Goal: Task Accomplishment & Management: Manage account settings

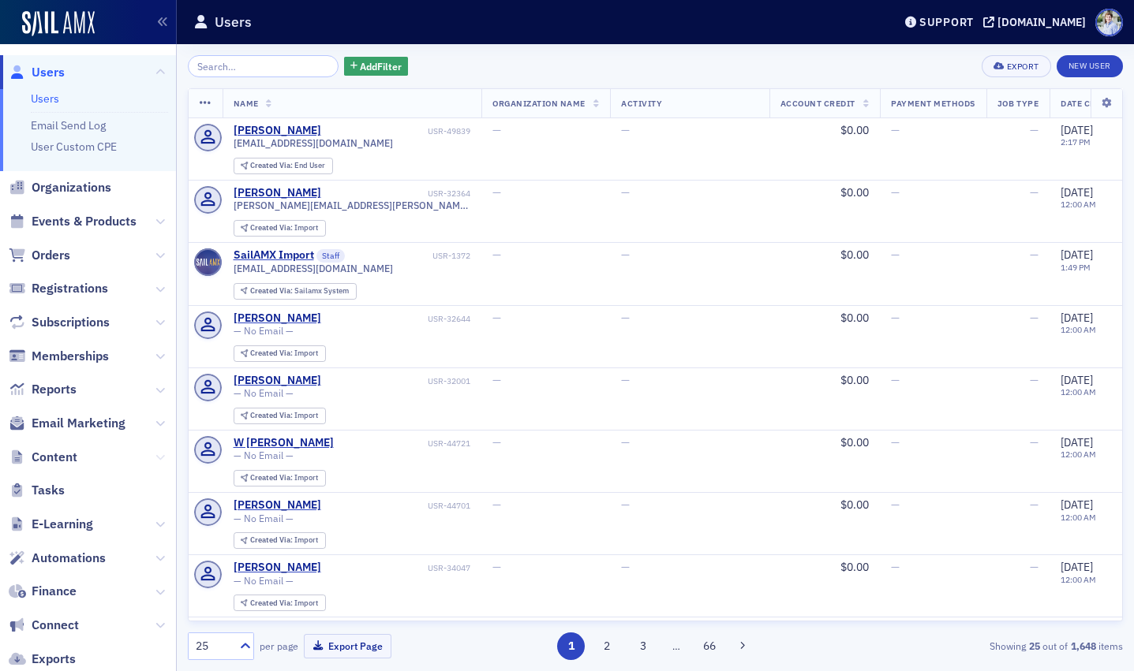
click at [156, 455] on icon at bounding box center [159, 457] width 9 height 9
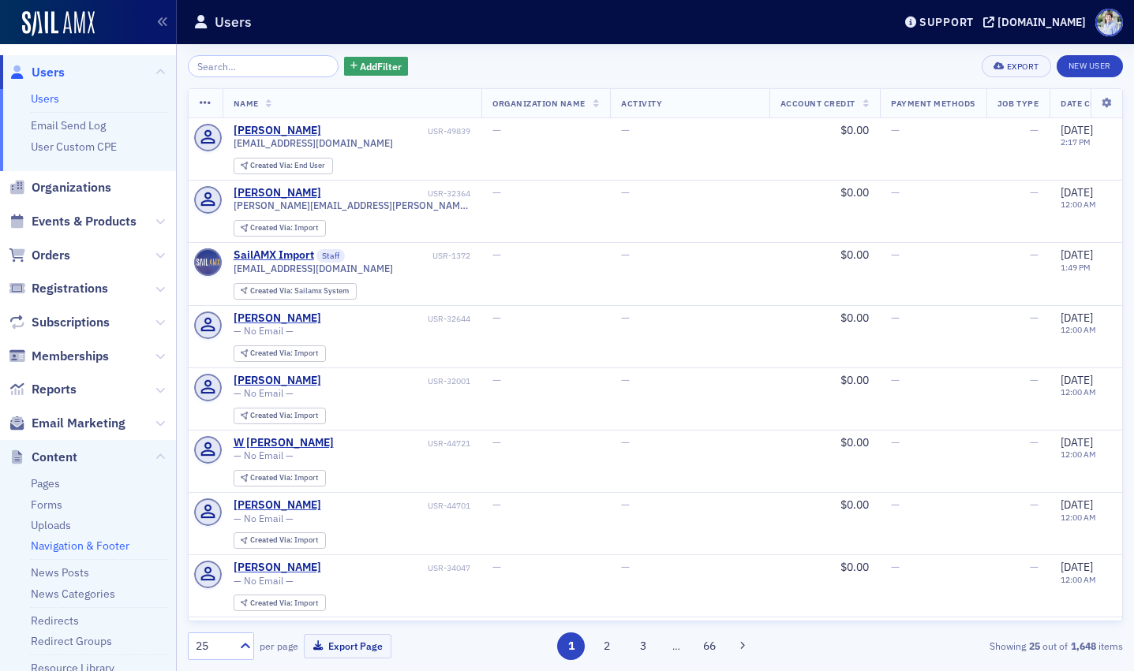
click at [71, 544] on link "Navigation & Footer" at bounding box center [80, 546] width 99 height 14
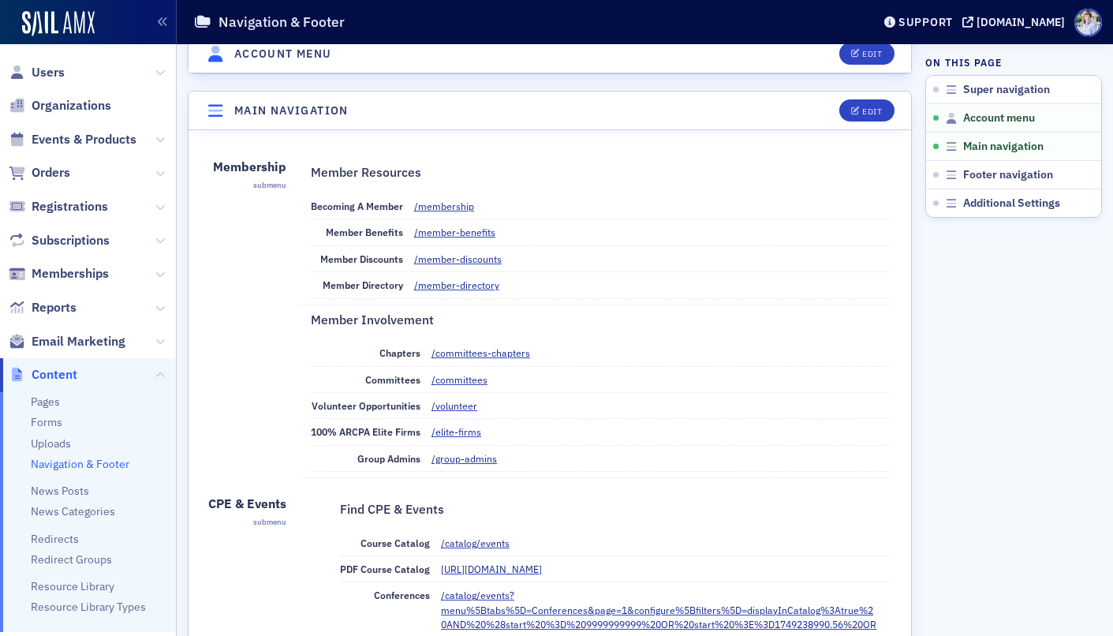
scroll to position [621, 0]
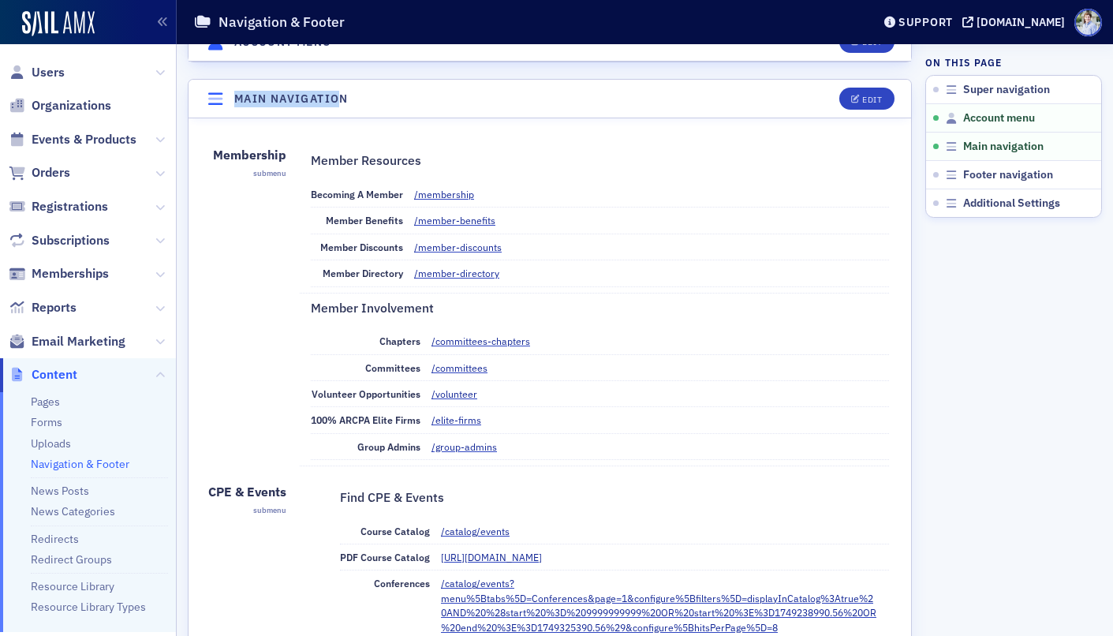
drag, startPoint x: 234, startPoint y: 106, endPoint x: 344, endPoint y: 98, distance: 110.7
click at [344, 98] on header "Main navigation Edit" at bounding box center [550, 99] width 723 height 39
click at [344, 98] on h4 "Main navigation" at bounding box center [291, 99] width 114 height 17
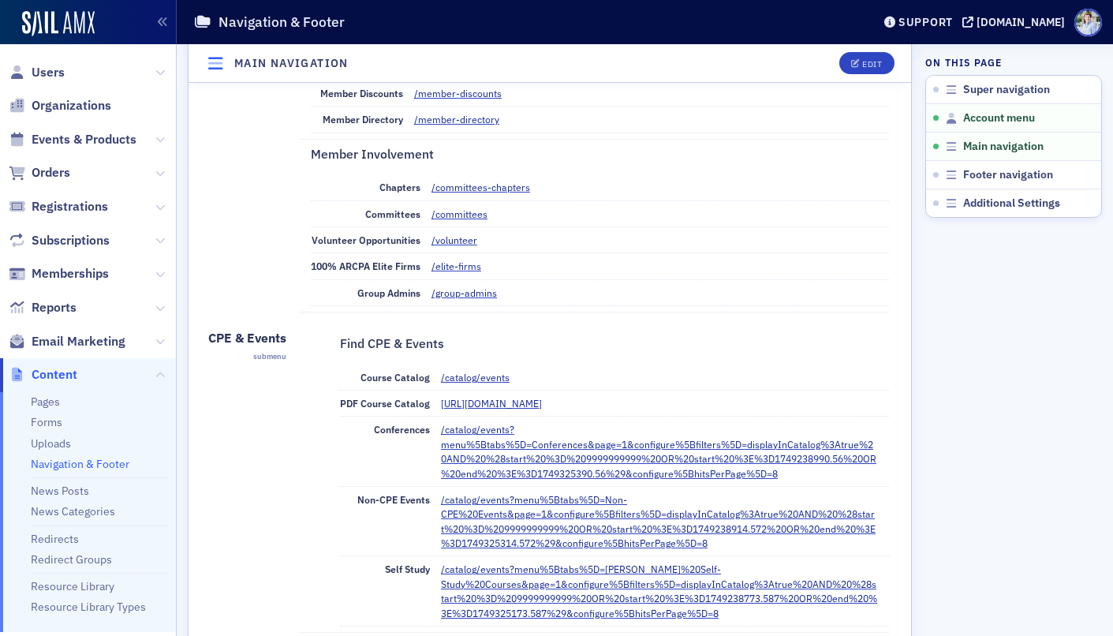
scroll to position [817, 0]
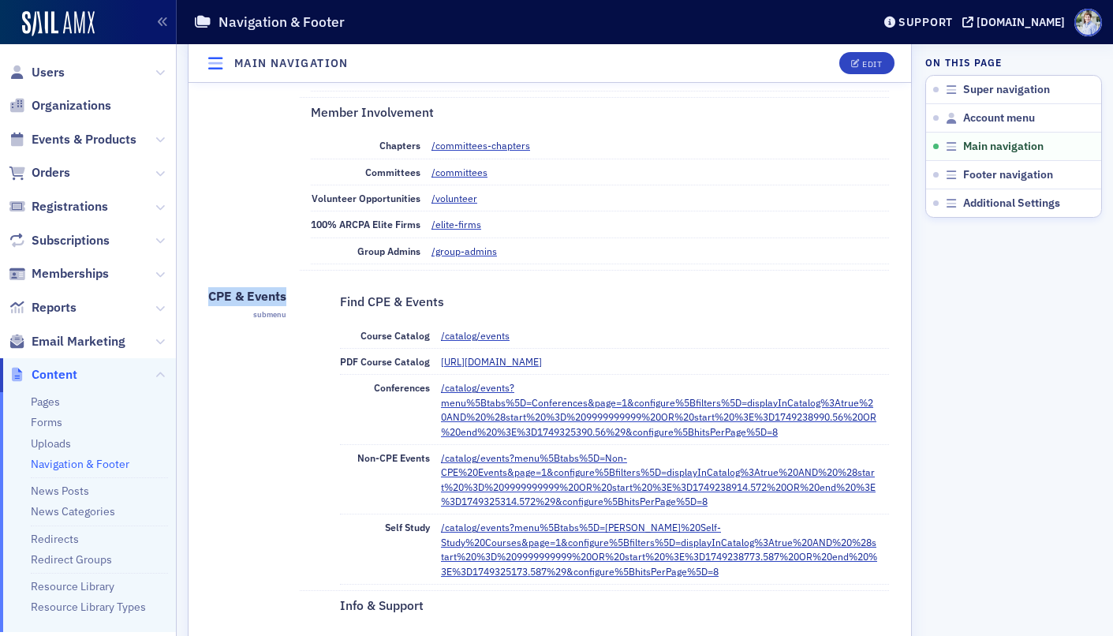
drag, startPoint x: 210, startPoint y: 296, endPoint x: 286, endPoint y: 300, distance: 75.8
click at [286, 297] on div "CPE & Events submenu Find CPE & Events Course Catalog /catalog/events PDF Cours…" at bounding box center [550, 570] width 684 height 576
click at [866, 50] on header "Main navigation Edit" at bounding box center [550, 63] width 723 height 39
click at [874, 65] on div "Edit" at bounding box center [872, 63] width 20 height 9
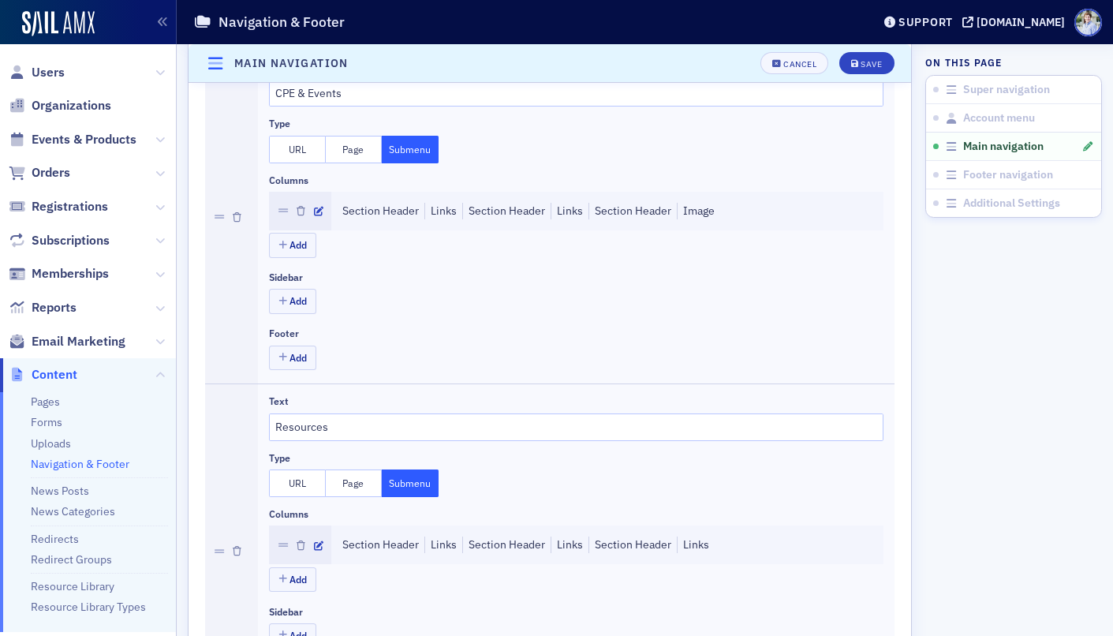
scroll to position [1049, 0]
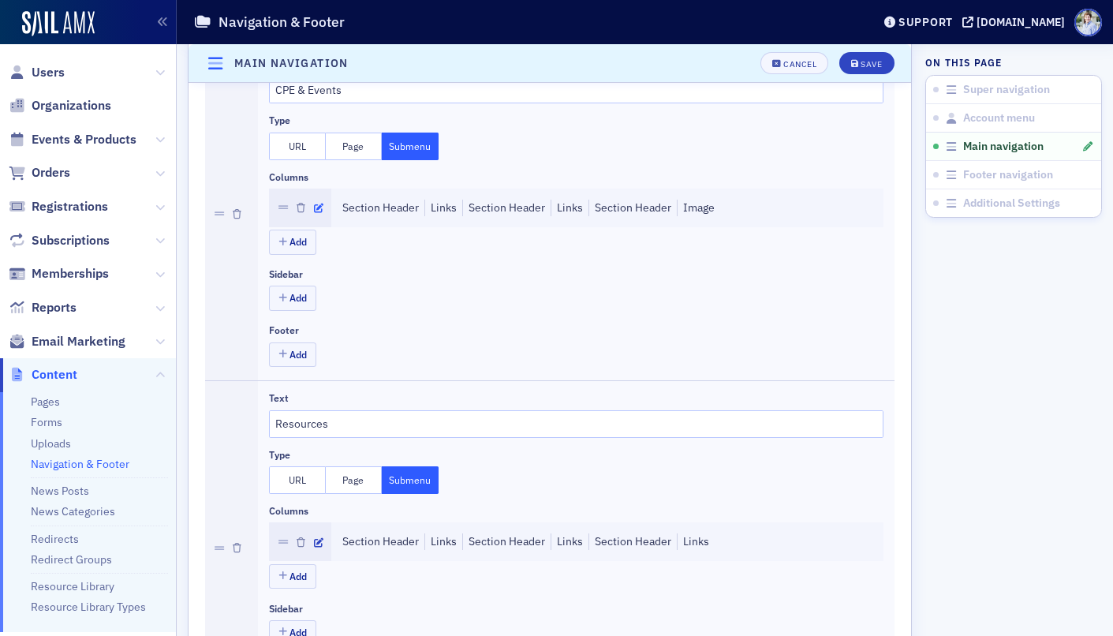
click at [320, 206] on icon "button" at bounding box center [318, 208] width 9 height 9
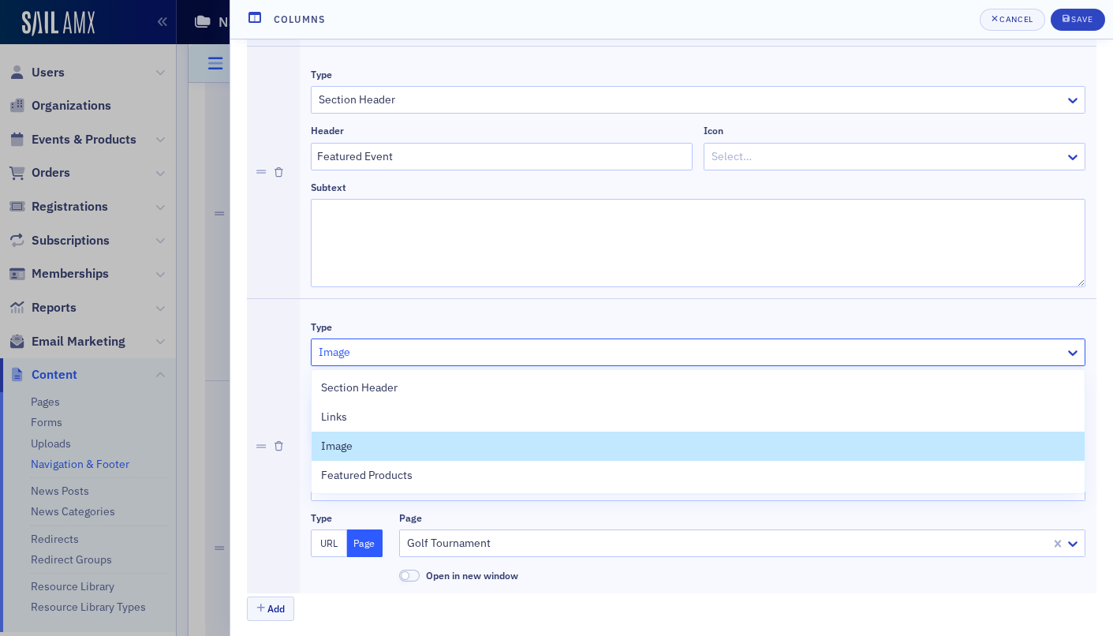
scroll to position [2661, 0]
click at [379, 350] on div at bounding box center [690, 354] width 746 height 20
click at [384, 322] on div "Type Image selected, 3 of 4. 4 results available. Use Up and Down to choose opt…" at bounding box center [698, 450] width 775 height 273
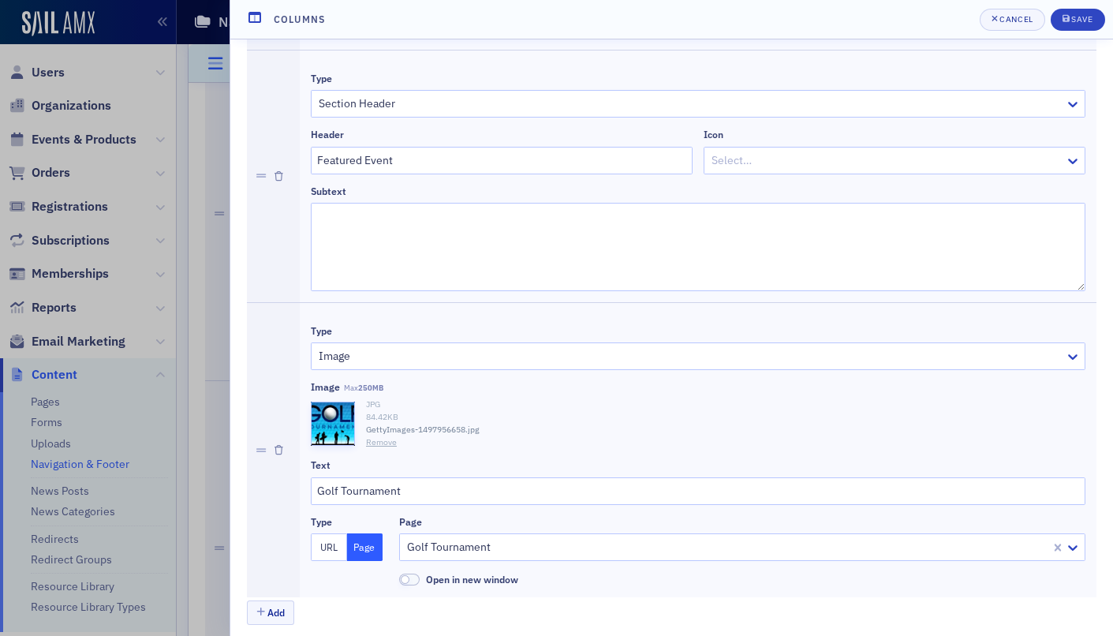
scroll to position [2667, 0]
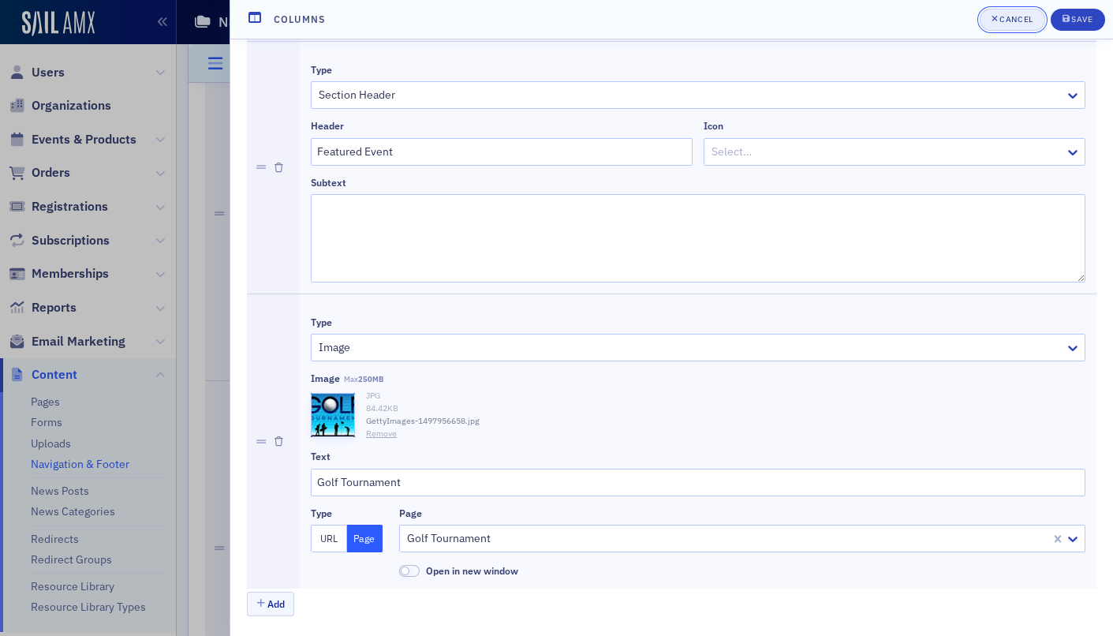
click at [1008, 21] on div "Cancel" at bounding box center [1016, 19] width 33 height 9
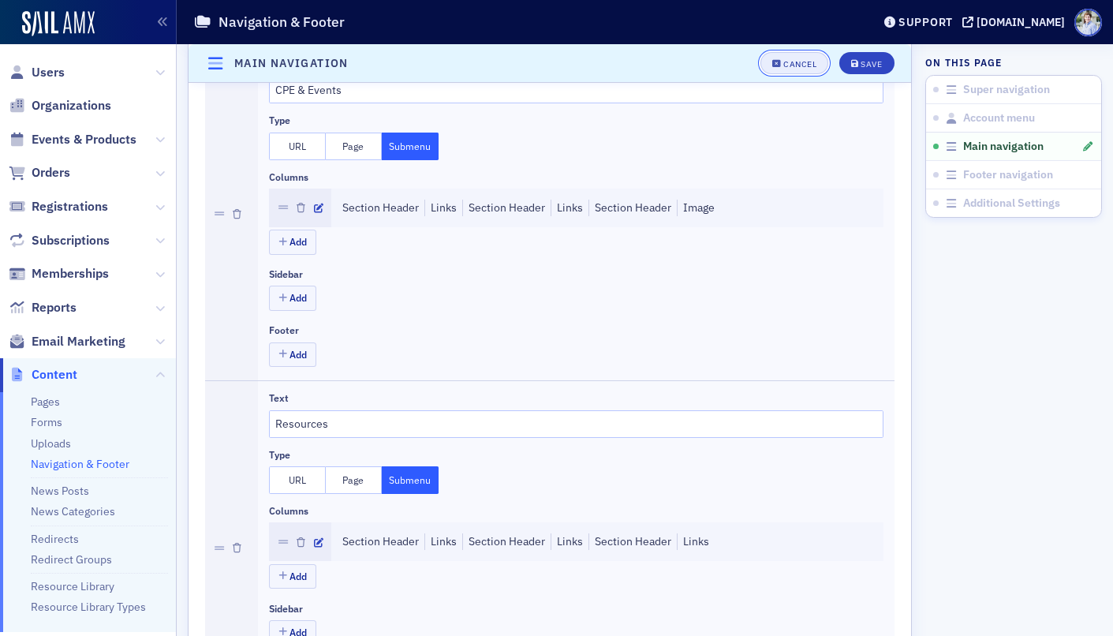
click at [804, 57] on button "Cancel" at bounding box center [795, 63] width 68 height 22
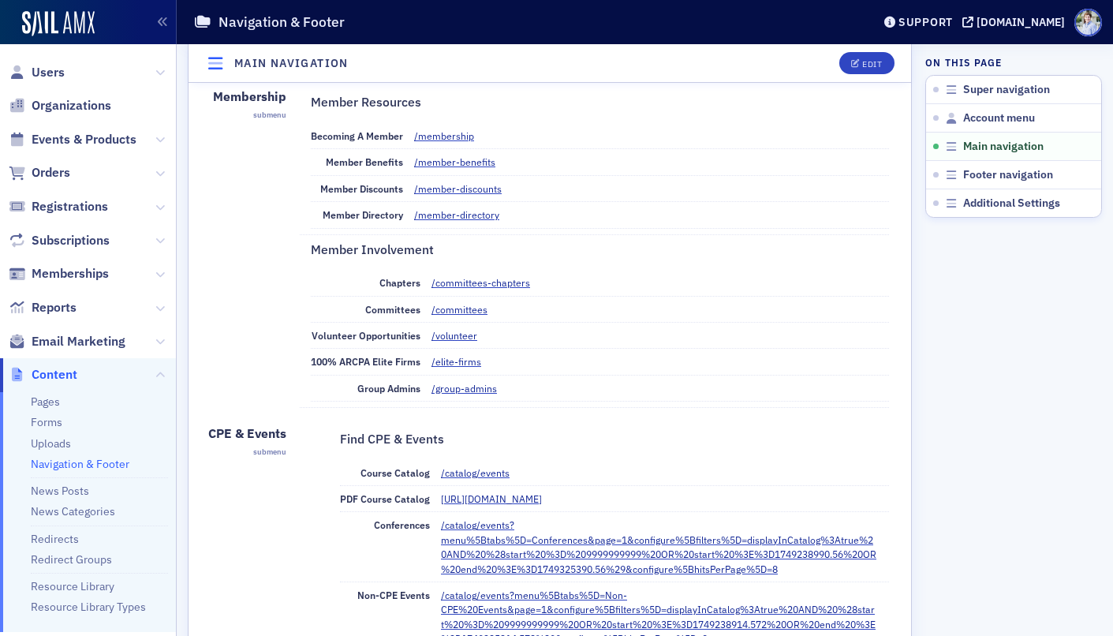
scroll to position [648, 0]
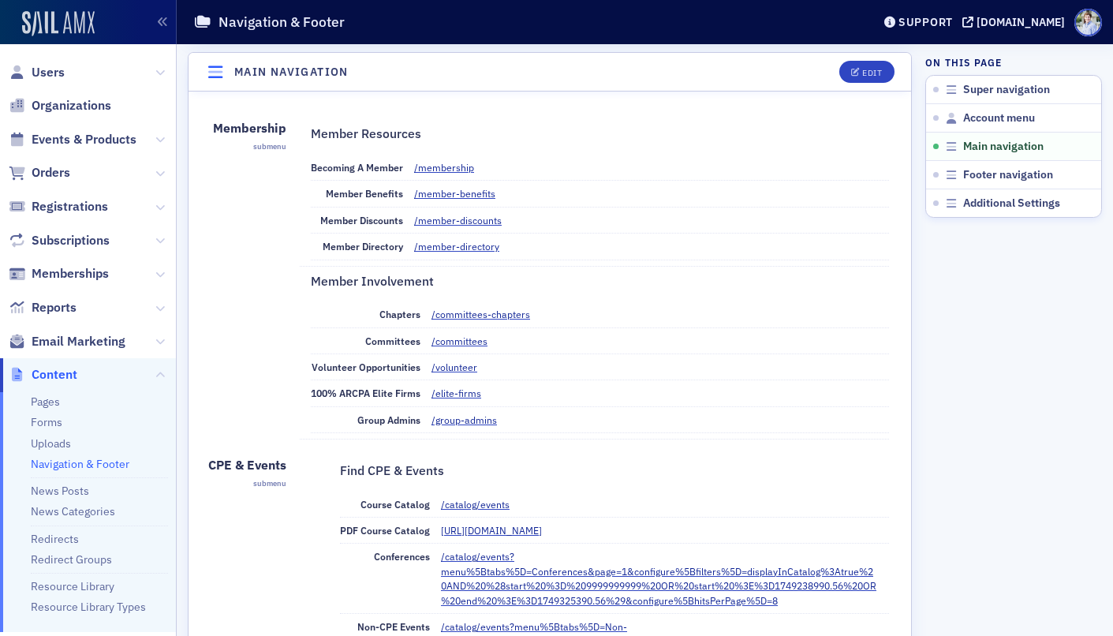
click at [51, 21] on img at bounding box center [58, 23] width 73 height 25
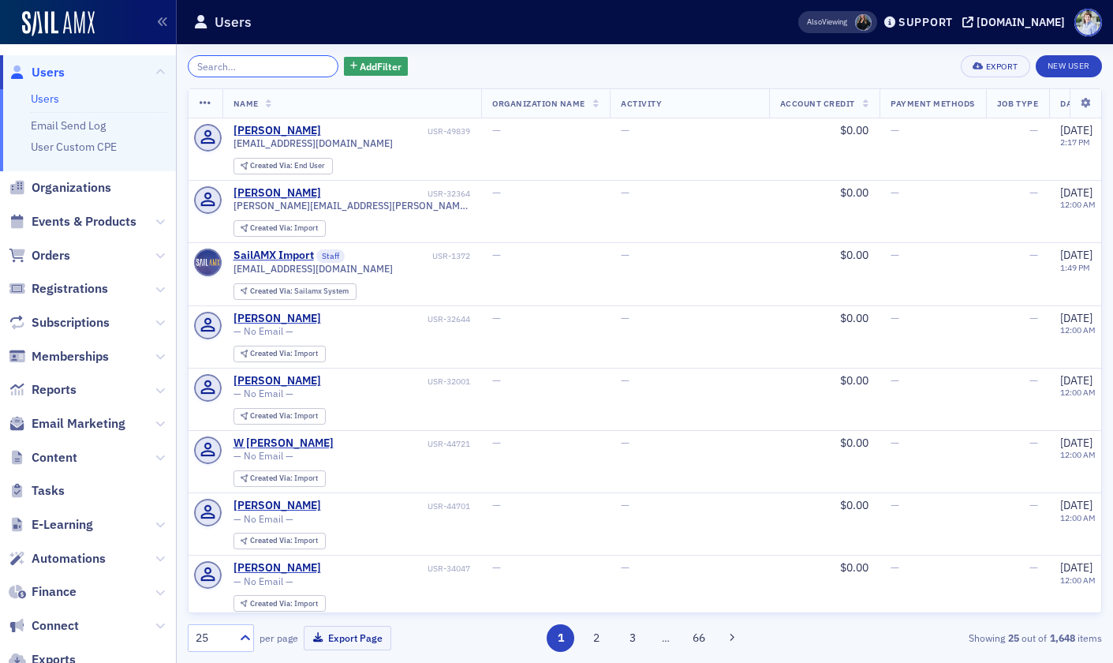
scroll to position [181, 0]
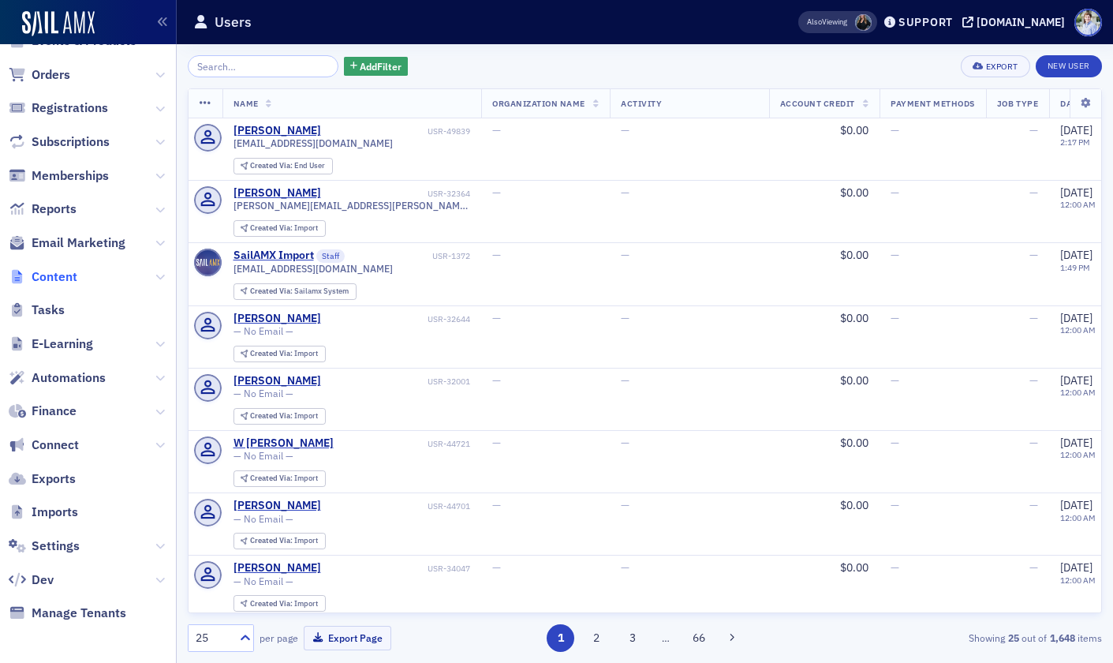
click at [73, 283] on span "Content" at bounding box center [55, 276] width 46 height 17
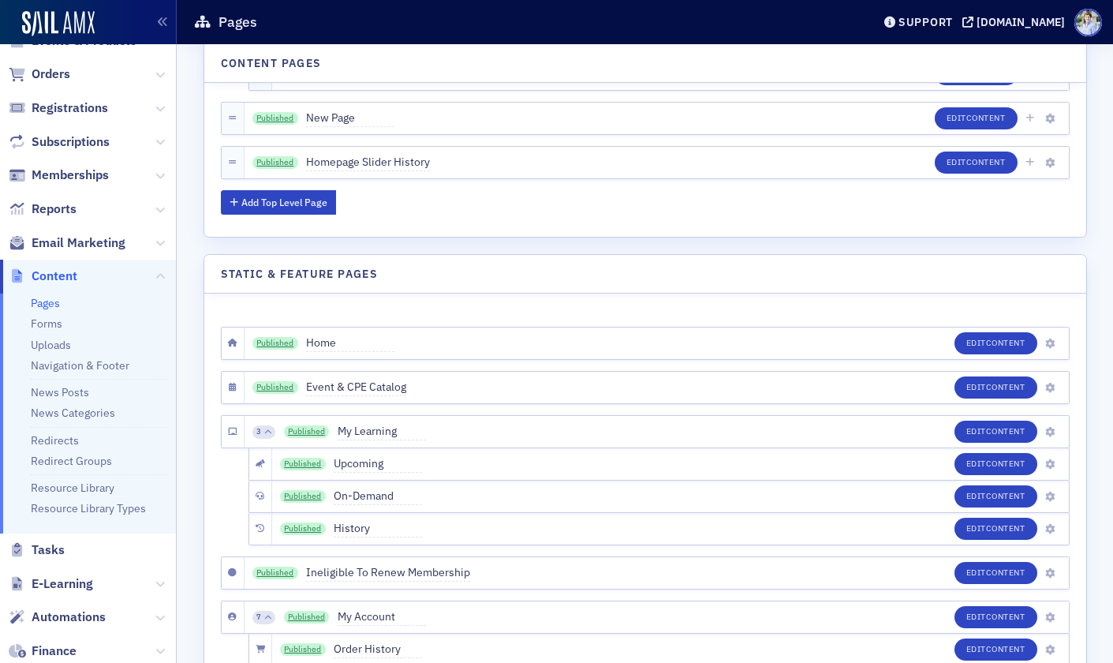
scroll to position [2783, 0]
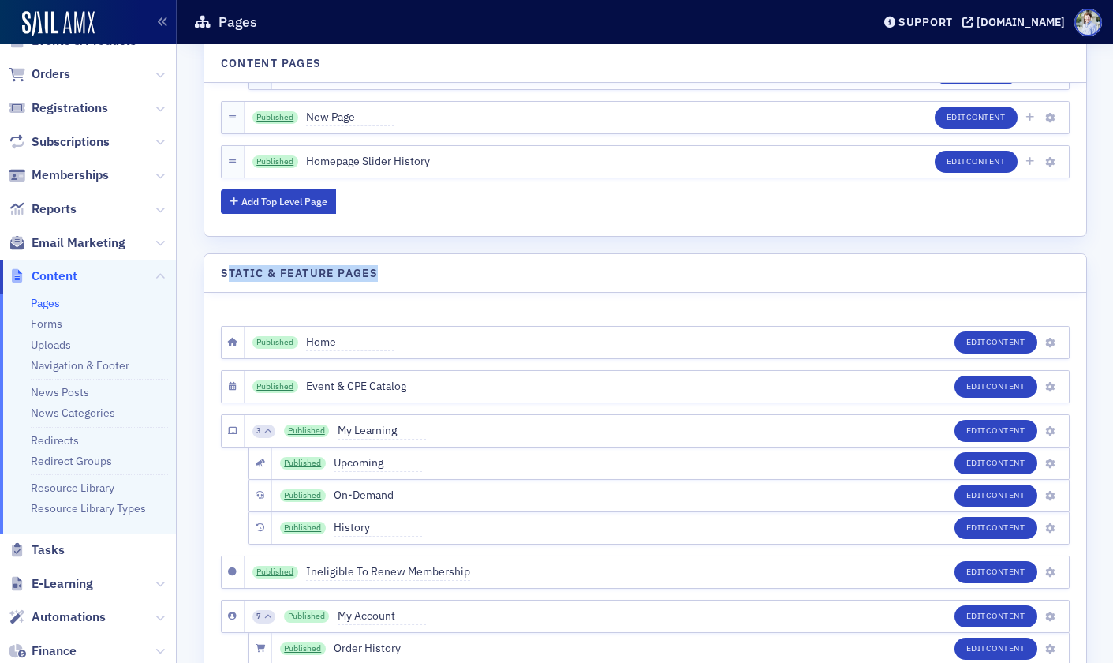
drag, startPoint x: 226, startPoint y: 279, endPoint x: 386, endPoint y: 275, distance: 160.2
click at [386, 275] on header "Static & Feature Pages" at bounding box center [645, 273] width 882 height 39
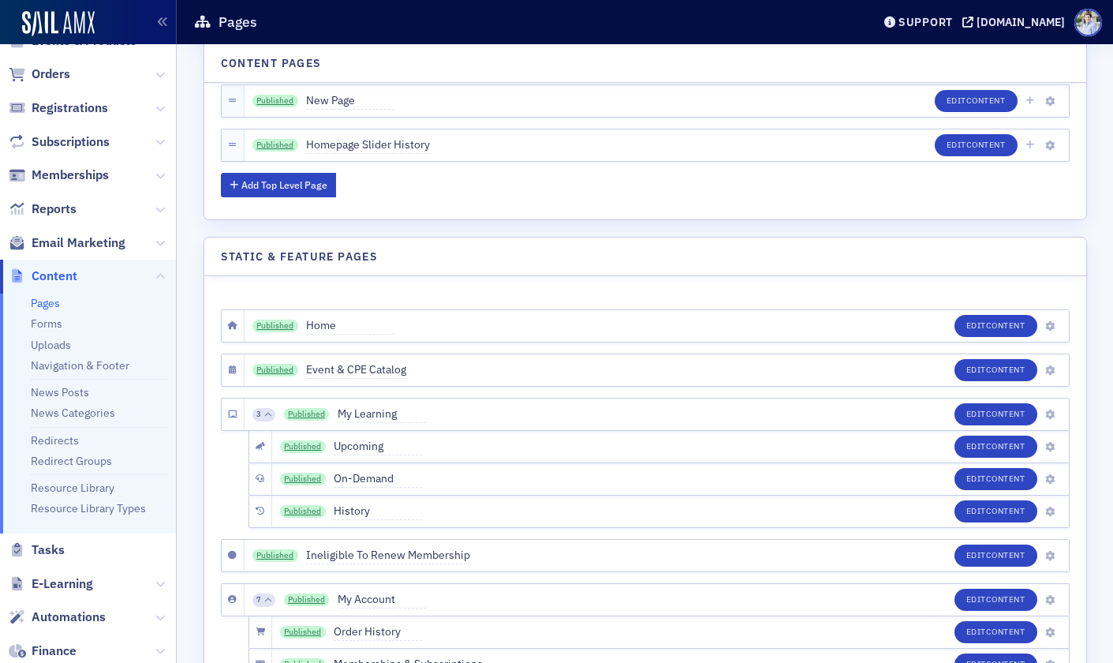
scroll to position [2911, 0]
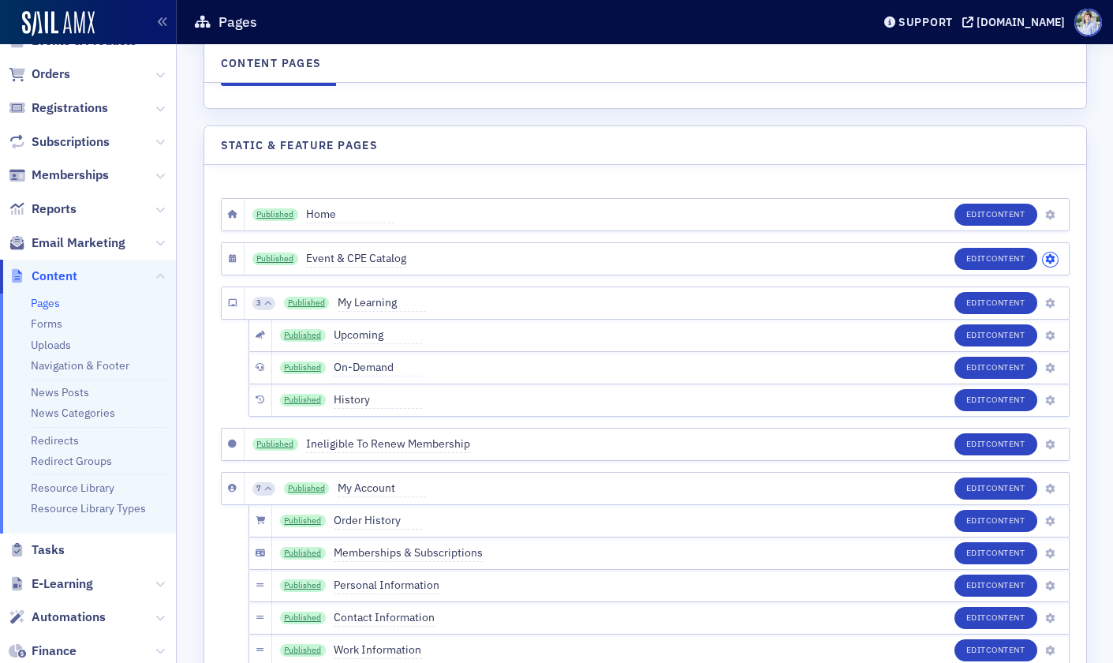
click at [1050, 256] on icon "button" at bounding box center [1049, 259] width 9 height 9
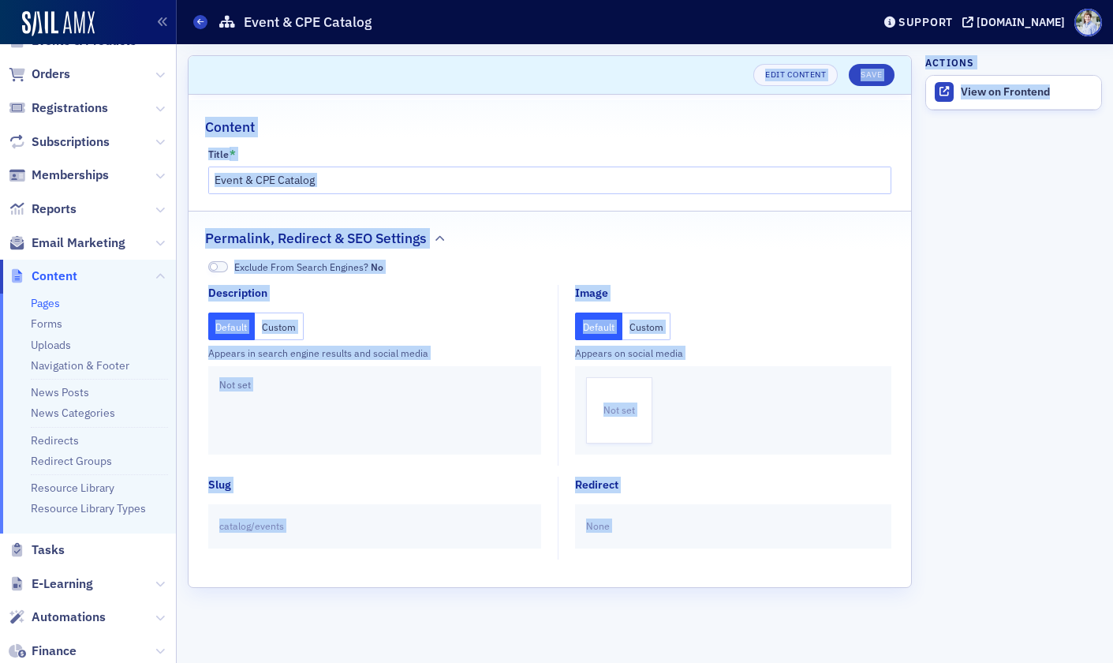
click at [427, 158] on div "Title *" at bounding box center [550, 154] width 684 height 12
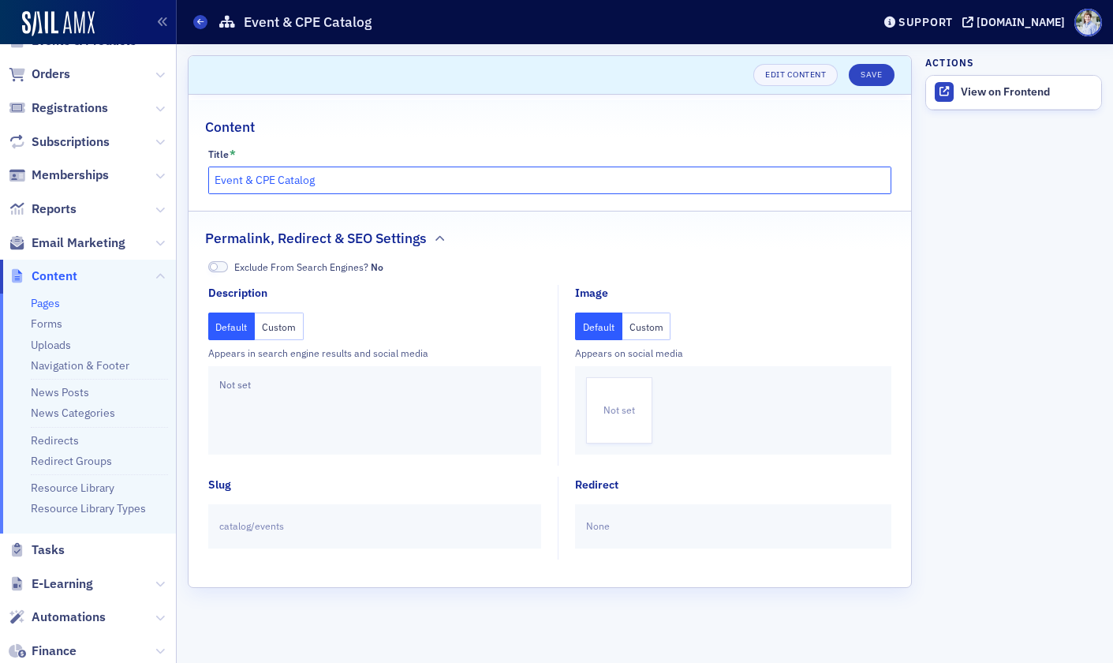
drag, startPoint x: 380, startPoint y: 187, endPoint x: 198, endPoint y: 185, distance: 182.3
click at [135, 197] on div "Prod Users Organizations Events & Products Orders Registrations Subscriptions M…" at bounding box center [556, 331] width 1113 height 663
click at [259, 172] on input "Event & CPE Catalog" at bounding box center [550, 180] width 684 height 28
click at [258, 172] on input "Event & CPE Catalog" at bounding box center [550, 180] width 684 height 28
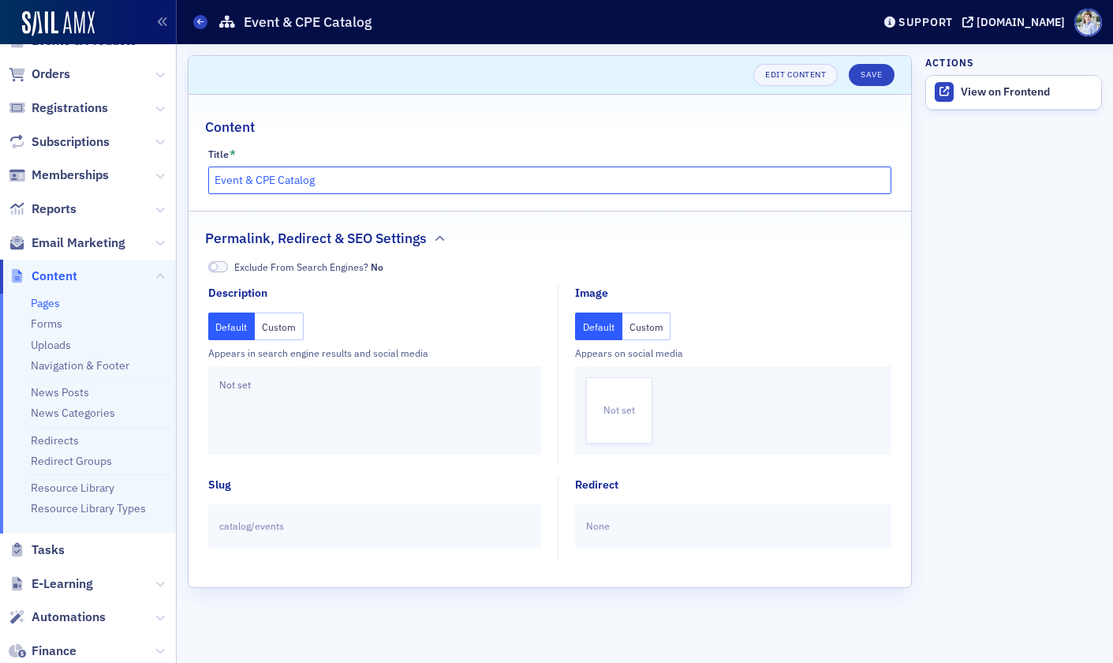
click at [314, 187] on input "Event & CPE Catalog" at bounding box center [550, 180] width 684 height 28
click at [451, 97] on div "Content Title * Event & CPE Catalog Permalink, Redirect & SEO Settings Exclude …" at bounding box center [550, 341] width 723 height 492
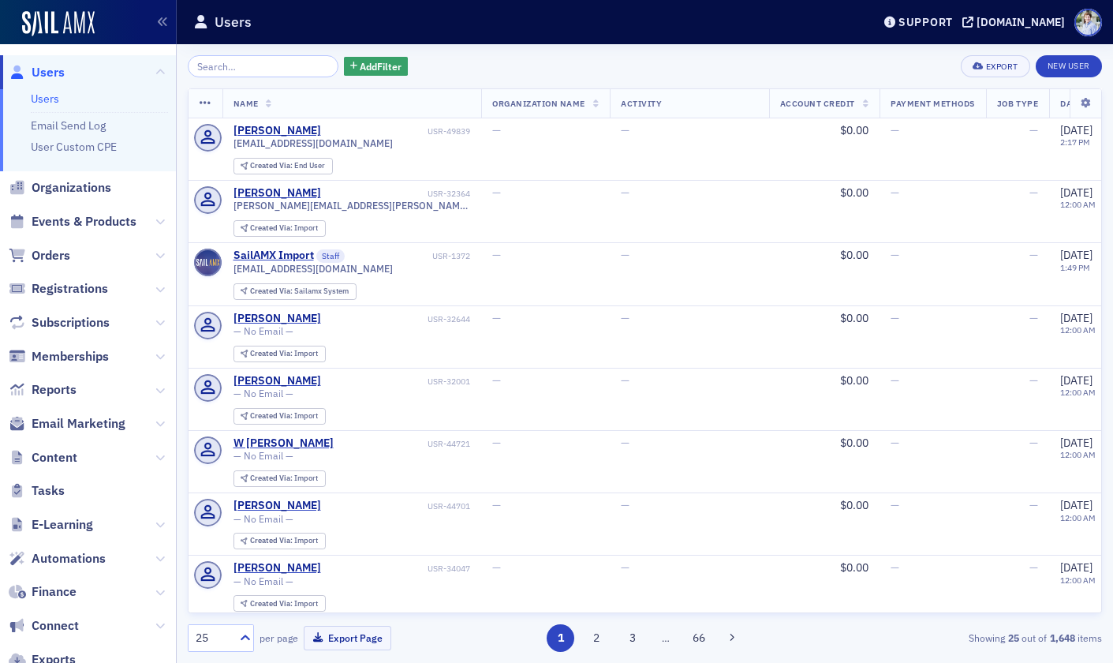
drag, startPoint x: 306, startPoint y: 21, endPoint x: 301, endPoint y: 2, distance: 19.7
click at [302, 22] on div "Users" at bounding box center [520, 22] width 655 height 30
click at [438, 16] on div "Users" at bounding box center [520, 22] width 655 height 30
click at [416, 16] on div "Users" at bounding box center [520, 22] width 655 height 30
click at [496, 32] on div "Users" at bounding box center [520, 22] width 655 height 30
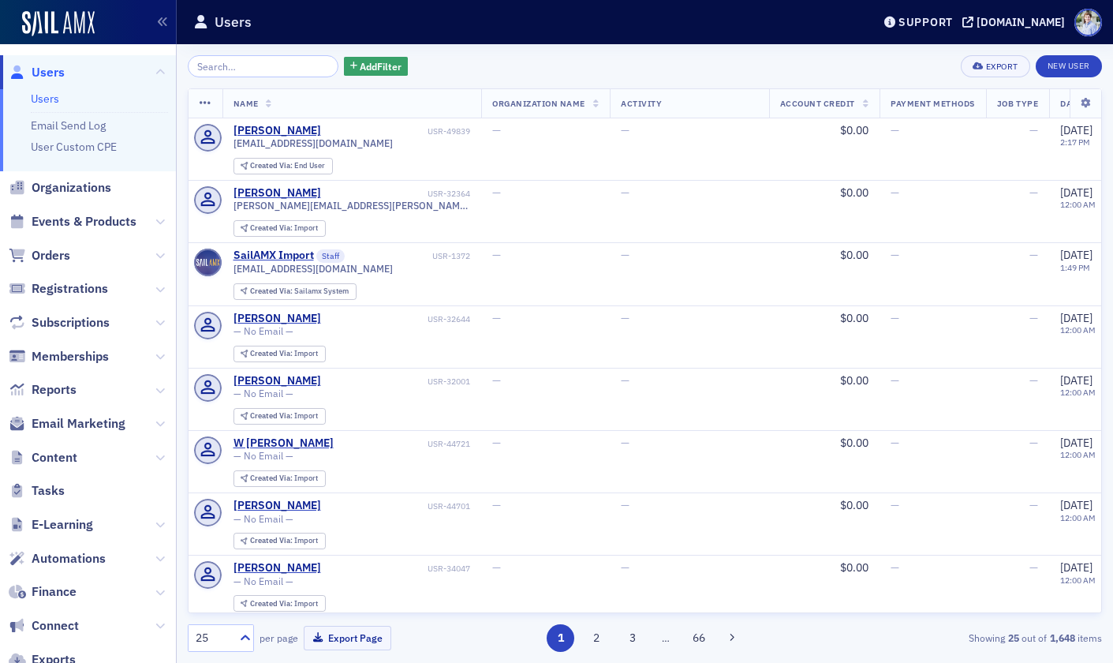
click at [415, 58] on div "Add Filter Export New User" at bounding box center [645, 66] width 914 height 22
click at [55, 387] on span "Reports" at bounding box center [54, 389] width 45 height 17
click at [455, 41] on header "Users Support arcpa.production.sailamx.com" at bounding box center [645, 22] width 937 height 44
drag, startPoint x: 107, startPoint y: 223, endPoint x: 132, endPoint y: 196, distance: 36.8
click at [107, 223] on span "Events & Products" at bounding box center [84, 221] width 105 height 17
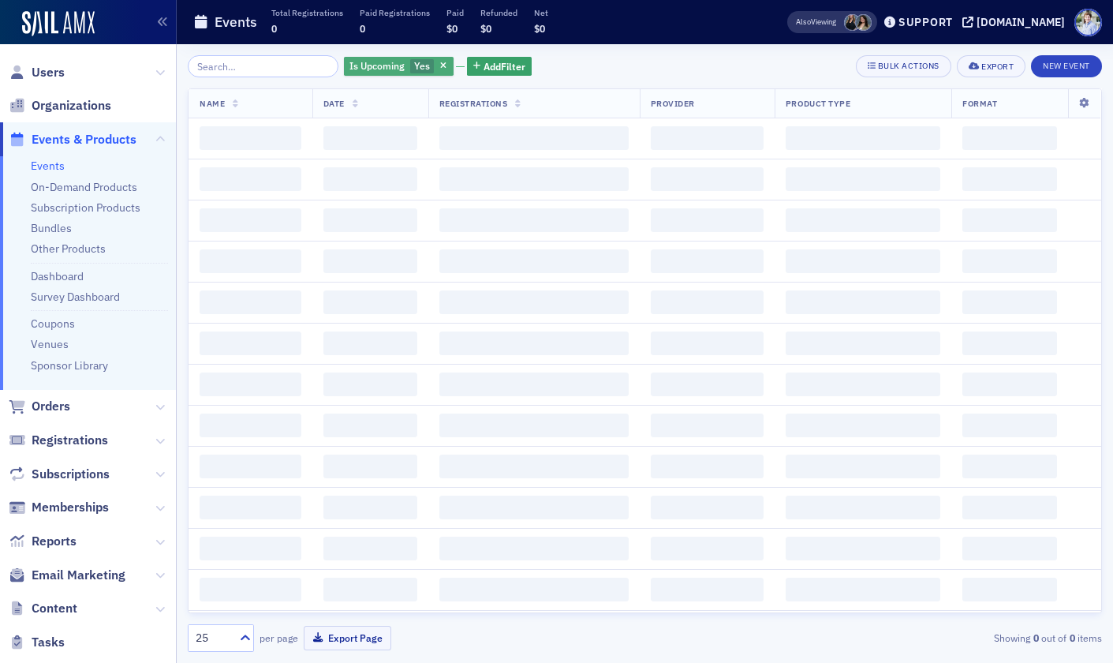
click at [350, 63] on span "Is Upcoming" at bounding box center [377, 65] width 55 height 13
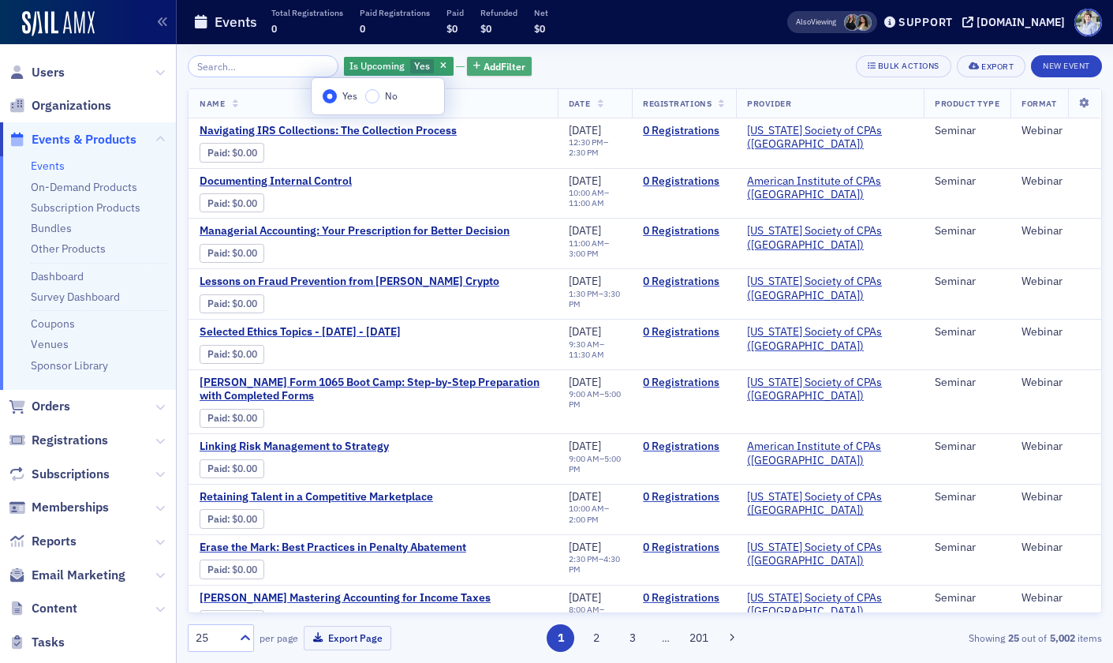
click at [473, 62] on icon "button" at bounding box center [476, 66] width 7 height 9
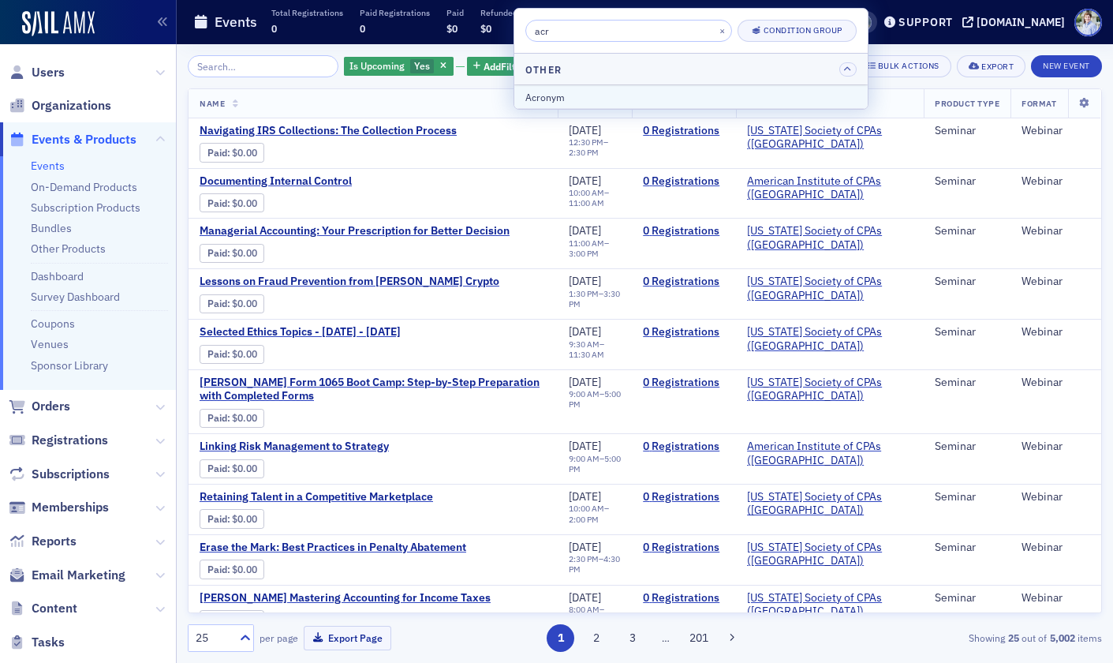
type input "acr"
click at [537, 102] on div "Acronym" at bounding box center [690, 97] width 331 height 14
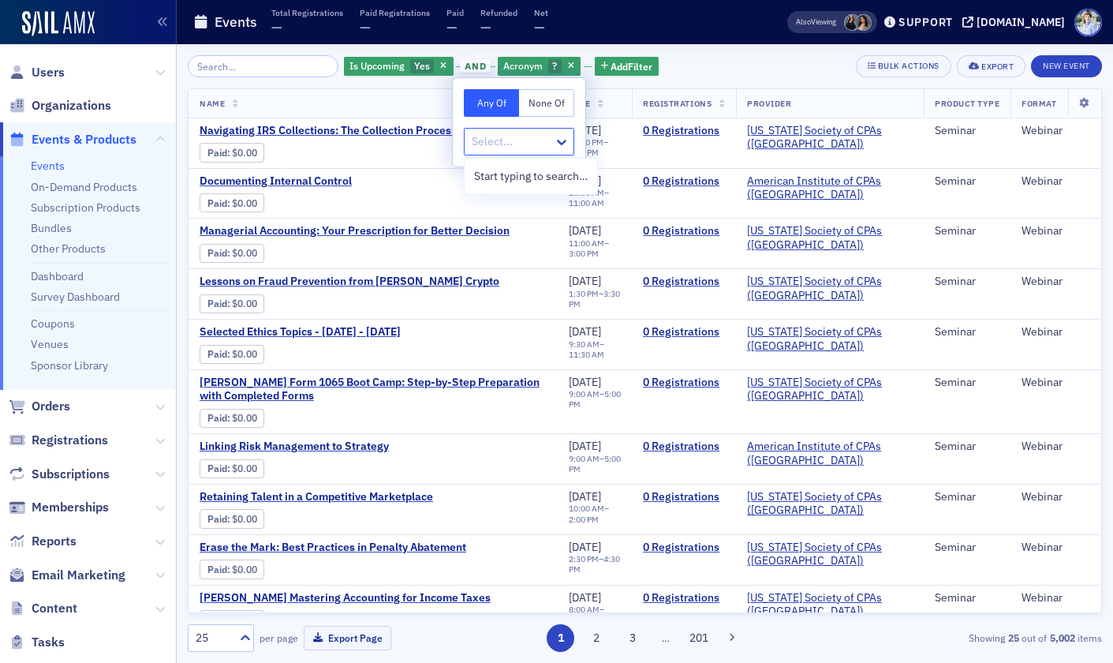
click at [514, 133] on div at bounding box center [511, 142] width 82 height 20
type input "rtt"
click at [563, 29] on div "Events Total Registrations — Paid Registrations — Paid — Refunded — Net —" at bounding box center [465, 23] width 544 height 42
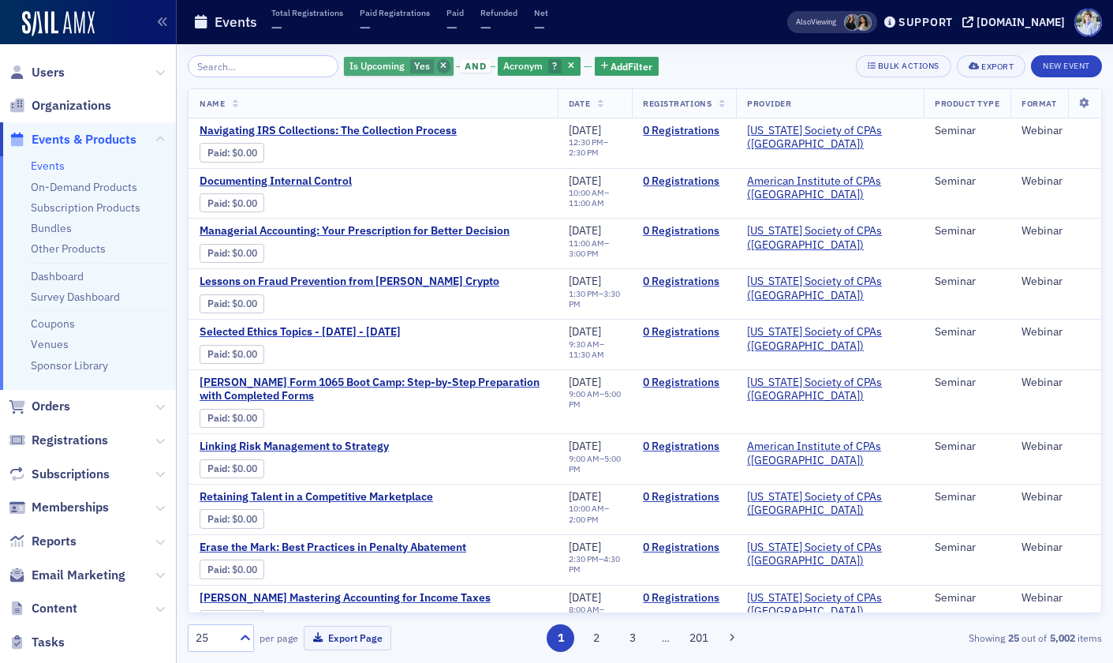
click at [440, 68] on icon "button" at bounding box center [443, 66] width 6 height 9
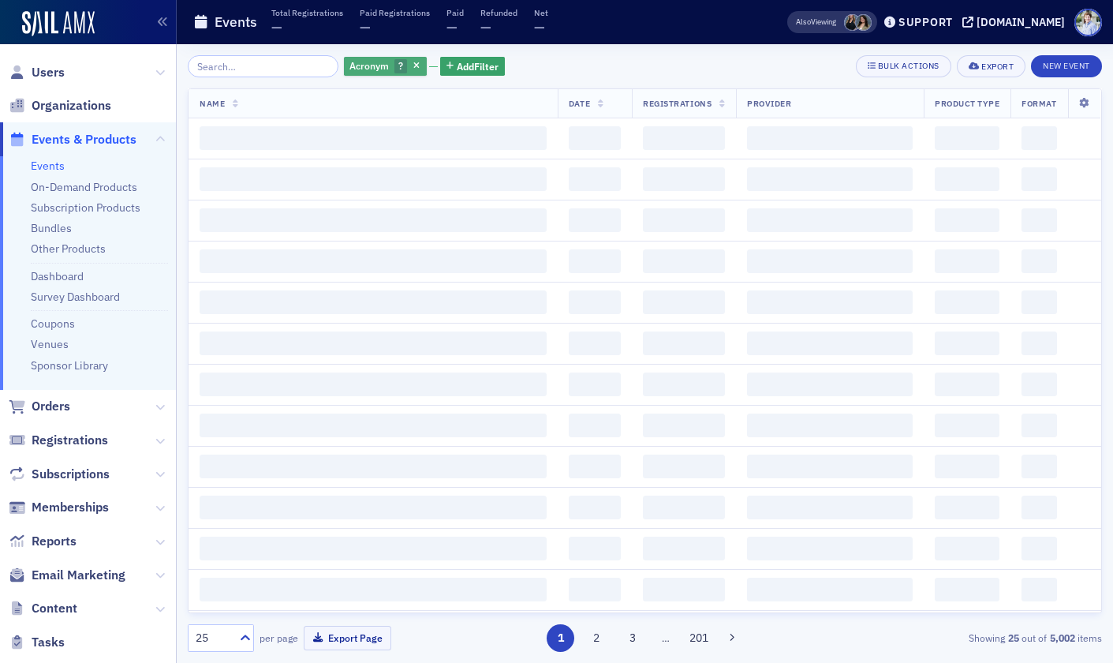
click at [398, 67] on span "?" at bounding box center [400, 65] width 5 height 13
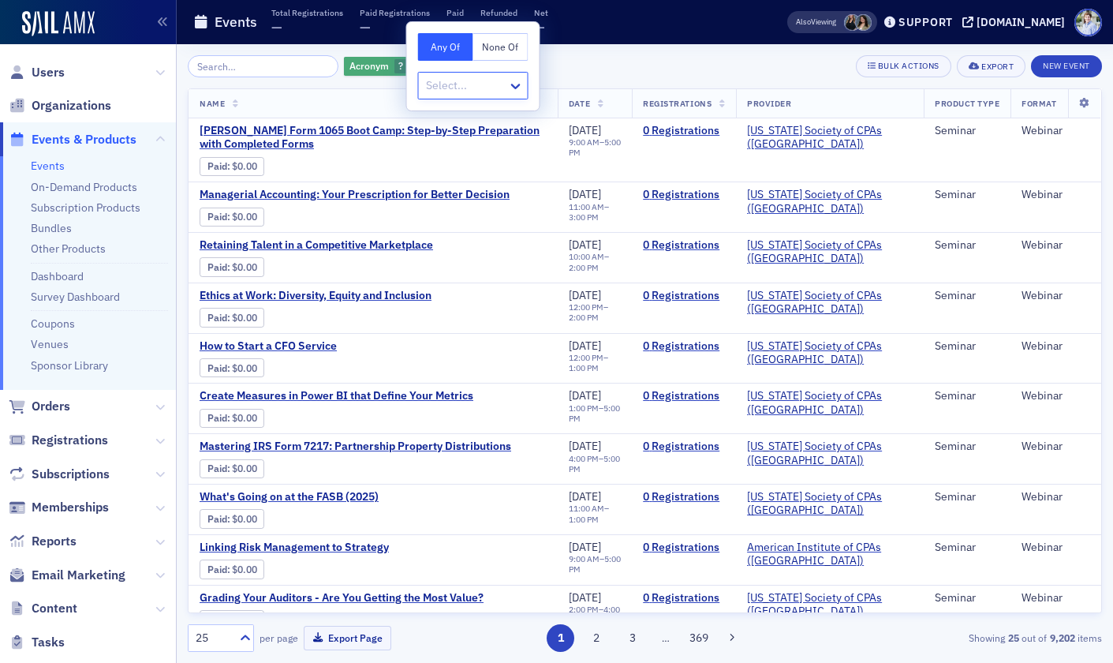
click at [410, 66] on span "button" at bounding box center [417, 66] width 14 height 14
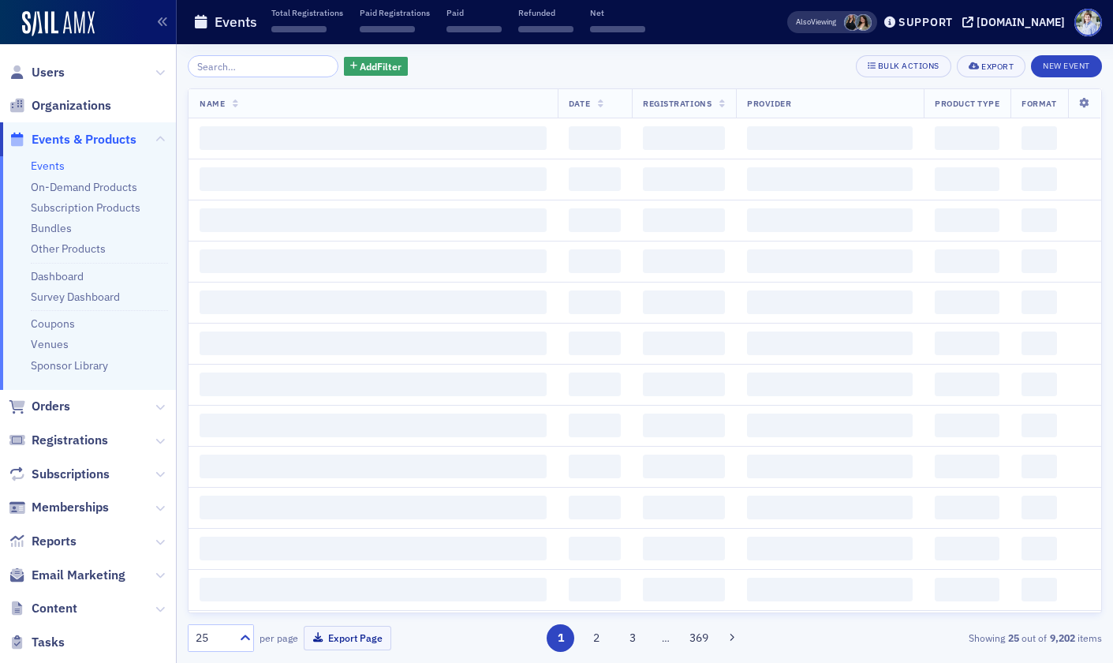
click at [398, 67] on div "Add Filter Bulk Actions Export New Event" at bounding box center [645, 66] width 914 height 22
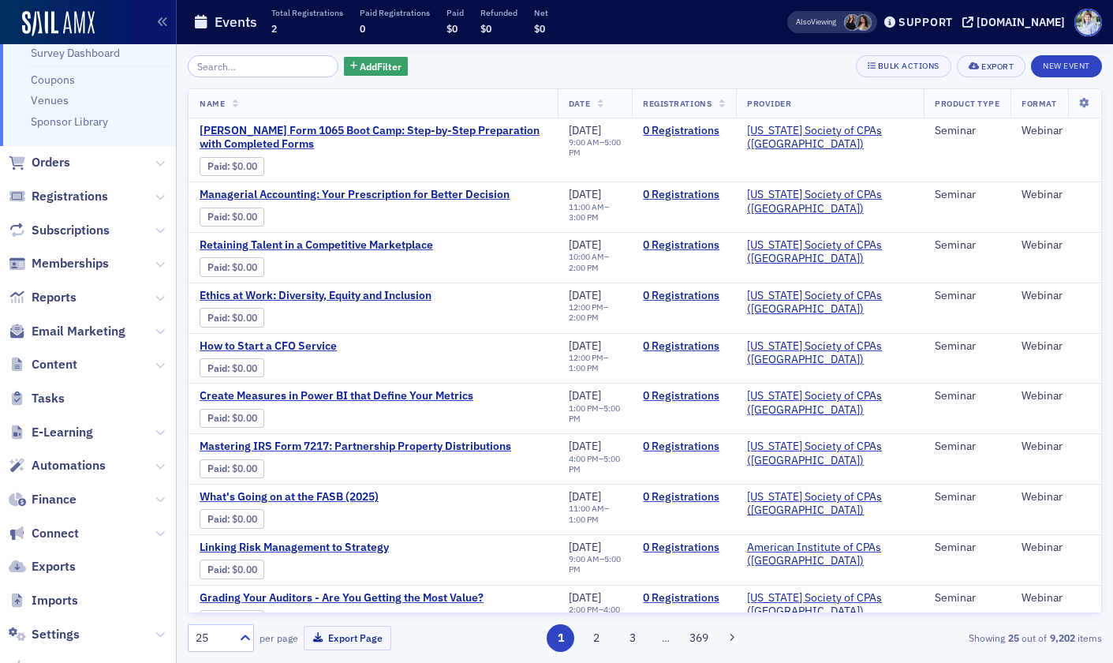
scroll to position [248, 0]
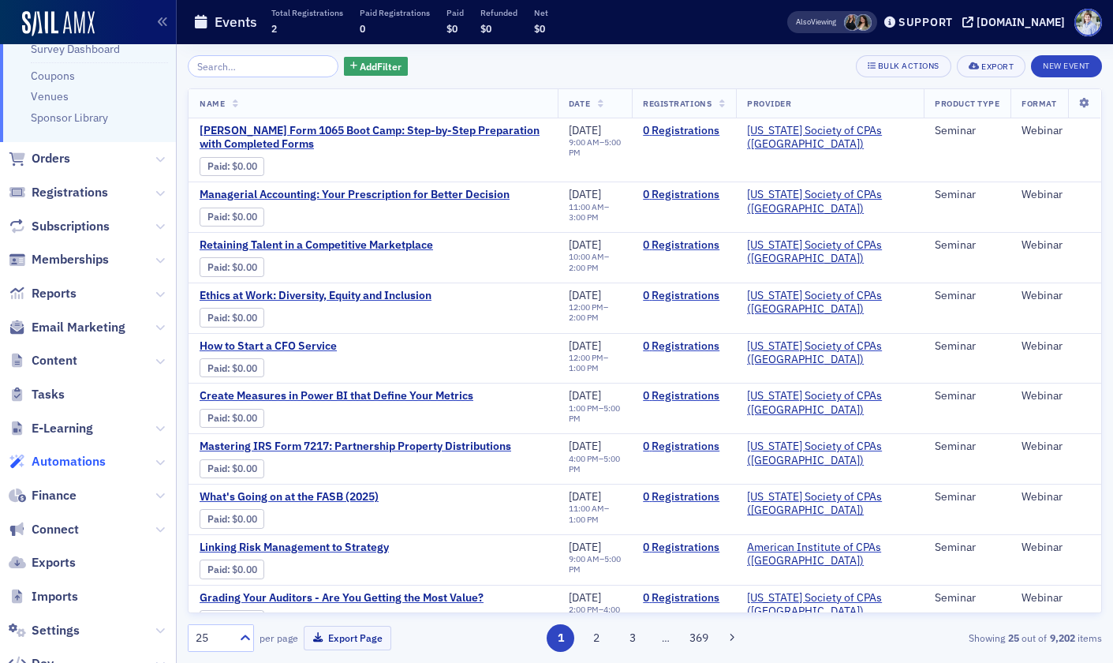
click at [66, 462] on span "Automations" at bounding box center [69, 461] width 74 height 17
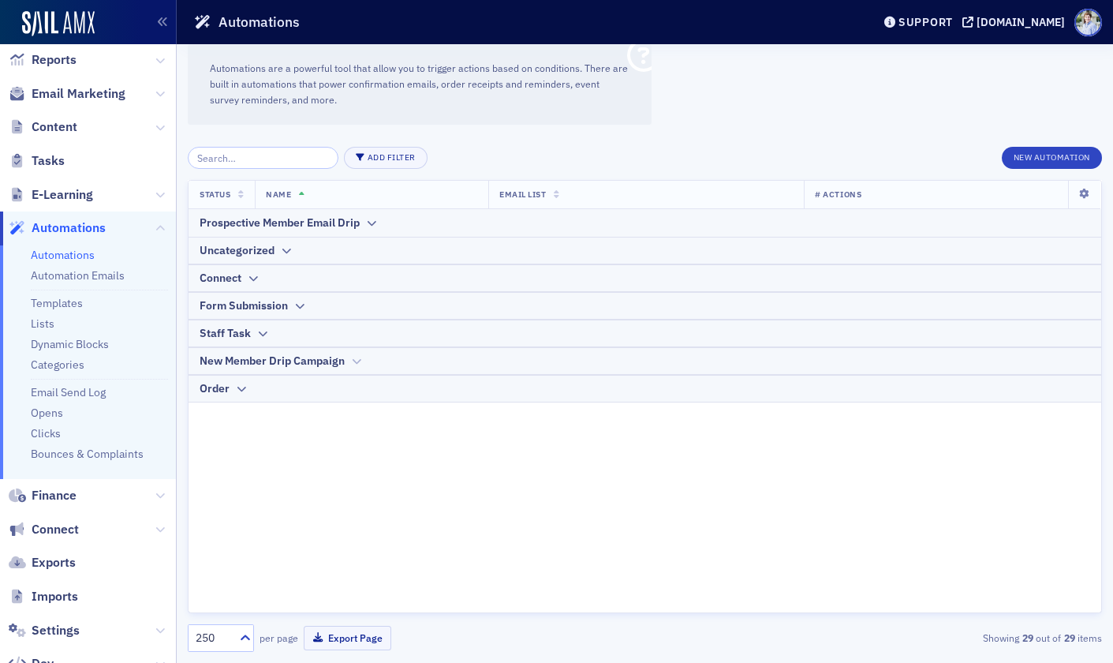
click at [287, 363] on div "New Member Drip Campaign" at bounding box center [272, 361] width 145 height 17
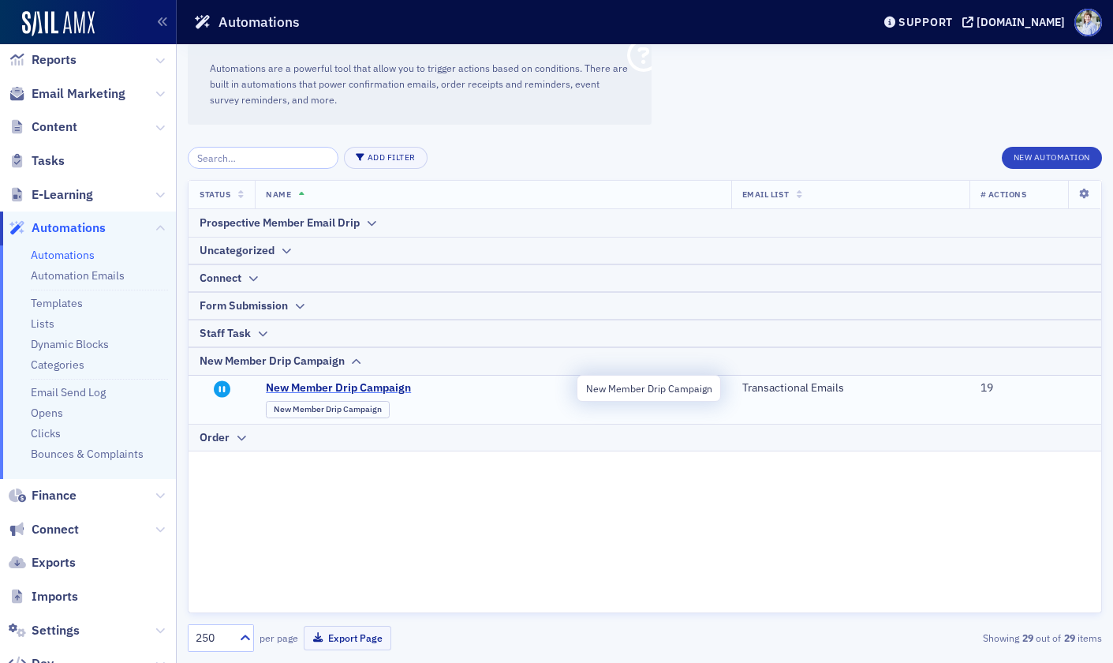
click at [311, 386] on span "New Member Drip Campaign" at bounding box center [420, 388] width 309 height 14
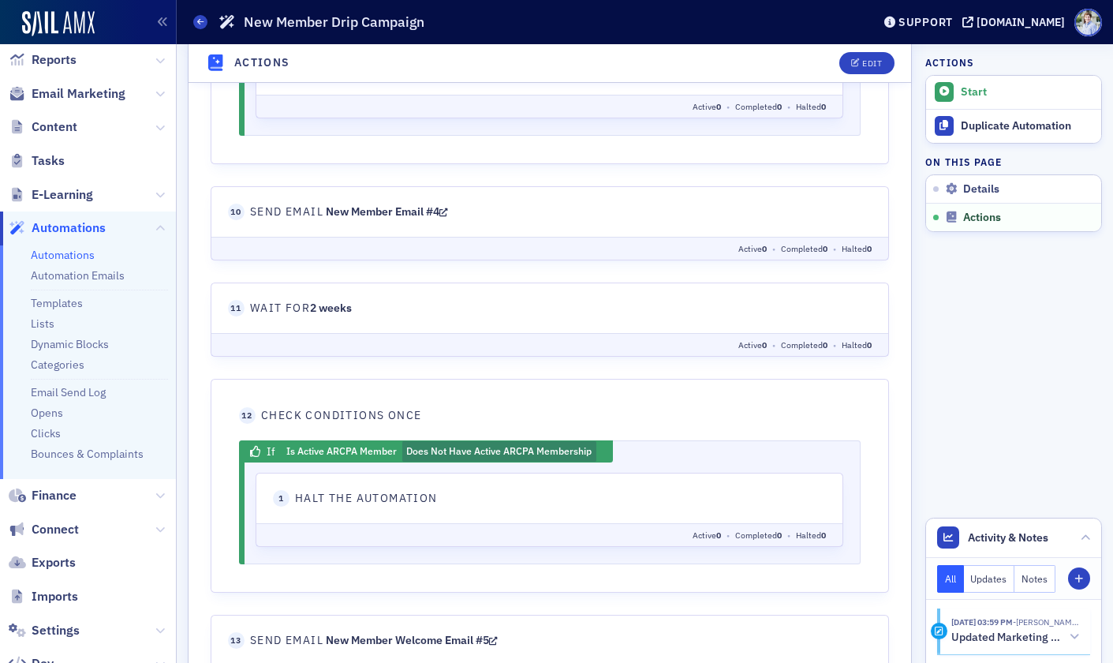
scroll to position [1766, 0]
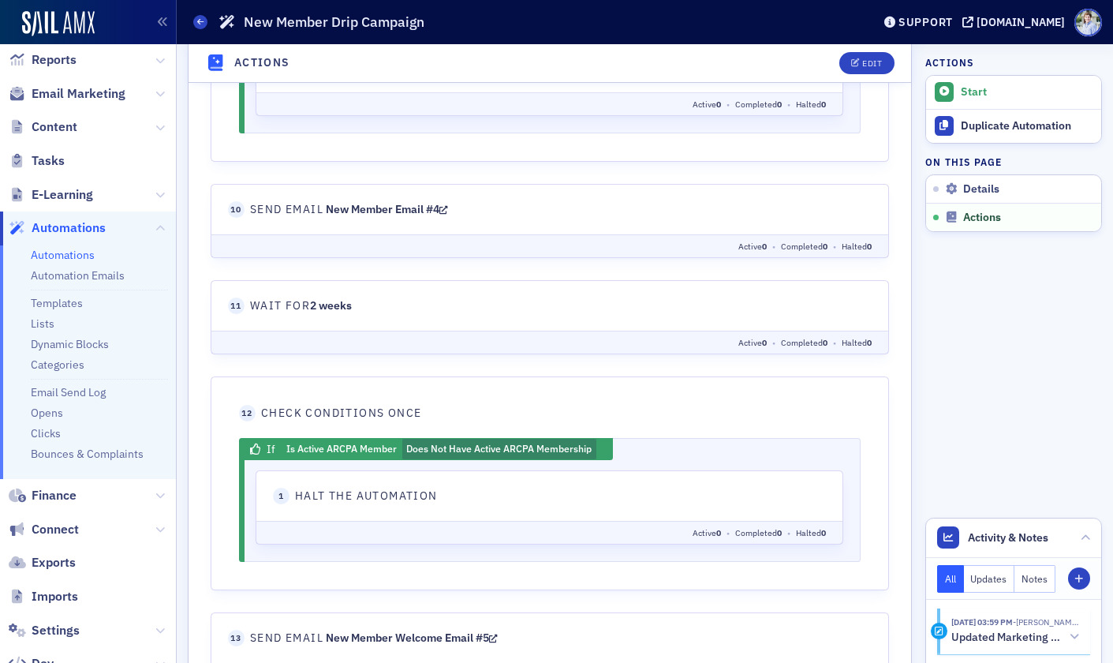
click at [428, 210] on link "New Member Email #4" at bounding box center [387, 209] width 122 height 14
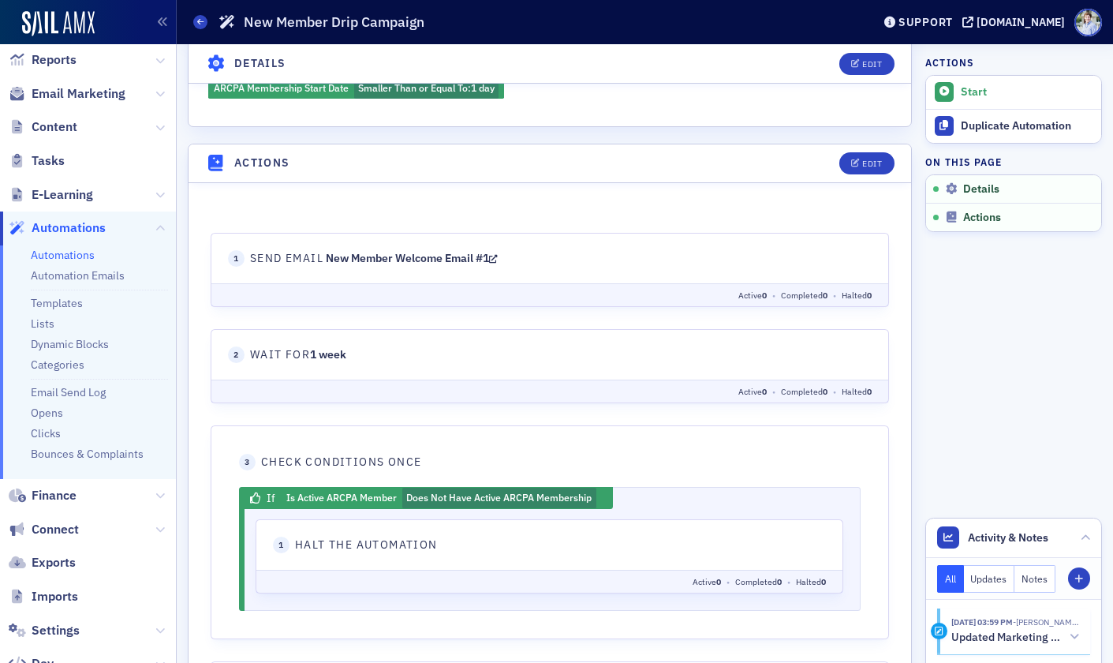
scroll to position [503, 0]
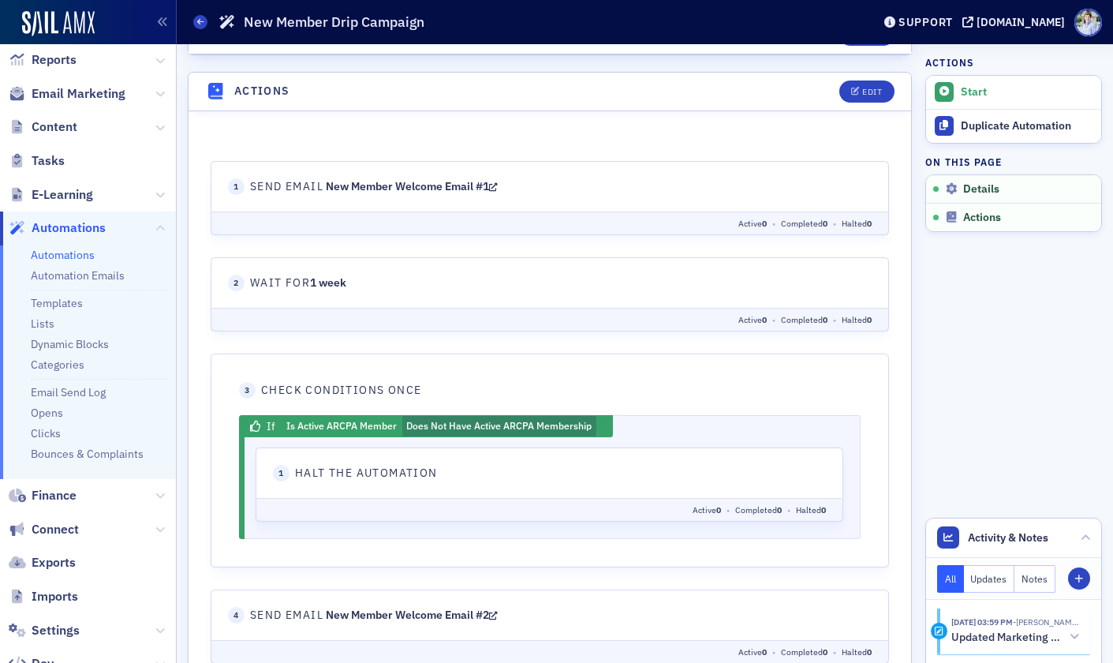
drag, startPoint x: 859, startPoint y: 100, endPoint x: 849, endPoint y: 103, distance: 10.7
click at [859, 100] on button "Edit" at bounding box center [867, 91] width 54 height 22
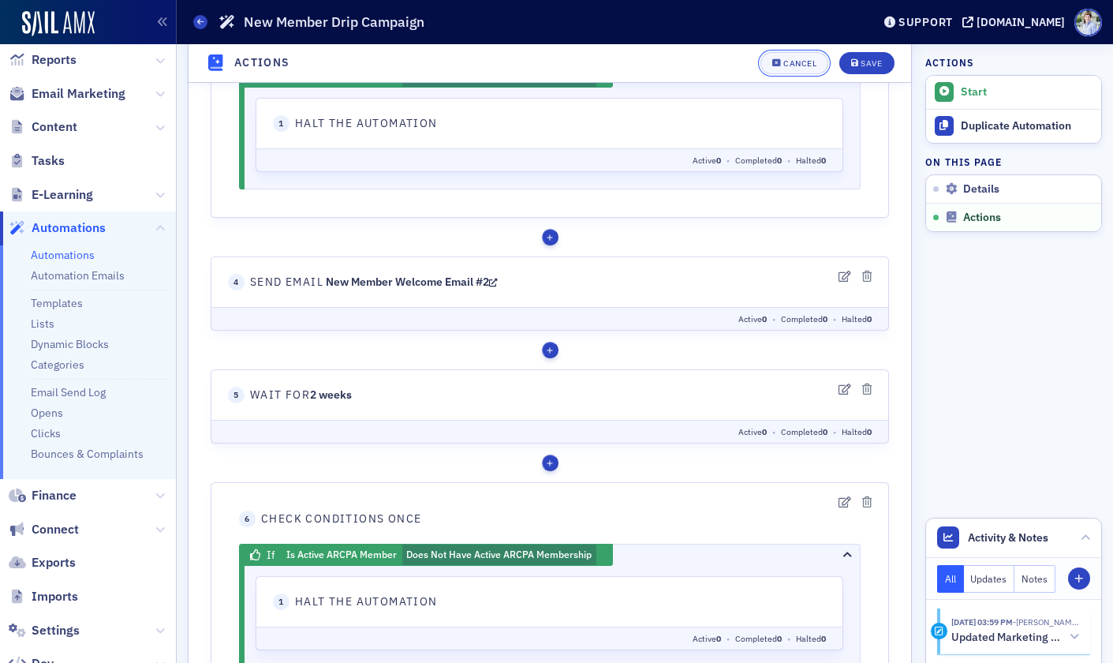
scroll to position [905, 0]
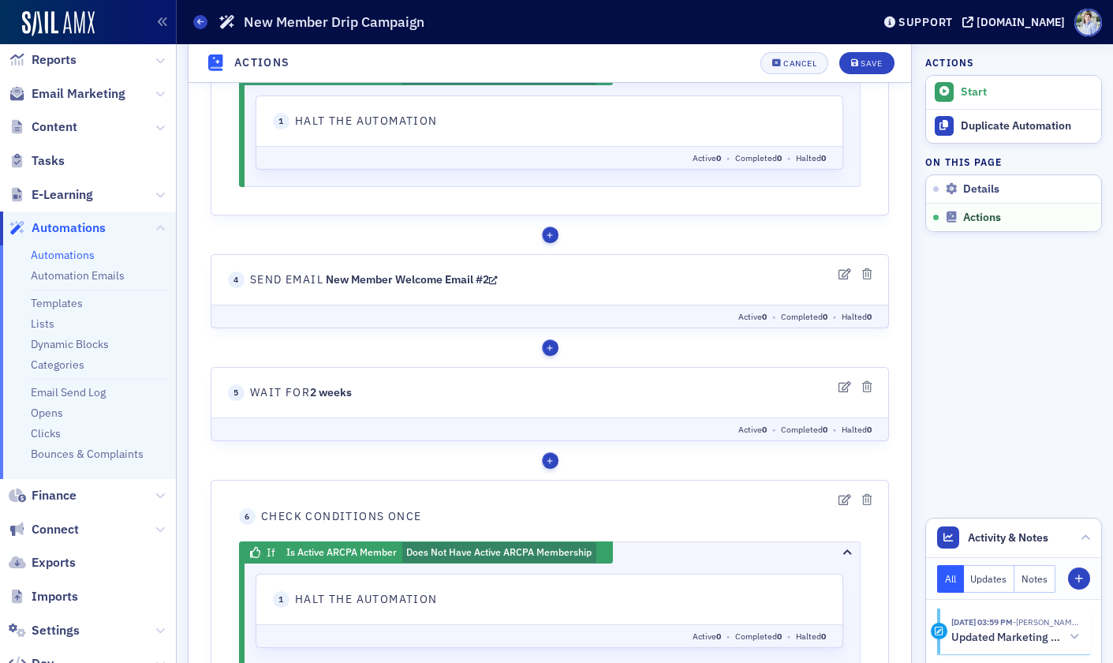
drag, startPoint x: 298, startPoint y: 402, endPoint x: 364, endPoint y: 399, distance: 65.5
click at [363, 399] on fieldset "5 Wait for 2 weeks Active 0 • Completed 0 • Halted 0" at bounding box center [550, 404] width 679 height 74
click at [364, 399] on header "5 Wait for 2 weeks" at bounding box center [550, 392] width 644 height 17
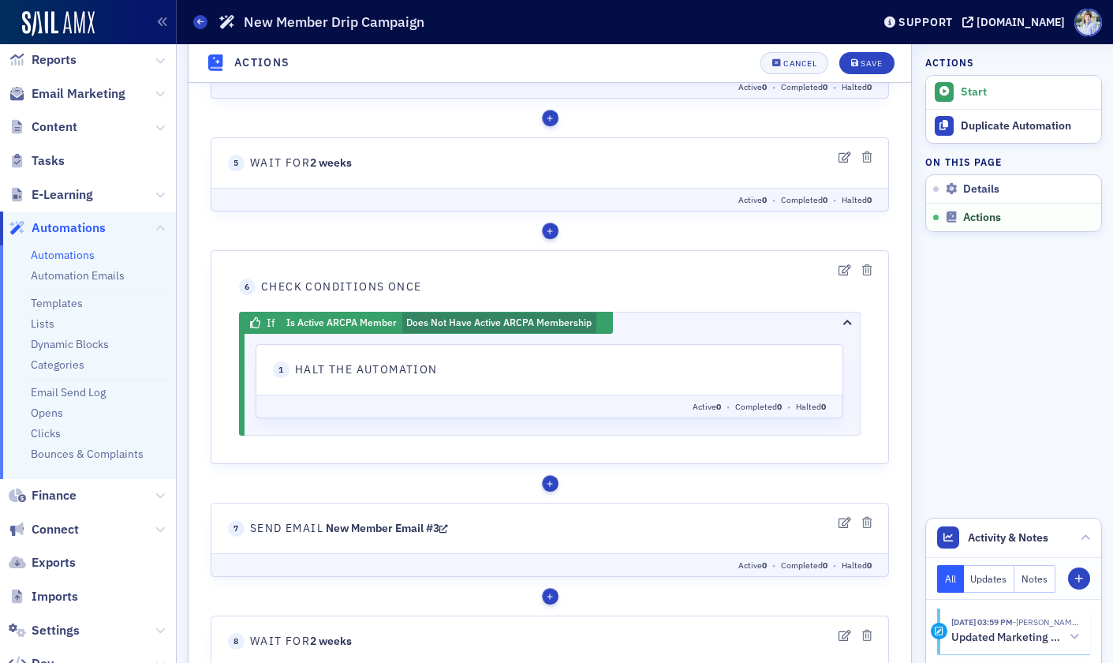
scroll to position [1198, 0]
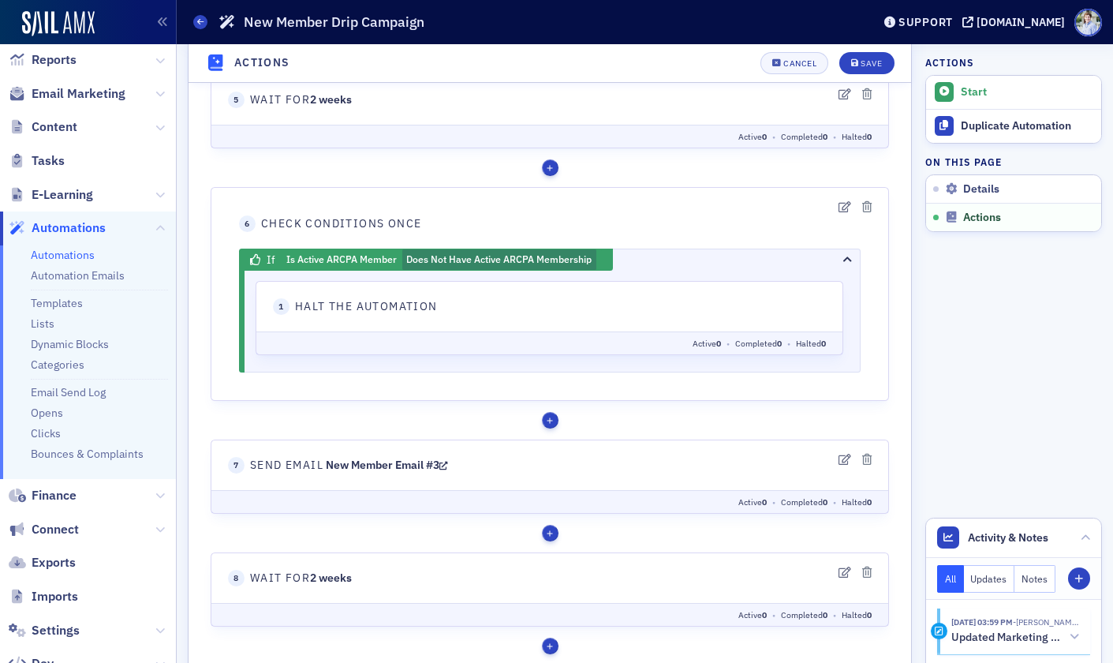
drag, startPoint x: 318, startPoint y: 467, endPoint x: 445, endPoint y: 468, distance: 127.0
click at [445, 468] on span "Send Email New Member Email #3" at bounding box center [349, 465] width 198 height 17
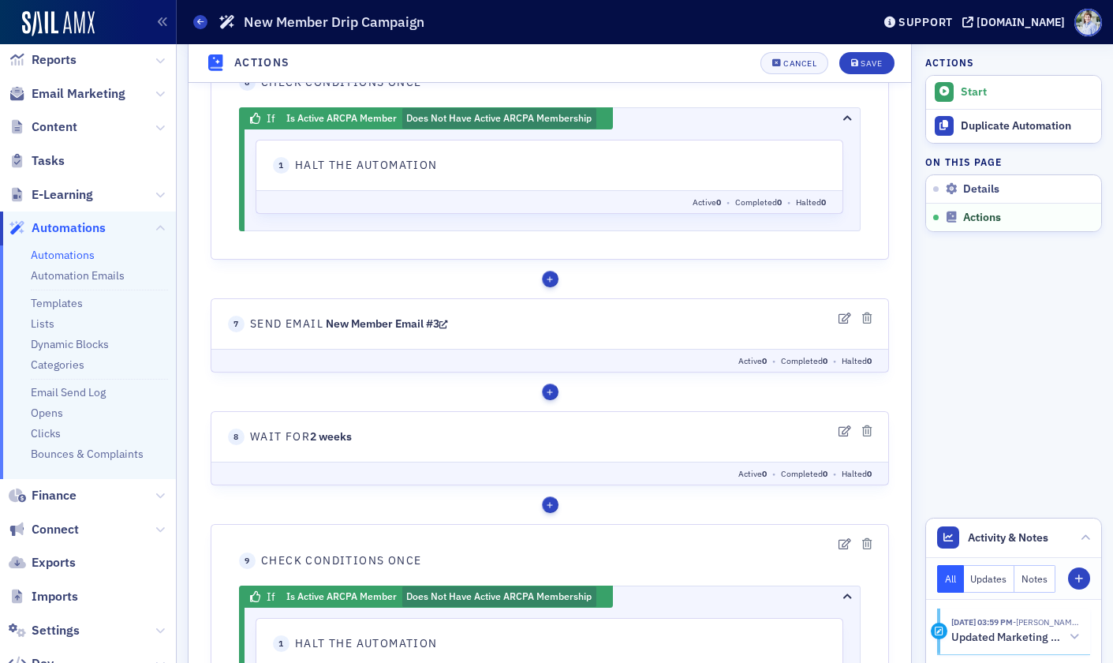
scroll to position [1349, 0]
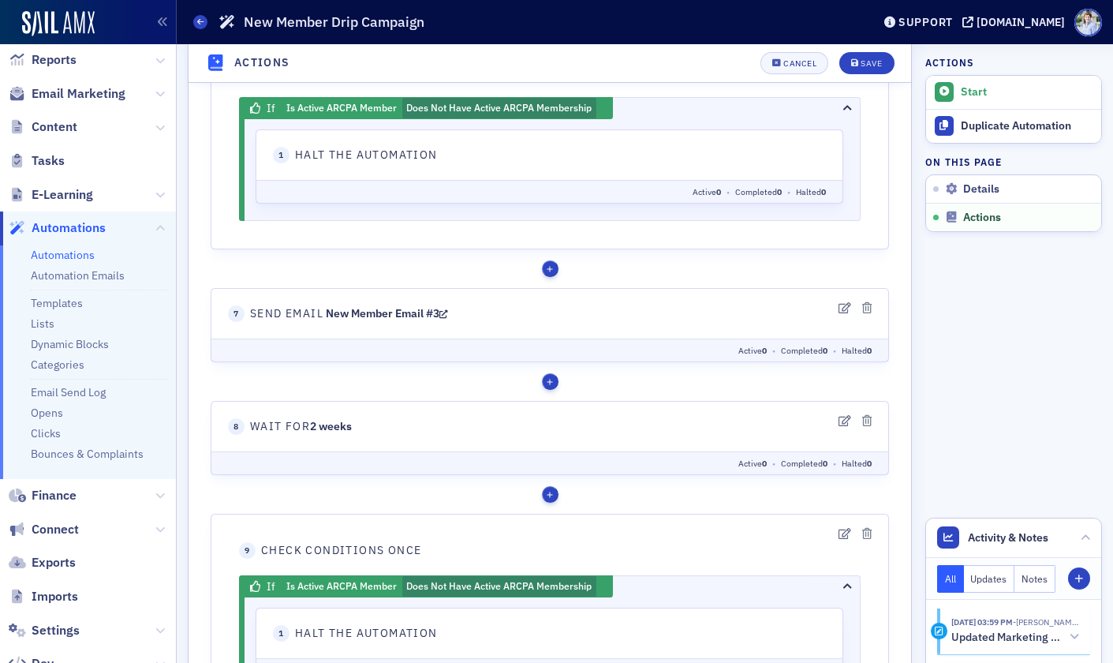
drag, startPoint x: 428, startPoint y: 260, endPoint x: 432, endPoint y: 275, distance: 15.0
click at [426, 261] on div "Tags Add tags Remove tags React Send an email Unsubscribe" at bounding box center [550, 268] width 679 height 17
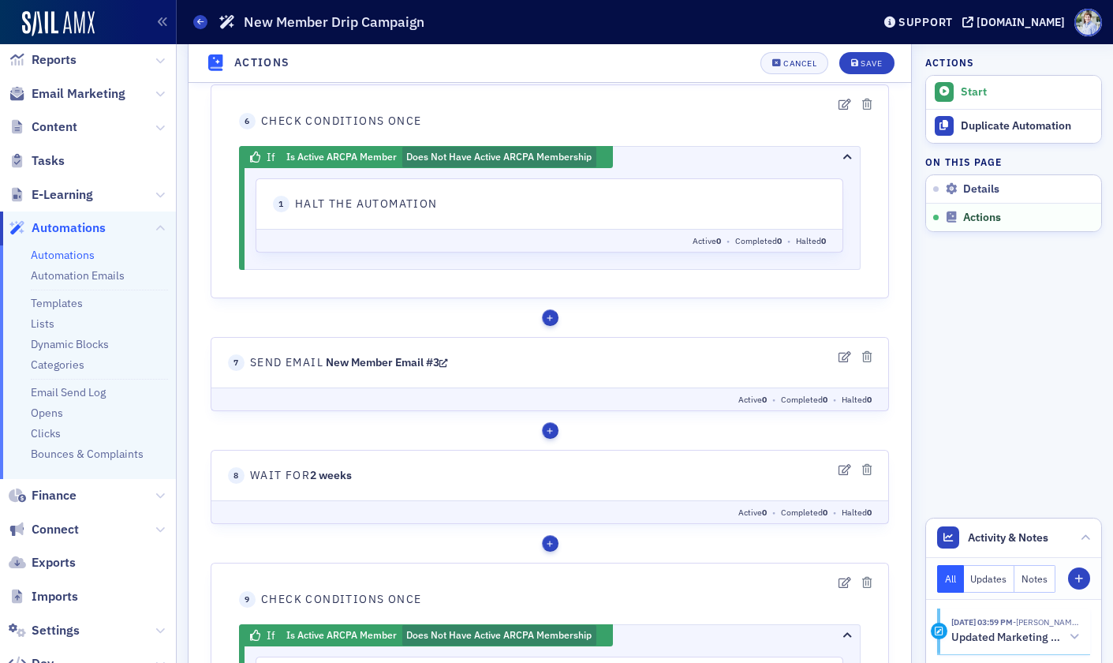
scroll to position [1288, 0]
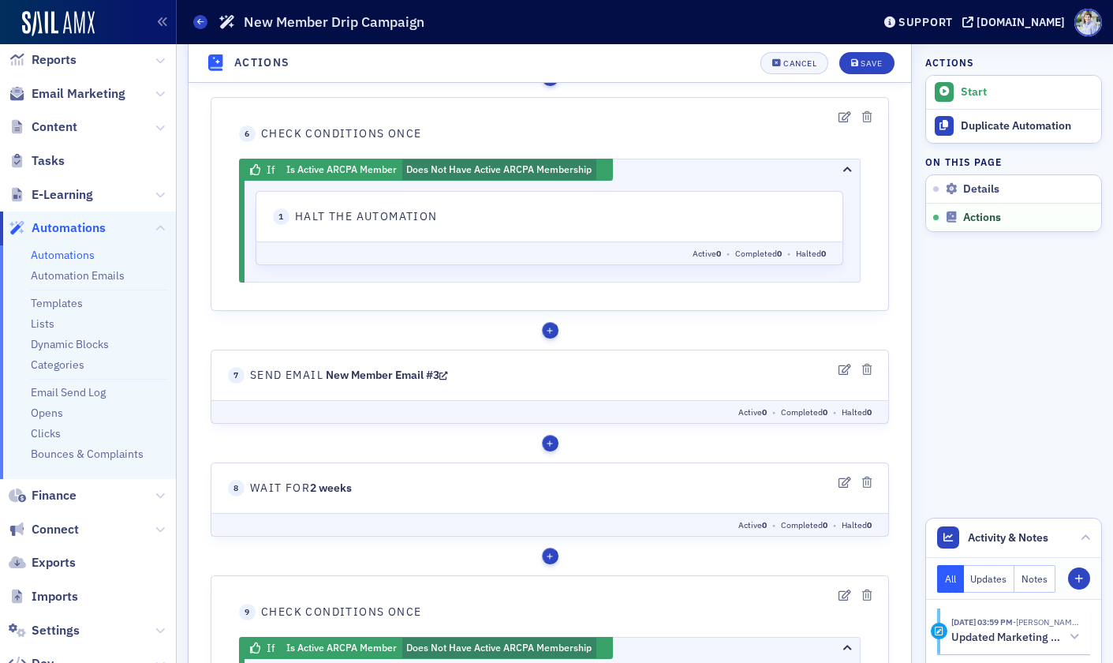
drag, startPoint x: 249, startPoint y: 376, endPoint x: 547, endPoint y: 381, distance: 298.3
click at [547, 381] on header "7 Send Email New Member Email #3" at bounding box center [550, 375] width 644 height 17
click at [479, 331] on div "Tags Add tags Remove tags React Send an email Unsubscribe" at bounding box center [550, 330] width 679 height 17
drag, startPoint x: 265, startPoint y: 374, endPoint x: 473, endPoint y: 368, distance: 207.6
click at [473, 368] on header "7 Send Email New Member Email #3" at bounding box center [550, 375] width 644 height 17
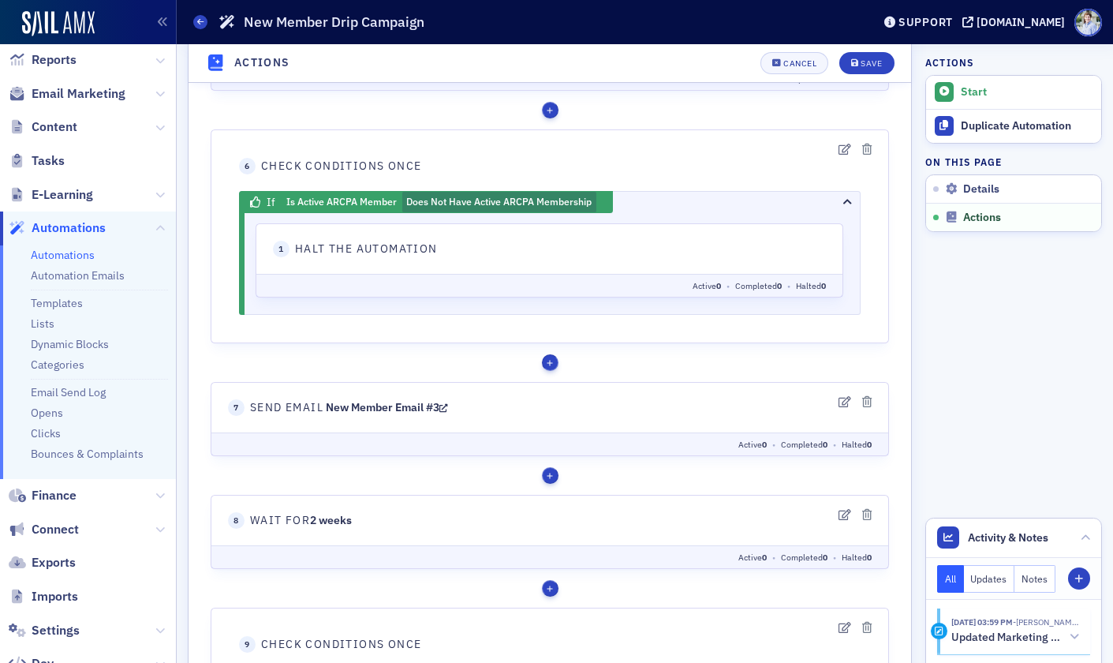
click at [545, 361] on div "button" at bounding box center [550, 362] width 17 height 17
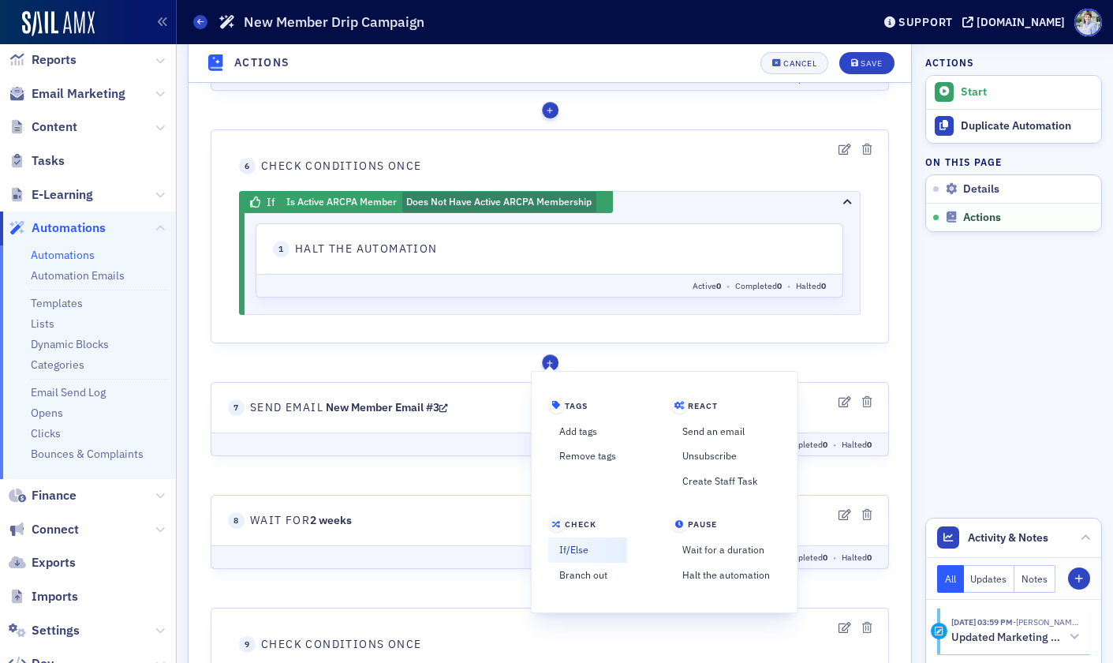
click at [581, 552] on link "If/Else" at bounding box center [587, 549] width 79 height 25
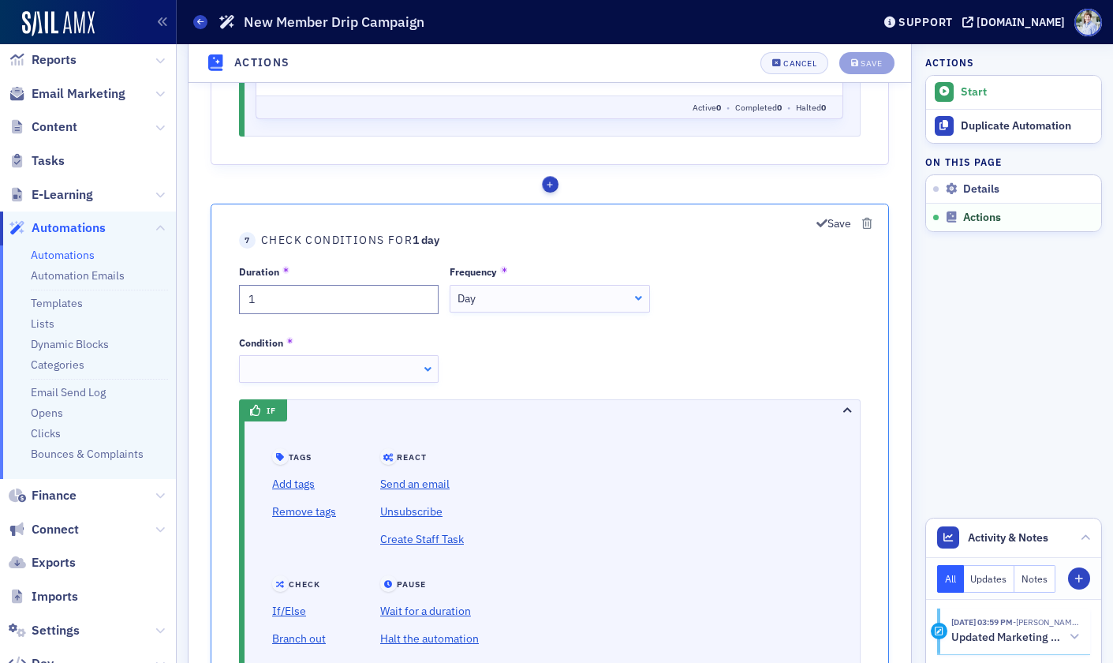
scroll to position [1434, 0]
click at [544, 271] on label "Frequency" at bounding box center [550, 271] width 200 height 14
click at [538, 290] on div "Day Day" at bounding box center [550, 298] width 200 height 28
click at [405, 371] on div at bounding box center [339, 368] width 200 height 28
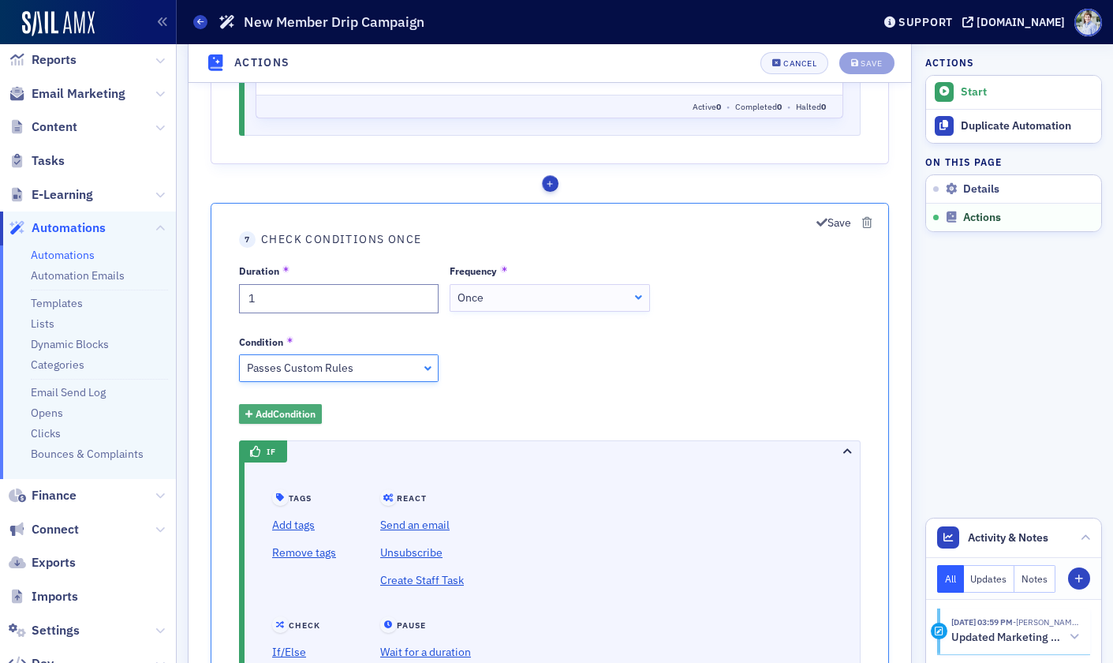
click at [299, 411] on span "Add Condition" at bounding box center [286, 413] width 60 height 14
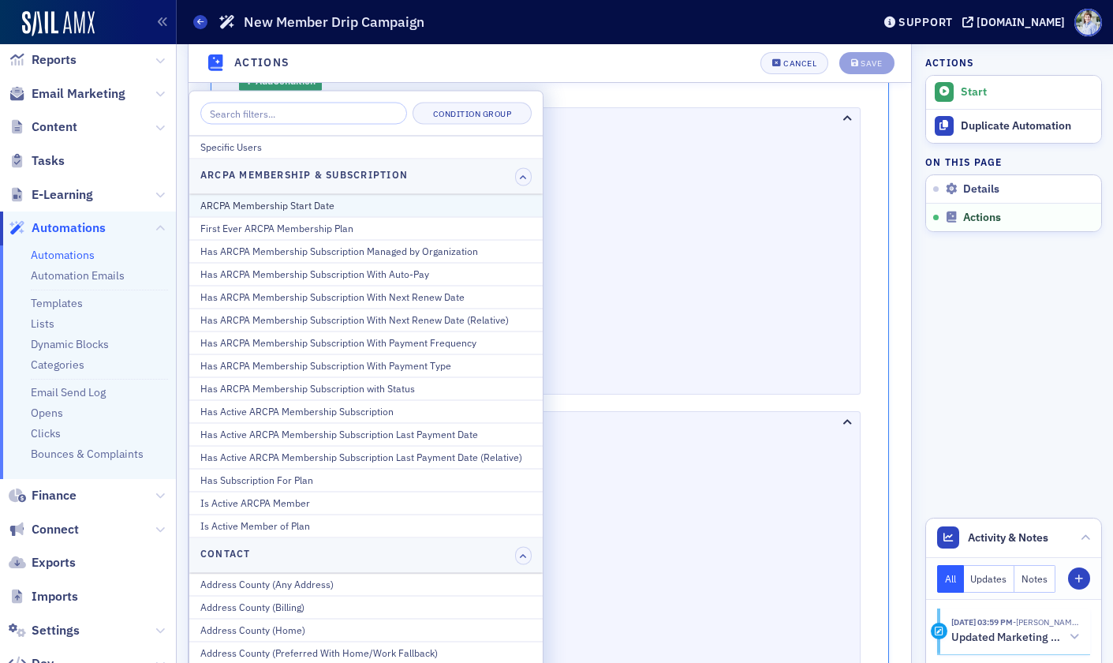
scroll to position [1771, 0]
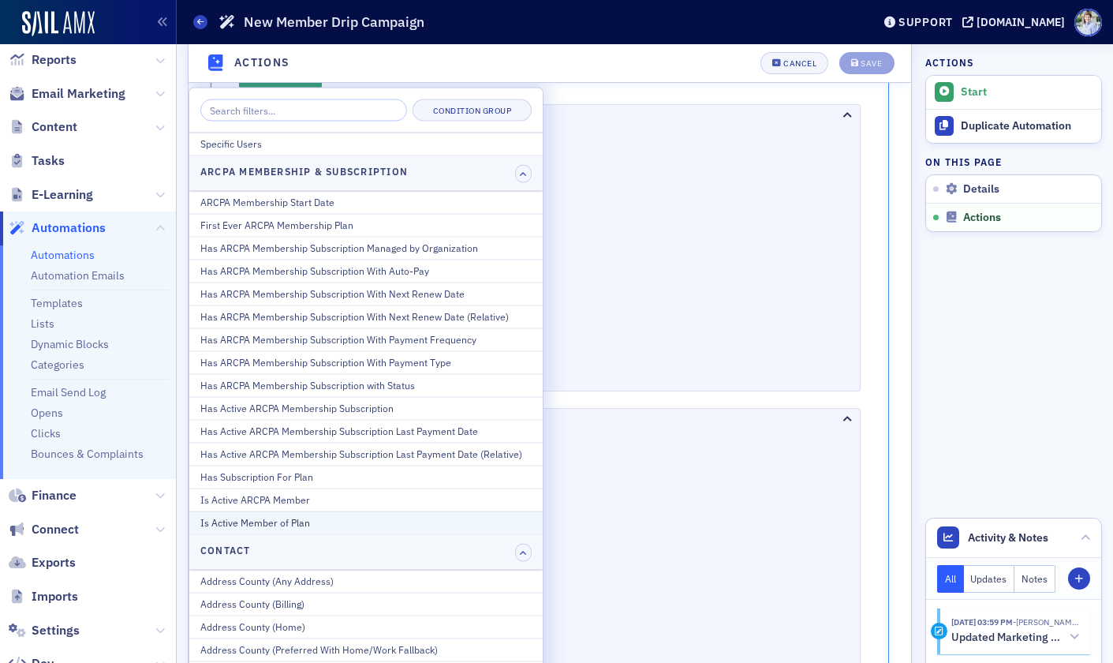
click at [373, 521] on div "Is Active Member of Plan" at bounding box center [365, 523] width 331 height 14
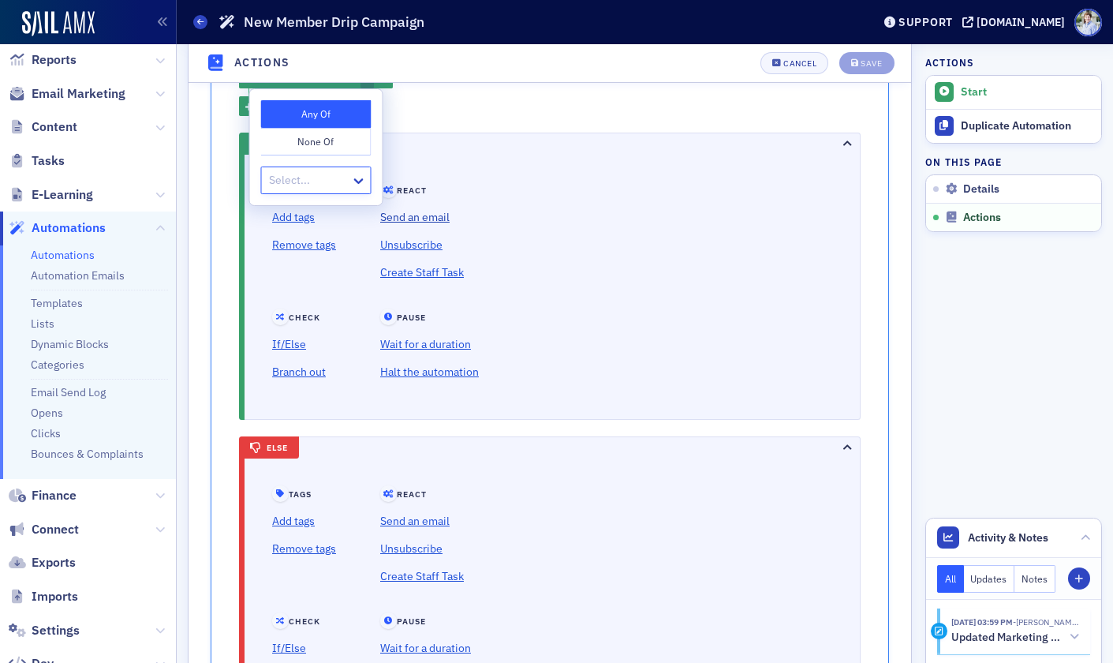
scroll to position [1670, 0]
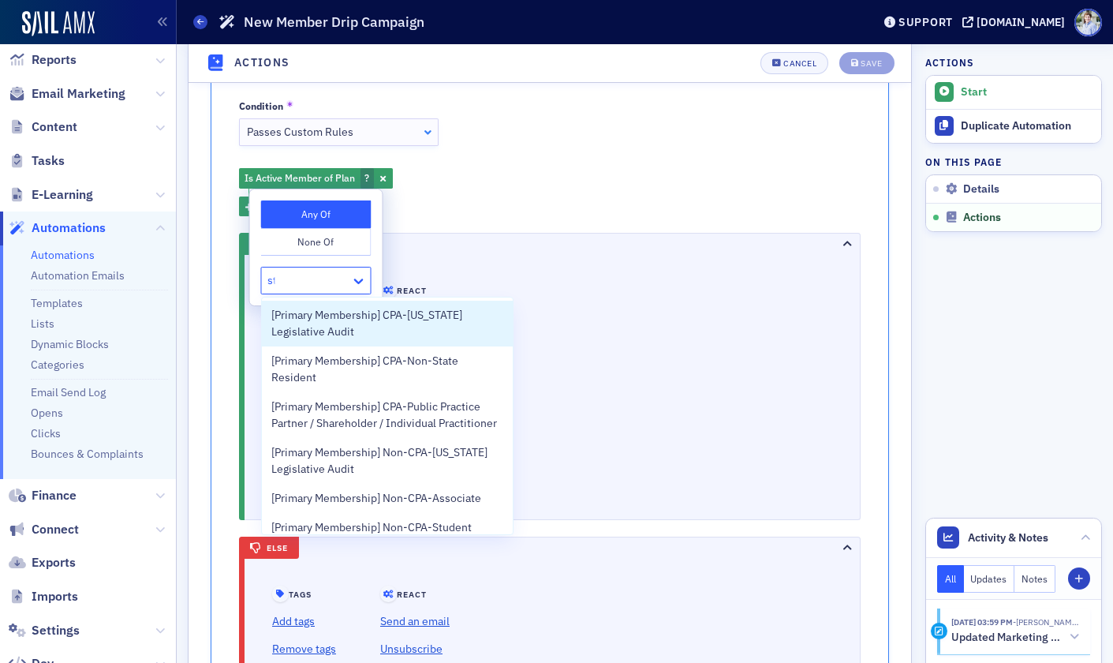
type input "stu"
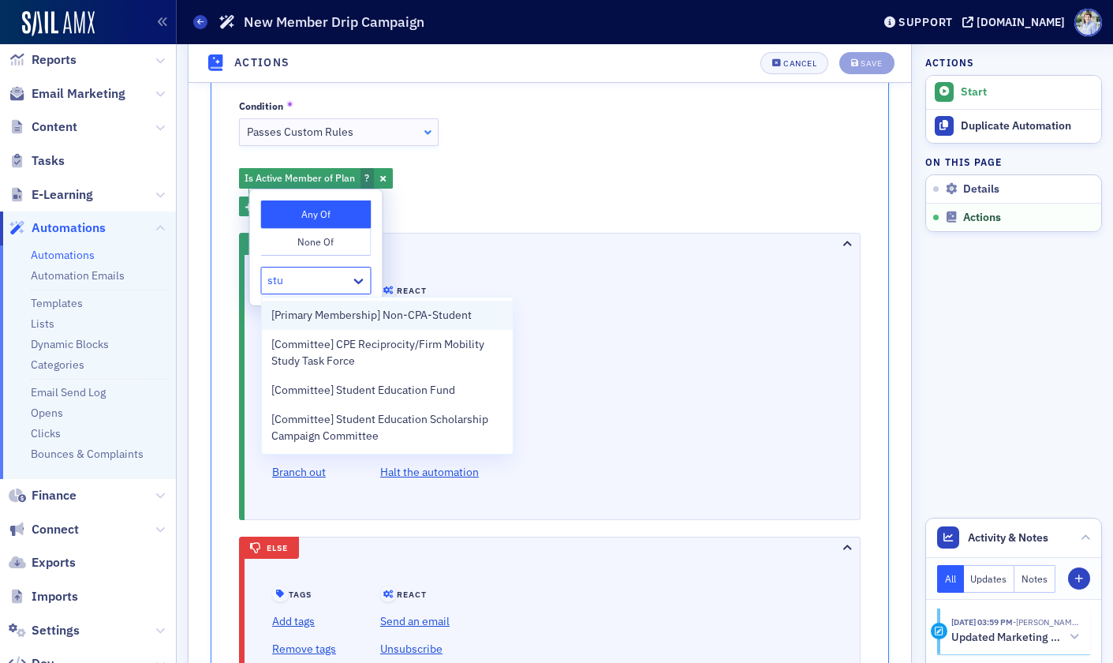
click at [438, 316] on span "[Primary Membership] Non-CPA-Student" at bounding box center [371, 315] width 200 height 17
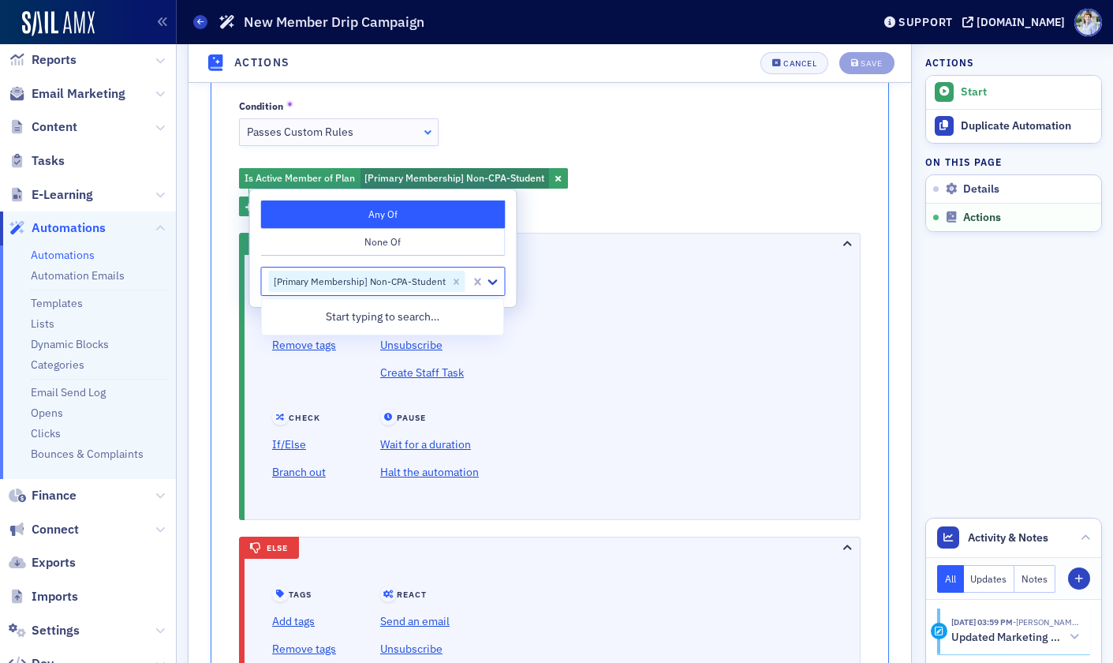
click at [645, 265] on div "Tags Add tags Remove tags React Send an email Unsubscribe Create Staff Task" at bounding box center [550, 383] width 588 height 237
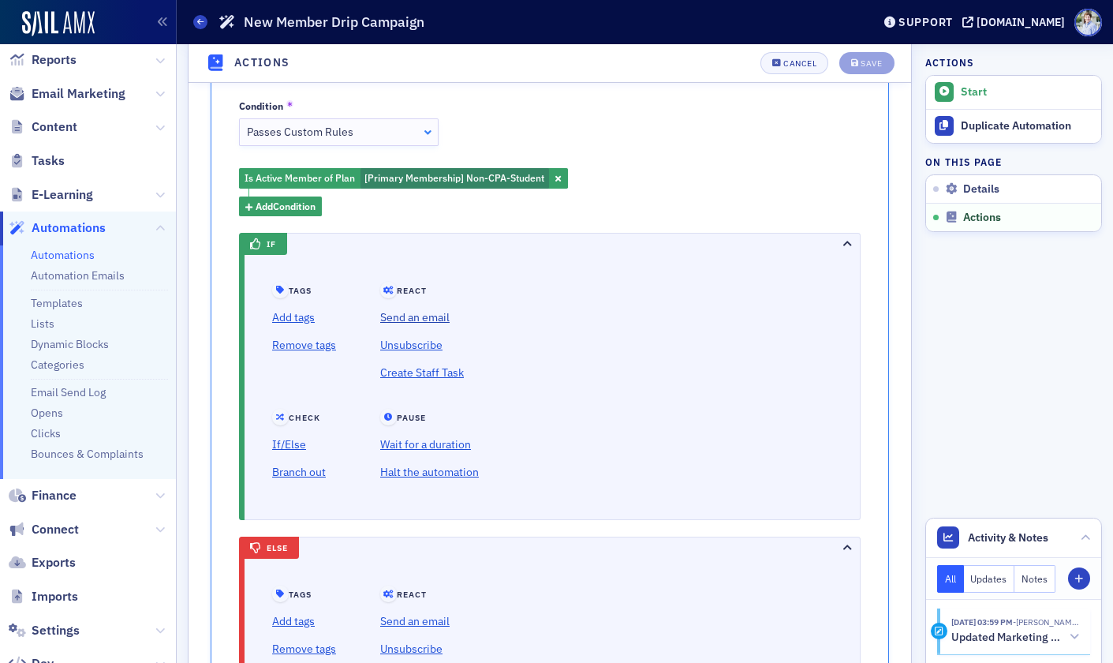
click at [423, 317] on link "Send an email" at bounding box center [429, 318] width 99 height 28
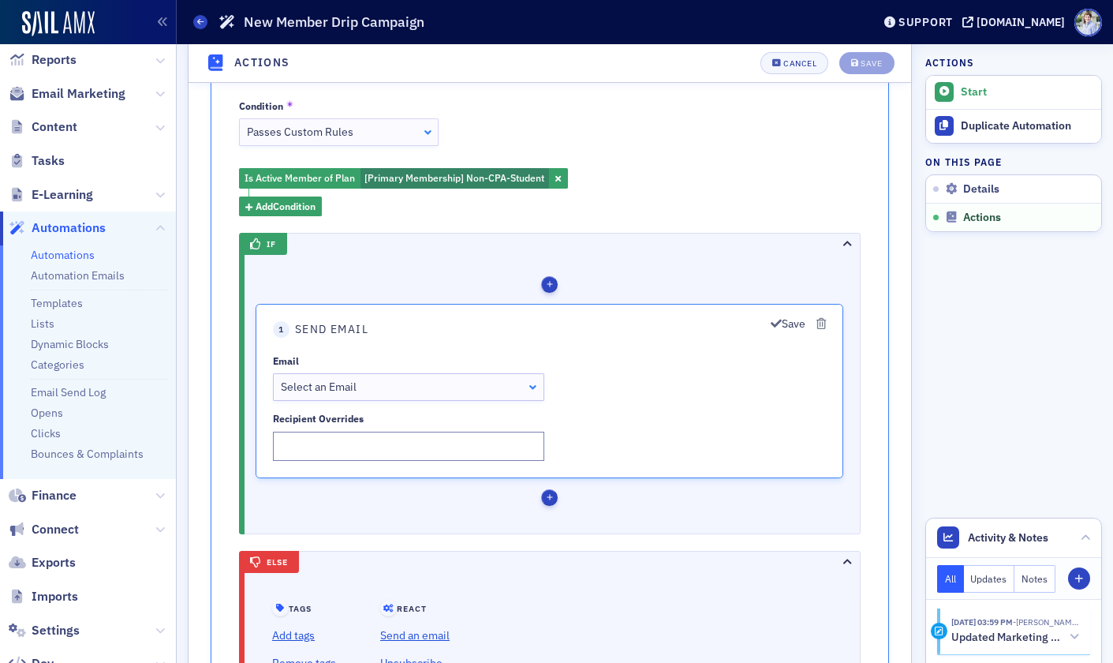
click at [376, 388] on div "Select an Email" at bounding box center [409, 387] width 256 height 17
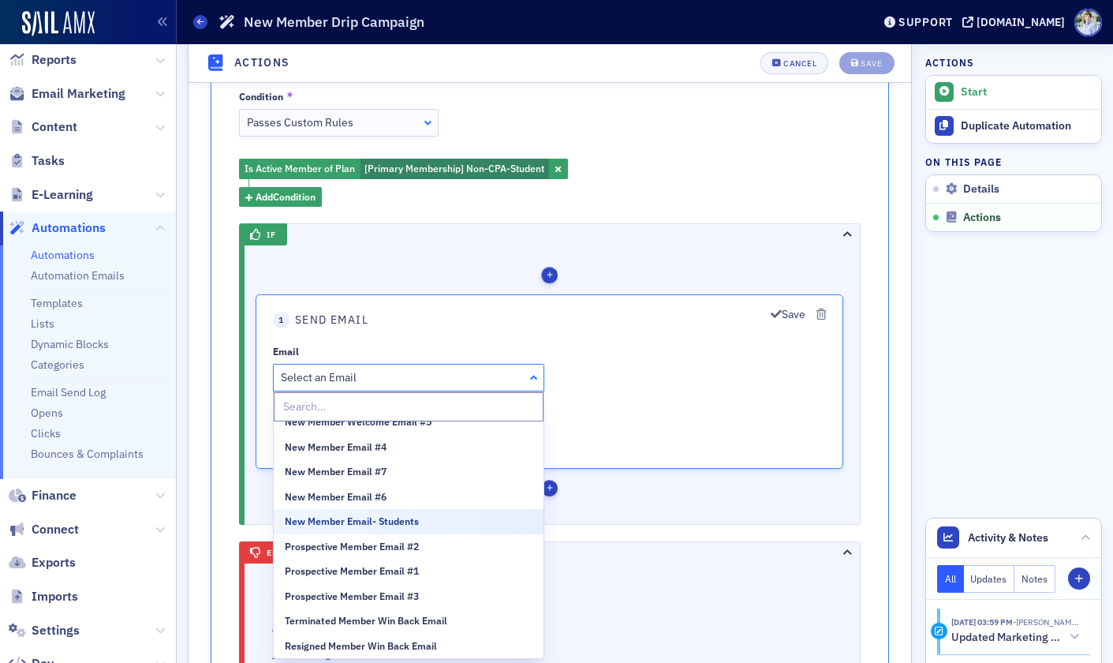
scroll to position [0, 0]
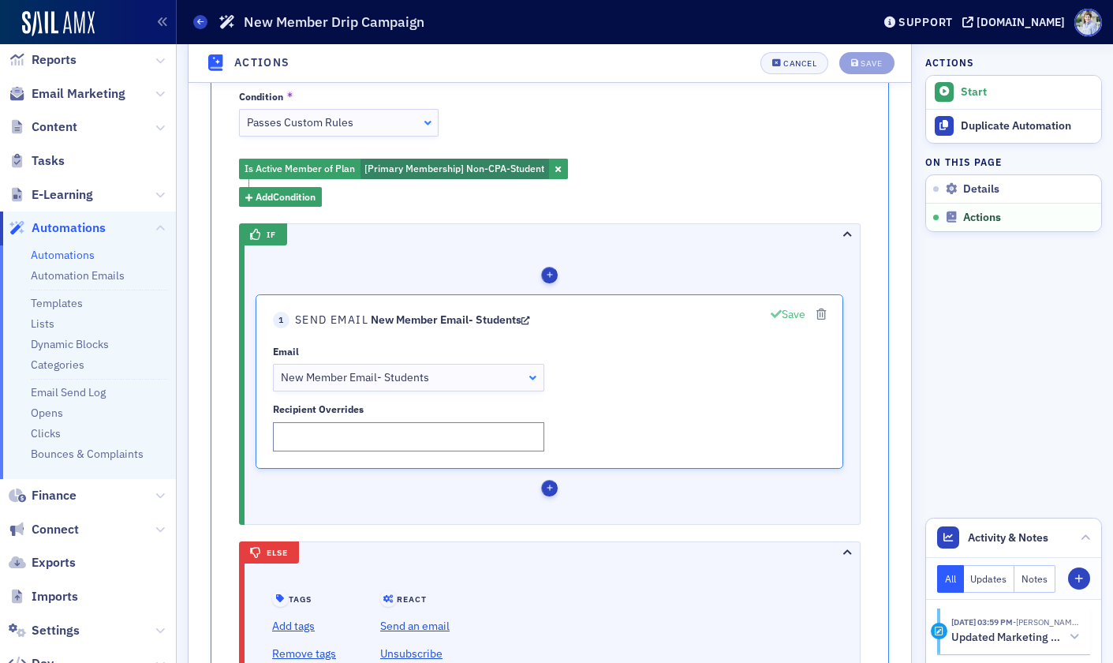
click at [785, 316] on button "Save" at bounding box center [788, 314] width 35 height 17
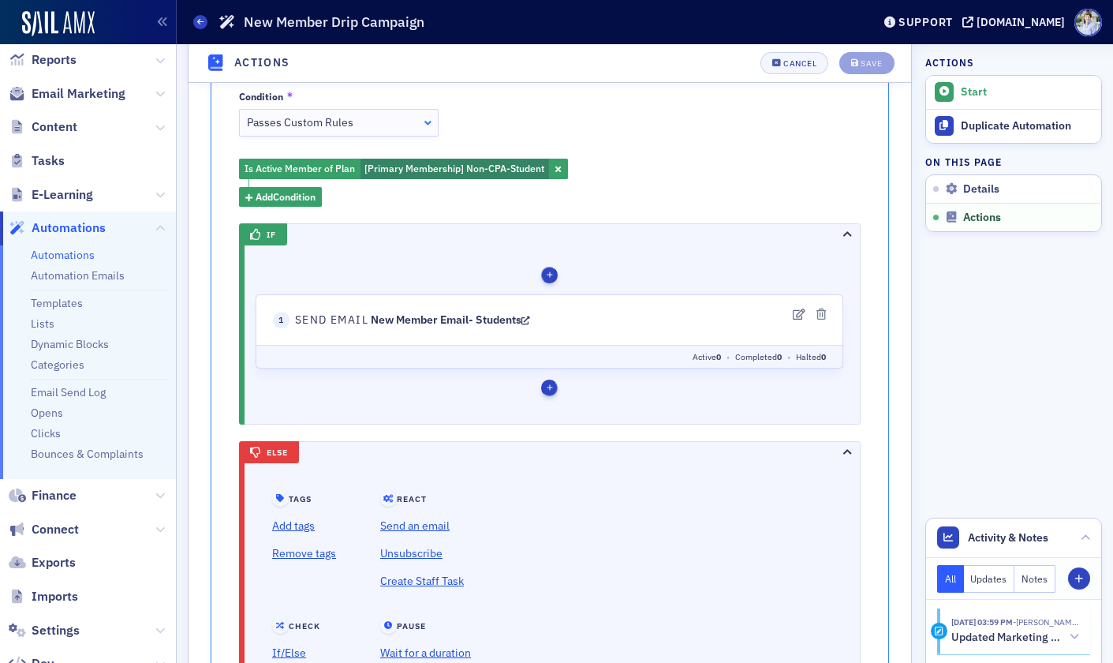
click at [546, 383] on div "button" at bounding box center [549, 388] width 17 height 17
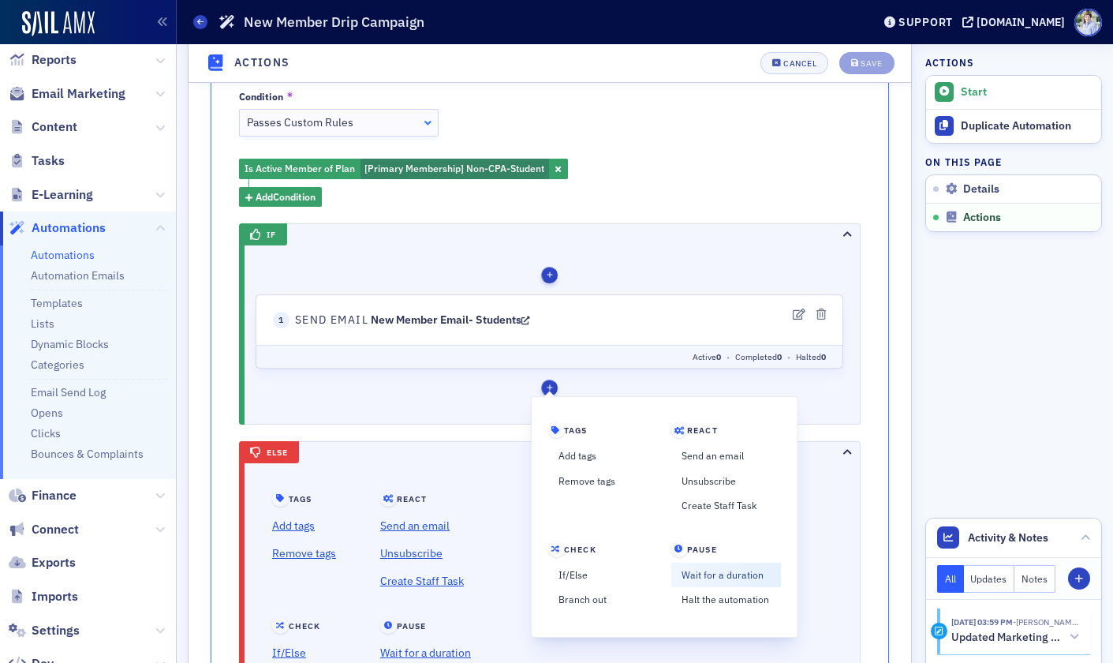
click at [705, 570] on link "Wait for a duration" at bounding box center [726, 575] width 110 height 25
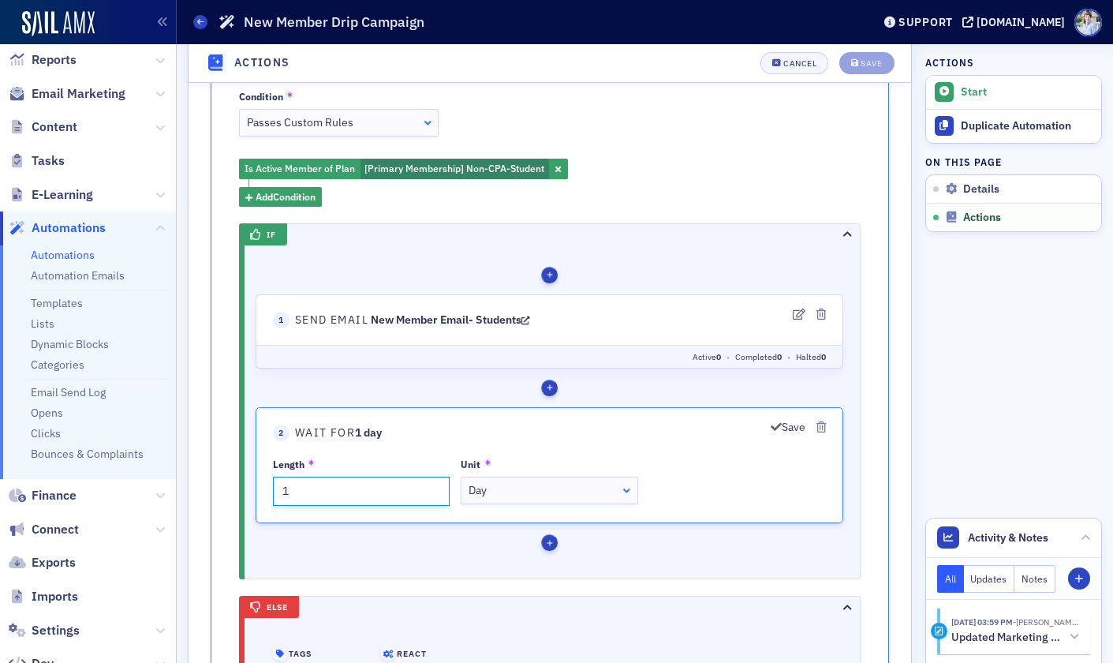
drag, startPoint x: 313, startPoint y: 493, endPoint x: 365, endPoint y: 496, distance: 51.4
click at [253, 492] on div "If 2 actions Tags Add tags Remove tags" at bounding box center [549, 401] width 621 height 355
click at [529, 492] on div "Day" at bounding box center [550, 490] width 162 height 17
type input "2"
click at [779, 427] on button "Save" at bounding box center [788, 427] width 35 height 17
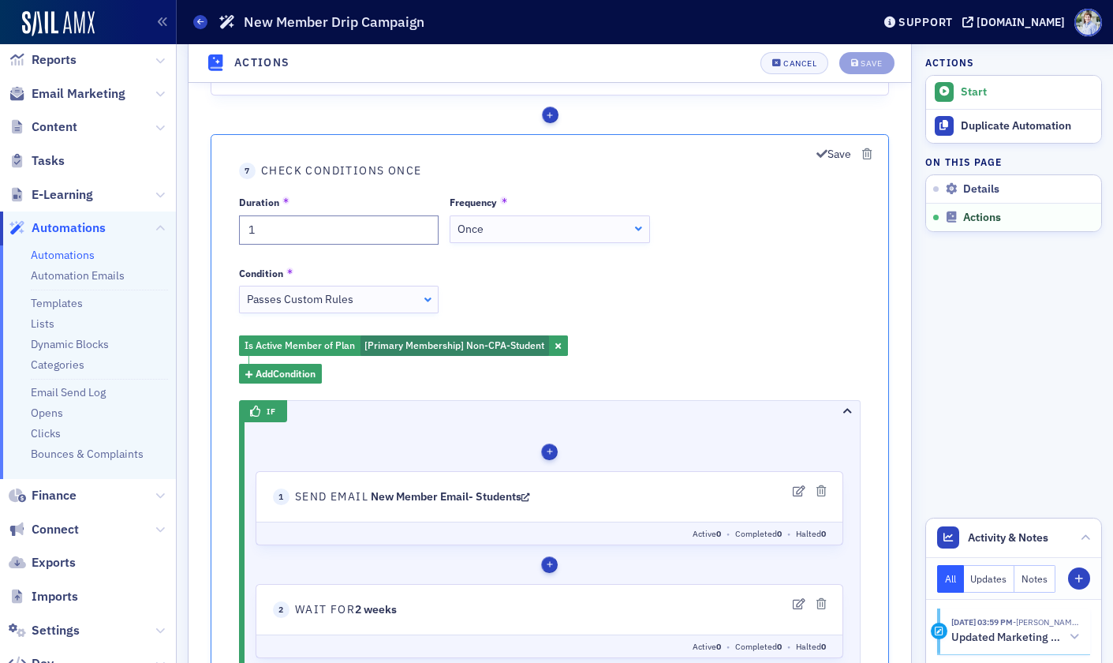
scroll to position [1504, 0]
click at [838, 151] on button "Save" at bounding box center [834, 153] width 35 height 17
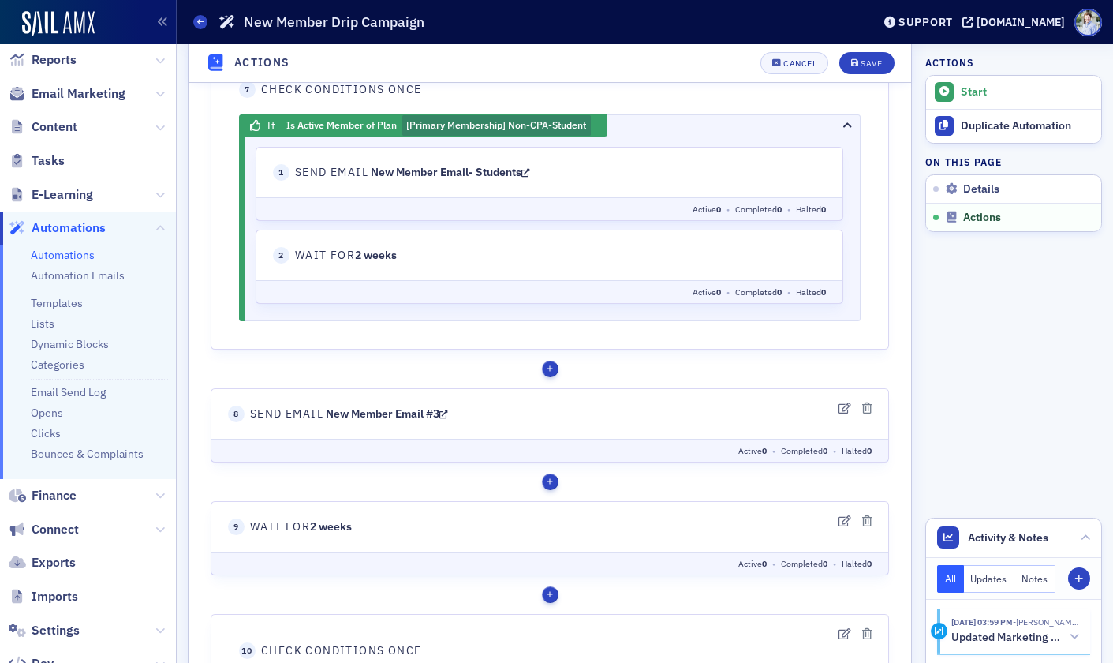
scroll to position [1596, 0]
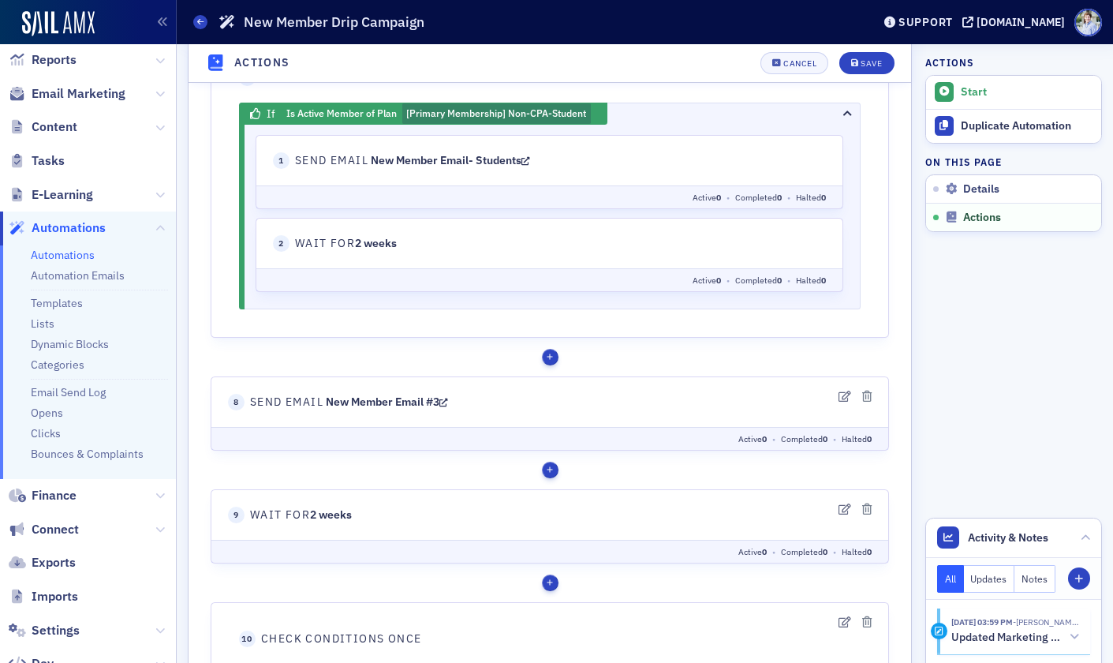
drag, startPoint x: 256, startPoint y: 402, endPoint x: 508, endPoint y: 400, distance: 252.5
click at [508, 400] on header "8 Send Email New Member Email #3" at bounding box center [550, 402] width 644 height 17
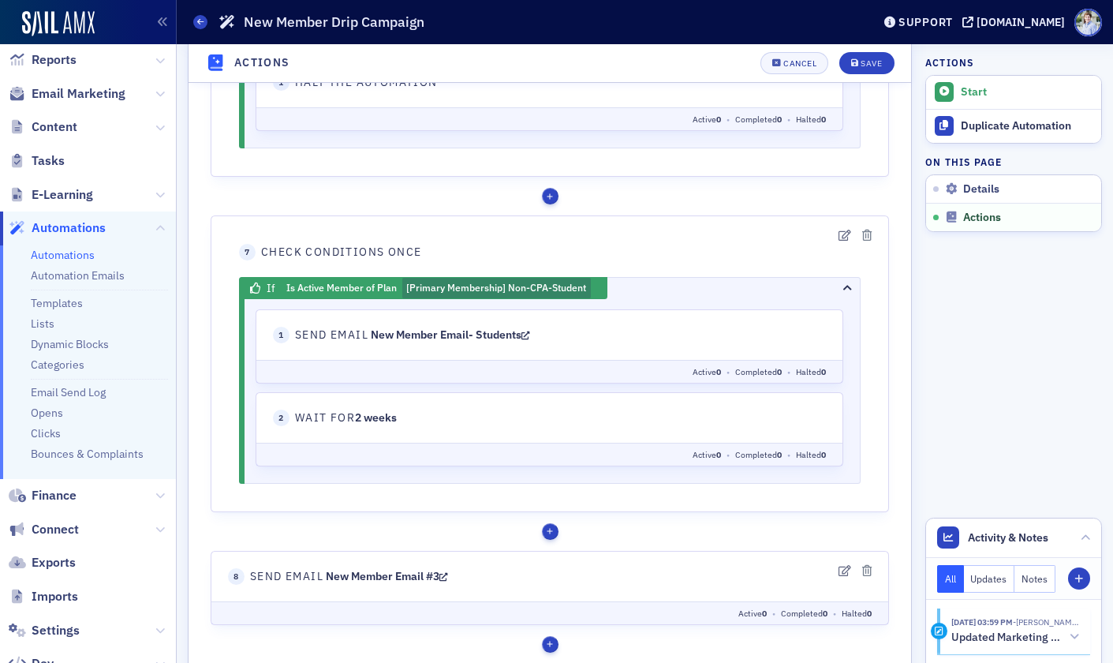
scroll to position [1423, 0]
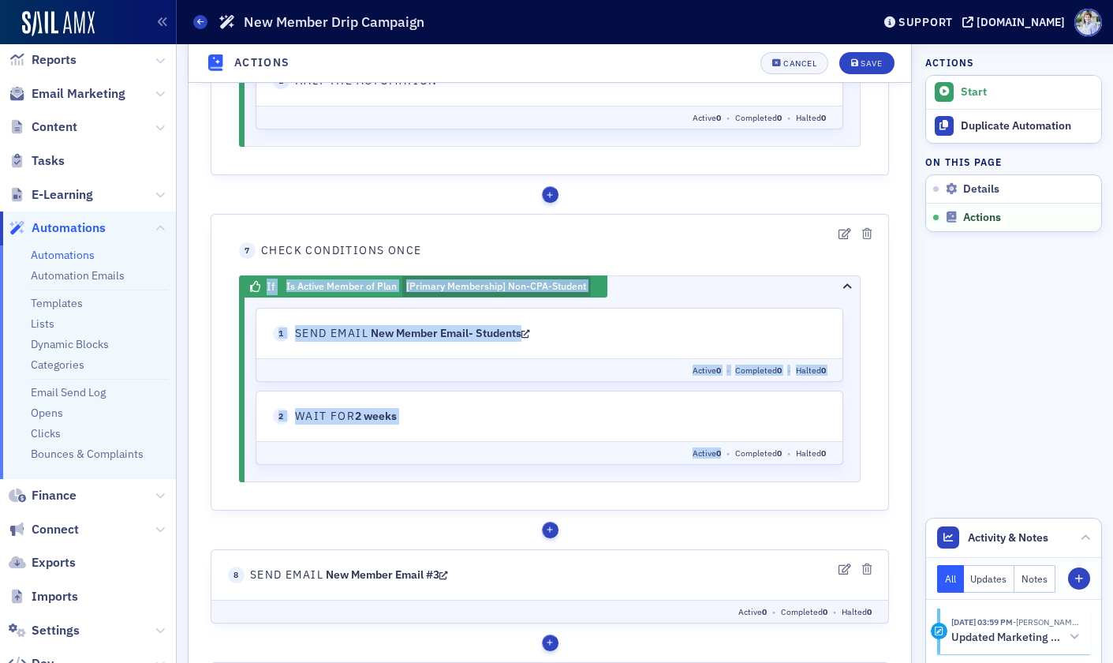
drag, startPoint x: 260, startPoint y: 235, endPoint x: 560, endPoint y: 462, distance: 376.2
click at [560, 462] on fieldset "7 Check Conditions Once If Is Active Member of Plan 2 actions" at bounding box center [550, 362] width 679 height 297
click at [561, 462] on dl "Active 0 • Completed 0 • Halted 0" at bounding box center [549, 452] width 586 height 23
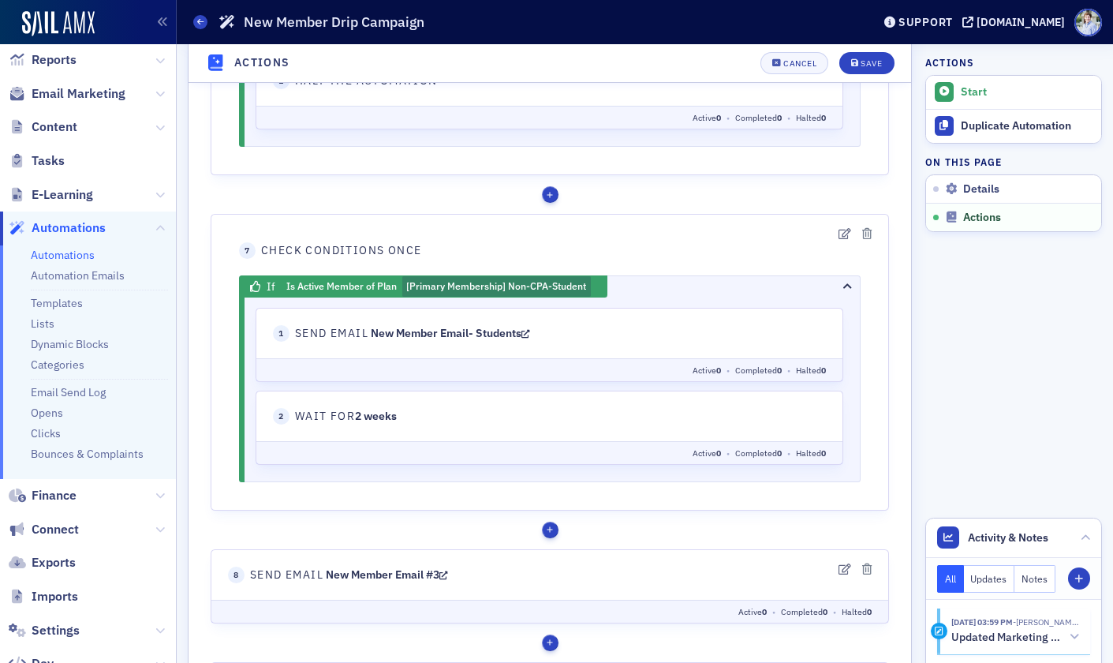
scroll to position [1585, 0]
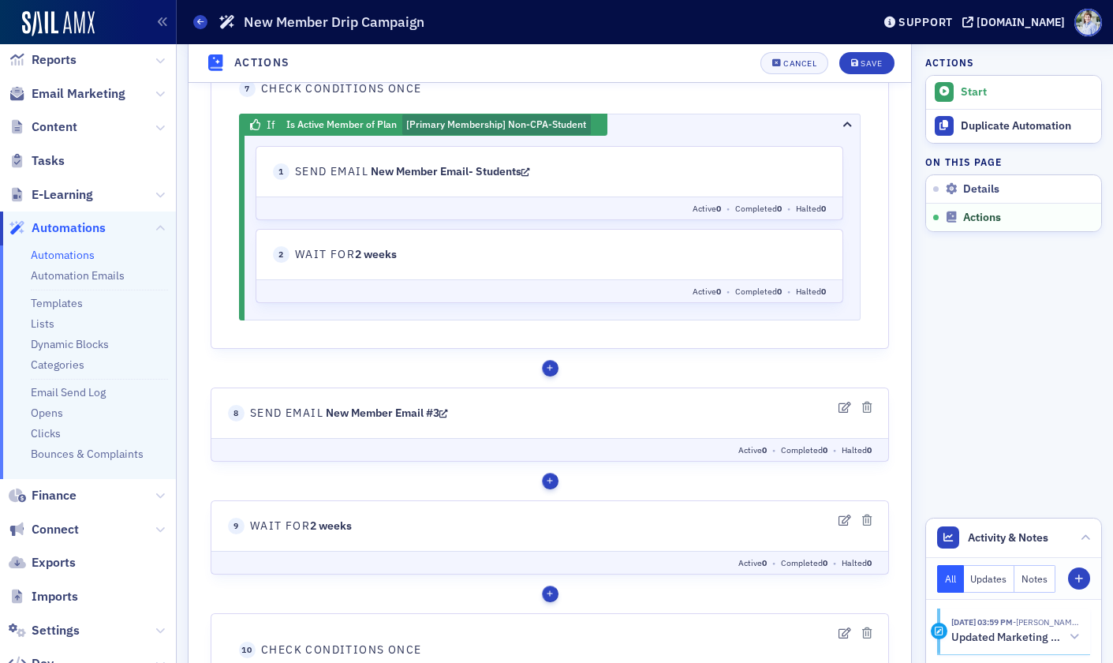
drag, startPoint x: 250, startPoint y: 414, endPoint x: 540, endPoint y: 416, distance: 290.4
click at [537, 417] on header "8 Send Email New Member Email #3" at bounding box center [550, 413] width 644 height 17
click at [1015, 347] on aside "Actions Start Duplicate Automation On this page Details Actions Activity & Note…" at bounding box center [1014, 582] width 177 height 4246
click at [754, 347] on fieldset "7 Check Conditions Once If Is Active Member of Plan 2 actions" at bounding box center [550, 200] width 679 height 297
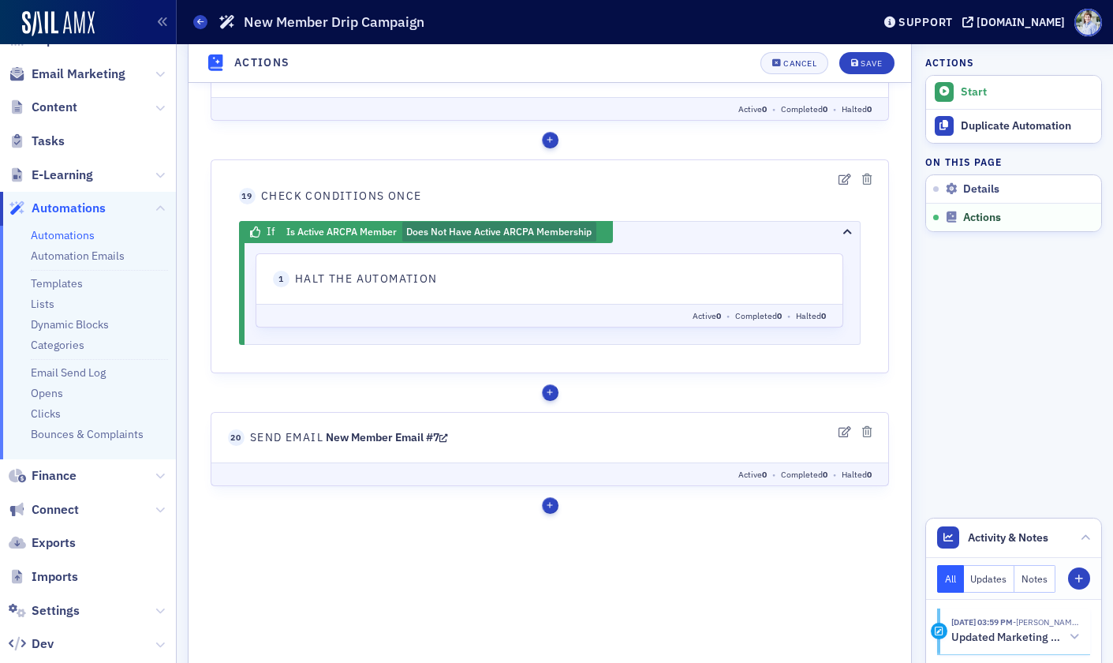
scroll to position [251, 0]
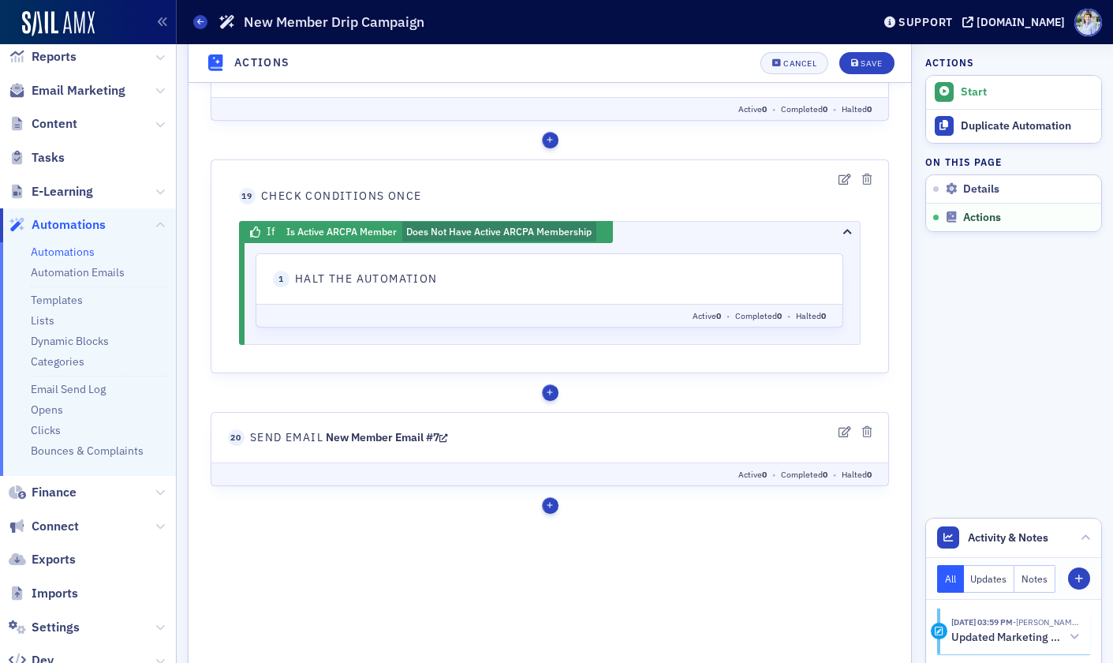
click at [154, 121] on span "Content" at bounding box center [88, 124] width 176 height 34
drag, startPoint x: 158, startPoint y: 122, endPoint x: 110, endPoint y: 135, distance: 49.2
click at [158, 122] on icon at bounding box center [159, 124] width 9 height 9
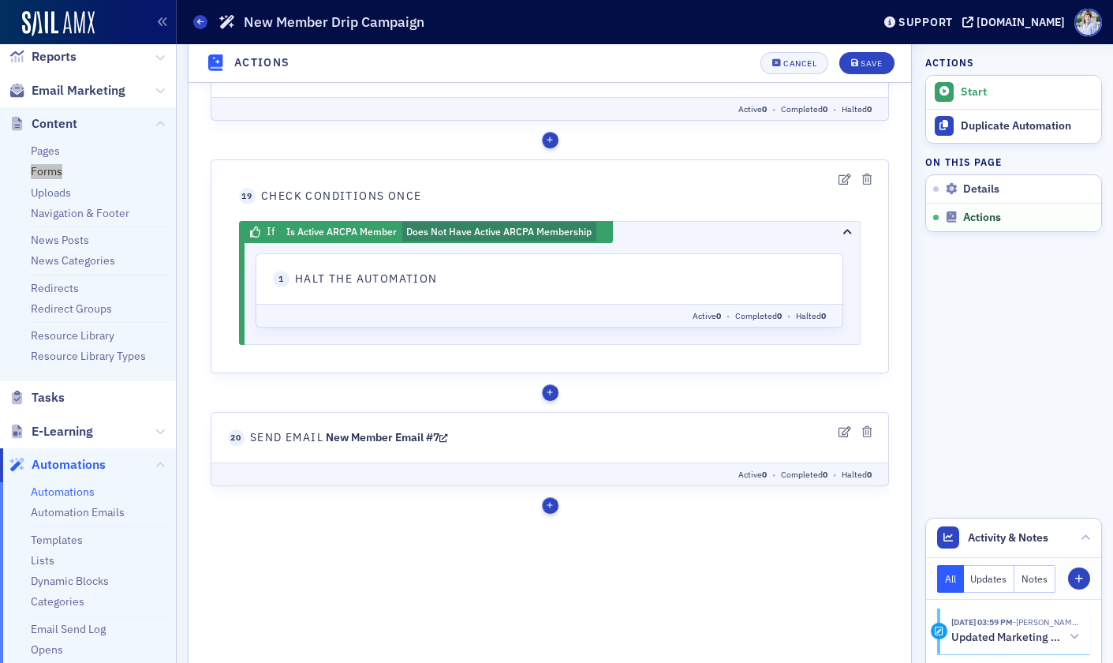
click at [413, 171] on fieldset "19 Check Conditions Once If Is Active ARCPA Member 1 action 0" at bounding box center [550, 266] width 679 height 214
click at [155, 166] on li "Forms" at bounding box center [99, 171] width 137 height 15
click at [312, 160] on fieldset "19 Check Conditions Once If Is Active ARCPA Member 1 action 0" at bounding box center [550, 266] width 679 height 214
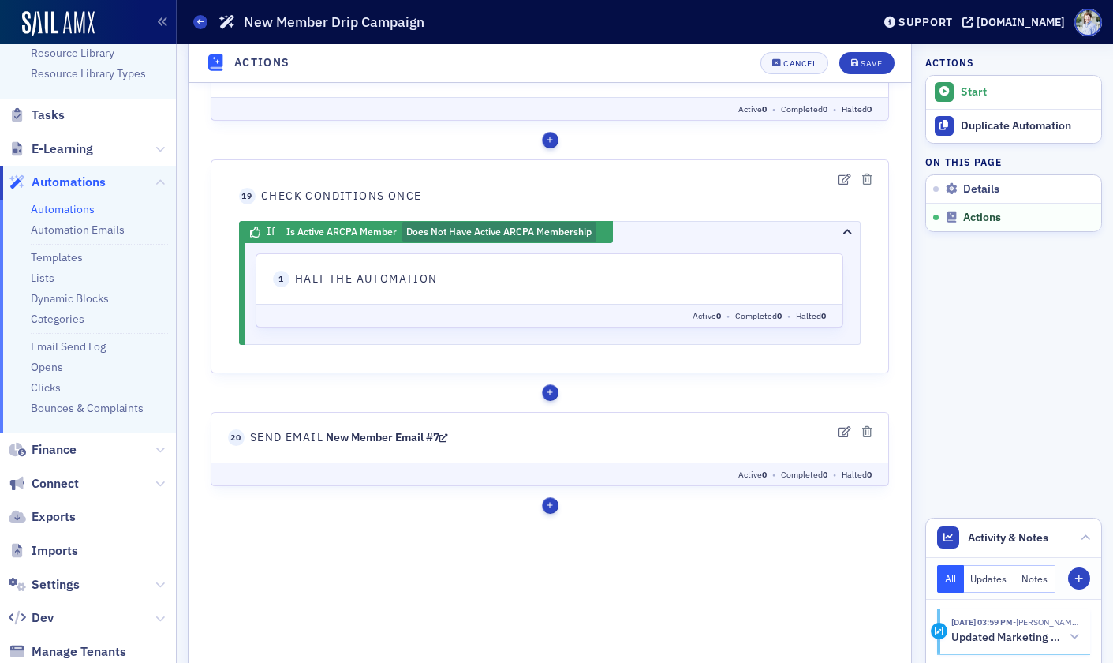
scroll to position [531, 0]
click at [397, 135] on div "Tags Add tags Remove tags React Send an email Unsubscribe" at bounding box center [550, 140] width 679 height 17
click at [66, 212] on link "Automations" at bounding box center [63, 211] width 64 height 14
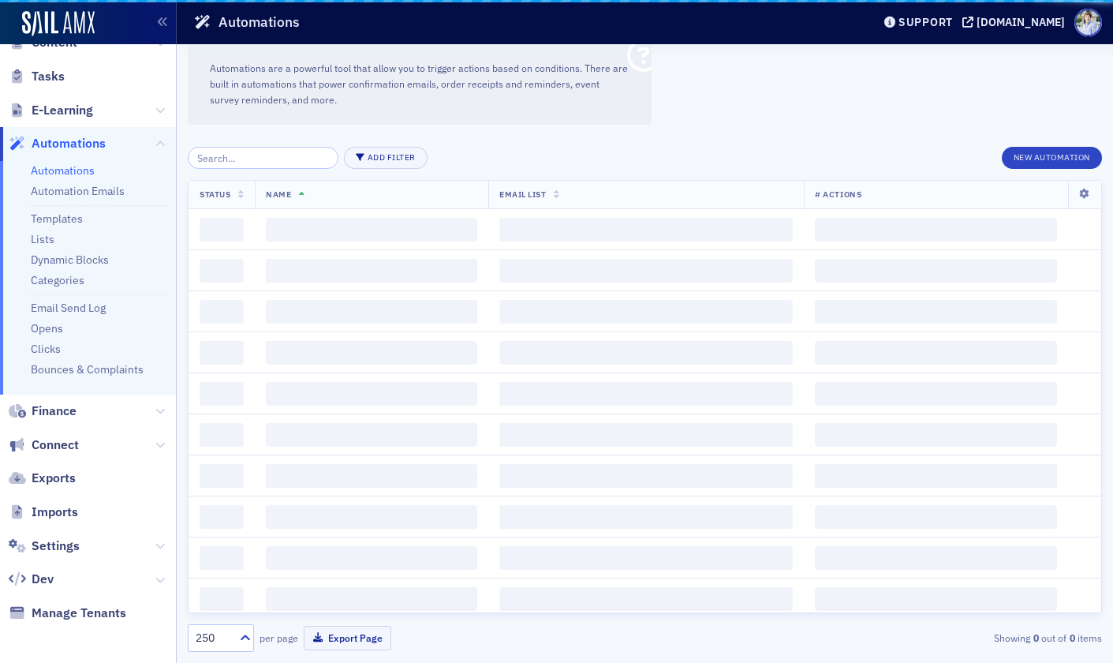
scroll to position [332, 0]
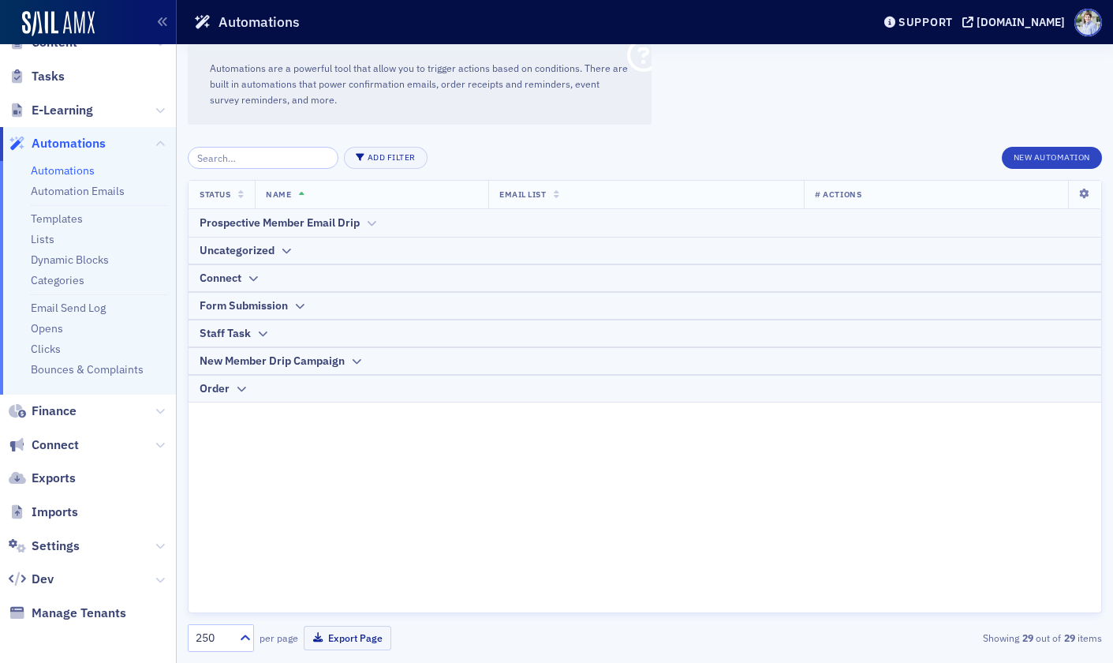
click at [267, 221] on div "Prospective Member Email Drip" at bounding box center [280, 223] width 160 height 17
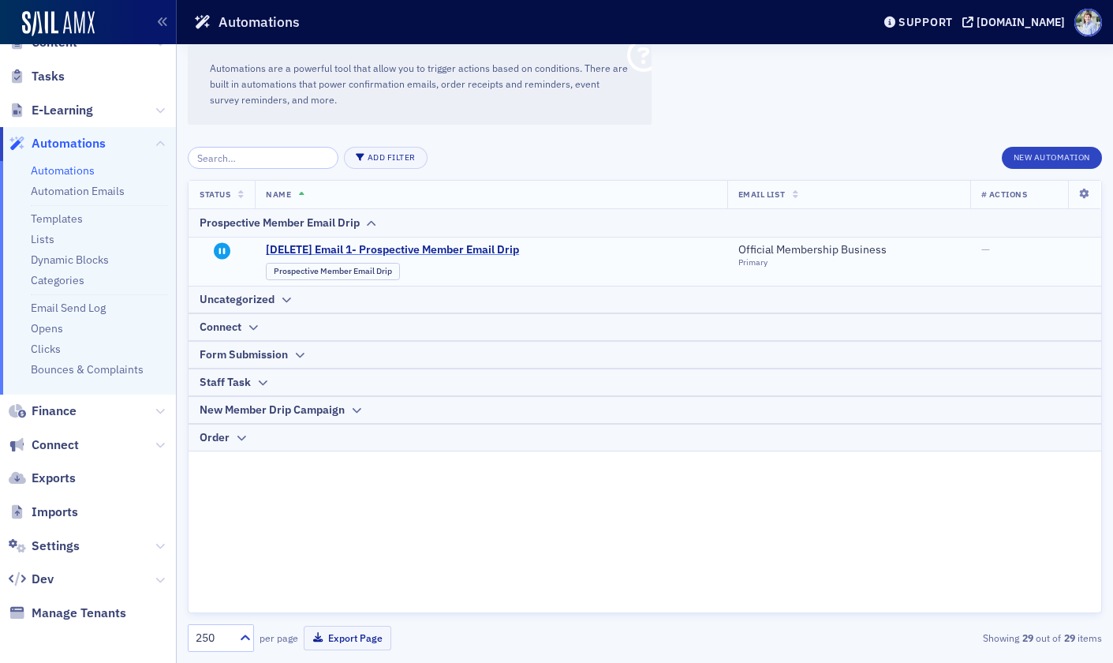
click at [351, 252] on span "[DELETE] Email 1- Prospective Member Email Drip" at bounding box center [420, 250] width 309 height 14
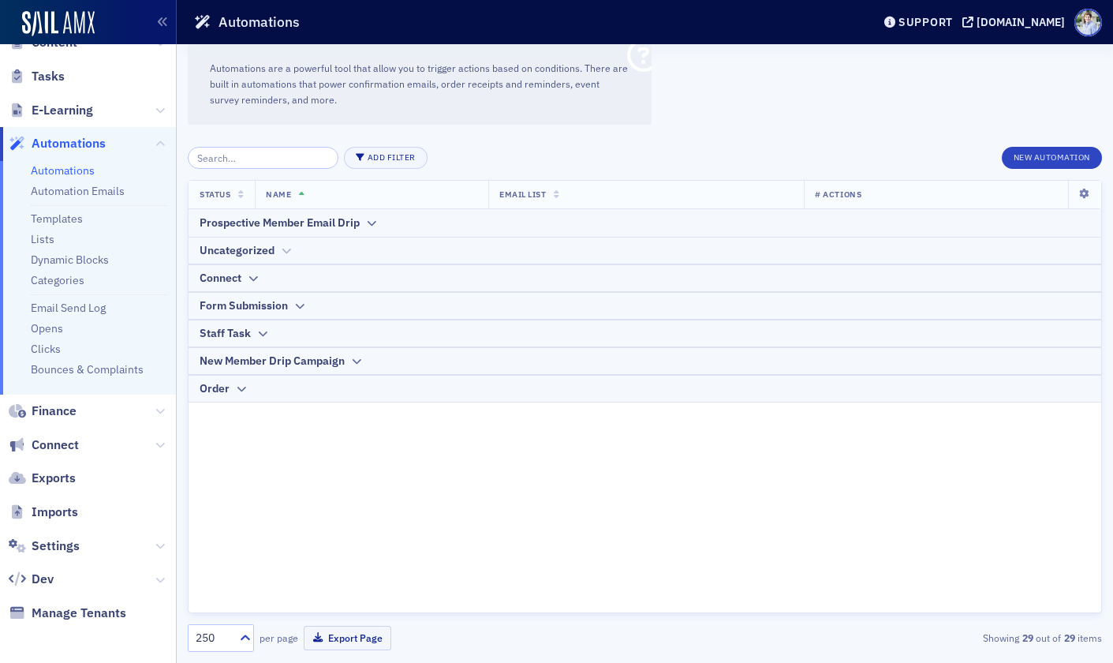
click at [264, 241] on th "Uncategorized" at bounding box center [645, 251] width 913 height 28
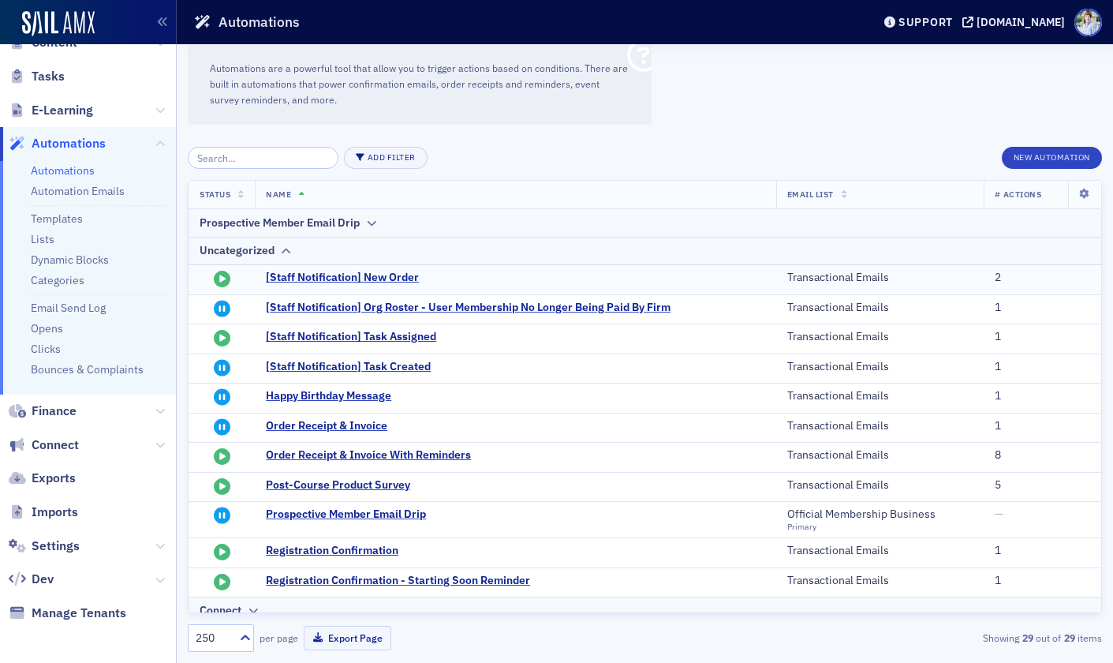
scroll to position [118, 0]
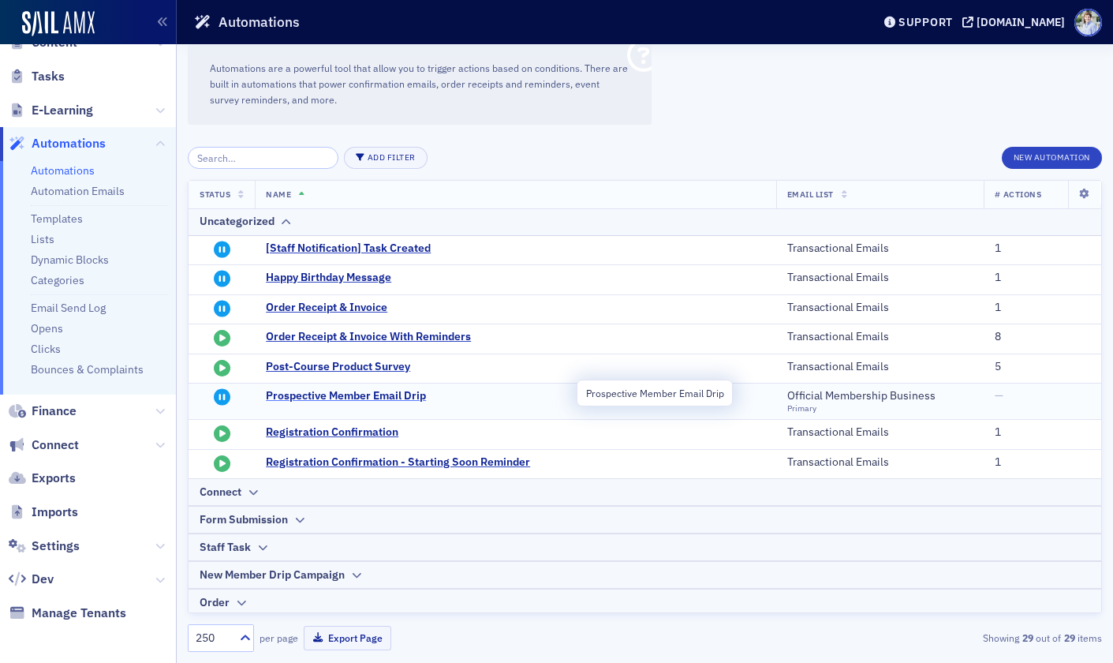
click at [380, 394] on span "Prospective Member Email Drip" at bounding box center [420, 396] width 309 height 14
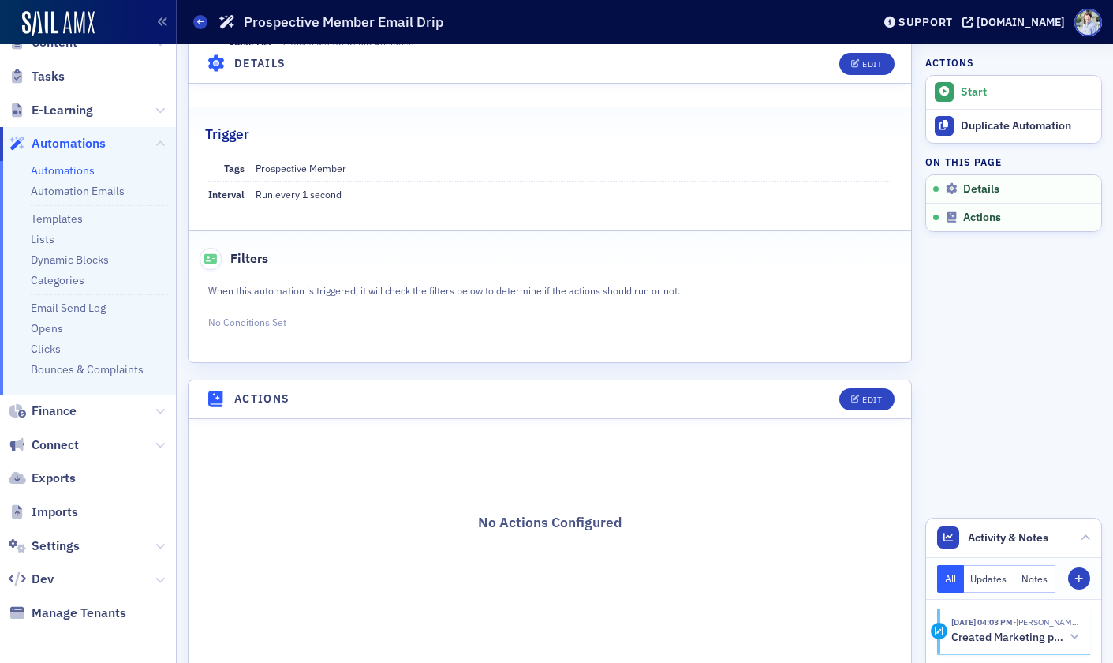
scroll to position [163, 0]
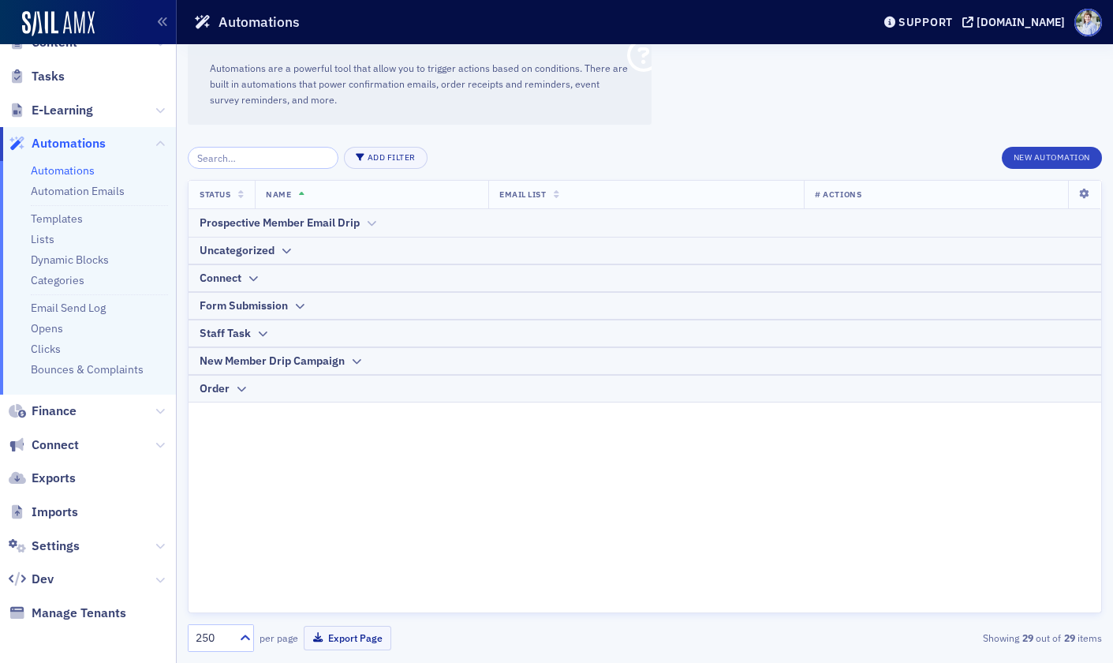
click at [304, 223] on div "Prospective Member Email Drip" at bounding box center [280, 223] width 160 height 17
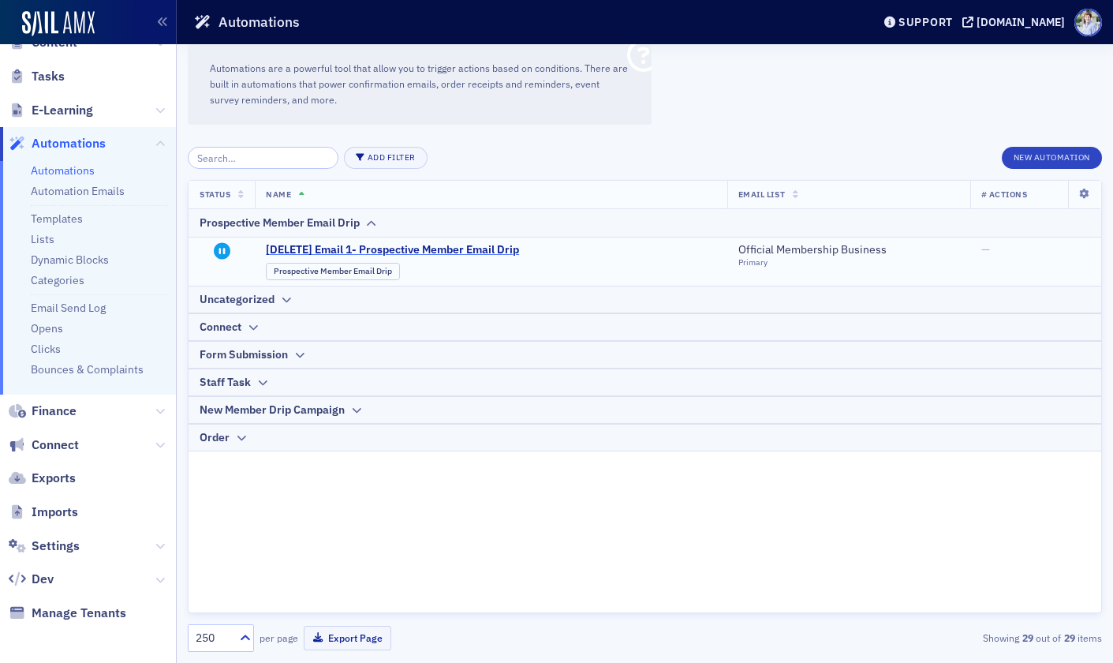
click at [302, 252] on span "[DELETE] Email 1- Prospective Member Email Drip" at bounding box center [420, 250] width 309 height 14
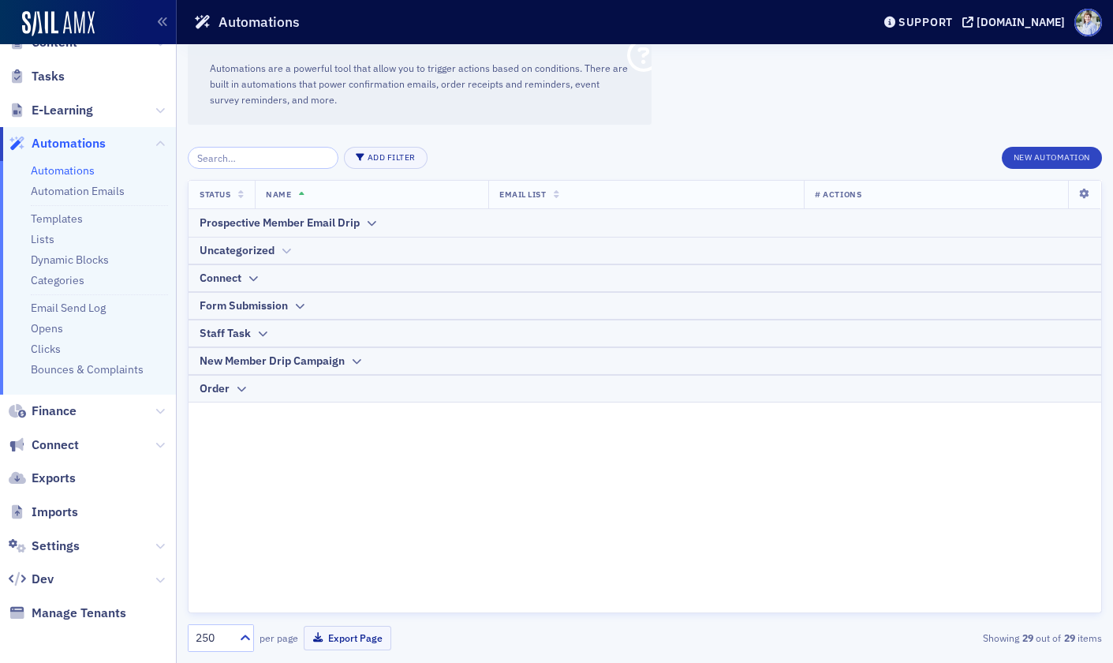
click at [251, 249] on div "Uncategorized" at bounding box center [237, 250] width 75 height 17
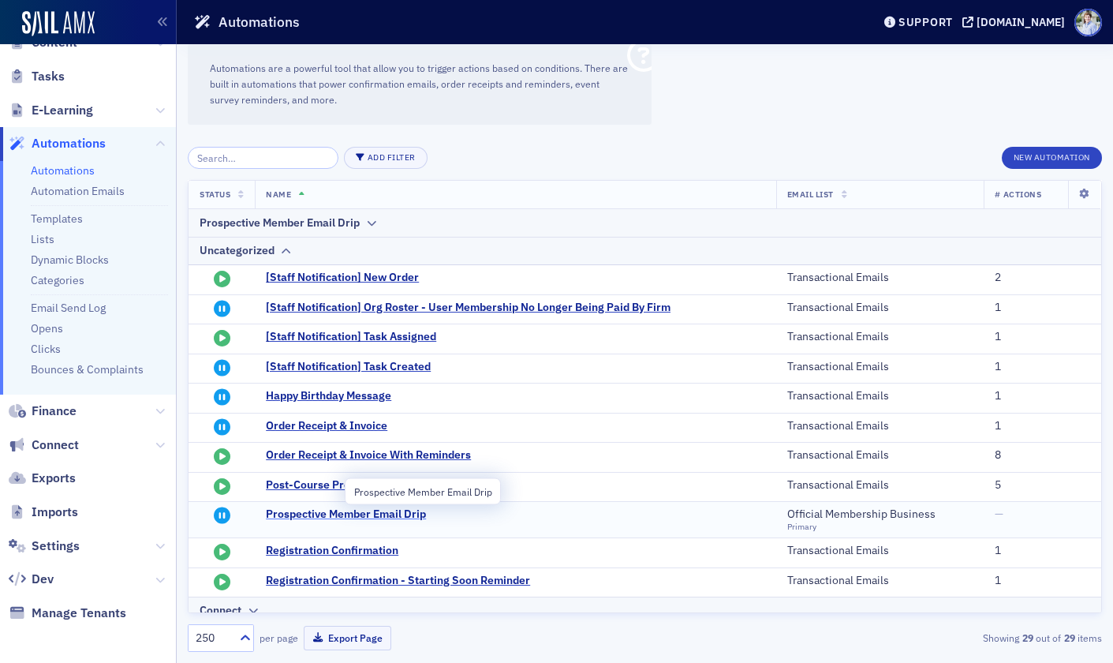
click at [318, 507] on span "Prospective Member Email Drip" at bounding box center [420, 514] width 309 height 14
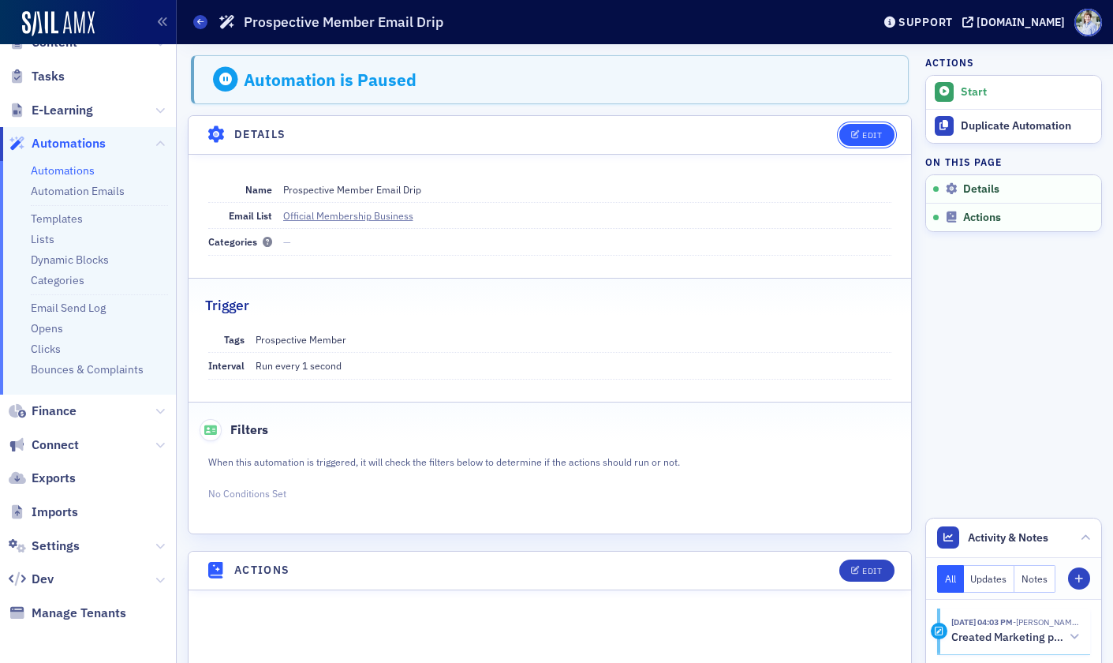
click at [867, 140] on button "Edit" at bounding box center [867, 135] width 54 height 22
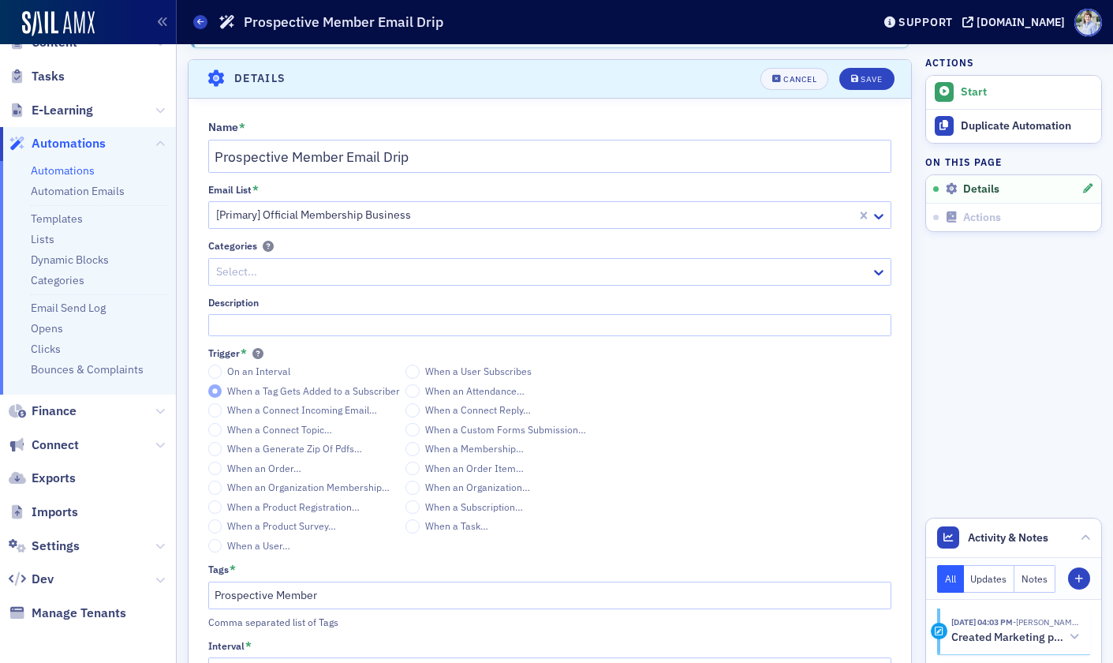
scroll to position [62, 0]
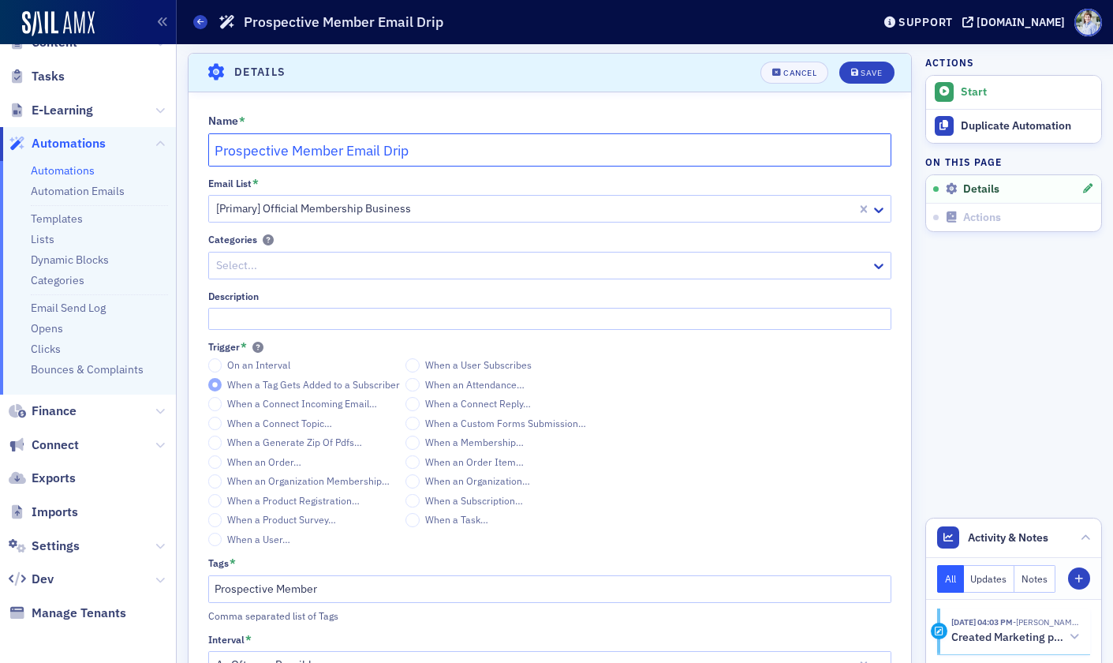
click at [210, 159] on input "Prospective Member Email Drip" at bounding box center [550, 149] width 684 height 33
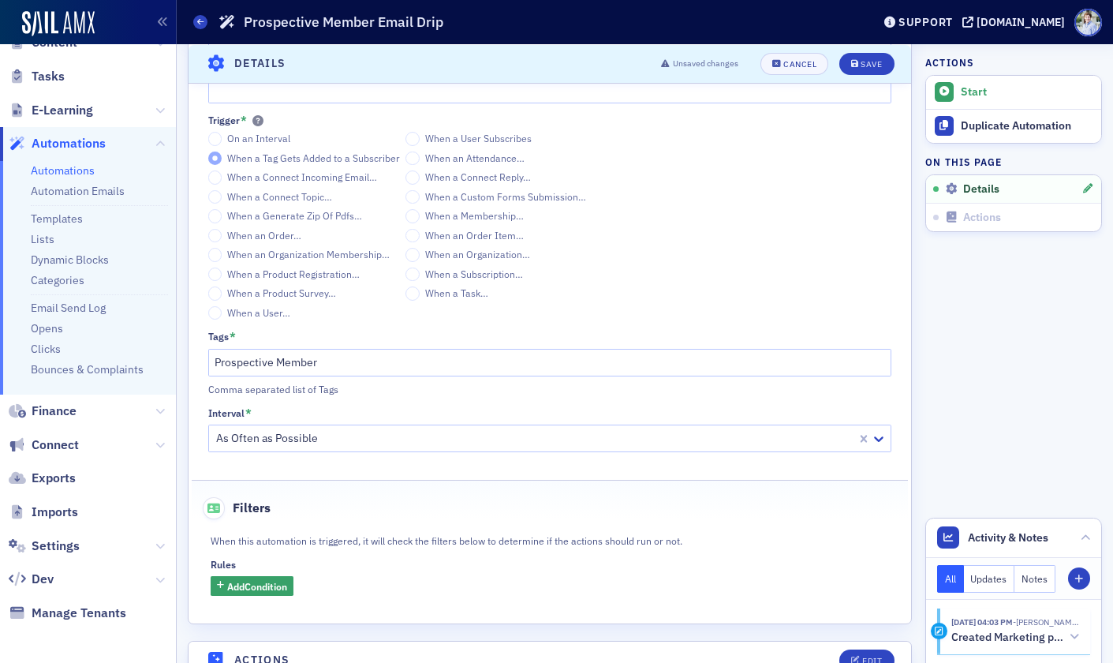
scroll to position [284, 0]
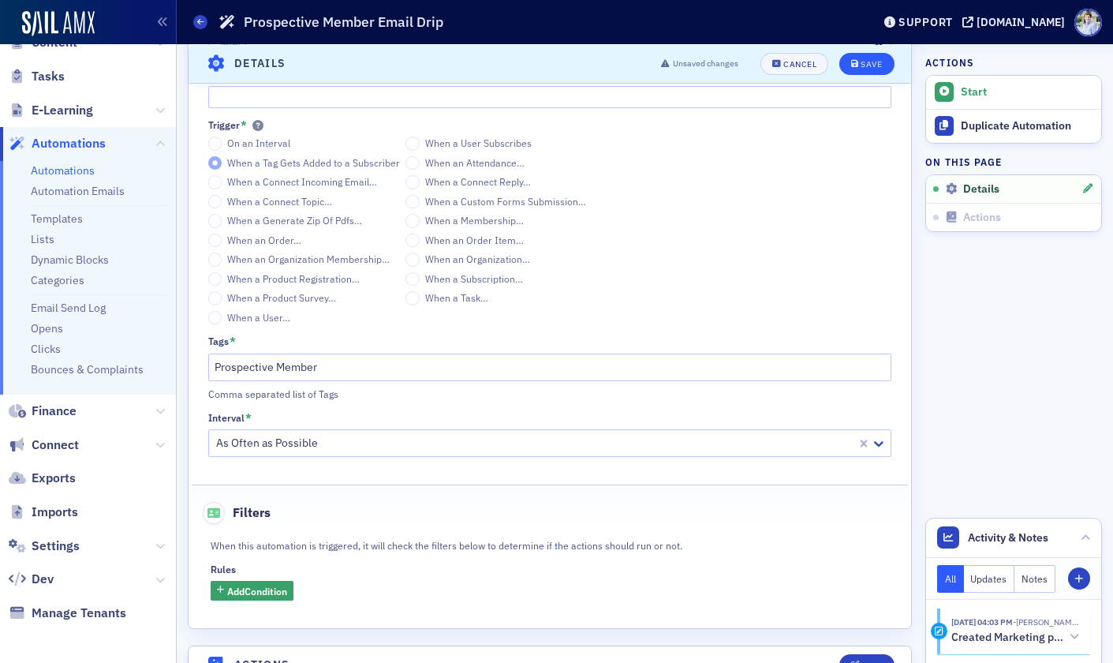
type input "[Delete] Prospective Member Email Drip"
click at [869, 62] on div "Save" at bounding box center [871, 63] width 21 height 9
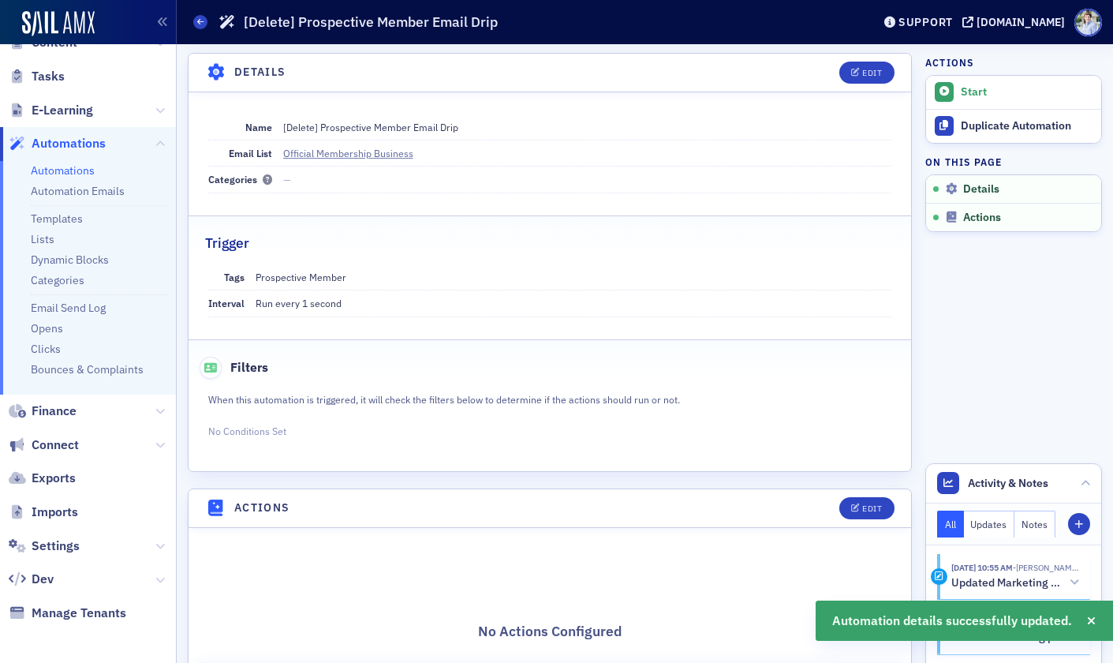
scroll to position [0, 0]
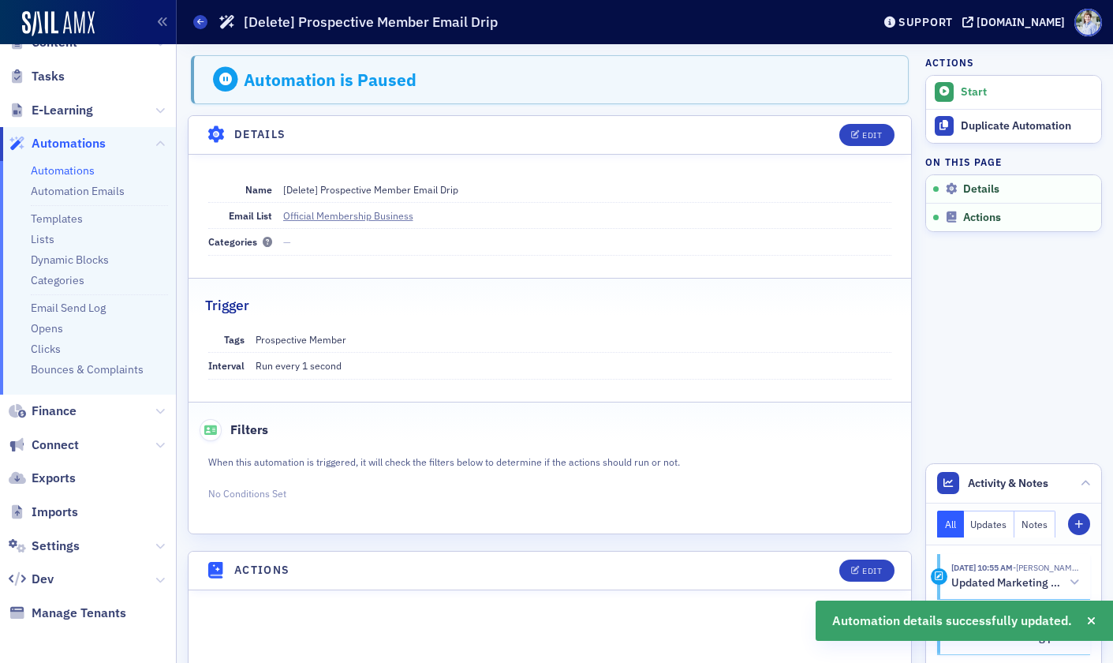
click at [47, 170] on link "Automations" at bounding box center [63, 170] width 64 height 14
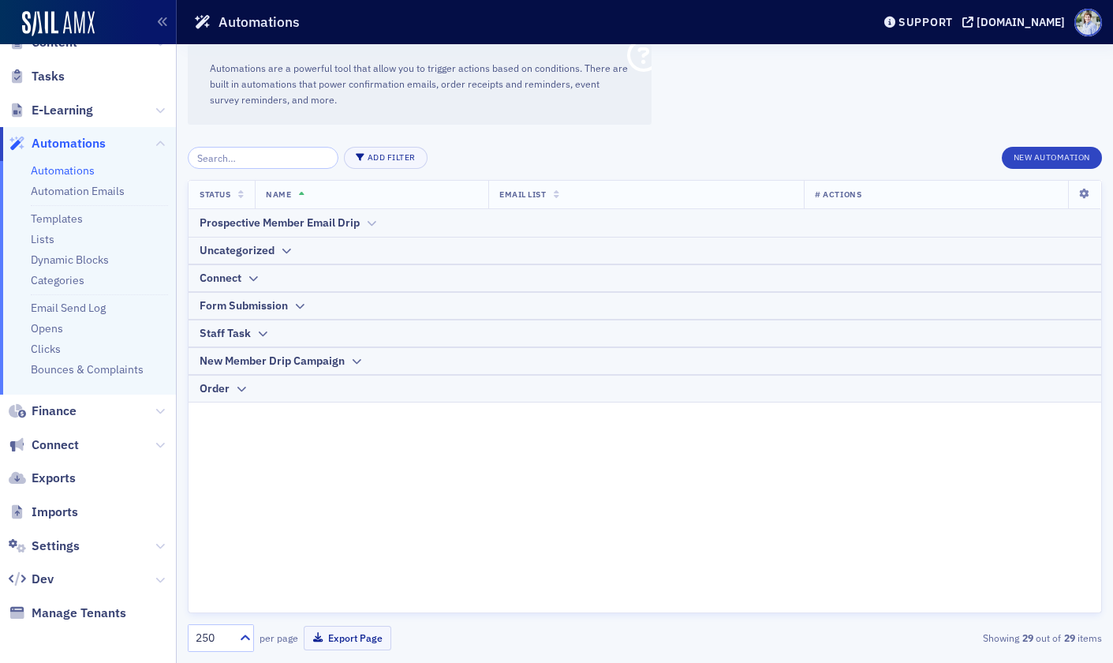
click at [261, 230] on div "Prospective Member Email Drip" at bounding box center [280, 223] width 160 height 17
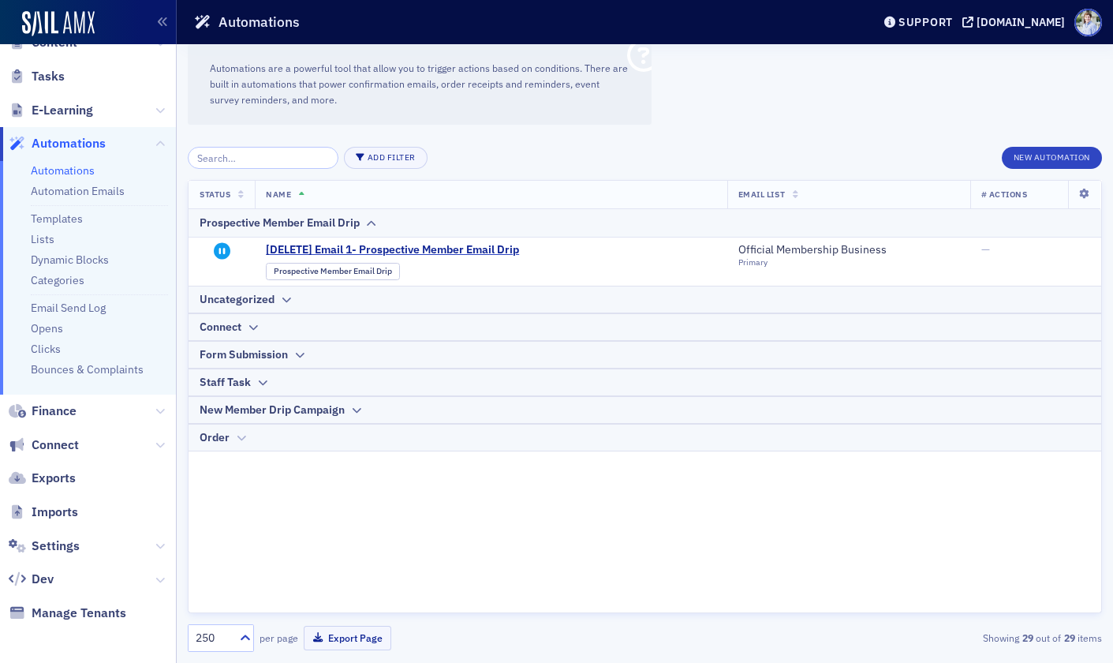
click at [241, 433] on icon at bounding box center [241, 437] width 12 height 9
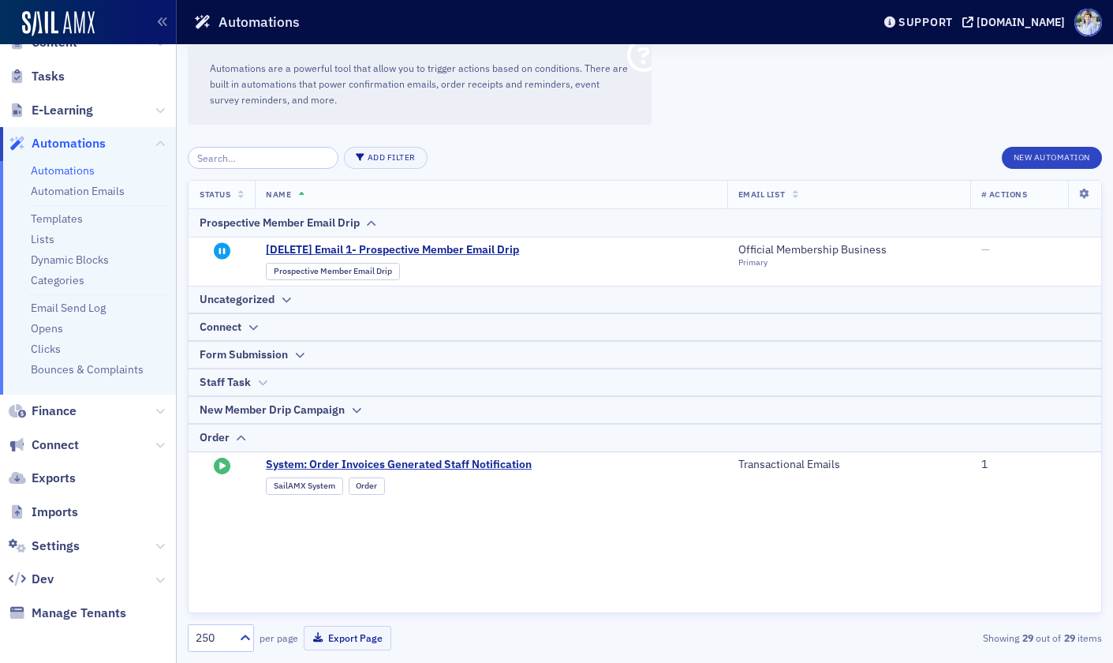
drag, startPoint x: 245, startPoint y: 434, endPoint x: 245, endPoint y: 391, distance: 43.4
click at [245, 434] on icon at bounding box center [241, 437] width 12 height 9
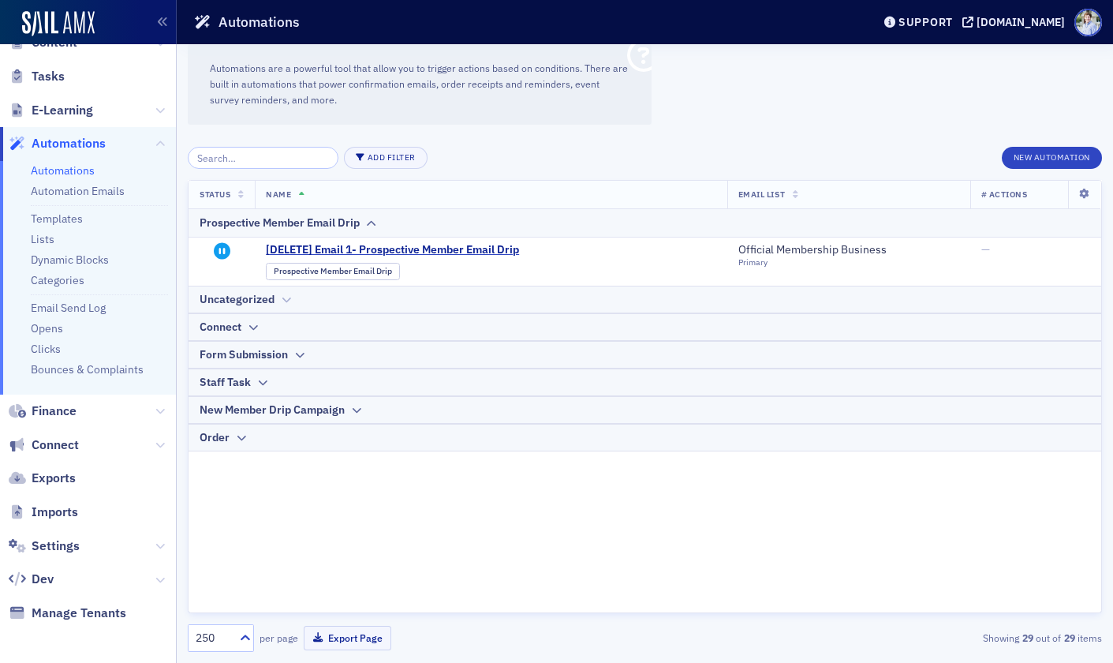
click at [252, 297] on div "Uncategorized" at bounding box center [237, 299] width 75 height 17
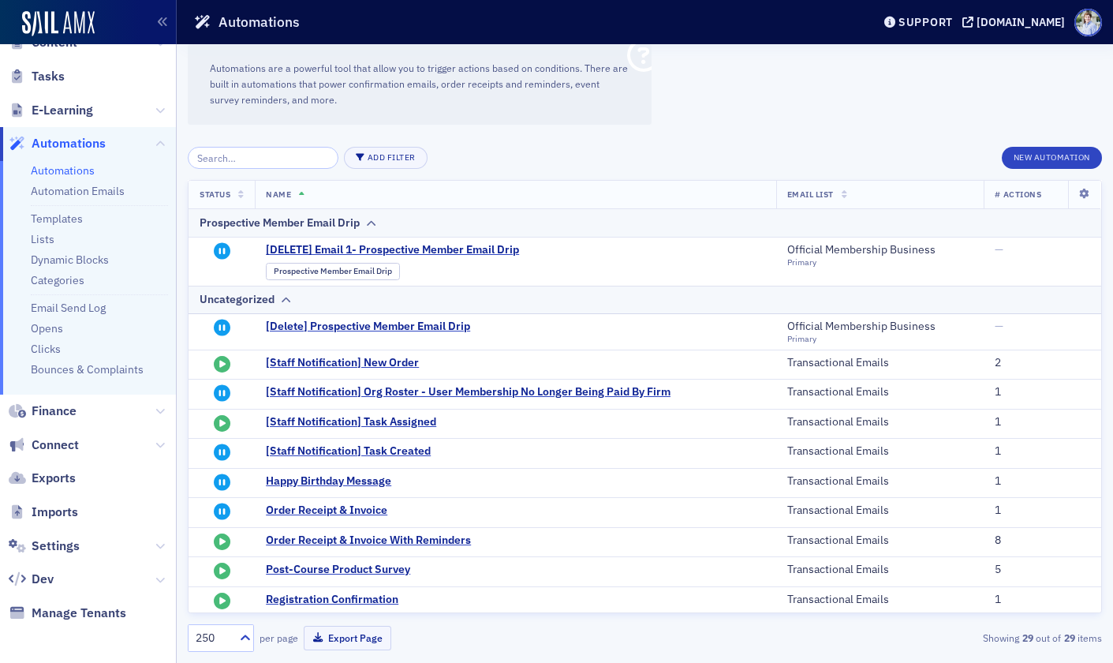
click at [776, 84] on div "Automations are a powerful tool that allow you to trigger actions based on cond…" at bounding box center [645, 353] width 937 height 619
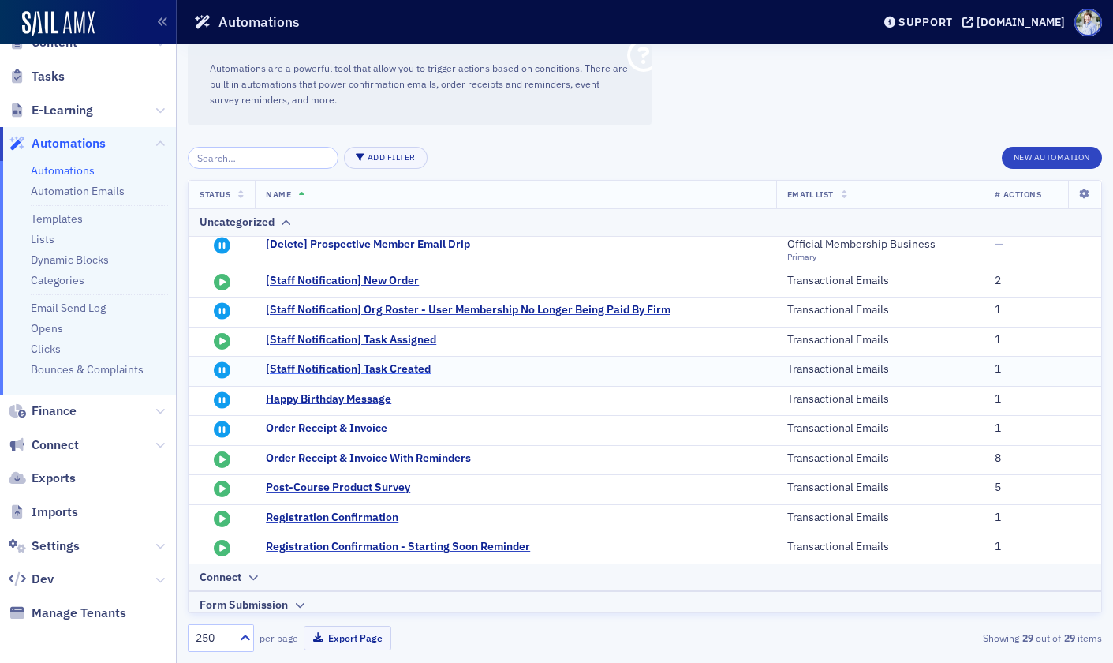
scroll to position [65, 0]
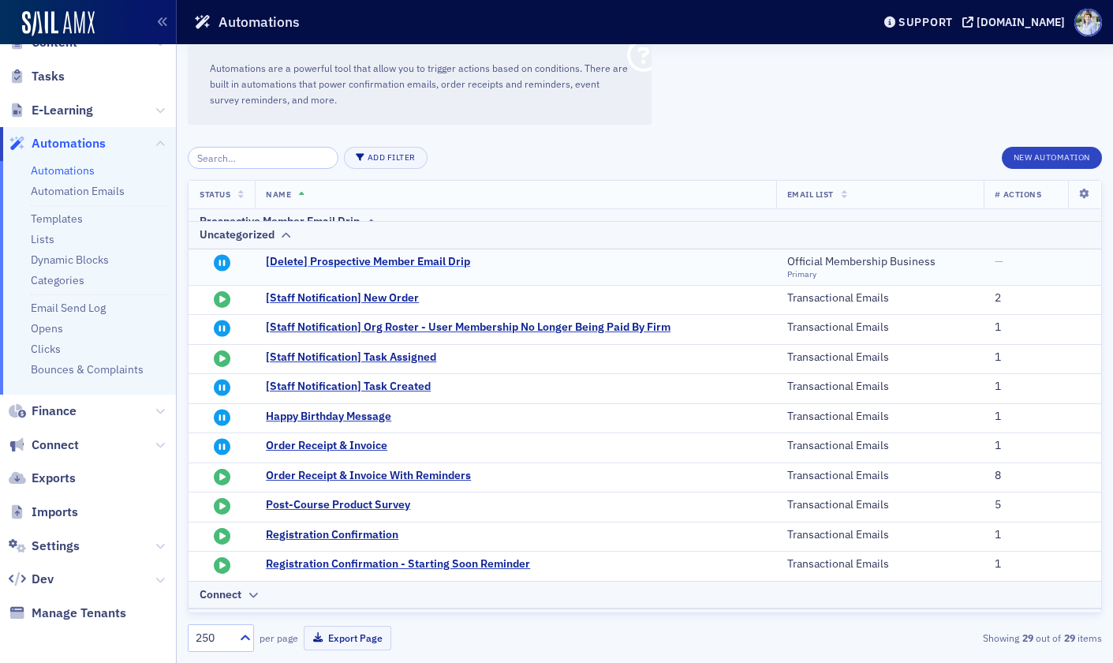
click at [342, 264] on span "[Delete] Prospective Member Email Drip" at bounding box center [420, 262] width 309 height 14
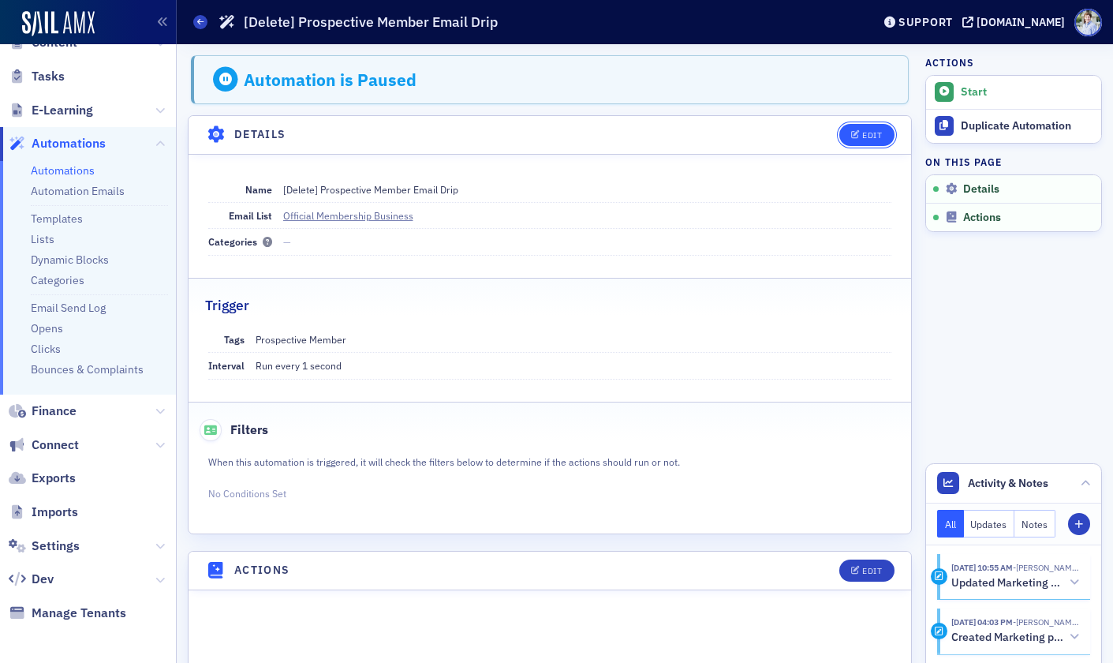
click at [859, 144] on button "Edit" at bounding box center [867, 135] width 54 height 22
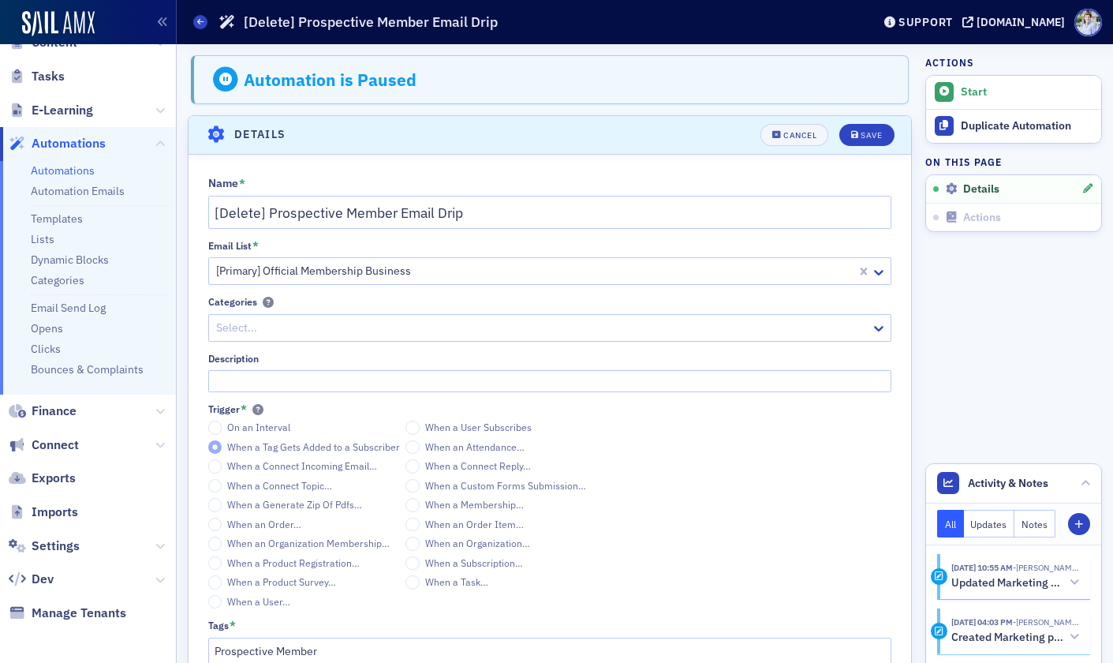
scroll to position [62, 0]
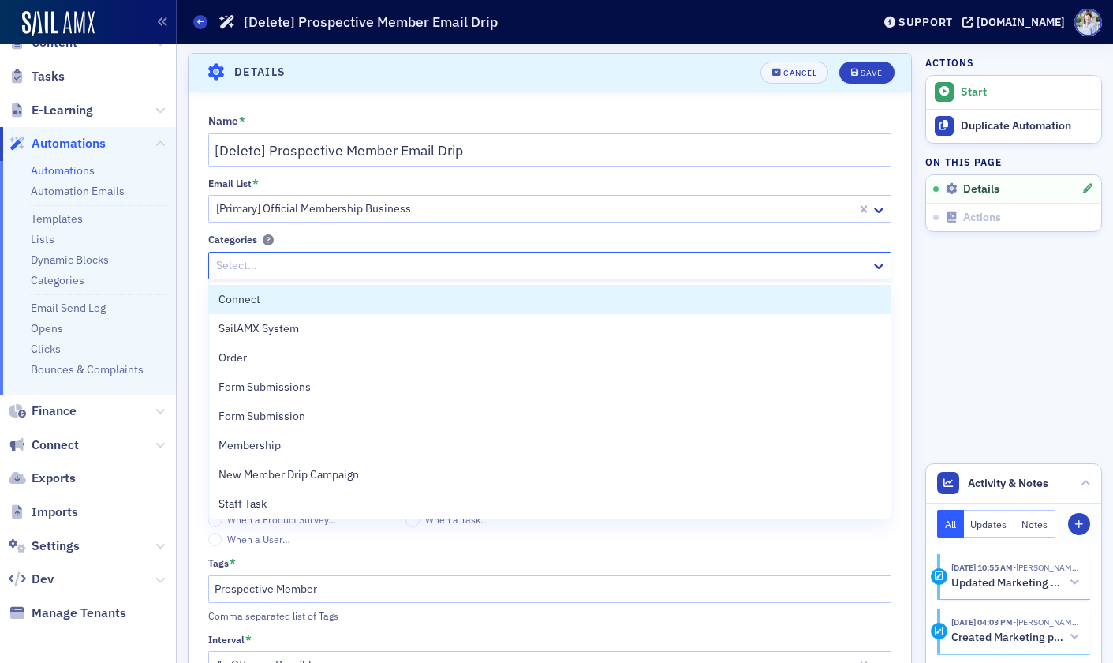
click at [320, 263] on div at bounding box center [543, 266] width 656 height 20
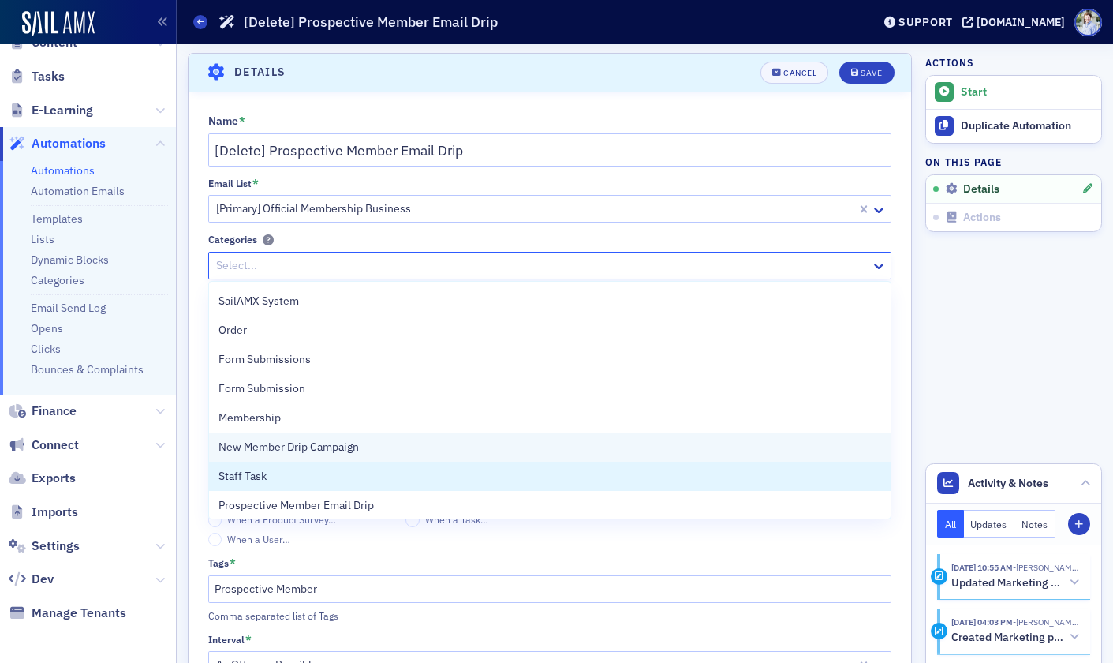
scroll to position [30, 0]
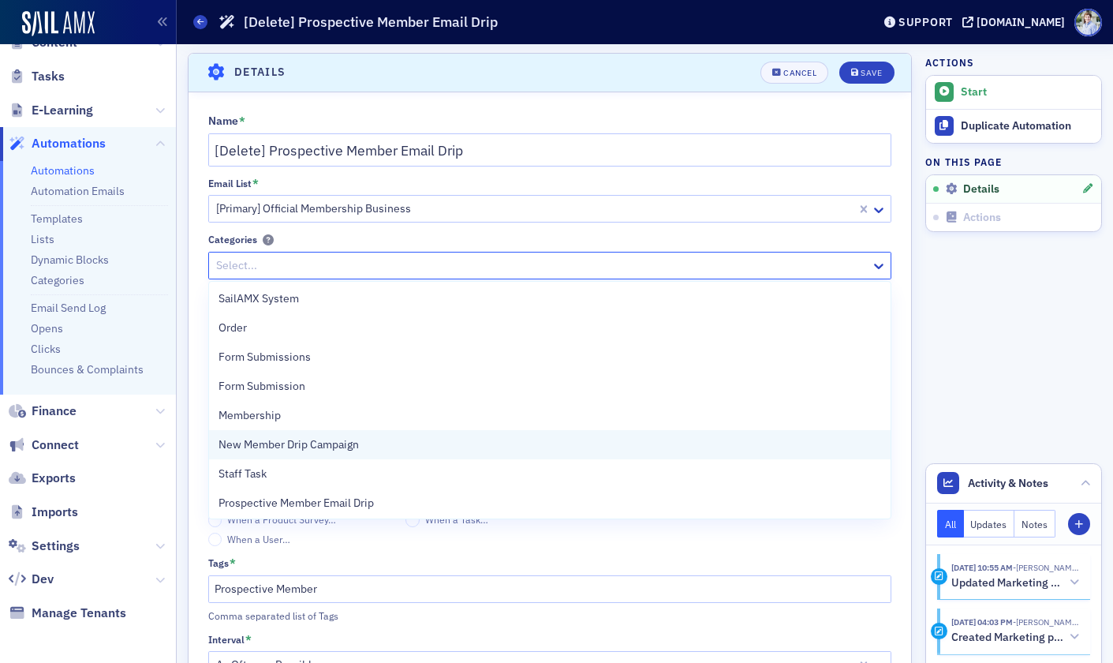
click at [320, 444] on span "New Member Drip Campaign" at bounding box center [289, 444] width 140 height 17
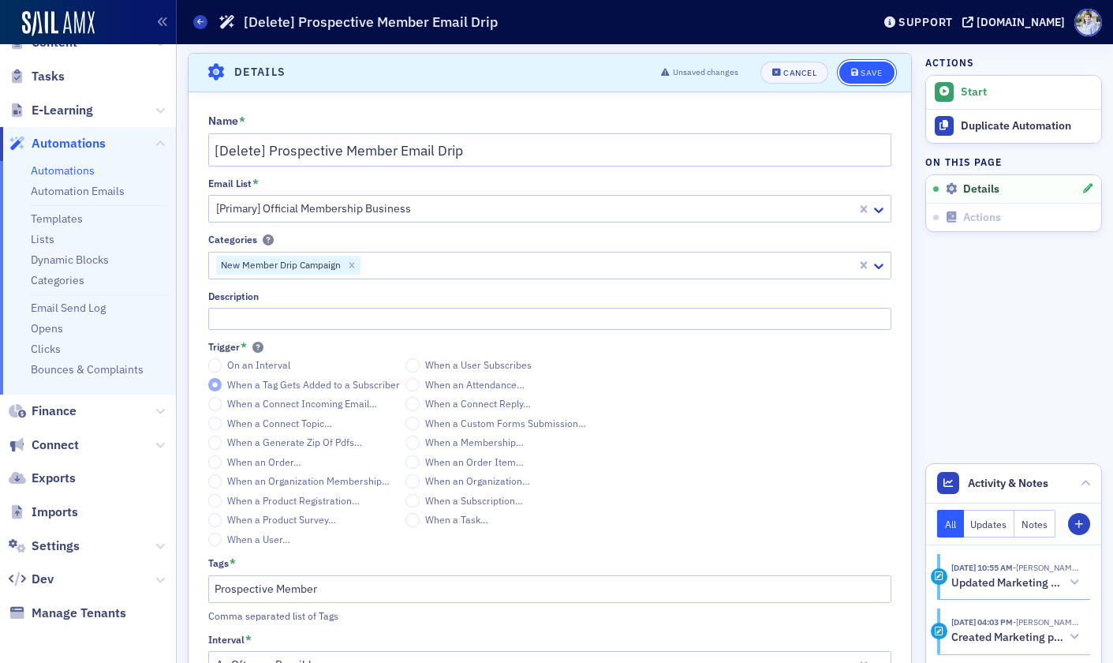
click at [858, 72] on span "Save" at bounding box center [866, 73] width 31 height 9
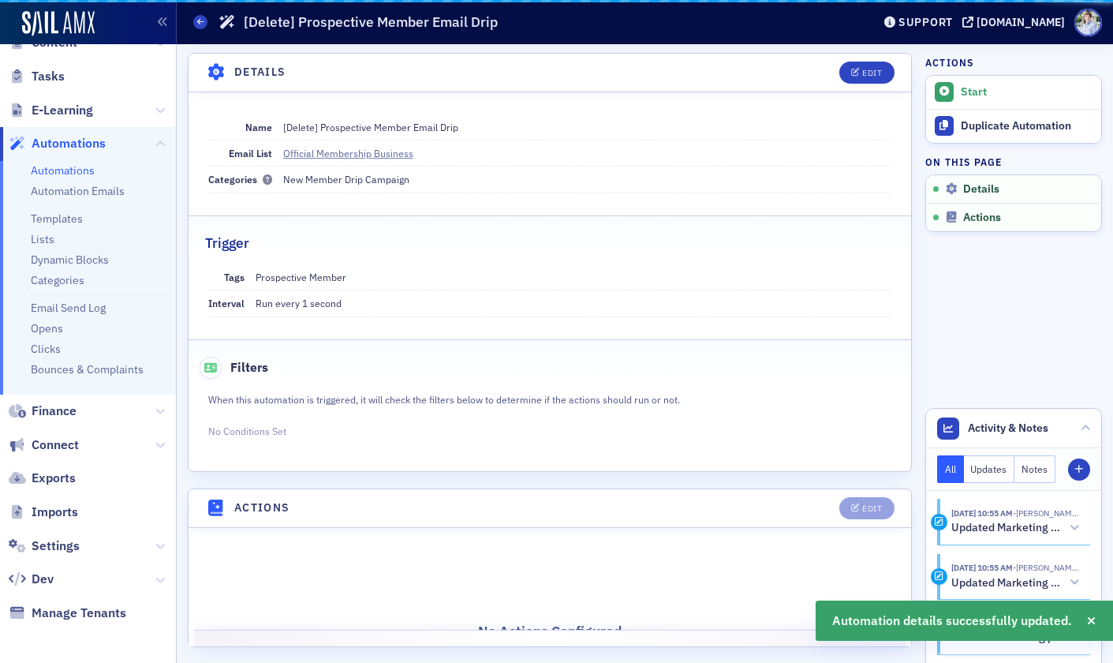
scroll to position [0, 0]
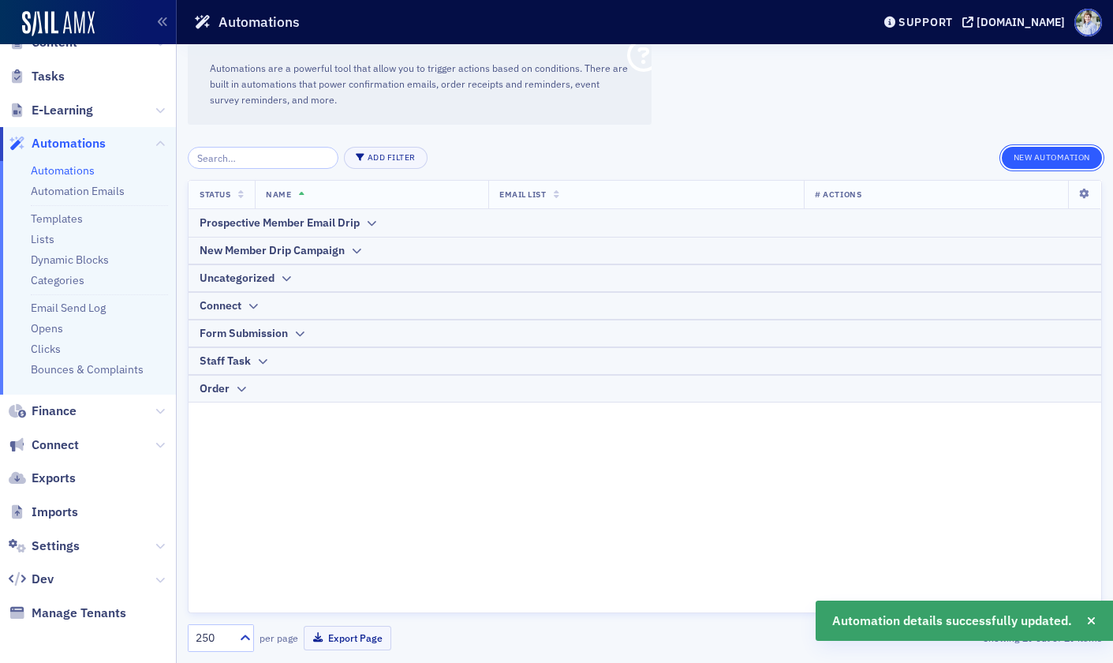
click at [1041, 155] on button "New Automation" at bounding box center [1052, 158] width 100 height 22
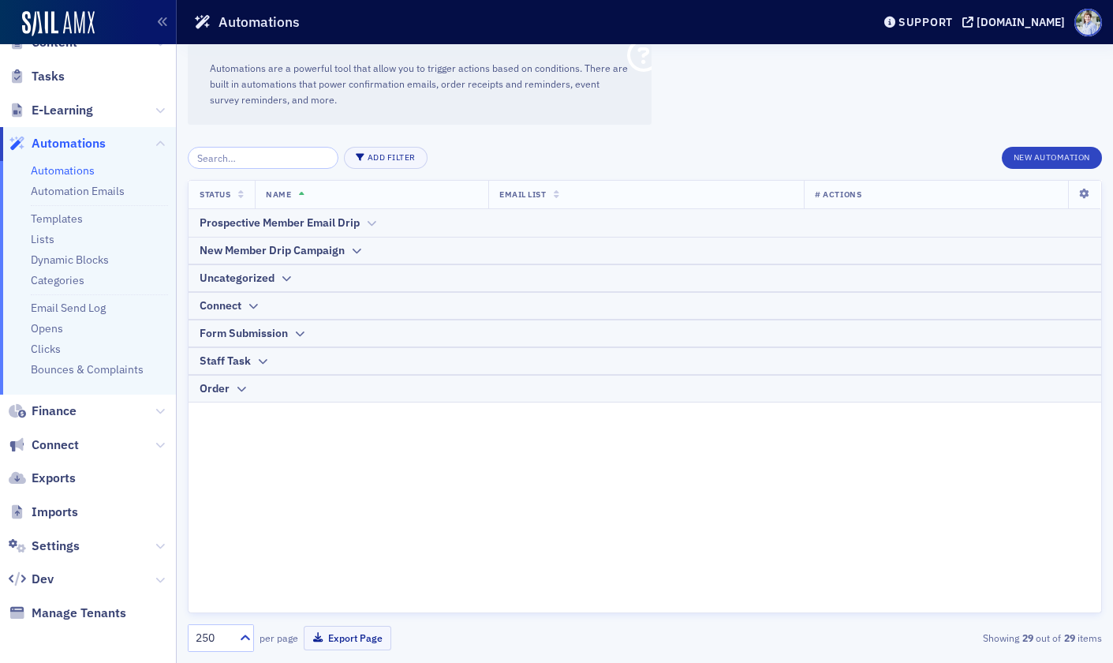
click at [301, 224] on div "Prospective Member Email Drip" at bounding box center [280, 223] width 160 height 17
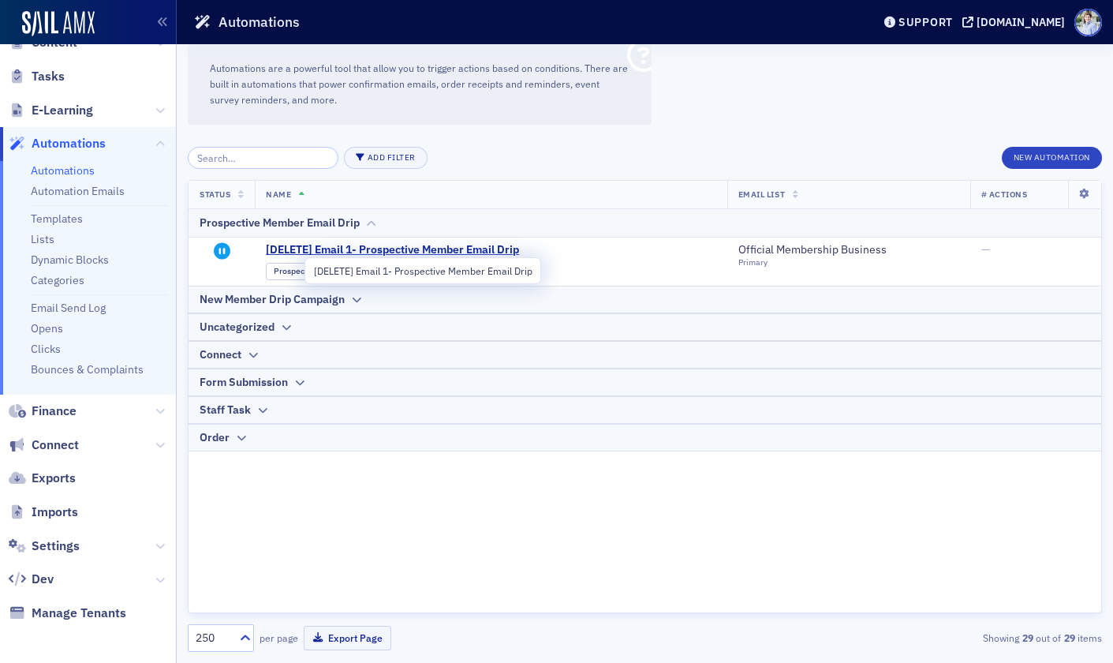
click at [398, 251] on span "[DELETE] Email 1- Prospective Member Email Drip" at bounding box center [420, 250] width 309 height 14
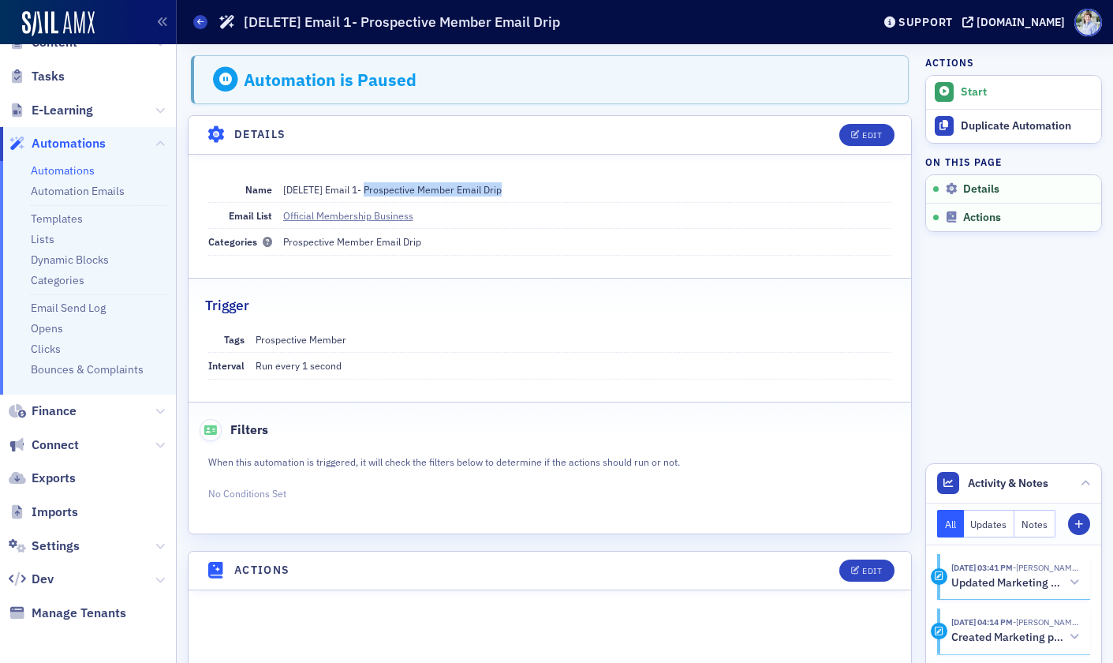
drag, startPoint x: 380, startPoint y: 189, endPoint x: 537, endPoint y: 192, distance: 157.0
click at [537, 188] on dd "[DELETE] Email 1- Prospective Member Email Drip" at bounding box center [587, 189] width 609 height 25
copy div "Prospective Member Email Drip"
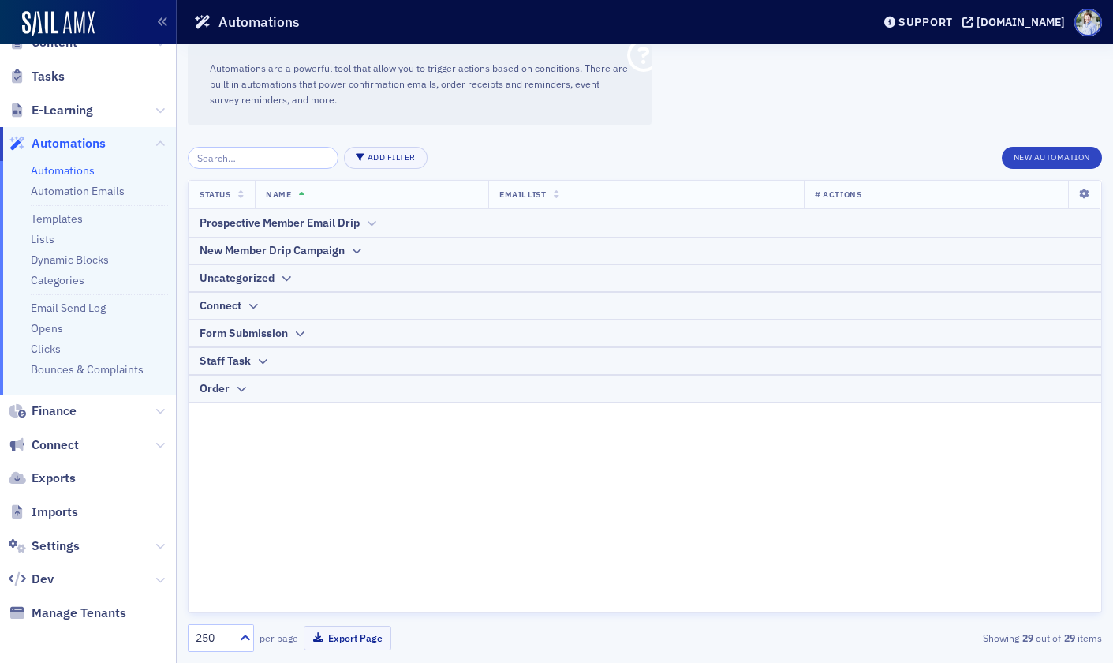
click at [249, 227] on div "Prospective Member Email Drip" at bounding box center [280, 223] width 160 height 17
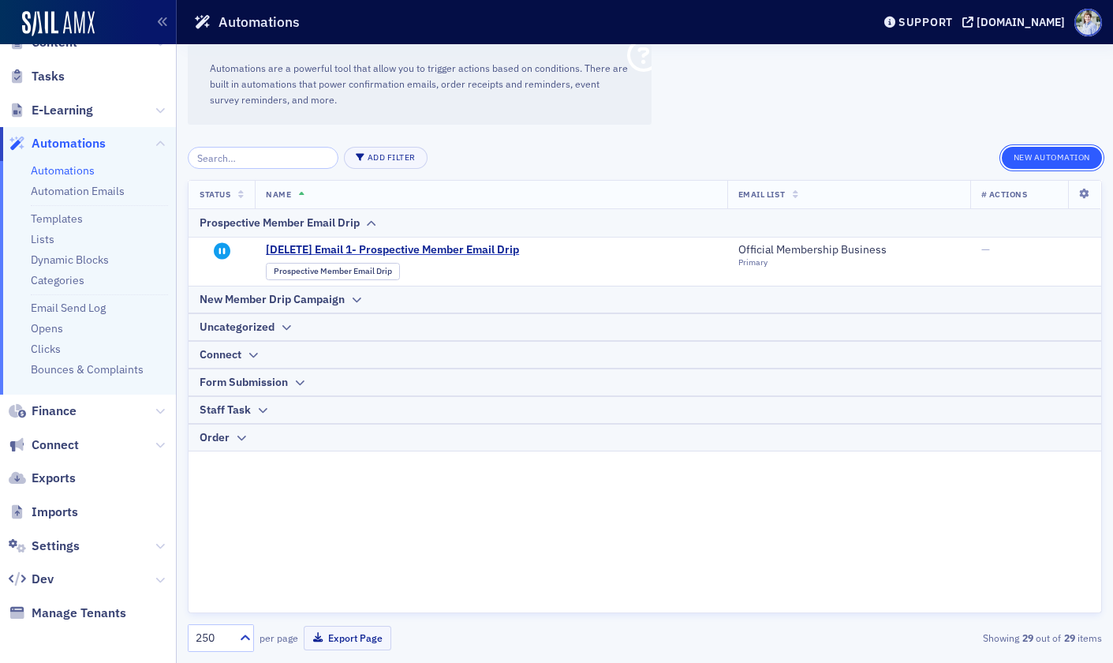
click at [1056, 158] on button "New Automation" at bounding box center [1052, 158] width 100 height 22
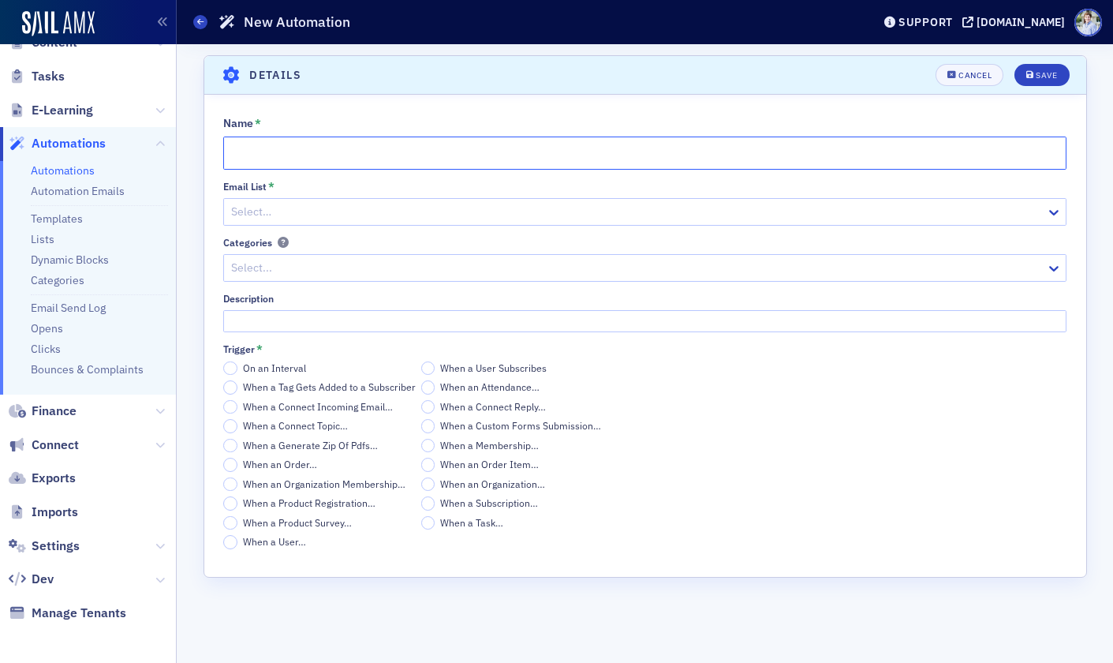
click at [320, 157] on input "Name *" at bounding box center [644, 152] width 843 height 33
paste input "Prospective Member Email Drip"
type input "Prospective Member Email Drip"
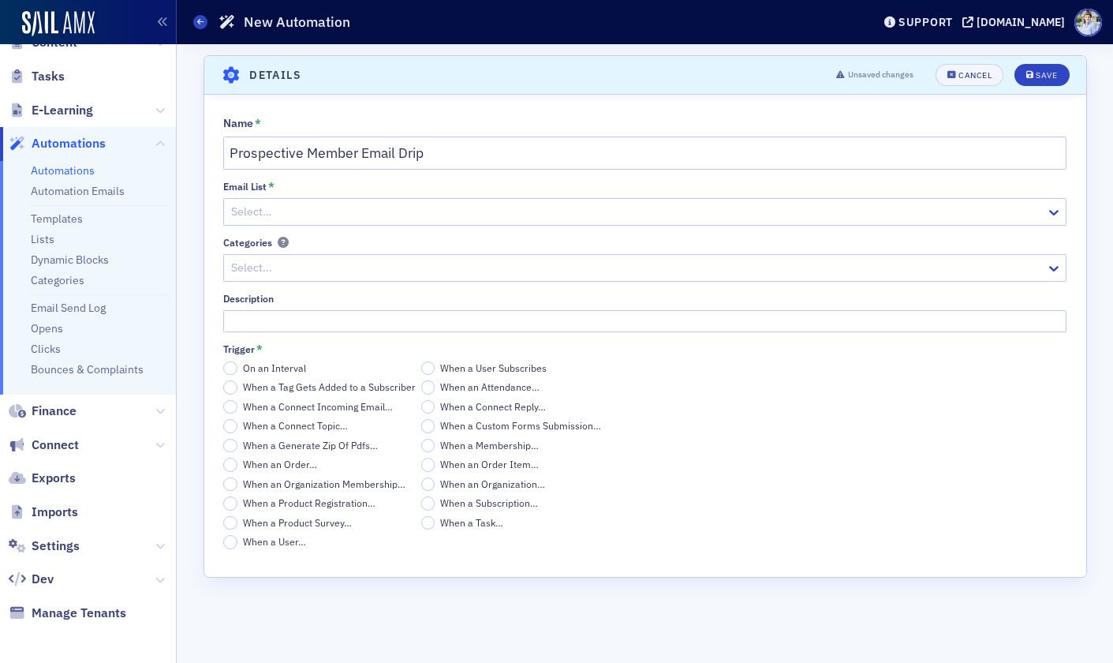
click at [343, 222] on div "Select…" at bounding box center [635, 211] width 822 height 23
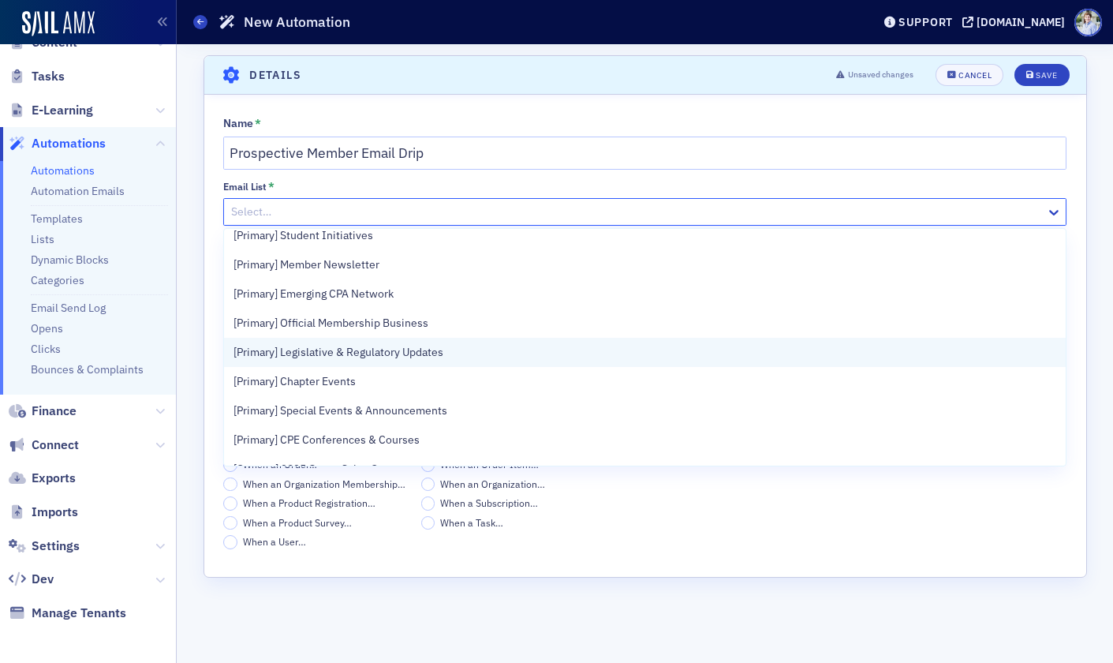
scroll to position [64, 0]
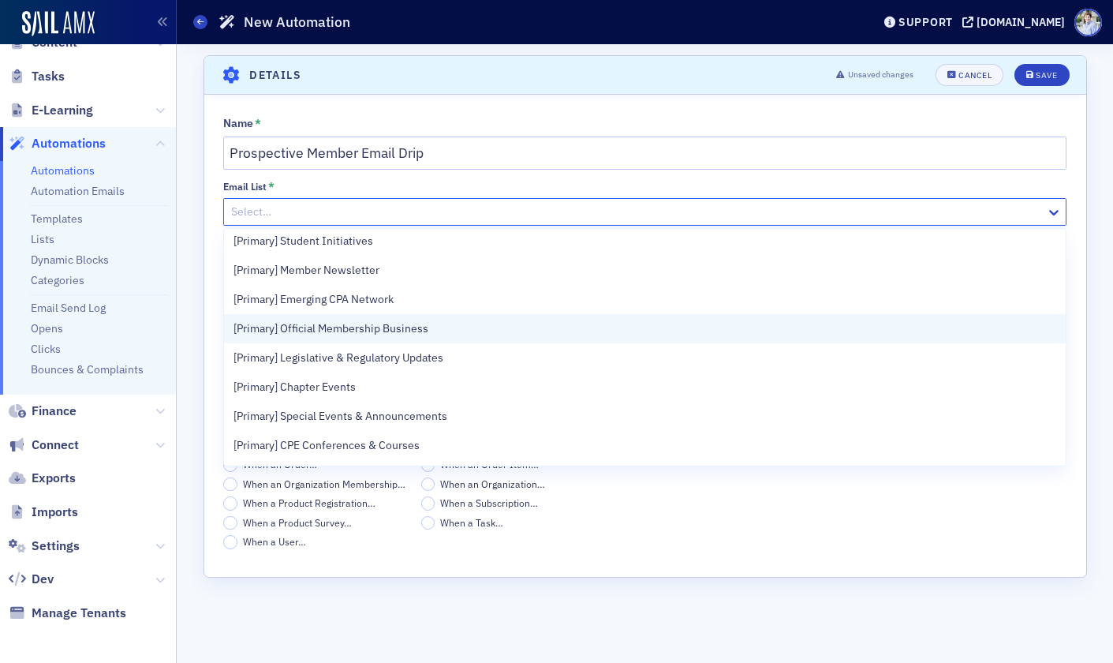
click at [400, 322] on span "[Primary] Official Membership Business" at bounding box center [331, 328] width 195 height 17
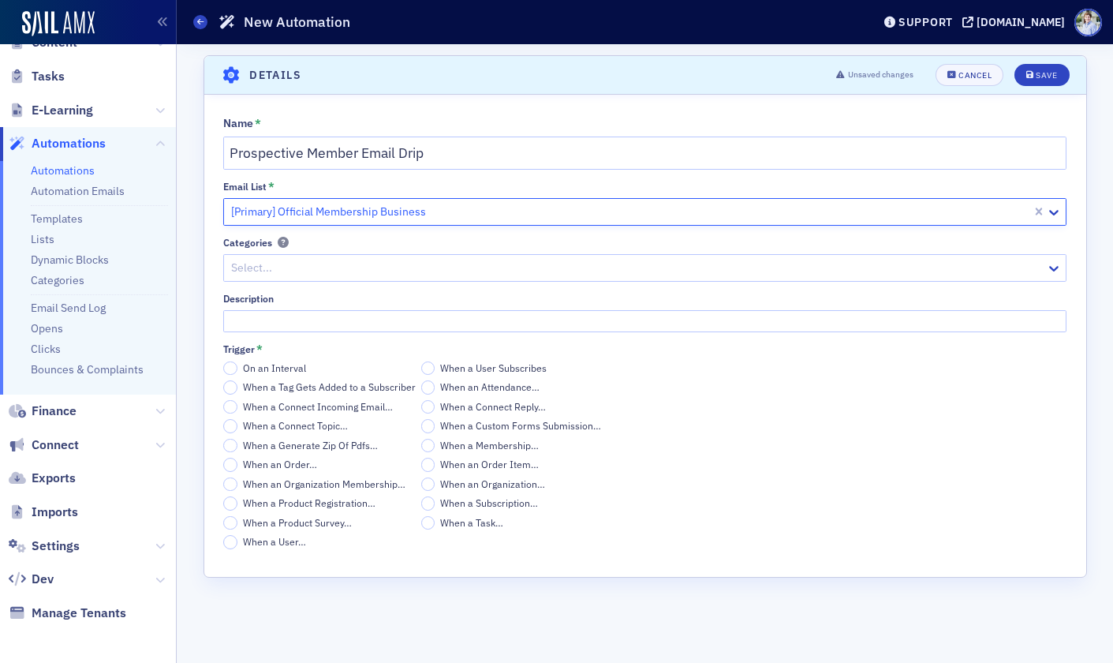
click at [350, 268] on div at bounding box center [637, 268] width 815 height 20
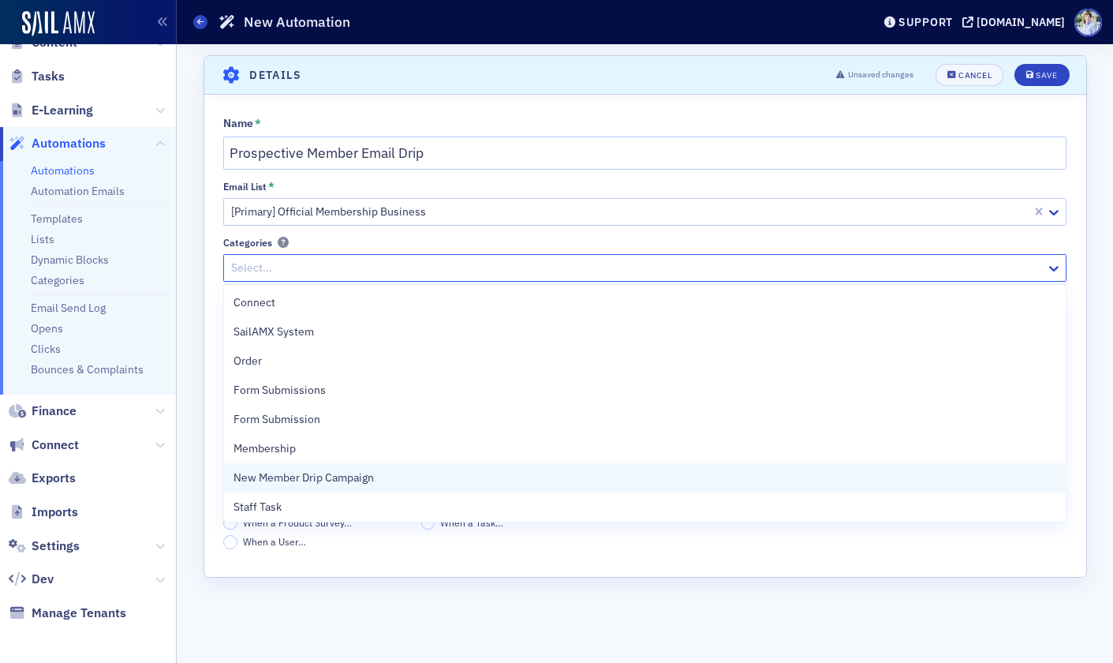
click at [337, 472] on span "New Member Drip Campaign" at bounding box center [304, 477] width 140 height 17
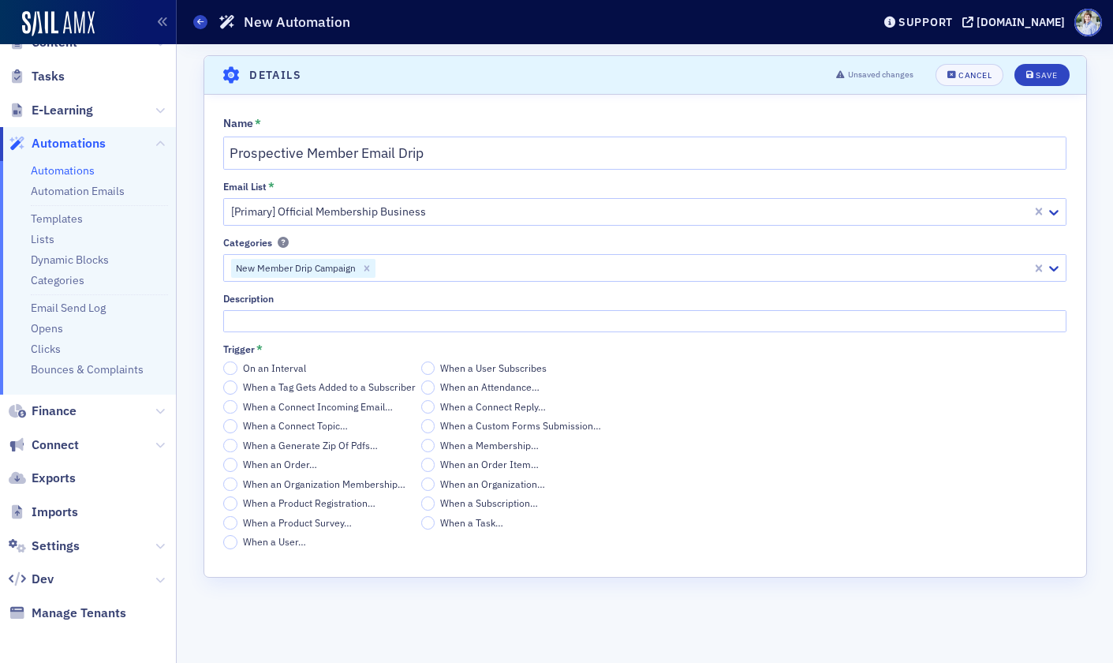
click at [193, 381] on div "Scroll to Details Details Unsaved changes Cancel Save Name * Prospective Member…" at bounding box center [645, 353] width 914 height 619
click at [226, 373] on input "On an Interval" at bounding box center [230, 368] width 14 height 14
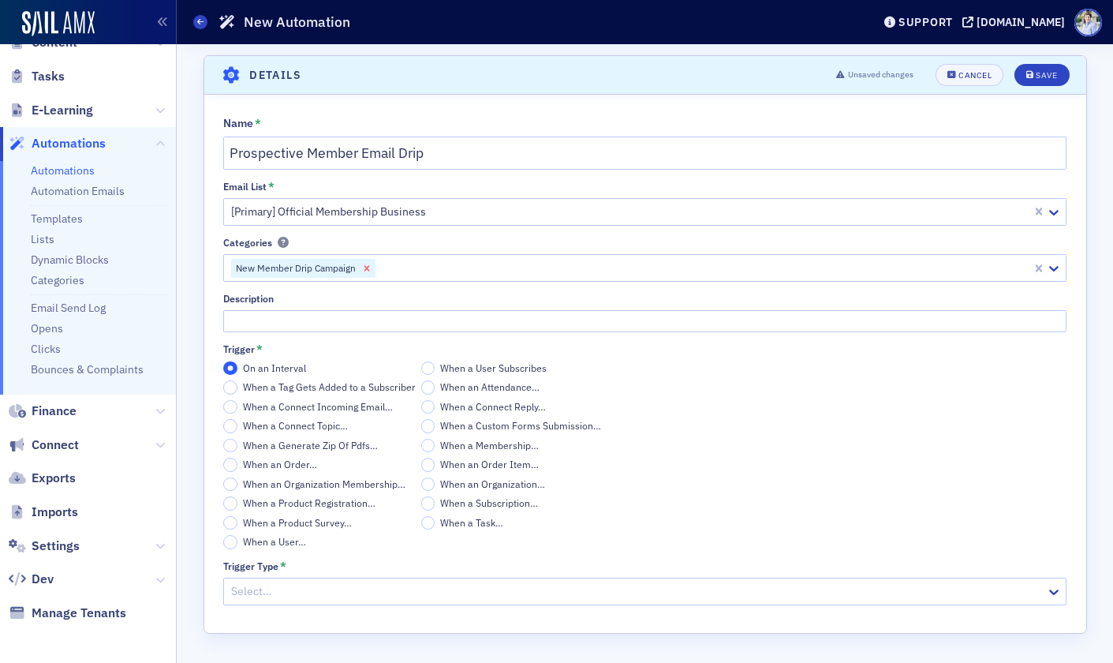
click at [366, 267] on icon "Remove New Member Drip Campaign" at bounding box center [368, 268] width 6 height 6
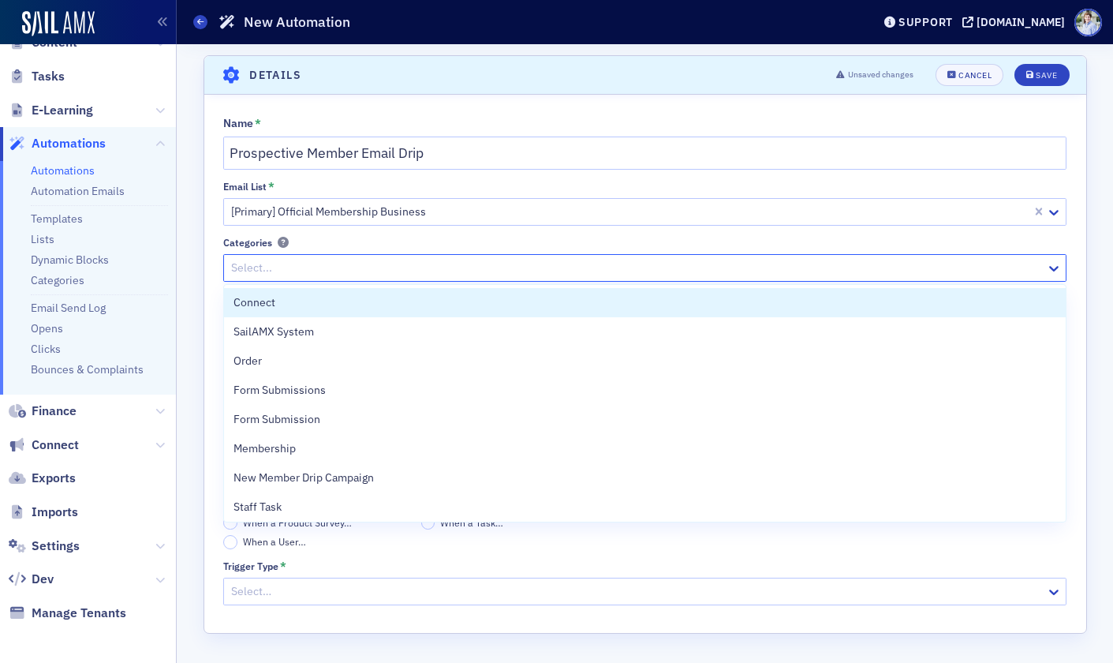
click at [259, 267] on div at bounding box center [637, 268] width 815 height 20
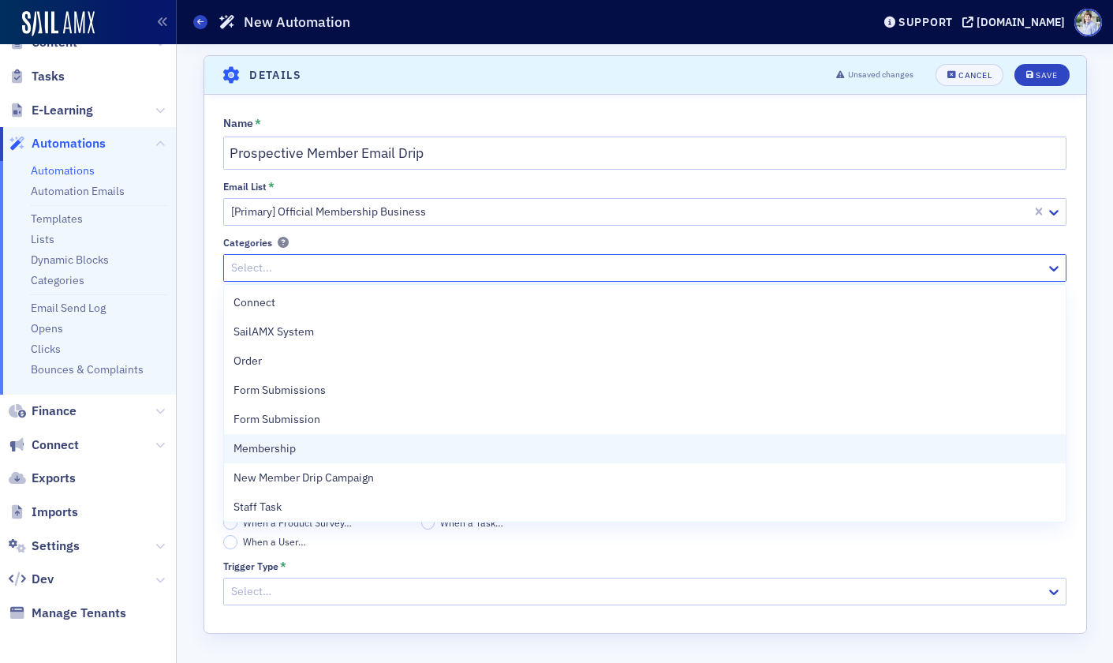
scroll to position [91, 0]
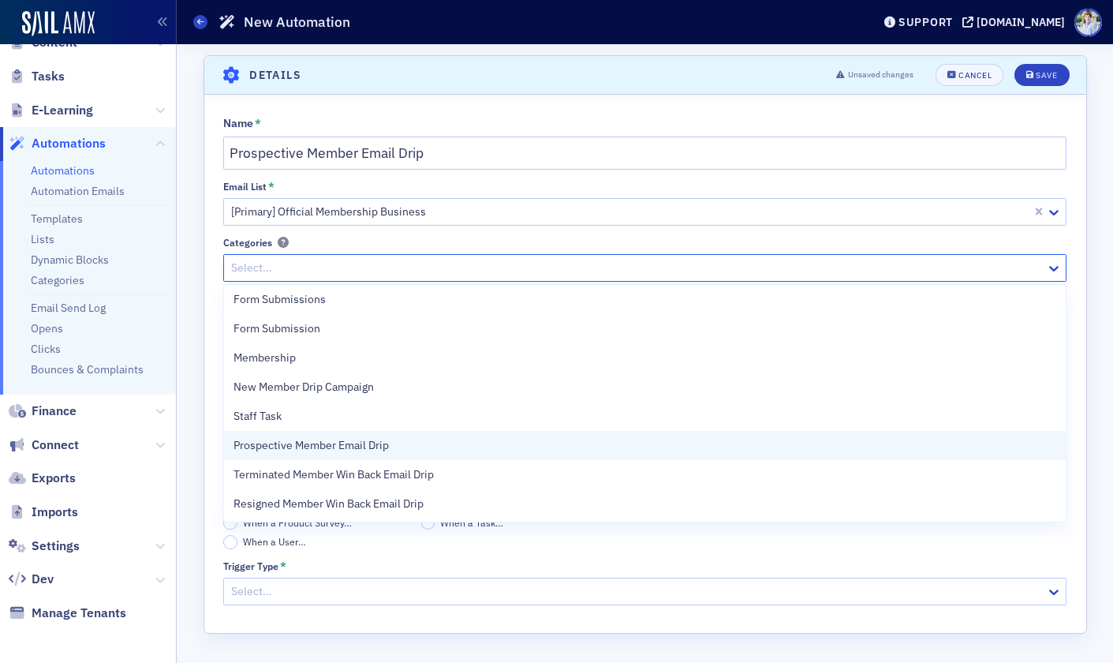
click at [368, 451] on span "Prospective Member Email Drip" at bounding box center [311, 445] width 155 height 17
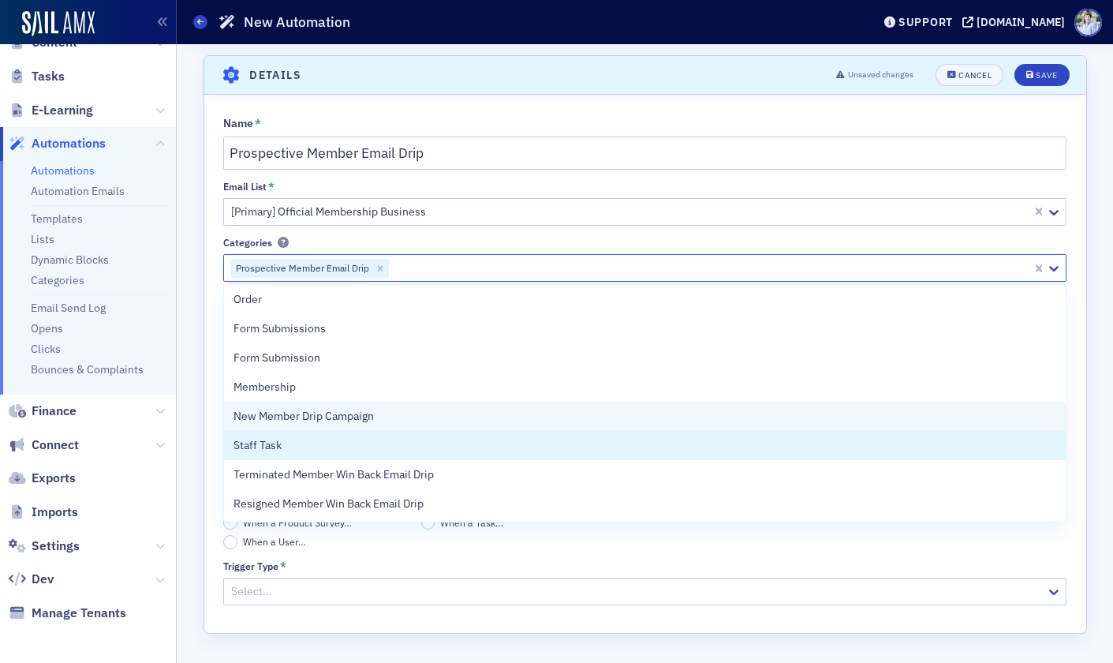
scroll to position [62, 0]
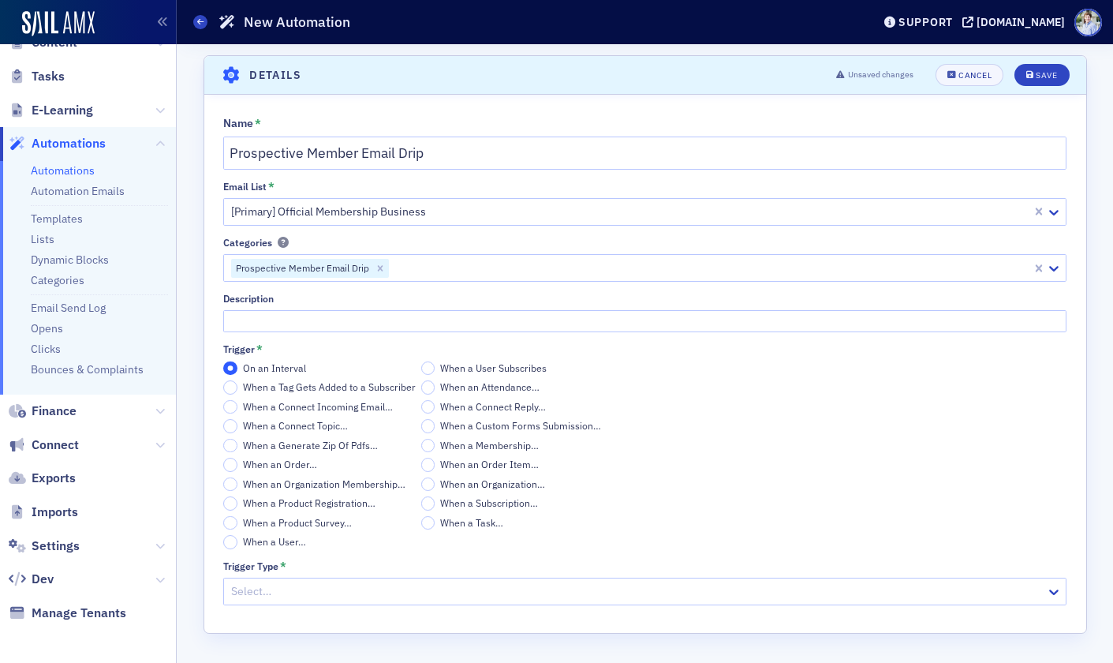
drag, startPoint x: 199, startPoint y: 301, endPoint x: 284, endPoint y: 390, distance: 123.3
click at [199, 301] on div "Scroll to Details Details Unsaved changes Cancel Save Name * Prospective Member…" at bounding box center [645, 353] width 914 height 619
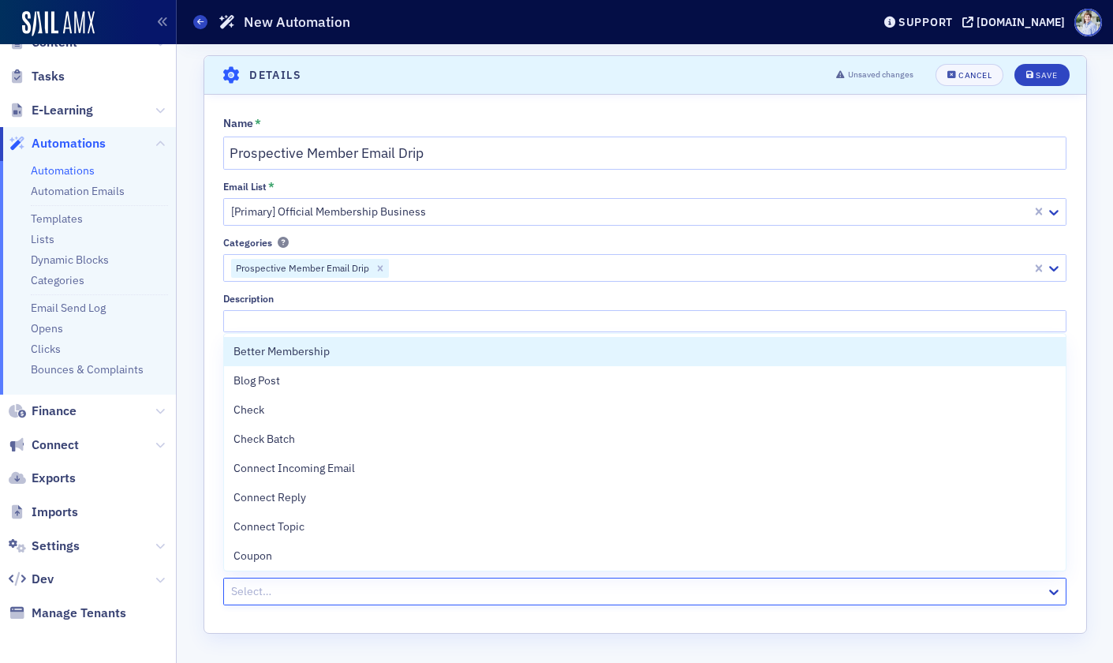
click at [373, 591] on div at bounding box center [637, 592] width 815 height 20
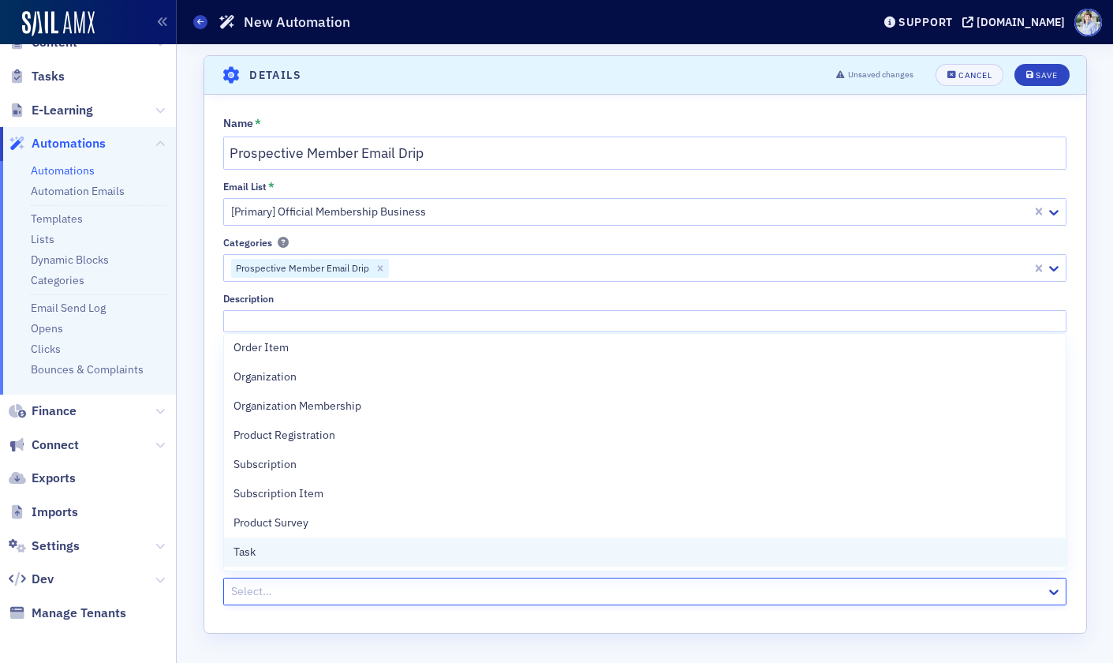
scroll to position [564, 0]
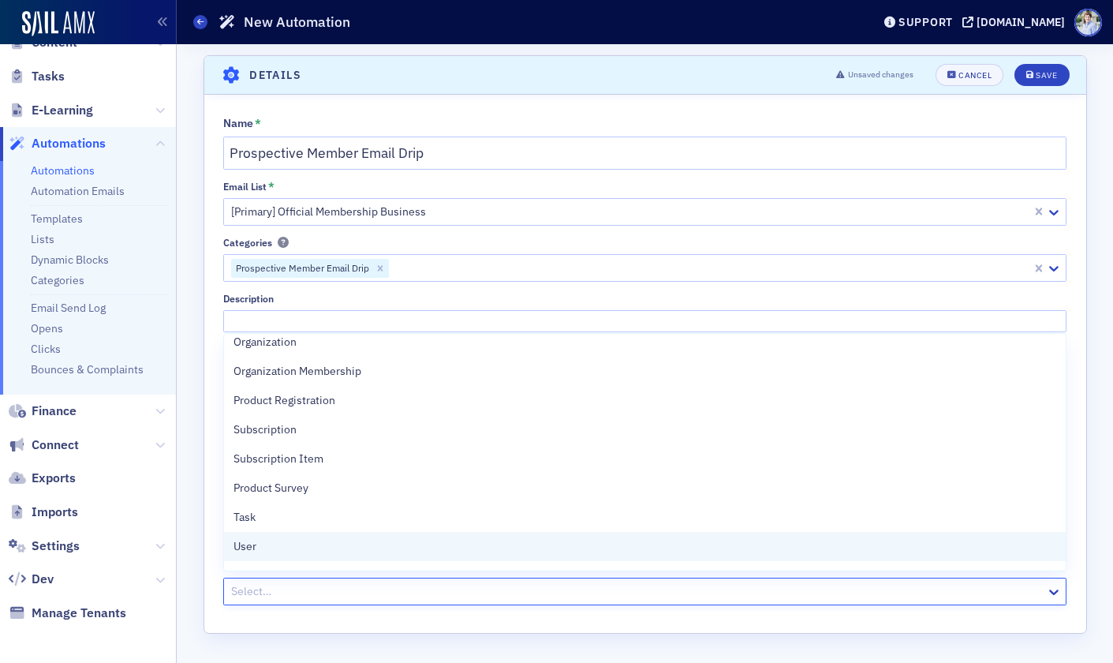
click at [325, 540] on div "User" at bounding box center [645, 546] width 823 height 17
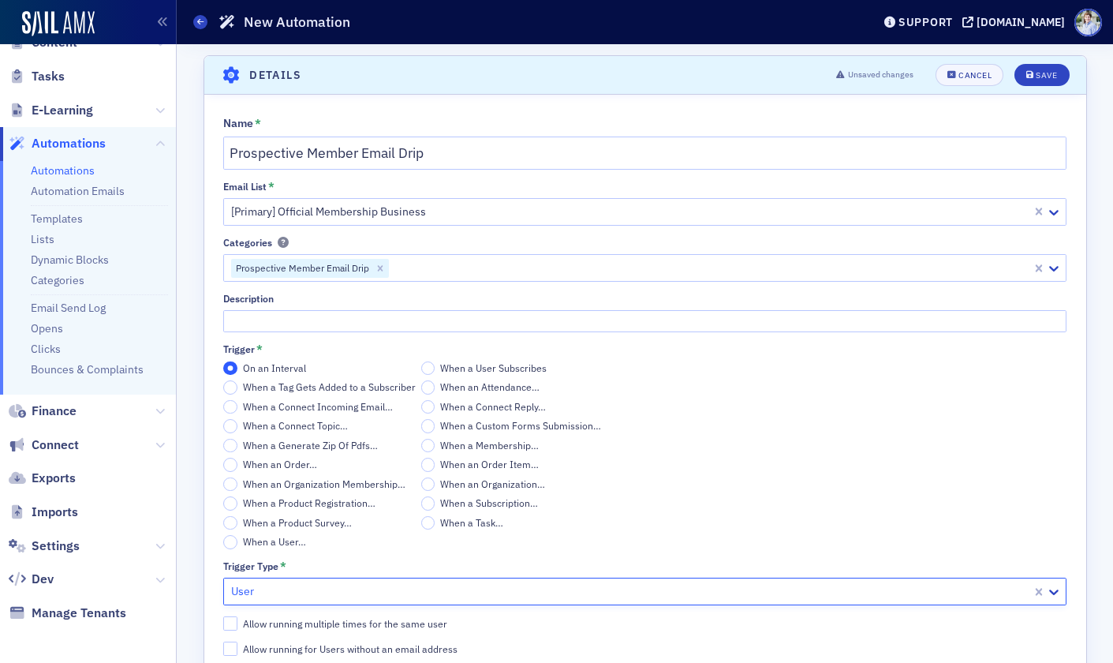
scroll to position [49, 0]
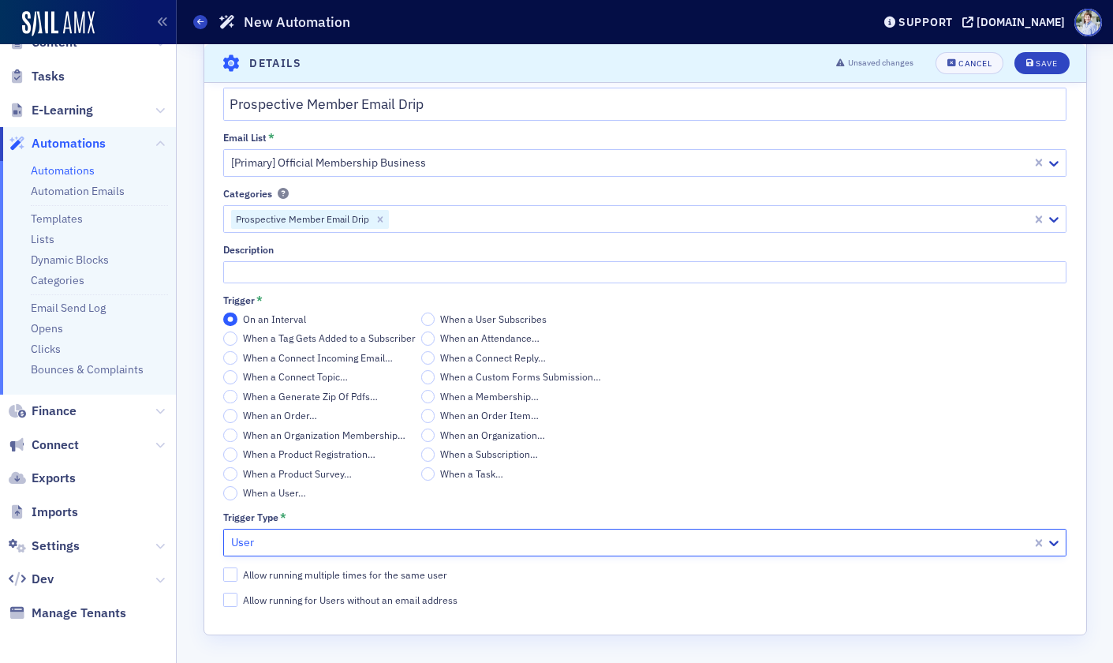
click at [390, 634] on section "Details Unsaved changes Cancel Save Name * Prospective Member Email Drip Email …" at bounding box center [646, 320] width 884 height 629
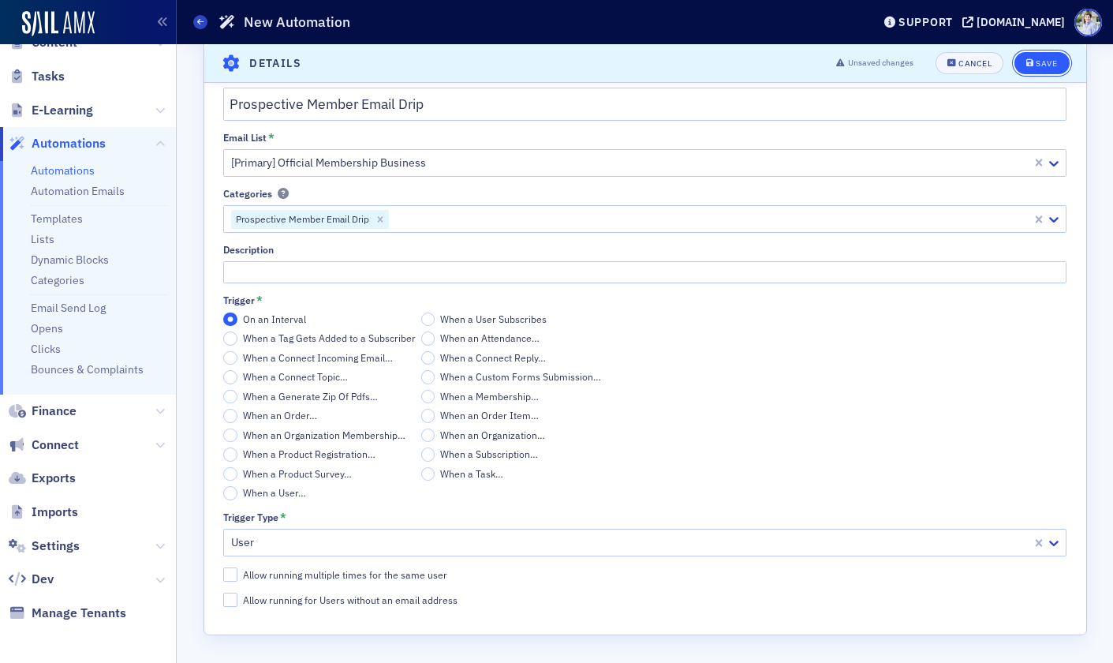
click at [1062, 58] on button "Save" at bounding box center [1042, 63] width 54 height 22
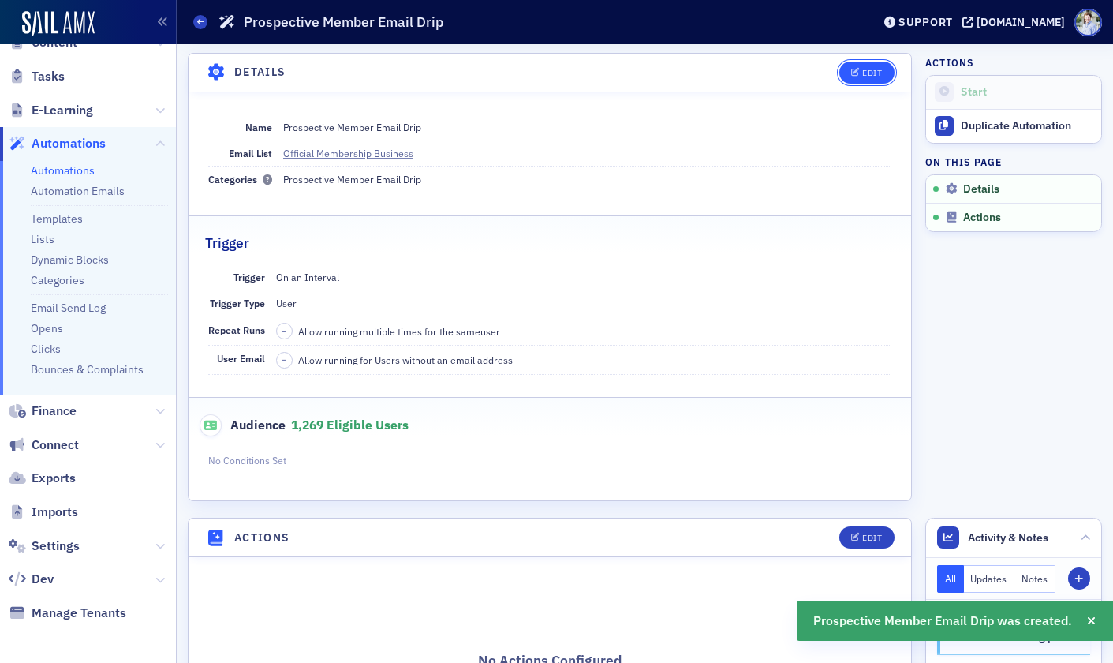
click at [866, 65] on button "Edit" at bounding box center [867, 73] width 54 height 22
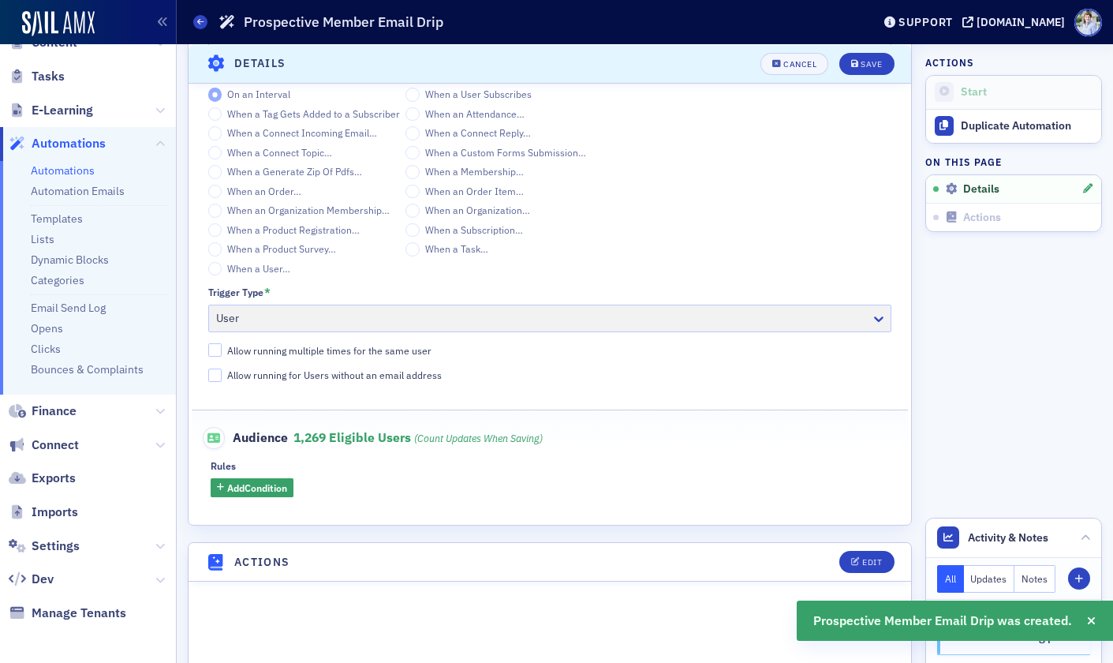
scroll to position [336, 0]
click at [268, 479] on span "Add Condition" at bounding box center [257, 484] width 60 height 14
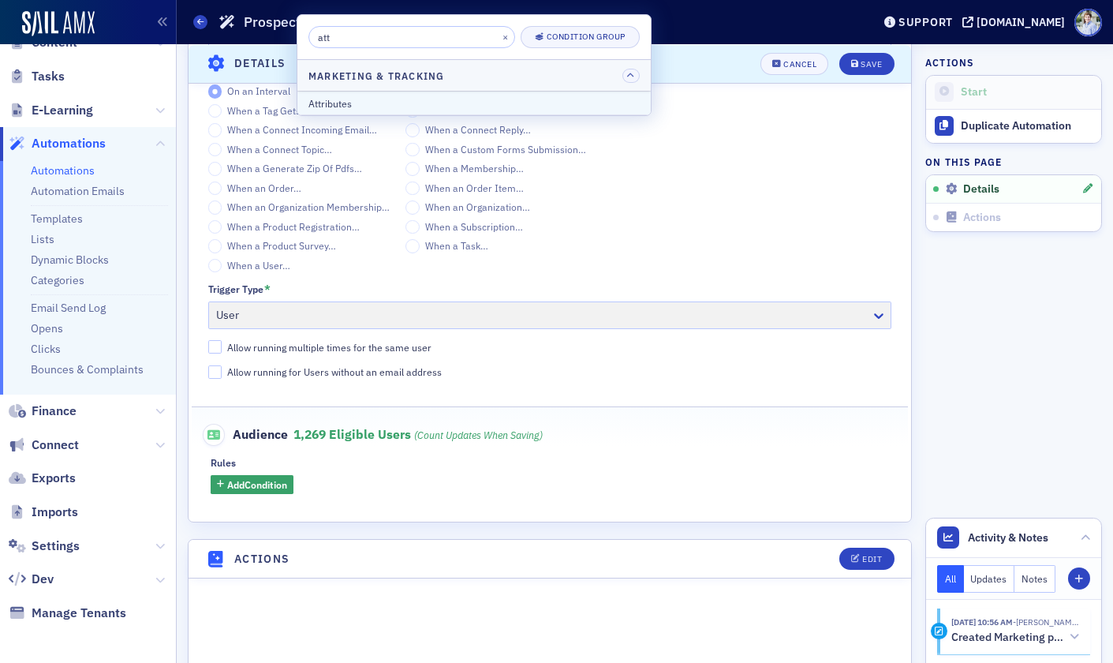
type input "att"
click at [361, 102] on div "Attributes" at bounding box center [474, 103] width 331 height 14
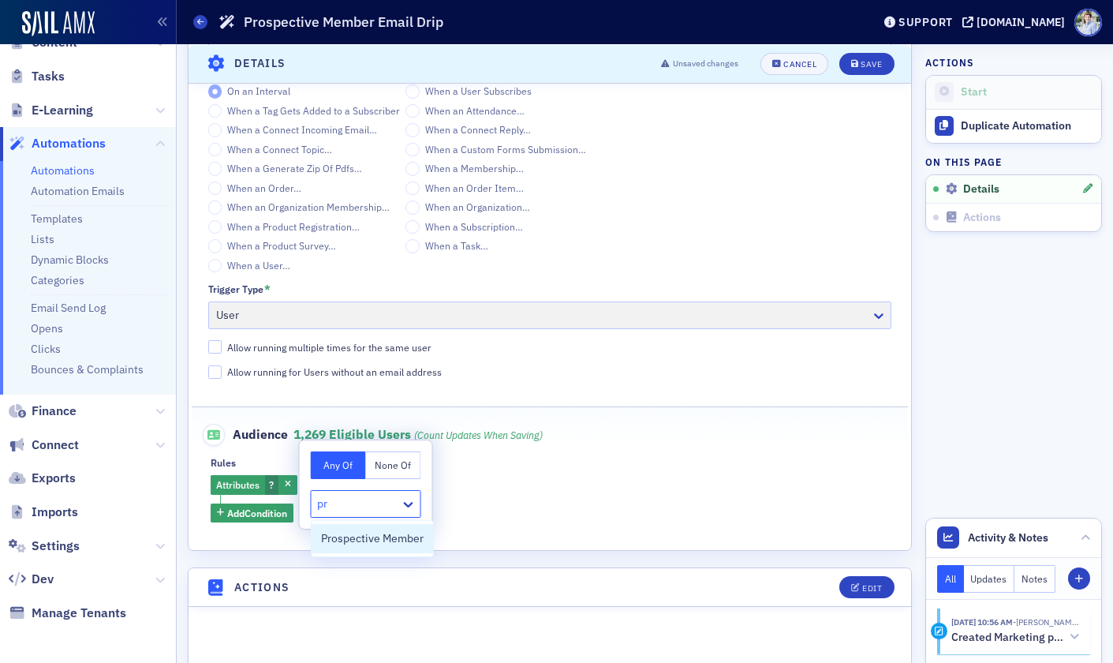
type input "pro"
click at [350, 533] on span "Prospective Member" at bounding box center [372, 538] width 103 height 17
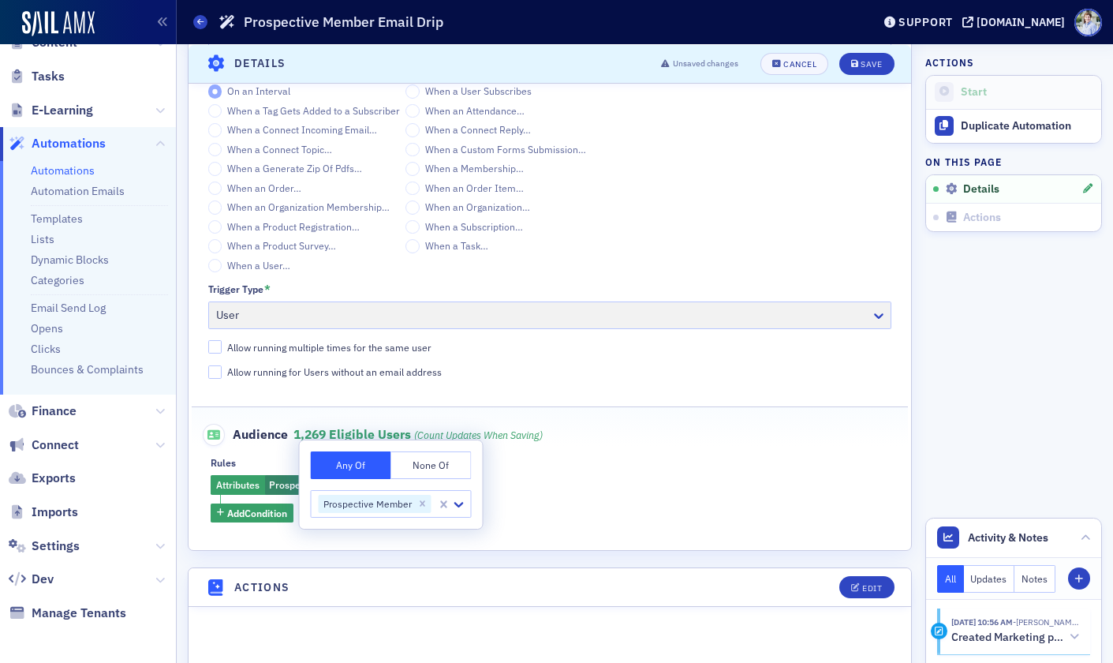
click at [626, 513] on div "Attributes Prospective Member Add Condition" at bounding box center [550, 499] width 679 height 48
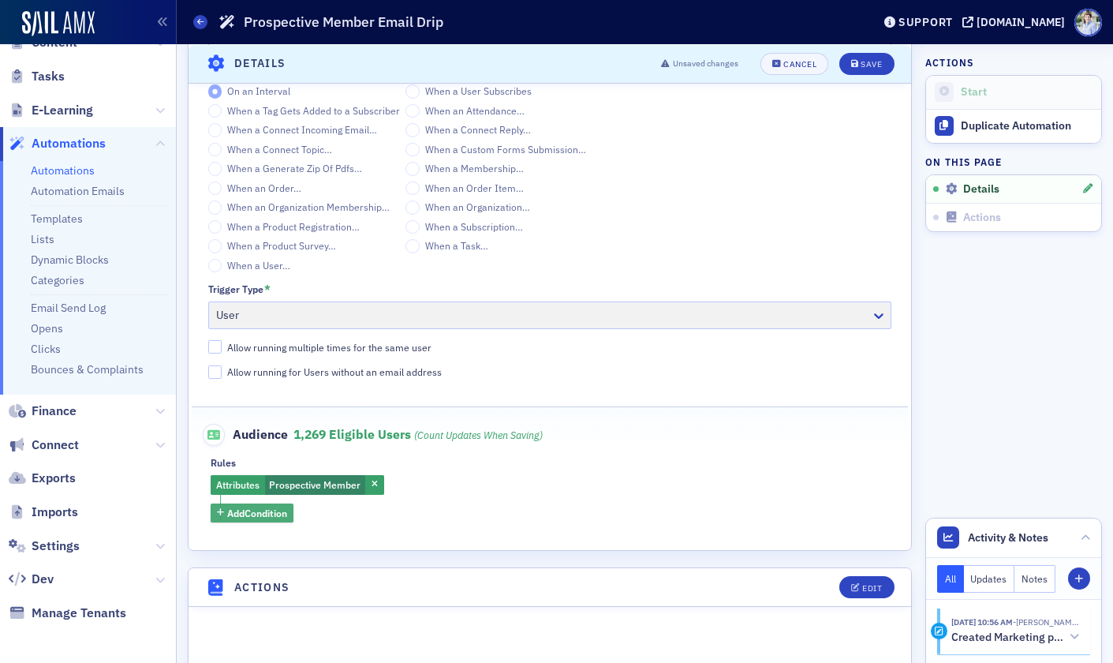
click at [268, 515] on span "Add Condition" at bounding box center [257, 513] width 60 height 14
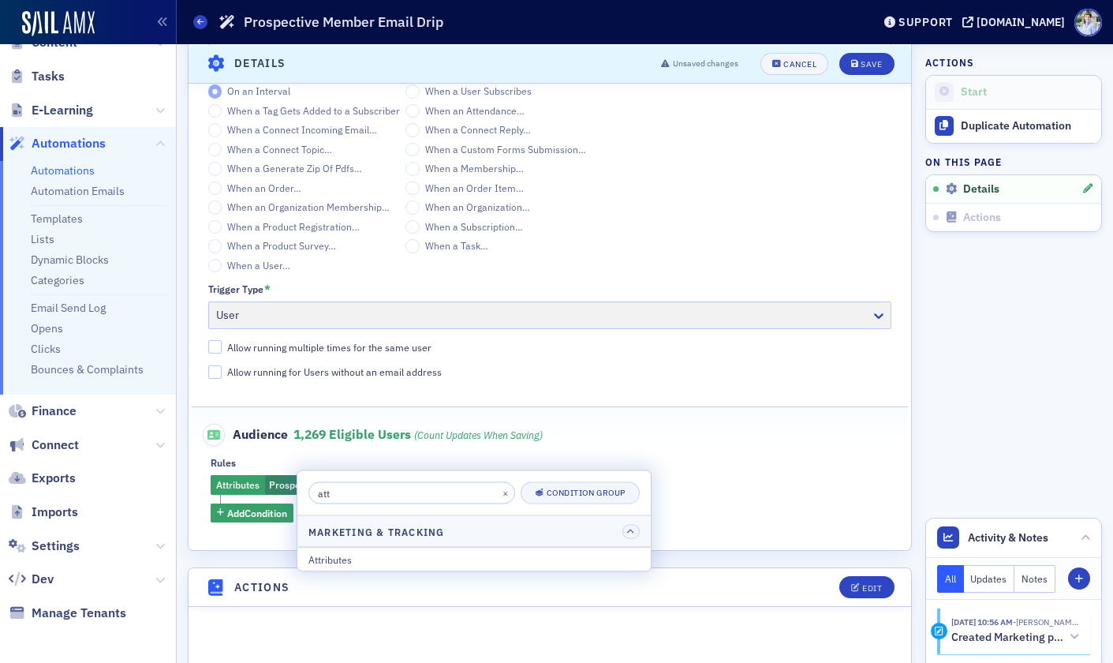
click at [398, 496] on input "att" at bounding box center [412, 493] width 207 height 22
click at [396, 497] on input "att" at bounding box center [412, 493] width 207 height 22
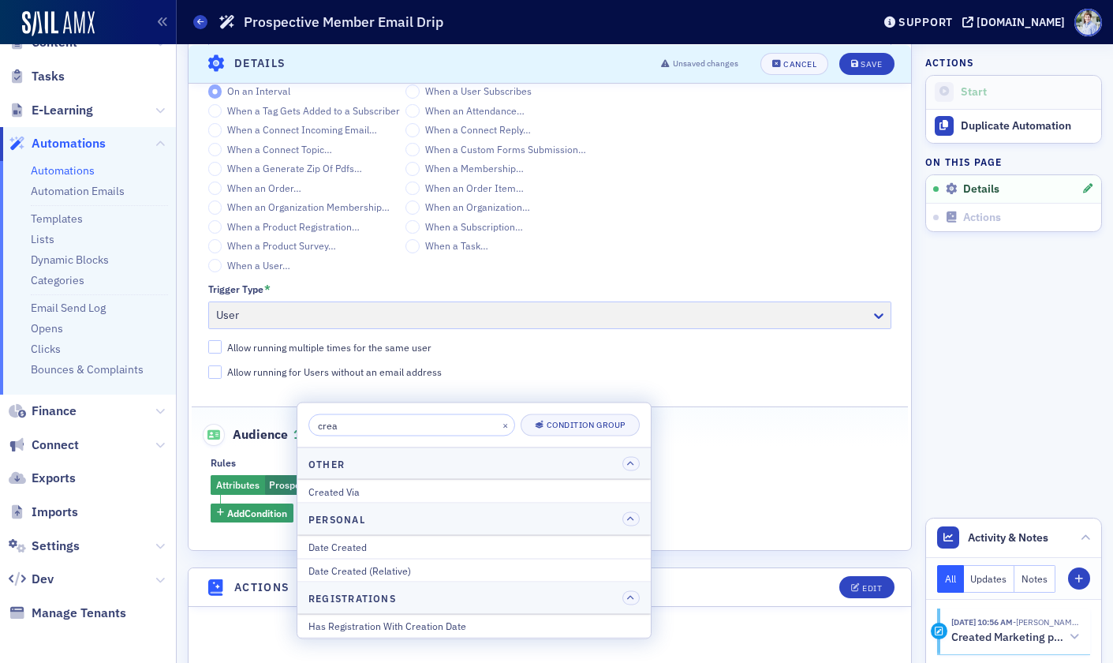
scroll to position [1, 0]
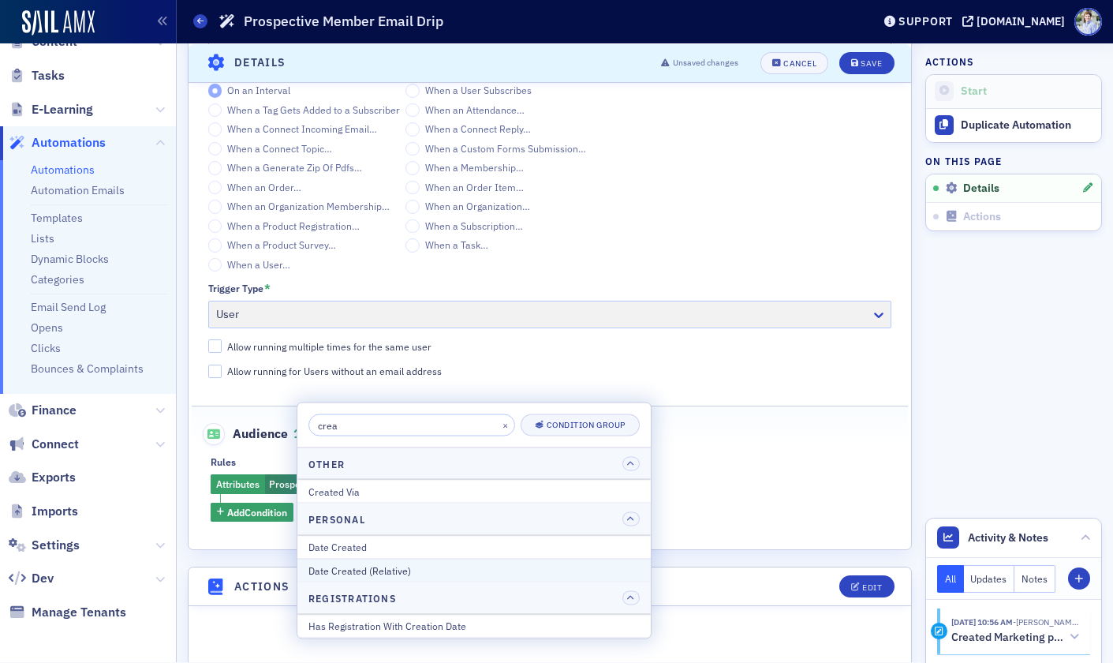
type input "crea"
click at [426, 570] on div "Date Created (Relative)" at bounding box center [474, 570] width 331 height 14
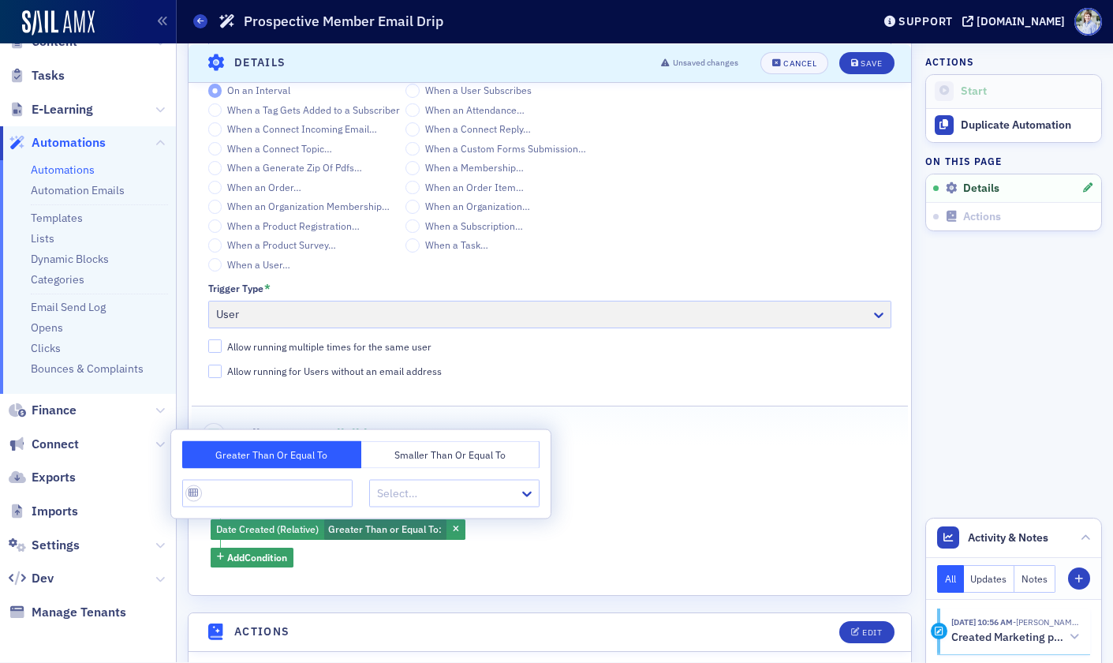
click at [423, 448] on button "Smaller Than or Equal To" at bounding box center [450, 455] width 179 height 28
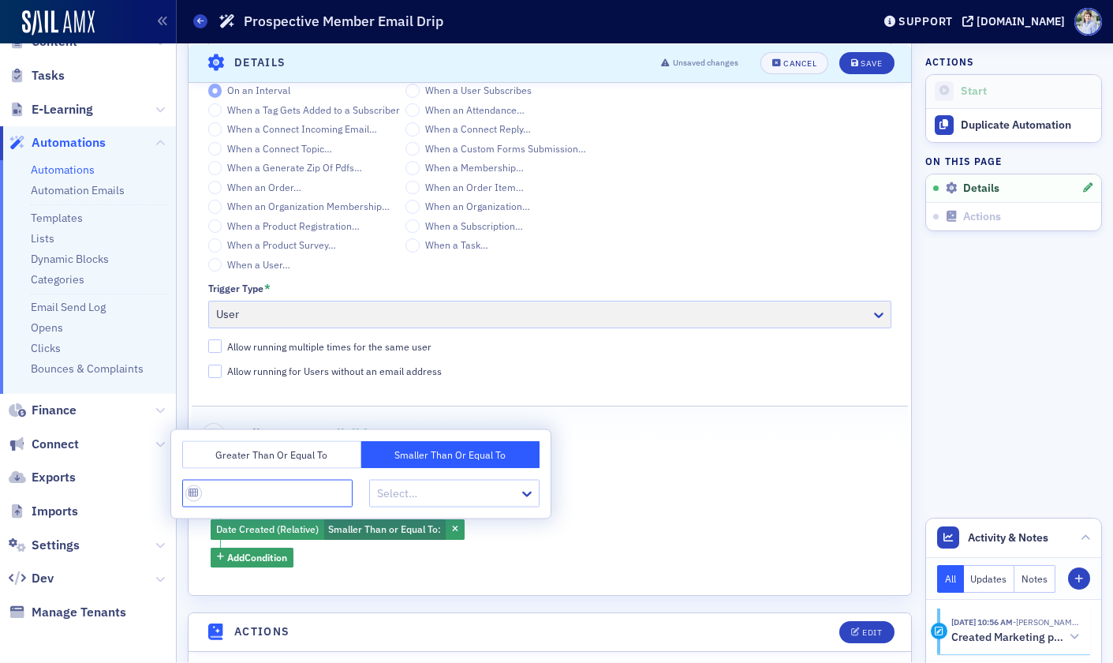
drag, startPoint x: 259, startPoint y: 492, endPoint x: 271, endPoint y: 494, distance: 11.9
click at [260, 492] on input "Rules" at bounding box center [267, 494] width 170 height 28
type input "1"
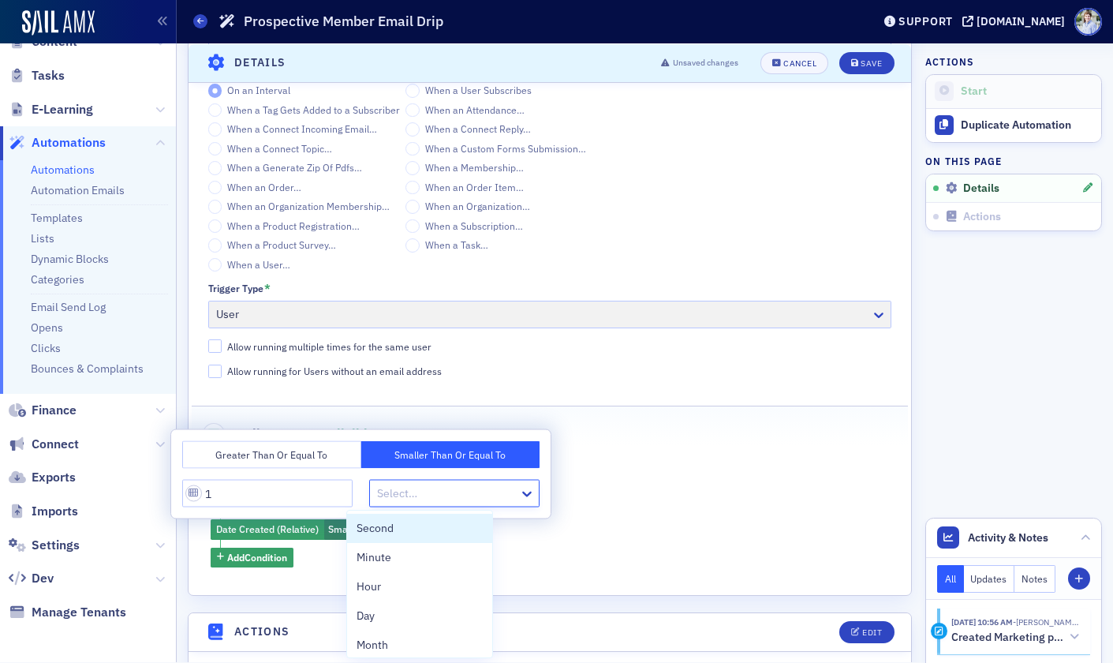
click at [376, 492] on div at bounding box center [447, 494] width 142 height 20
click at [375, 619] on div "Day" at bounding box center [420, 616] width 127 height 17
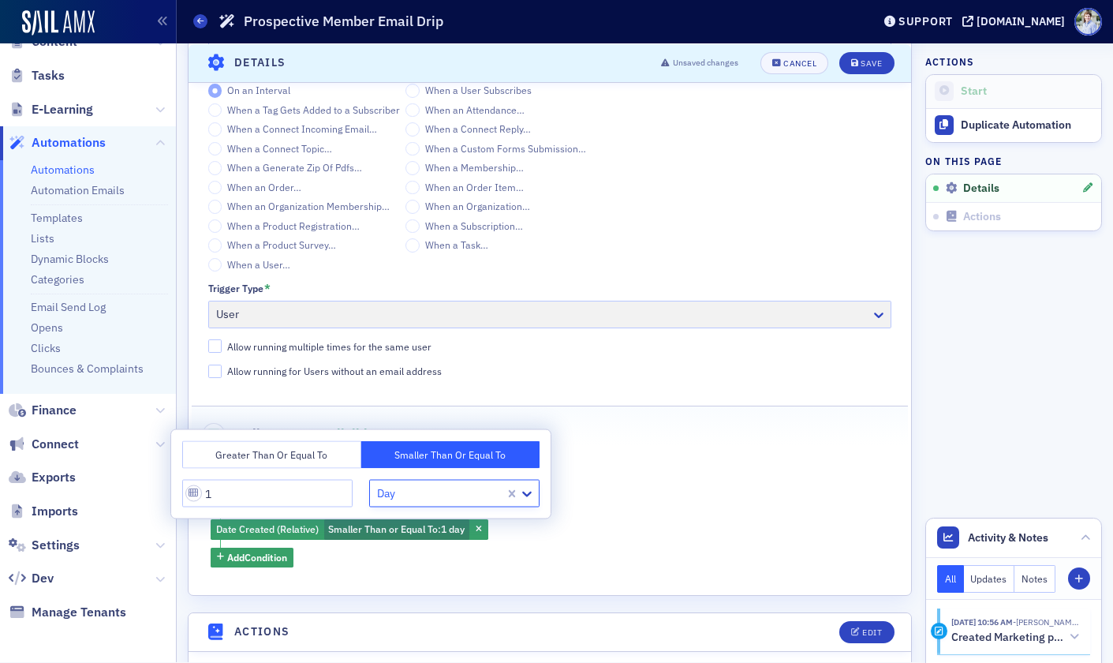
click at [652, 496] on div "Attributes Prospective Member and Date Created (Relative) Smaller Than or Equal…" at bounding box center [550, 520] width 679 height 93
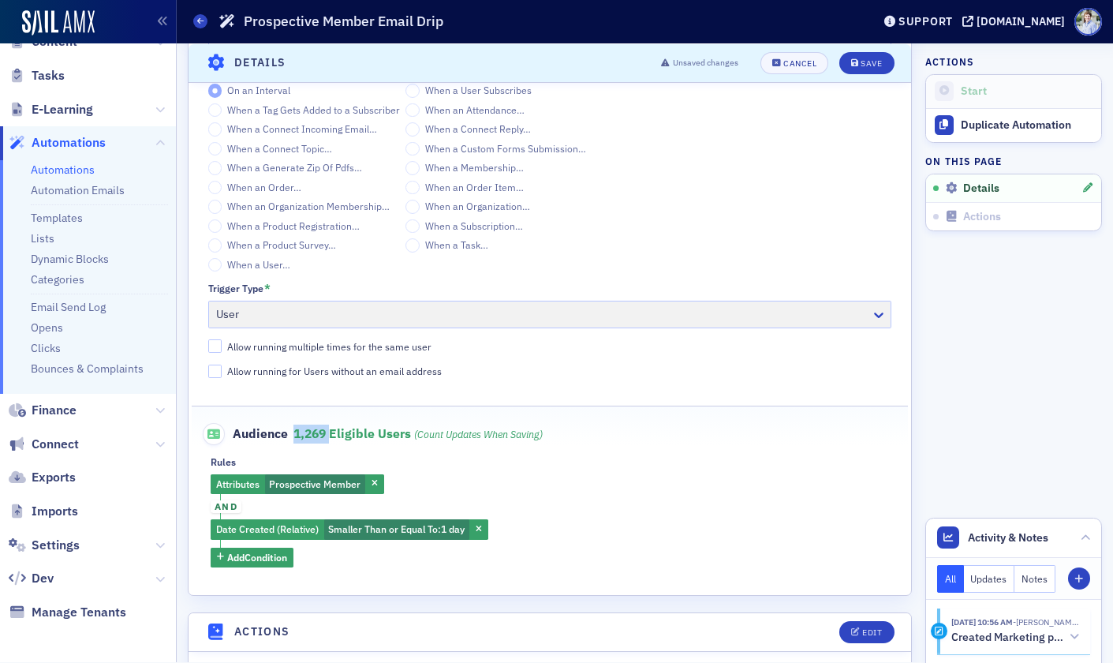
drag, startPoint x: 294, startPoint y: 436, endPoint x: 328, endPoint y: 436, distance: 34.7
click at [327, 436] on span "1,269 eligible users (count updates when saving)" at bounding box center [418, 433] width 249 height 16
click at [864, 67] on div "Save" at bounding box center [871, 62] width 21 height 9
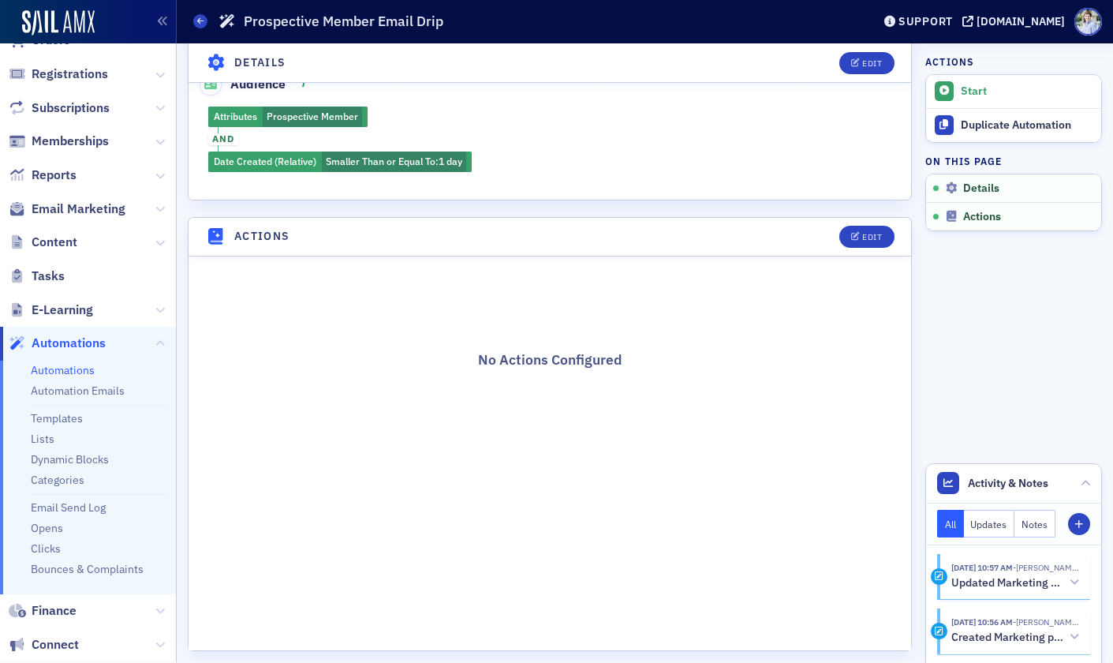
scroll to position [416, 0]
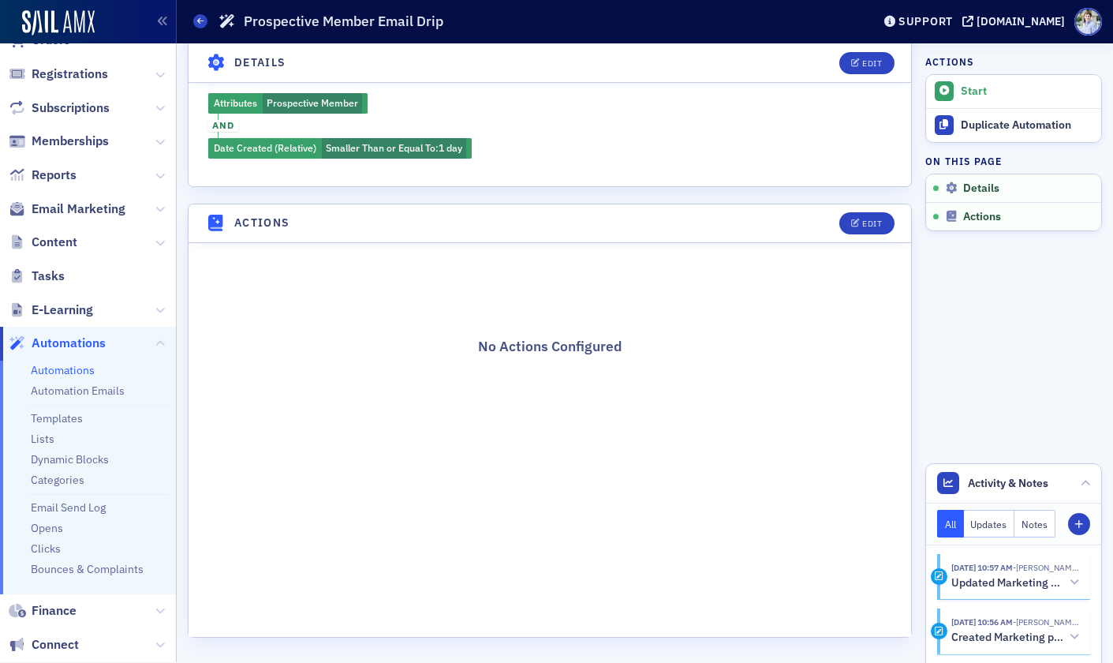
click at [72, 377] on li "Automations" at bounding box center [99, 370] width 137 height 15
click at [73, 374] on link "Automations" at bounding box center [63, 370] width 64 height 14
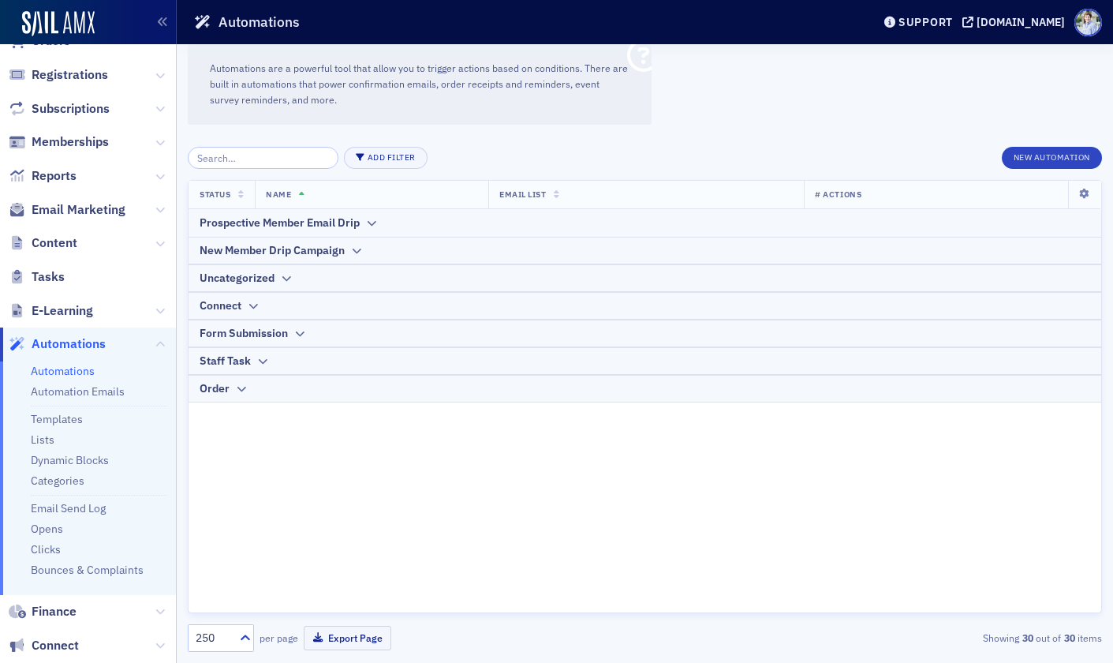
click at [414, 431] on div "Status Name Email List # Actions Prospective Member Email Drip New Member Drip …" at bounding box center [645, 396] width 914 height 433
click at [260, 287] on th "Uncategorized" at bounding box center [645, 278] width 913 height 28
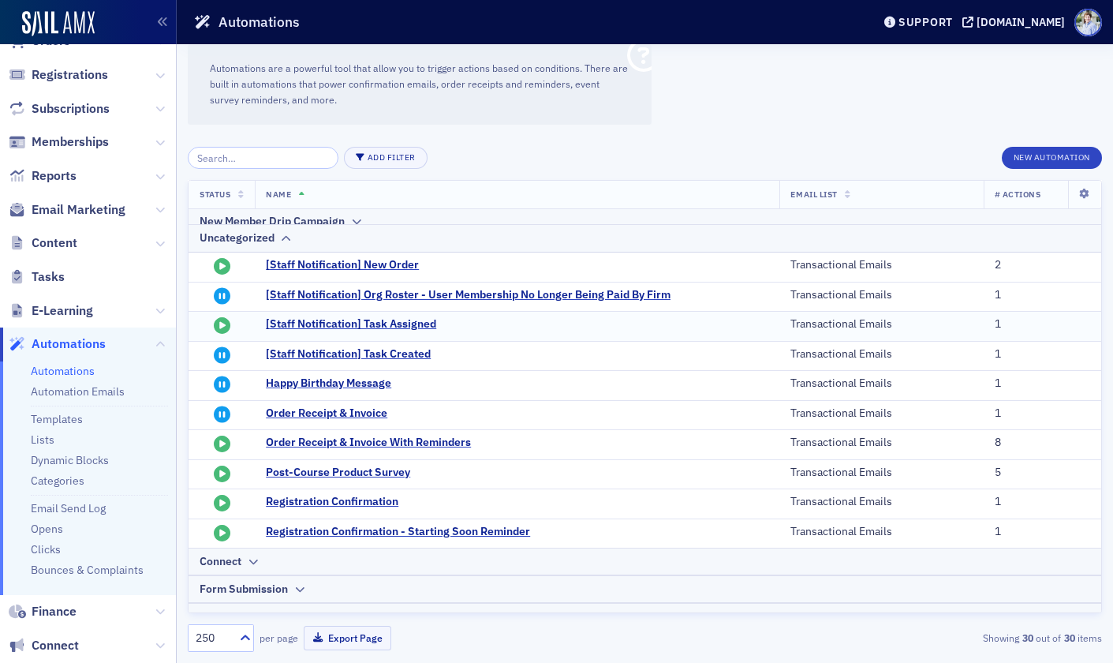
scroll to position [25, 0]
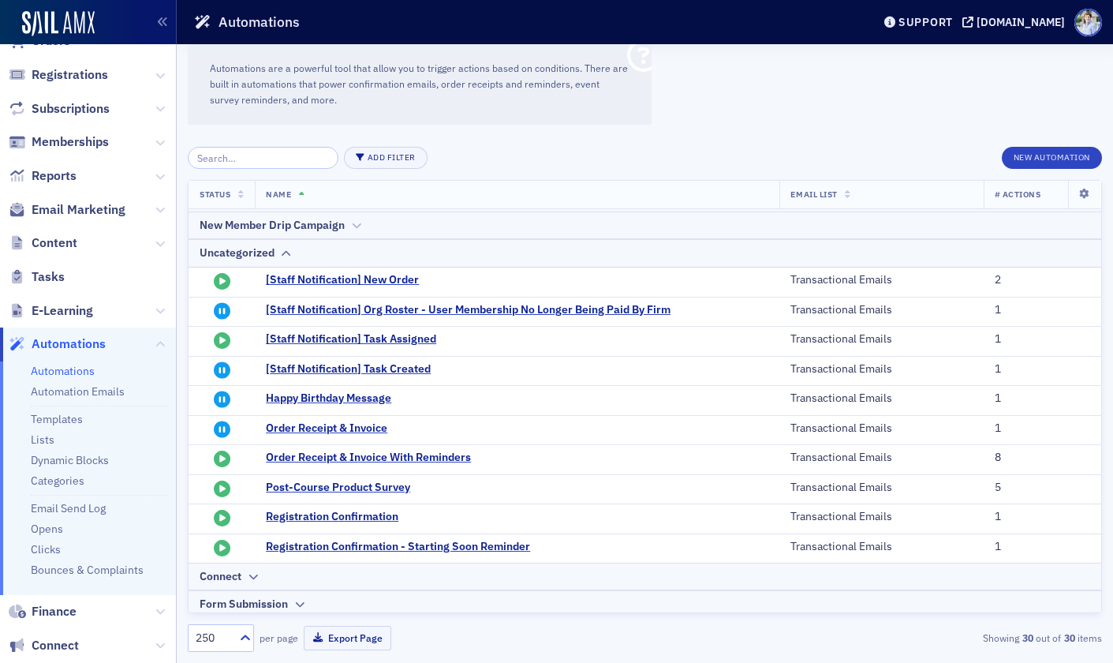
drag, startPoint x: 245, startPoint y: 253, endPoint x: 247, endPoint y: 264, distance: 10.4
click at [245, 253] on div "Uncategorized" at bounding box center [237, 253] width 75 height 17
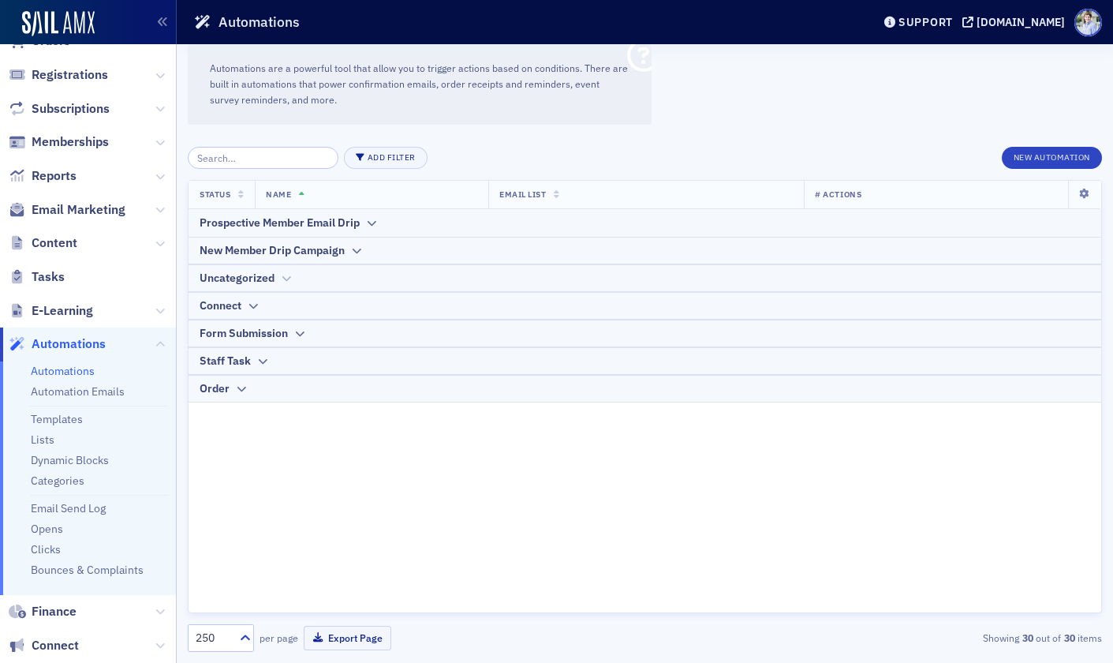
click at [266, 273] on div "Uncategorized" at bounding box center [237, 278] width 75 height 17
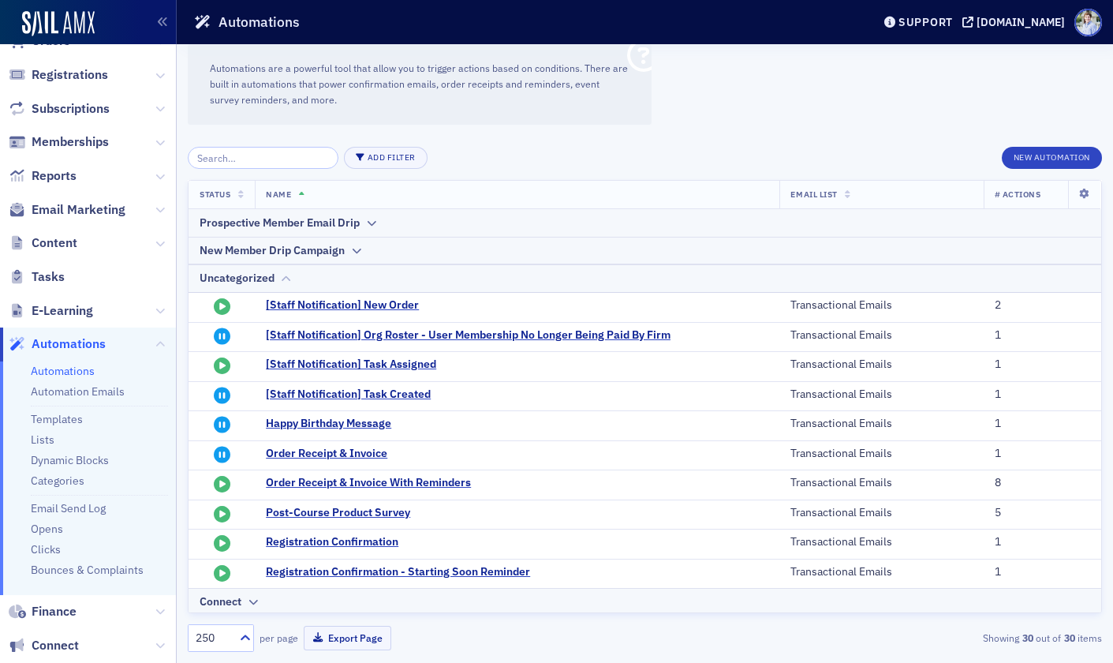
click at [268, 278] on div "Uncategorized" at bounding box center [237, 278] width 75 height 17
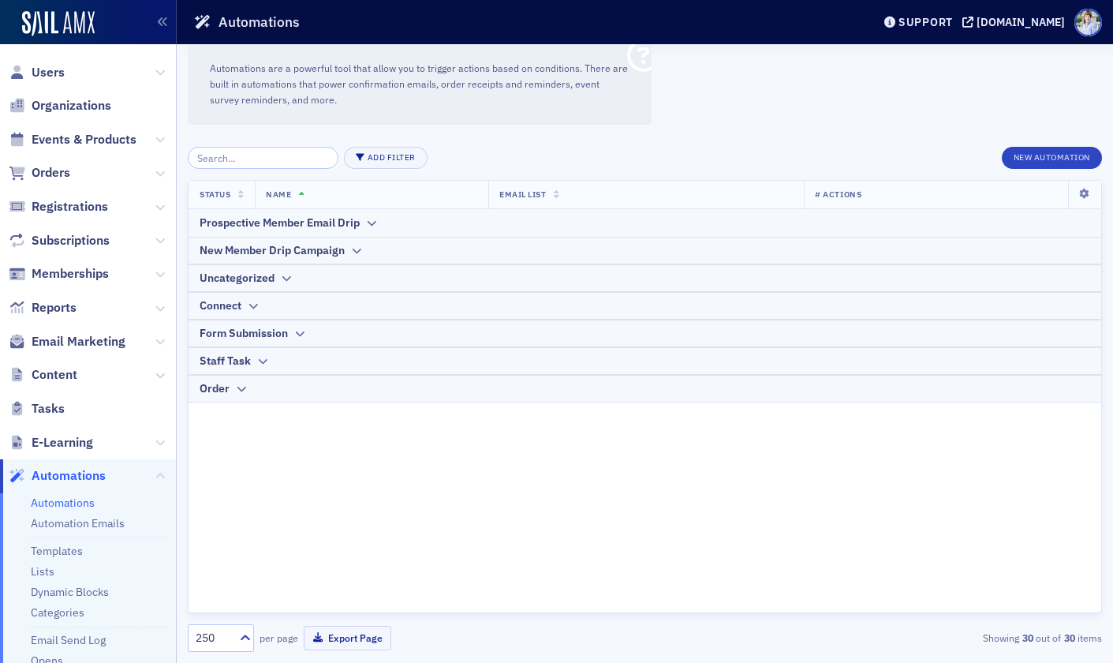
click at [388, 483] on div "Status Name Email List # Actions Prospective Member Email Drip New Member Drip …" at bounding box center [645, 396] width 914 height 433
click at [827, 119] on div "Automations are a powerful tool that allow you to trigger actions based on cond…" at bounding box center [645, 353] width 937 height 619
click at [791, 118] on div "Automations are a powerful tool that allow you to trigger actions based on cond…" at bounding box center [645, 353] width 937 height 619
click at [383, 117] on div "Automations are a powerful tool that allow you to trigger actions based on cond…" at bounding box center [420, 84] width 464 height 80
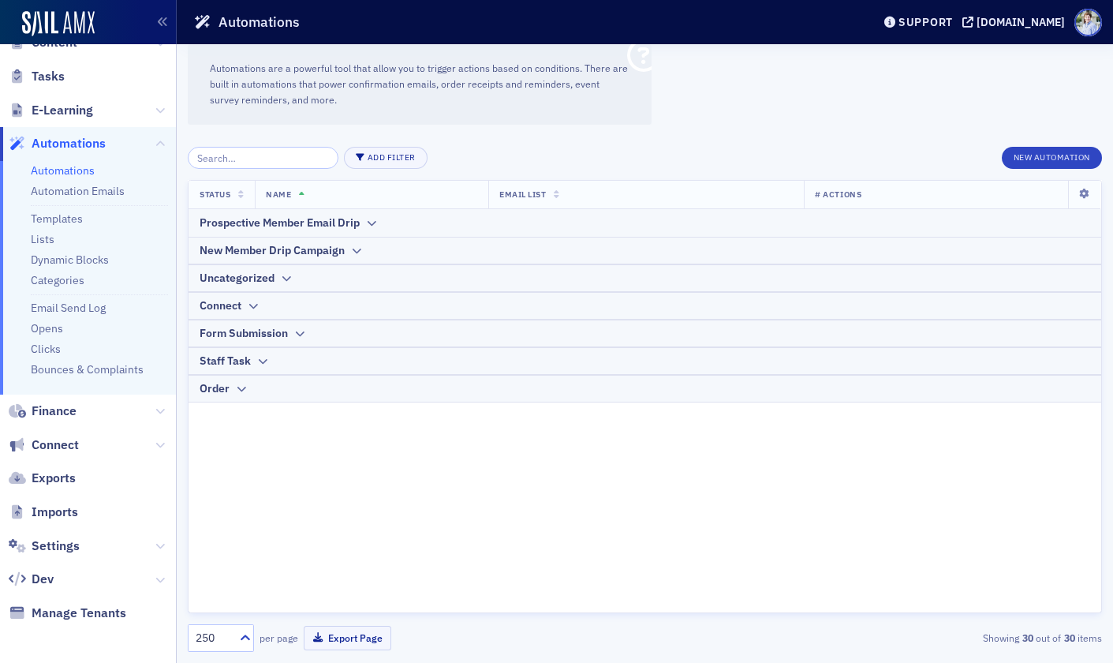
click at [430, 144] on div "Add Filter New Automation Status Name Email List # Actions Prospective Member E…" at bounding box center [645, 399] width 914 height 527
click at [1033, 162] on button "New Automation" at bounding box center [1052, 158] width 100 height 22
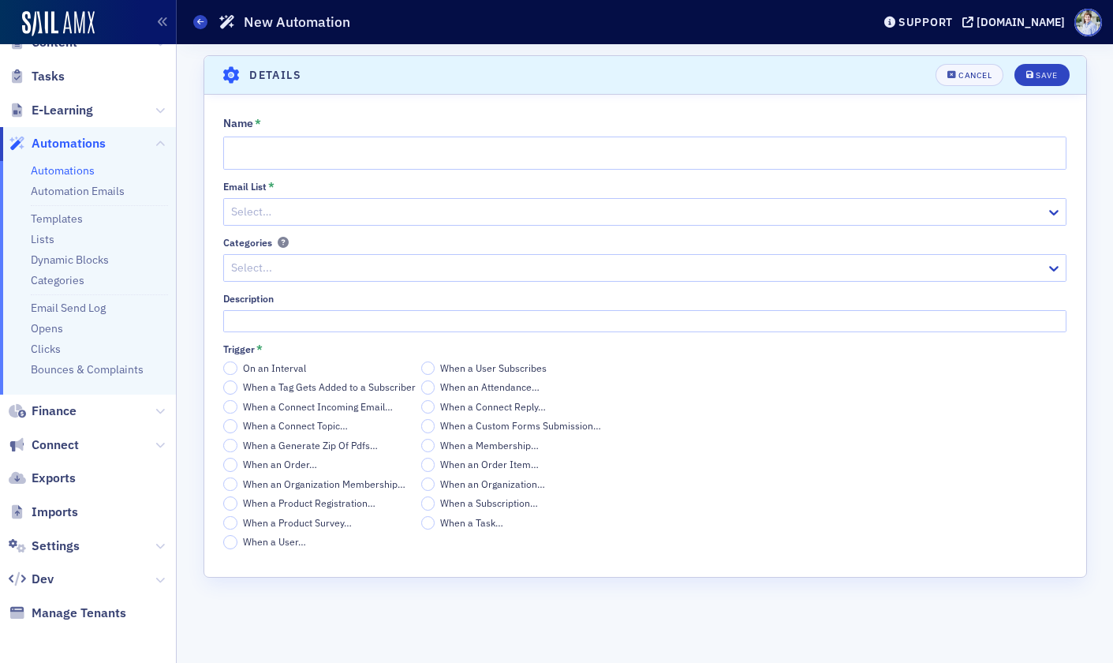
click at [263, 368] on span "On an Interval" at bounding box center [274, 367] width 63 height 13
click at [237, 368] on input "On an Interval" at bounding box center [230, 368] width 14 height 14
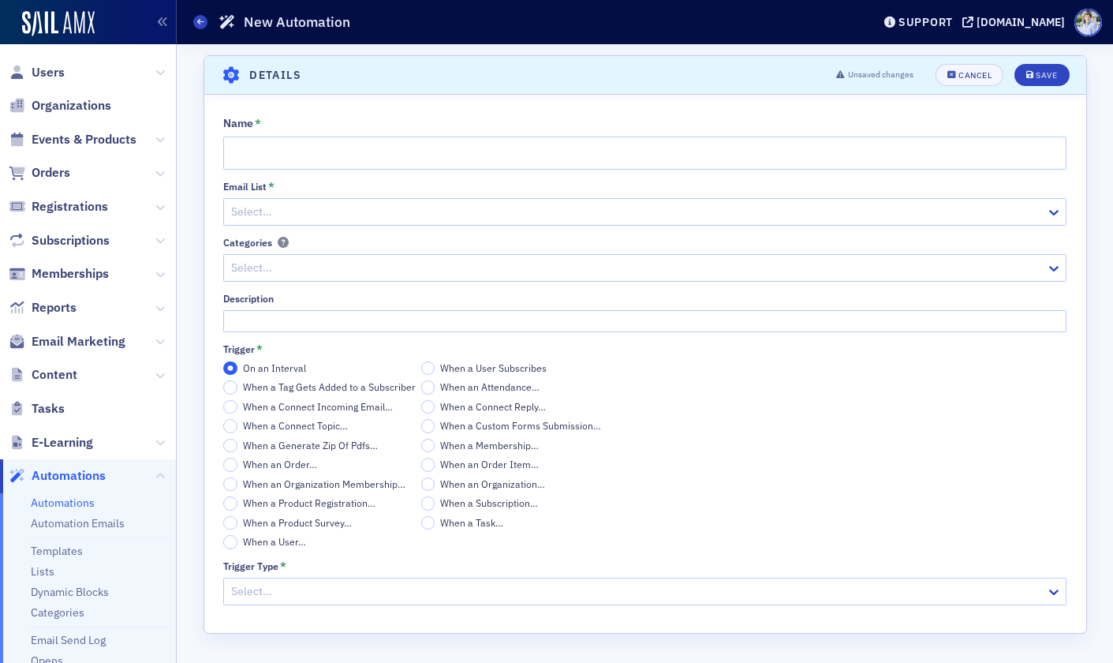
click at [464, 506] on span "When a Subscription…" at bounding box center [489, 502] width 98 height 13
click at [436, 506] on input "When a Subscription…" at bounding box center [428, 503] width 14 height 14
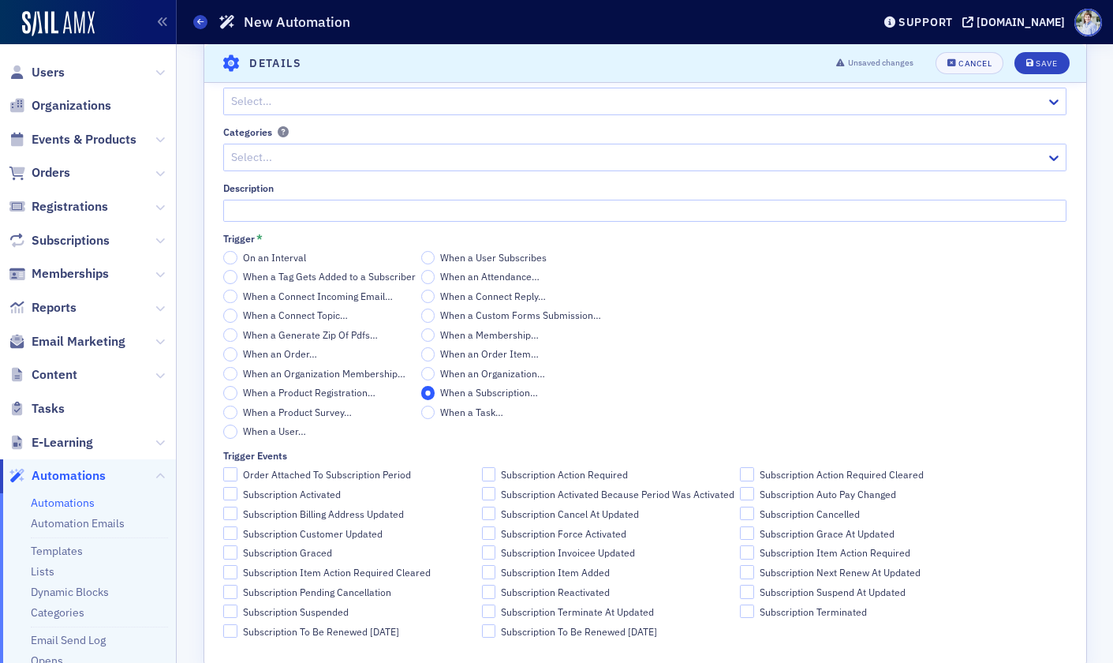
scroll to position [141, 0]
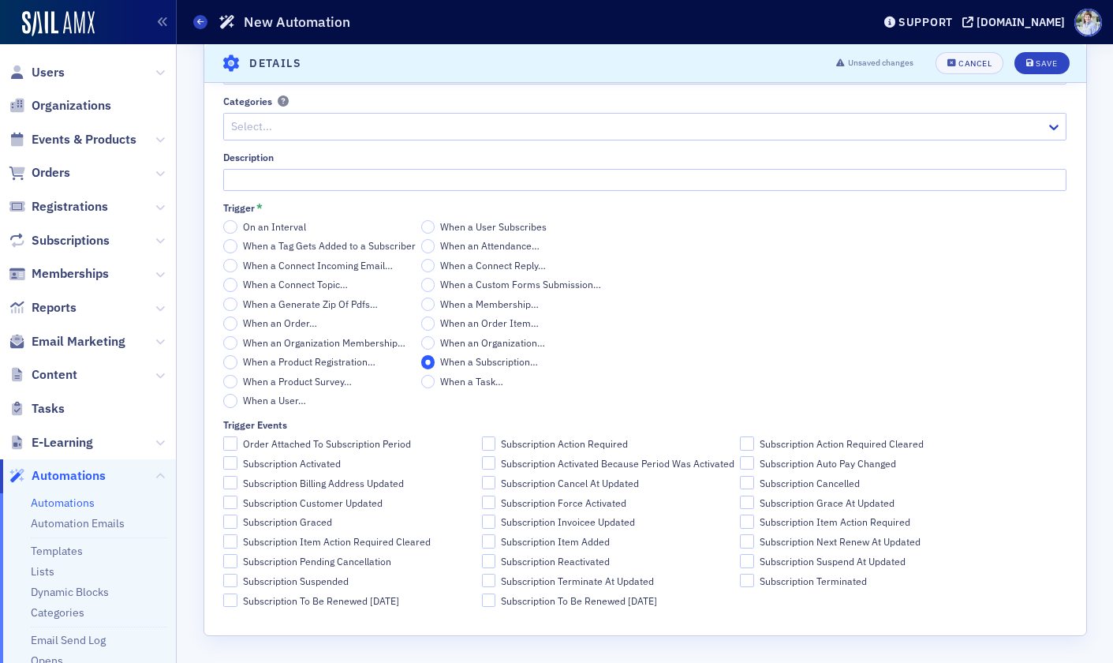
click at [290, 225] on span "On an Interval" at bounding box center [274, 226] width 63 height 13
click at [237, 225] on input "On an Interval" at bounding box center [230, 227] width 14 height 14
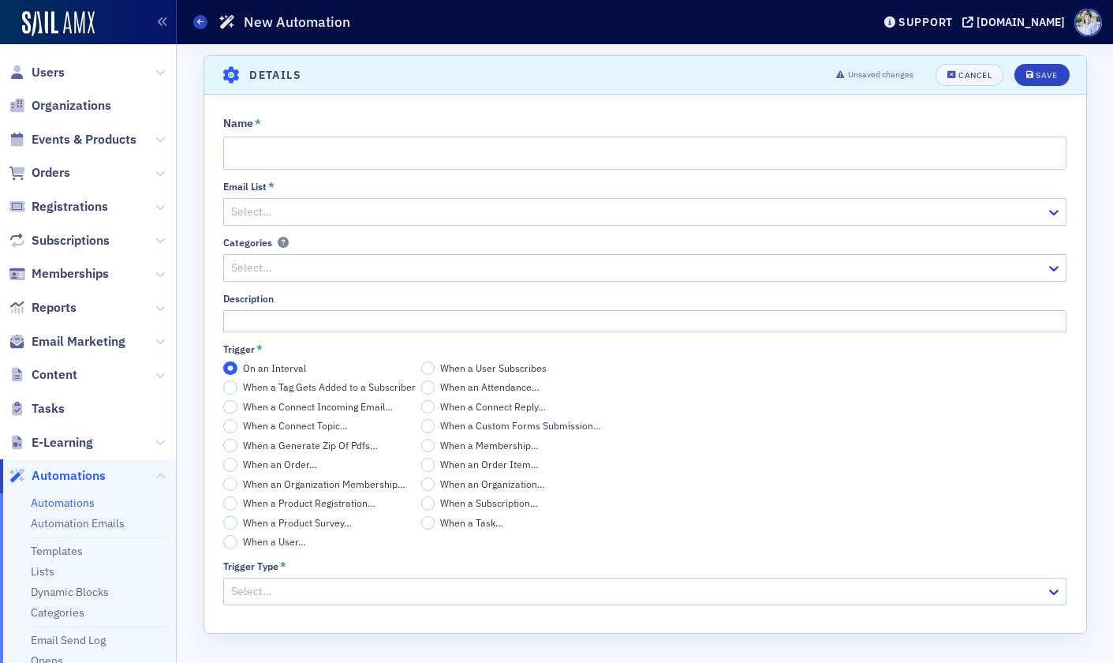
scroll to position [0, 0]
click at [297, 168] on input "Name *" at bounding box center [644, 152] width 843 height 33
click at [297, 166] on input "Name *" at bounding box center [644, 152] width 843 height 33
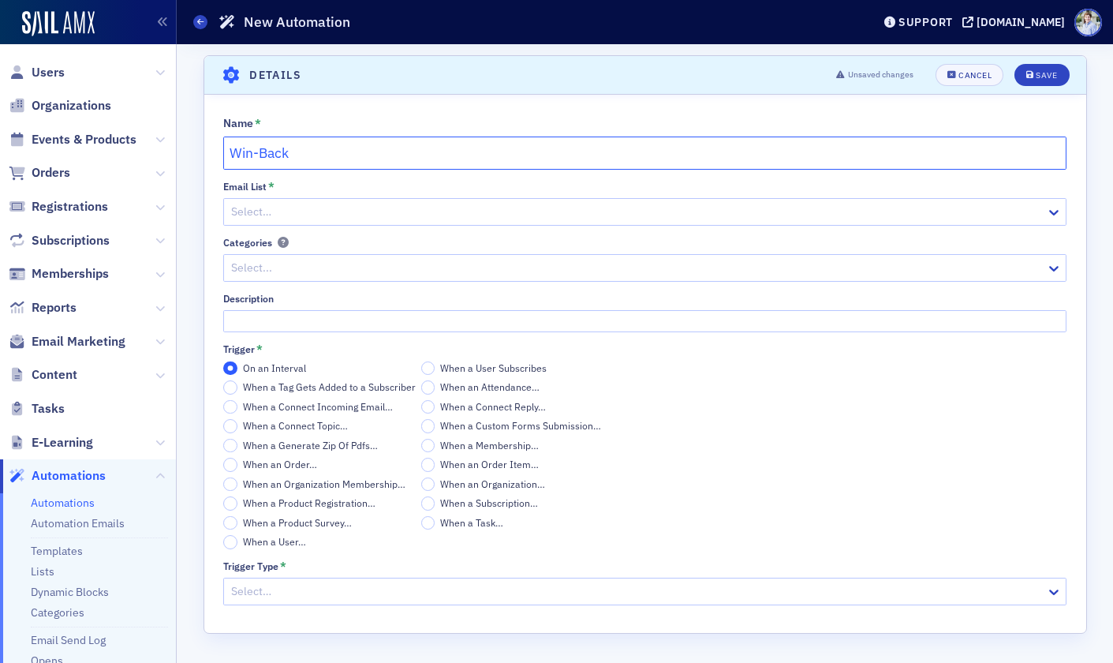
type input "Win-Back"
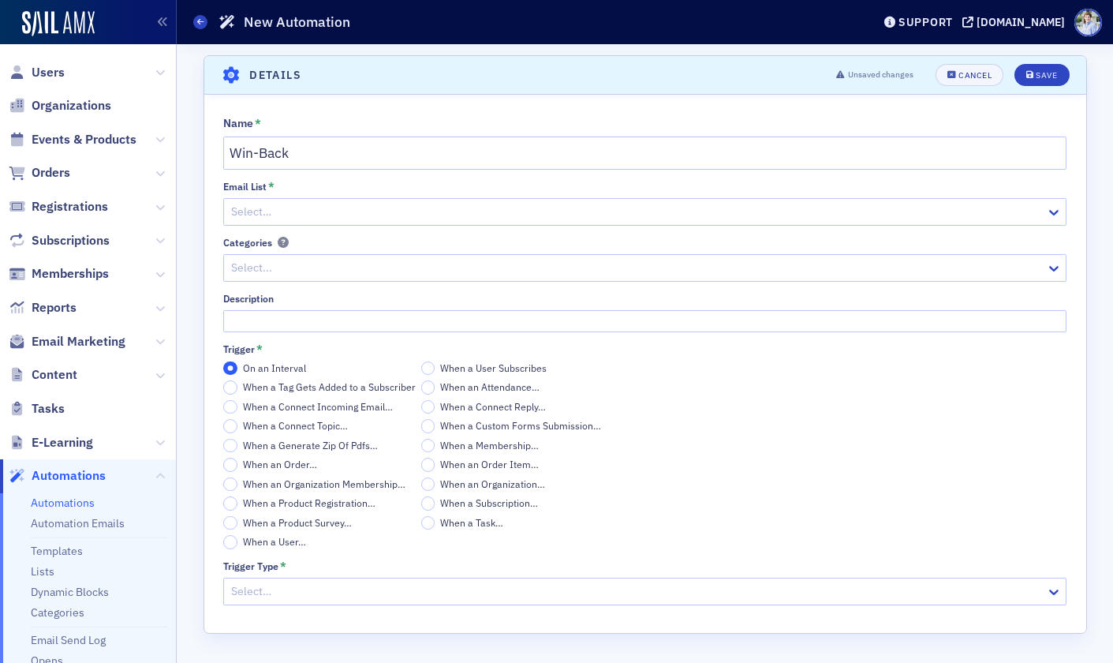
click at [358, 209] on div at bounding box center [637, 212] width 815 height 20
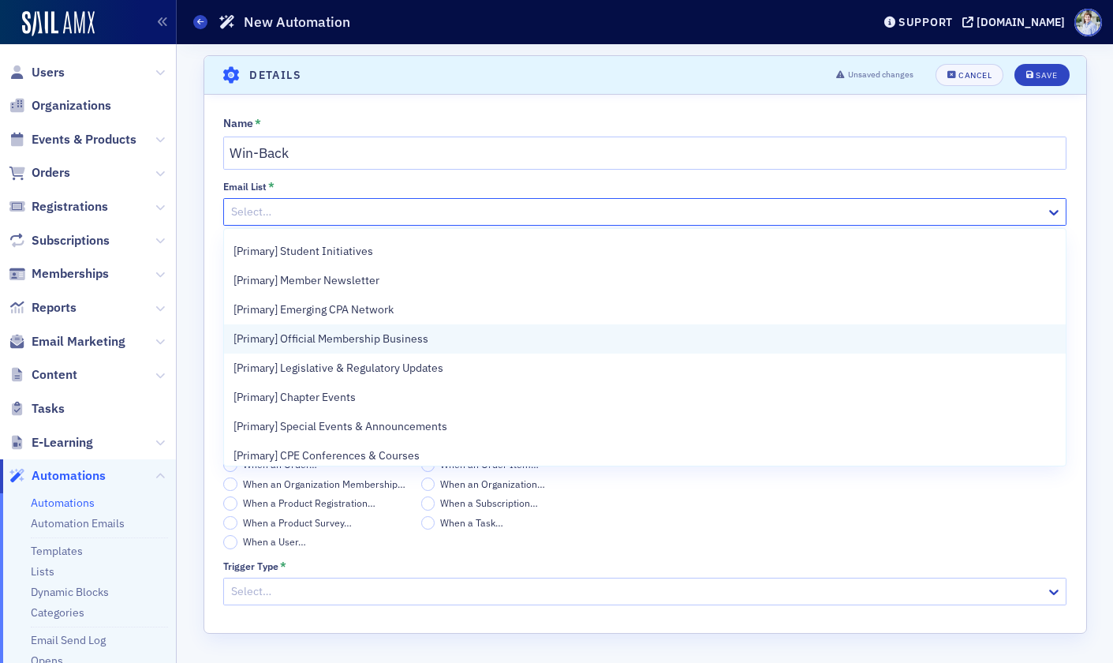
scroll to position [66, 0]
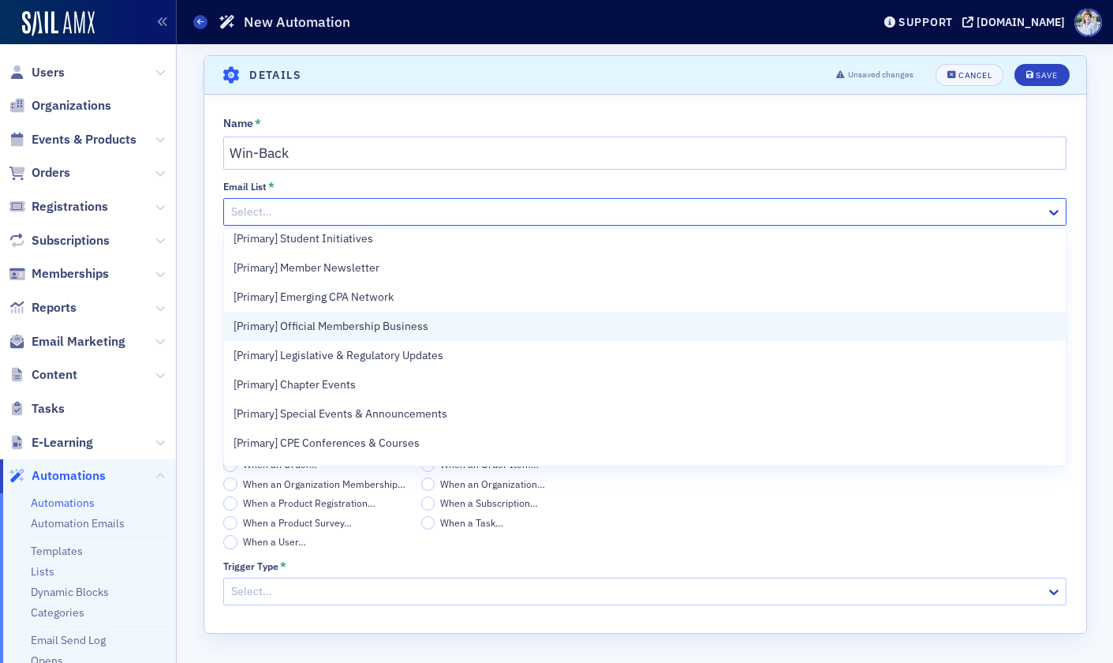
click at [400, 334] on span "[Primary] Official Membership Business" at bounding box center [331, 326] width 195 height 17
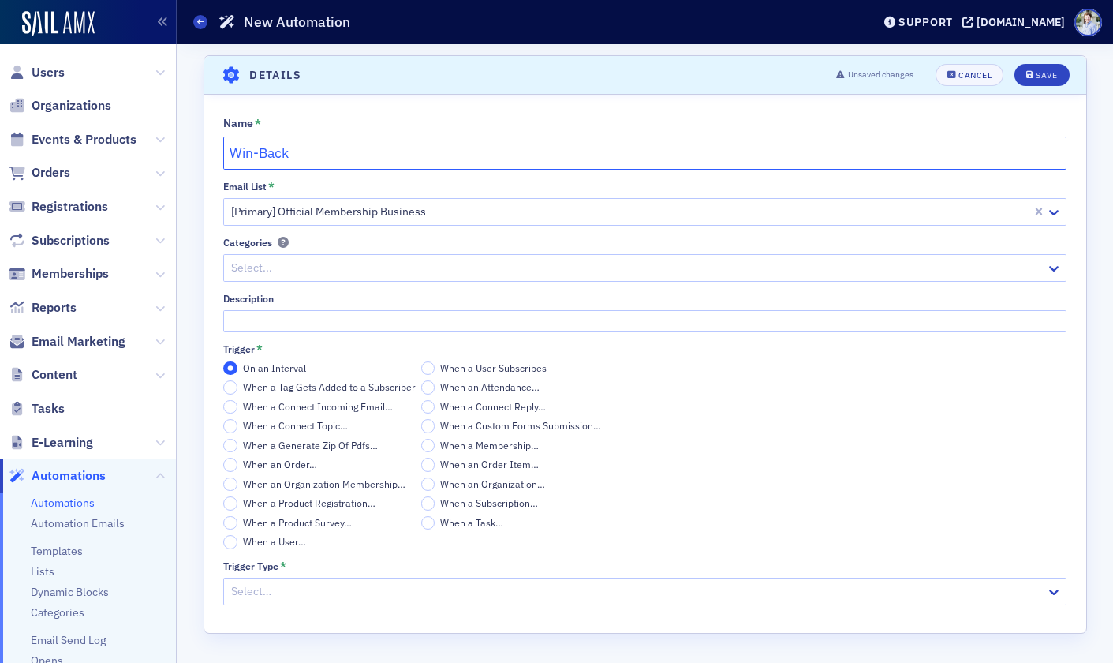
click at [334, 154] on input "Win-Back" at bounding box center [644, 152] width 843 height 33
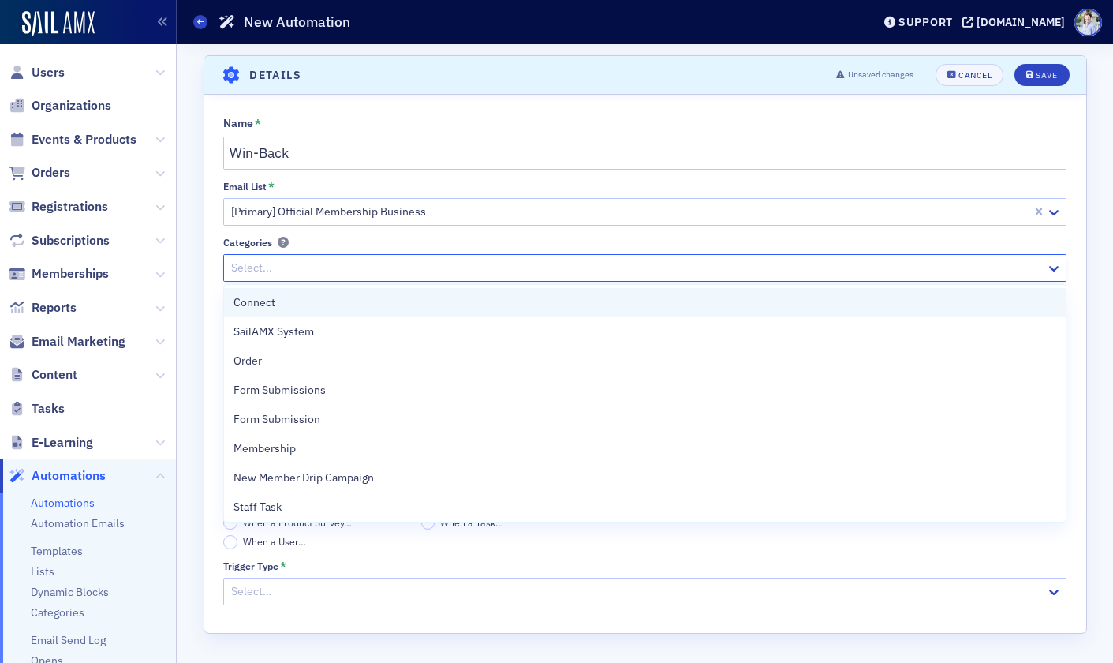
drag, startPoint x: 305, startPoint y: 261, endPoint x: 275, endPoint y: 310, distance: 57.0
click at [303, 263] on div at bounding box center [637, 268] width 815 height 20
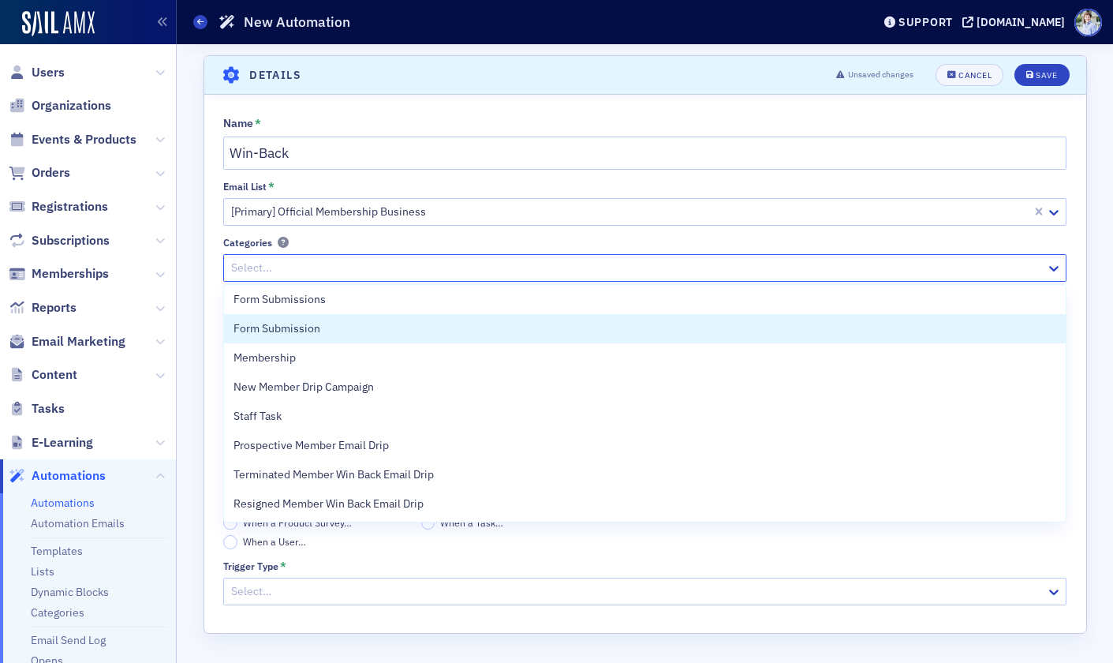
scroll to position [0, 0]
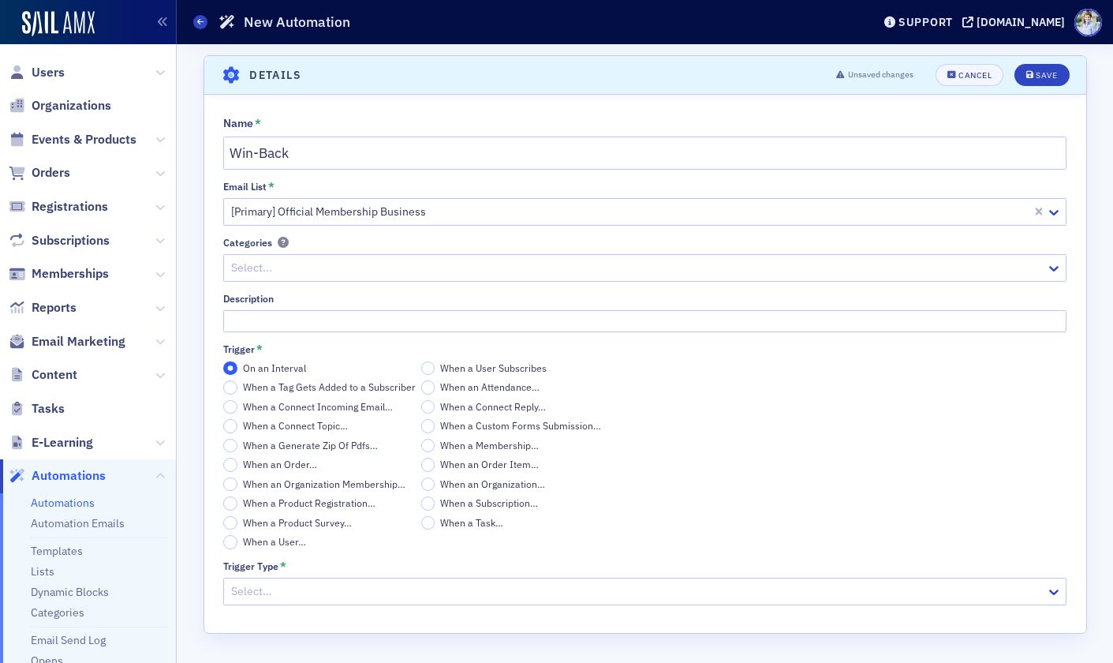
click at [200, 234] on div "Scroll to Details Details Unsaved changes Cancel Save Name * Win-Back Email Lis…" at bounding box center [645, 353] width 914 height 619
click at [261, 605] on fieldset "Name * Win-Back Email List * [Primary] Official Membership Business Categories …" at bounding box center [645, 355] width 882 height 510
click at [273, 589] on div at bounding box center [637, 592] width 815 height 20
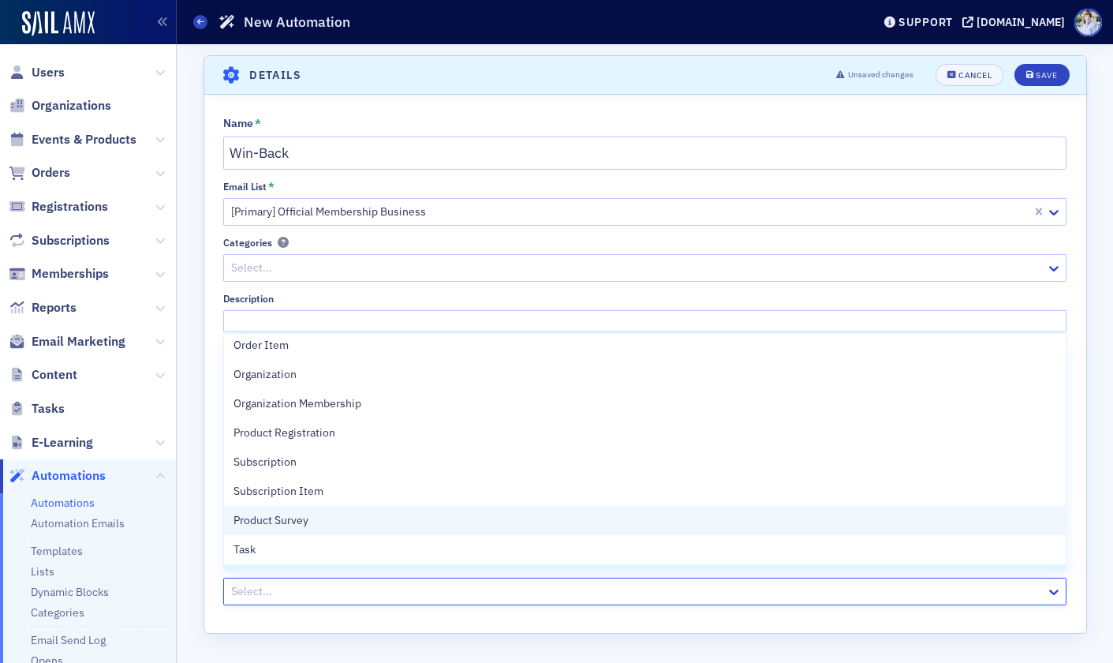
scroll to position [587, 0]
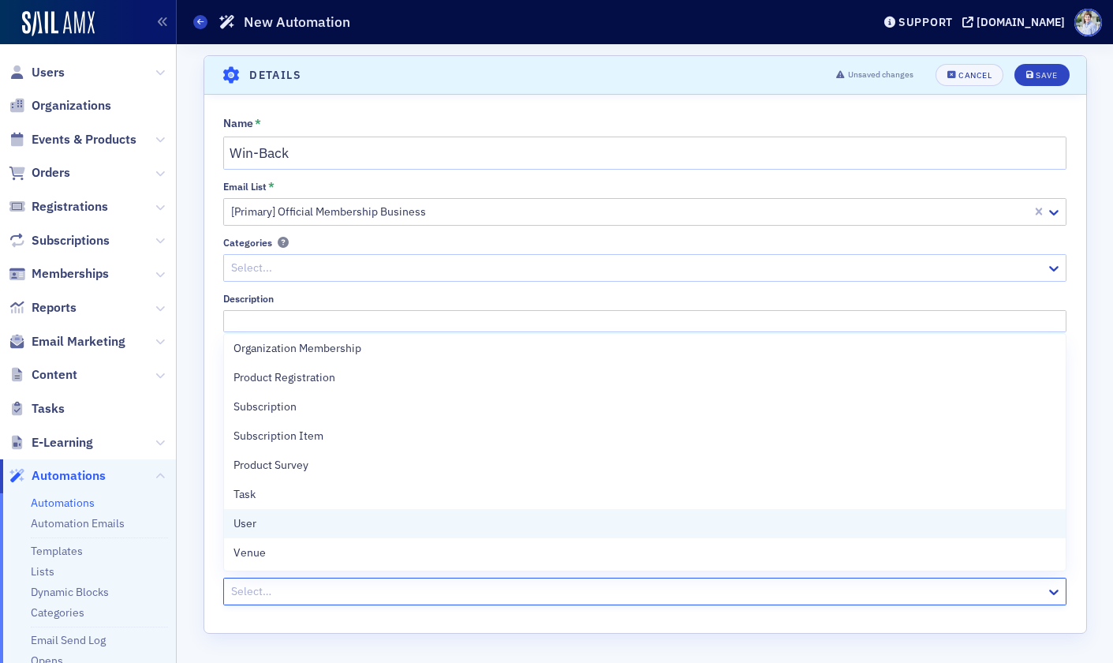
click at [463, 532] on div "User" at bounding box center [645, 523] width 842 height 29
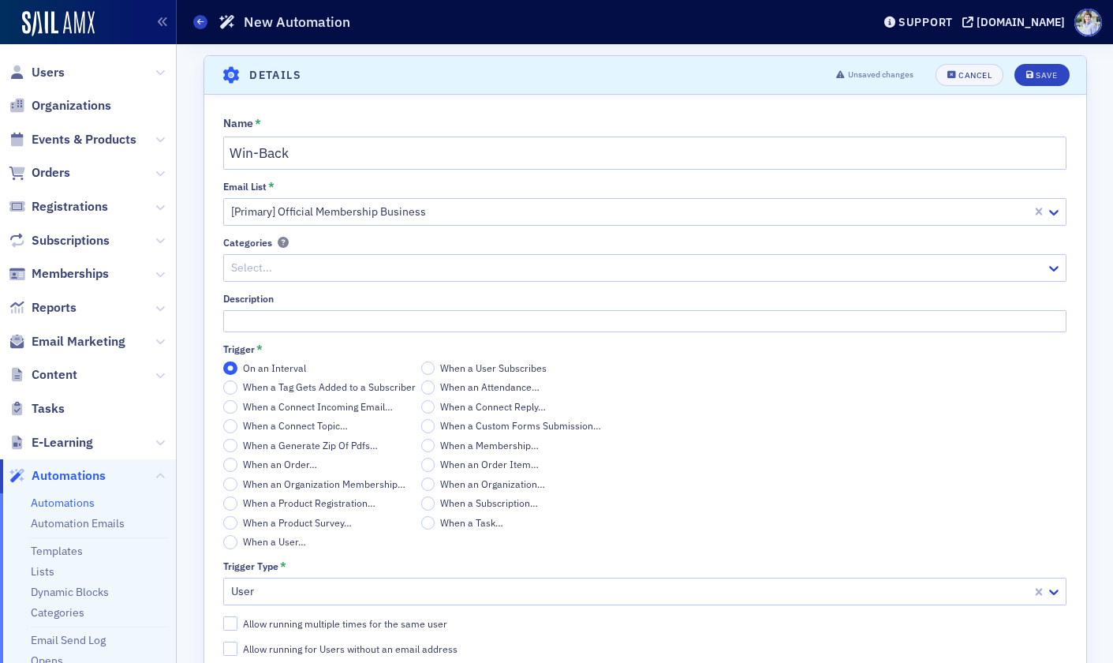
click at [631, 628] on label "Allow running multiple times for the same user" at bounding box center [644, 623] width 843 height 14
click at [237, 628] on input "Allow running multiple times for the same user" at bounding box center [230, 623] width 14 height 14
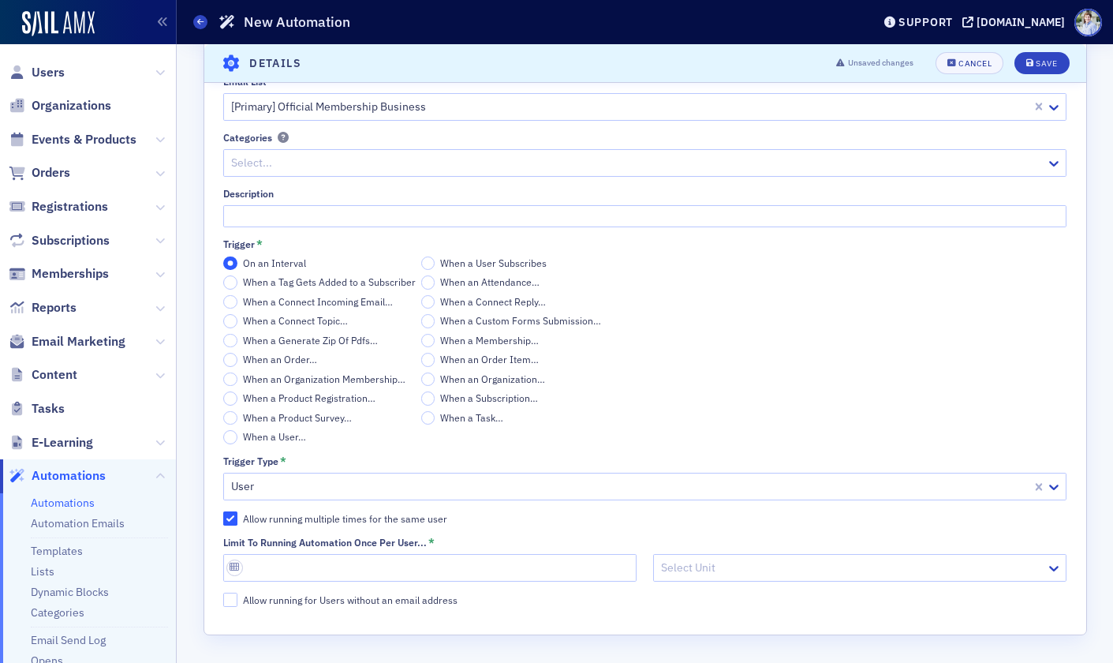
click at [395, 516] on div "Allow running multiple times for the same user" at bounding box center [345, 518] width 204 height 13
click at [237, 516] on input "Allow running multiple times for the same user" at bounding box center [230, 518] width 14 height 14
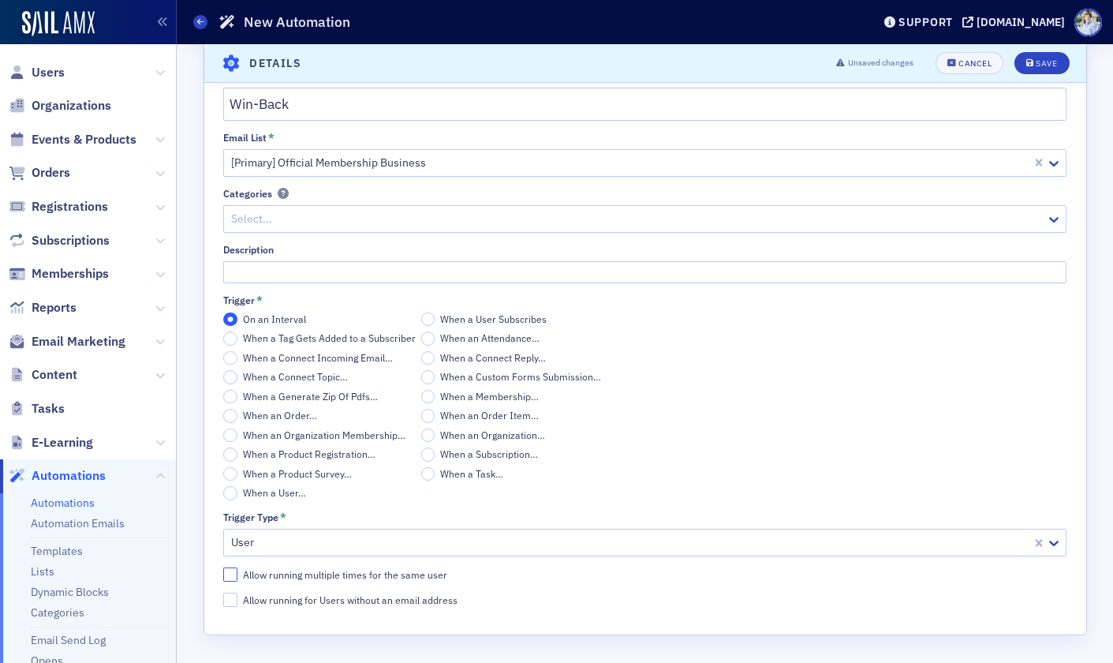
scroll to position [49, 0]
click at [403, 563] on div "Name * Win-Back Email List * [Primary] Official Membership Business Categories …" at bounding box center [645, 337] width 882 height 539
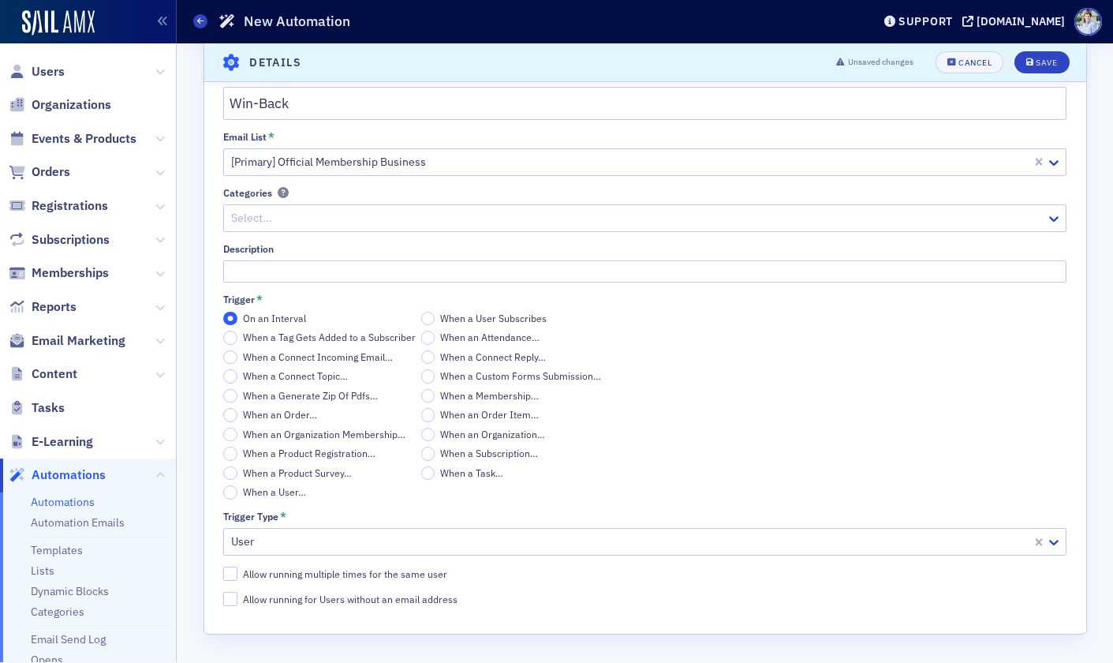
click at [315, 573] on div "Allow running multiple times for the same user" at bounding box center [345, 573] width 204 height 13
click at [237, 573] on input "Allow running multiple times for the same user" at bounding box center [230, 574] width 14 height 14
checkbox input "true"
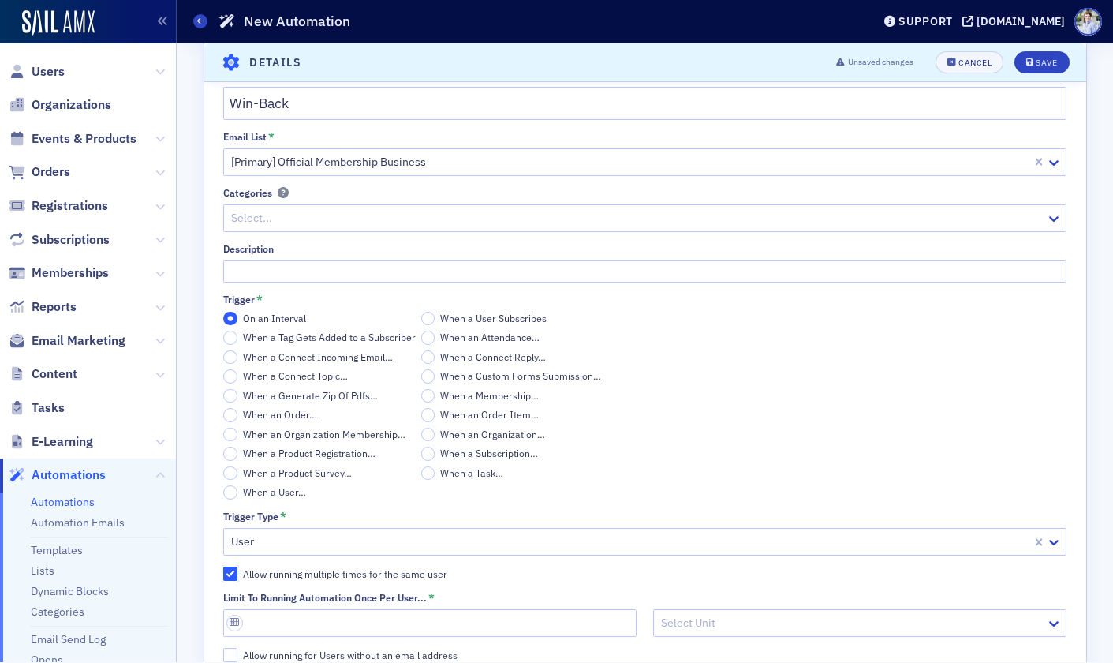
scroll to position [105, 0]
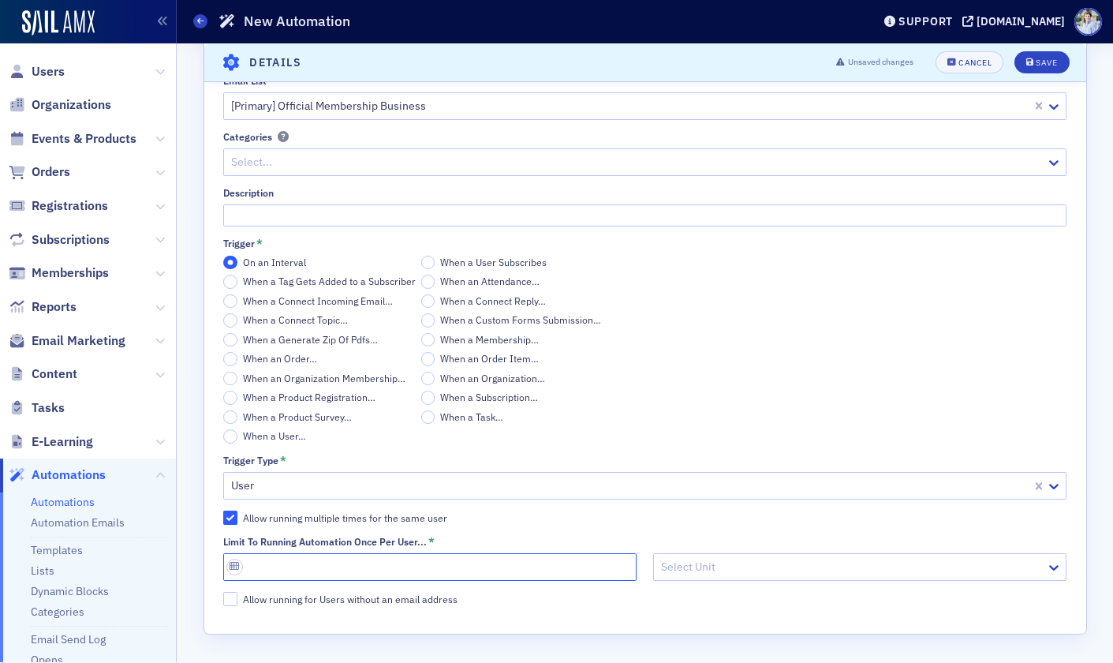
click at [316, 564] on input "Limit to running automation once per user... *" at bounding box center [429, 567] width 413 height 28
type input "1"
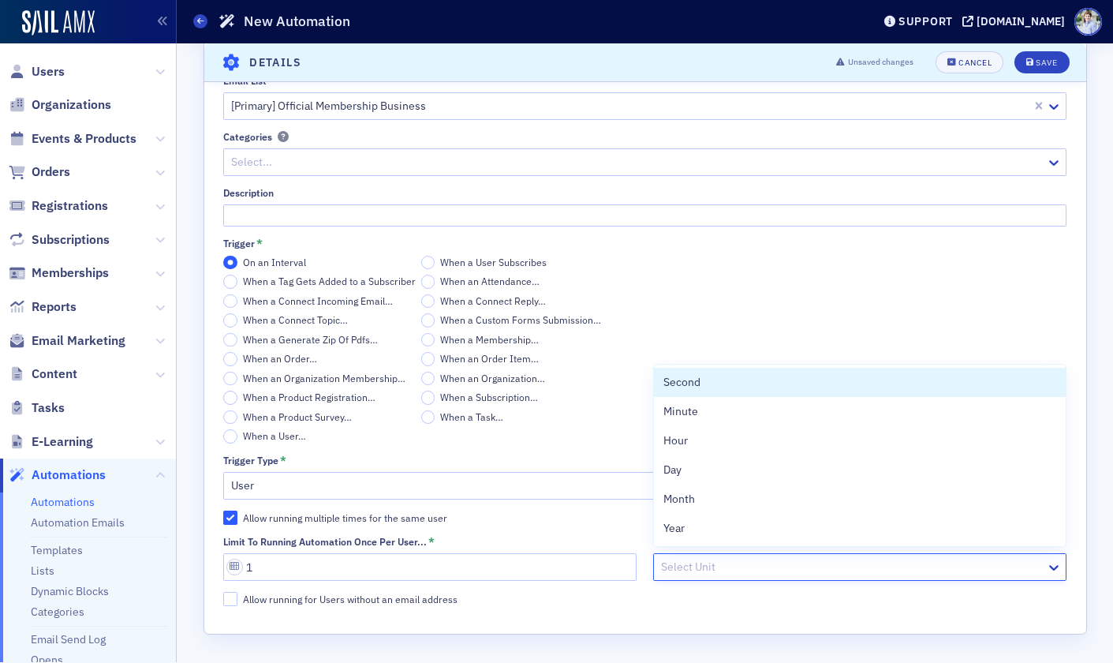
click at [704, 564] on div at bounding box center [852, 567] width 385 height 20
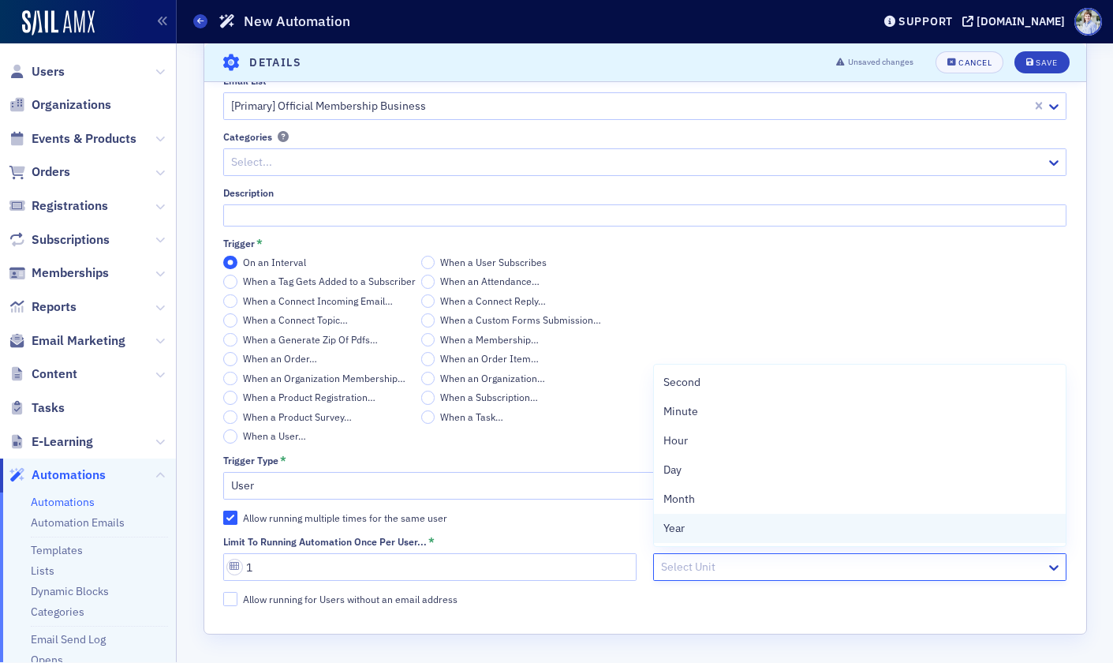
click at [701, 529] on div "Year" at bounding box center [860, 528] width 393 height 17
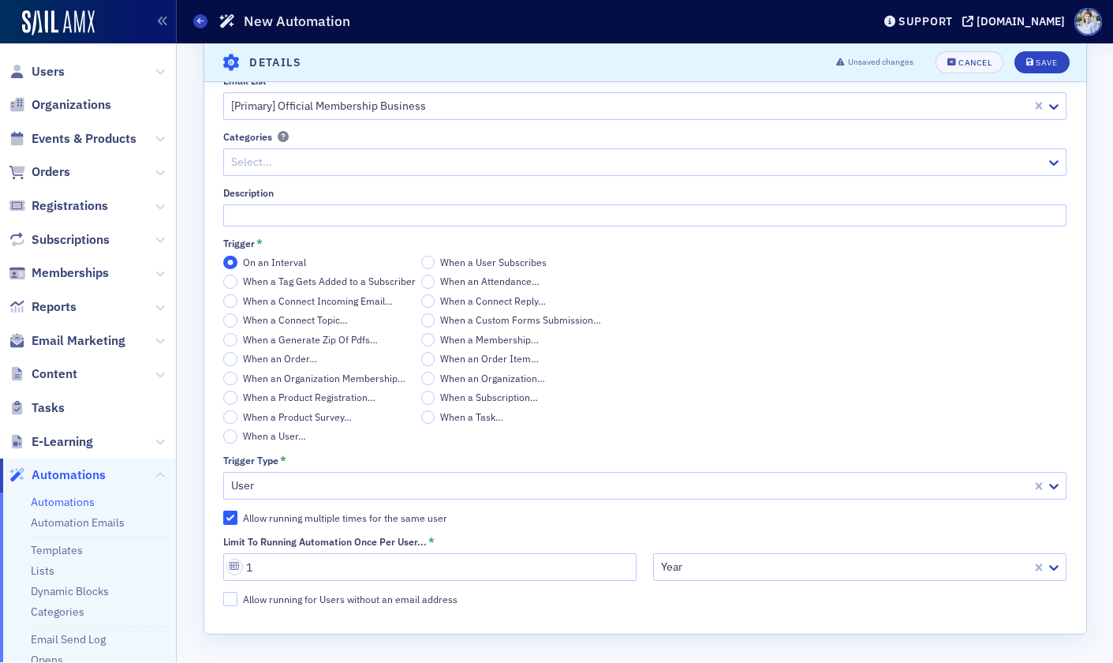
click at [402, 623] on div "Name * Win-Back Email List * [Primary] Official Membership Business Categories …" at bounding box center [645, 311] width 882 height 645
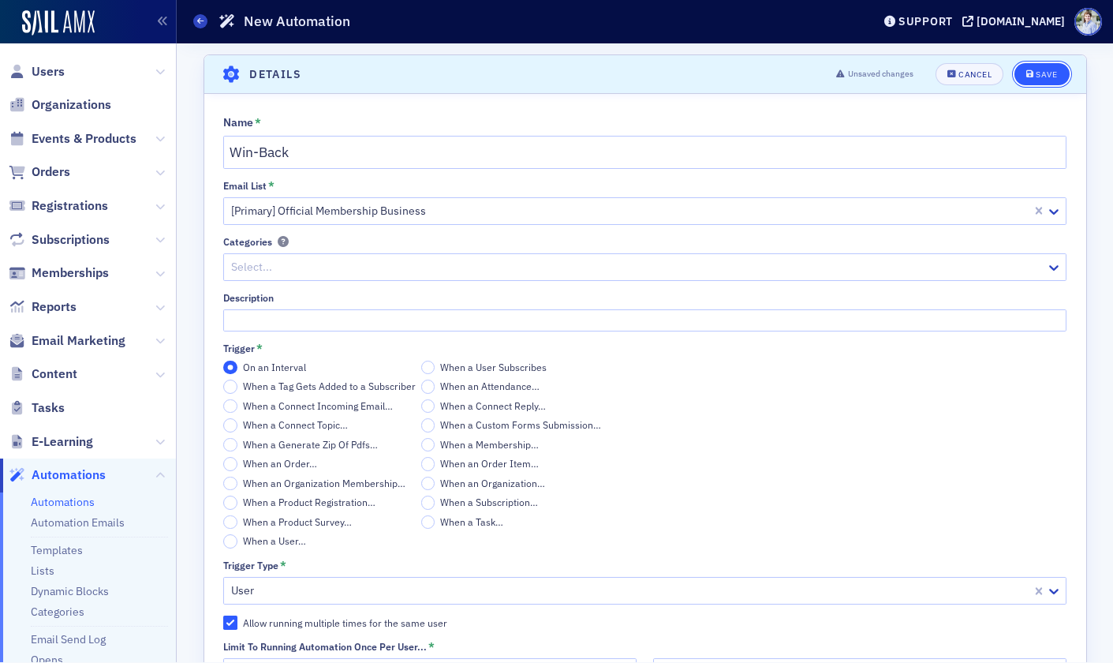
click at [1044, 80] on button "Save" at bounding box center [1042, 74] width 54 height 22
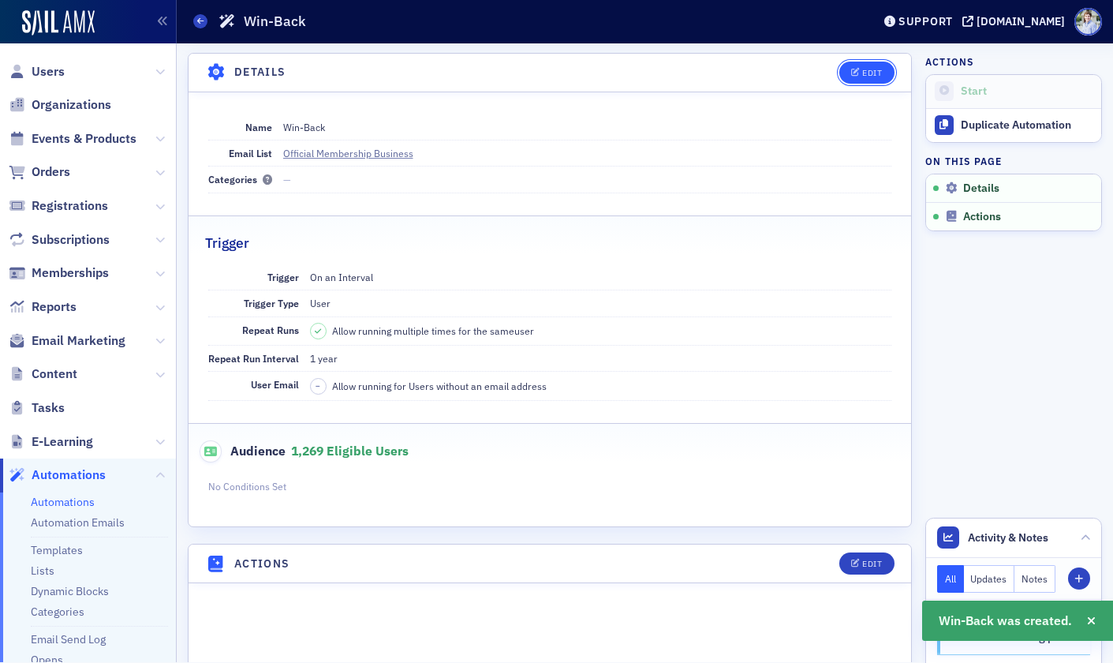
click at [857, 65] on button "Edit" at bounding box center [867, 73] width 54 height 22
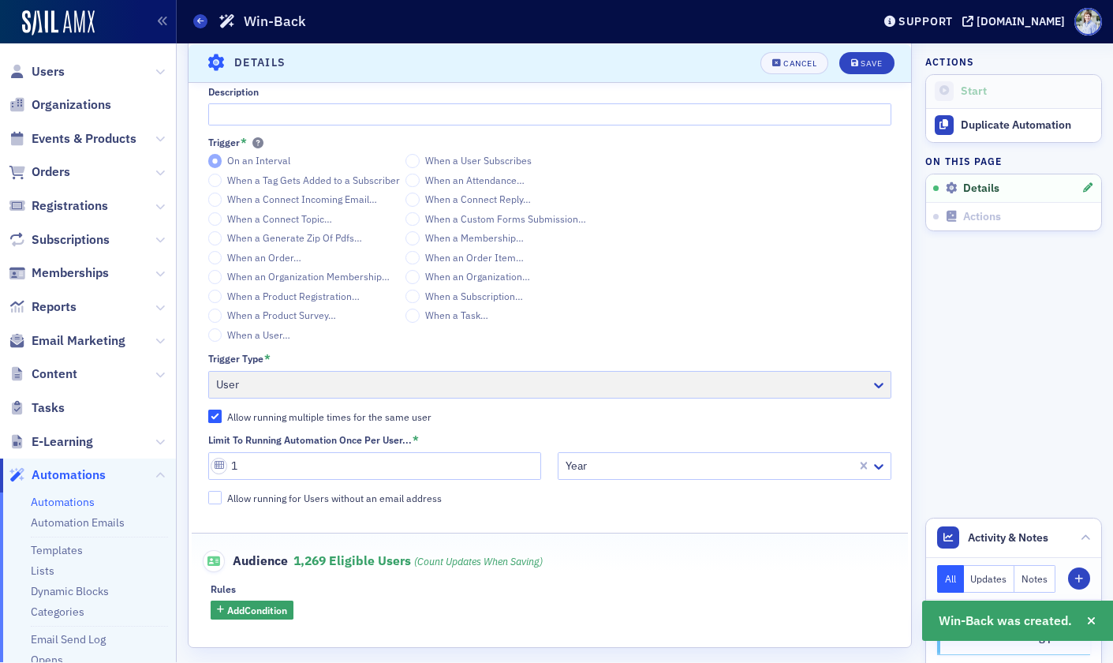
scroll to position [326, 0]
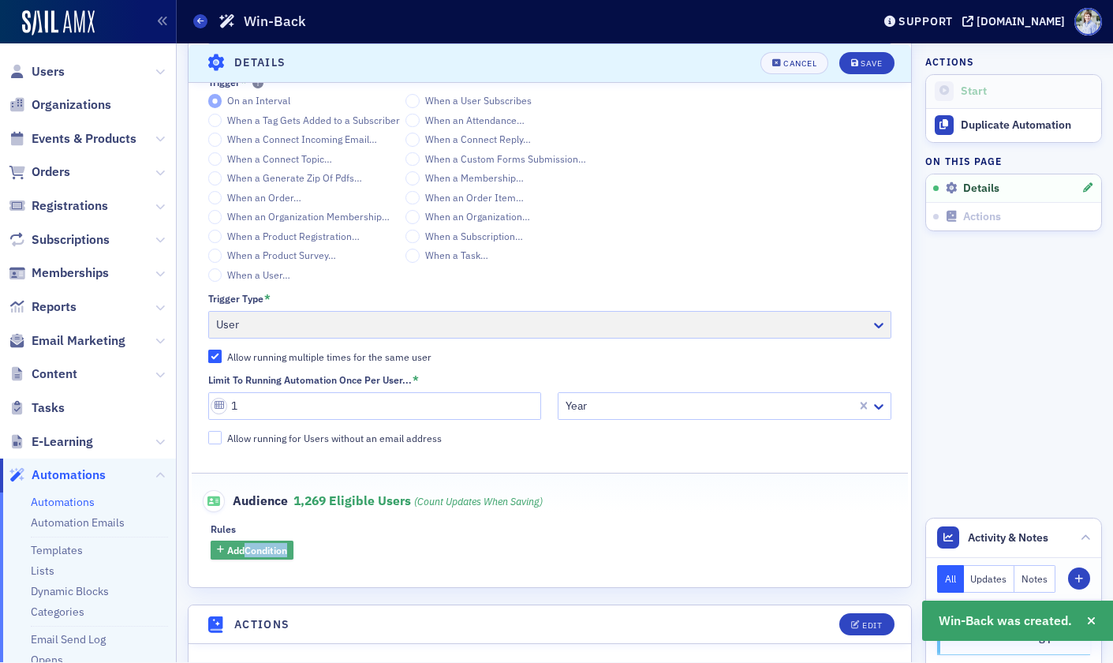
drag, startPoint x: 231, startPoint y: 569, endPoint x: 242, endPoint y: 550, distance: 21.9
click at [242, 550] on div "Name * Win-Back Email List * [Primary] Official Membership Business Categories …" at bounding box center [550, 208] width 723 height 760
click at [242, 550] on span "Add Condition" at bounding box center [257, 550] width 60 height 14
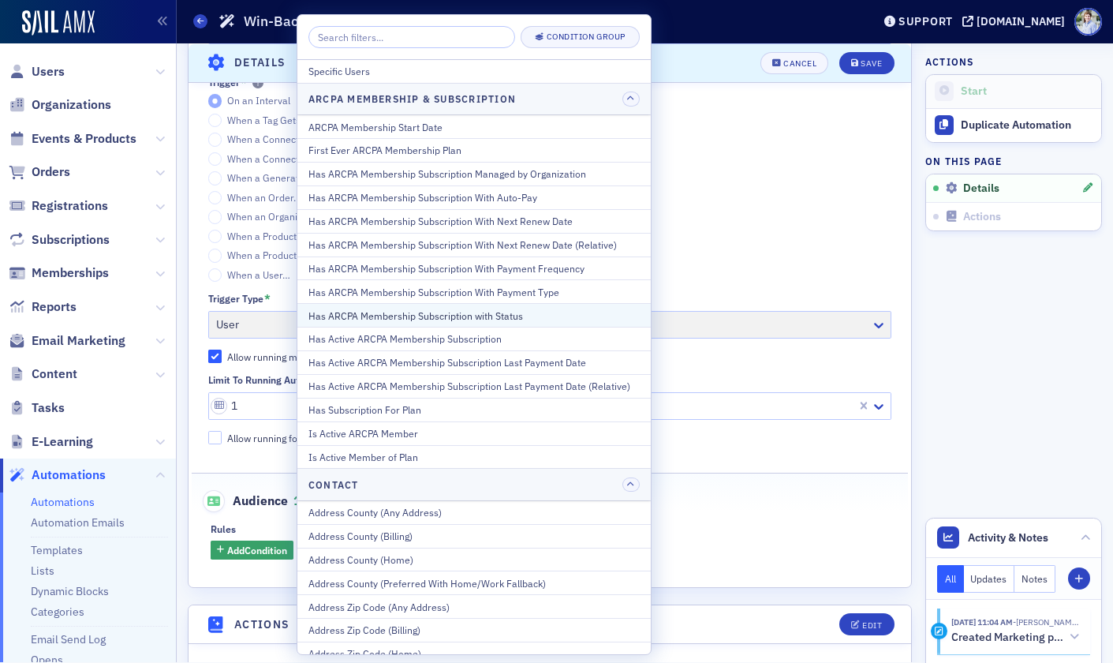
click at [493, 319] on div "Has ARCPA Membership Subscription with Status" at bounding box center [474, 316] width 331 height 14
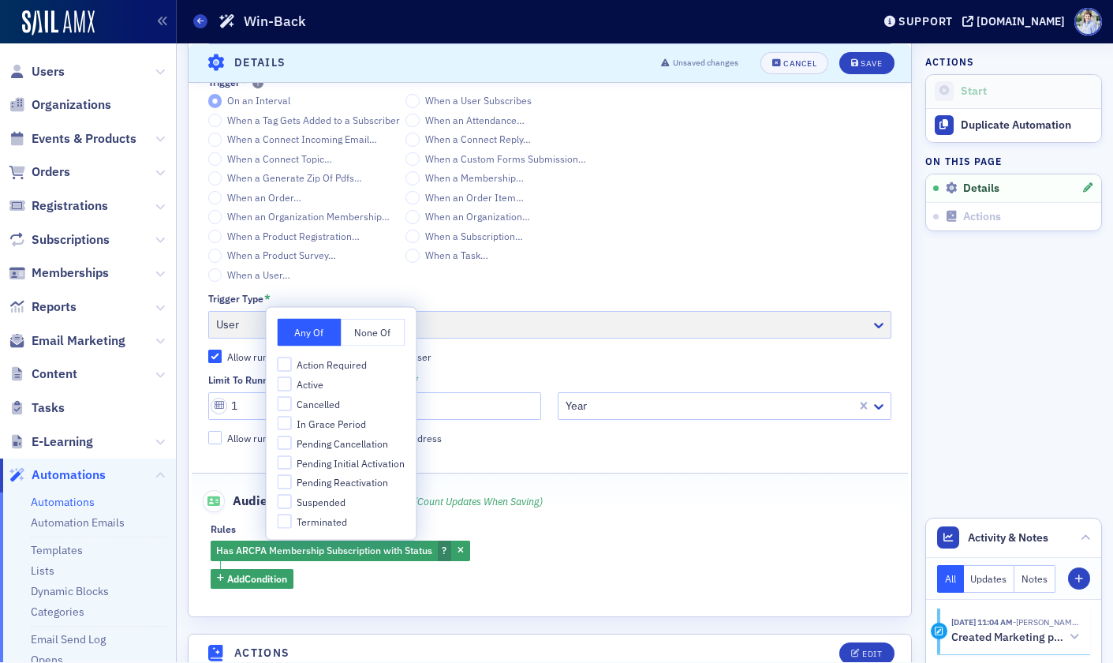
click at [325, 524] on span "Terminated" at bounding box center [322, 521] width 50 height 13
click at [292, 524] on input "Terminated" at bounding box center [285, 521] width 14 height 14
checkbox input "true"
drag, startPoint x: 787, startPoint y: 464, endPoint x: 506, endPoint y: 540, distance: 290.9
click at [780, 464] on div "Name * Win-Back Email List * [Primary] Official Membership Business Categories …" at bounding box center [550, 219] width 723 height 739
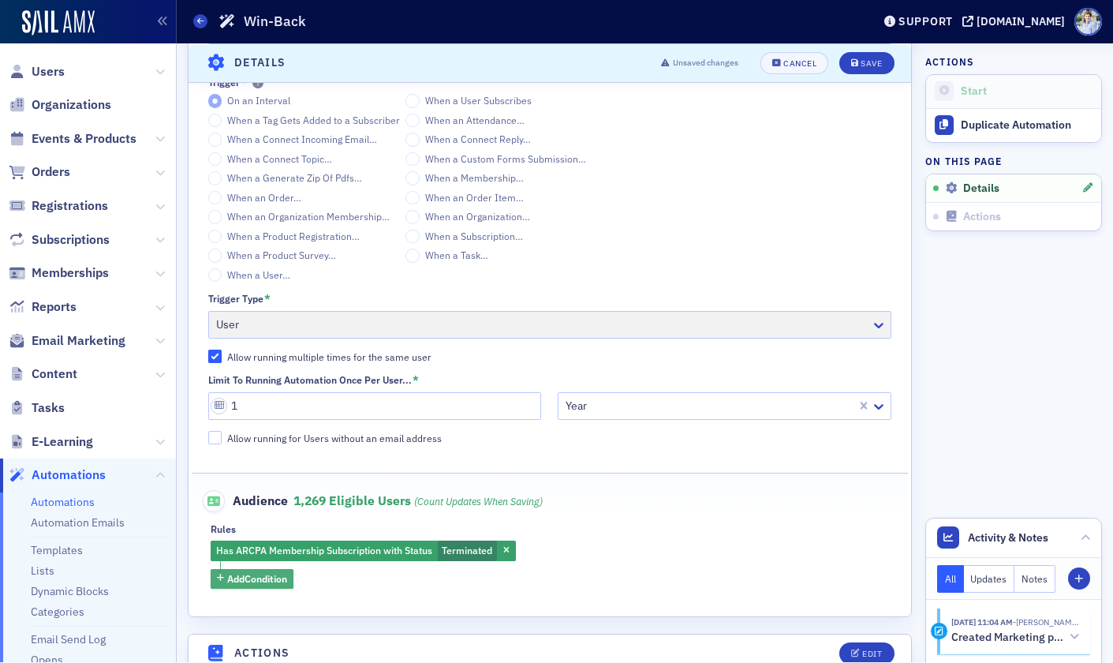
click at [236, 580] on span "Add Condition" at bounding box center [257, 578] width 60 height 14
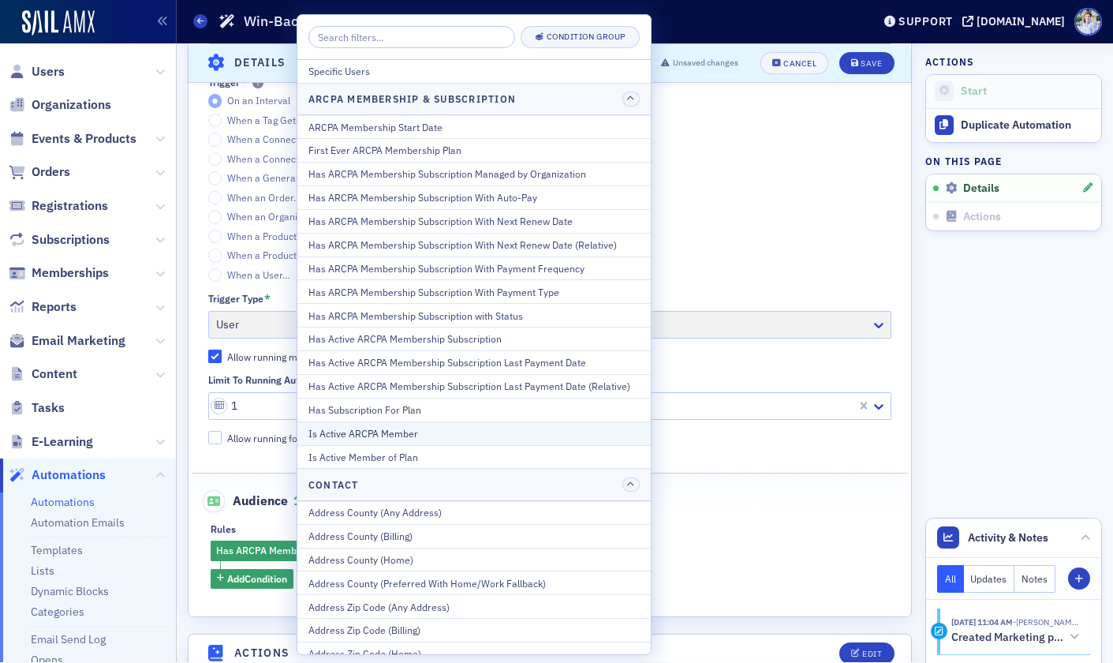
scroll to position [0, 0]
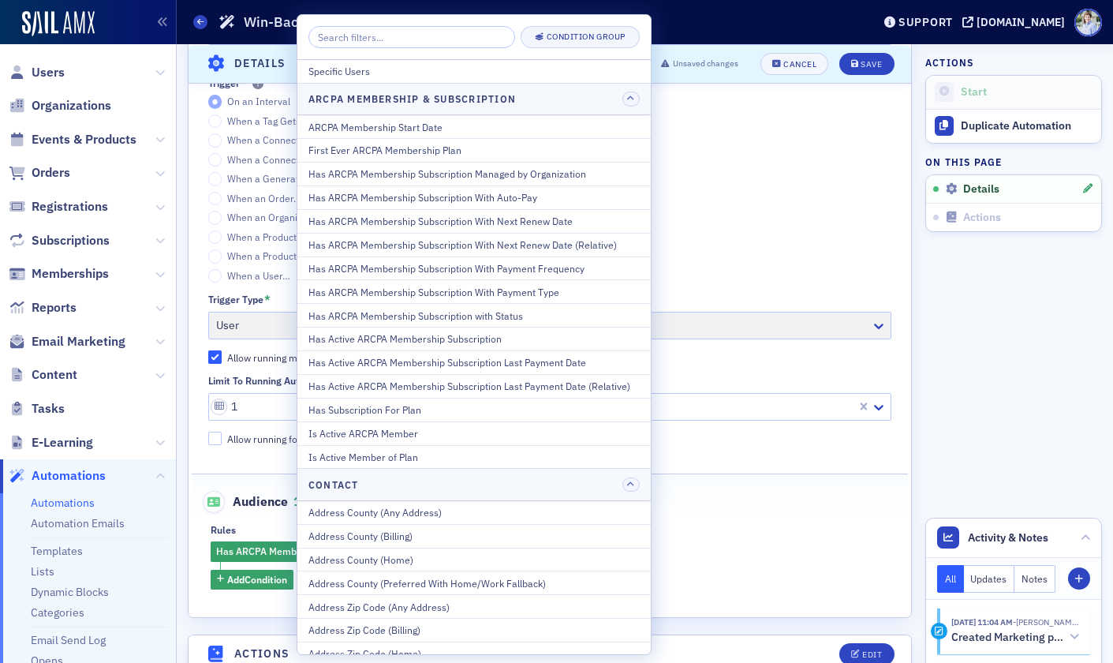
click at [448, 439] on div "Is Active ARCPA Member" at bounding box center [474, 433] width 331 height 14
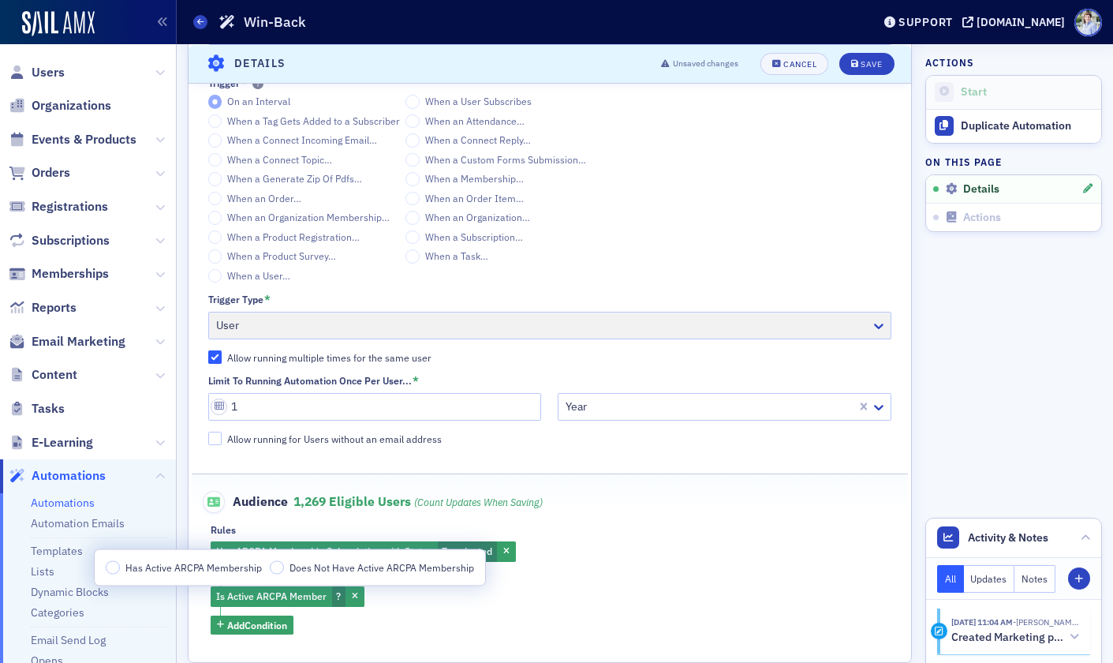
click at [313, 567] on span "Does Not Have Active ARCPA Membership" at bounding box center [382, 566] width 185 height 13
click at [284, 567] on input "Does Not Have Active ARCPA Membership" at bounding box center [277, 567] width 14 height 14
click at [454, 609] on div "Has ARCPA Membership Subscription with Status Terminated and Is Active ARCPA Me…" at bounding box center [550, 587] width 679 height 93
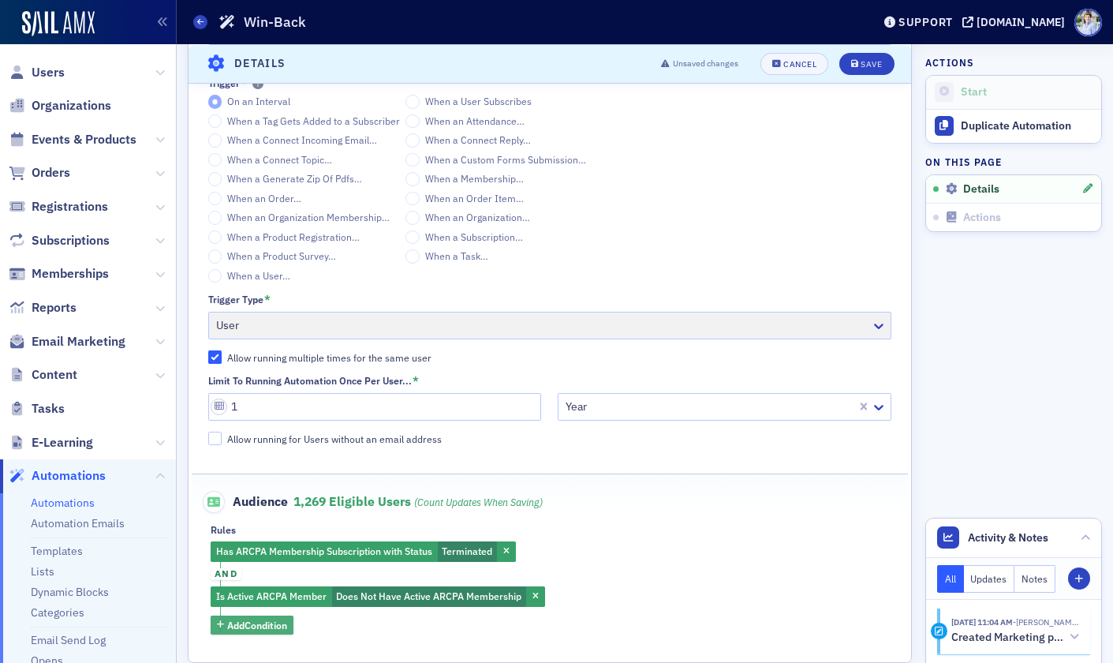
click at [258, 619] on span "Add Condition" at bounding box center [257, 625] width 60 height 14
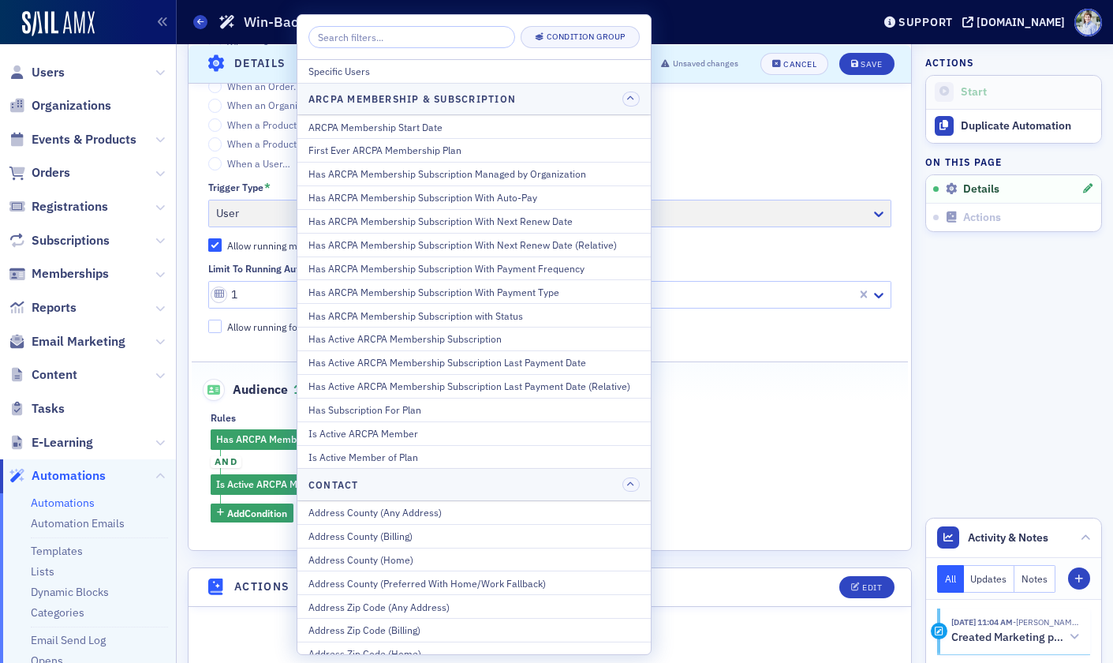
scroll to position [507, 0]
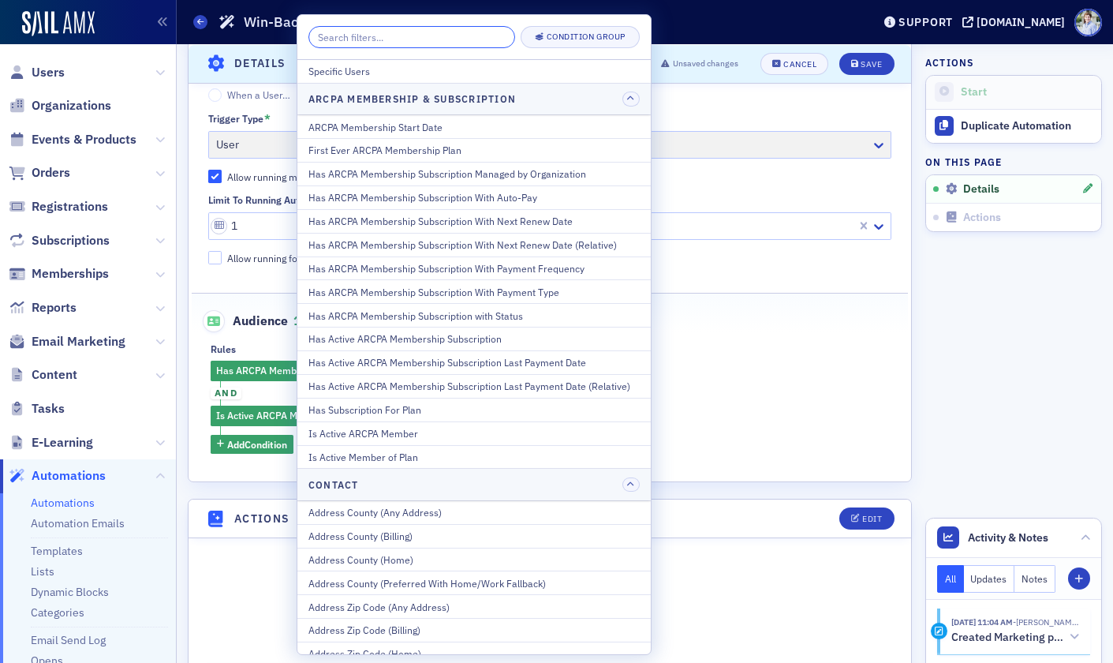
click at [431, 32] on input "search" at bounding box center [412, 37] width 207 height 22
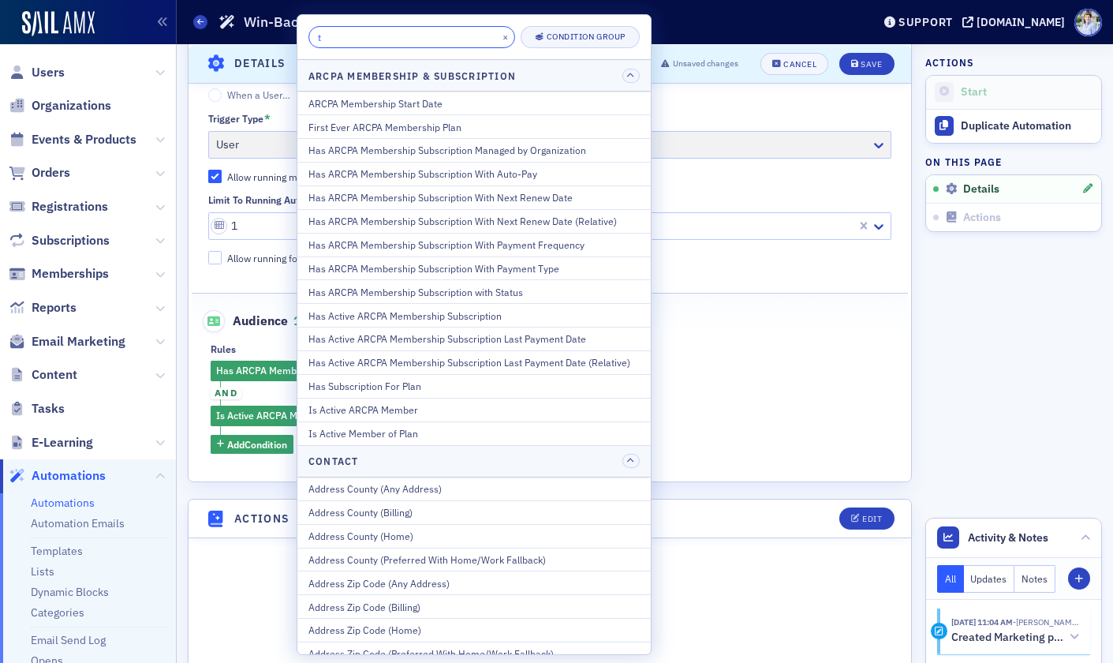
type input "ty"
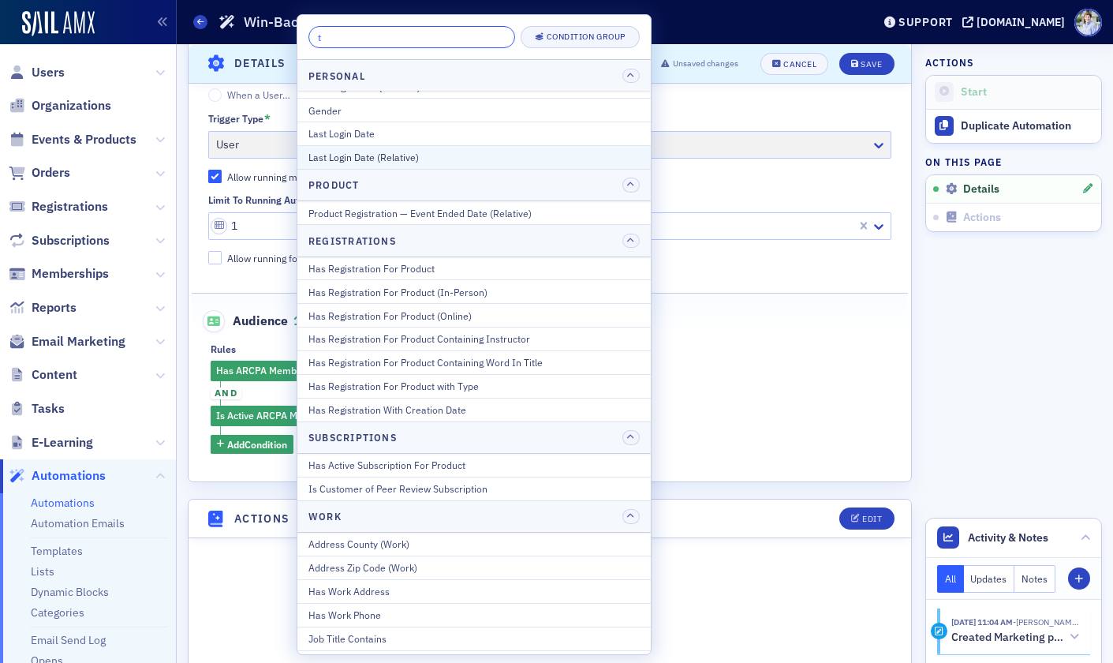
scroll to position [1741, 0]
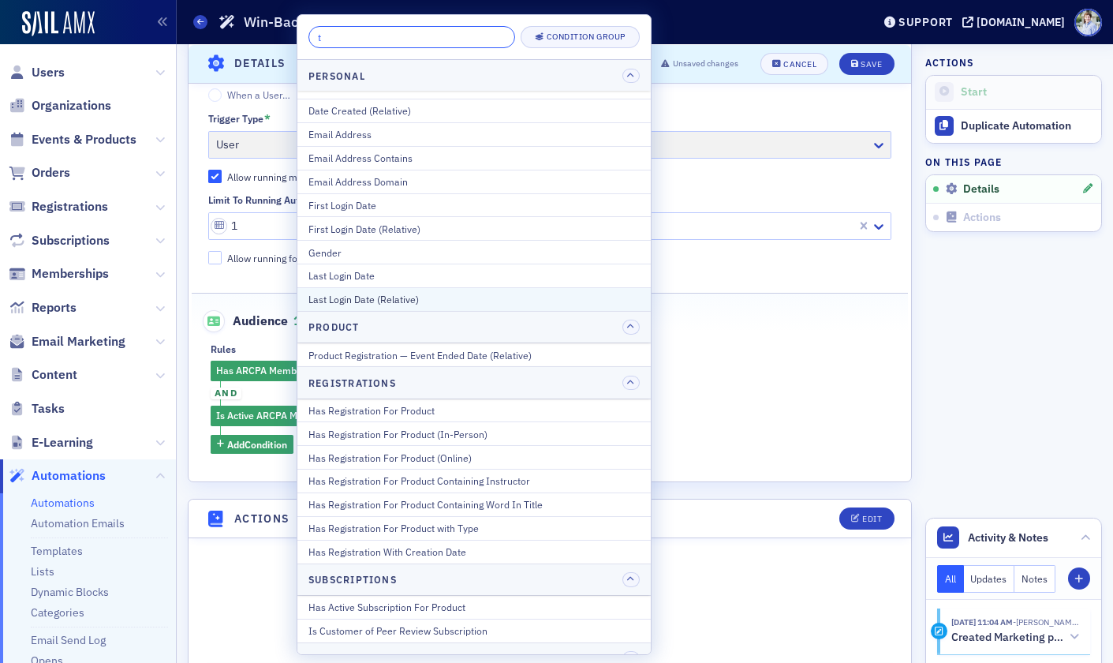
type input "ty"
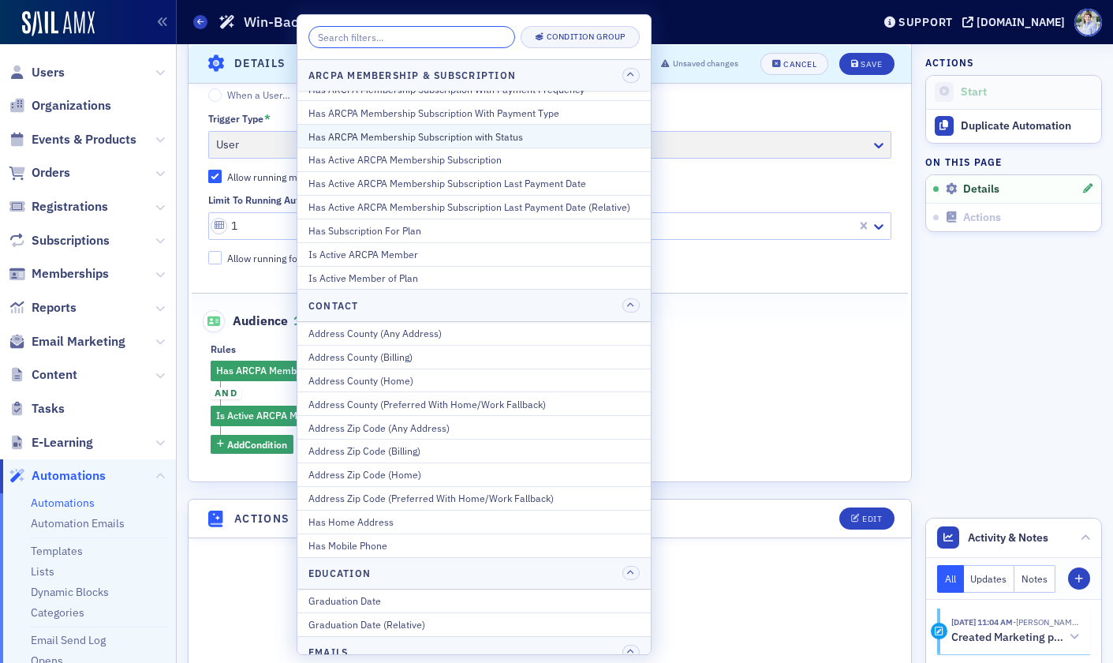
scroll to position [181, 0]
click at [693, 335] on fieldset "Audience 1,269 eligible users (count updates when saving) Rules Has ARCPA Membe…" at bounding box center [550, 376] width 717 height 166
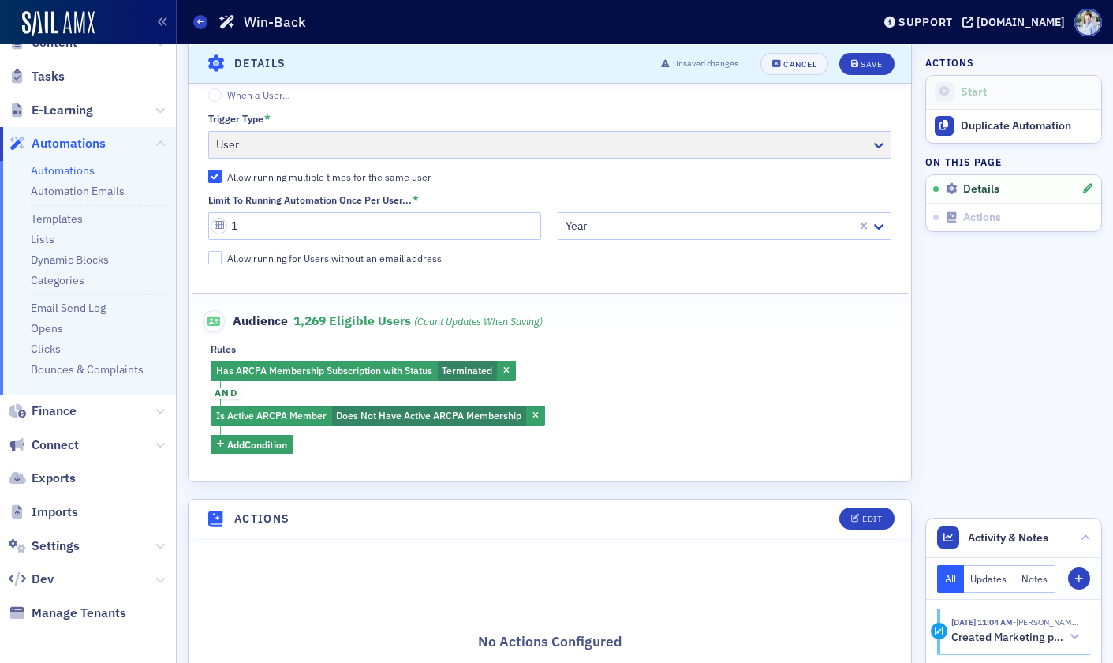
scroll to position [1, 0]
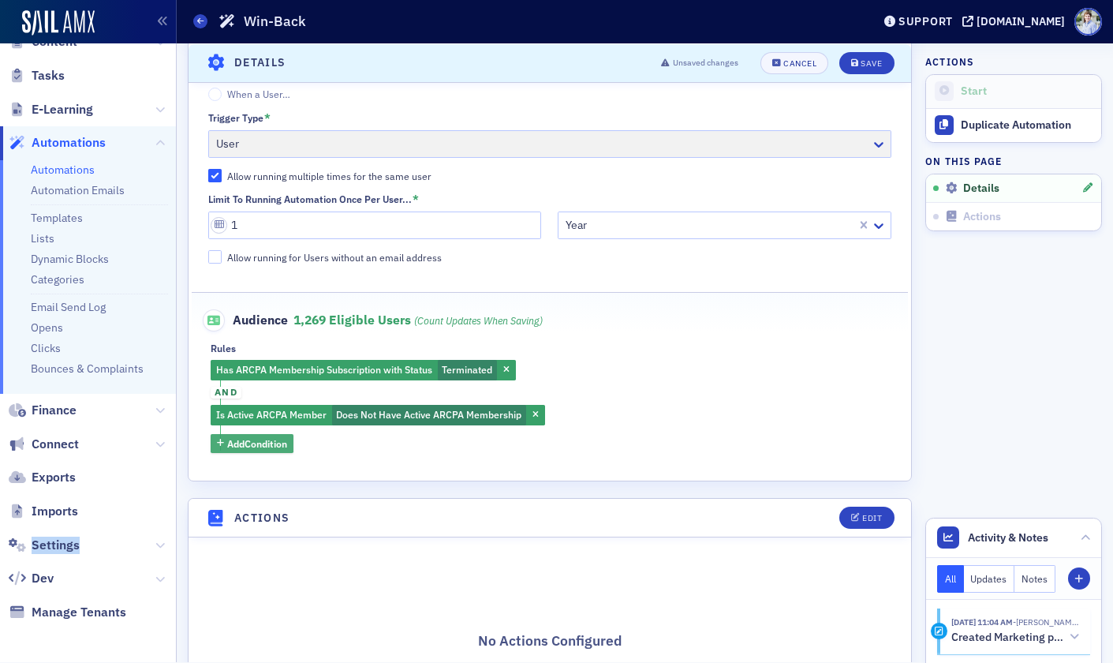
click at [241, 447] on span "Add Condition" at bounding box center [257, 443] width 60 height 14
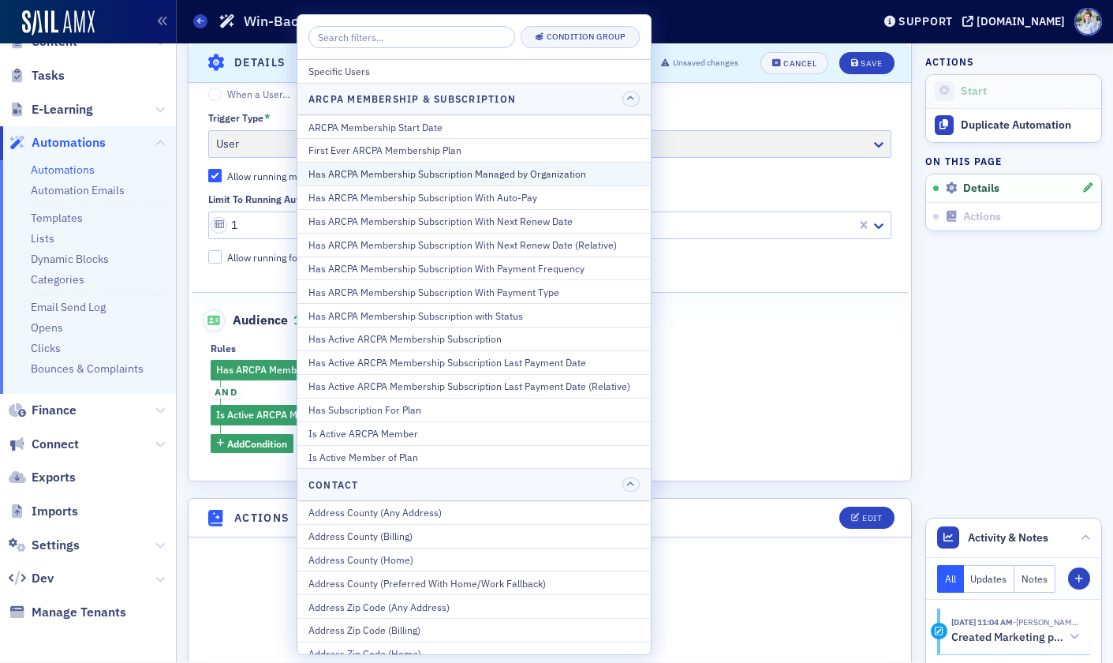
click at [537, 181] on button "Has ARCPA Membership Subscription Managed by Organization" at bounding box center [473, 174] width 353 height 24
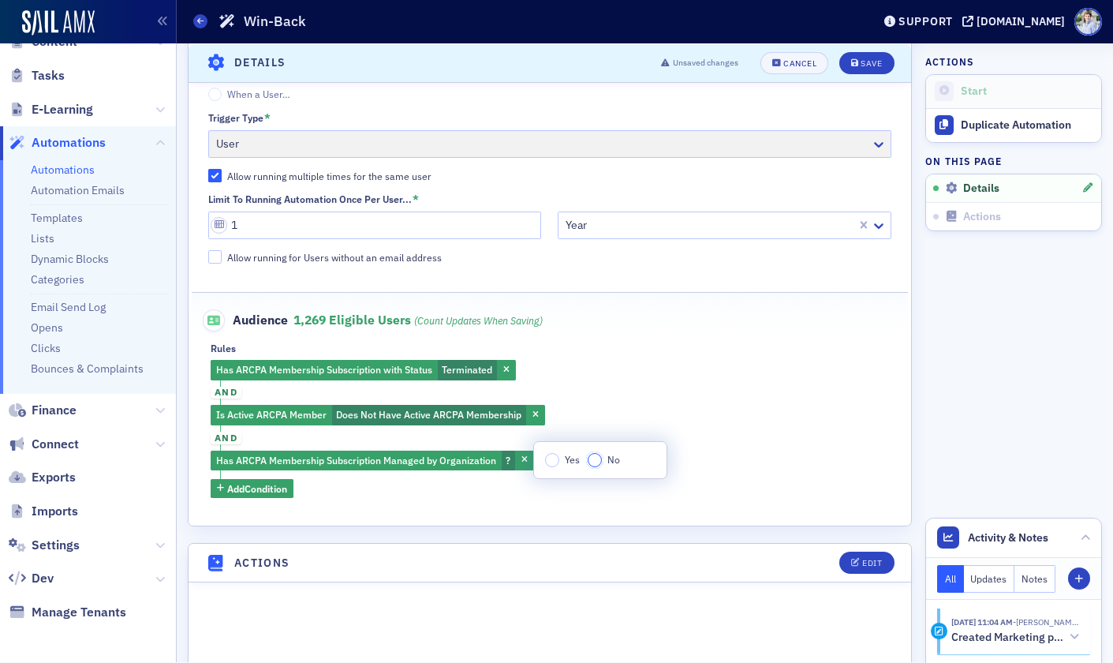
click at [590, 462] on input "No" at bounding box center [595, 460] width 14 height 14
drag, startPoint x: 435, startPoint y: 527, endPoint x: 341, endPoint y: 524, distance: 93.9
click at [415, 527] on div "You must configure audience rules before you can start this automation. Scroll …" at bounding box center [550, 271] width 724 height 1446
click at [274, 490] on span "Add Condition" at bounding box center [257, 488] width 60 height 14
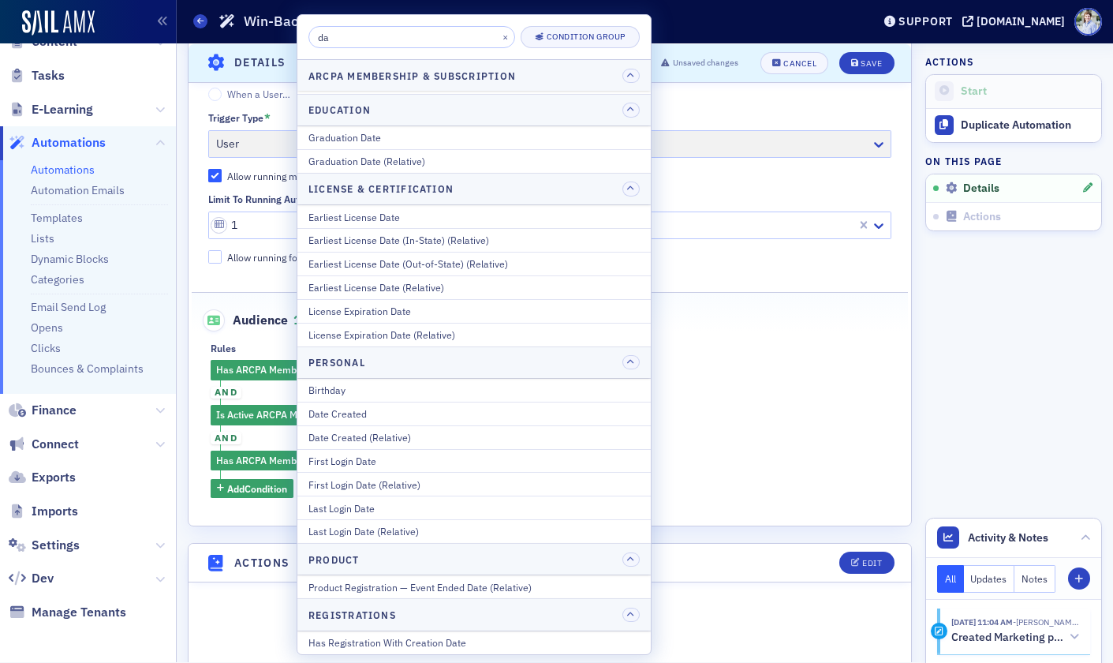
scroll to position [0, 0]
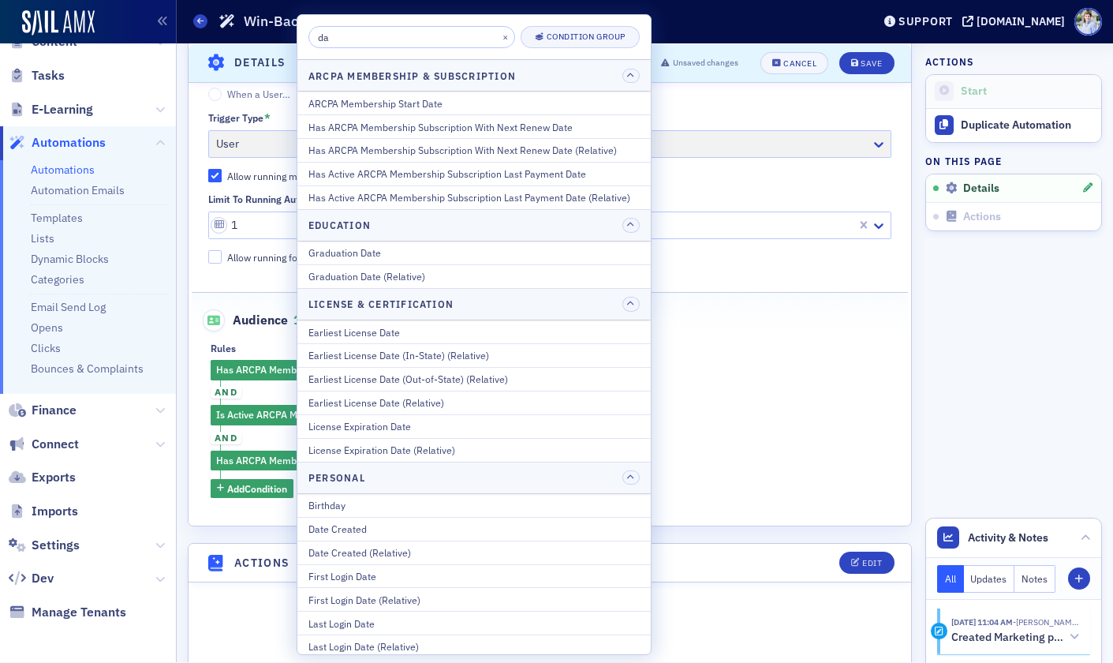
type input "da"
click at [667, 420] on div "Has ARCPA Membership Subscription with Status Terminated and Is Active ARCPA Me…" at bounding box center [550, 429] width 679 height 138
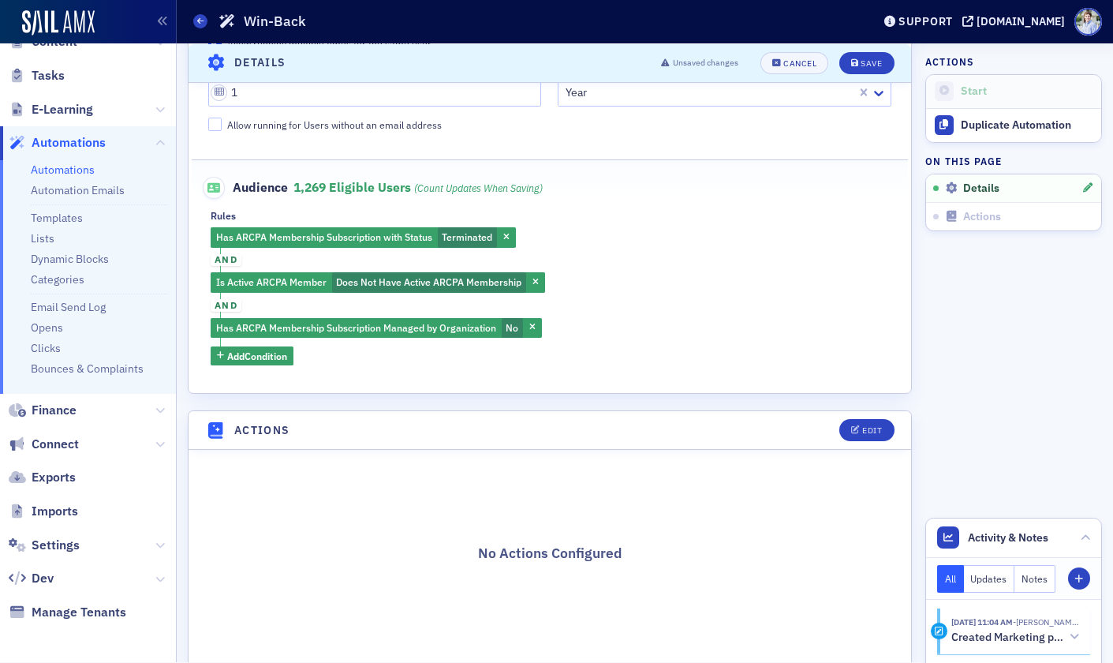
scroll to position [684, 0]
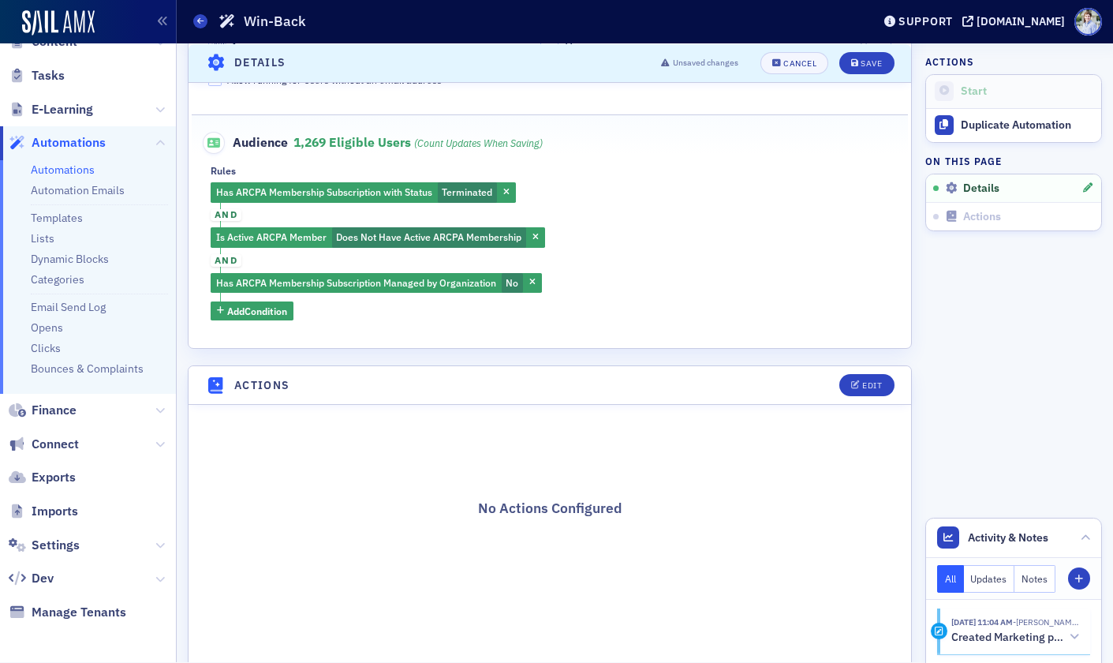
click at [864, 185] on div "Has ARCPA Membership Subscription with Status Terminated and Is Active ARCPA Me…" at bounding box center [550, 251] width 679 height 138
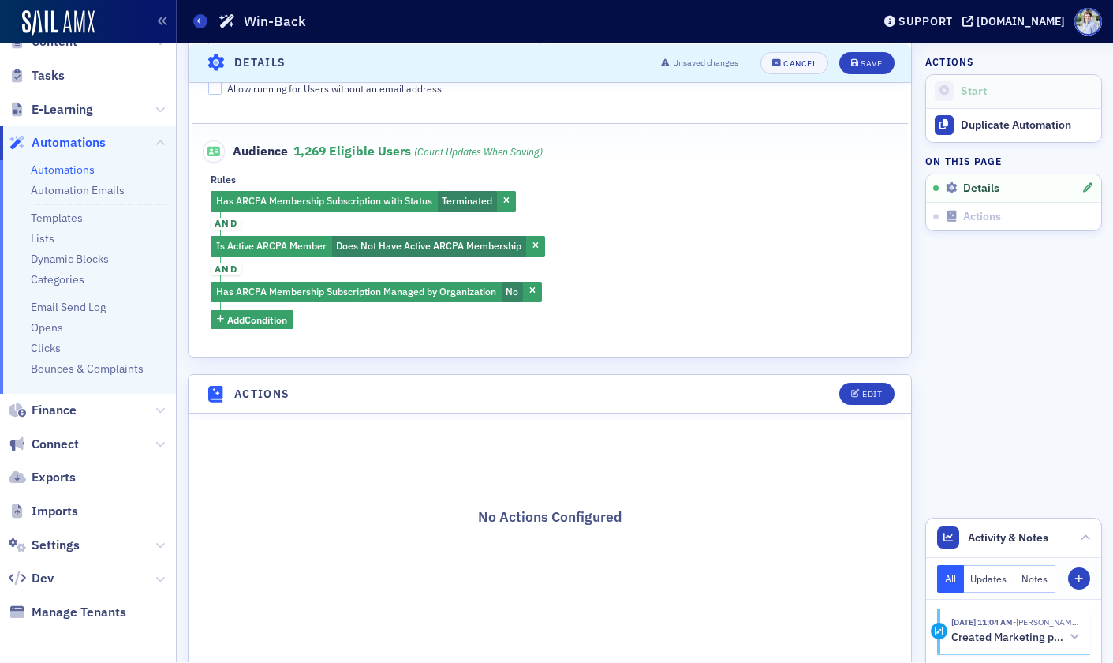
click at [237, 329] on fieldset "Audience 1,269 eligible users (count updates when saving) Rules Has ARCPA Membe…" at bounding box center [550, 229] width 717 height 212
click at [245, 323] on span "Add Condition" at bounding box center [257, 319] width 60 height 14
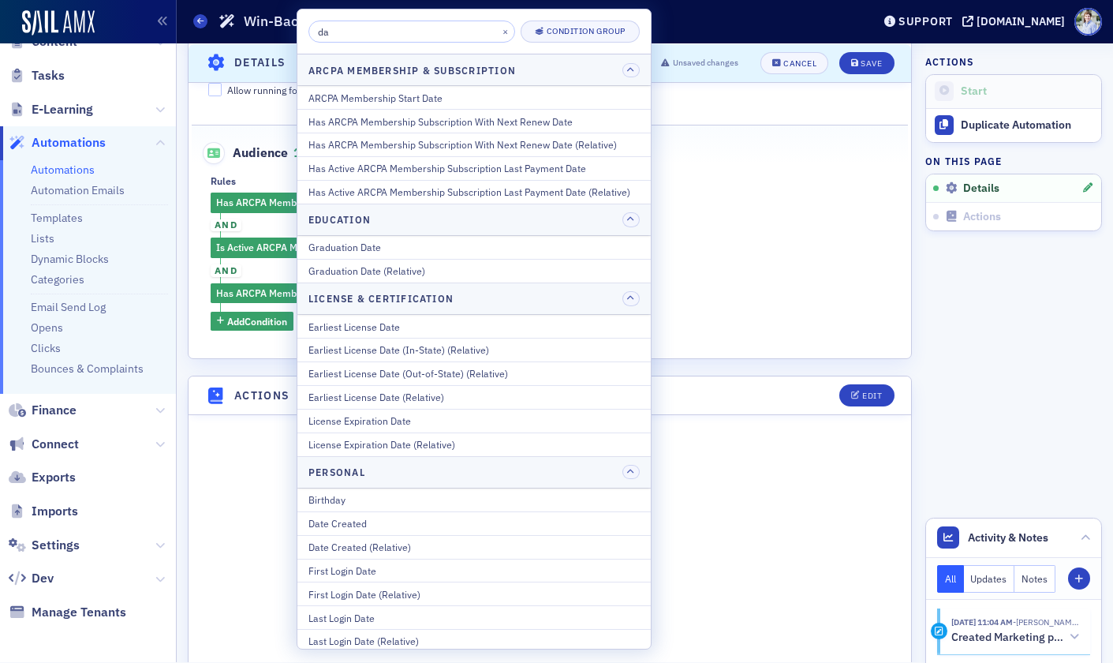
click at [878, 237] on div "Has ARCPA Membership Subscription with Status Terminated and Is Active ARCPA Me…" at bounding box center [550, 262] width 679 height 138
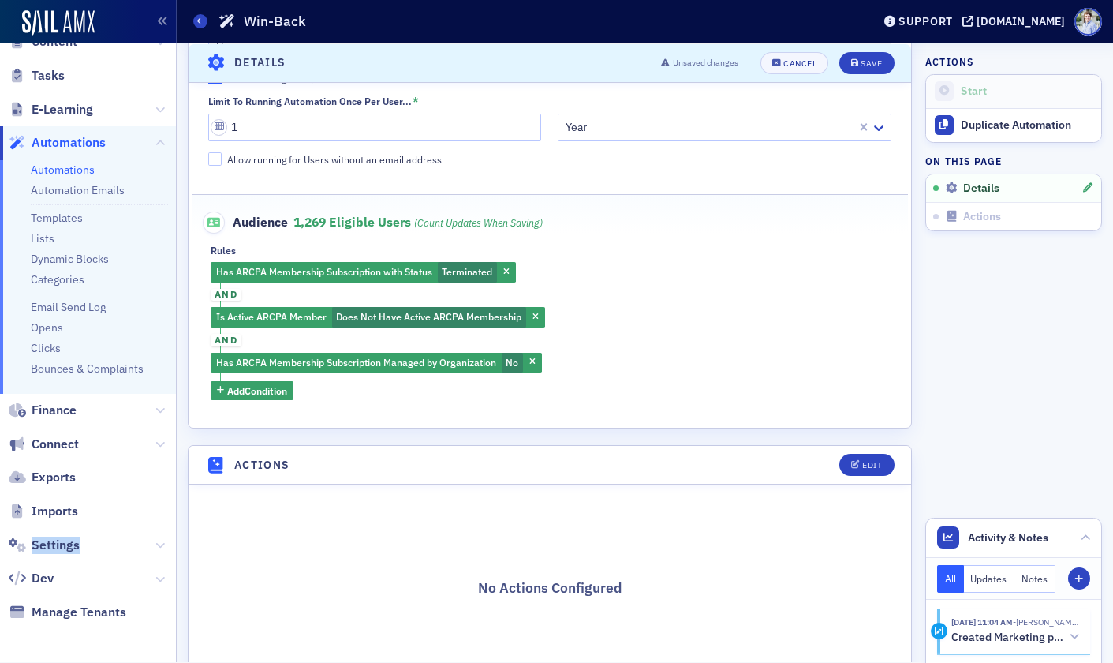
scroll to position [604, 0]
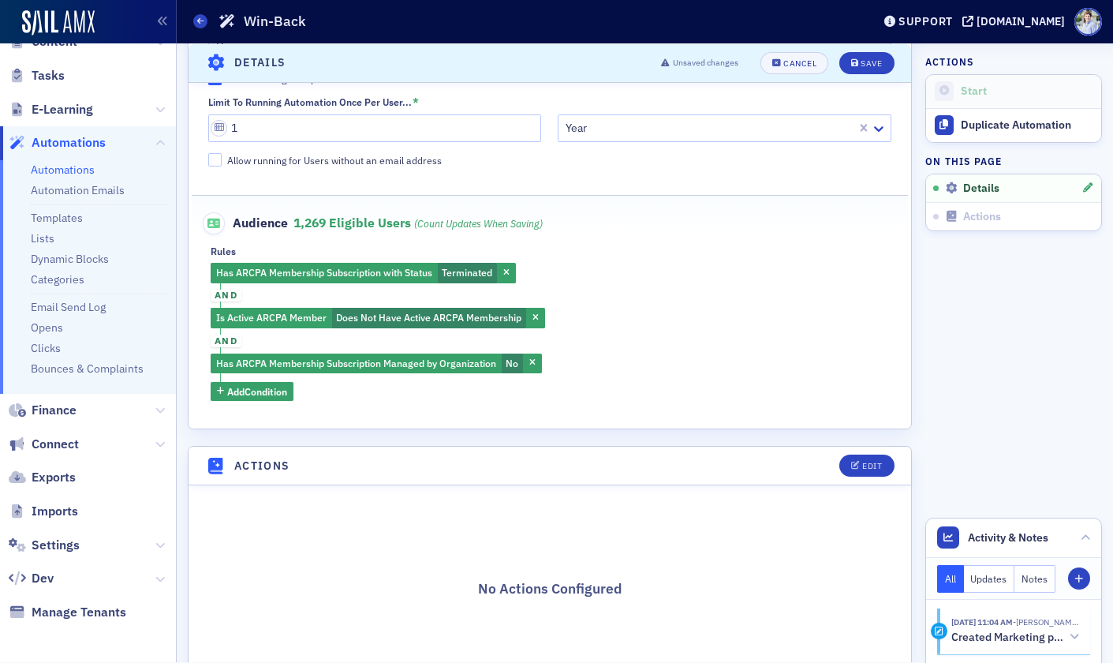
click at [681, 312] on div "Has ARCPA Membership Subscription with Status Terminated and Is Active ARCPA Me…" at bounding box center [550, 332] width 679 height 138
drag, startPoint x: 664, startPoint y: 346, endPoint x: 650, endPoint y: 355, distance: 17.1
click at [661, 348] on div "Has ARCPA Membership Subscription with Status Terminated and Is Active ARCPA Me…" at bounding box center [550, 332] width 679 height 138
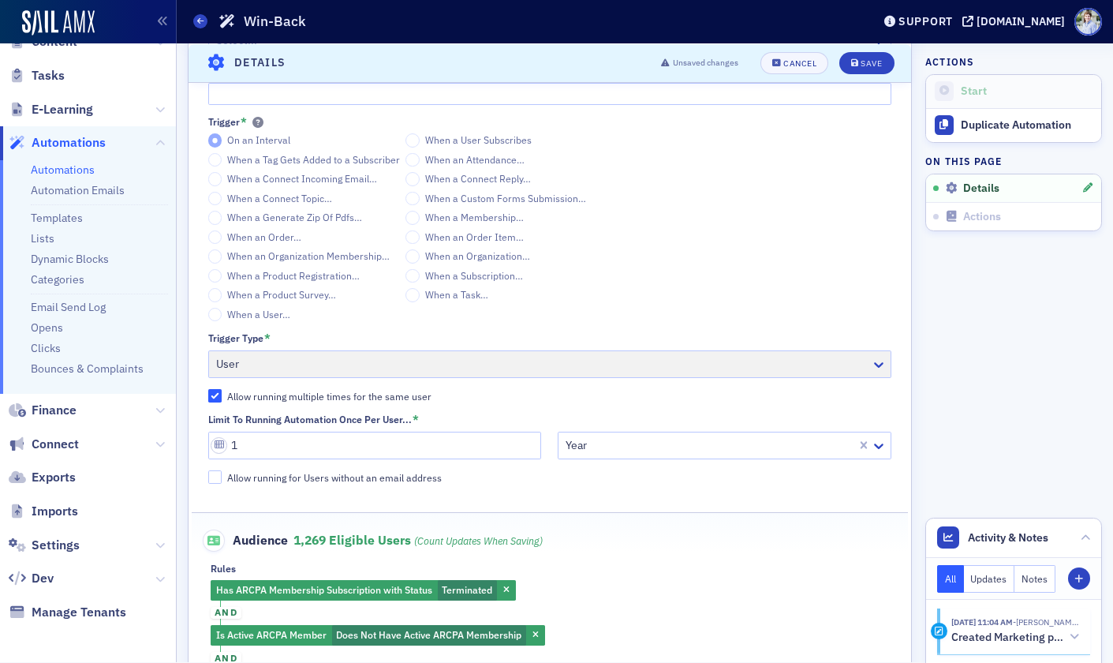
scroll to position [0, 0]
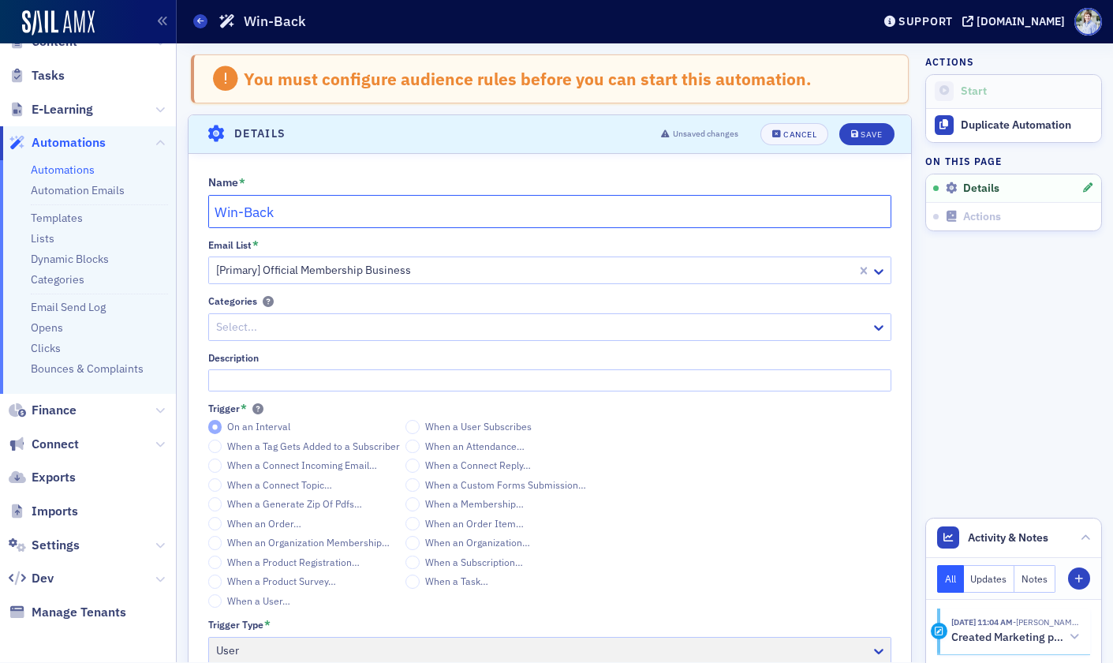
click at [301, 208] on input "Win-Back" at bounding box center [550, 211] width 684 height 33
click at [484, 113] on fieldset "You must configure audience rules before you can start this automation." at bounding box center [549, 76] width 757 height 77
click at [71, 170] on link "Automations" at bounding box center [63, 170] width 64 height 14
click at [293, 240] on div "Email List *" at bounding box center [550, 245] width 684 height 12
click at [300, 222] on input "Win-Backa" at bounding box center [550, 211] width 684 height 33
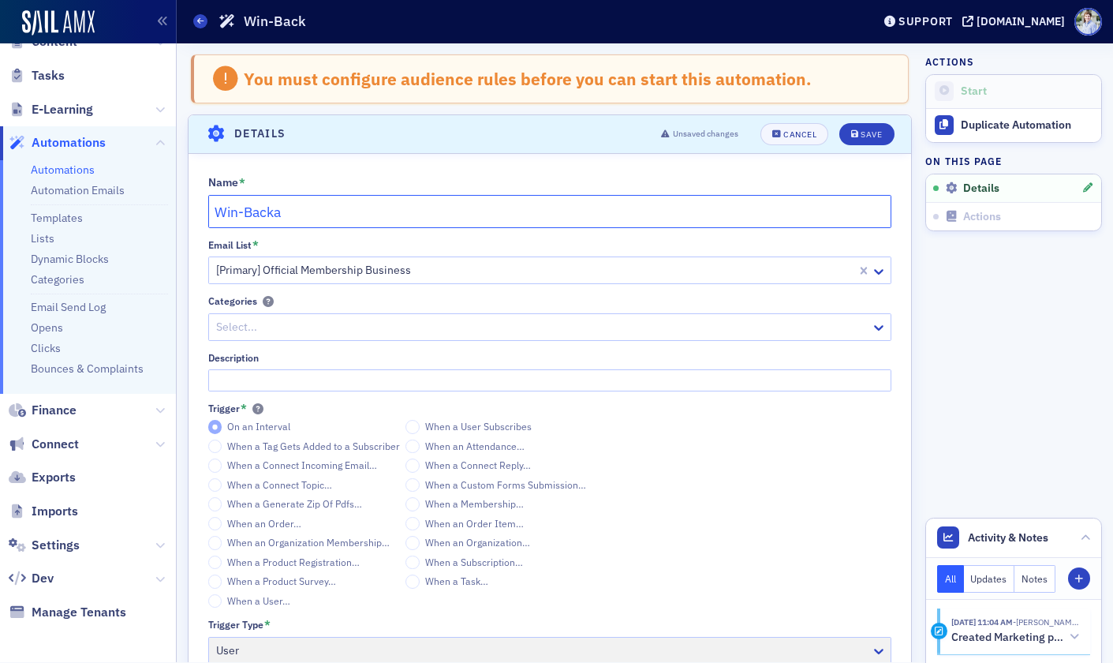
type input "Win-Back"
click at [785, 135] on div "Cancel" at bounding box center [799, 134] width 33 height 9
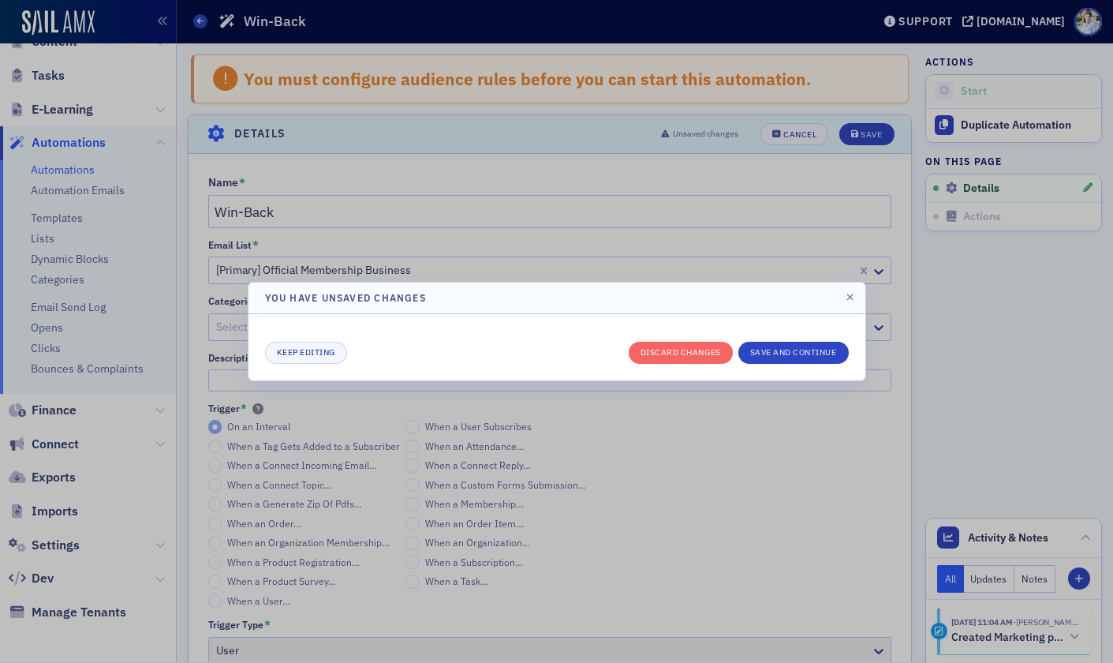
click at [671, 341] on div "Keep editing Discard changes Save and continue" at bounding box center [557, 347] width 584 height 33
click at [671, 346] on button "Discard changes" at bounding box center [681, 353] width 104 height 22
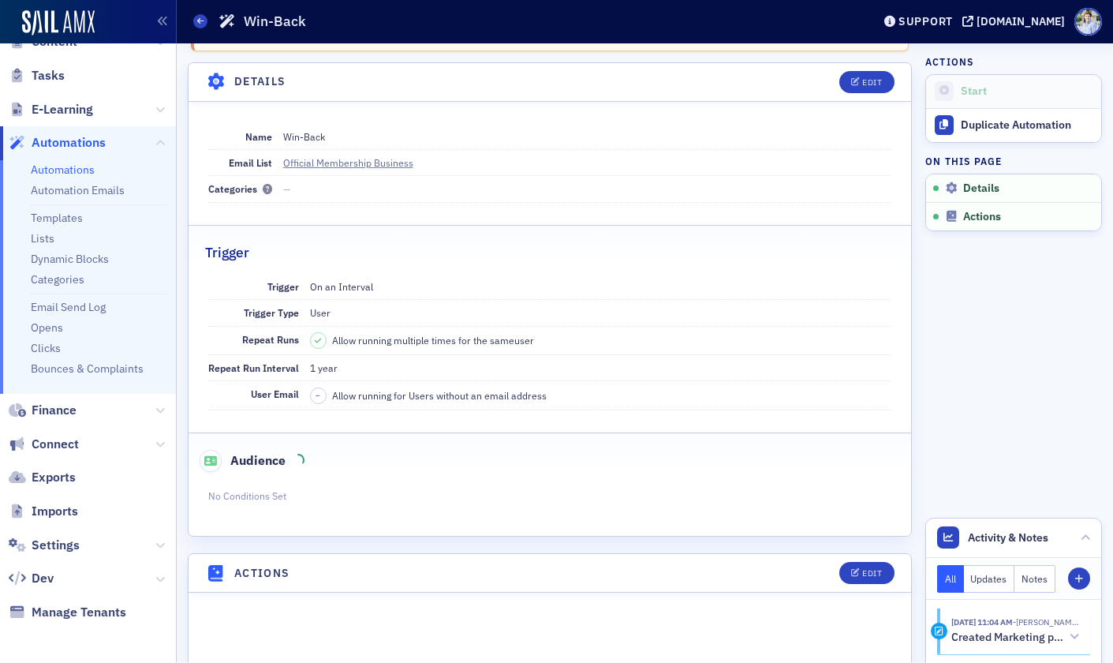
scroll to position [62, 0]
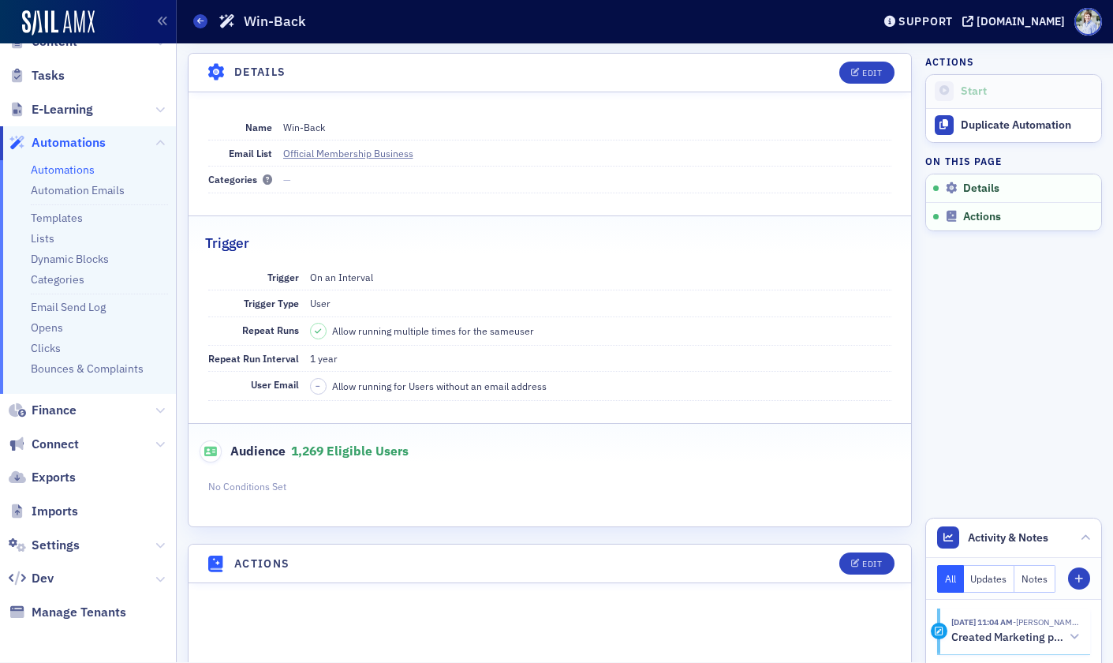
click at [92, 168] on link "Automations" at bounding box center [63, 170] width 64 height 14
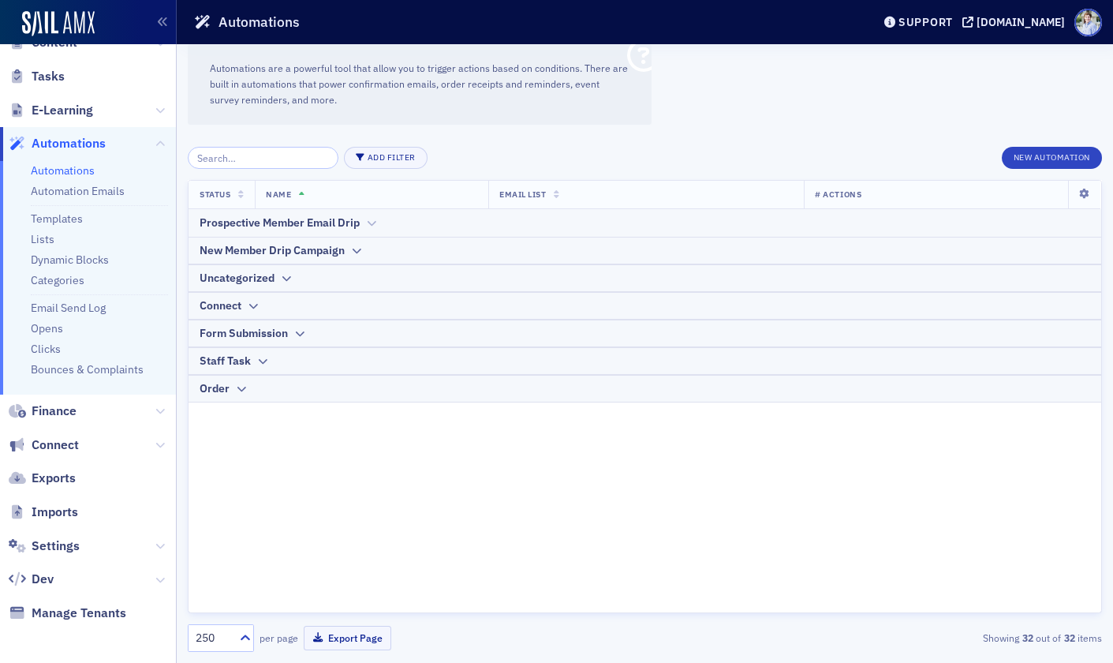
click at [262, 221] on div "Prospective Member Email Drip" at bounding box center [280, 223] width 160 height 17
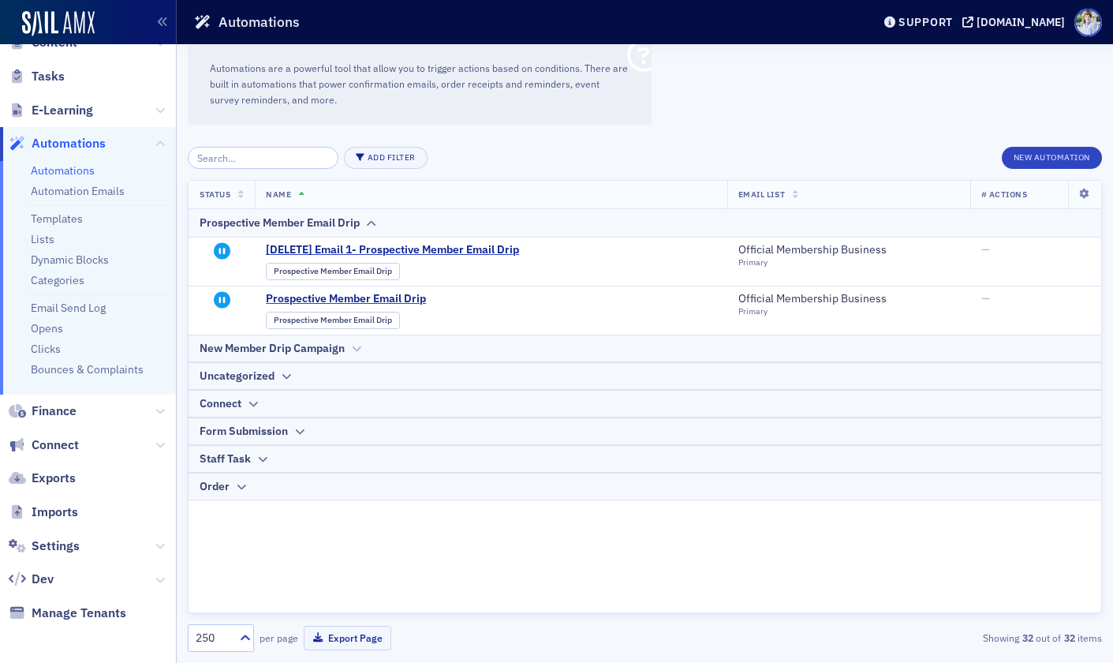
click at [265, 346] on div "New Member Drip Campaign" at bounding box center [272, 348] width 145 height 17
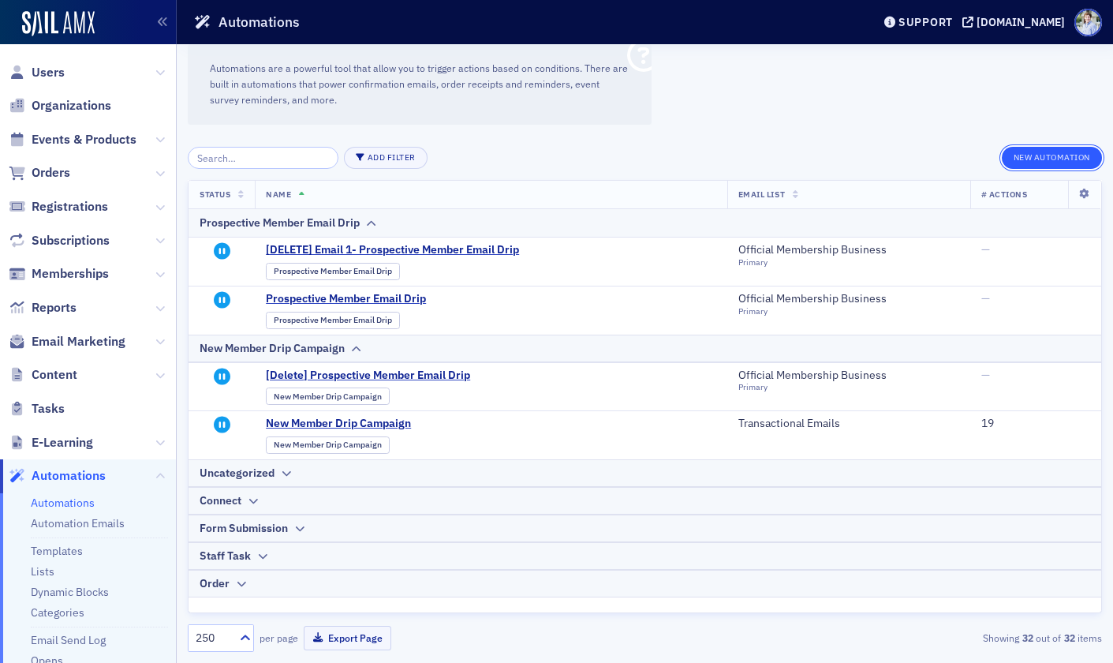
click at [1037, 166] on button "New Automation" at bounding box center [1052, 158] width 100 height 22
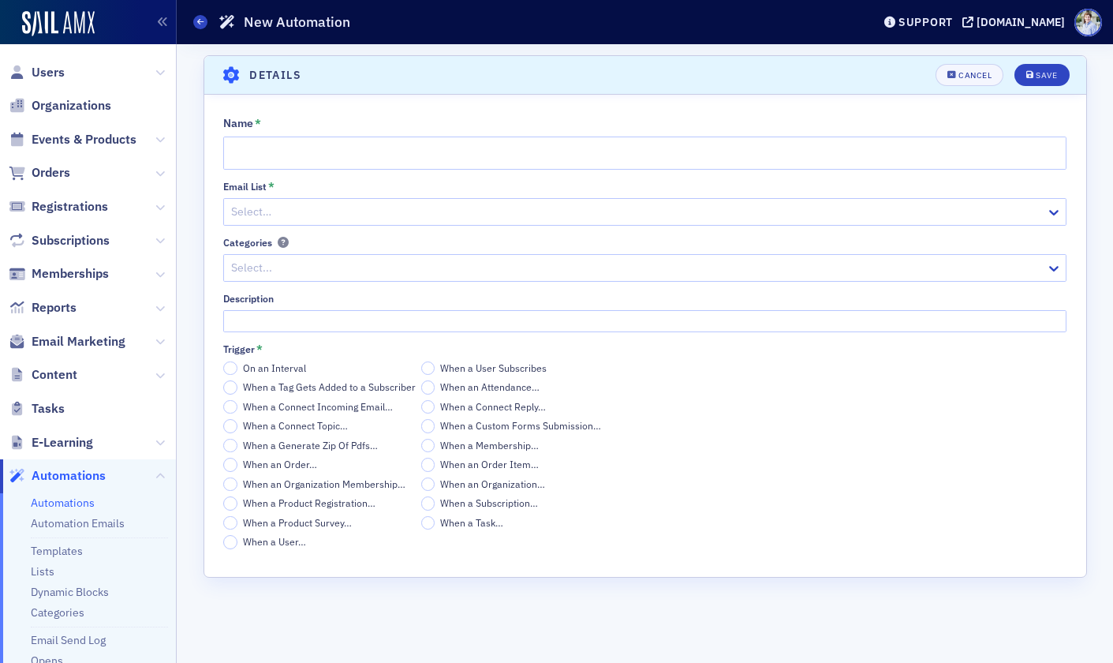
drag, startPoint x: 209, startPoint y: 318, endPoint x: 226, endPoint y: 437, distance: 120.3
click at [209, 318] on div "Name * Email List * Select… Categories Select... Description Trigger * On an In…" at bounding box center [645, 333] width 882 height 432
click at [195, 270] on div "Scroll to Details Details Cancel Save Name * Email List * Select… Categories Se…" at bounding box center [645, 353] width 914 height 619
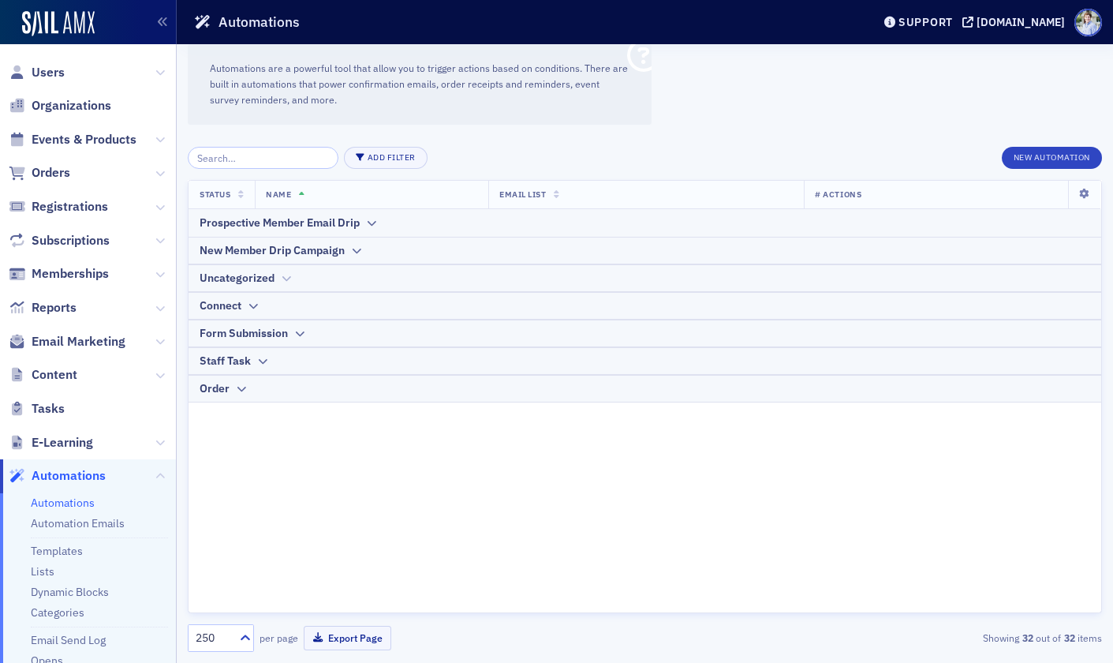
click at [259, 280] on div "Uncategorized" at bounding box center [237, 278] width 75 height 17
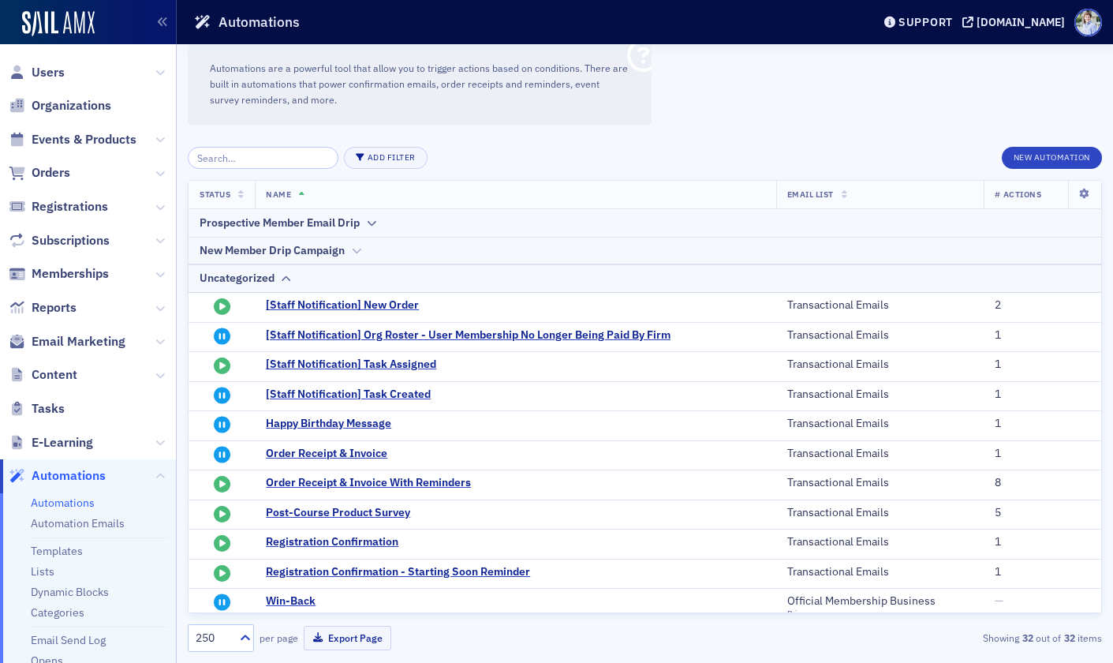
click at [267, 250] on div "New Member Drip Campaign" at bounding box center [272, 250] width 145 height 17
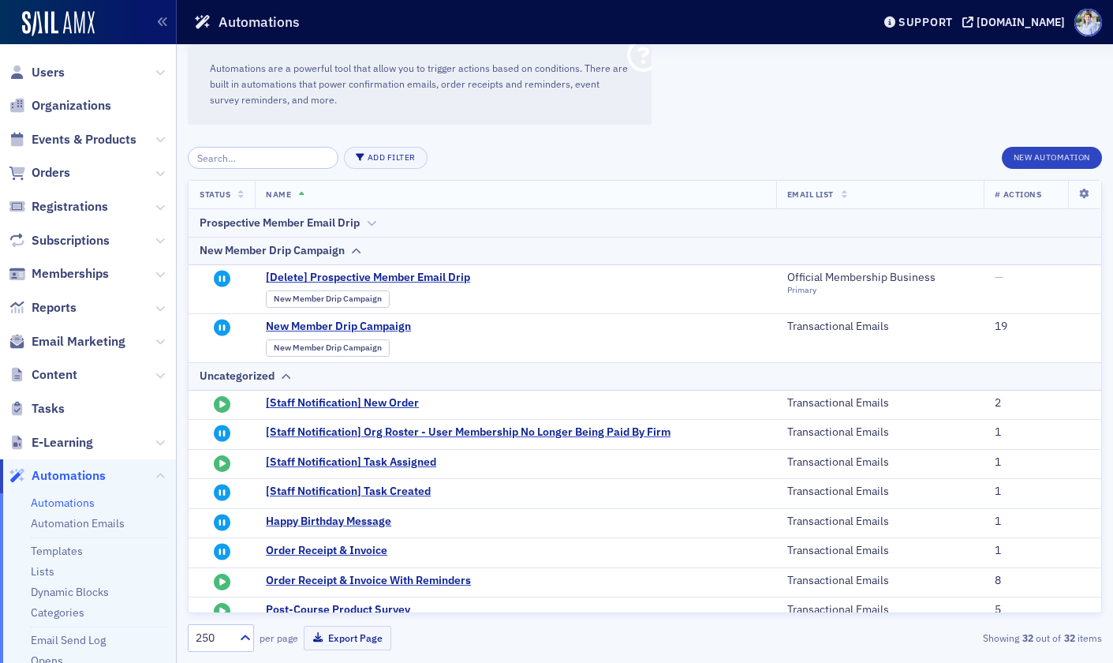
click at [265, 223] on div "Prospective Member Email Drip" at bounding box center [280, 223] width 160 height 17
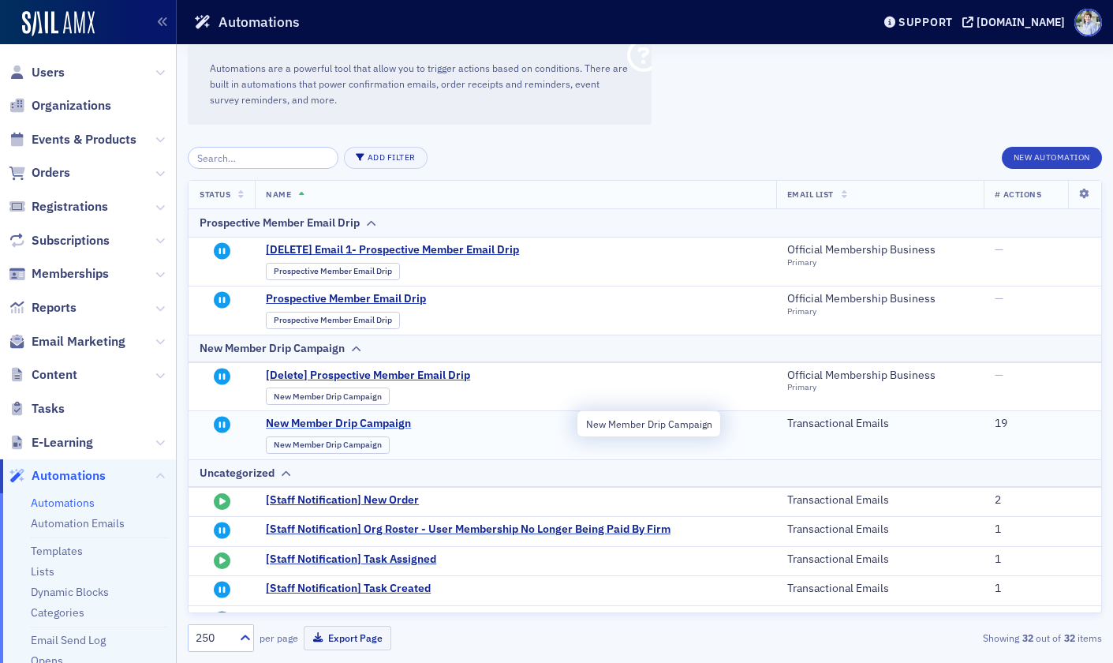
click at [334, 421] on span "New Member Drip Campaign" at bounding box center [420, 424] width 309 height 14
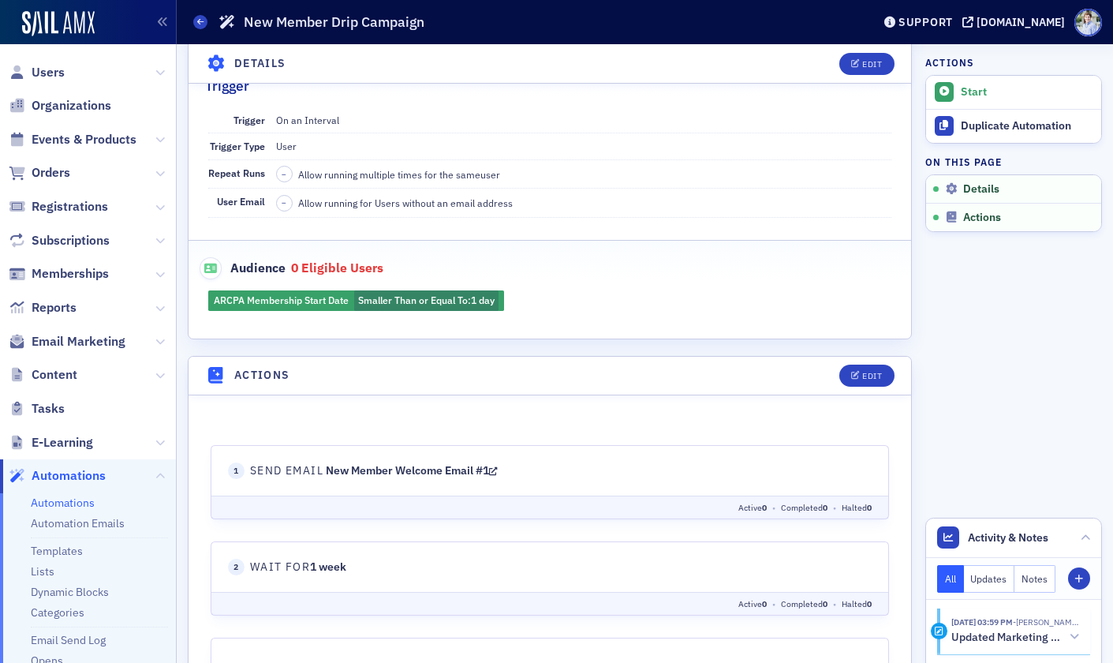
scroll to position [169, 0]
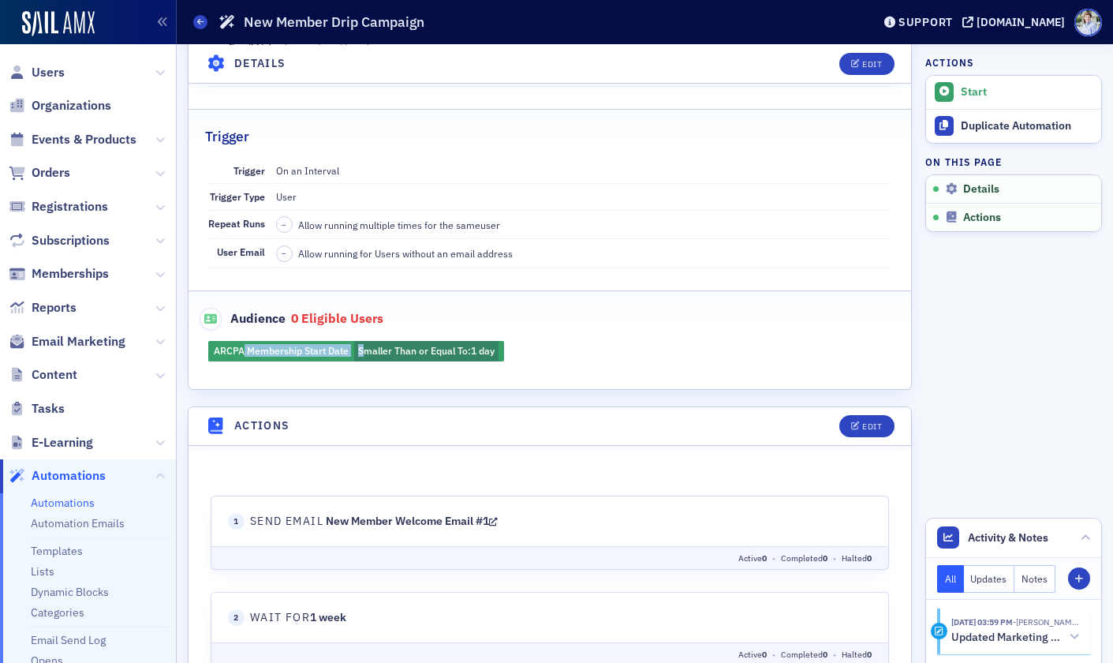
drag, startPoint x: 241, startPoint y: 349, endPoint x: 363, endPoint y: 350, distance: 122.3
click at [363, 350] on div "ARCPA Membership Start Date Smaller Than or Equal To : 1 day" at bounding box center [550, 351] width 723 height 21
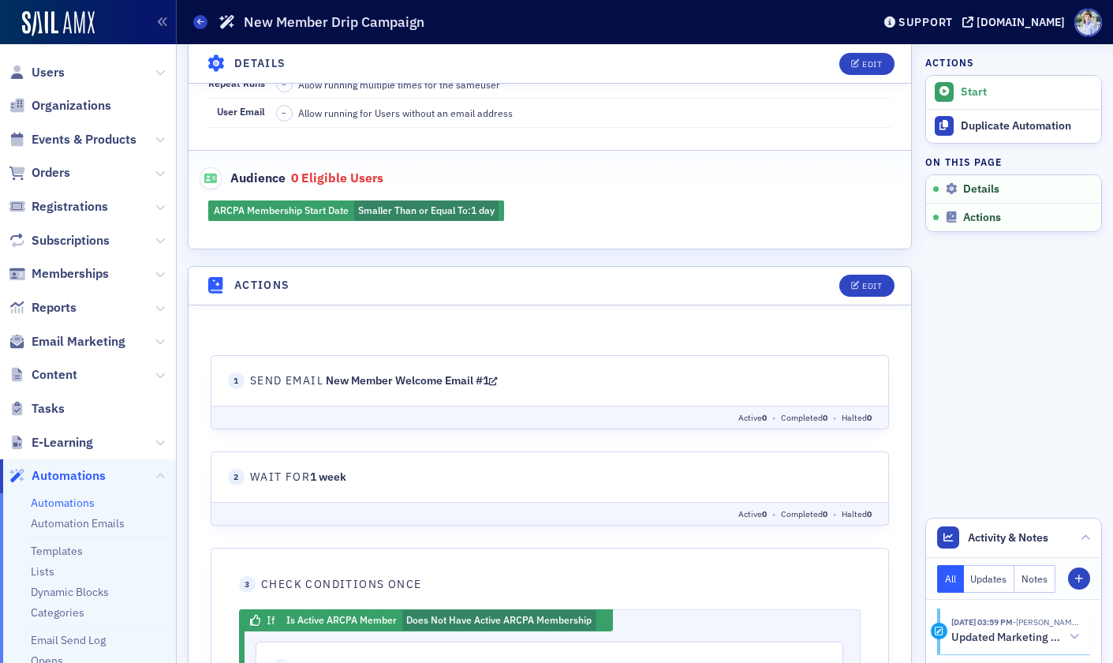
scroll to position [392, 0]
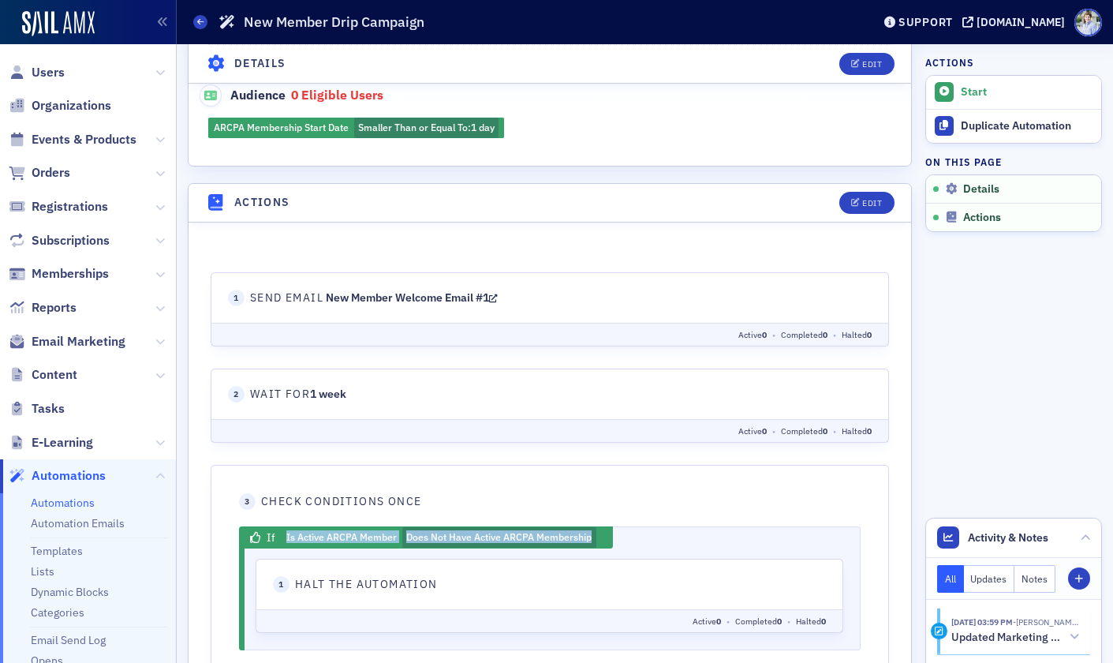
drag, startPoint x: 286, startPoint y: 529, endPoint x: 640, endPoint y: 538, distance: 354.4
click at [640, 538] on div "If Is Active ARCPA Member Does Not Have Active ARCPA Membership 1 action" at bounding box center [550, 536] width 588 height 21
drag, startPoint x: 641, startPoint y: 539, endPoint x: 594, endPoint y: 541, distance: 46.6
click at [641, 539] on div "If Is Active ARCPA Member Does Not Have Active ARCPA Membership 1 action" at bounding box center [550, 536] width 588 height 21
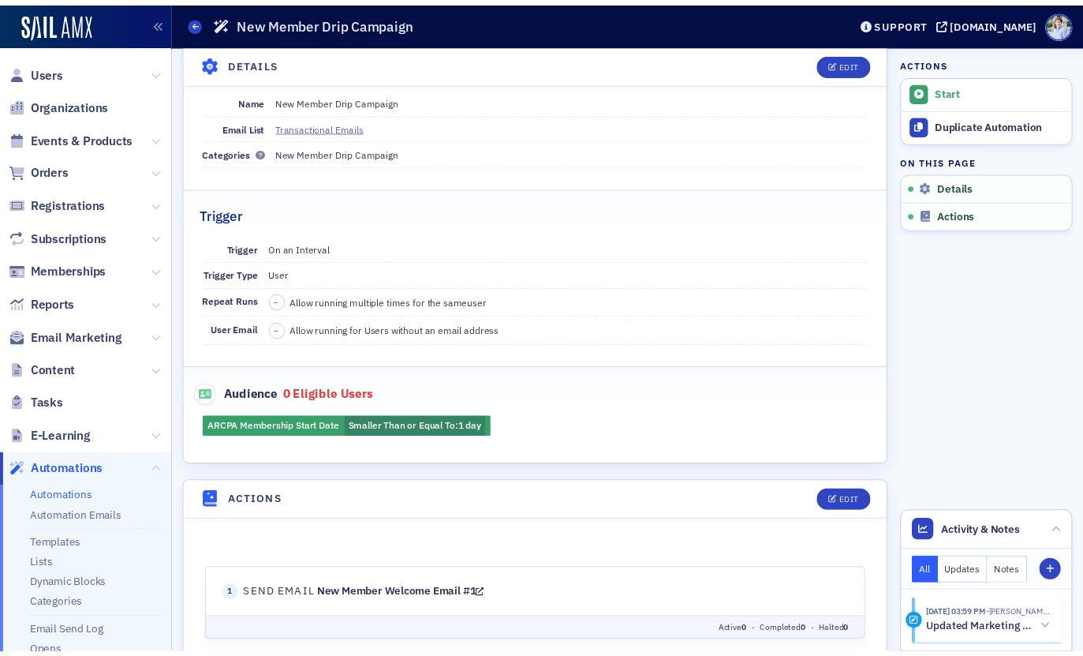
scroll to position [82, 0]
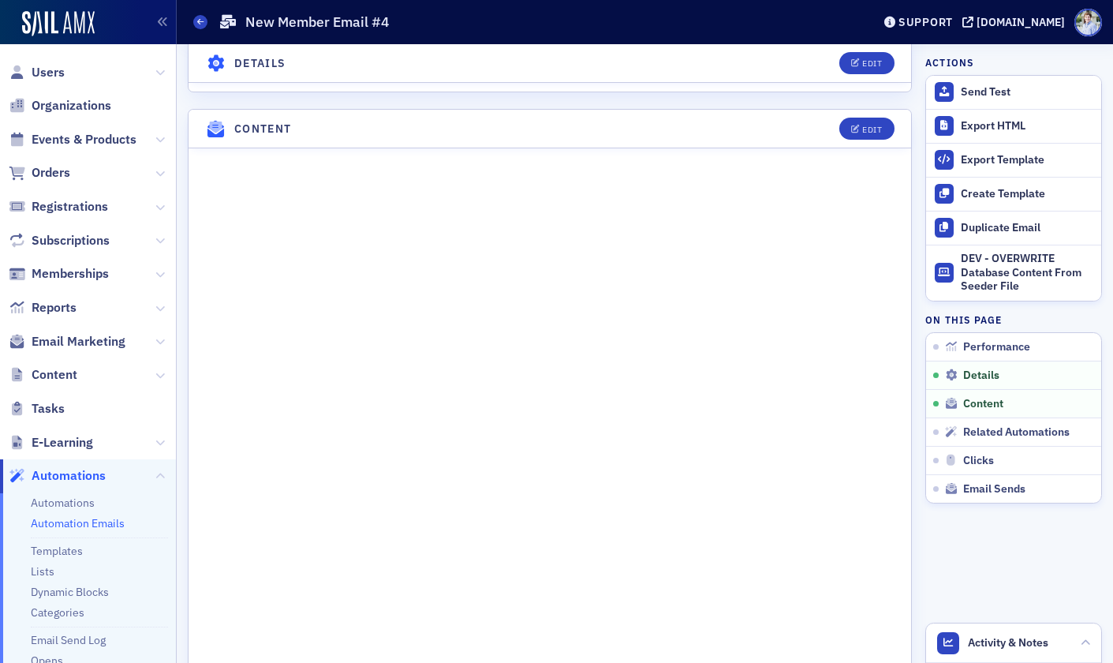
scroll to position [766, 0]
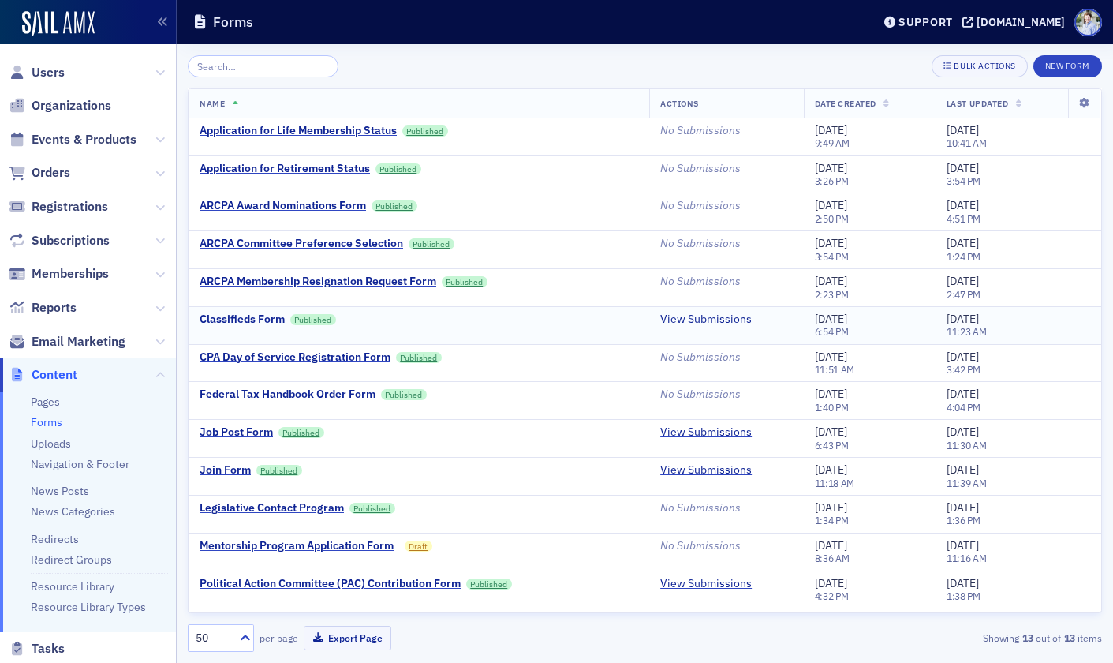
click at [252, 318] on div "Classifieds Form" at bounding box center [242, 319] width 85 height 14
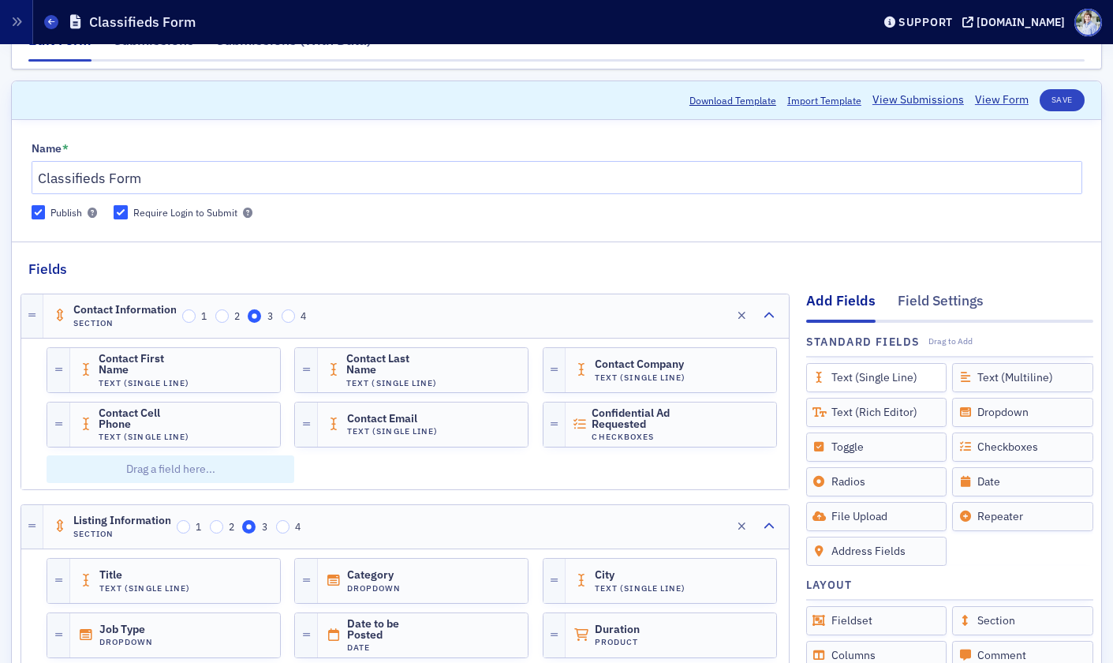
scroll to position [22, 0]
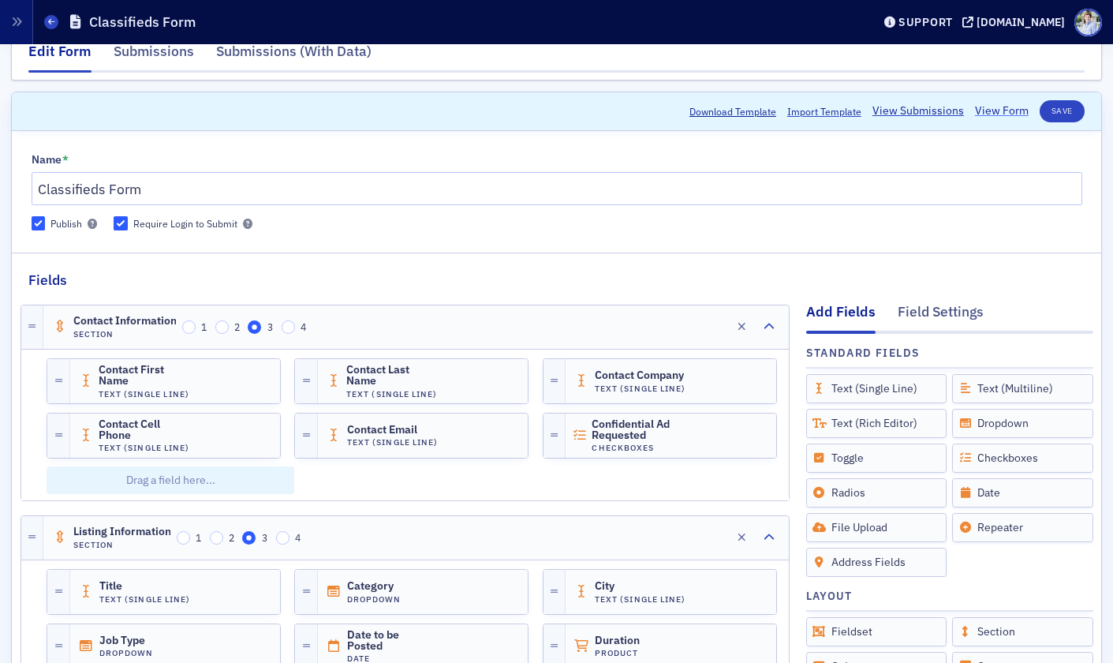
click at [1000, 114] on link "View Form" at bounding box center [1002, 111] width 54 height 17
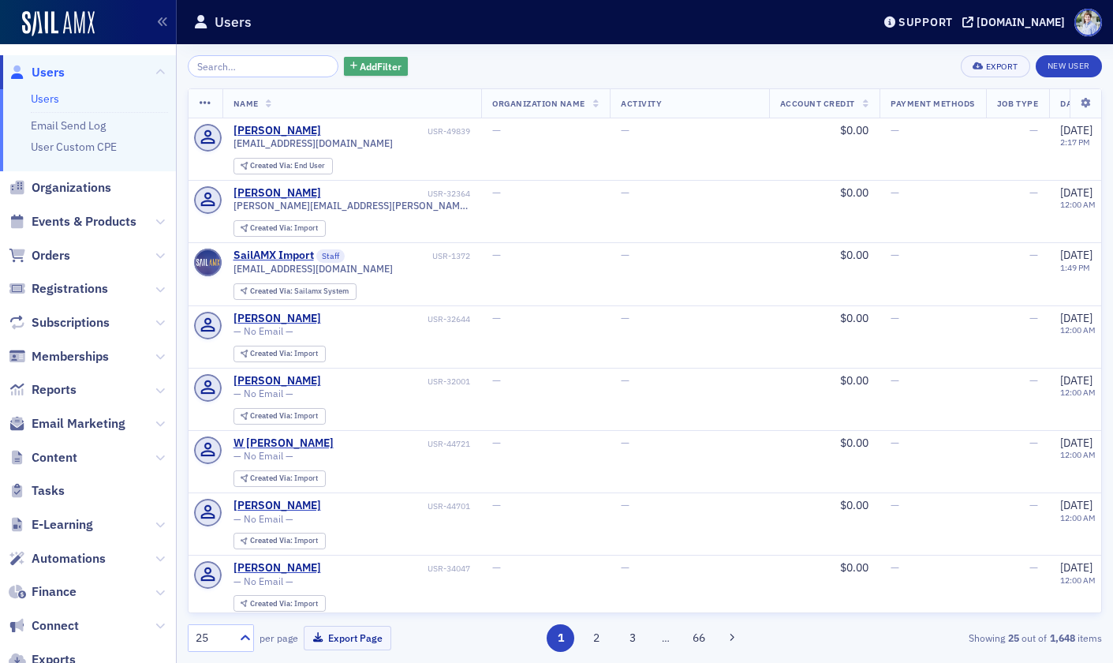
click at [361, 69] on span "Add Filter" at bounding box center [381, 66] width 42 height 14
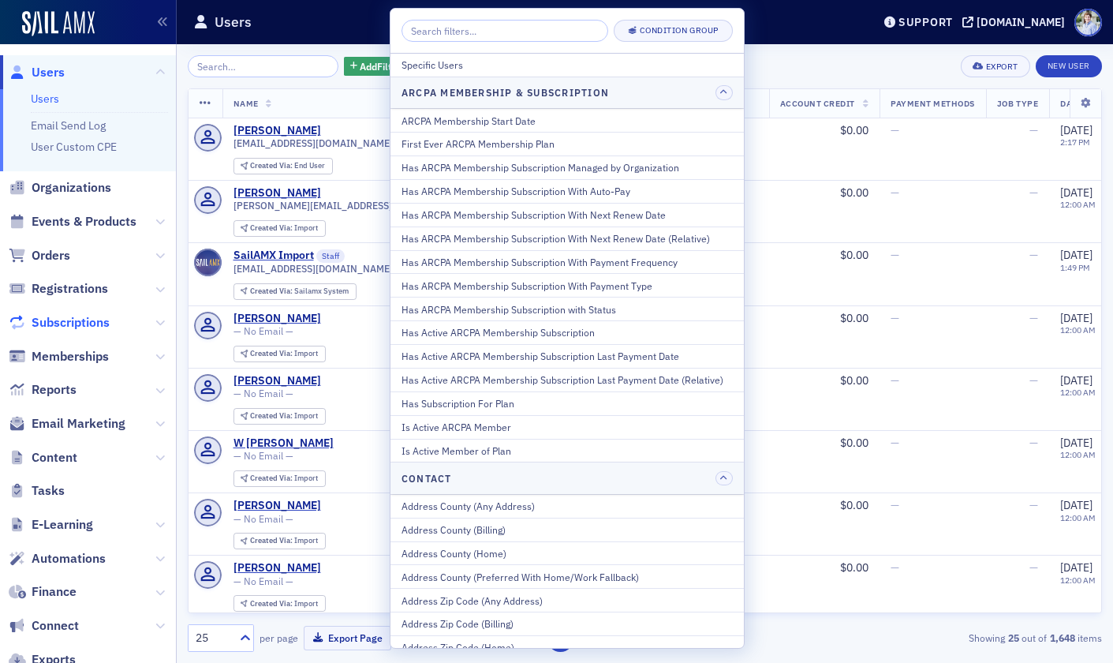
click at [77, 319] on span "Subscriptions" at bounding box center [71, 322] width 78 height 17
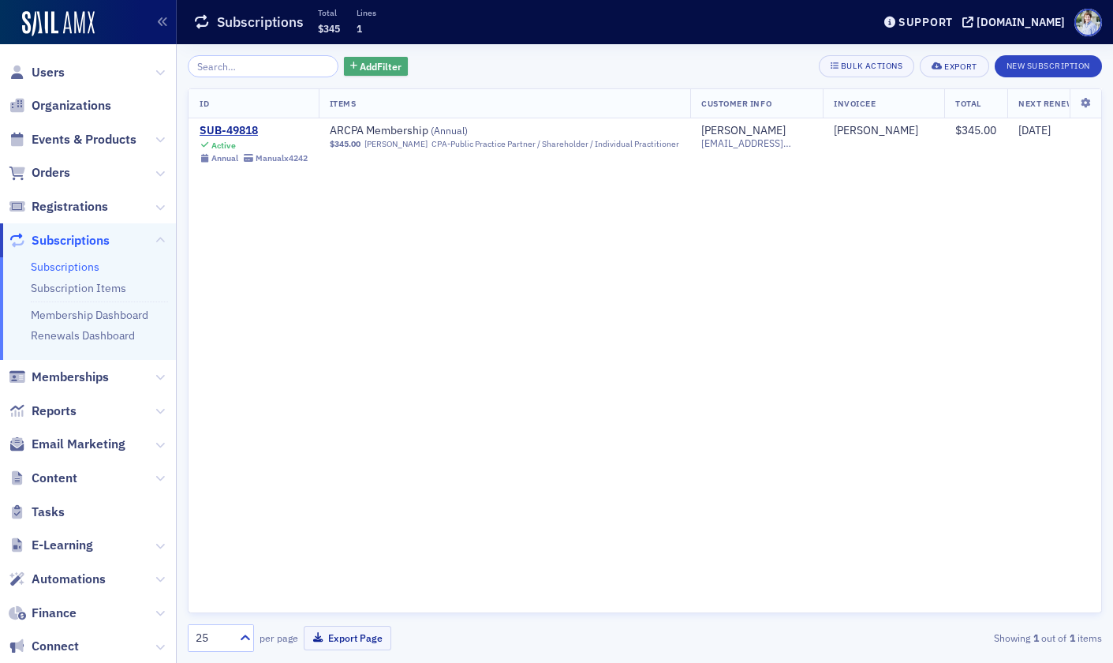
click at [345, 57] on button "Add Filter" at bounding box center [376, 67] width 65 height 20
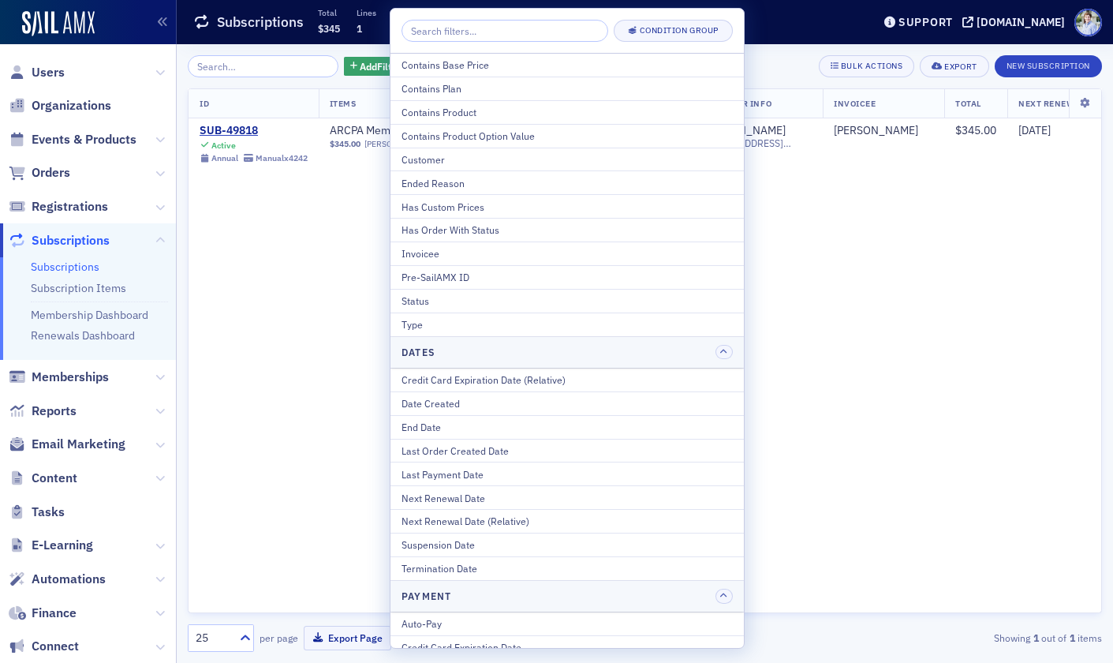
scroll to position [106, 0]
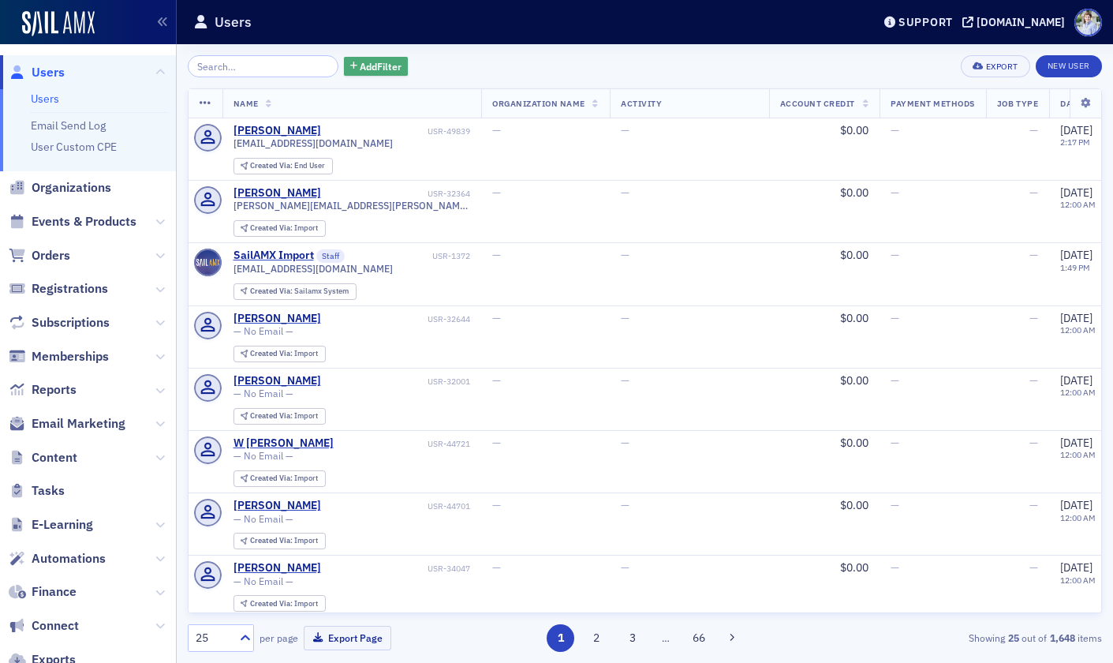
click at [379, 60] on span "Add Filter" at bounding box center [381, 66] width 42 height 14
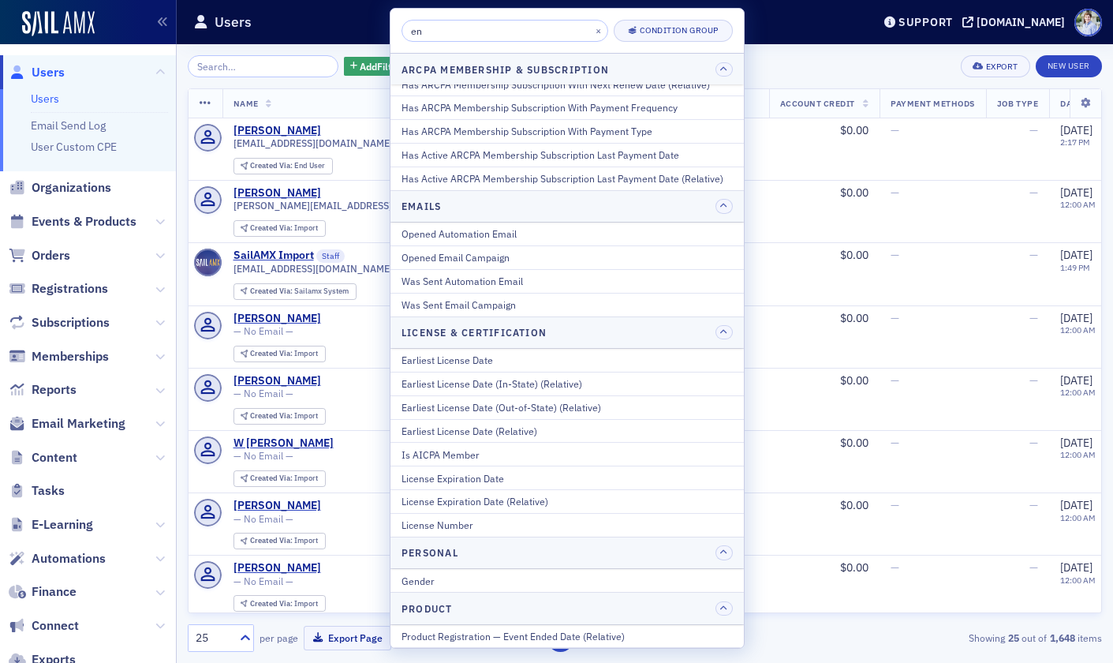
scroll to position [9, 0]
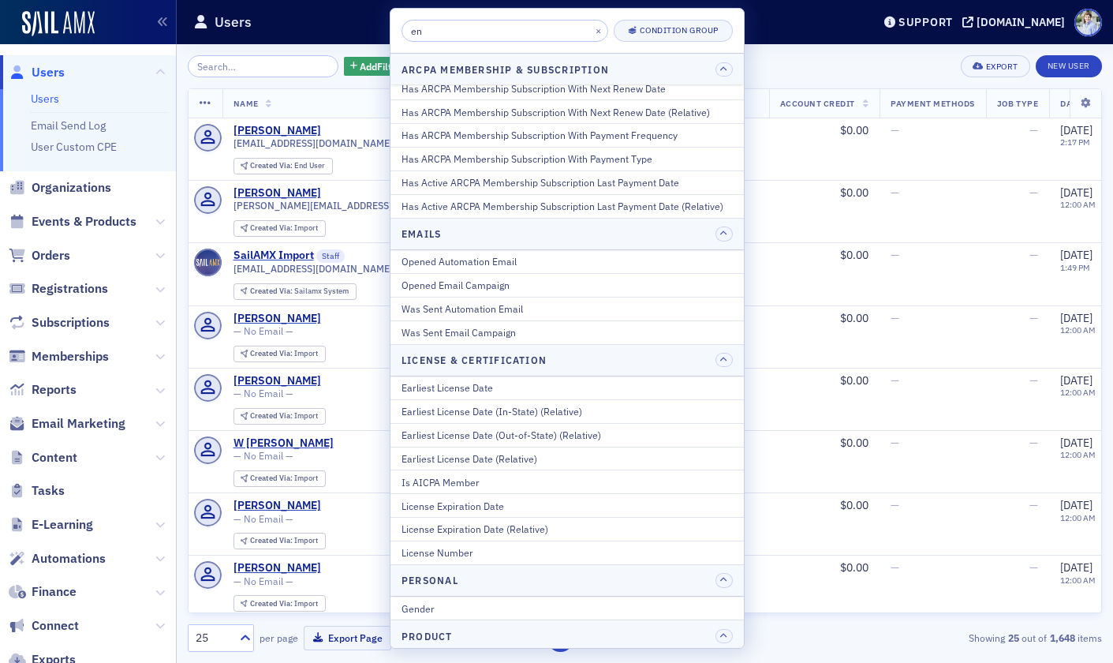
type input "end"
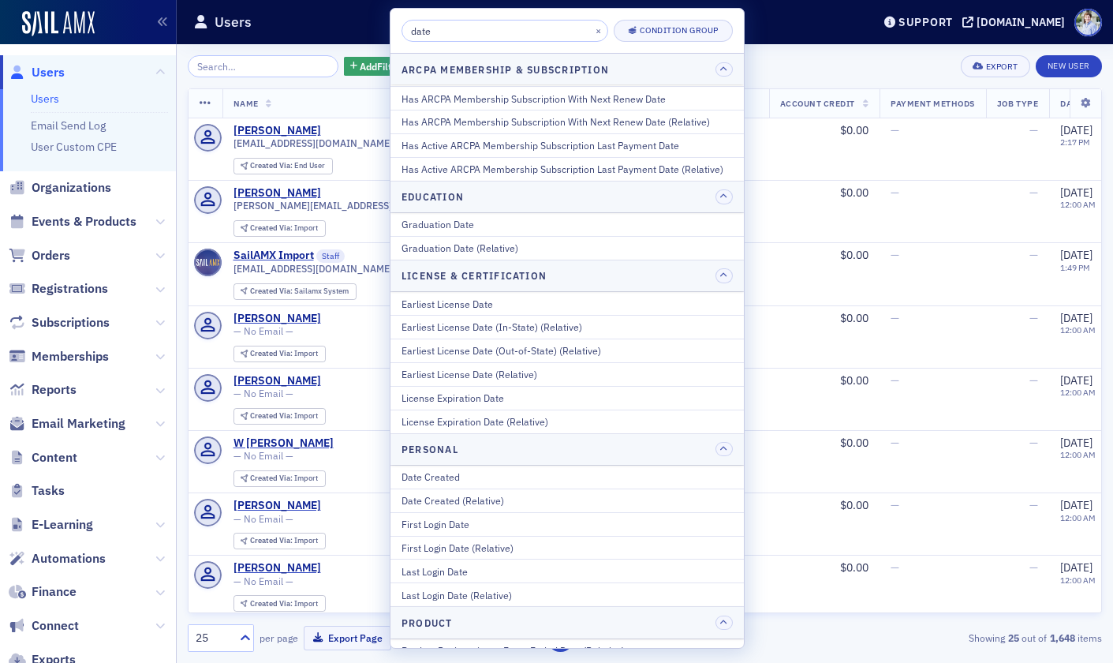
scroll to position [0, 0]
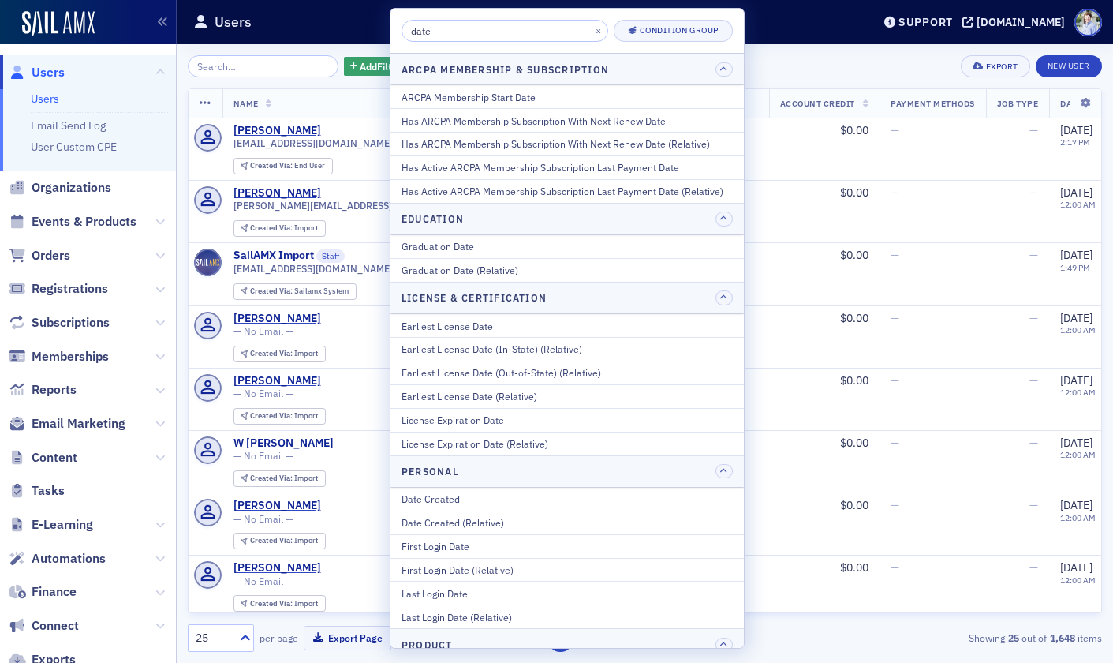
type input "date"
click at [313, 28] on div "Users" at bounding box center [520, 22] width 655 height 30
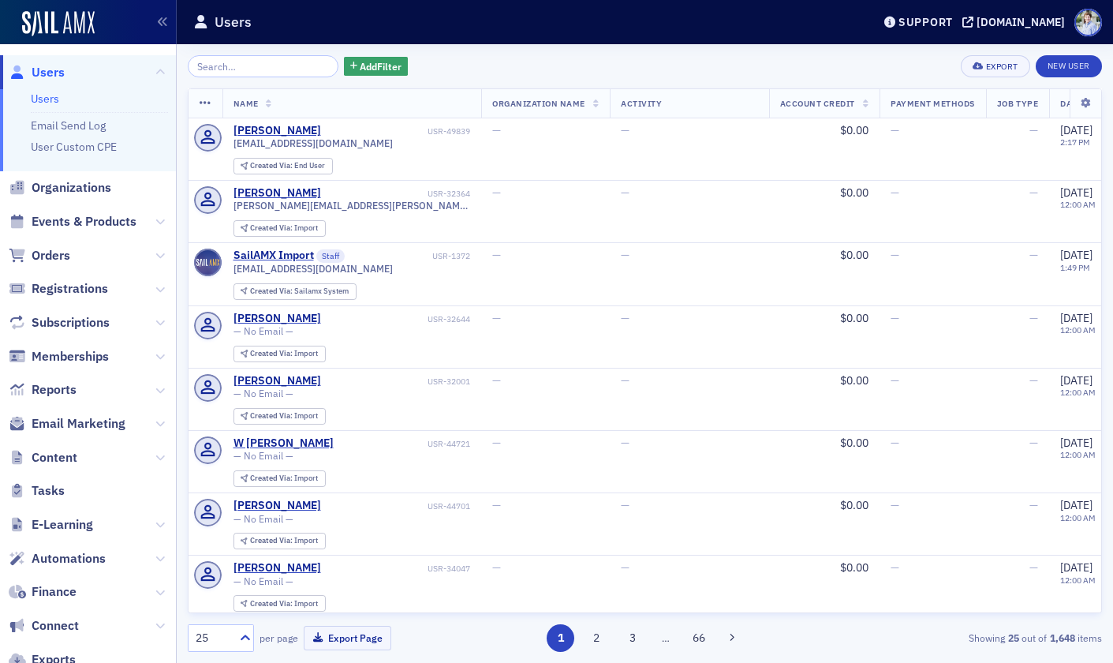
scroll to position [142, 0]
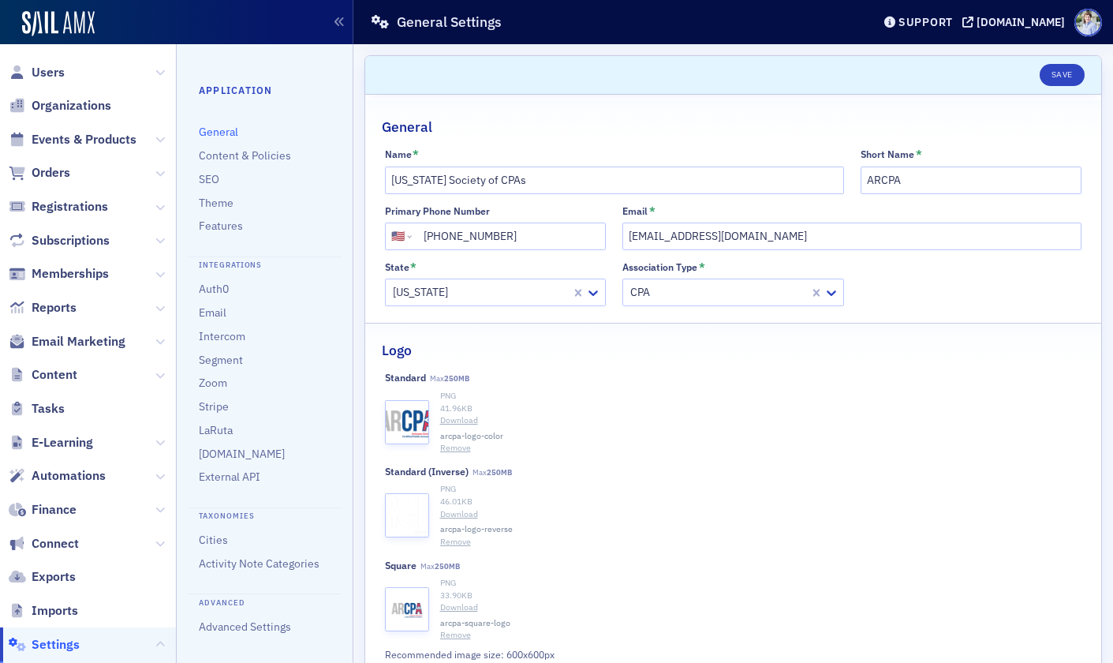
select select "US"
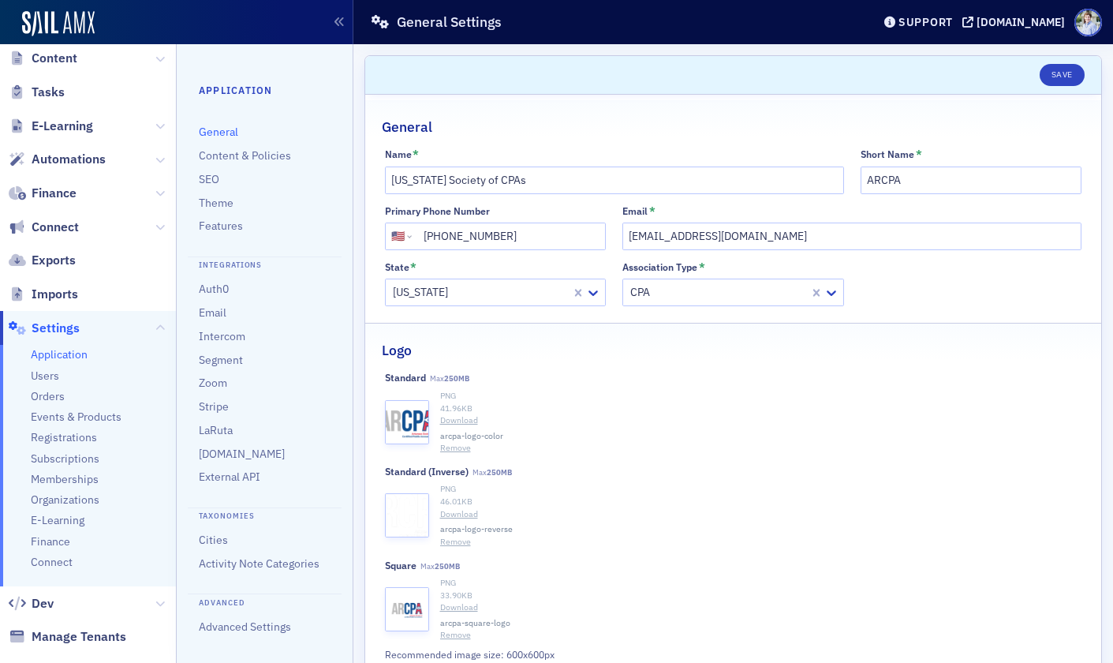
scroll to position [340, 0]
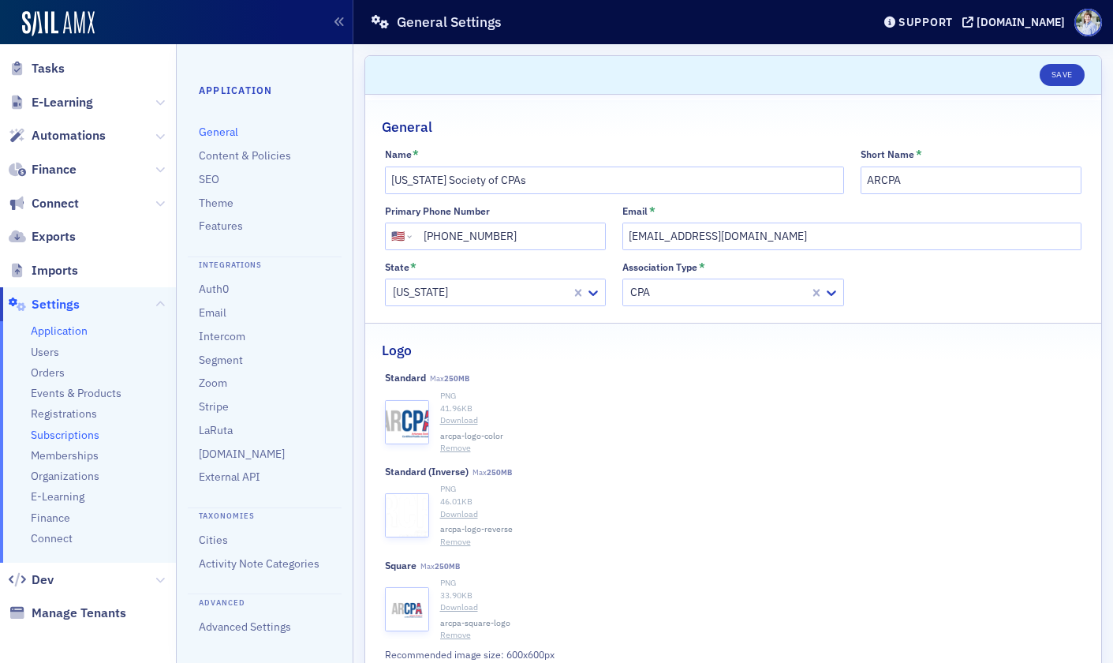
click at [53, 436] on span "Subscriptions" at bounding box center [65, 435] width 69 height 15
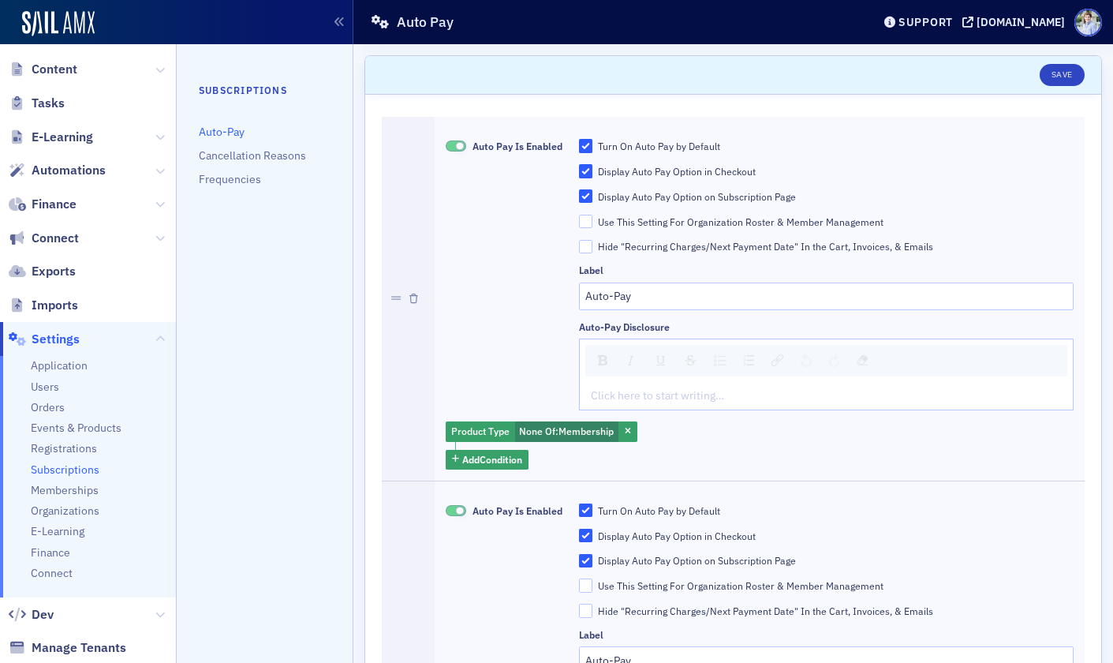
scroll to position [303, 0]
click at [293, 151] on link "Cancellation Reasons" at bounding box center [252, 155] width 107 height 14
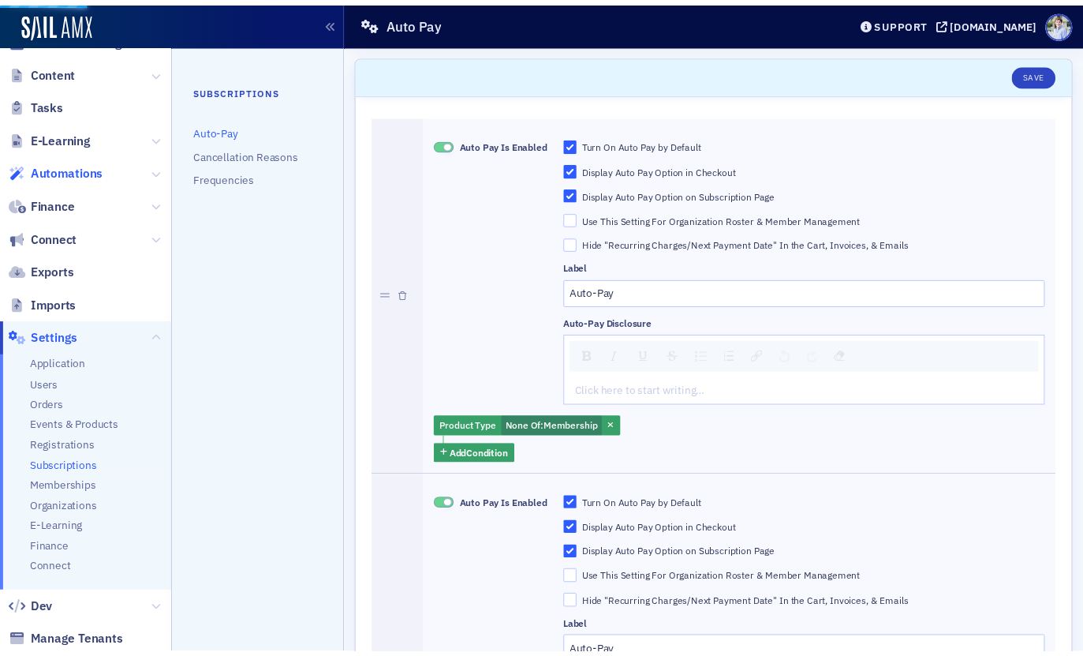
scroll to position [0, 0]
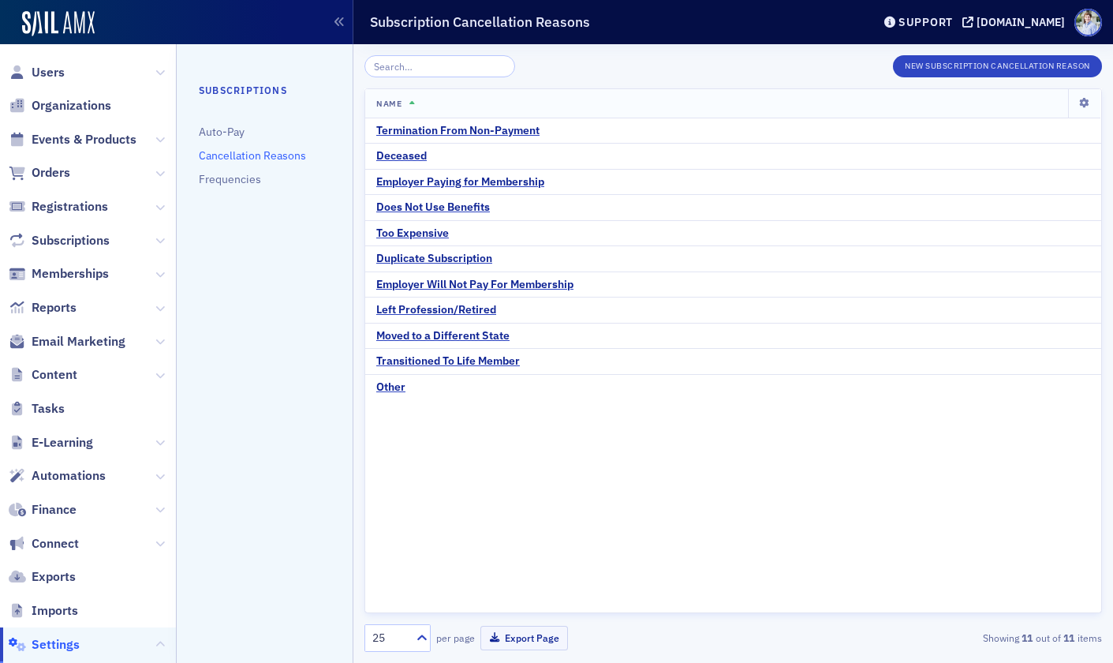
click at [111, 59] on span "Users" at bounding box center [88, 72] width 176 height 34
drag, startPoint x: 583, startPoint y: 131, endPoint x: 379, endPoint y: 129, distance: 204.4
click at [379, 129] on div "Termination From Non-Payment" at bounding box center [733, 131] width 714 height 14
drag, startPoint x: 366, startPoint y: 132, endPoint x: 554, endPoint y: 127, distance: 187.8
click at [554, 127] on td "Termination From Non-Payment" at bounding box center [733, 130] width 736 height 25
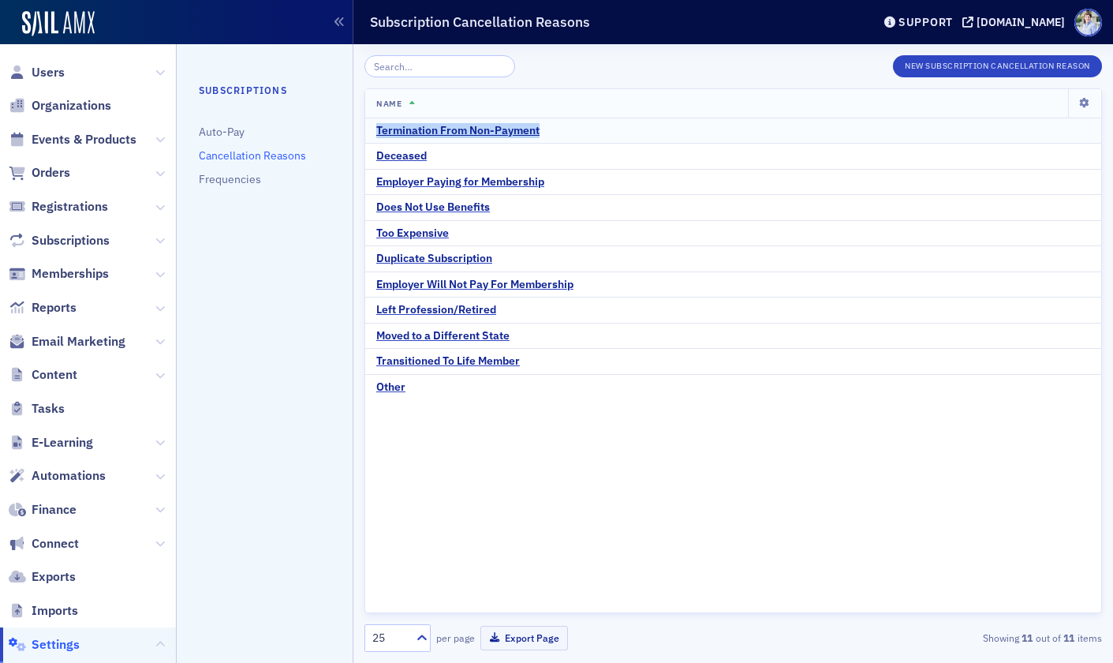
drag, startPoint x: 575, startPoint y: 134, endPoint x: 365, endPoint y: 129, distance: 210.7
click at [365, 129] on td "Termination From Non-Payment" at bounding box center [733, 130] width 736 height 25
drag, startPoint x: 365, startPoint y: 132, endPoint x: 606, endPoint y: 255, distance: 271.0
click at [585, 135] on td "Termination From Non-Payment" at bounding box center [733, 130] width 736 height 25
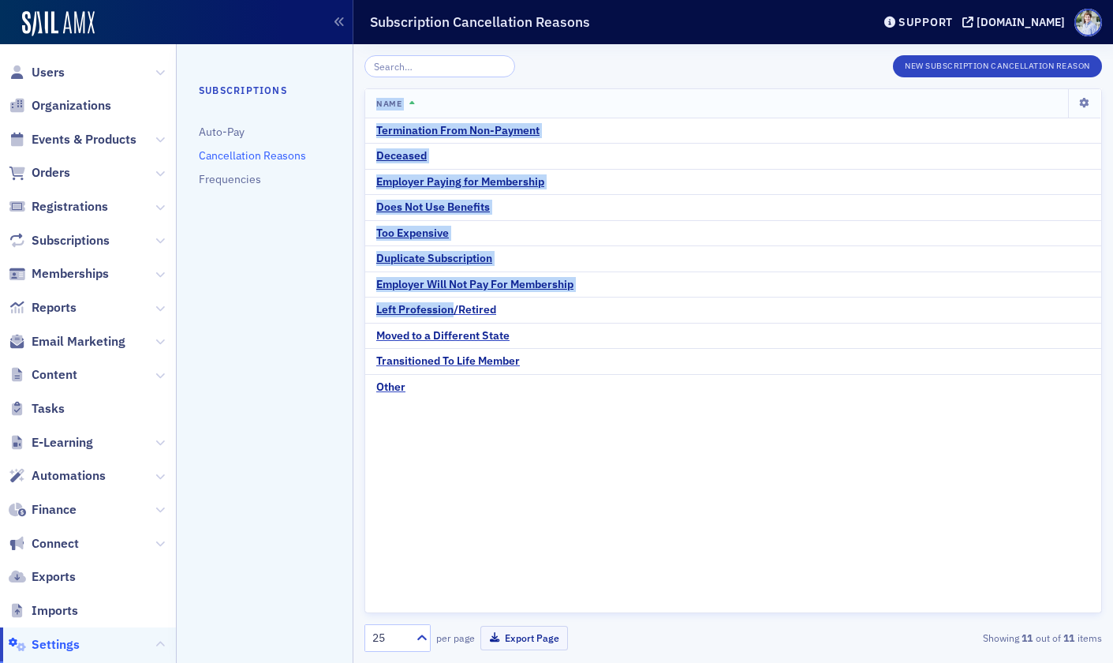
drag, startPoint x: 567, startPoint y: 415, endPoint x: 455, endPoint y: 402, distance: 112.8
click at [458, 315] on div "Name Termination From Non-Payment Deceased Employer Paying for Membership Does …" at bounding box center [734, 350] width 738 height 525
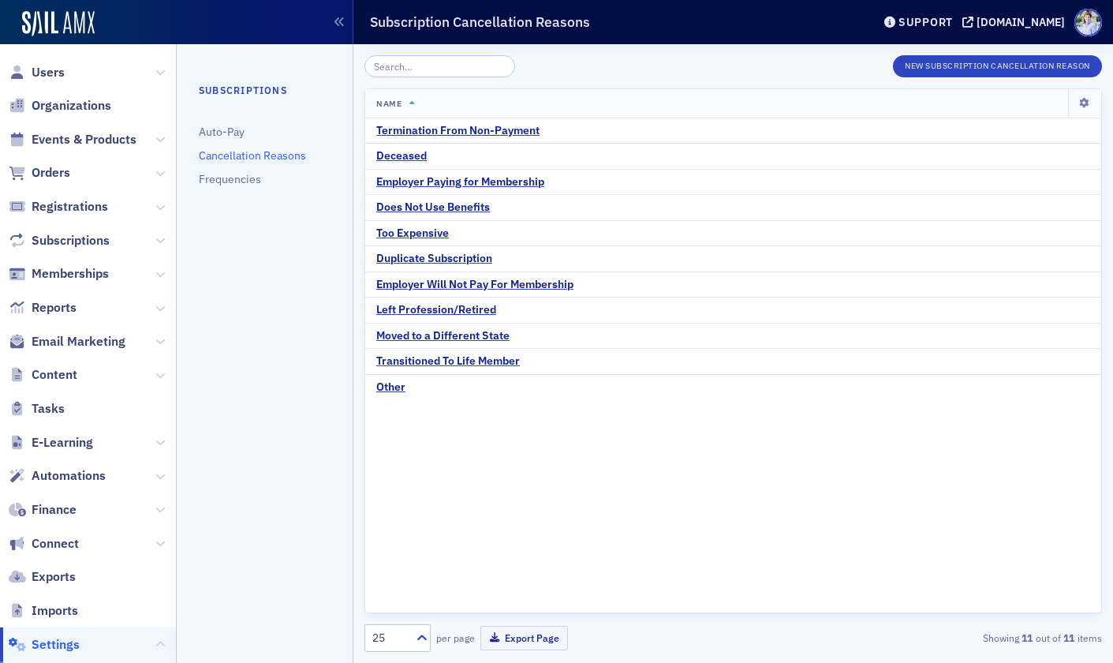
drag, startPoint x: 448, startPoint y: 421, endPoint x: 440, endPoint y: 401, distance: 21.2
click at [447, 417] on div "Name Termination From Non-Payment Deceased Employer Paying for Membership Does …" at bounding box center [734, 350] width 738 height 525
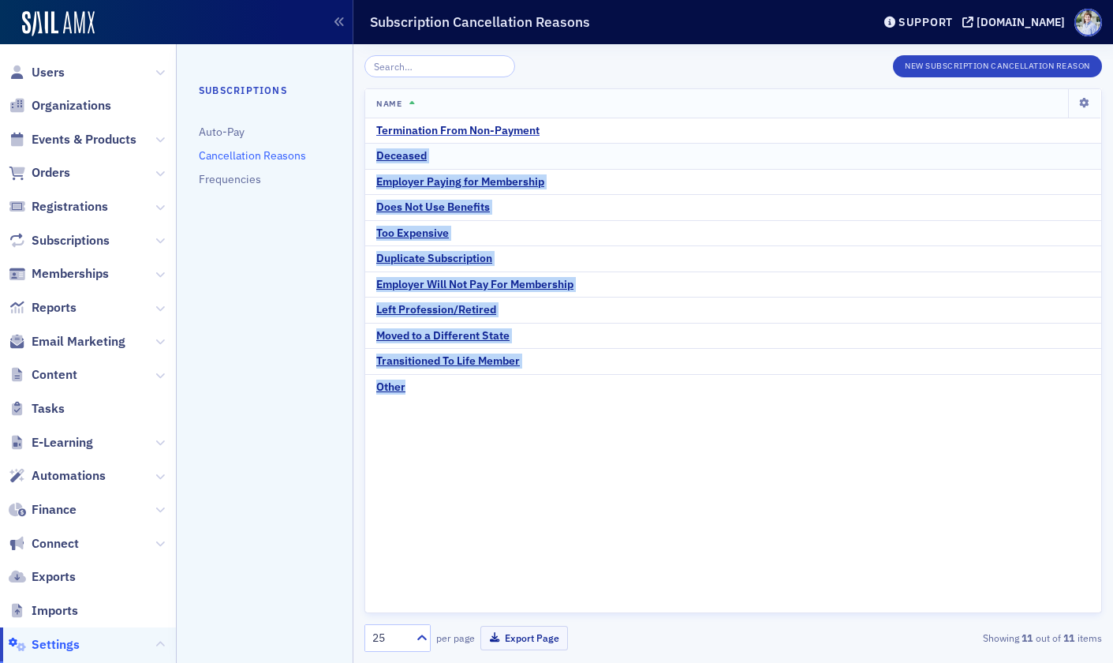
drag, startPoint x: 439, startPoint y: 397, endPoint x: 378, endPoint y: 158, distance: 246.7
click at [378, 158] on tbody "Termination From Non-Payment Deceased Employer Paying for Membership Does Not U…" at bounding box center [733, 259] width 736 height 282
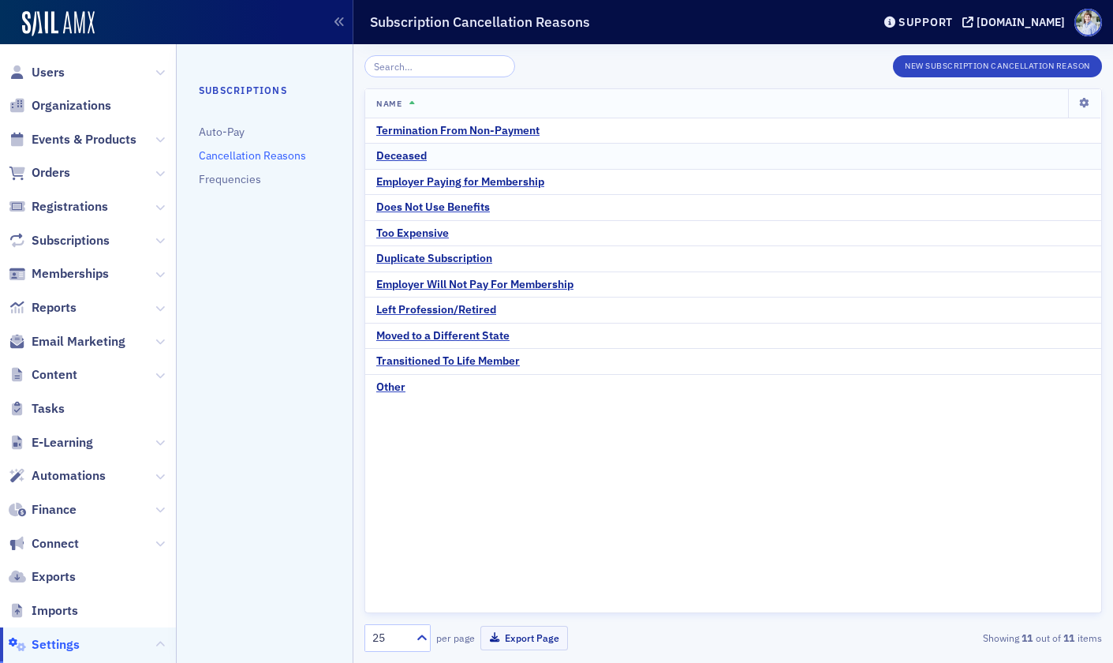
click at [367, 163] on td "Deceased" at bounding box center [733, 157] width 736 height 26
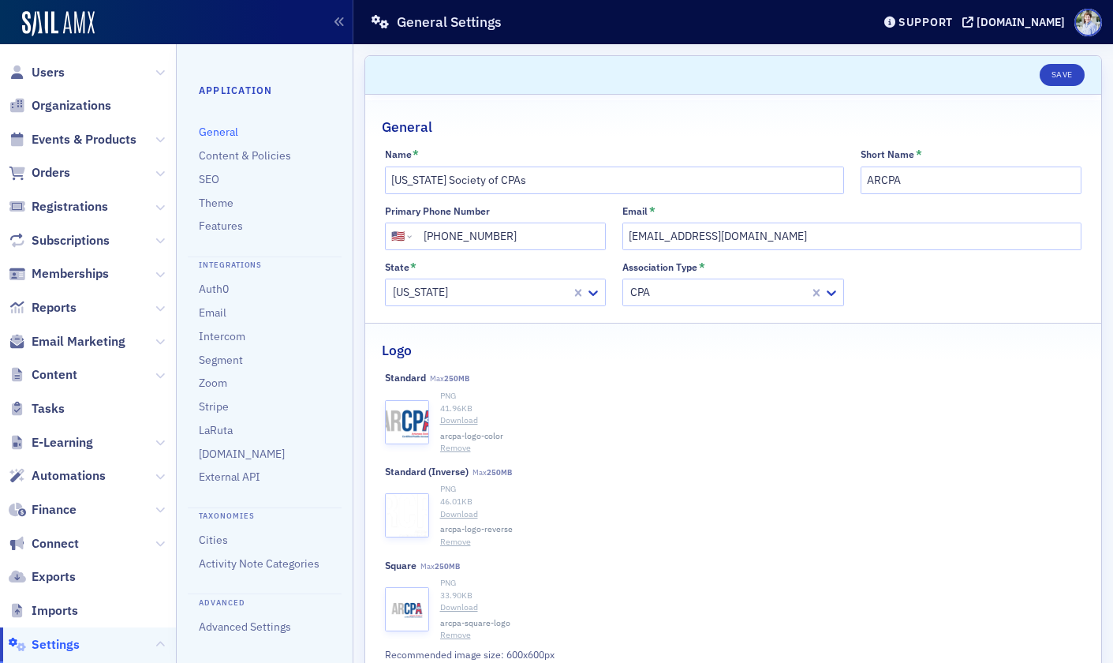
select select "US"
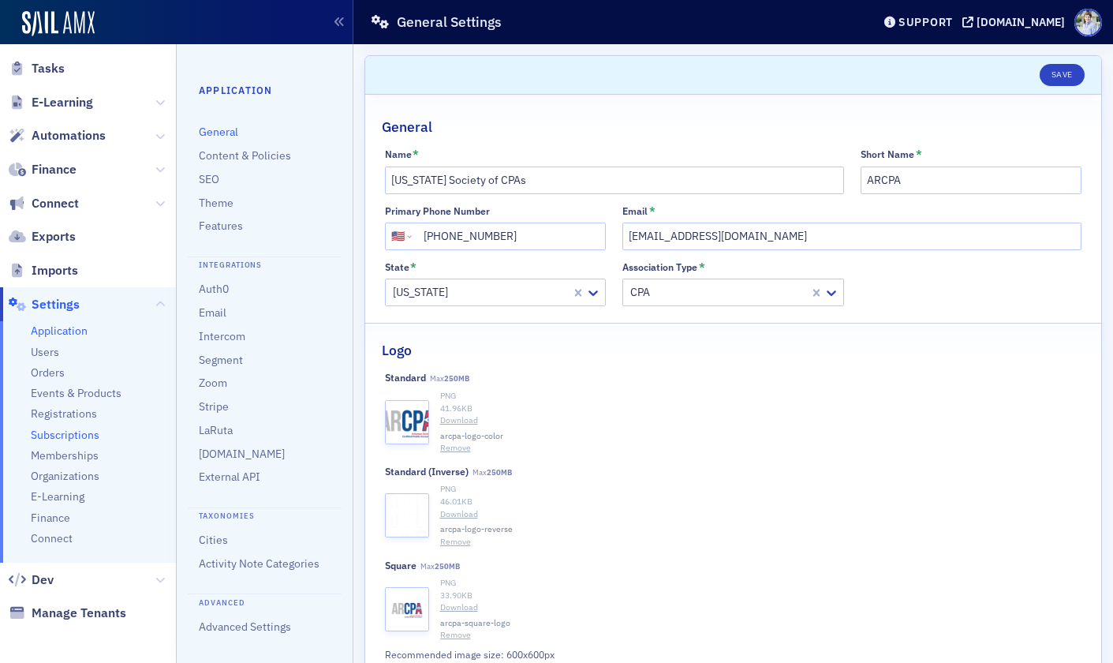
click at [63, 428] on span "Subscriptions" at bounding box center [65, 435] width 69 height 15
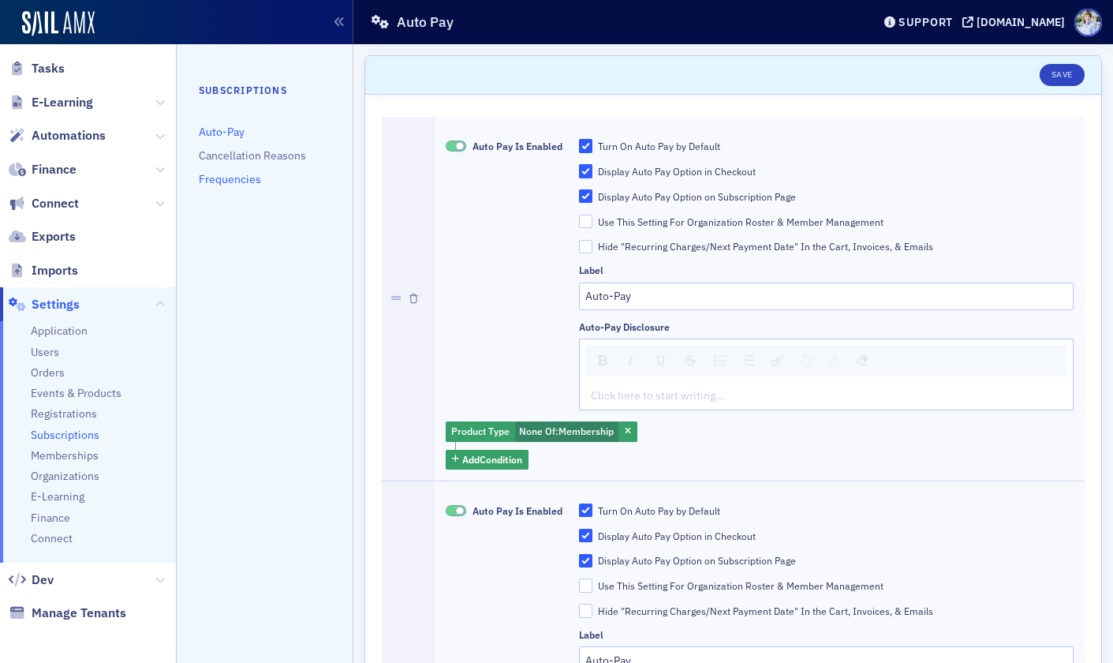
drag, startPoint x: 233, startPoint y: 178, endPoint x: 258, endPoint y: 178, distance: 25.2
click at [233, 178] on link "Frequencies" at bounding box center [230, 179] width 62 height 14
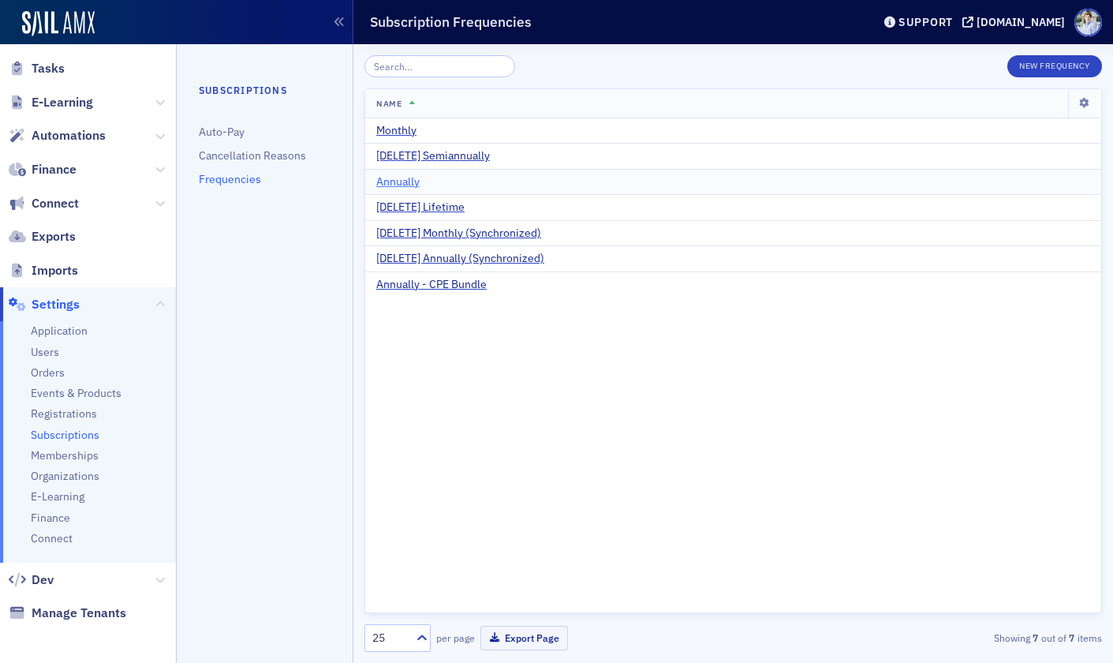
click at [398, 181] on span "Annually" at bounding box center [397, 182] width 43 height 14
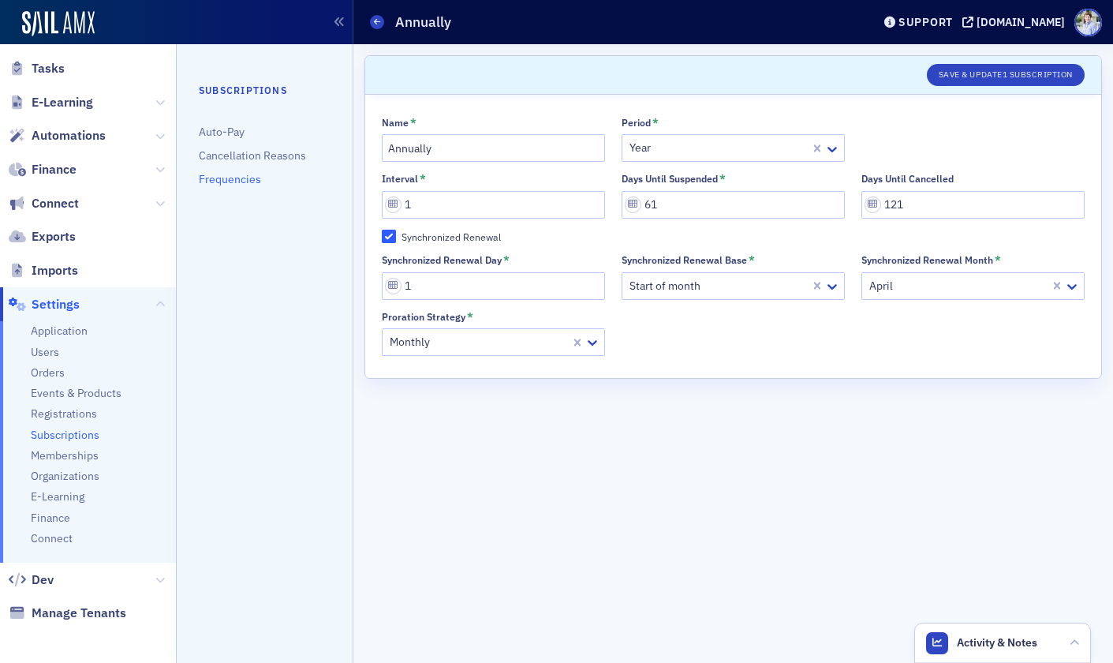
click at [931, 411] on form "Scroll to Save & Update 1 Subscription Name * Annually Period * Year Interval *…" at bounding box center [734, 353] width 738 height 596
click at [879, 373] on div "Name * Annually Period * Year Interval * 1 Days Until Suspended * 61 Days Until…" at bounding box center [733, 236] width 736 height 283
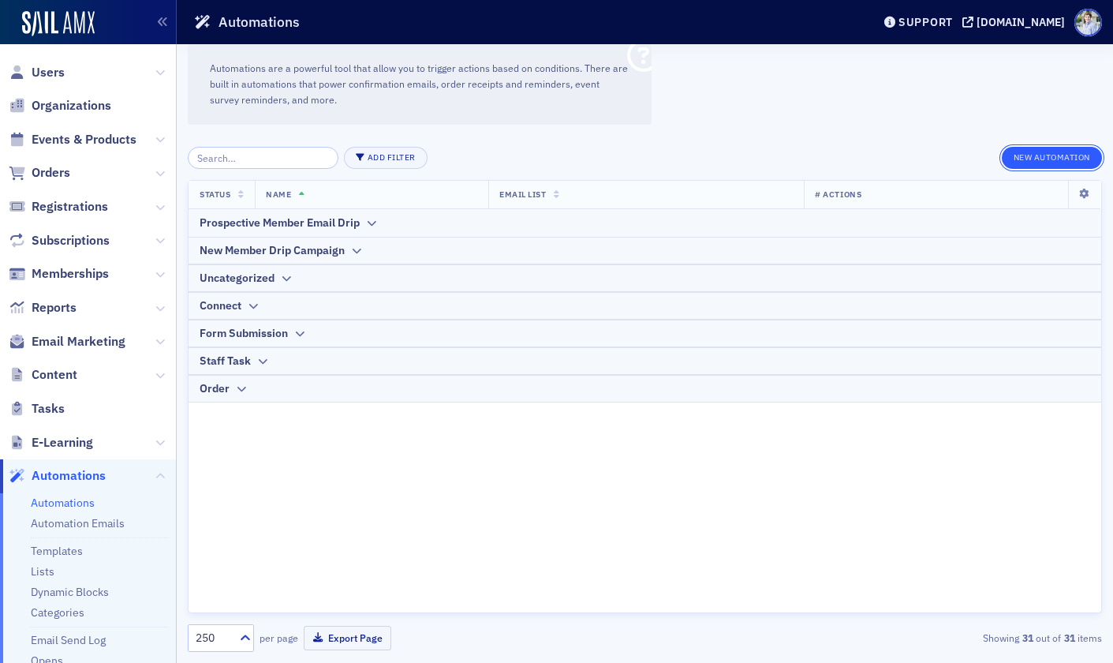
click at [1050, 156] on button "New Automation" at bounding box center [1052, 158] width 100 height 22
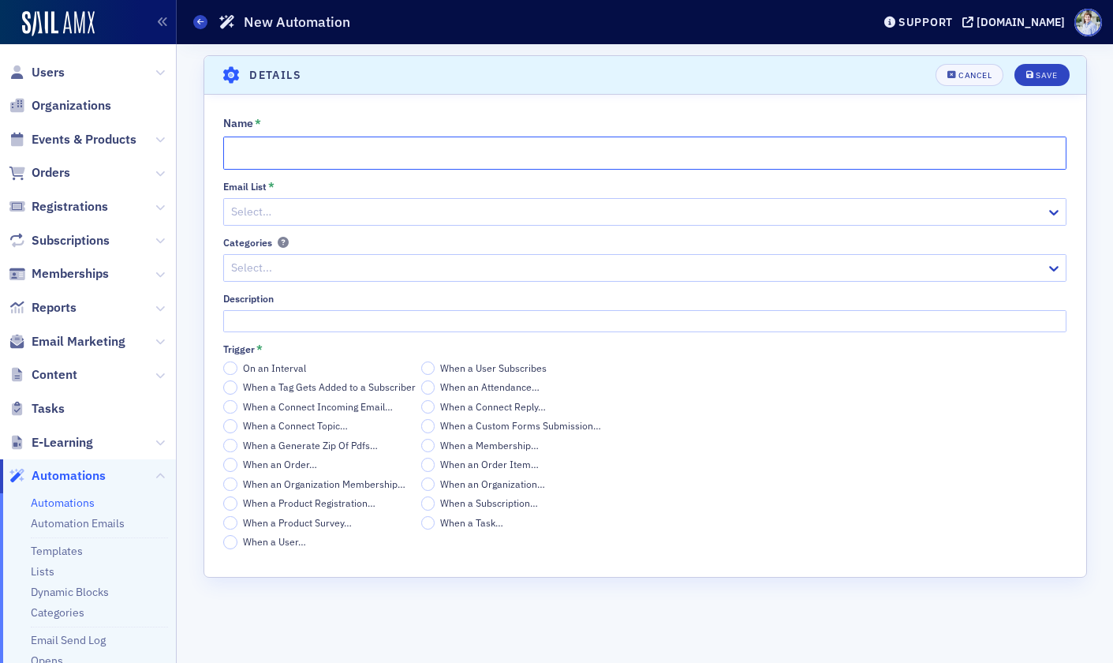
click at [354, 154] on input "Name *" at bounding box center [644, 152] width 843 height 33
paste input "Win-Back"
type input "Win-Back V2"
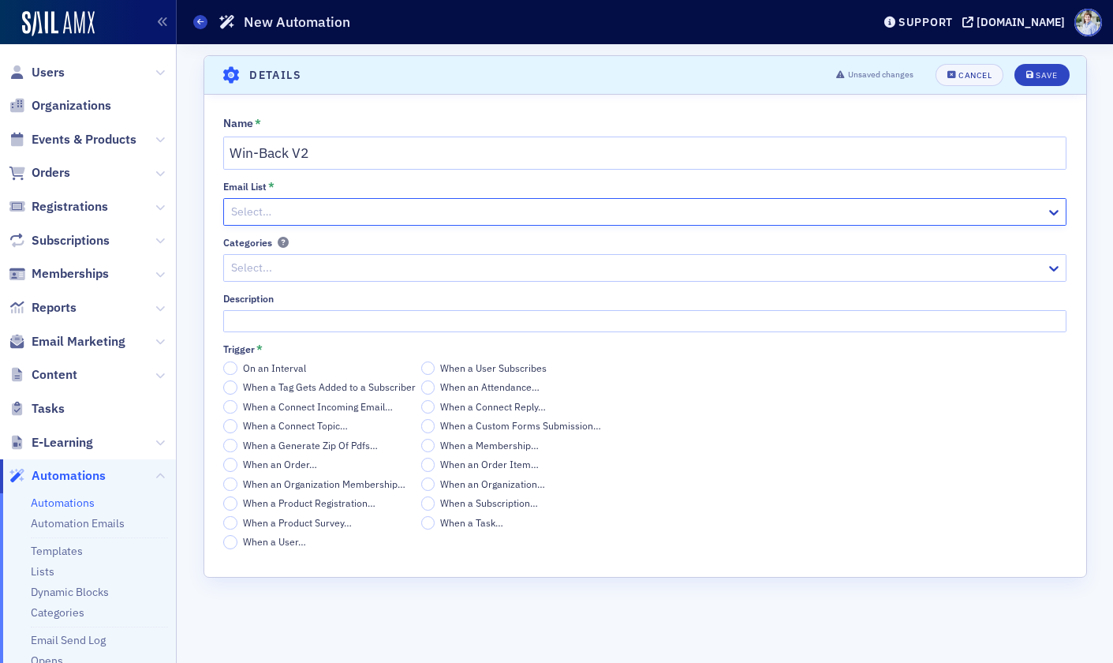
click at [335, 204] on div at bounding box center [637, 212] width 815 height 20
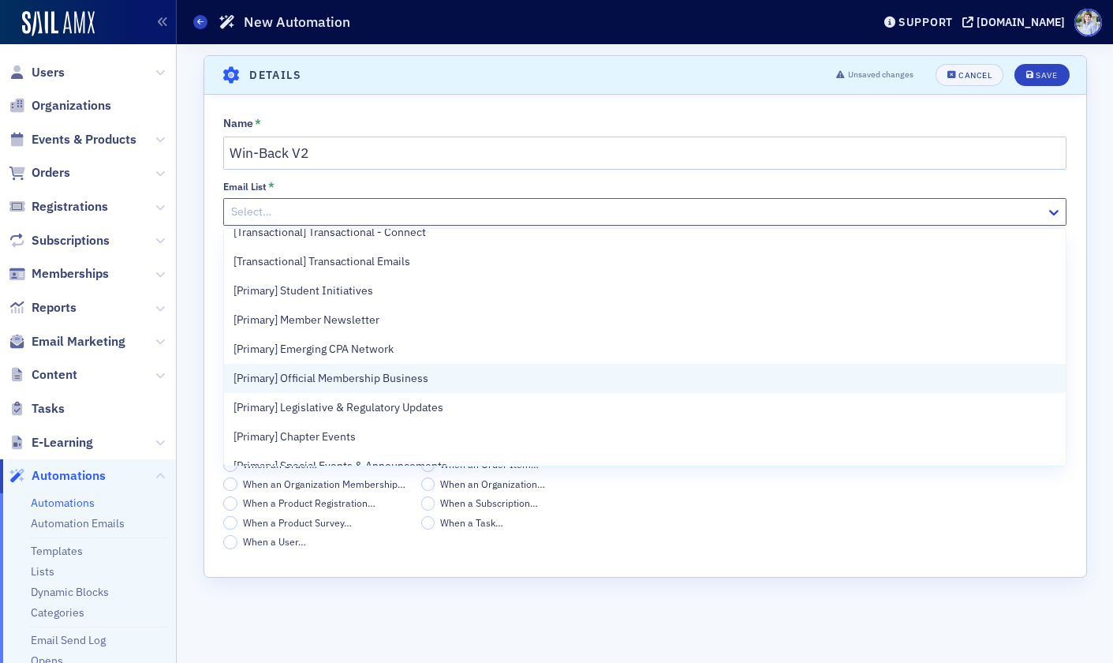
scroll to position [13, 0]
click at [387, 382] on span "[Primary] Official Membership Business" at bounding box center [331, 380] width 195 height 17
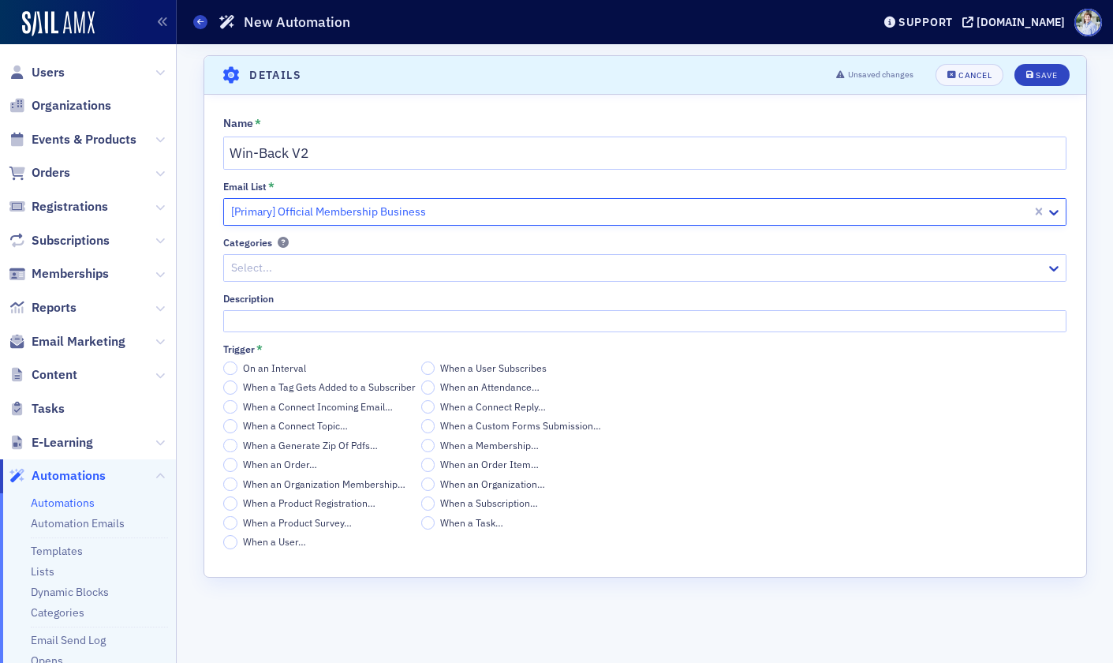
click at [185, 275] on div "Scroll to Details Details Unsaved changes Cancel Save Name * Win-Back V2 Email …" at bounding box center [645, 353] width 937 height 619
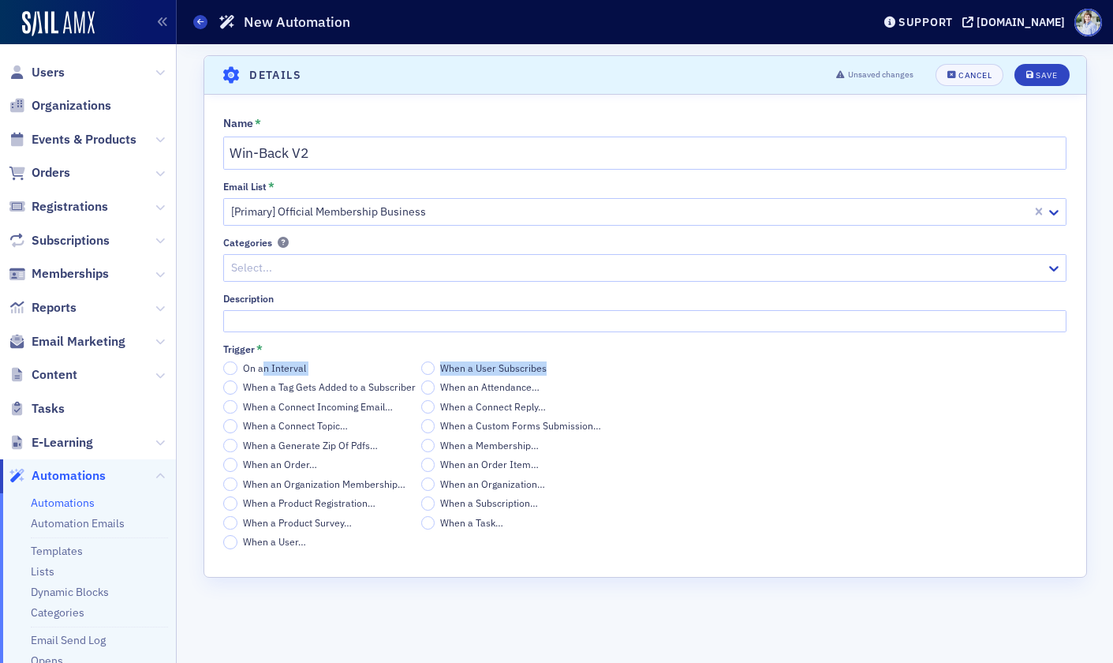
drag, startPoint x: 264, startPoint y: 368, endPoint x: 196, endPoint y: 388, distance: 70.1
click at [216, 381] on div "Name * Win-Back V2 Email List * [Primary] Official Membership Business Categori…" at bounding box center [645, 333] width 882 height 432
click at [669, 469] on div "On an Interval When a User Subscribes When a Tag Gets Added to a Subscriber Whe…" at bounding box center [644, 455] width 843 height 188
click at [474, 504] on span "When a Subscription…" at bounding box center [489, 502] width 98 height 13
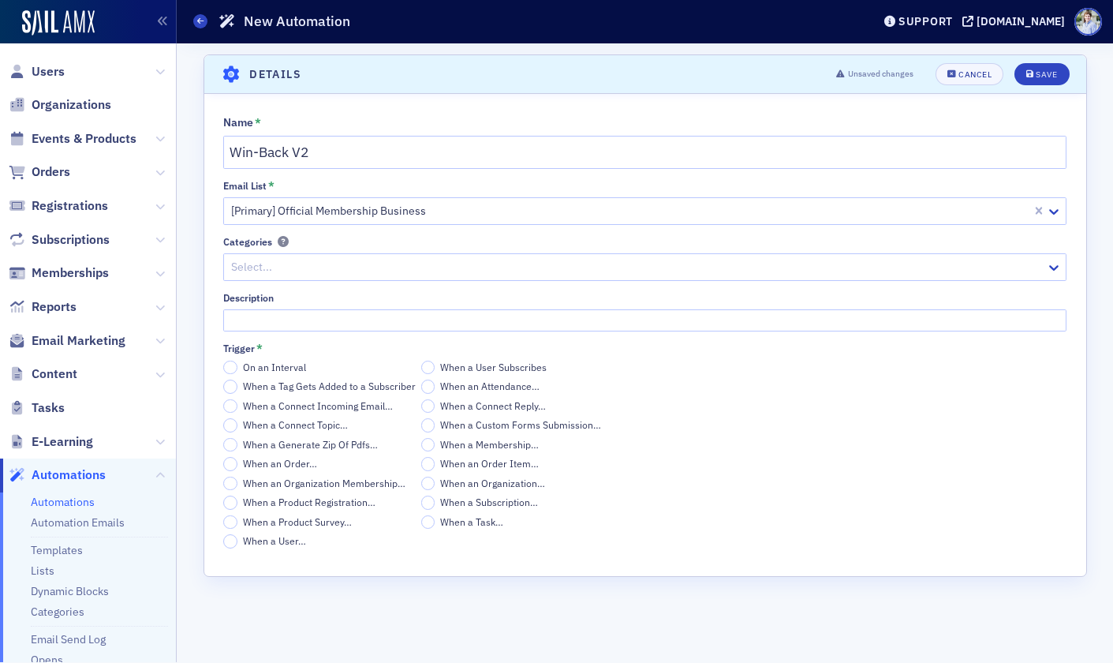
drag, startPoint x: 451, startPoint y: 514, endPoint x: 451, endPoint y: 504, distance: 9.5
click at [450, 511] on div "On an Interval When a User Subscribes When a Tag Gets Added to a Subscriber Whe…" at bounding box center [418, 455] width 390 height 188
click at [451, 504] on span "When a Subscription…" at bounding box center [489, 502] width 98 height 13
click at [436, 504] on input "When a Subscription…" at bounding box center [428, 503] width 14 height 14
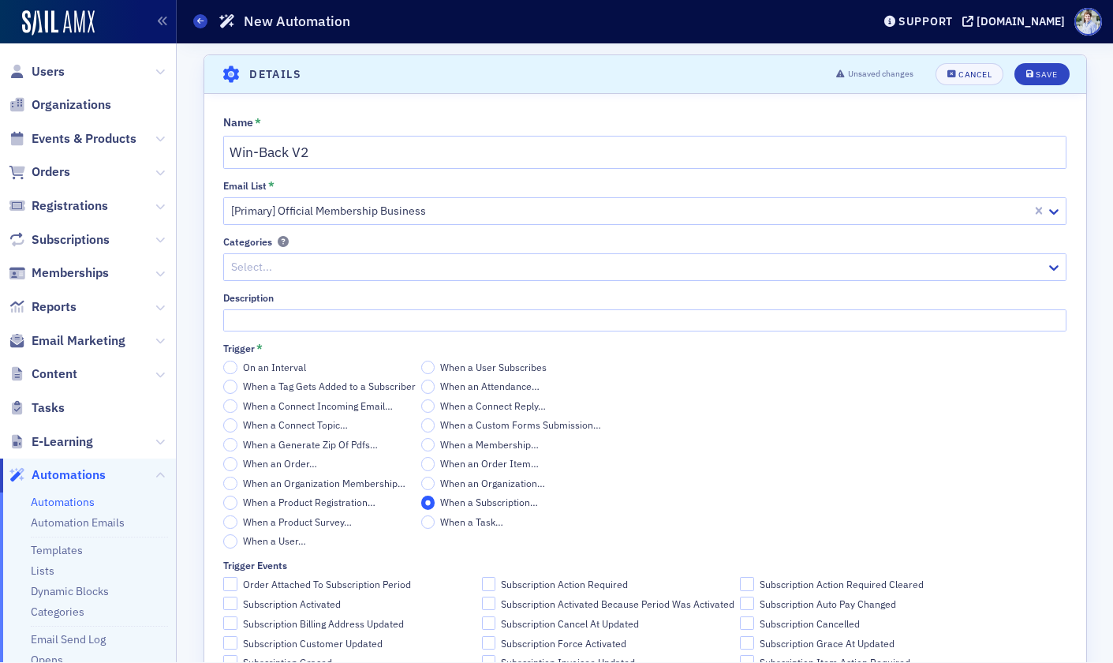
scroll to position [141, 0]
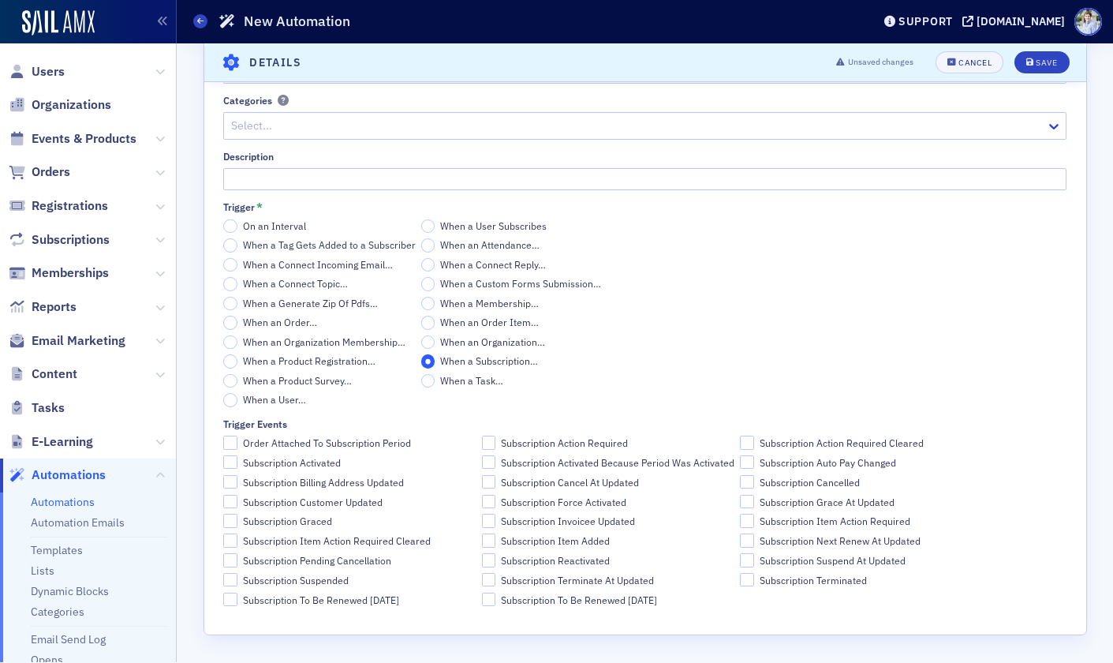
click at [851, 578] on span "Subscription Terminated" at bounding box center [813, 580] width 107 height 13
click at [754, 578] on input "Subscription Terminated" at bounding box center [747, 580] width 14 height 14
checkbox input "true"
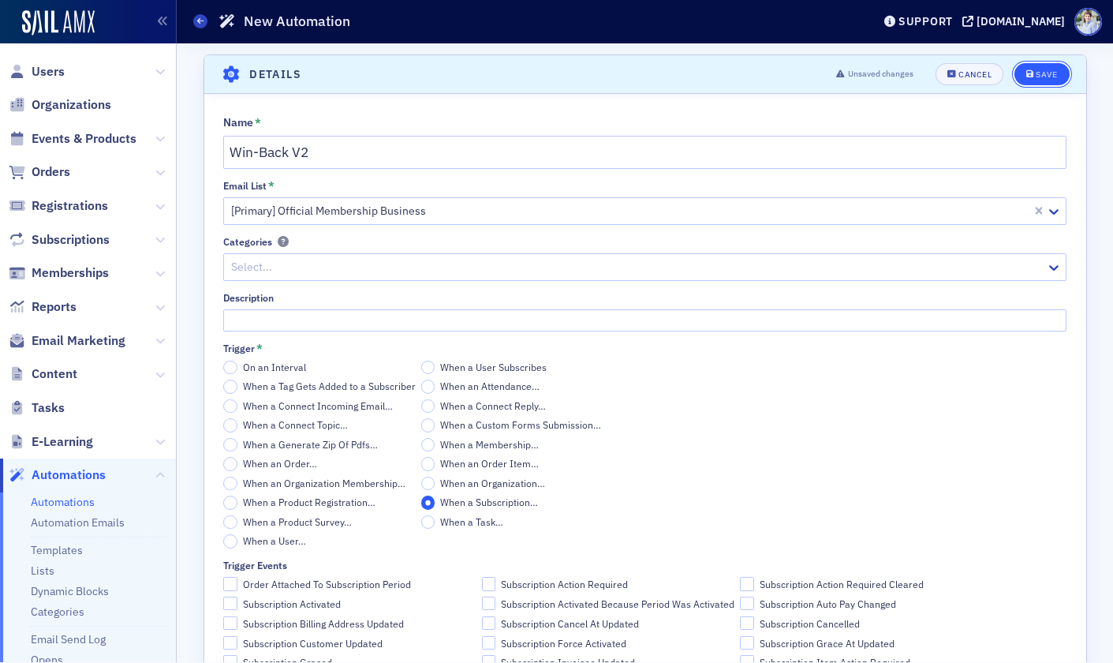
click at [1046, 76] on div "Save" at bounding box center [1046, 74] width 21 height 9
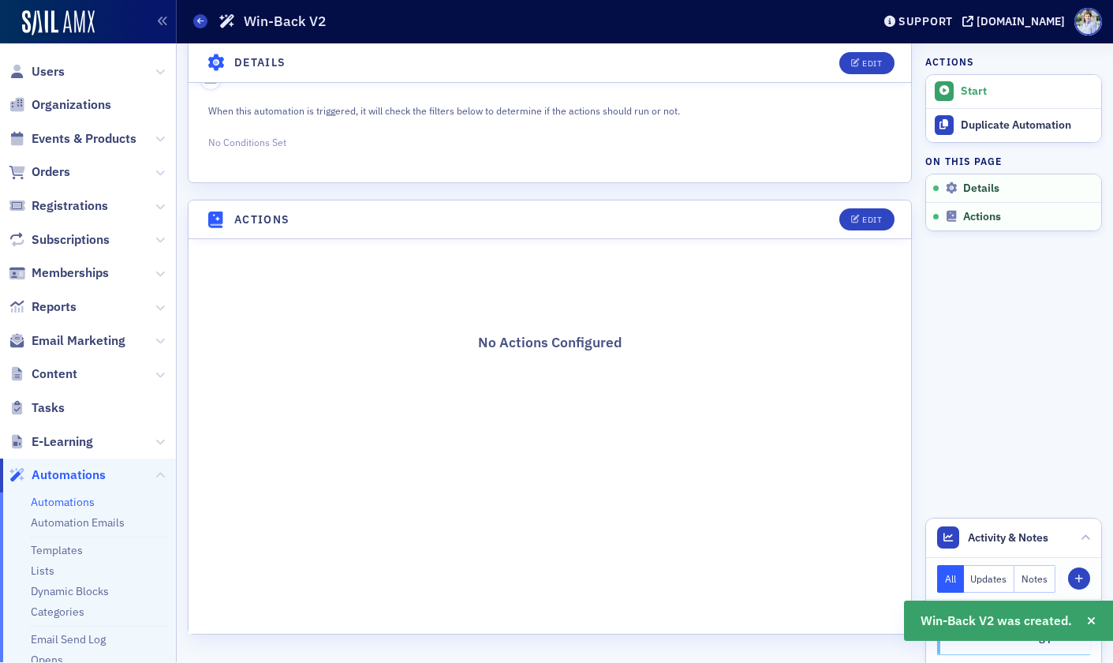
scroll to position [384, 0]
click at [883, 214] on button "Edit" at bounding box center [867, 220] width 54 height 22
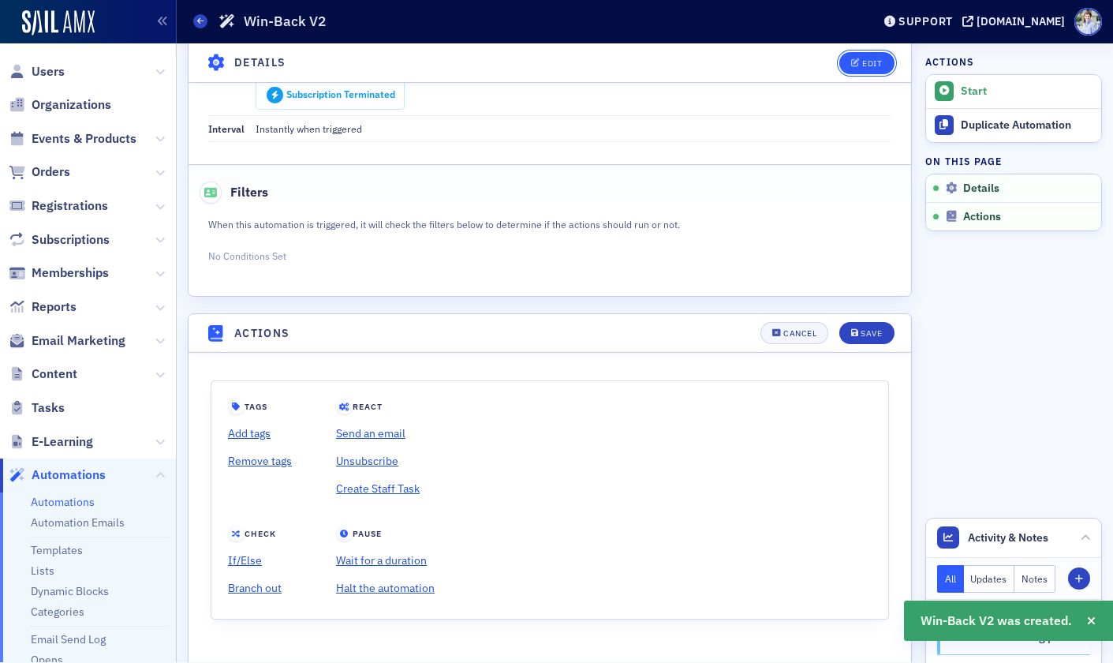
click at [877, 67] on div "Edit" at bounding box center [872, 62] width 20 height 9
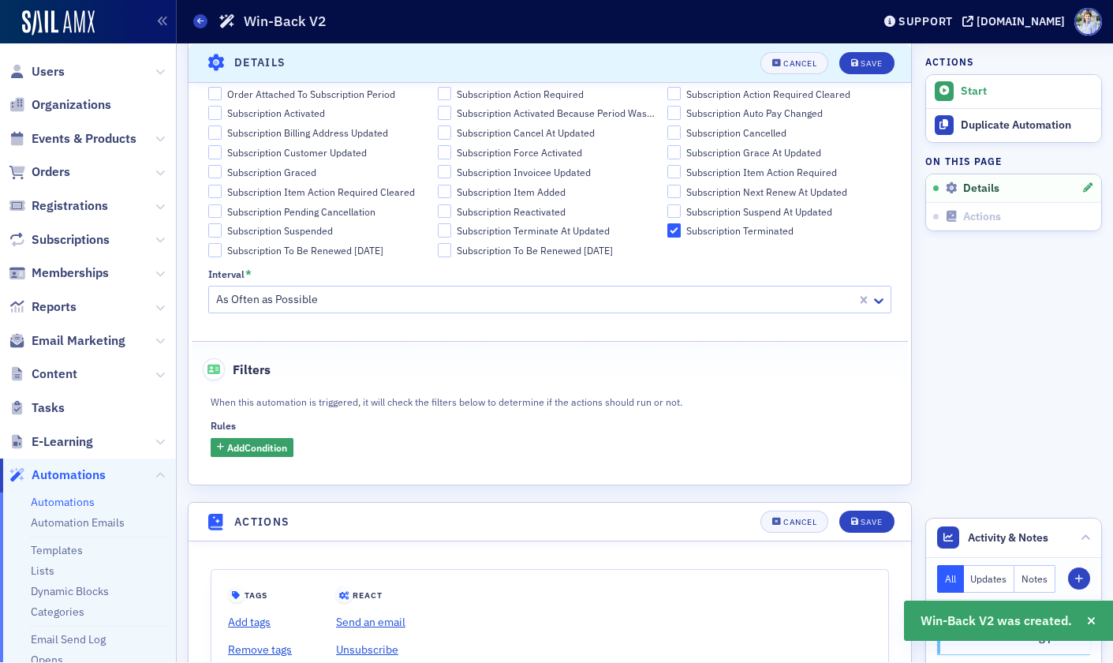
scroll to position [557, 0]
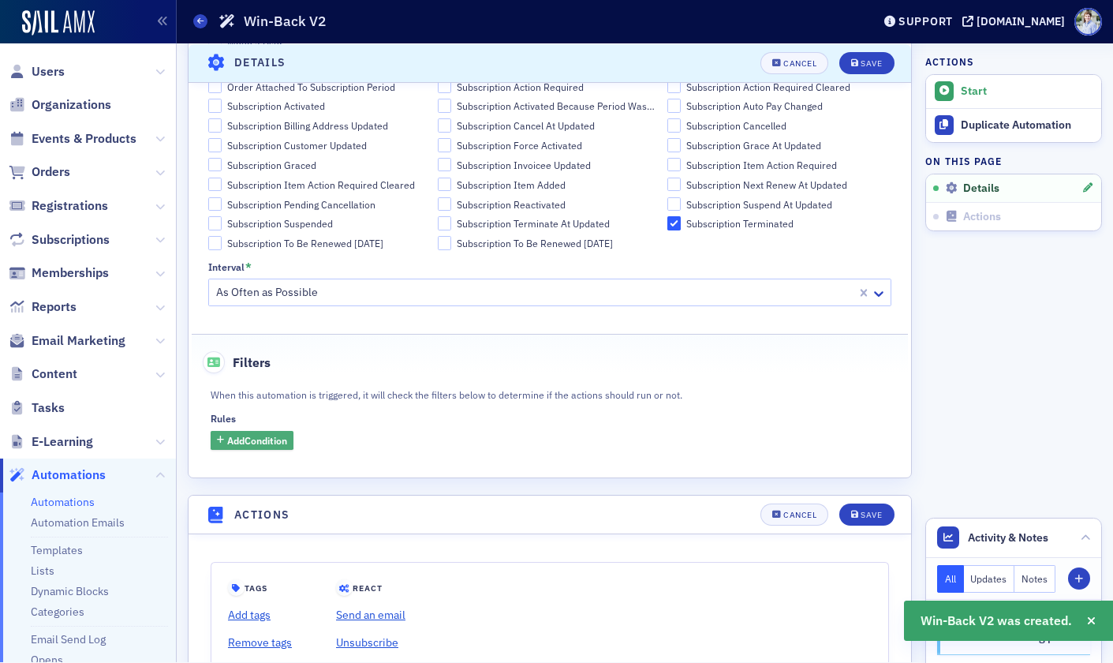
click at [279, 441] on span "Add Condition" at bounding box center [257, 440] width 60 height 14
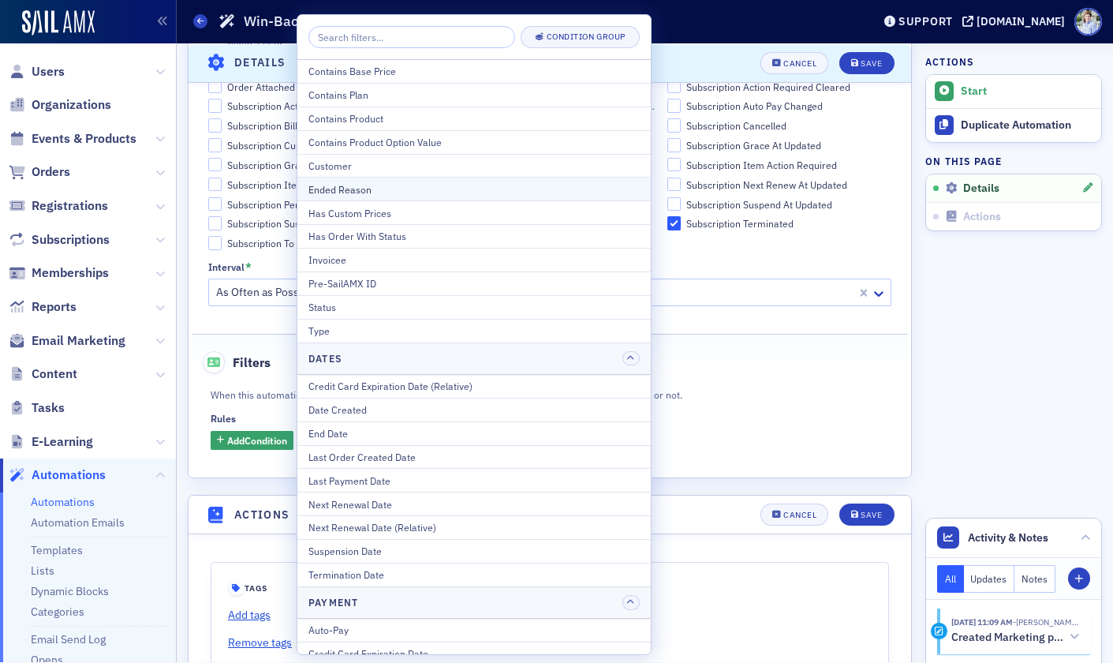
click at [383, 193] on div "Ended Reason" at bounding box center [474, 189] width 331 height 14
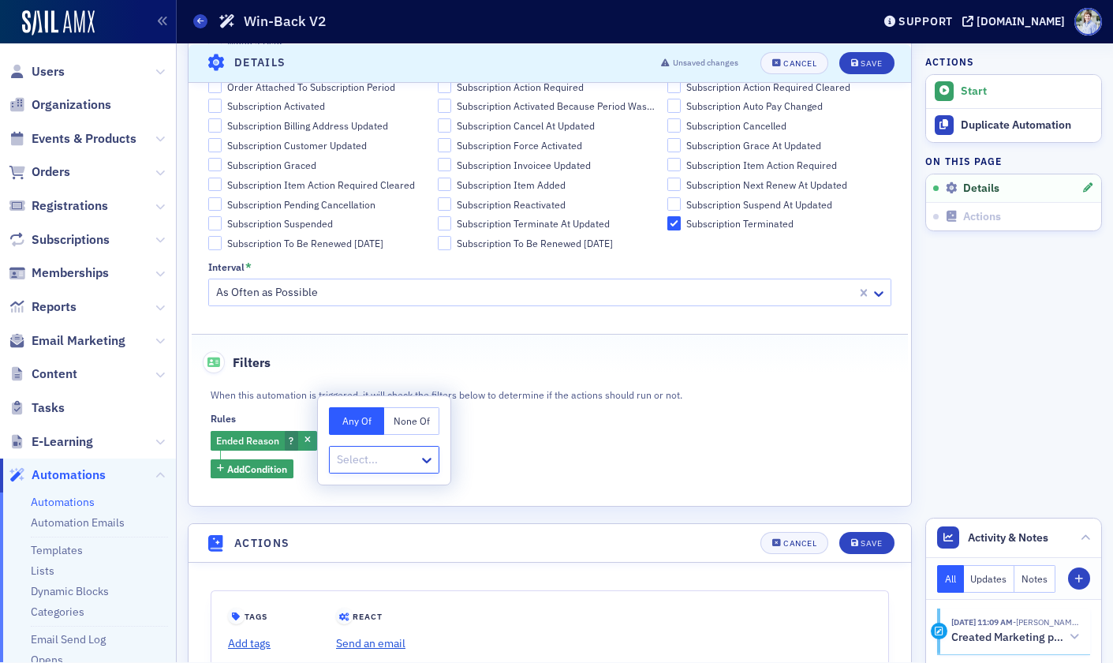
click at [405, 469] on div "Select..." at bounding box center [374, 459] width 89 height 23
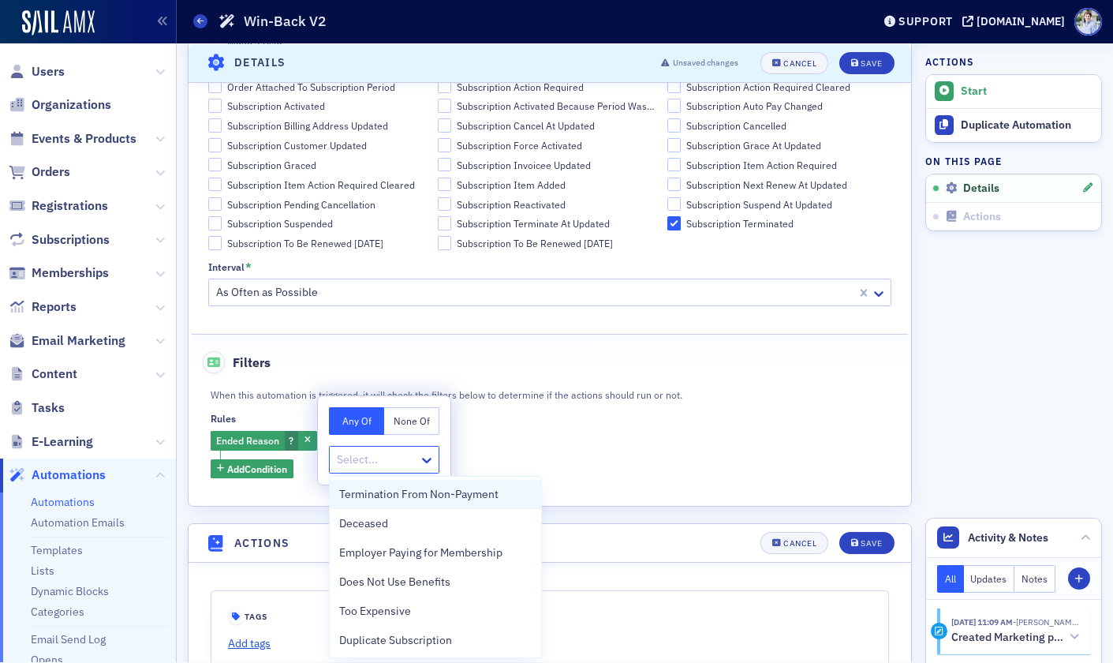
click at [420, 493] on span "Termination From Non-Payment" at bounding box center [418, 494] width 159 height 17
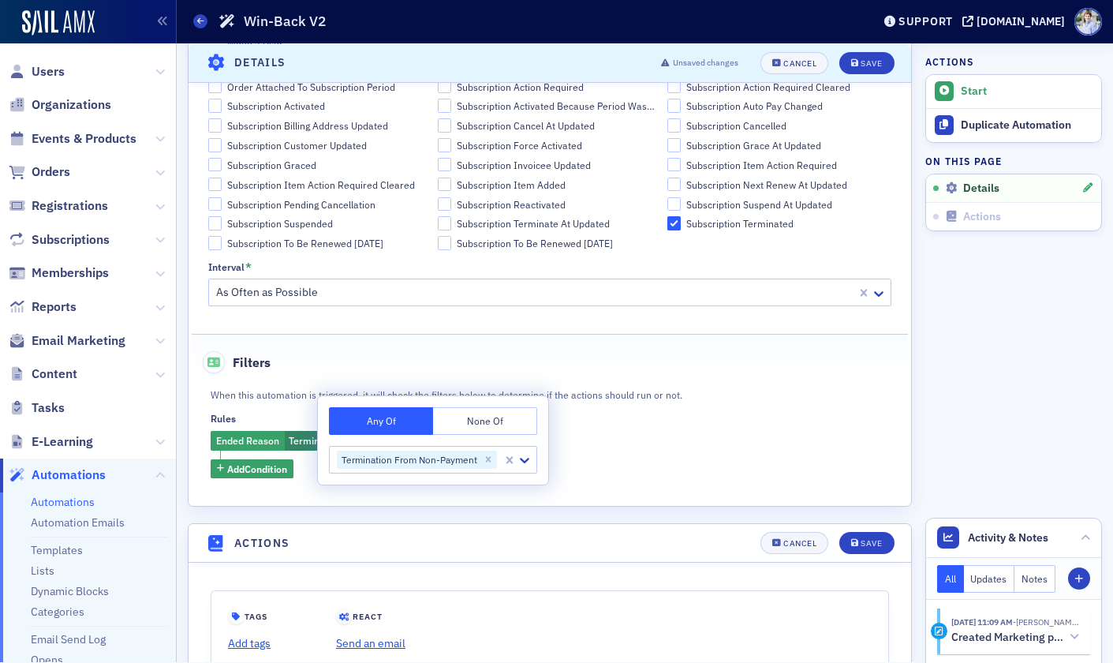
drag, startPoint x: 638, startPoint y: 443, endPoint x: 383, endPoint y: 466, distance: 255.8
click at [619, 446] on div "Ended Reason Termination From Non-Payment Add Condition" at bounding box center [550, 455] width 679 height 48
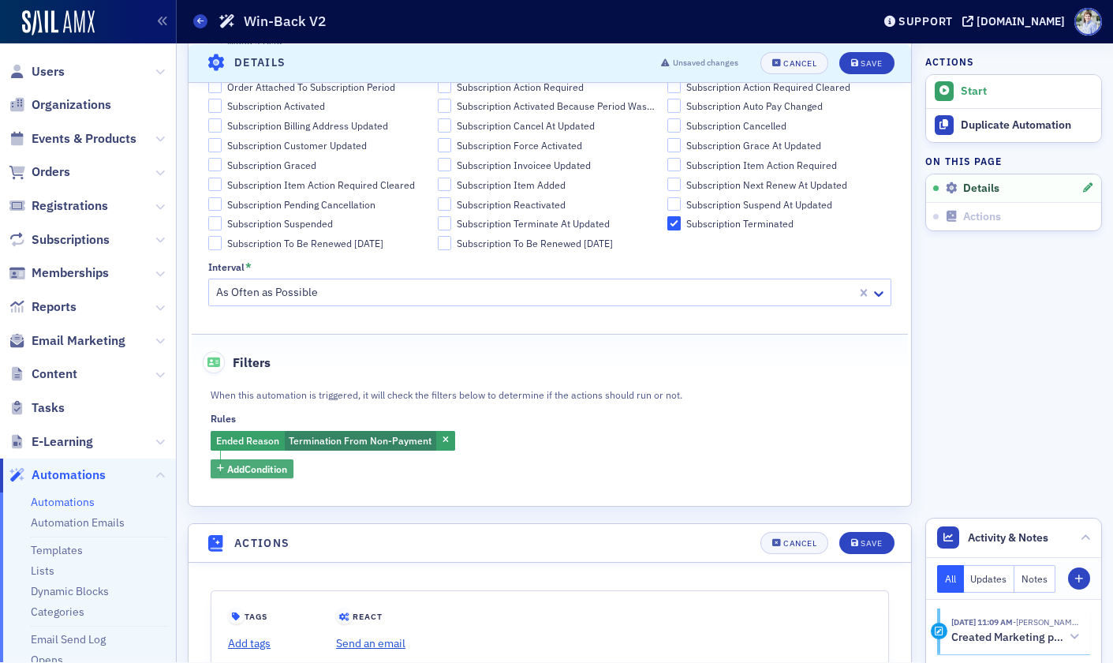
click at [242, 473] on span "Add Condition" at bounding box center [257, 469] width 60 height 14
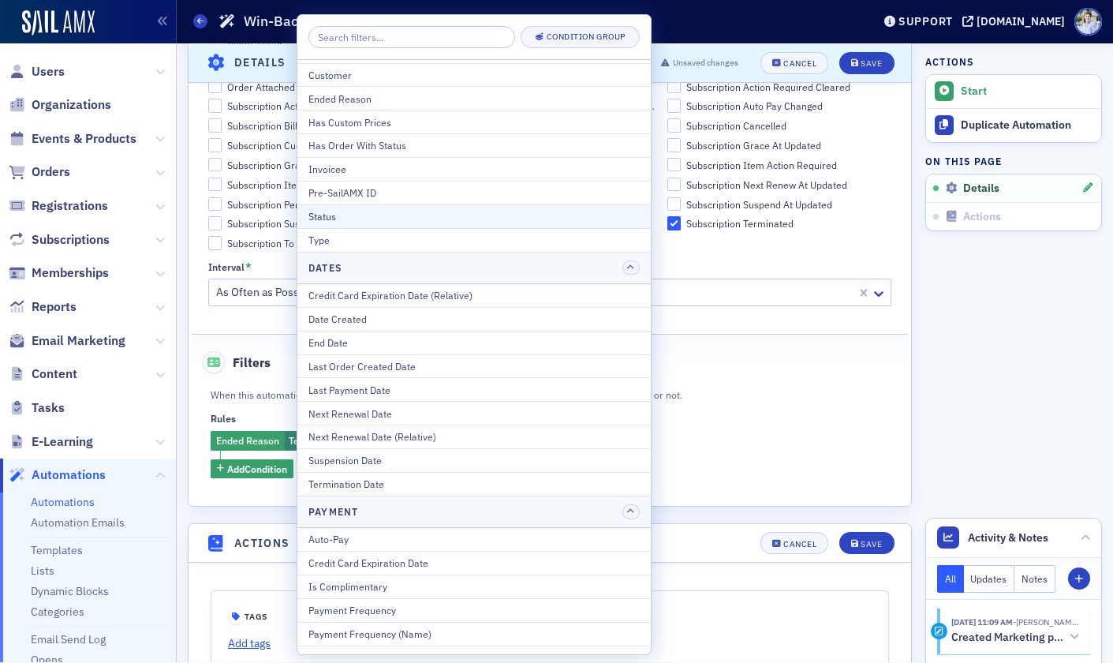
scroll to position [106, 0]
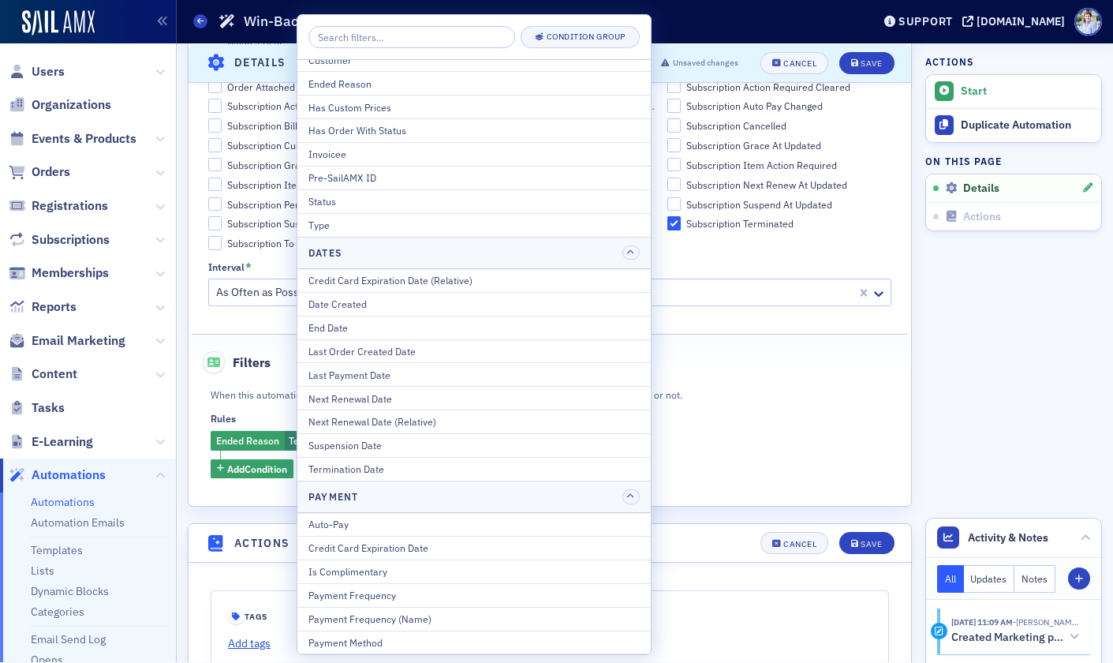
click at [778, 383] on fieldset "Filters When this automation is triggered, it will check the filters below to d…" at bounding box center [550, 409] width 717 height 150
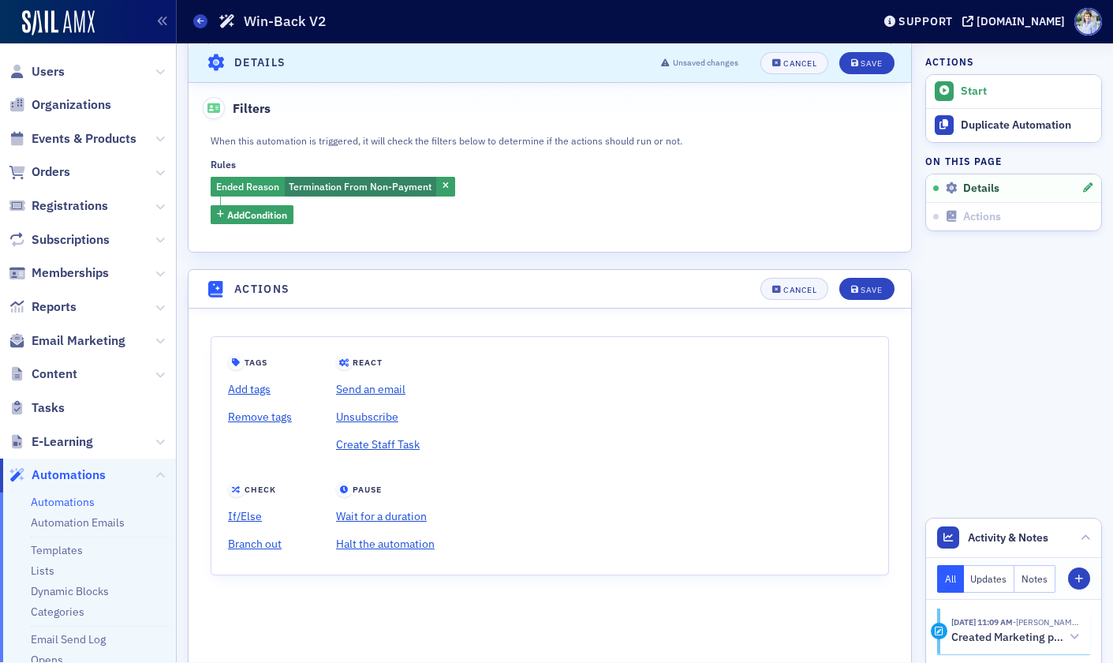
scroll to position [812, 0]
click at [367, 515] on link "Wait for a duration" at bounding box center [385, 516] width 99 height 28
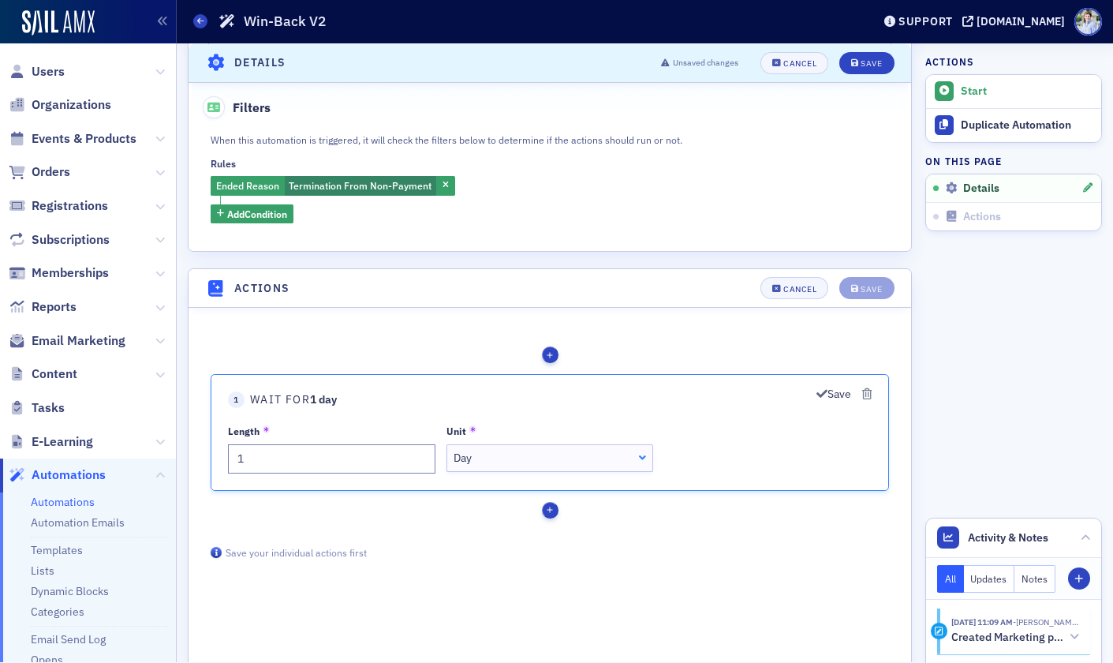
click at [526, 464] on div "Day" at bounding box center [550, 458] width 192 height 17
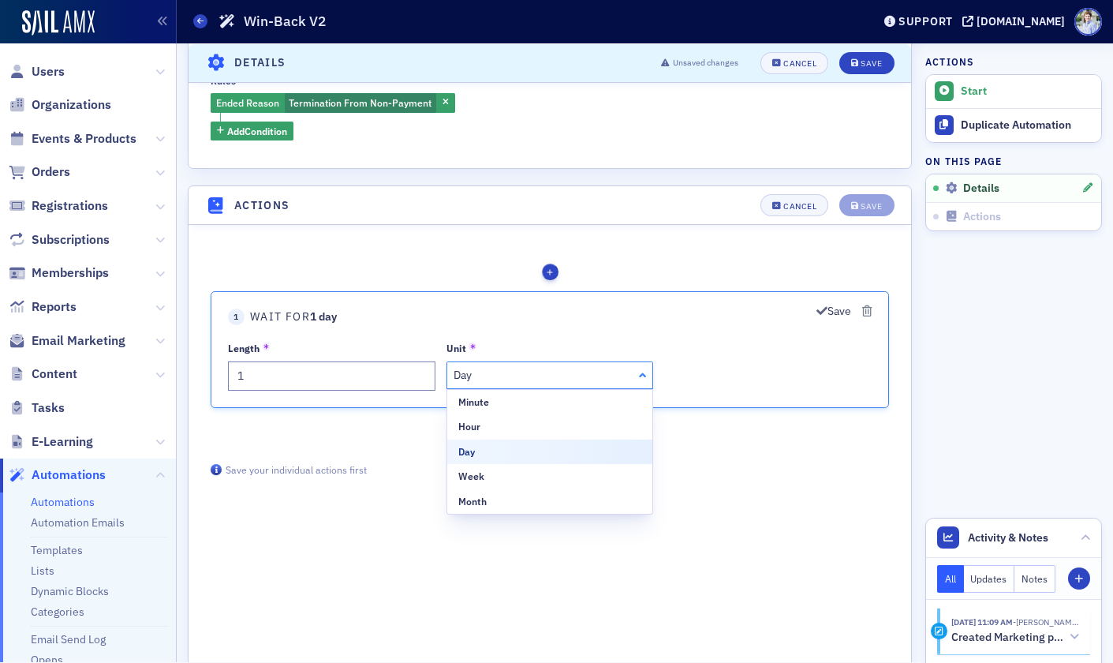
scroll to position [911, 0]
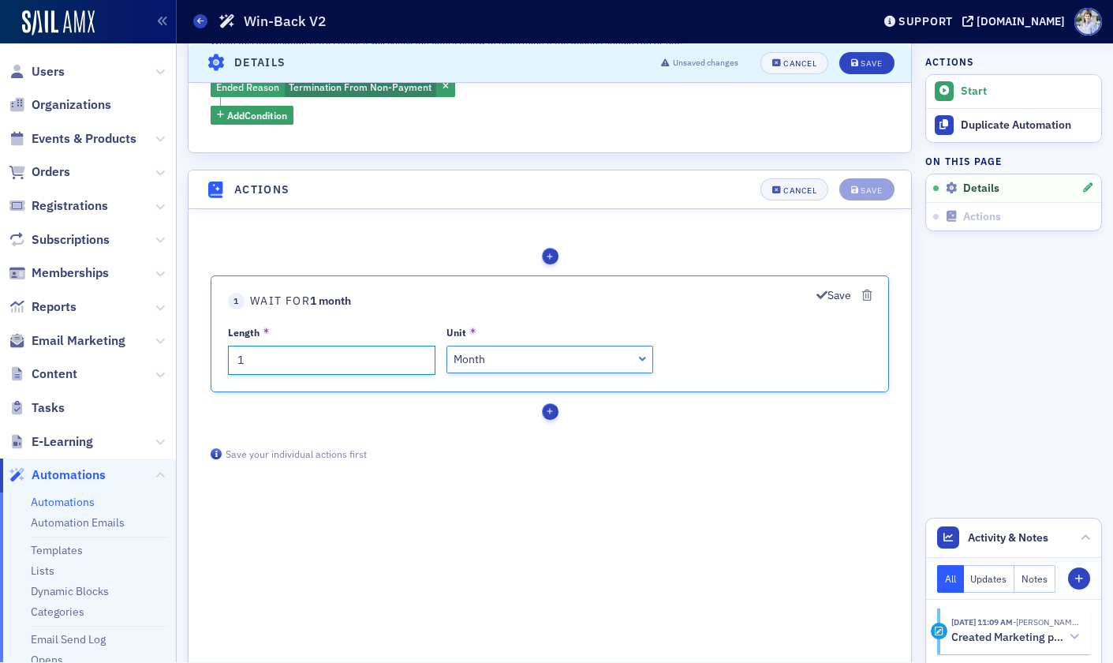
drag, startPoint x: 357, startPoint y: 376, endPoint x: 346, endPoint y: 373, distance: 12.2
click at [357, 376] on fieldset "1 Wait for 1 month Save Length 1 Unit Month Month Minute Hour Day Week Month" at bounding box center [550, 333] width 679 height 117
click at [335, 368] on input "1" at bounding box center [332, 360] width 208 height 29
type input "12"
click at [402, 451] on div "Save actions Save your individual actions first" at bounding box center [550, 454] width 679 height 14
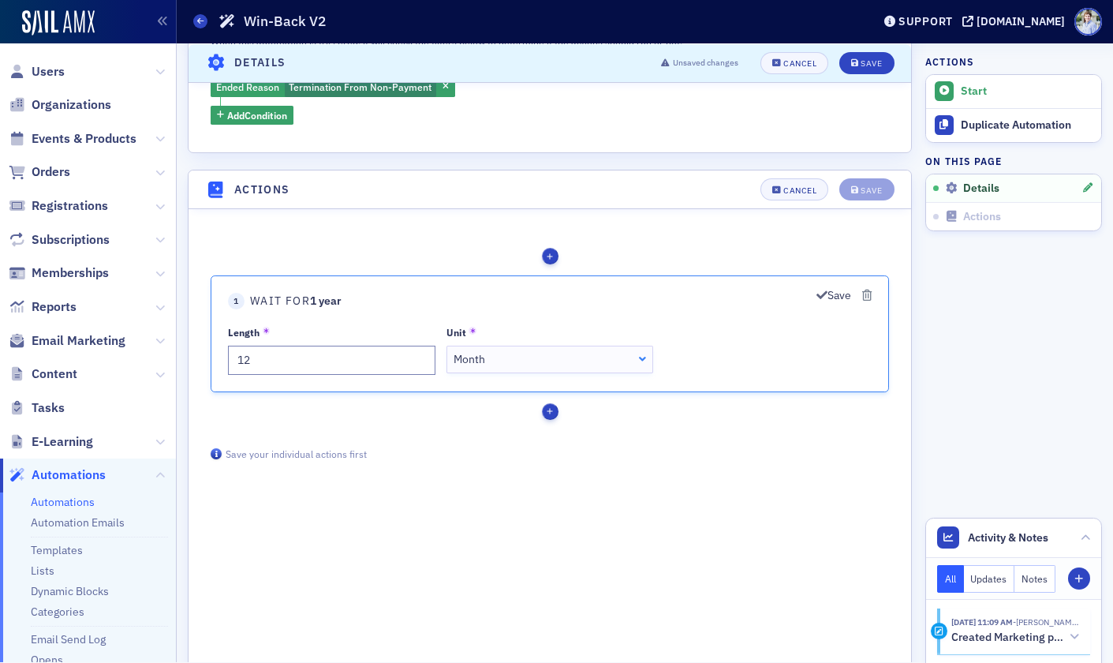
drag, startPoint x: 819, startPoint y: 294, endPoint x: 765, endPoint y: 305, distance: 54.8
click at [819, 294] on icon "button" at bounding box center [822, 295] width 11 height 11
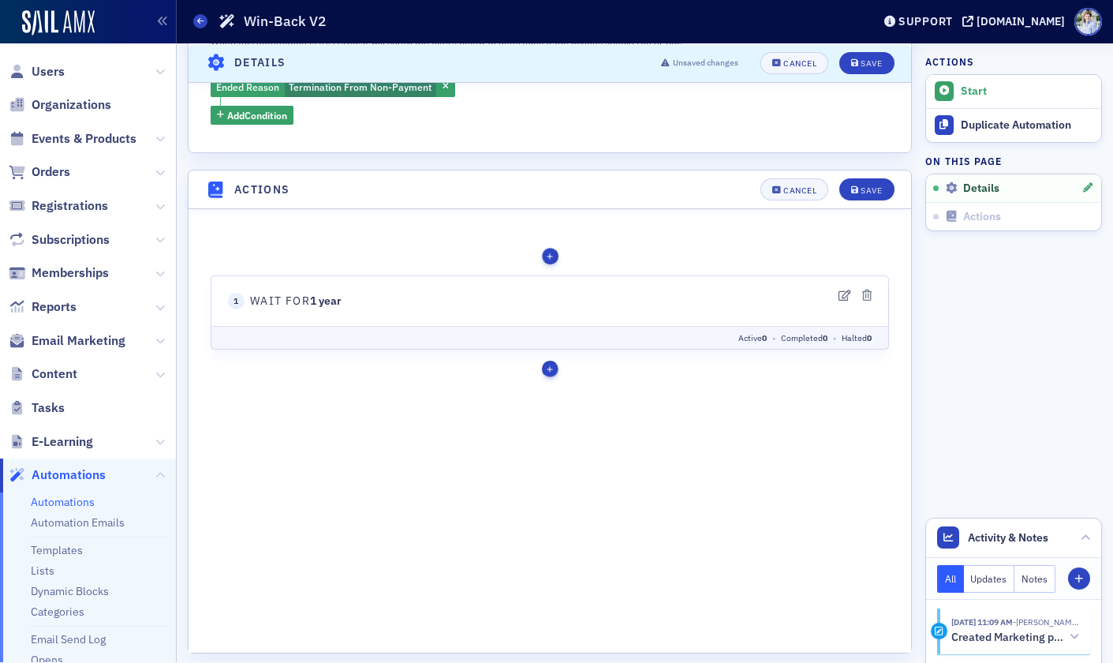
click at [555, 371] on div "button" at bounding box center [550, 369] width 17 height 17
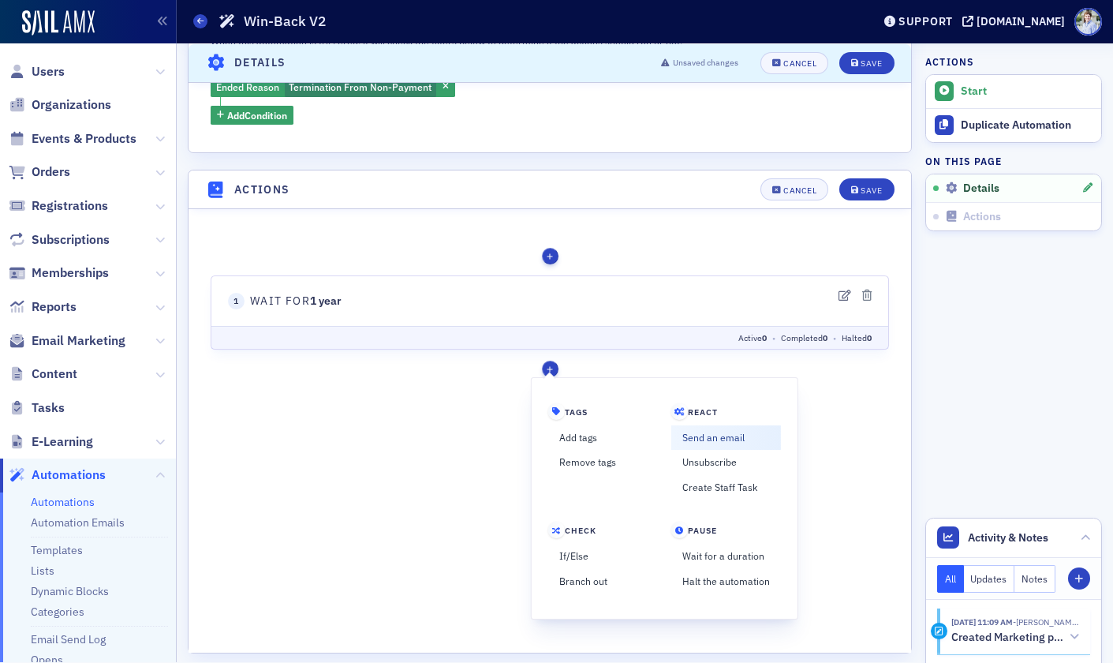
click at [726, 437] on link "Send an email" at bounding box center [726, 437] width 110 height 25
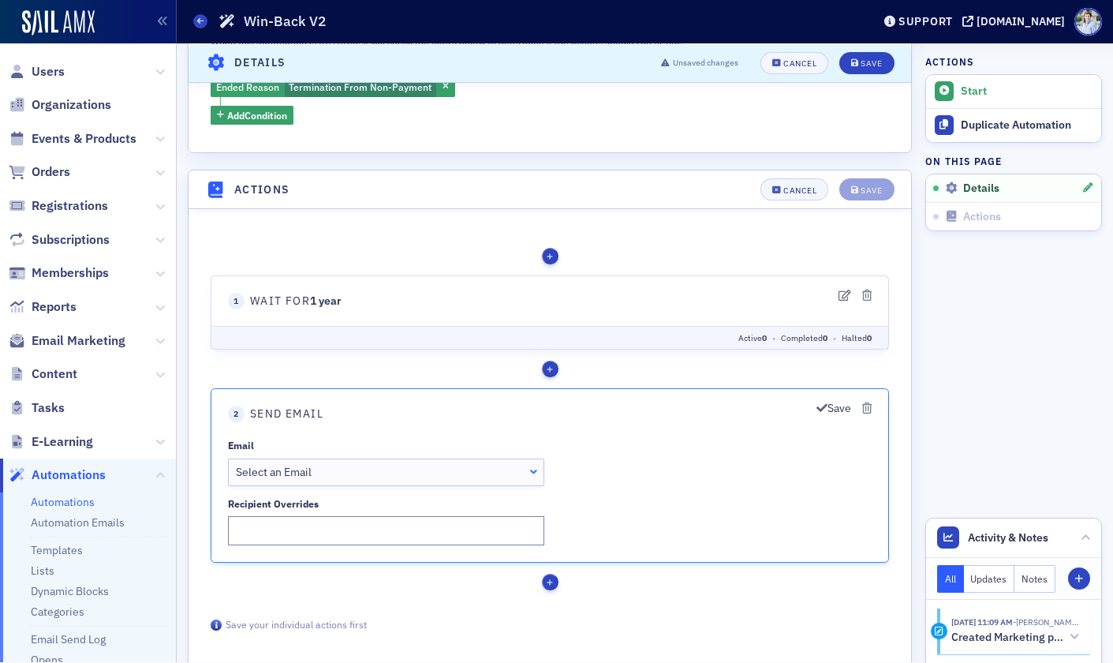
drag, startPoint x: 313, startPoint y: 471, endPoint x: 327, endPoint y: 479, distance: 15.6
click at [313, 471] on div "Select an Email" at bounding box center [386, 472] width 301 height 17
click at [544, 360] on div "Tags Add tags Remove tags React Send an email Unsubscribe" at bounding box center [550, 419] width 679 height 365
click at [549, 365] on div "button" at bounding box center [550, 369] width 17 height 17
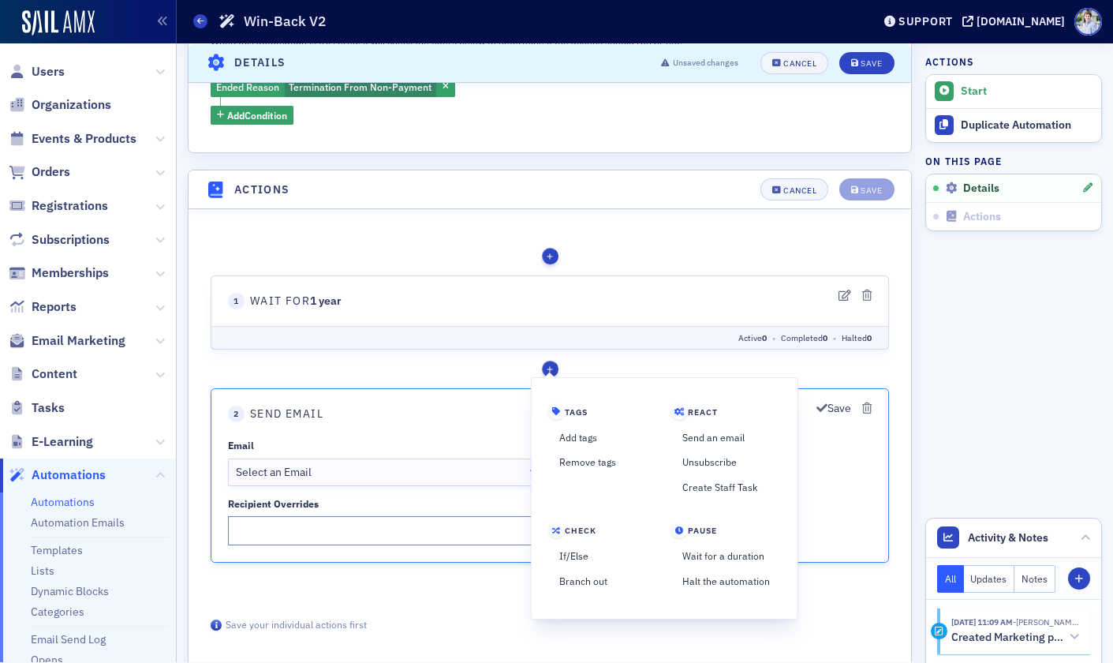
drag, startPoint x: 588, startPoint y: 554, endPoint x: 568, endPoint y: 537, distance: 26.3
click at [587, 554] on link "If/Else" at bounding box center [587, 556] width 79 height 25
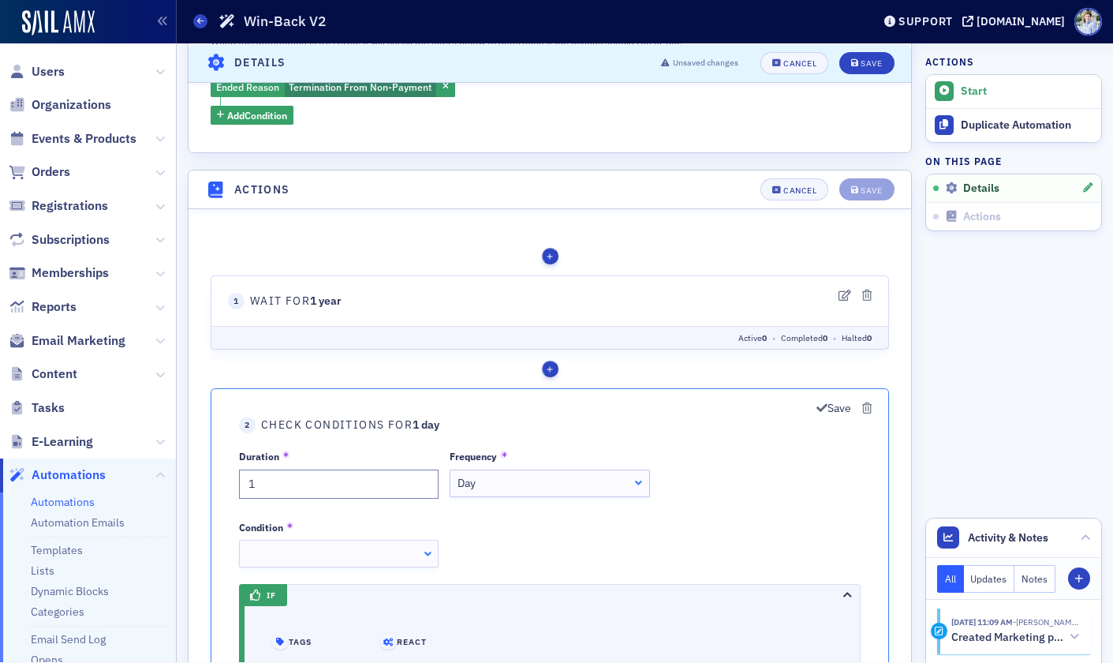
click at [479, 482] on div "Day" at bounding box center [550, 483] width 185 height 17
drag, startPoint x: 488, startPoint y: 512, endPoint x: 368, endPoint y: 541, distance: 123.4
drag, startPoint x: 359, startPoint y: 542, endPoint x: 395, endPoint y: 548, distance: 36.1
click at [358, 543] on div at bounding box center [339, 554] width 200 height 28
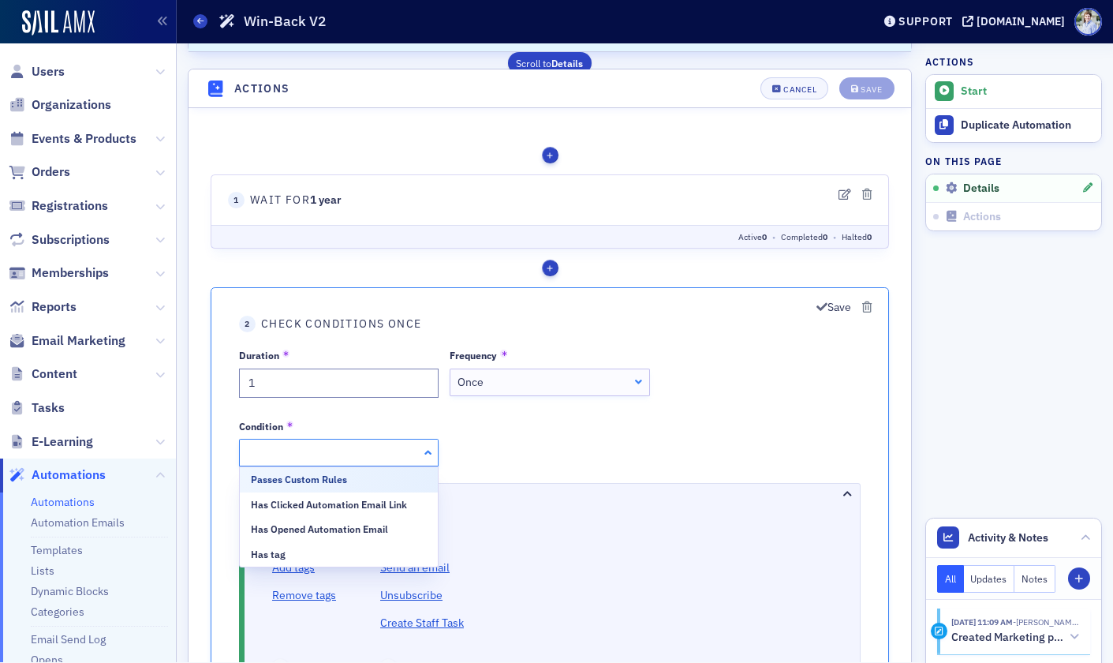
scroll to position [1020, 0]
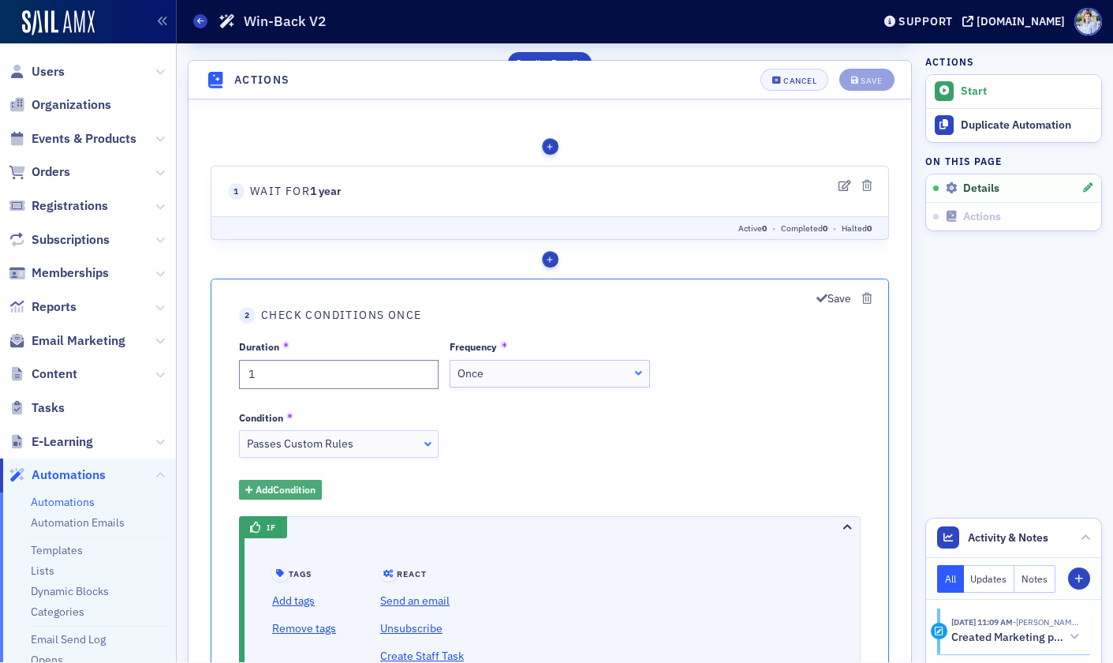
click at [316, 492] on span "Add Condition" at bounding box center [286, 489] width 60 height 14
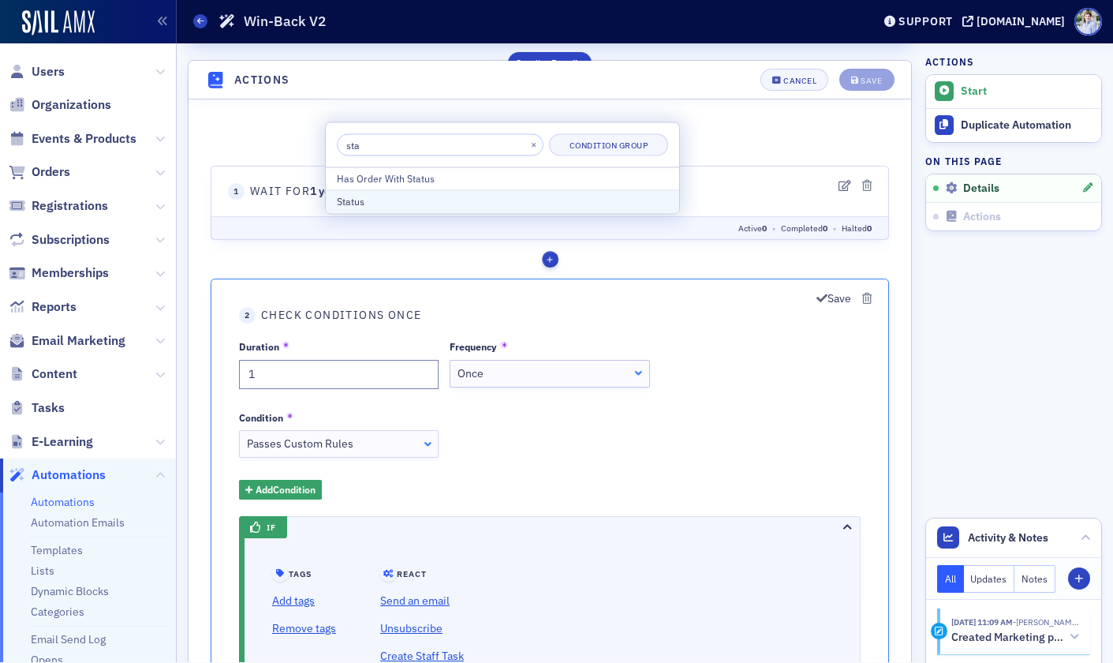
type input "sta"
click at [386, 202] on div "Status" at bounding box center [502, 202] width 331 height 14
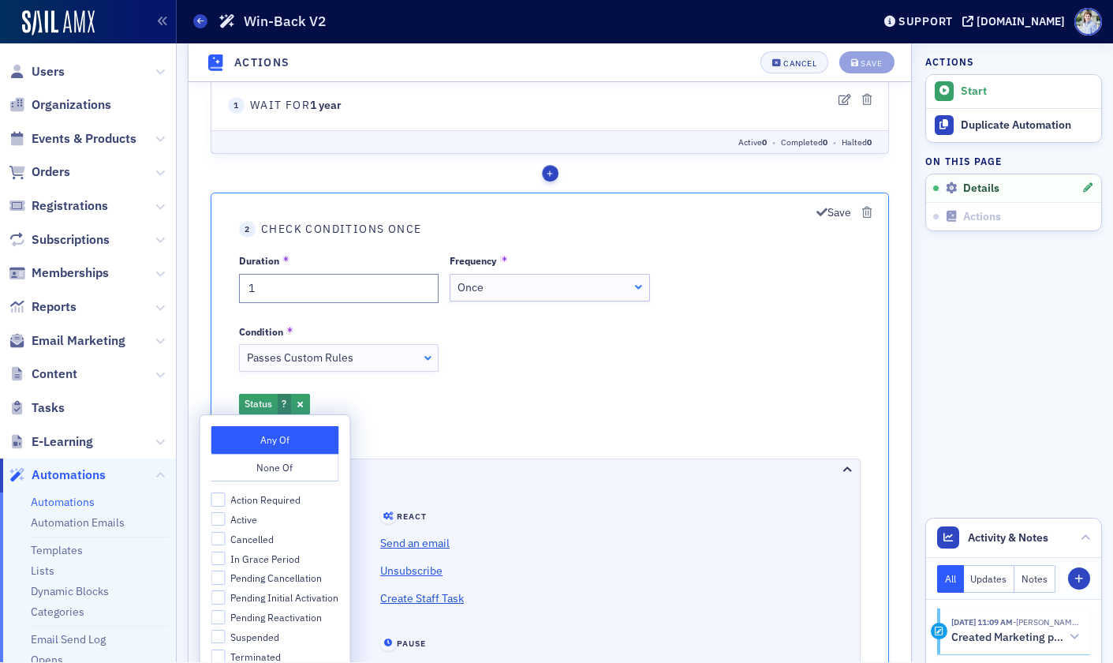
scroll to position [1199, 0]
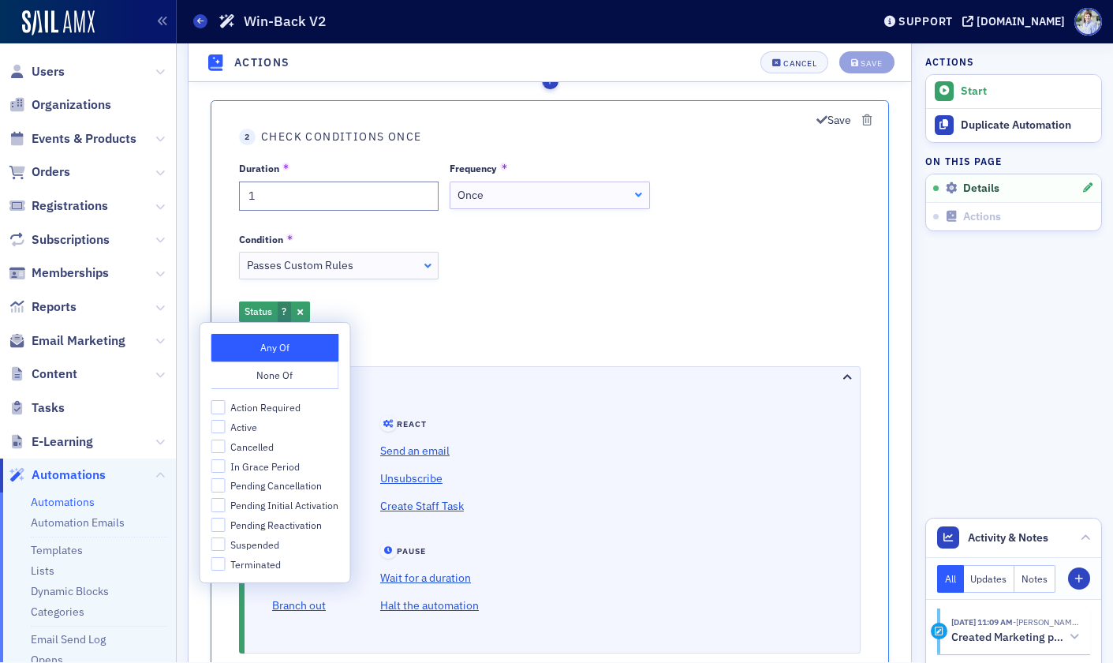
drag, startPoint x: 249, startPoint y: 564, endPoint x: 303, endPoint y: 558, distance: 54.8
click at [249, 564] on span "Terminated" at bounding box center [255, 565] width 50 height 13
click at [226, 564] on input "Terminated" at bounding box center [218, 565] width 14 height 14
checkbox input "true"
click at [526, 323] on div "Status Terminated Add Condition" at bounding box center [550, 326] width 622 height 48
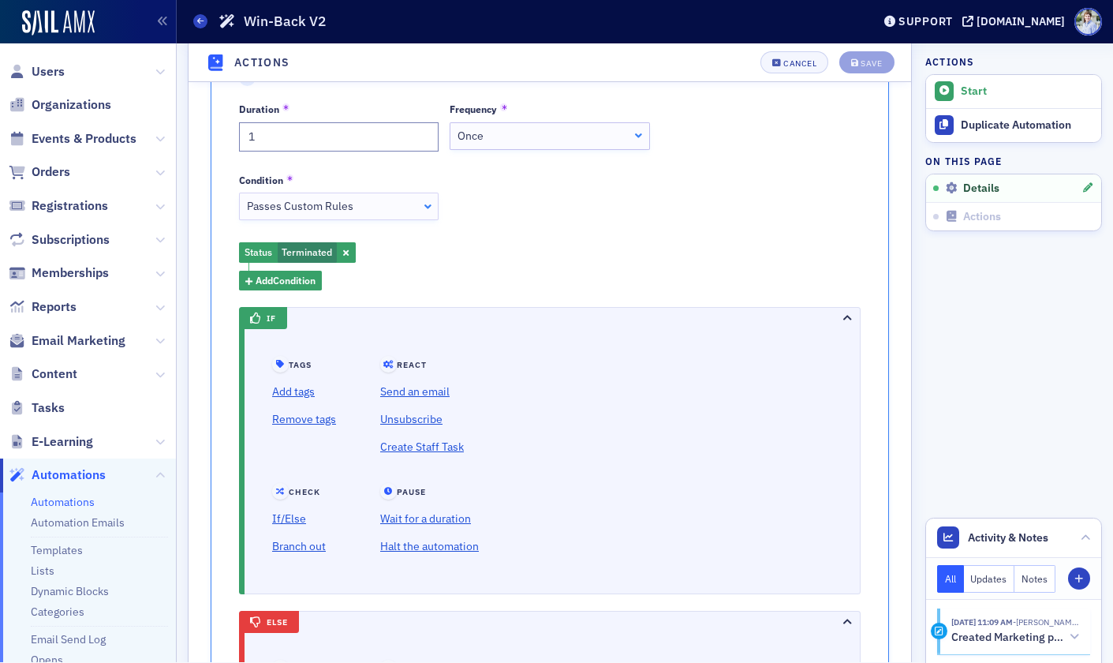
scroll to position [1248, 0]
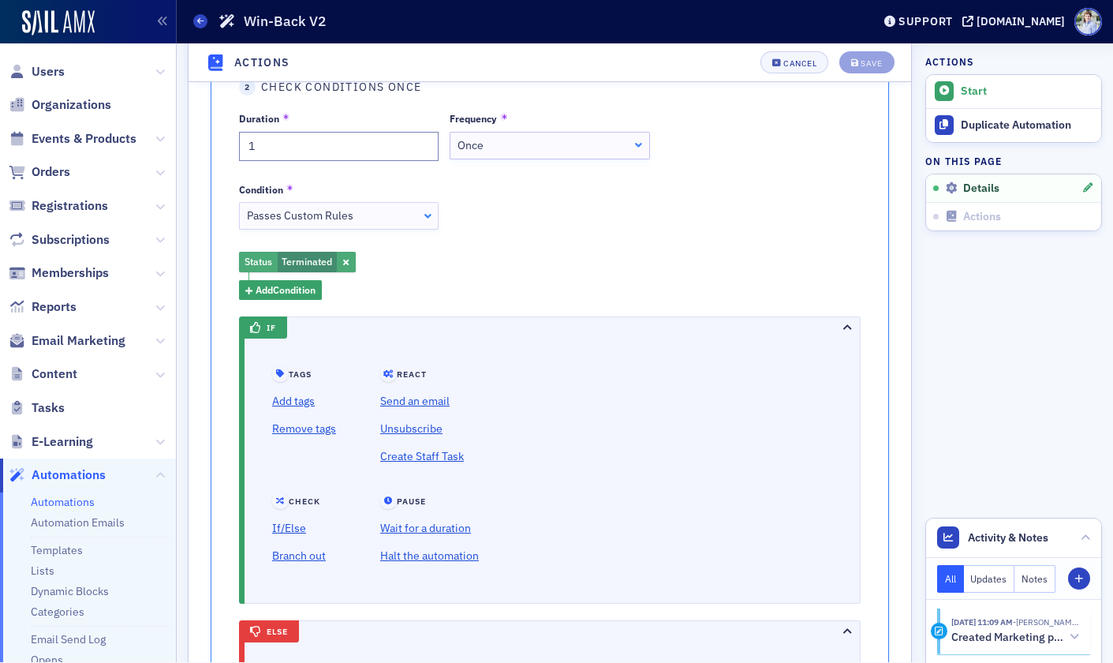
click at [291, 266] on span "Terminated" at bounding box center [307, 262] width 50 height 13
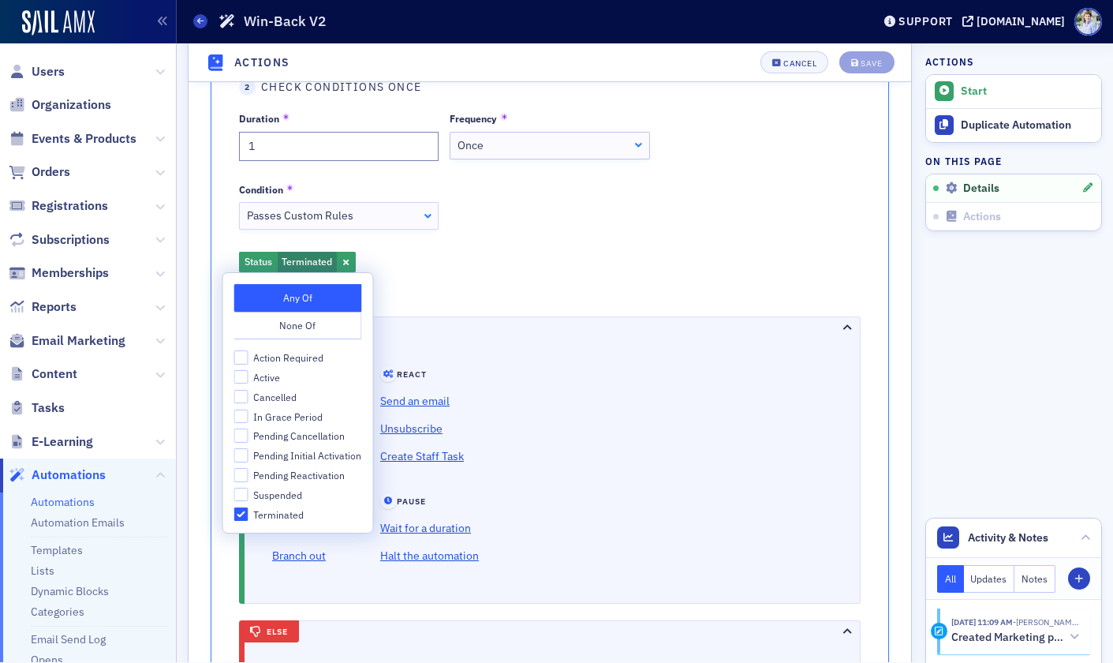
click at [296, 326] on button "None Of" at bounding box center [298, 326] width 128 height 28
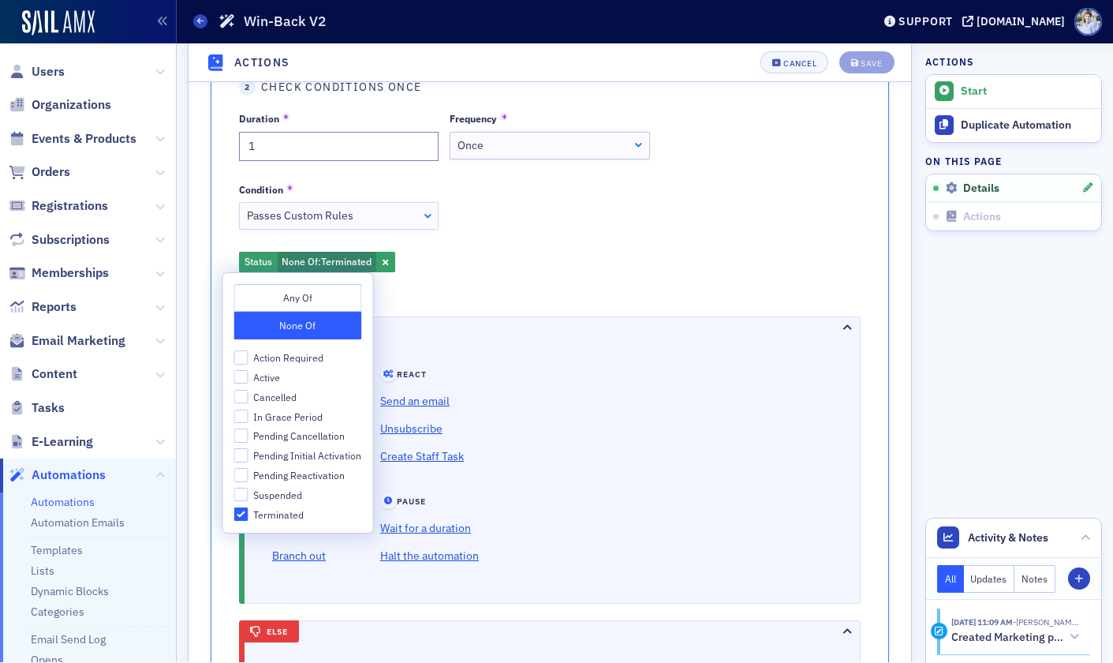
click at [463, 267] on div "Status None Of : Terminated Add Condition" at bounding box center [550, 276] width 622 height 48
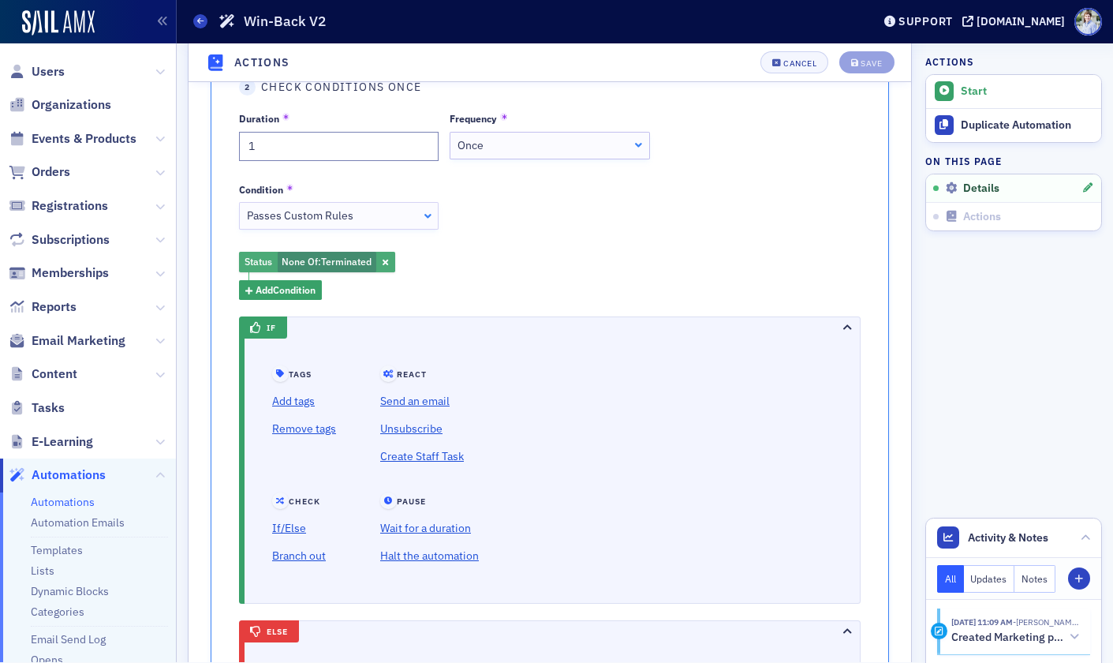
click at [309, 265] on span "None Of :" at bounding box center [301, 262] width 39 height 13
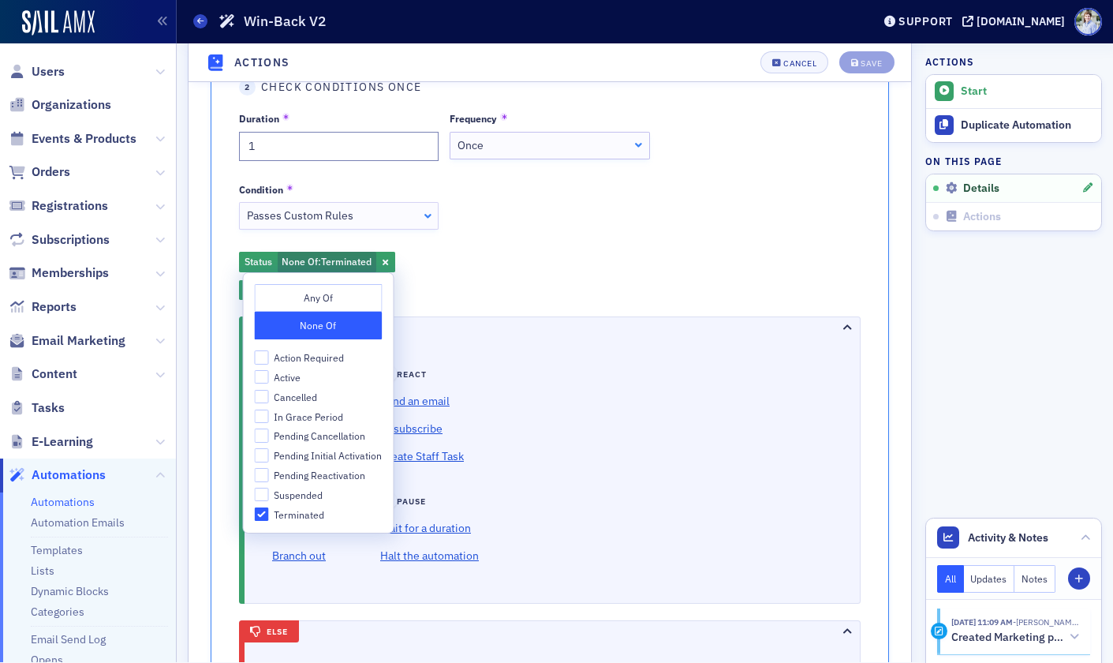
drag, startPoint x: 290, startPoint y: 297, endPoint x: 396, endPoint y: 301, distance: 105.8
click at [290, 297] on button "Any Of" at bounding box center [319, 299] width 128 height 28
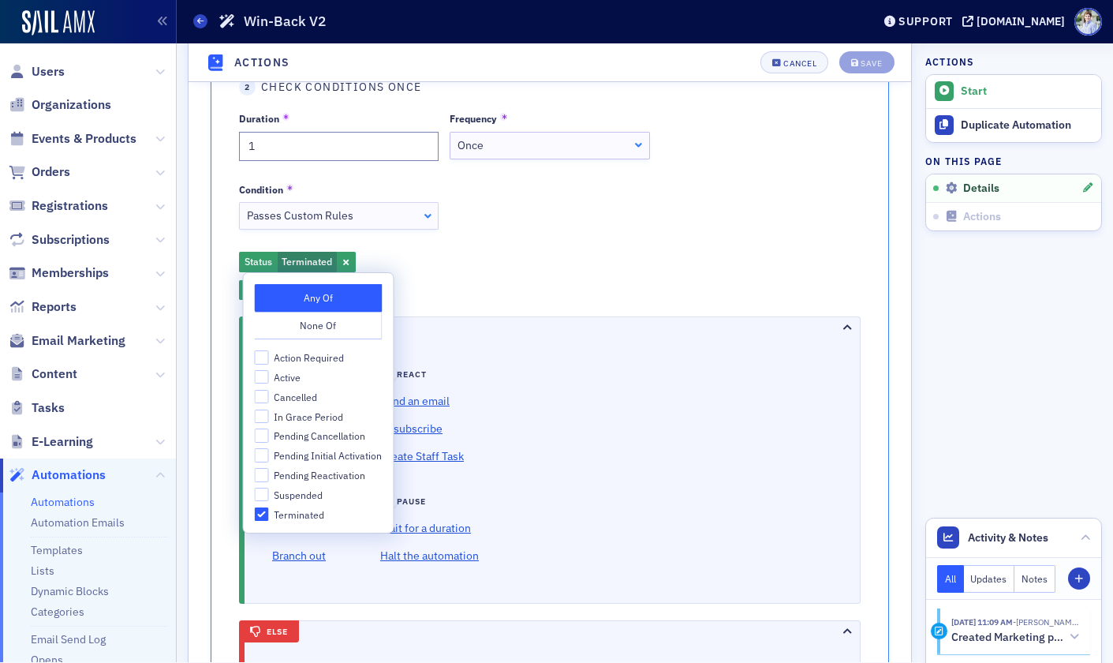
drag, startPoint x: 494, startPoint y: 287, endPoint x: 488, endPoint y: 336, distance: 49.3
click at [495, 288] on div "Status Terminated Add Condition" at bounding box center [550, 276] width 622 height 48
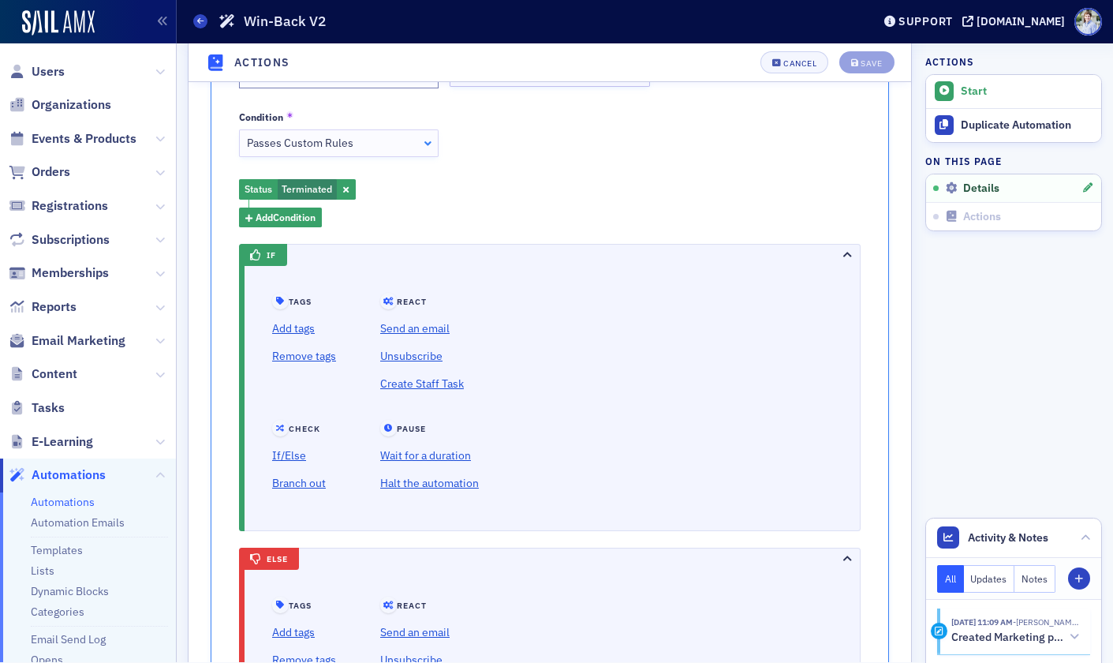
scroll to position [1320, 0]
click at [299, 193] on span "Terminated" at bounding box center [307, 190] width 50 height 13
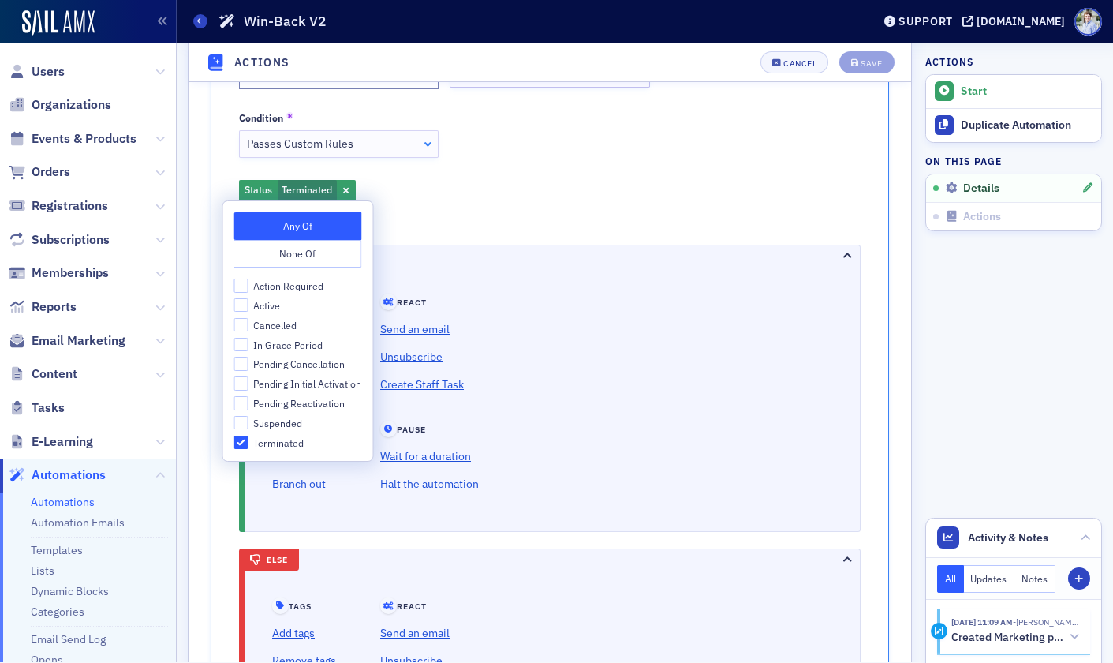
click at [316, 246] on button "None Of" at bounding box center [298, 255] width 128 height 28
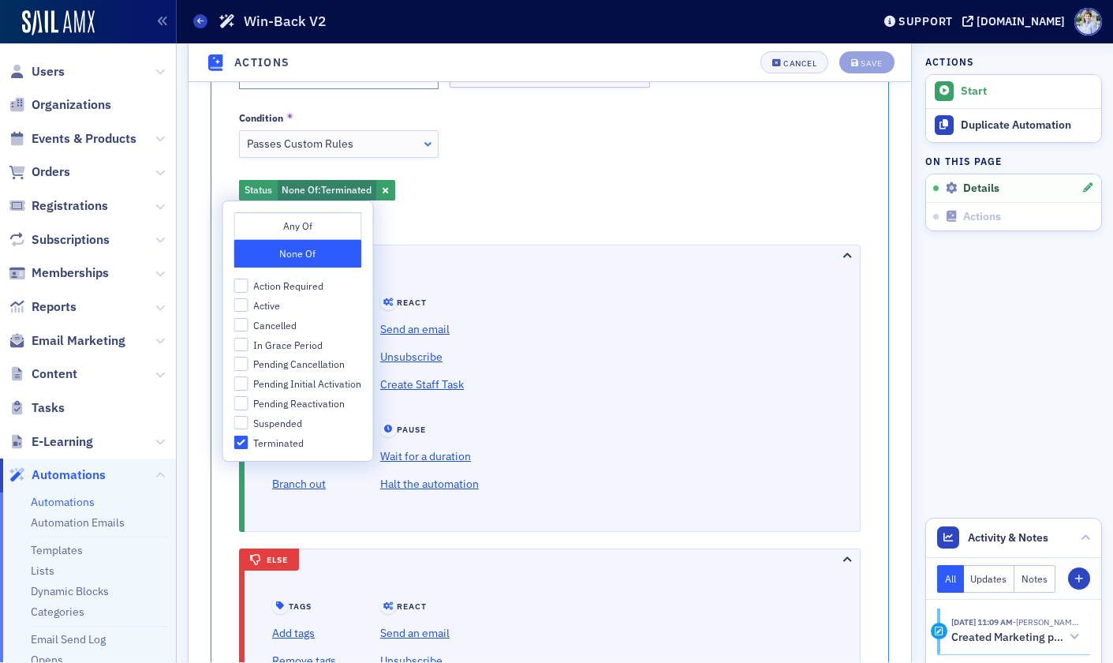
click at [498, 221] on div "Status None Of : Terminated Add Condition" at bounding box center [550, 205] width 622 height 48
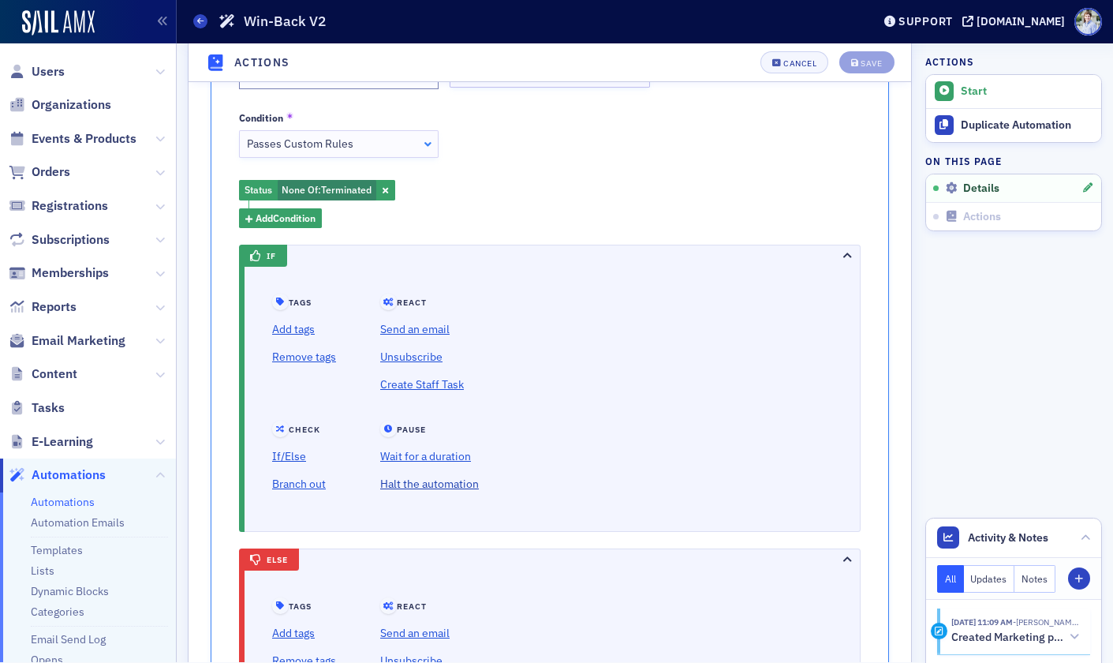
click at [415, 482] on link "Halt the automation" at bounding box center [429, 485] width 99 height 28
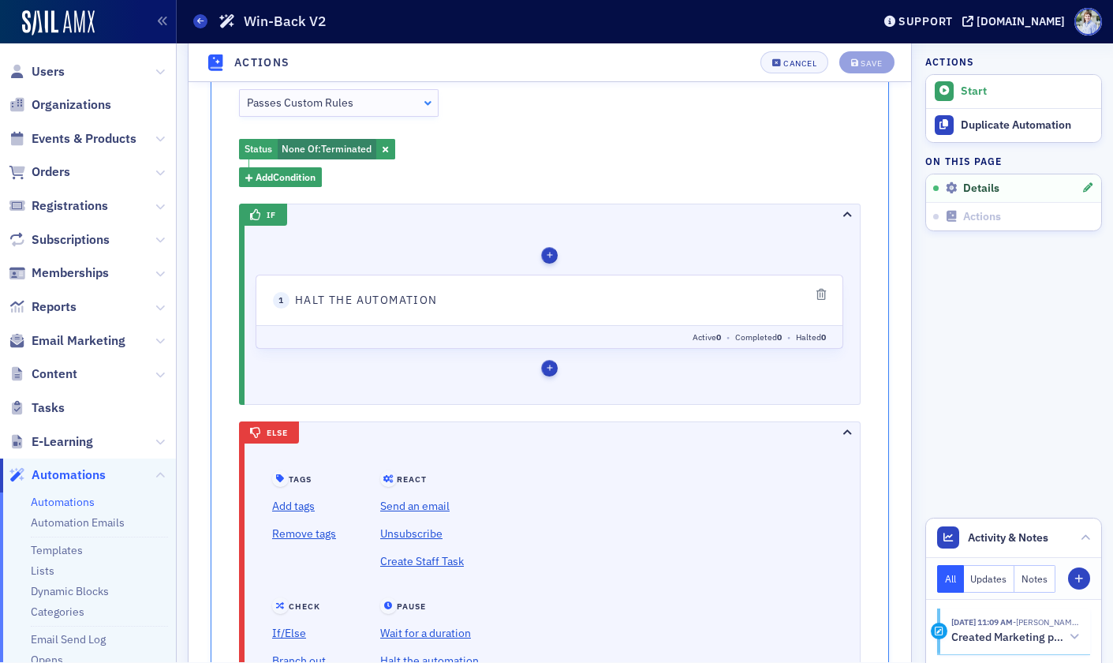
scroll to position [1090, 0]
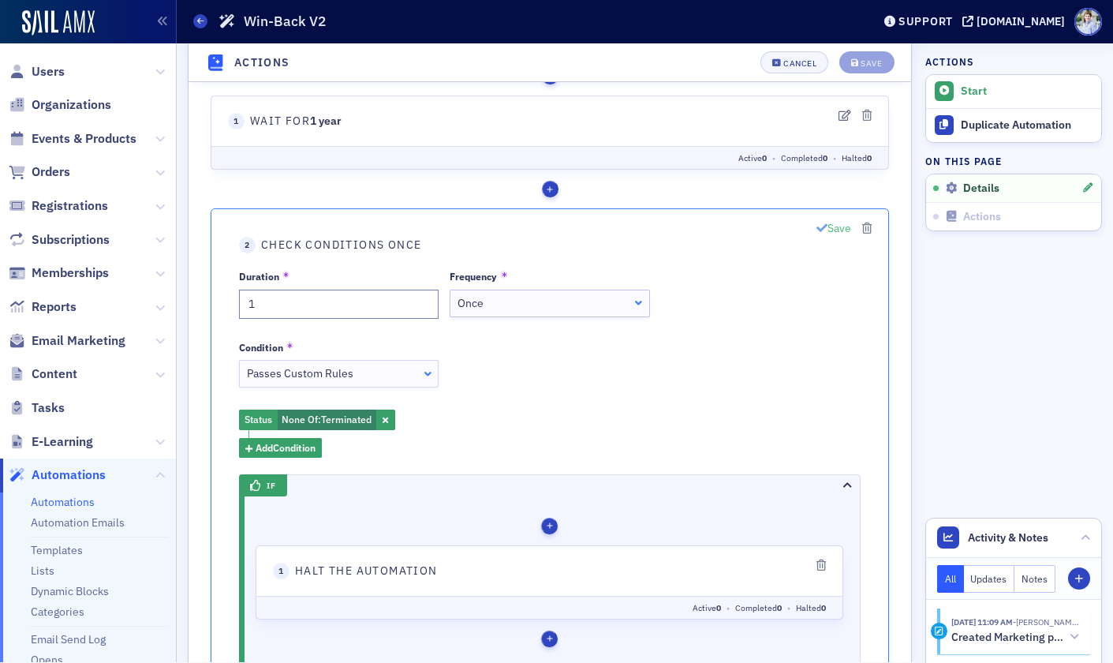
click at [824, 226] on icon "button" at bounding box center [822, 228] width 11 height 11
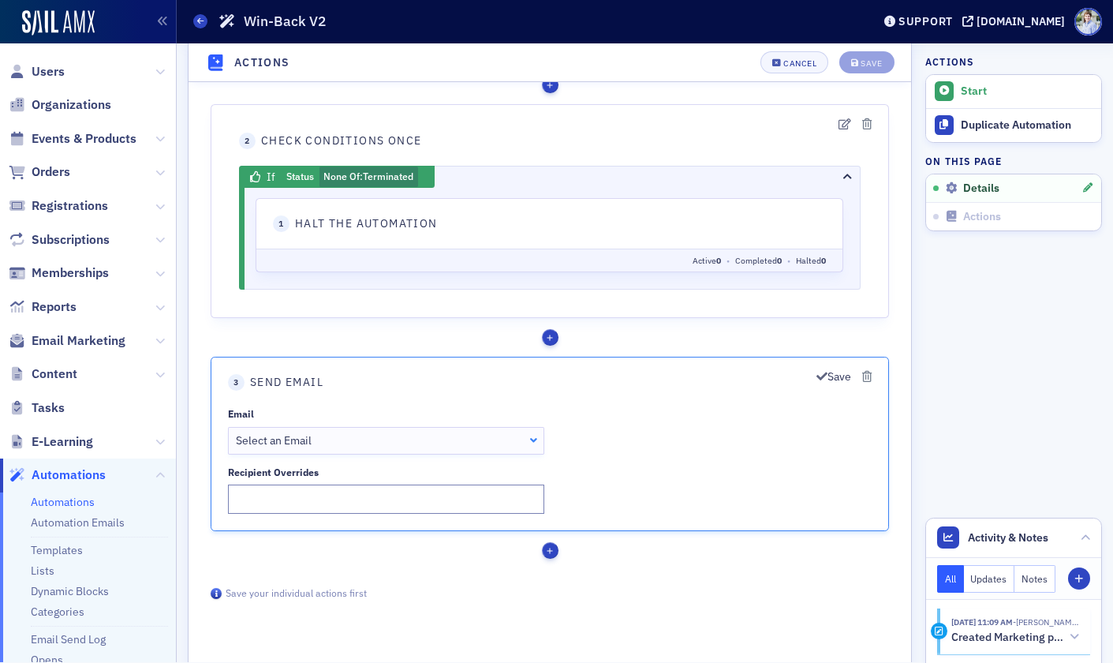
scroll to position [1241, 0]
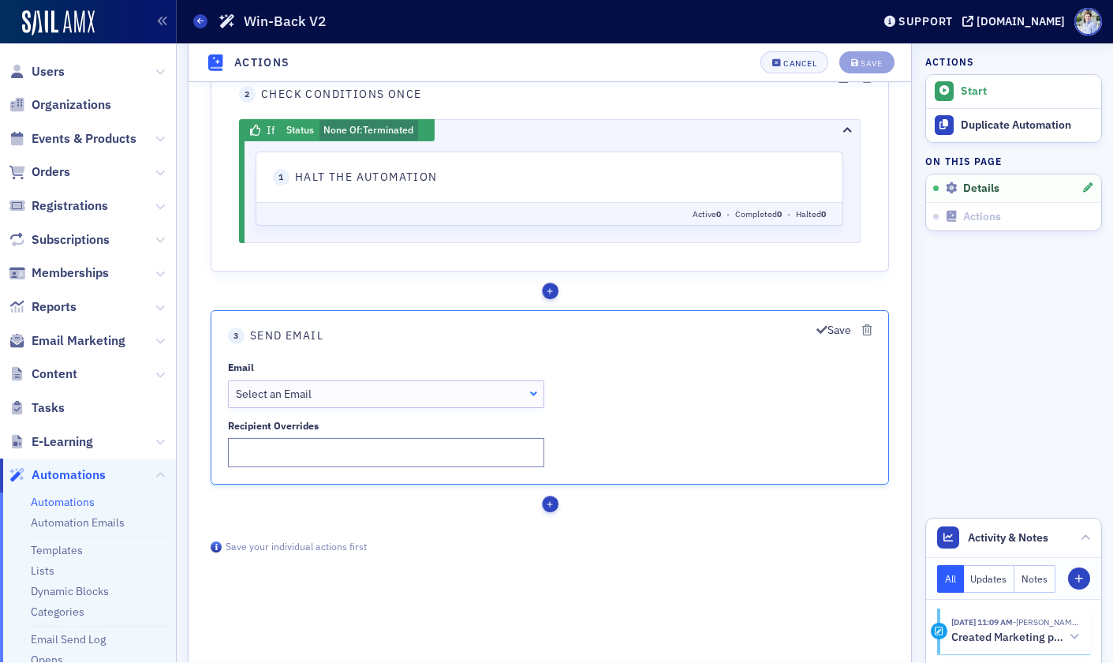
click at [383, 395] on div "Select an Email" at bounding box center [386, 395] width 301 height 17
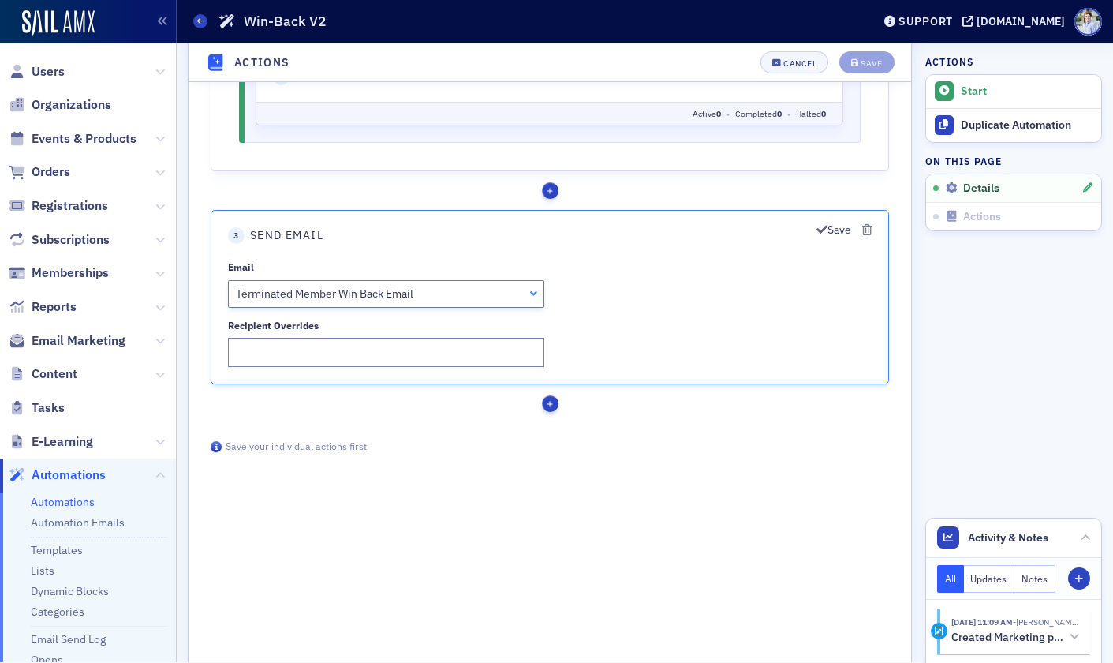
scroll to position [0, 0]
click at [829, 236] on button "Save" at bounding box center [834, 231] width 35 height 17
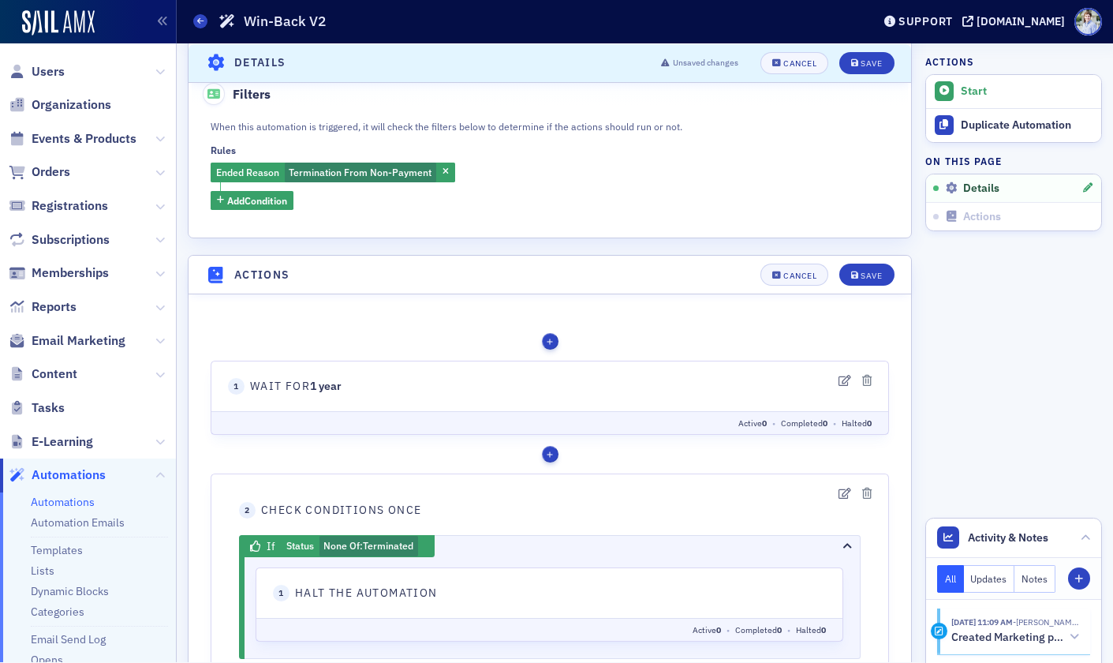
scroll to position [820, 0]
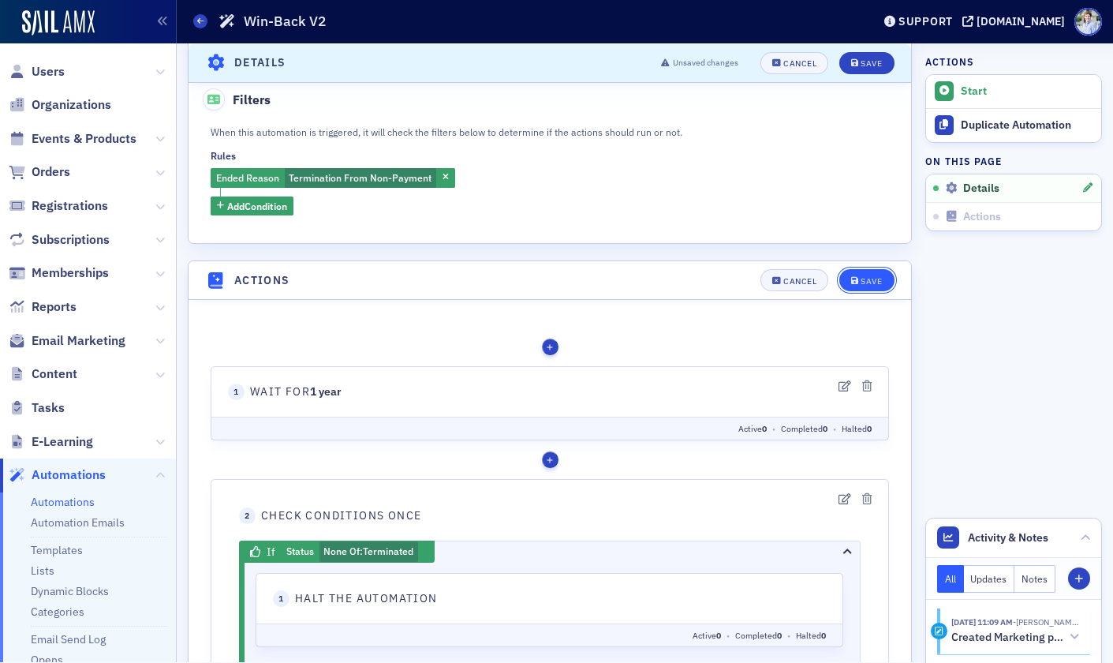
click at [878, 277] on div "Save" at bounding box center [871, 281] width 21 height 9
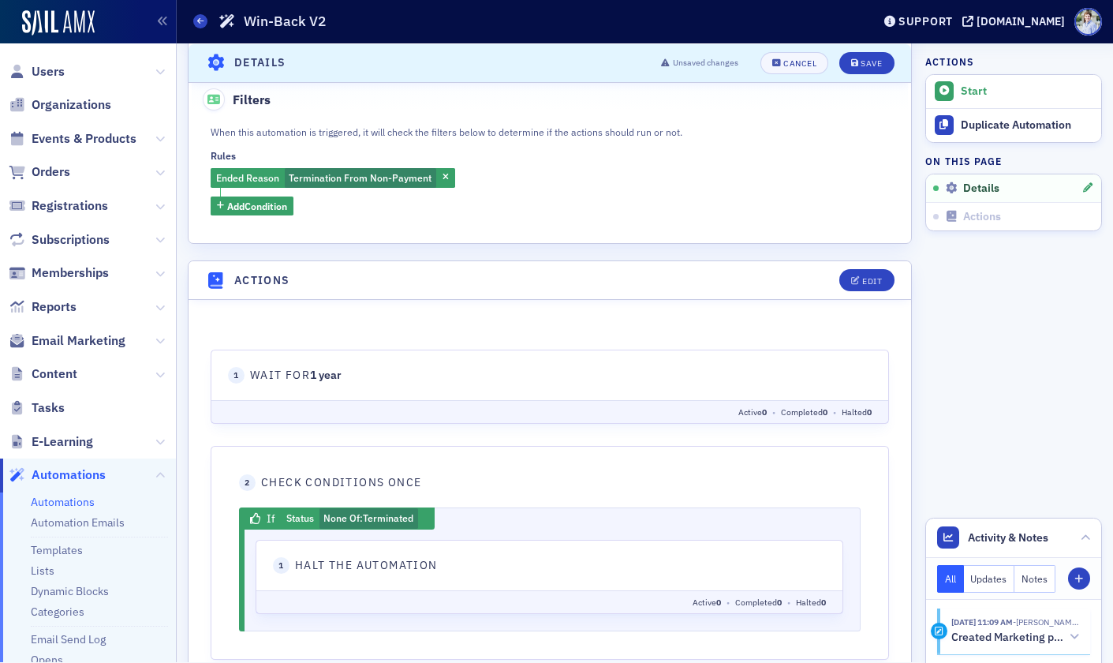
scroll to position [551, 0]
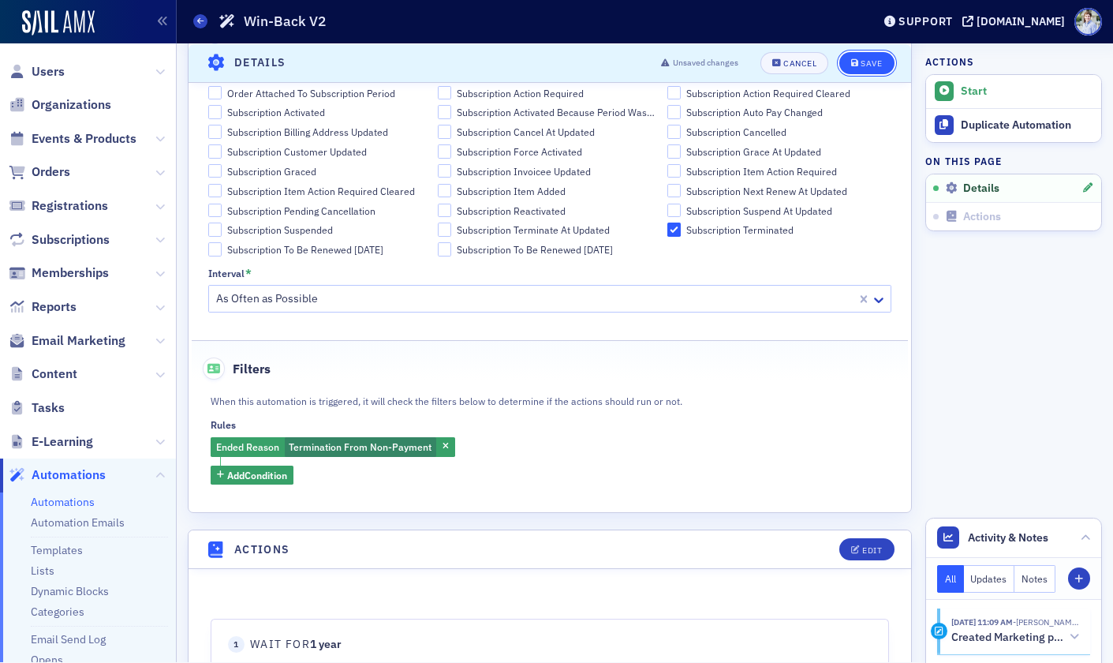
click at [867, 58] on div "Save" at bounding box center [871, 62] width 21 height 9
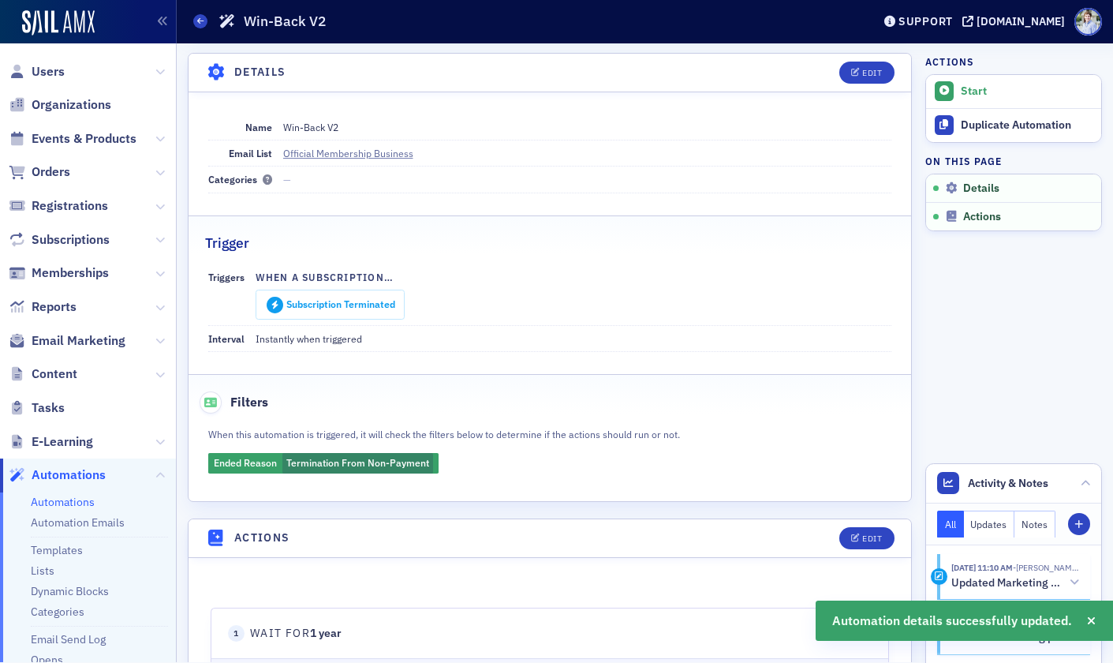
scroll to position [17, 0]
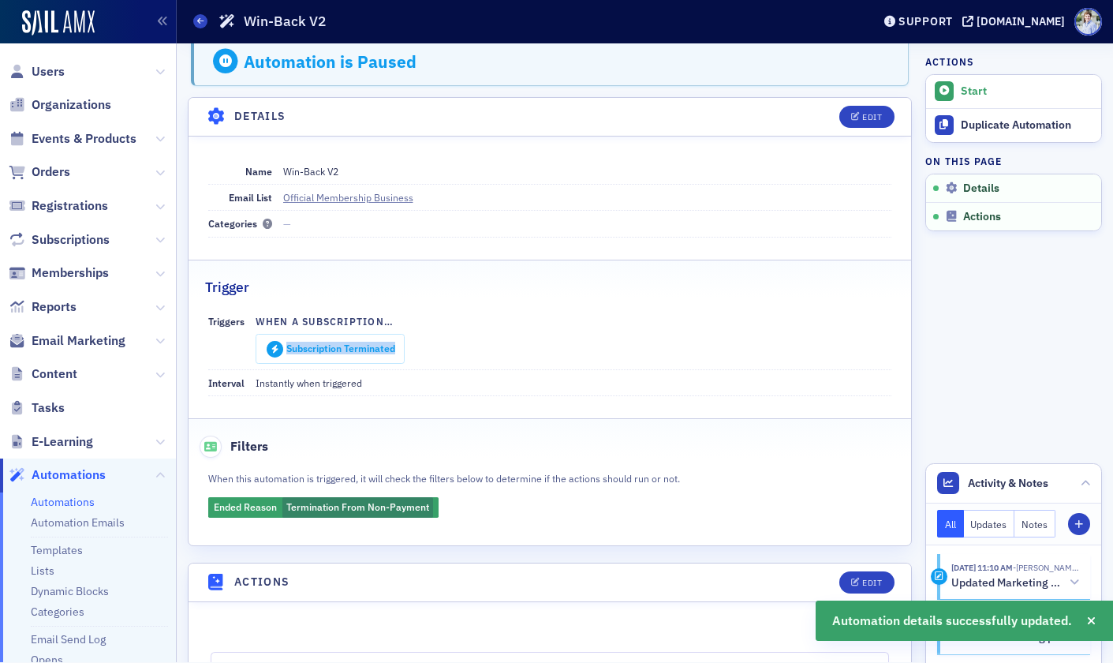
drag, startPoint x: 286, startPoint y: 349, endPoint x: 402, endPoint y: 344, distance: 116.9
click at [402, 344] on div "Subscription Terminated" at bounding box center [330, 348] width 149 height 29
click at [388, 346] on div "Subscription Terminated" at bounding box center [340, 348] width 109 height 12
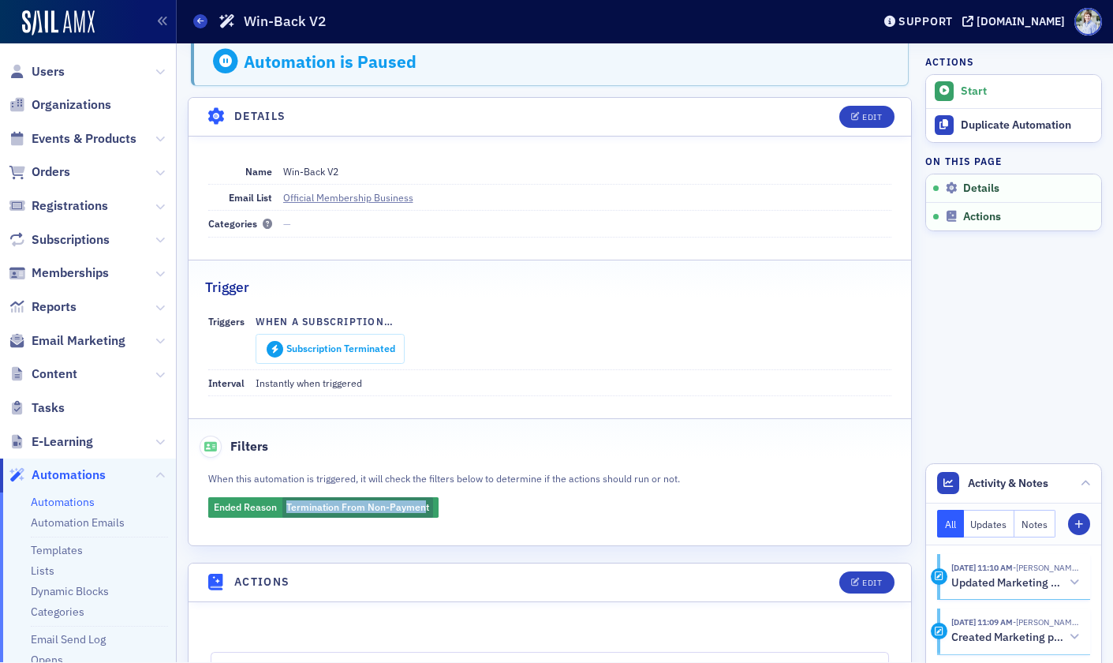
drag, startPoint x: 287, startPoint y: 508, endPoint x: 424, endPoint y: 505, distance: 136.5
click at [424, 505] on div "When this automation is triggered, it will check the filters below to determine…" at bounding box center [550, 493] width 723 height 49
click at [436, 509] on div "When this automation is triggered, it will check the filters below to determine…" at bounding box center [550, 493] width 723 height 49
drag, startPoint x: 837, startPoint y: 92, endPoint x: 851, endPoint y: 114, distance: 25.2
click at [837, 93] on fieldset "Automation is Paused" at bounding box center [549, 59] width 757 height 77
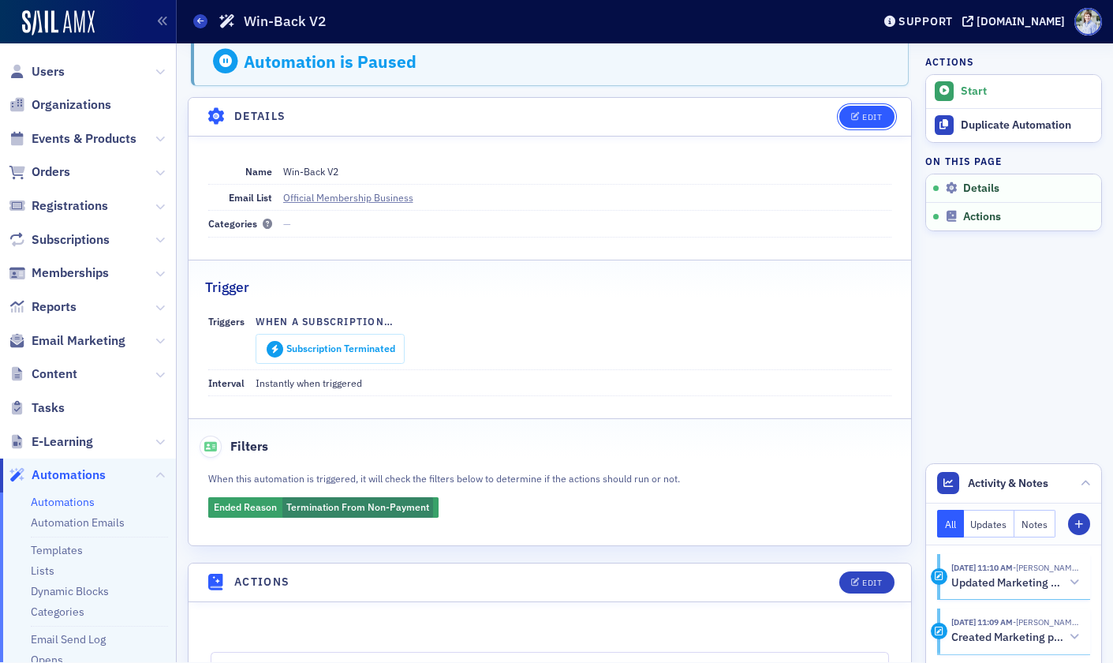
click at [851, 114] on icon "button" at bounding box center [855, 117] width 9 height 9
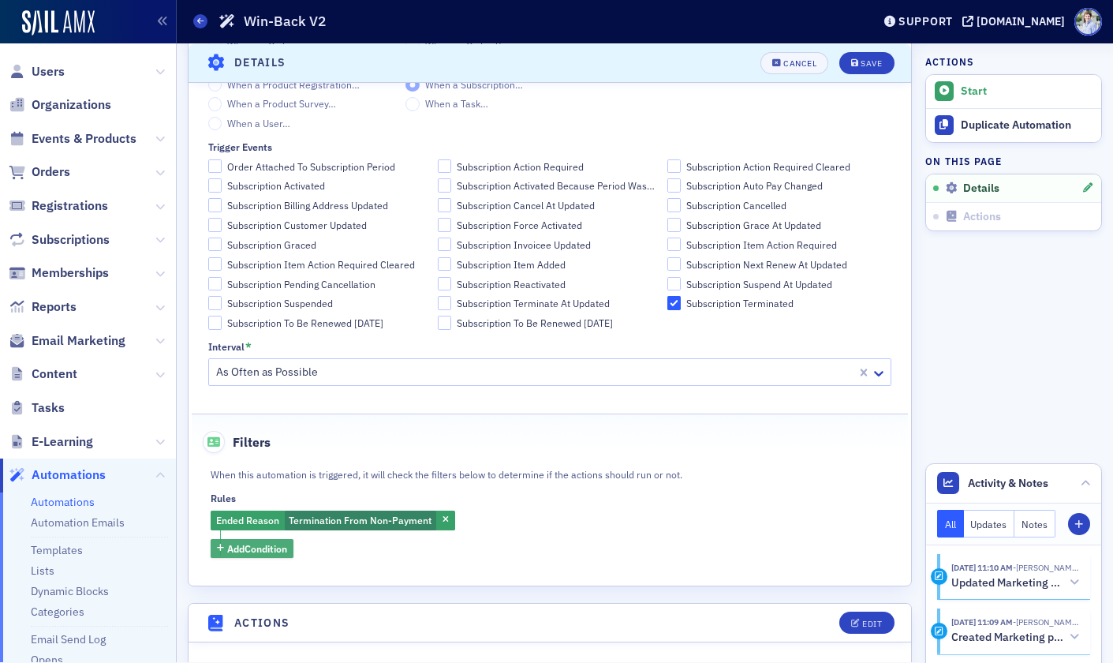
scroll to position [485, 0]
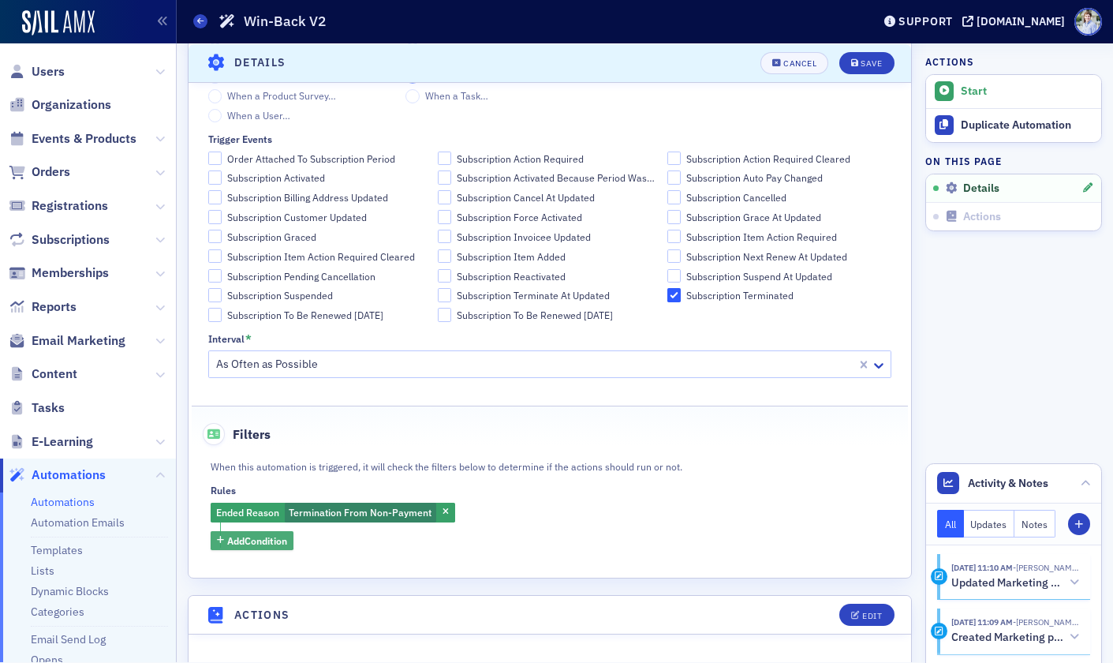
click at [267, 542] on span "Add Condition" at bounding box center [257, 540] width 60 height 14
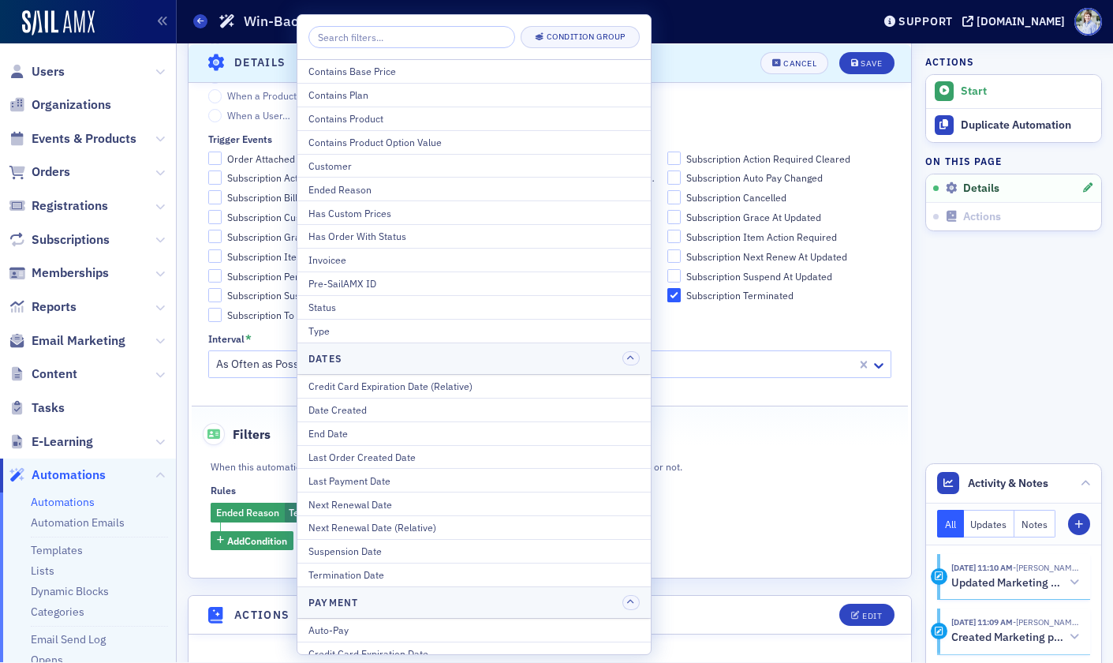
drag, startPoint x: 402, startPoint y: 331, endPoint x: 394, endPoint y: 352, distance: 22.3
click at [402, 331] on div "Type" at bounding box center [474, 330] width 331 height 14
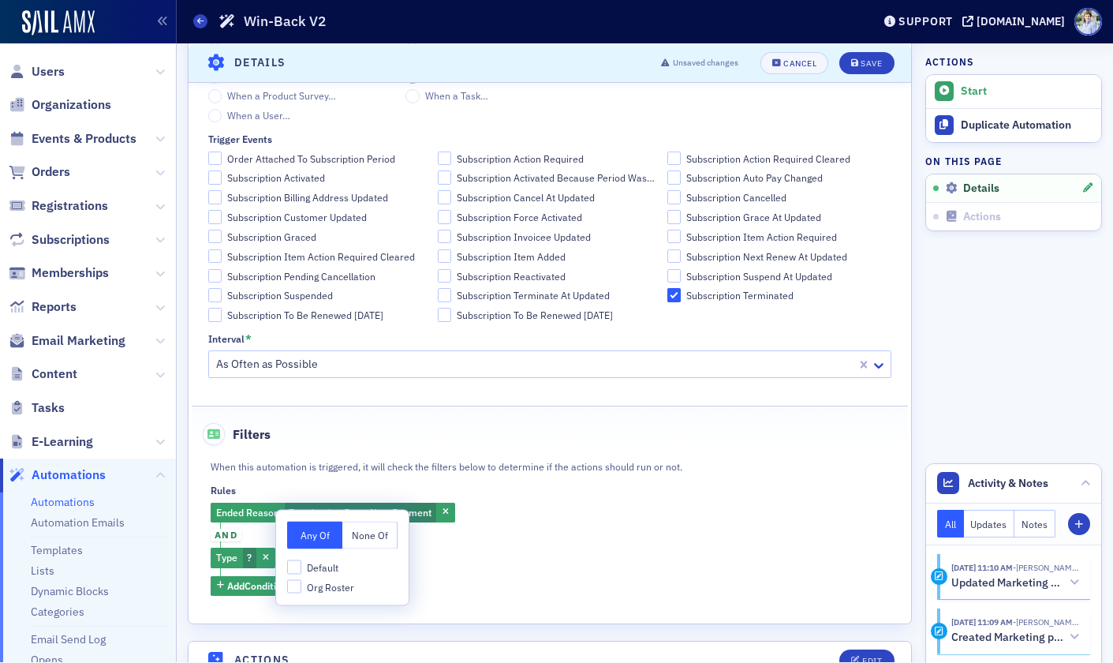
click at [409, 525] on body "Prod Users Organizations Events & Products Orders Registrations Subscriptions M…" at bounding box center [556, 330] width 1113 height 663
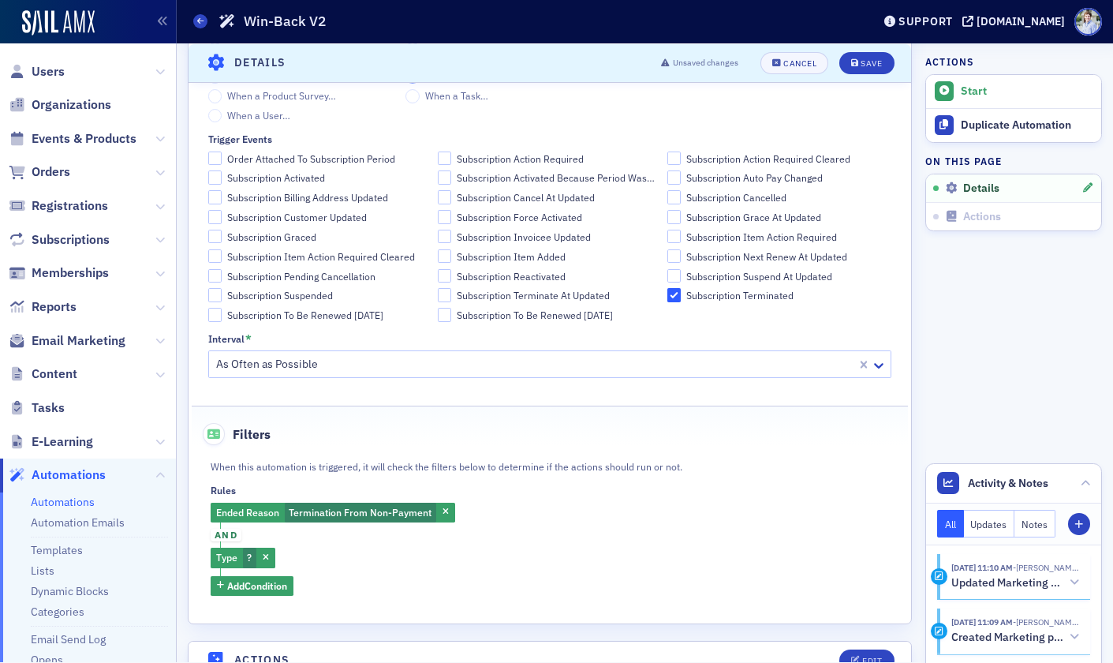
click at [382, 533] on div "Ended Reason Termination From Non-Payment and Type ? Add Condition" at bounding box center [550, 549] width 679 height 93
drag, startPoint x: 223, startPoint y: 559, endPoint x: 262, endPoint y: 560, distance: 38.7
click at [224, 559] on span "Type" at bounding box center [226, 557] width 21 height 13
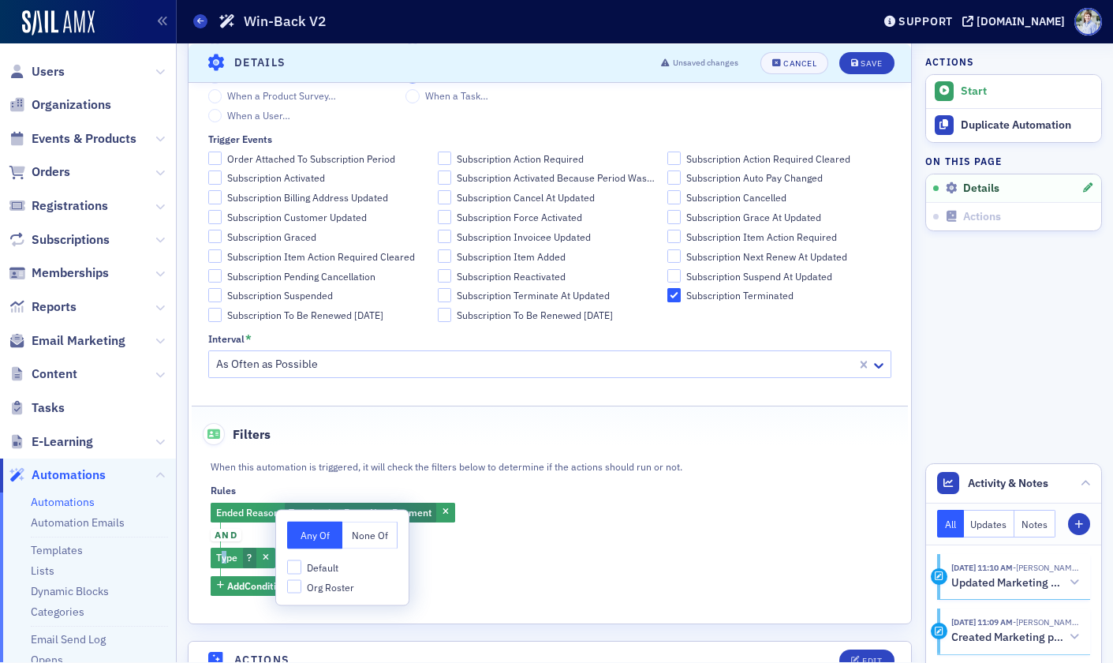
click at [357, 539] on button "None Of" at bounding box center [369, 536] width 55 height 28
click at [327, 582] on span "Org Roster" at bounding box center [330, 586] width 47 height 13
click at [301, 582] on input "Org Roster" at bounding box center [294, 586] width 14 height 14
checkbox input "true"
drag, startPoint x: 634, startPoint y: 496, endPoint x: 130, endPoint y: 469, distance: 504.9
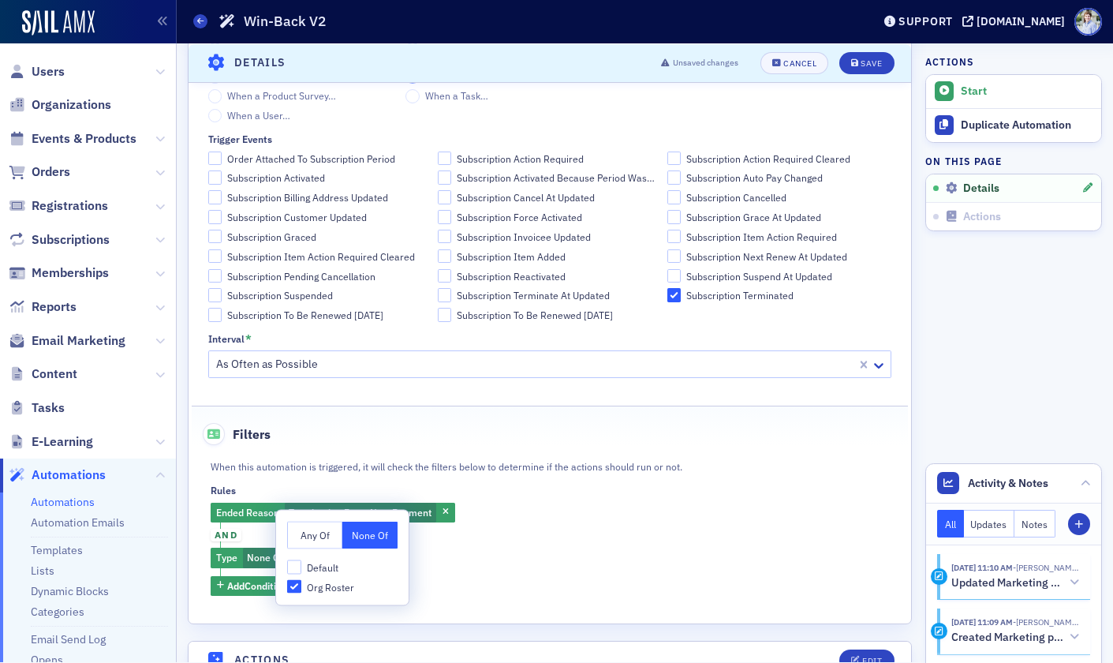
click at [614, 497] on div "Rules Ended Reason Termination From Non-Payment and Type None Of : Org Roster A…" at bounding box center [550, 539] width 679 height 110
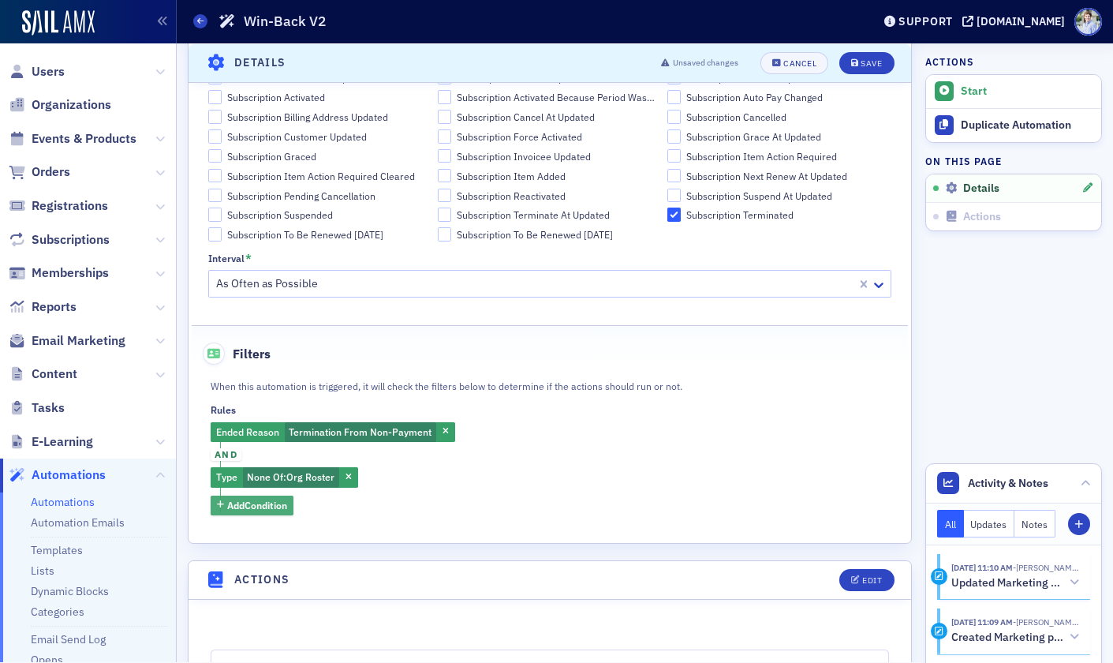
click at [263, 510] on span "Add Condition" at bounding box center [257, 505] width 60 height 14
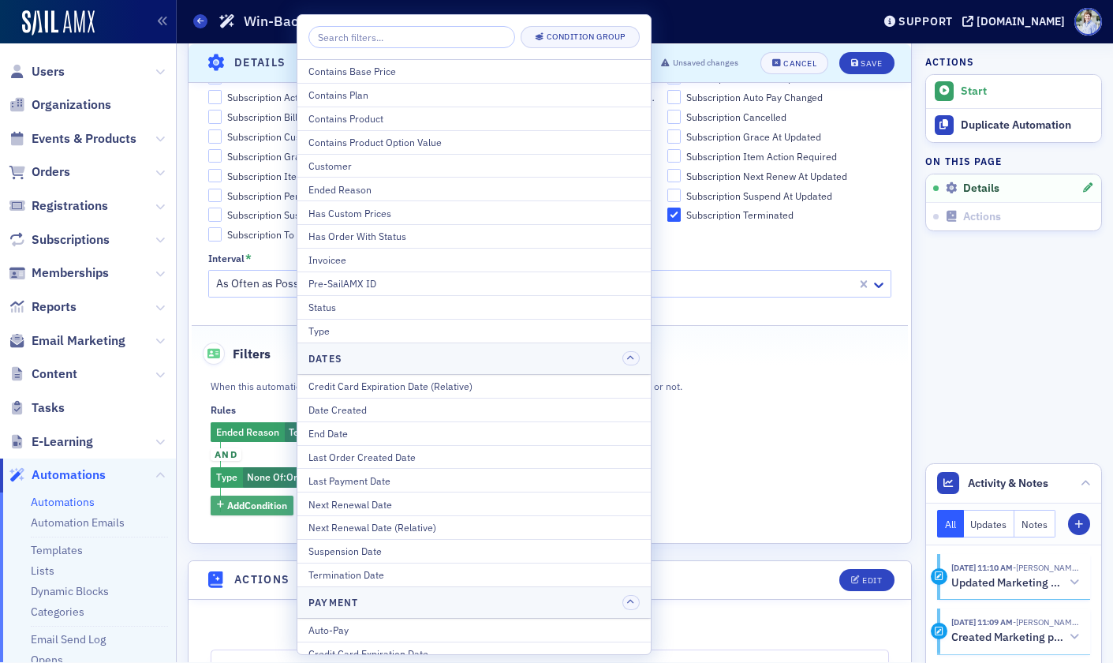
scroll to position [563, 0]
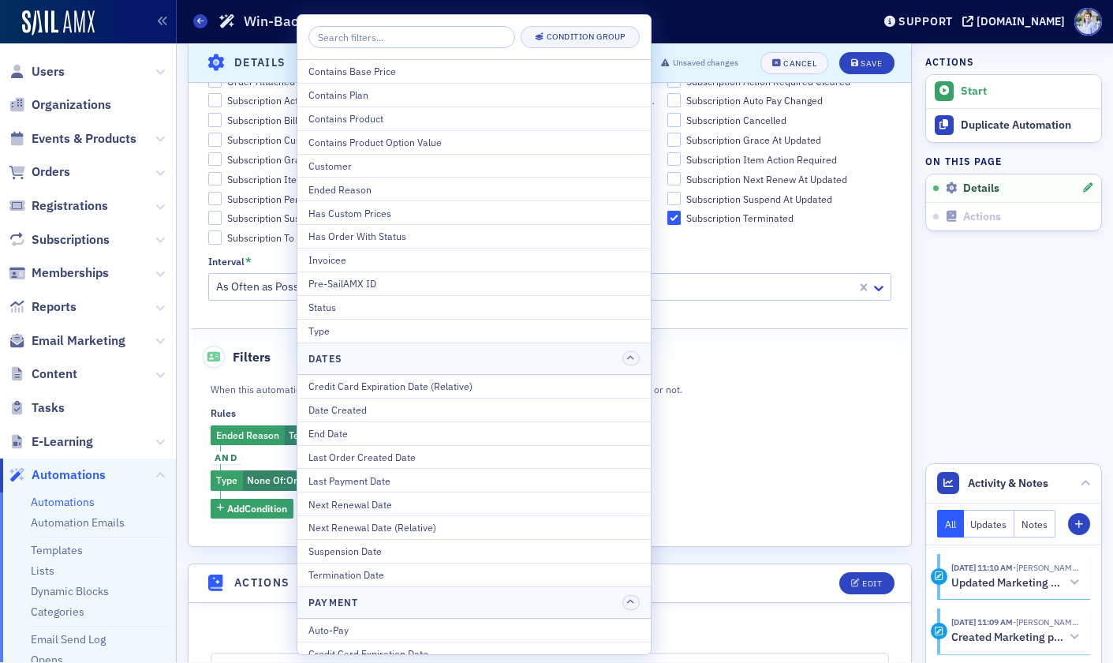
drag, startPoint x: 383, startPoint y: 114, endPoint x: 384, endPoint y: 235, distance: 121.5
click at [386, 116] on div "Contains Product" at bounding box center [474, 118] width 331 height 14
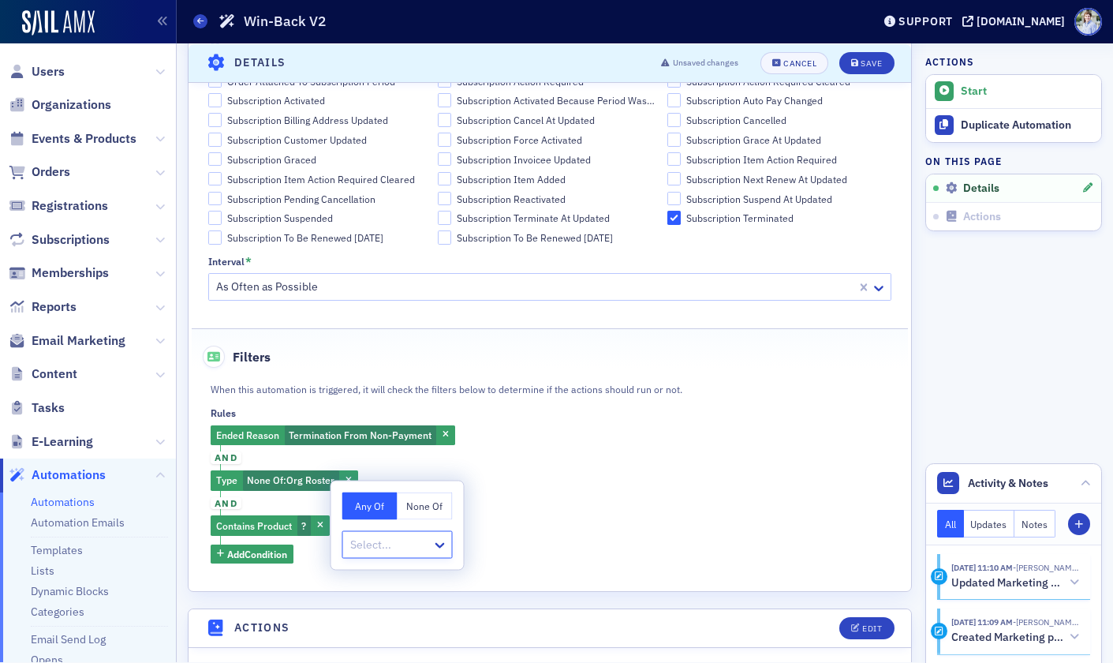
click at [383, 531] on div "Select..." at bounding box center [397, 545] width 110 height 28
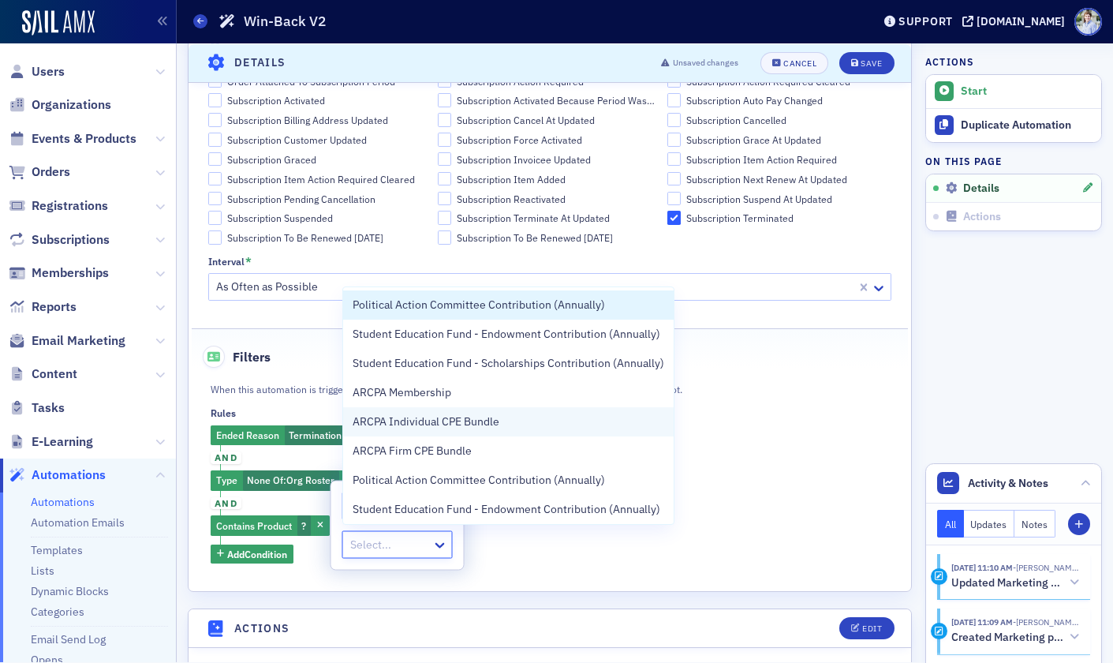
scroll to position [9, 0]
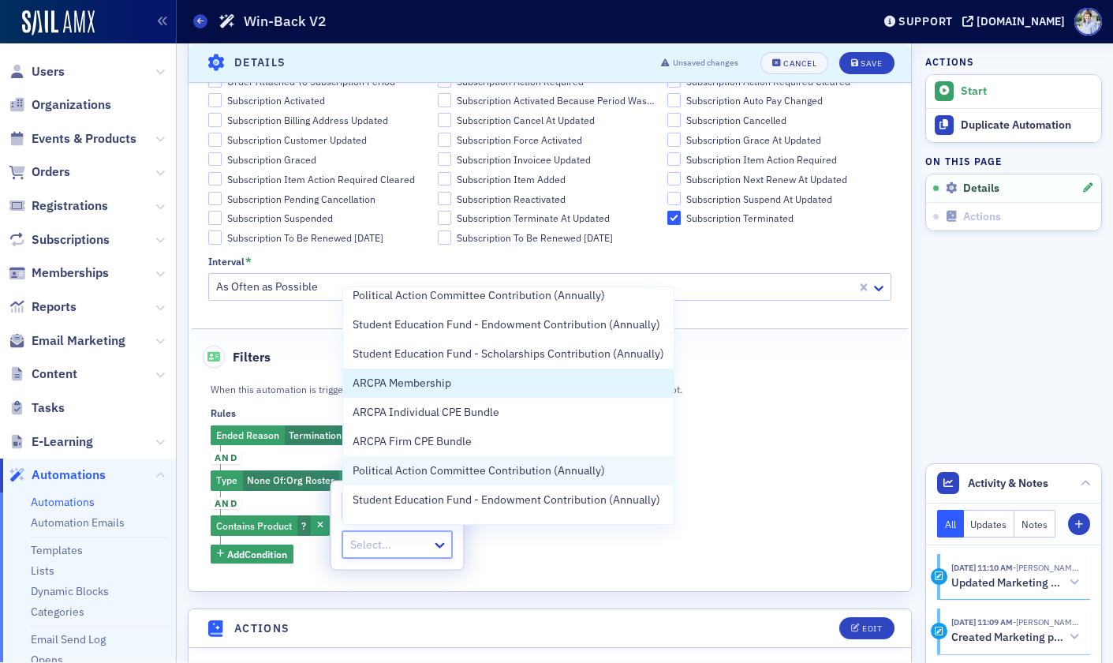
drag, startPoint x: 385, startPoint y: 380, endPoint x: 432, endPoint y: 442, distance: 77.6
click at [394, 383] on span "ARCPA Membership" at bounding box center [402, 383] width 99 height 17
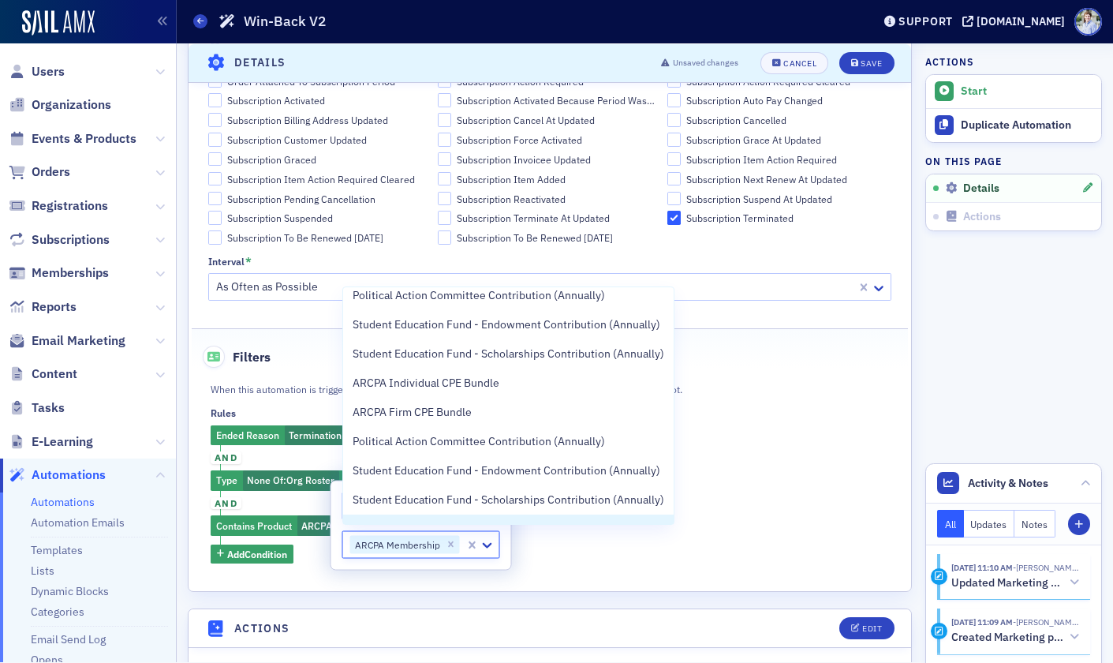
drag, startPoint x: 674, startPoint y: 537, endPoint x: 644, endPoint y: 532, distance: 30.4
click at [674, 537] on div "Ended Reason Termination From Non-Payment and Type None Of : Org Roster and Con…" at bounding box center [550, 494] width 679 height 138
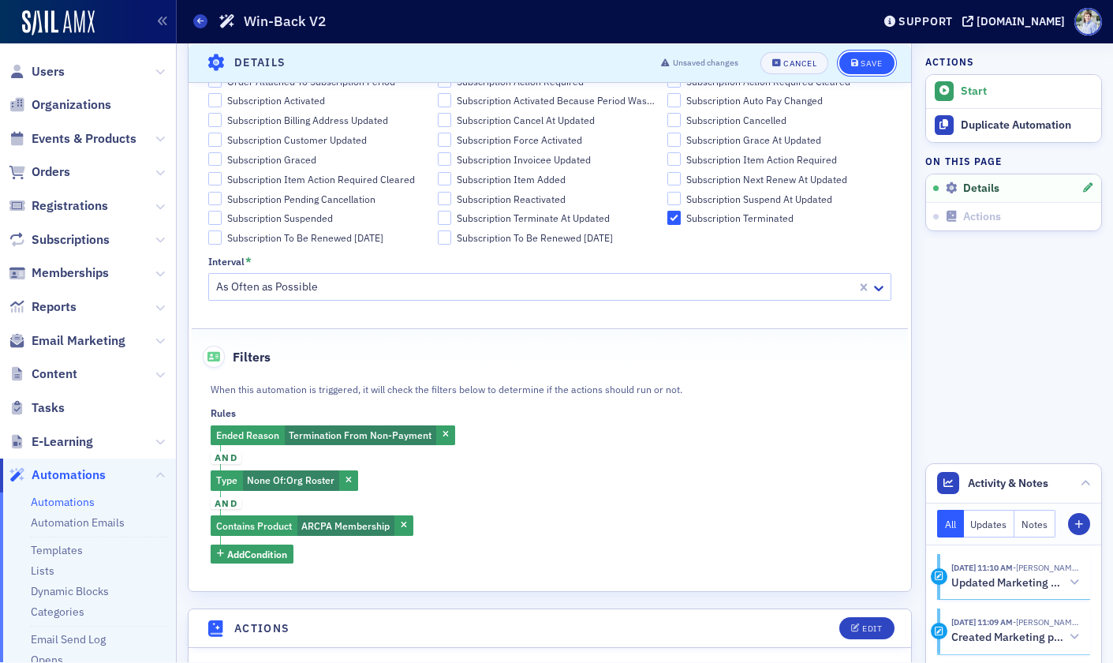
click at [876, 63] on div "Save" at bounding box center [871, 62] width 21 height 9
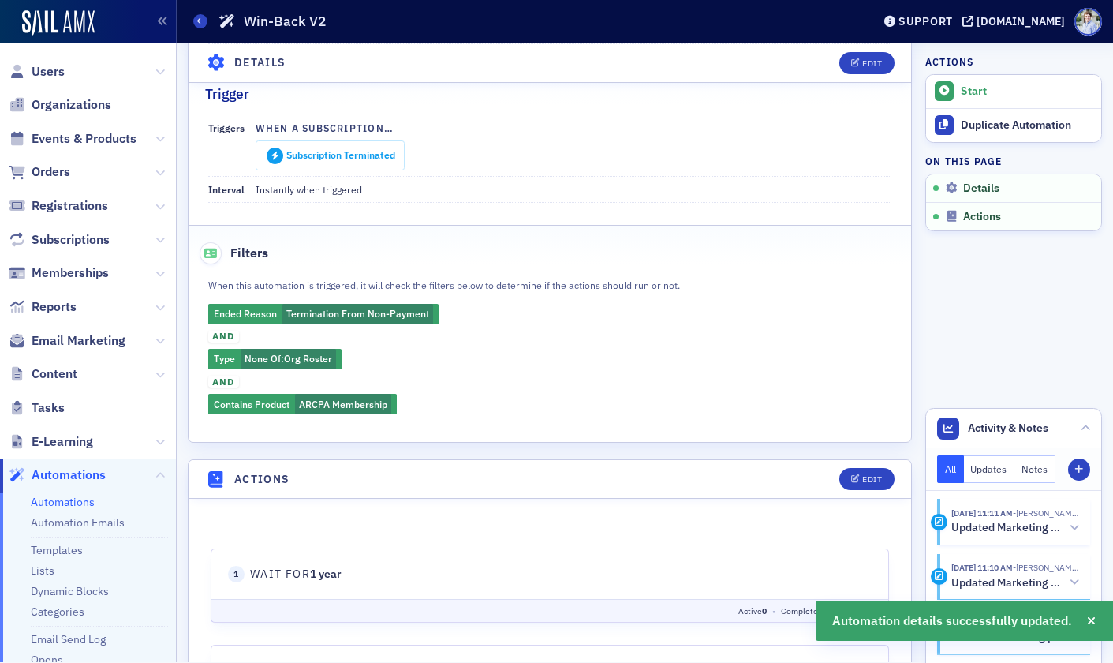
scroll to position [403, 0]
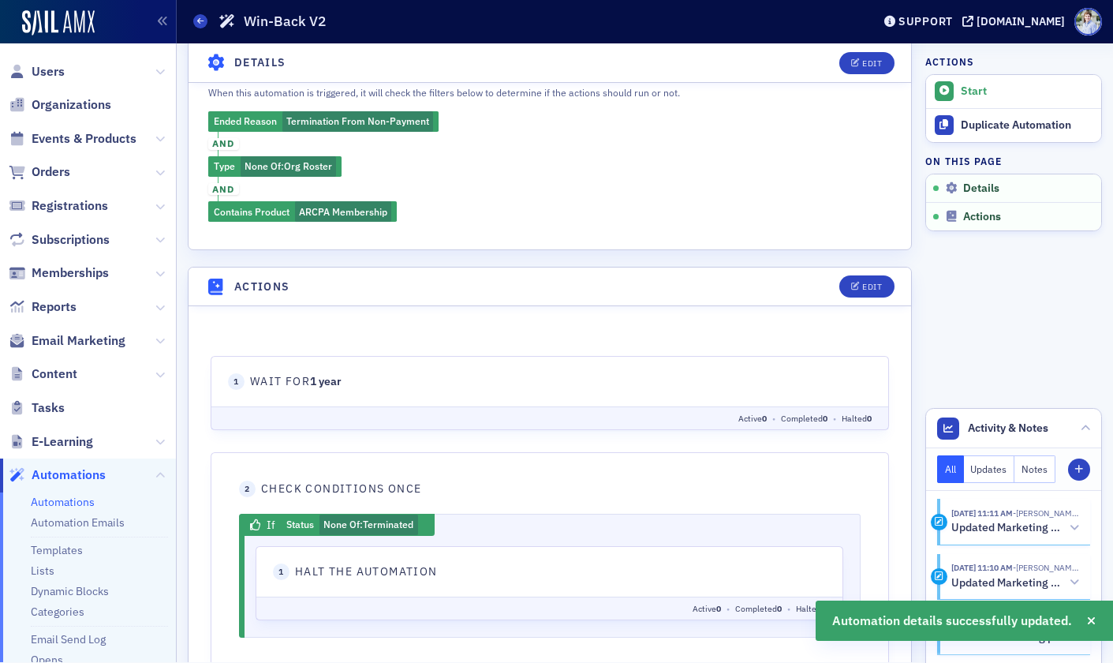
drag, startPoint x: 254, startPoint y: 384, endPoint x: 439, endPoint y: 378, distance: 185.5
click at [439, 378] on header "1 Wait for 1 year" at bounding box center [550, 381] width 644 height 17
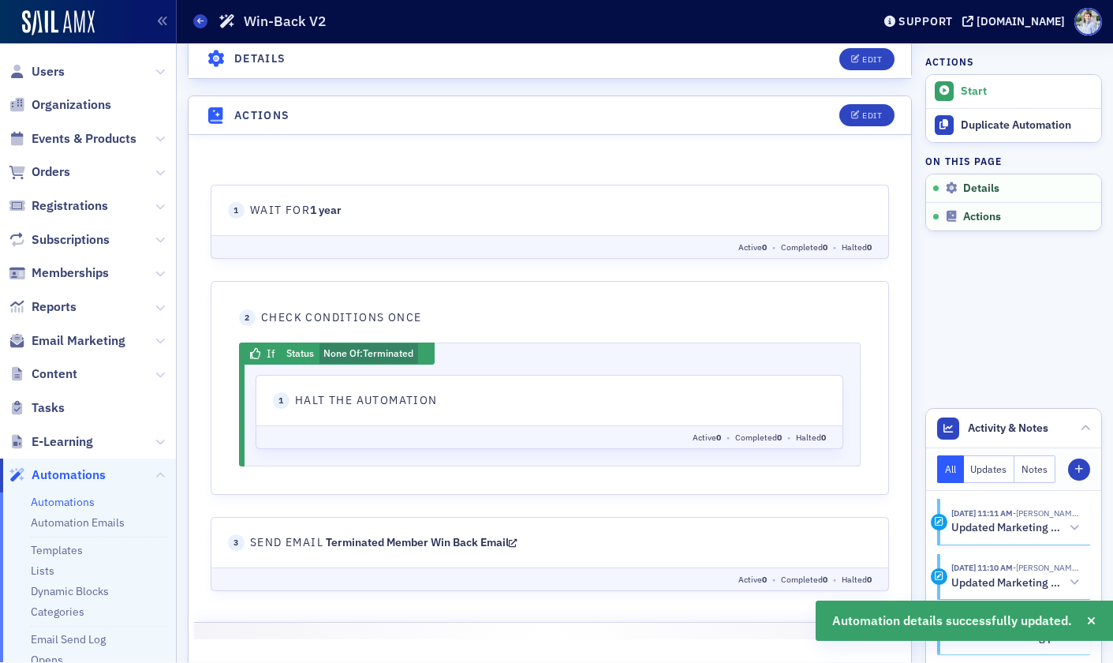
scroll to position [578, 0]
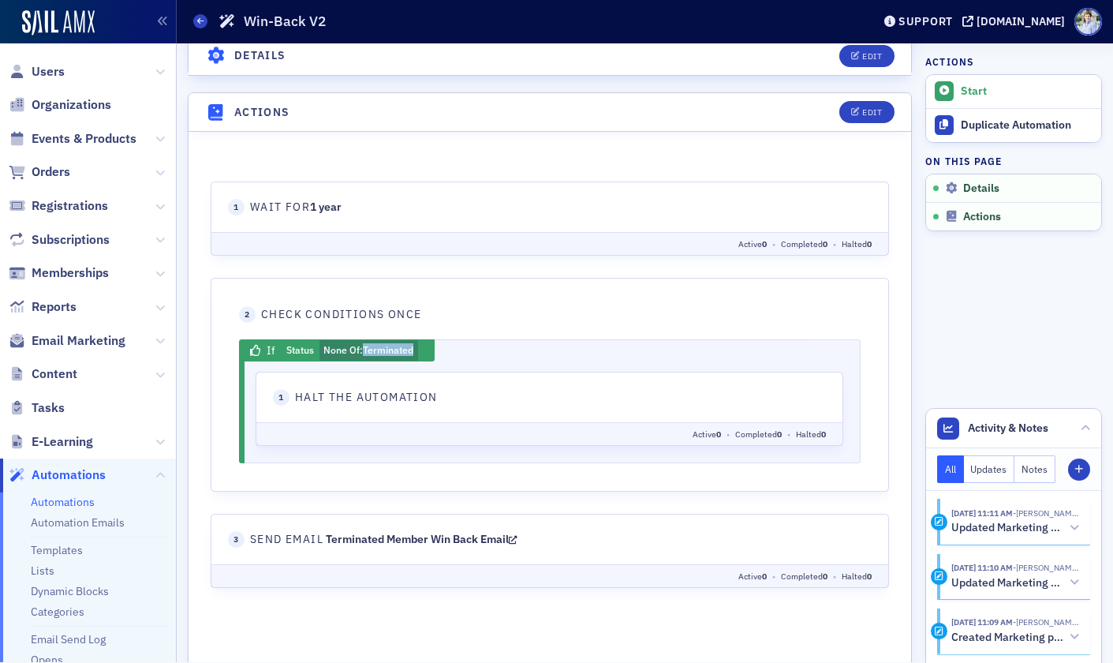
drag, startPoint x: 361, startPoint y: 349, endPoint x: 473, endPoint y: 346, distance: 112.1
click at [473, 346] on div "If Status None Of : Terminated 1 action" at bounding box center [550, 350] width 588 height 21
drag, startPoint x: 454, startPoint y: 357, endPoint x: 402, endPoint y: 379, distance: 56.3
click at [454, 357] on div "If Status None Of : Terminated 1 action" at bounding box center [550, 350] width 588 height 21
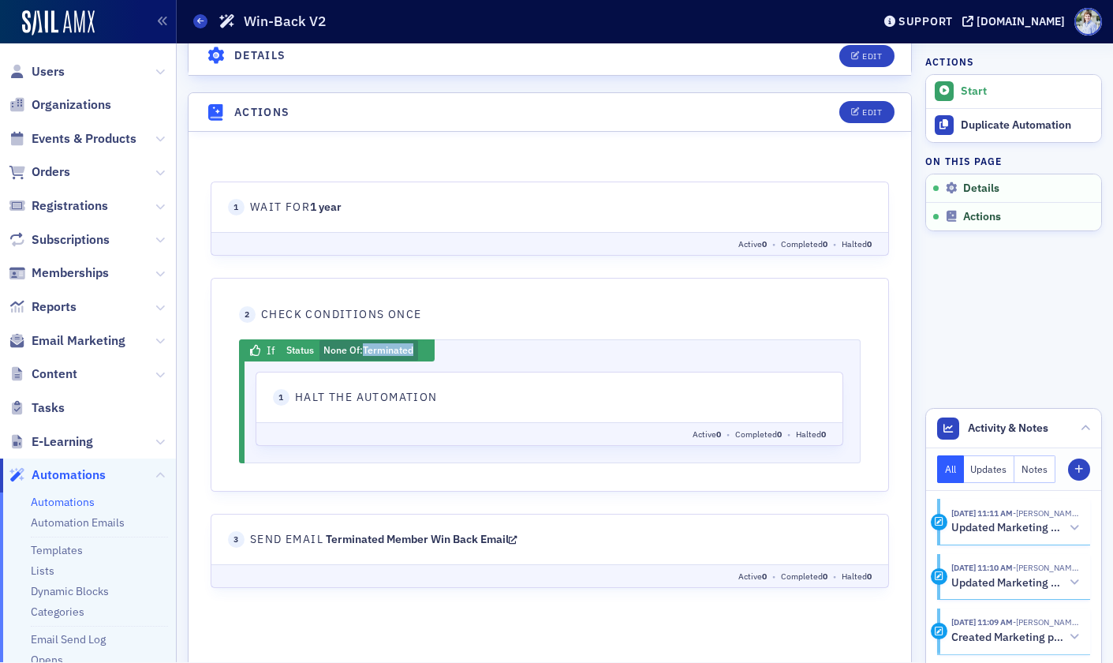
drag, startPoint x: 364, startPoint y: 349, endPoint x: 481, endPoint y: 350, distance: 116.8
click at [481, 350] on div "If Status None Of : Terminated 1 action" at bounding box center [550, 350] width 588 height 21
drag, startPoint x: 245, startPoint y: 544, endPoint x: 609, endPoint y: 543, distance: 363.7
click at [609, 543] on header "3 Send Email Terminated Member Win Back Email" at bounding box center [550, 539] width 644 height 17
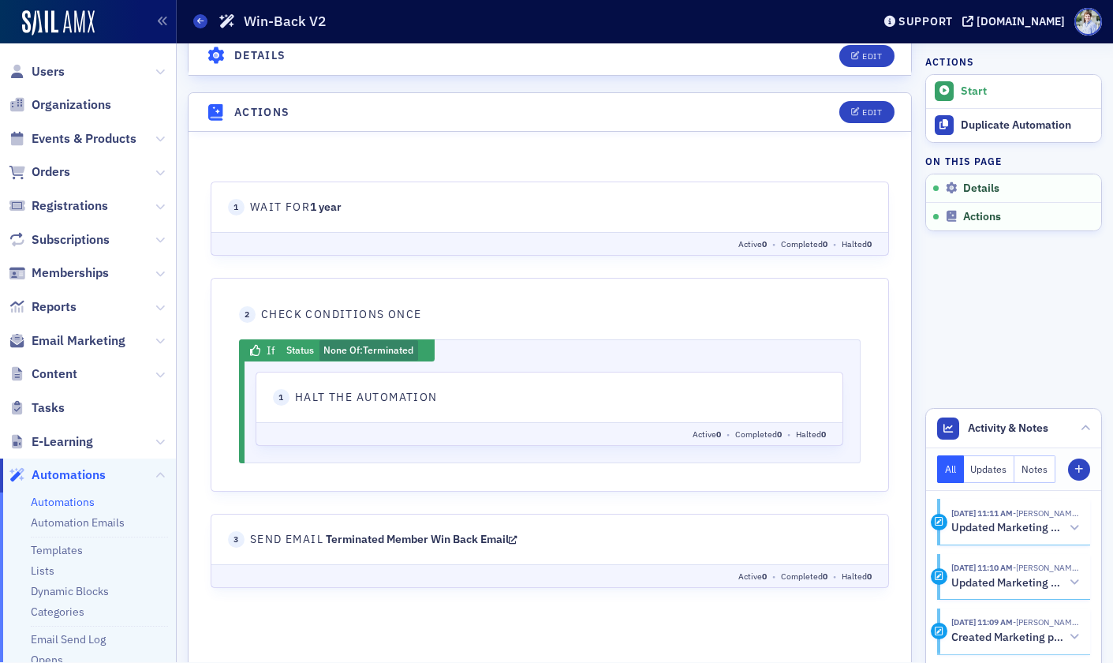
click at [609, 543] on header "3 Send Email Terminated Member Win Back Email" at bounding box center [550, 539] width 644 height 17
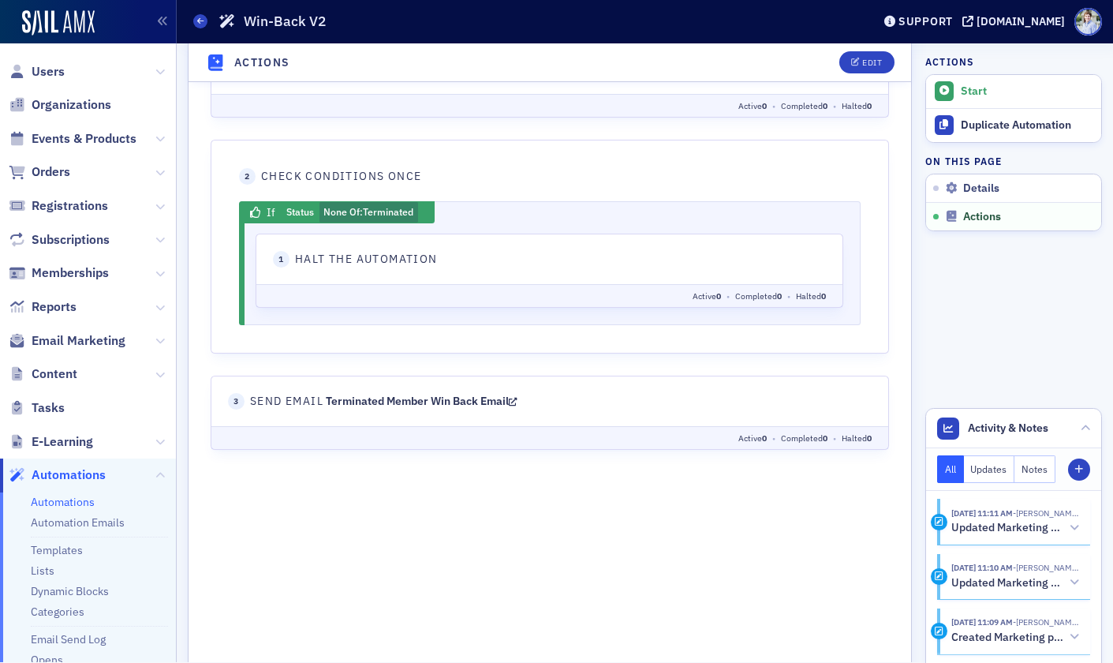
scroll to position [756, 0]
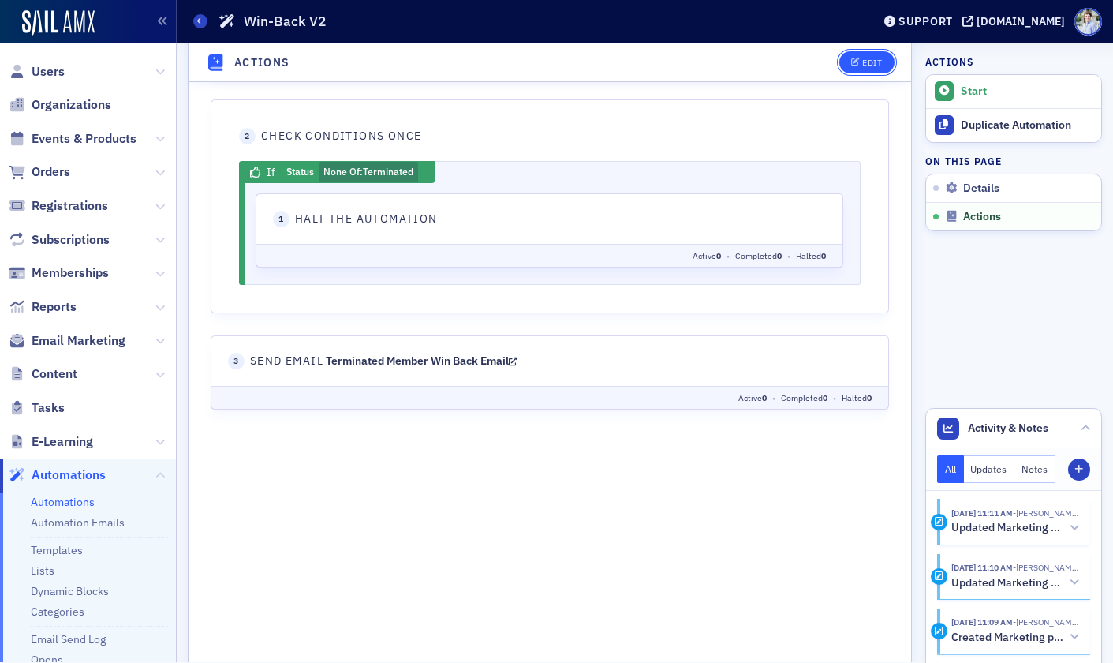
drag, startPoint x: 881, startPoint y: 57, endPoint x: 686, endPoint y: 141, distance: 213.1
click at [881, 58] on div "Edit" at bounding box center [872, 62] width 20 height 9
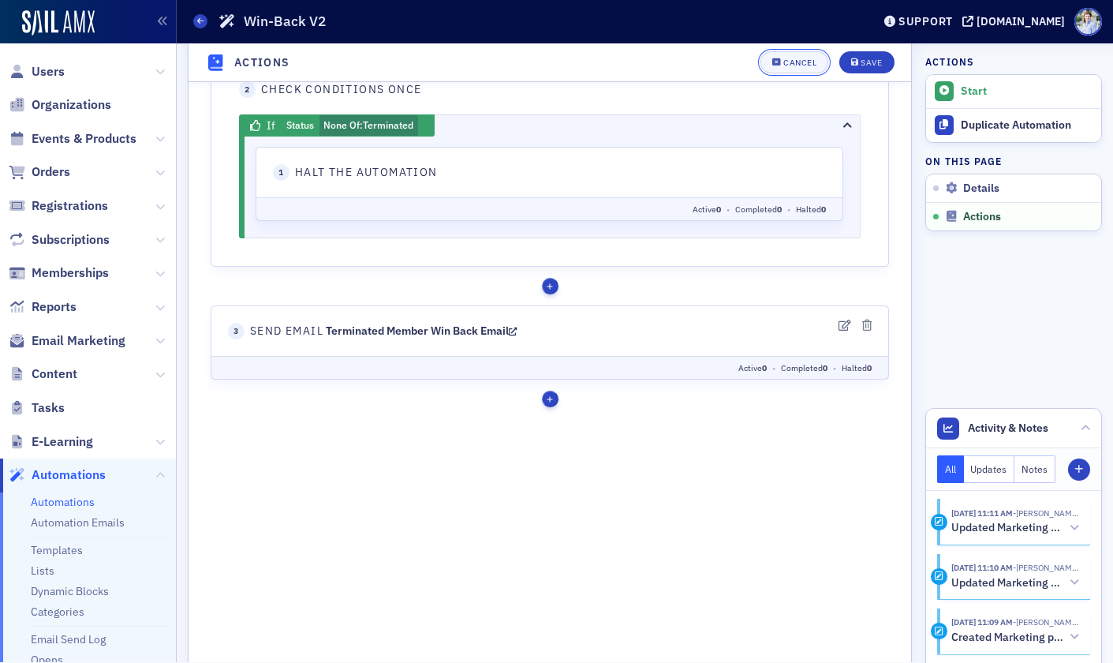
scroll to position [843, 0]
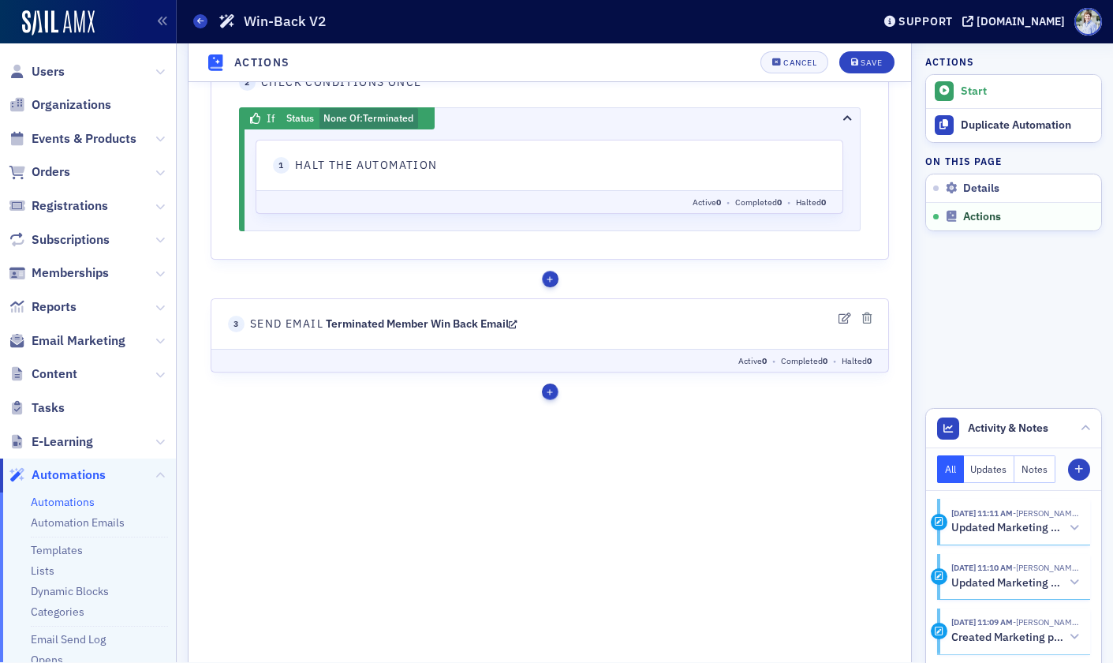
click at [551, 392] on div "button" at bounding box center [550, 392] width 17 height 17
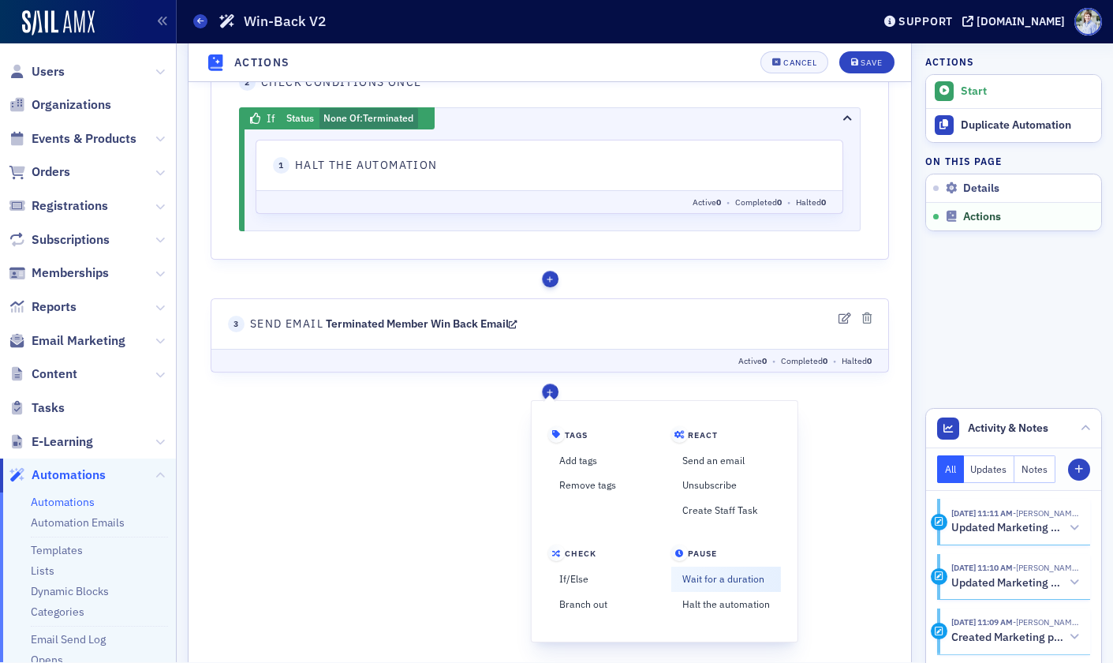
click at [735, 579] on link "Wait for a duration" at bounding box center [726, 579] width 110 height 25
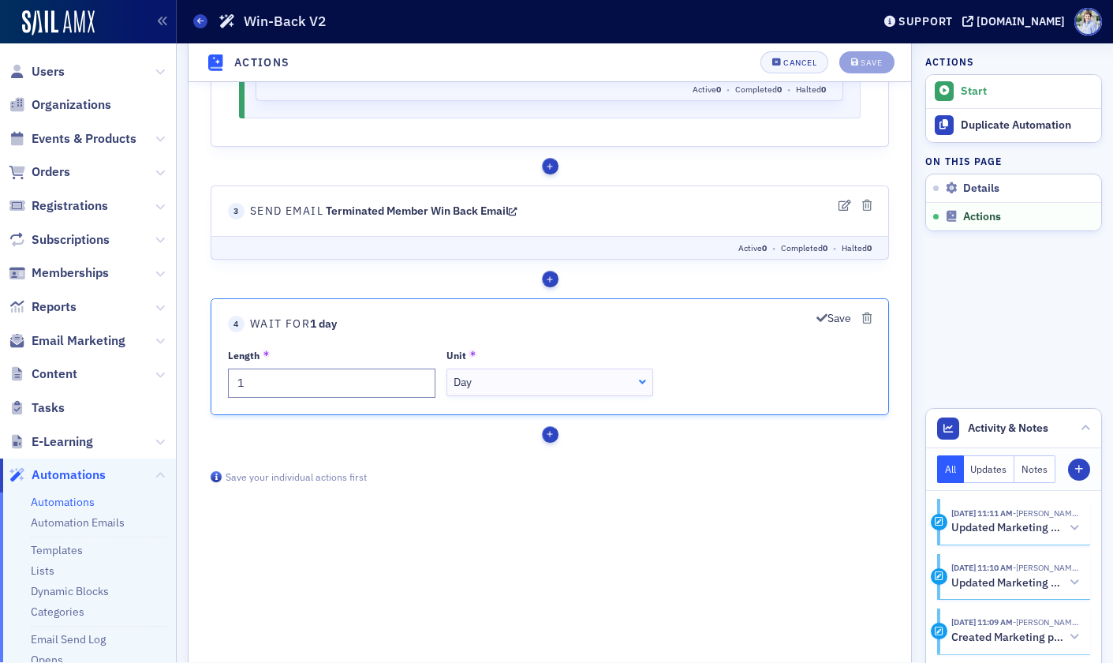
scroll to position [974, 0]
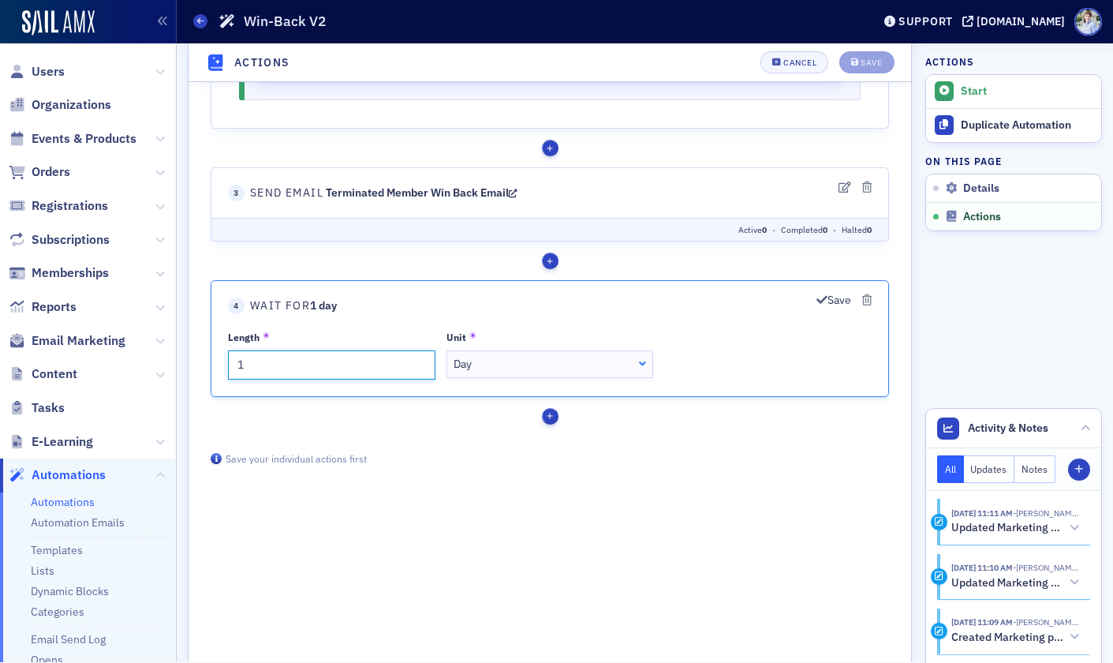
click at [377, 377] on input "1" at bounding box center [332, 365] width 208 height 29
click at [512, 379] on div "Length 1 Unit Day Day Minute Hour Day Week Month" at bounding box center [550, 355] width 644 height 49
drag, startPoint x: 512, startPoint y: 366, endPoint x: 512, endPoint y: 406, distance: 39.5
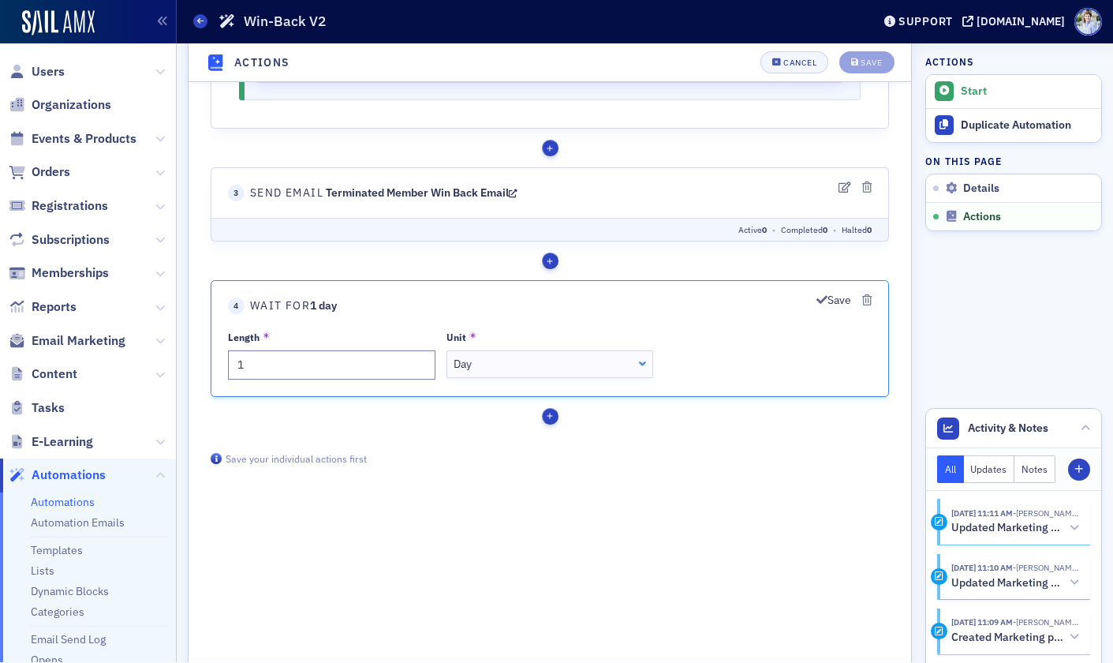
click at [512, 365] on div "Day" at bounding box center [550, 365] width 192 height 17
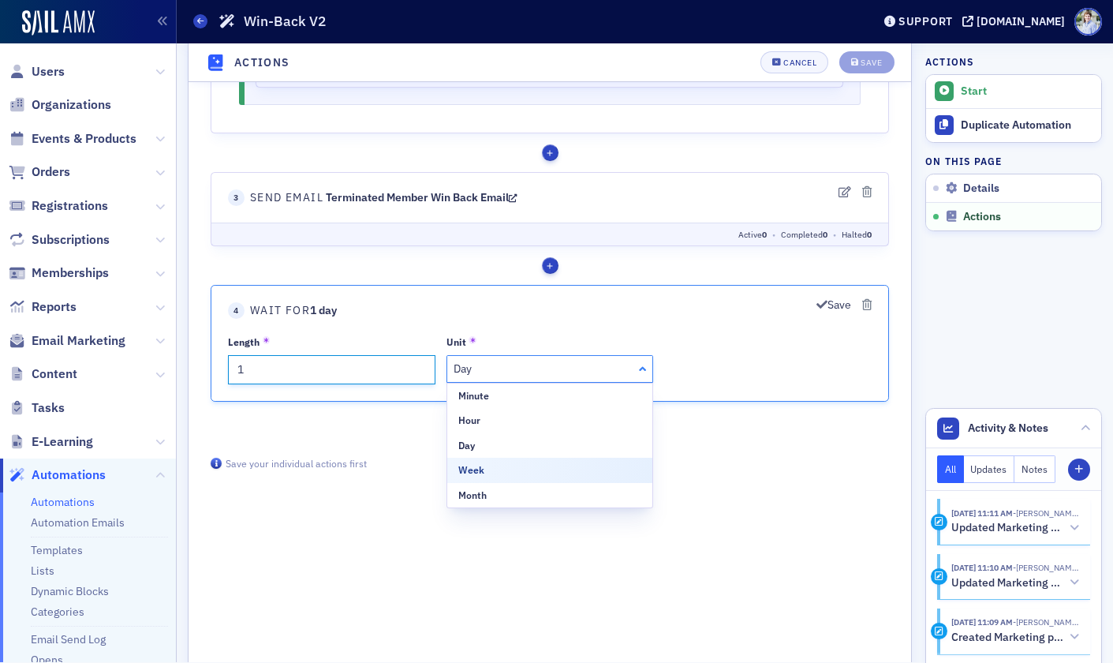
click at [267, 365] on input "1" at bounding box center [332, 370] width 208 height 29
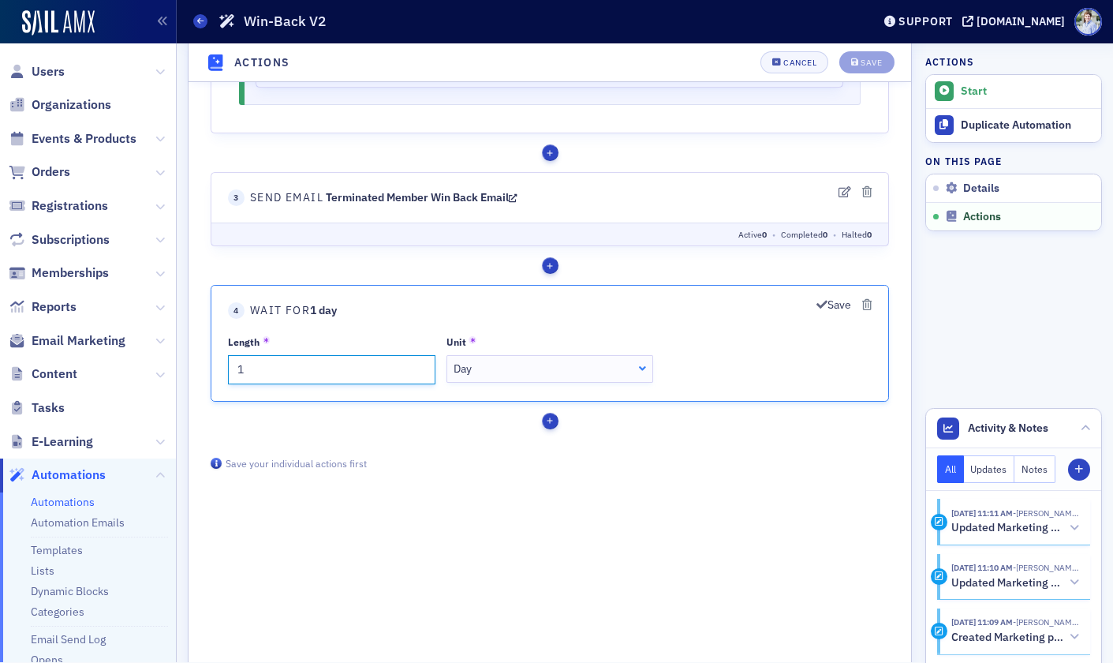
scroll to position [968, 0]
click at [267, 365] on input "1" at bounding box center [332, 371] width 208 height 29
click at [477, 377] on div "Day" at bounding box center [550, 370] width 192 height 17
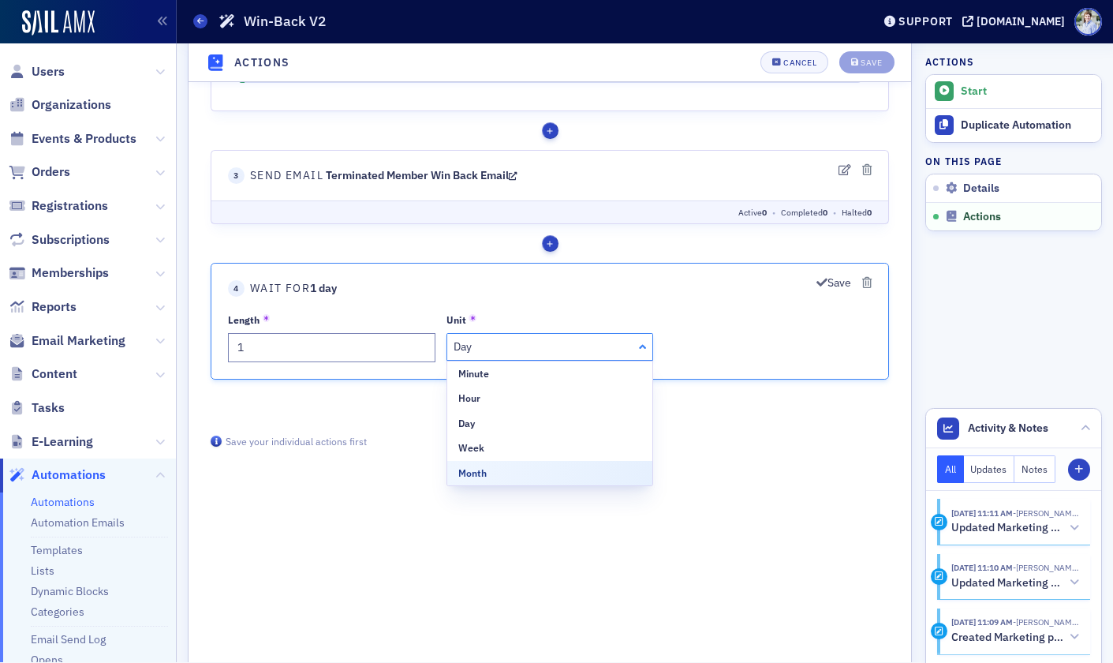
scroll to position [992, 0]
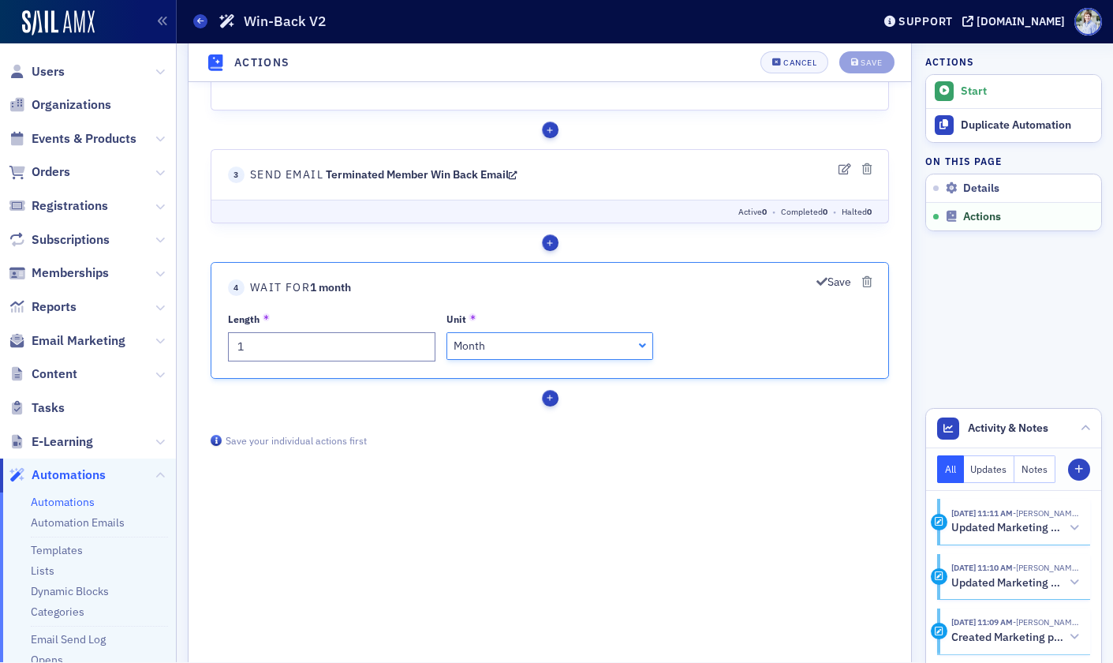
drag, startPoint x: 497, startPoint y: 472, endPoint x: 481, endPoint y: 470, distance: 16.6
drag, startPoint x: 286, startPoint y: 361, endPoint x: 282, endPoint y: 352, distance: 10.6
click at [282, 352] on fieldset "4 Wait for 1 month Save Length 1 Unit Month Month Minute Hour Day Week Month" at bounding box center [550, 321] width 679 height 117
click at [281, 350] on input "1" at bounding box center [332, 347] width 208 height 29
type input "12"
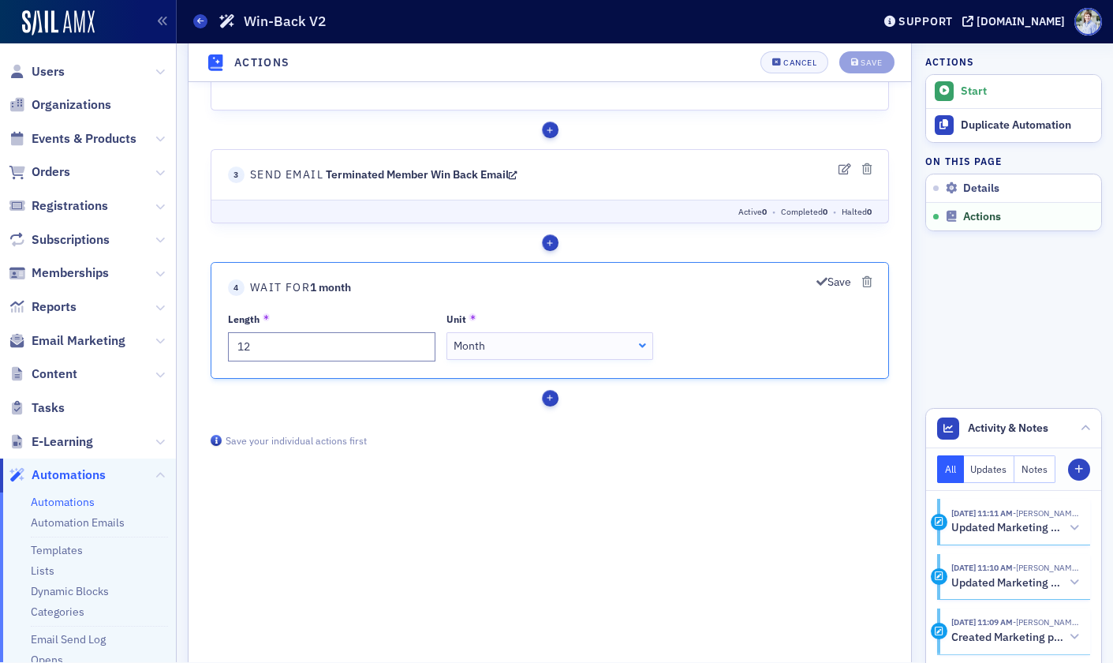
click at [332, 429] on div "Save actions Save your individual actions first" at bounding box center [550, 441] width 712 height 31
click at [297, 350] on input "12" at bounding box center [332, 347] width 208 height 29
click at [869, 286] on icon "button" at bounding box center [866, 282] width 9 height 11
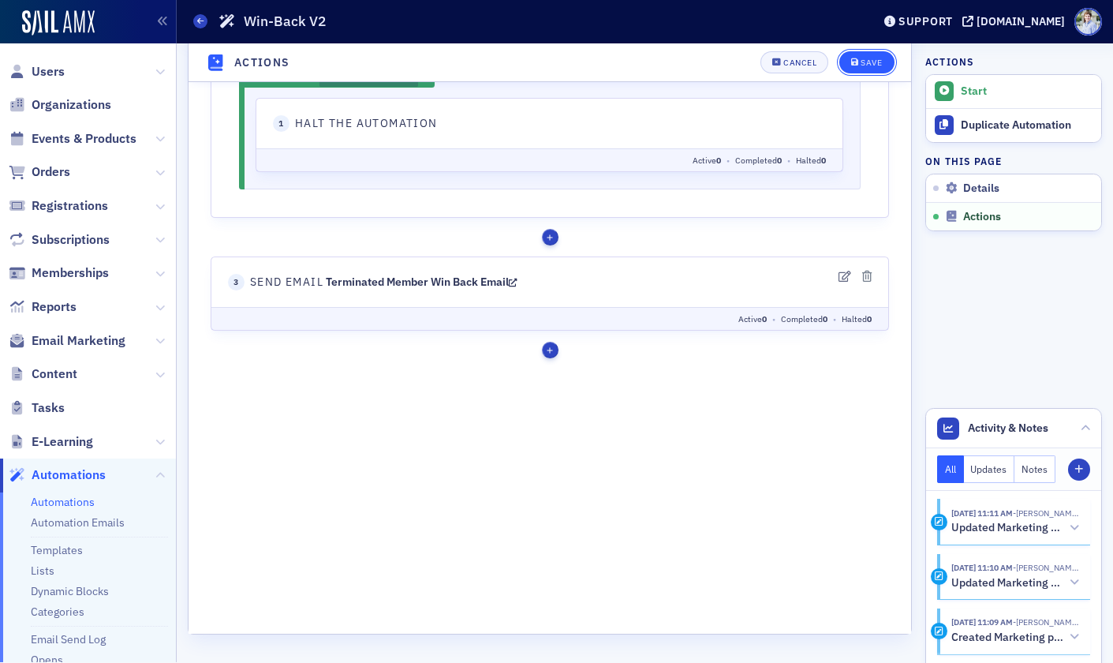
click at [867, 58] on div "Save" at bounding box center [871, 62] width 21 height 9
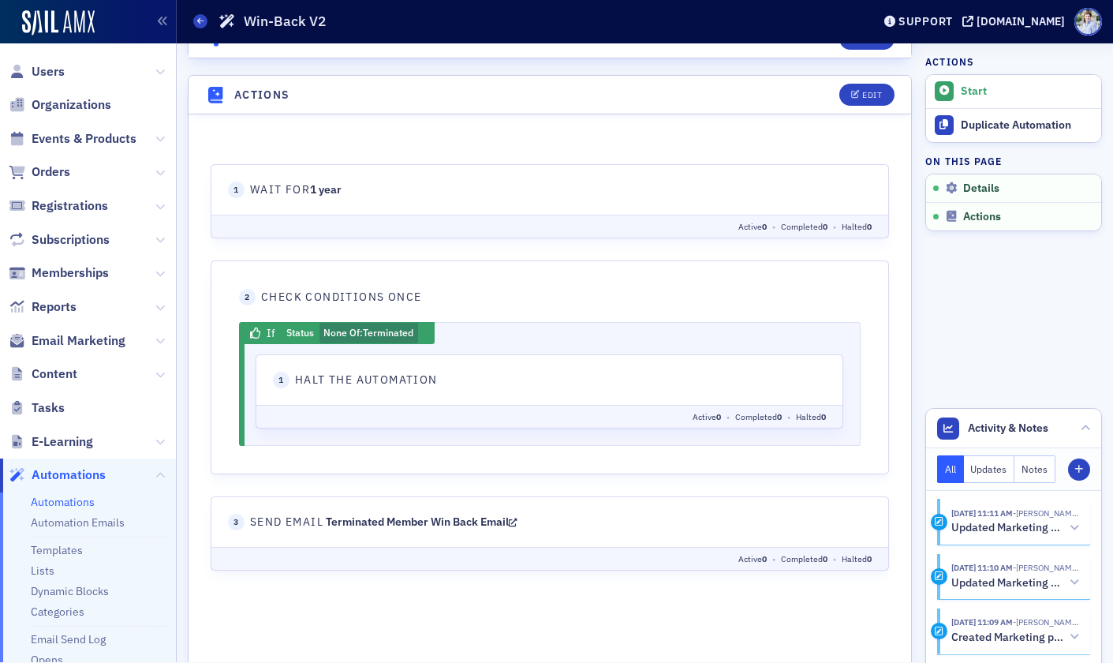
scroll to position [604, 0]
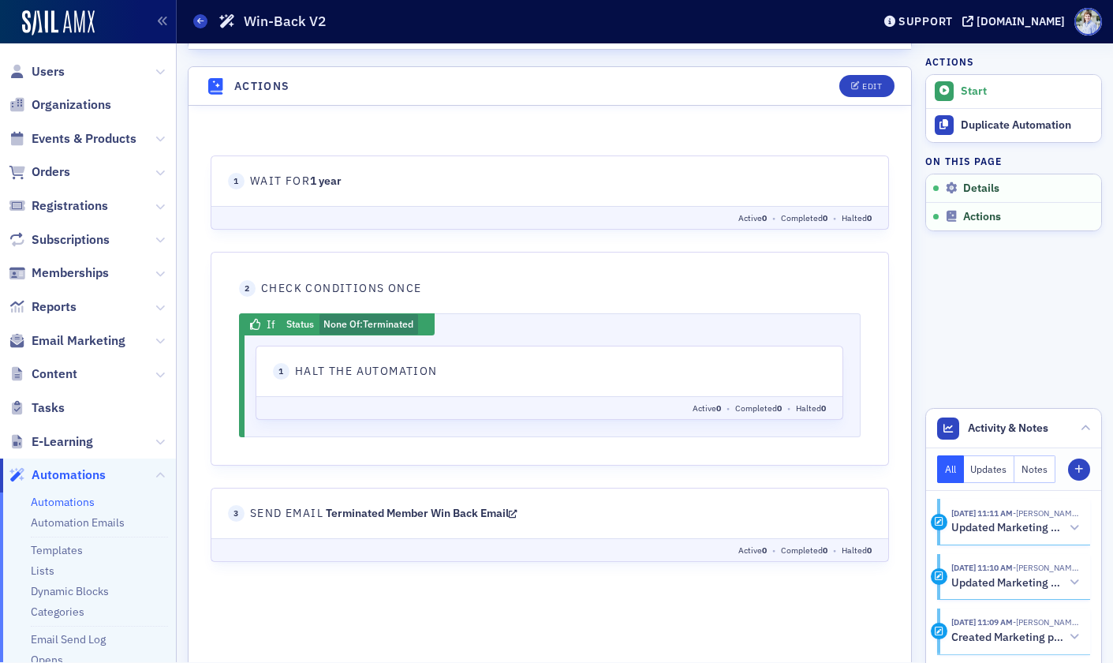
drag, startPoint x: 253, startPoint y: 271, endPoint x: 479, endPoint y: 402, distance: 260.9
click at [479, 402] on fieldset "2 Check Conditions Once If Status None Of : Terminated 1 action 0 •" at bounding box center [550, 359] width 679 height 214
click at [382, 297] on fieldset "2 Check Conditions Once If Status None Of : Terminated 1 action 0 •" at bounding box center [550, 359] width 679 height 214
drag, startPoint x: 247, startPoint y: 280, endPoint x: 476, endPoint y: 299, distance: 229.6
click at [476, 299] on fieldset "2 Check Conditions Once If Status None Of : Terminated 1 action 0 •" at bounding box center [550, 359] width 679 height 214
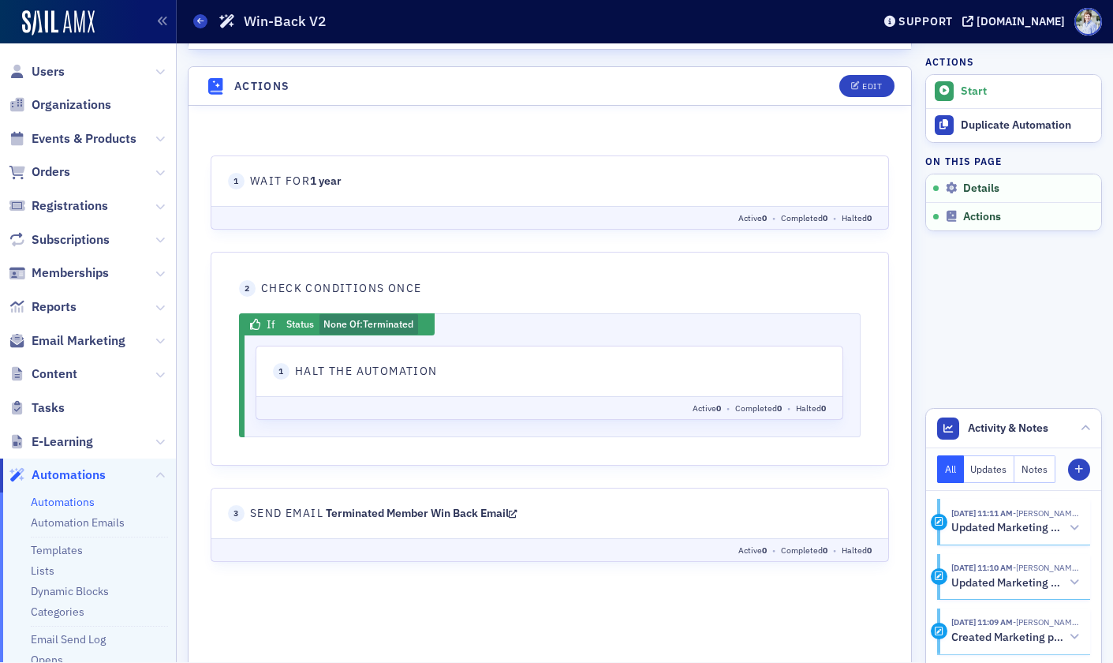
click at [476, 299] on fieldset "2 Check Conditions Once If Status None Of : Terminated 1 action 0 •" at bounding box center [550, 359] width 679 height 214
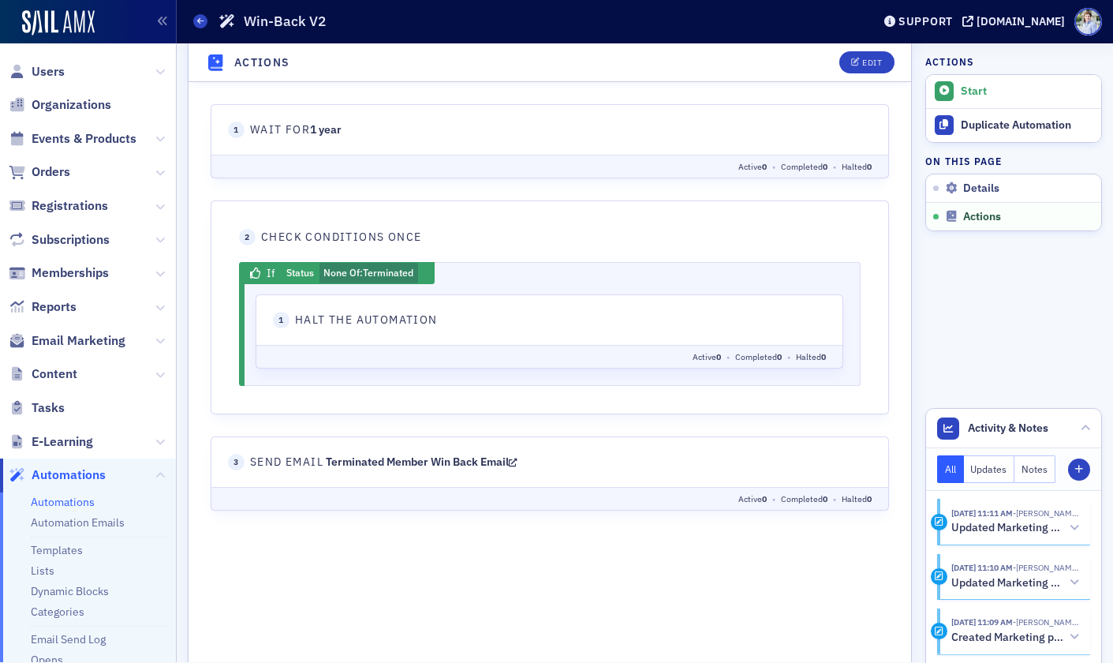
scroll to position [605, 0]
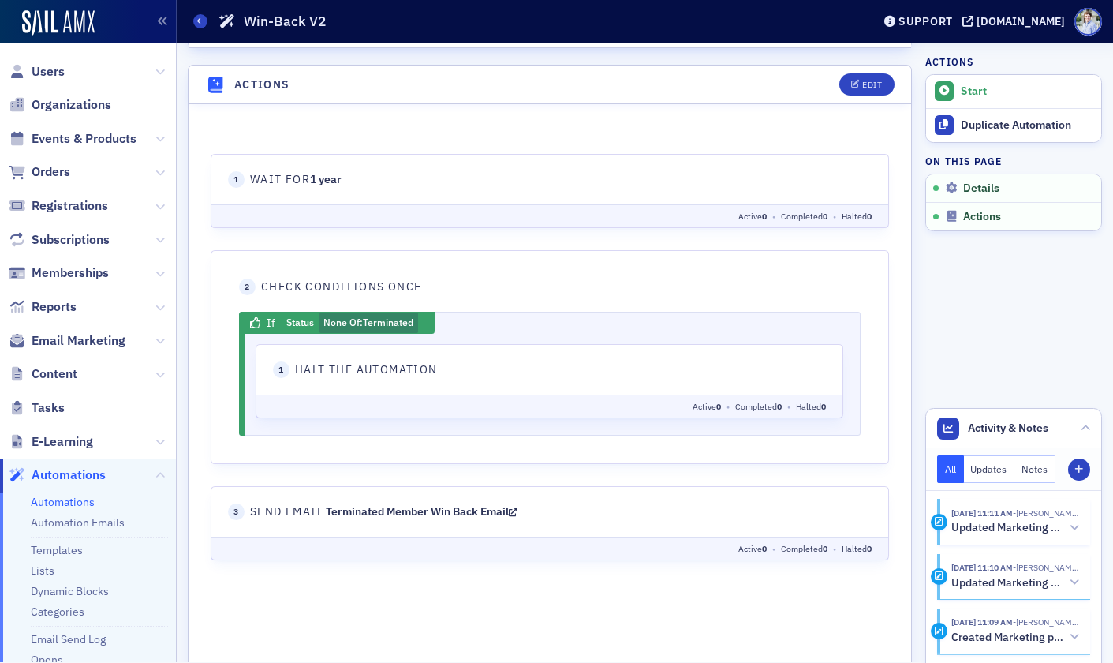
drag, startPoint x: 253, startPoint y: 180, endPoint x: 539, endPoint y: 180, distance: 285.6
click at [539, 180] on header "1 Wait for 1 year" at bounding box center [550, 179] width 644 height 17
drag, startPoint x: 248, startPoint y: 177, endPoint x: 433, endPoint y: 174, distance: 185.4
click at [433, 174] on header "1 Wait for 1 year" at bounding box center [550, 179] width 644 height 17
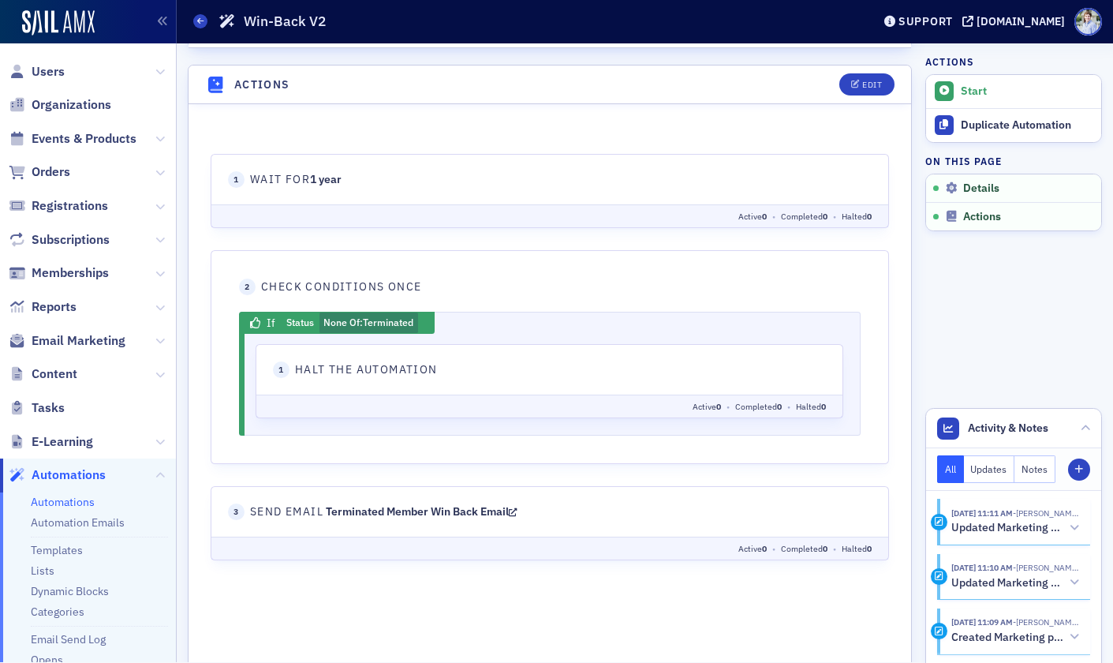
drag, startPoint x: 433, startPoint y: 174, endPoint x: 393, endPoint y: 172, distance: 40.3
click at [432, 174] on header "1 Wait for 1 year" at bounding box center [550, 179] width 644 height 17
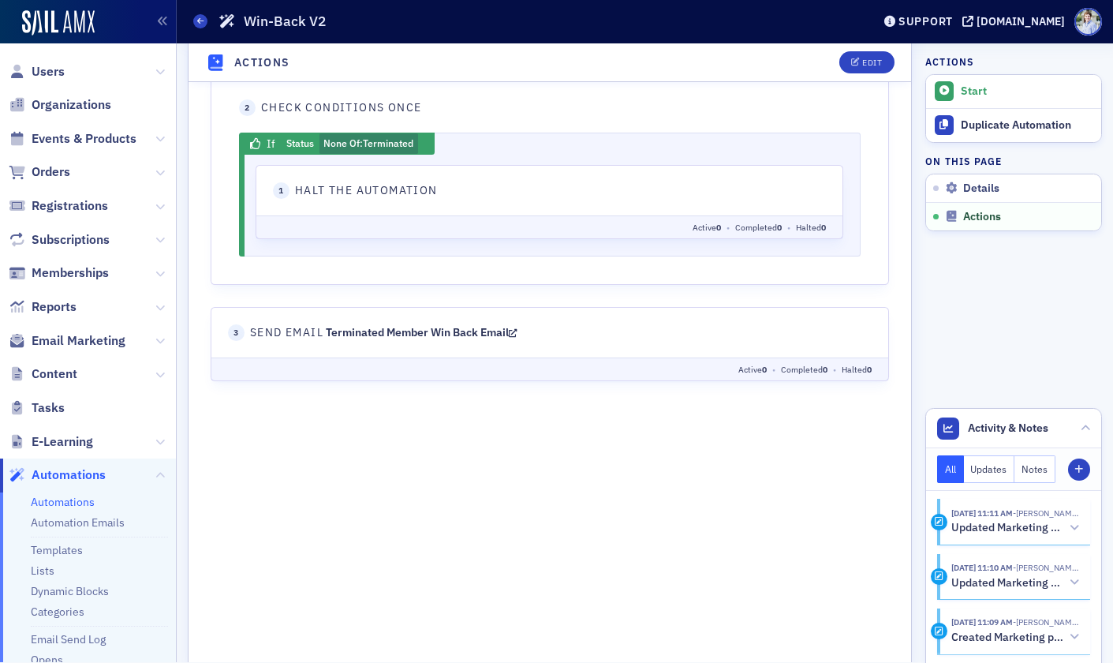
click at [312, 406] on div "Tags Add tags Remove tags React Send an email" at bounding box center [550, 257] width 679 height 608
drag, startPoint x: 250, startPoint y: 334, endPoint x: 686, endPoint y: 335, distance: 435.5
click at [686, 335] on header "3 Send Email Terminated Member Win Back Email" at bounding box center [550, 333] width 644 height 17
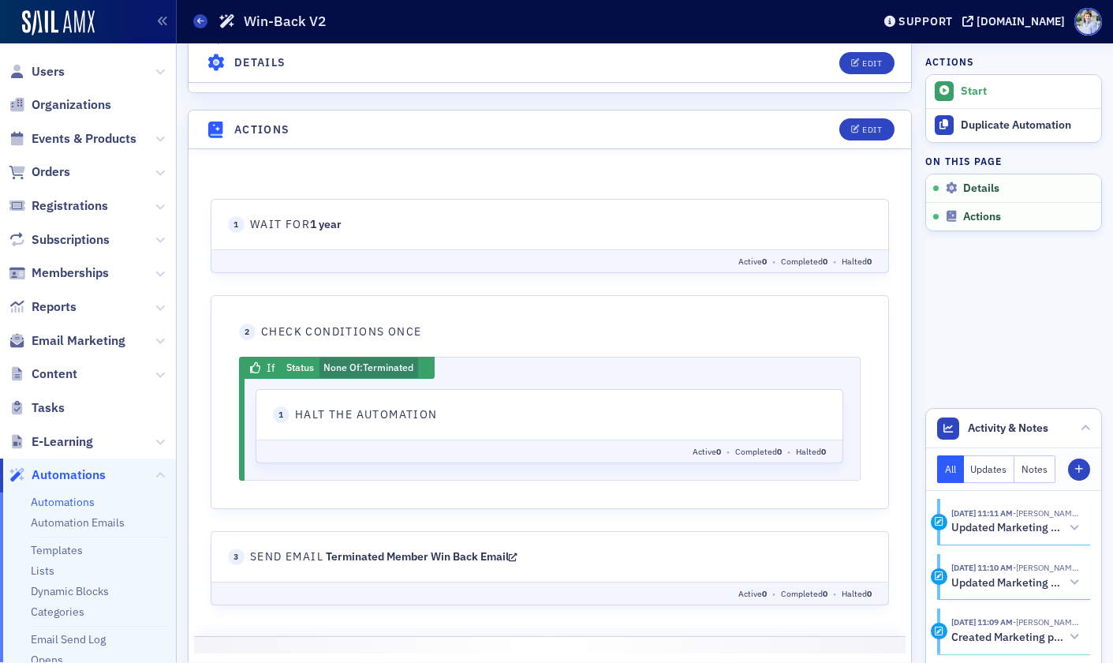
scroll to position [0, 0]
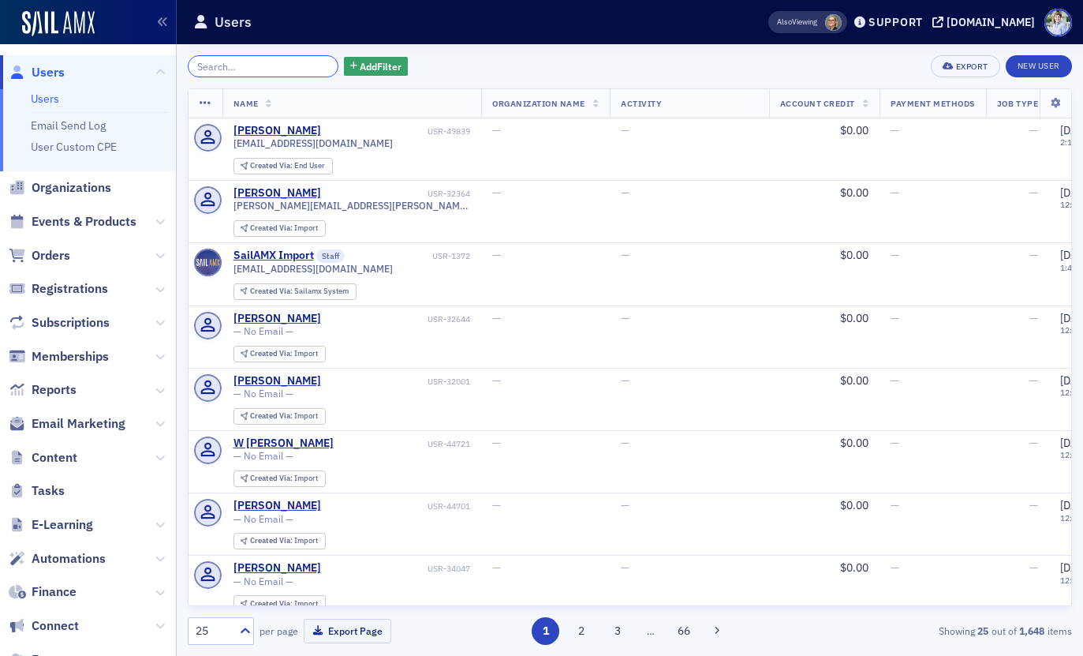
scroll to position [188, 0]
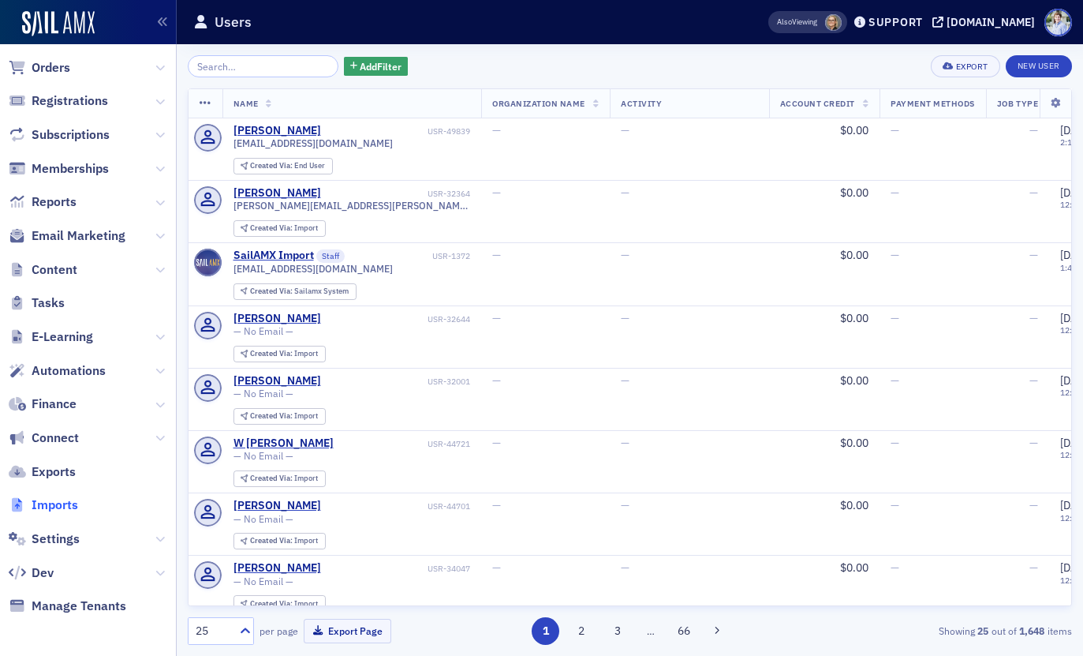
click at [48, 500] on span "Imports" at bounding box center [55, 504] width 47 height 17
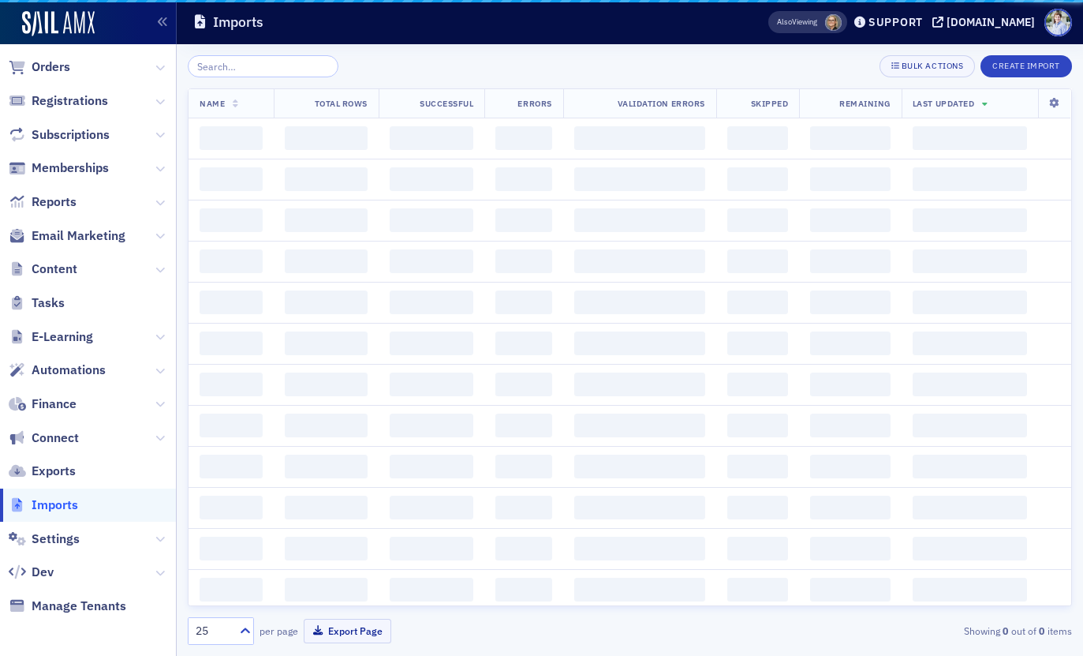
scroll to position [106, 0]
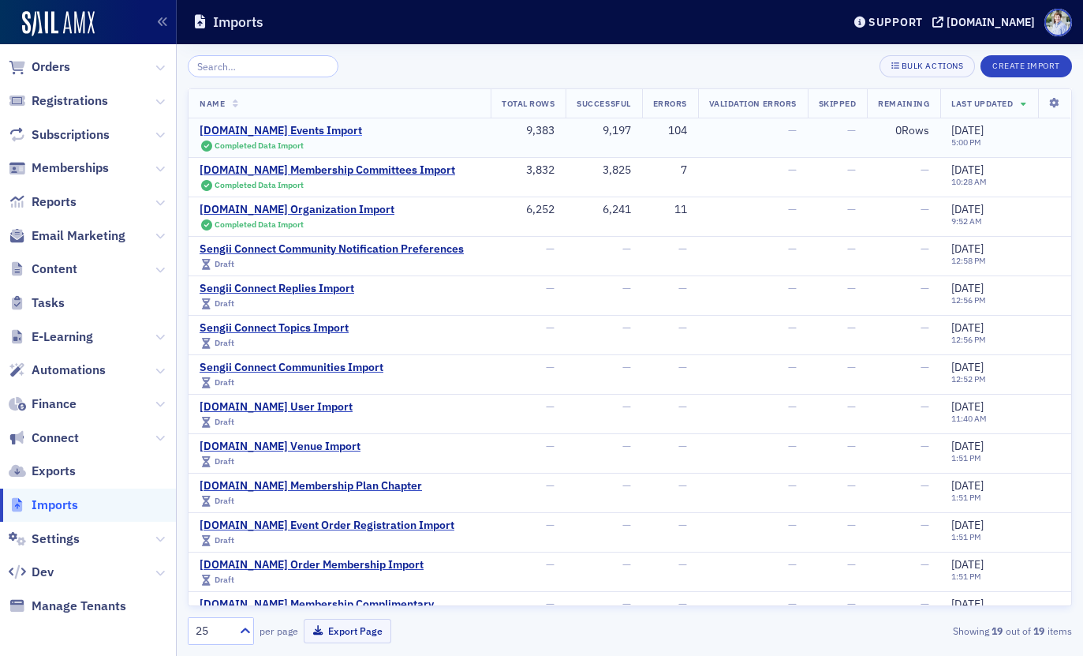
click at [249, 131] on div "AM.Net Events Import" at bounding box center [281, 131] width 163 height 14
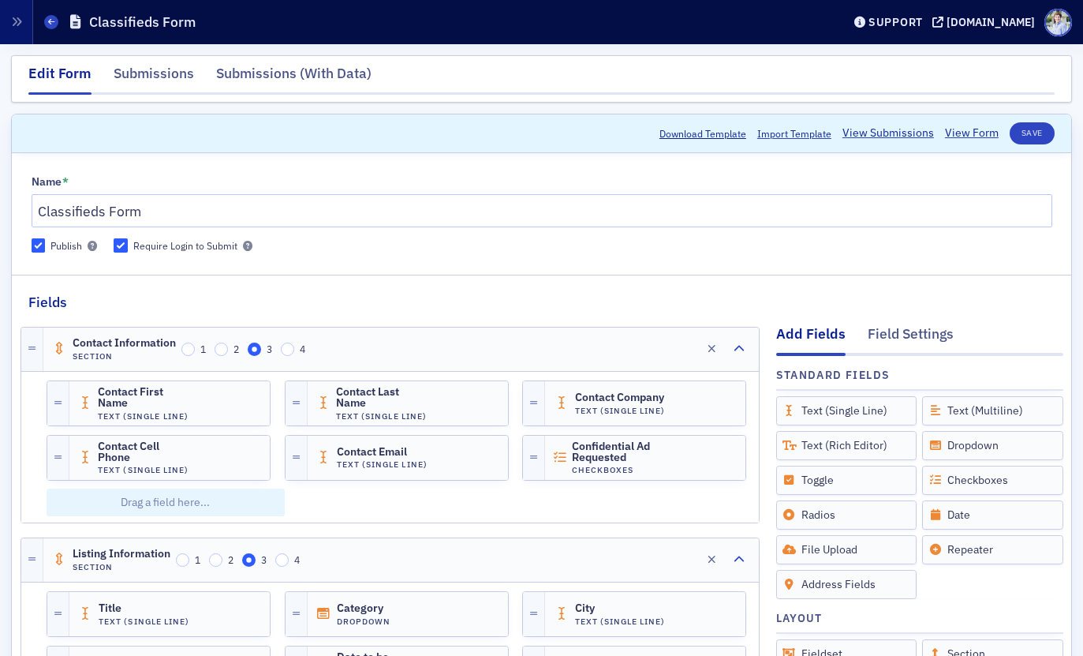
scroll to position [22, 0]
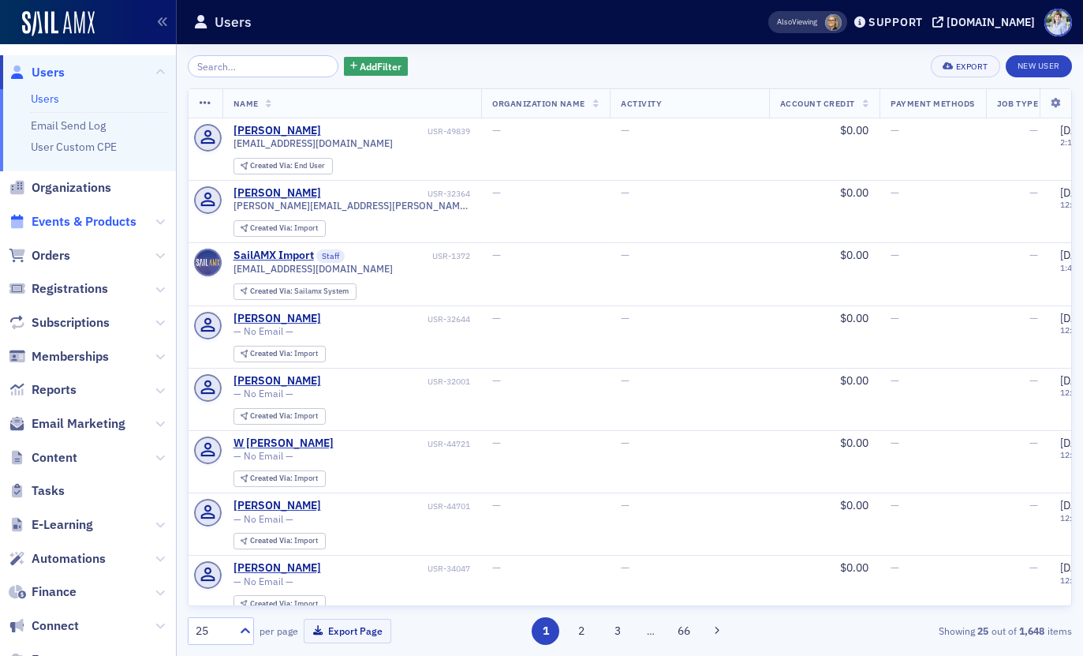
click at [93, 223] on span "Events & Products" at bounding box center [84, 221] width 105 height 17
click at [80, 213] on span "Events & Products" at bounding box center [84, 221] width 105 height 17
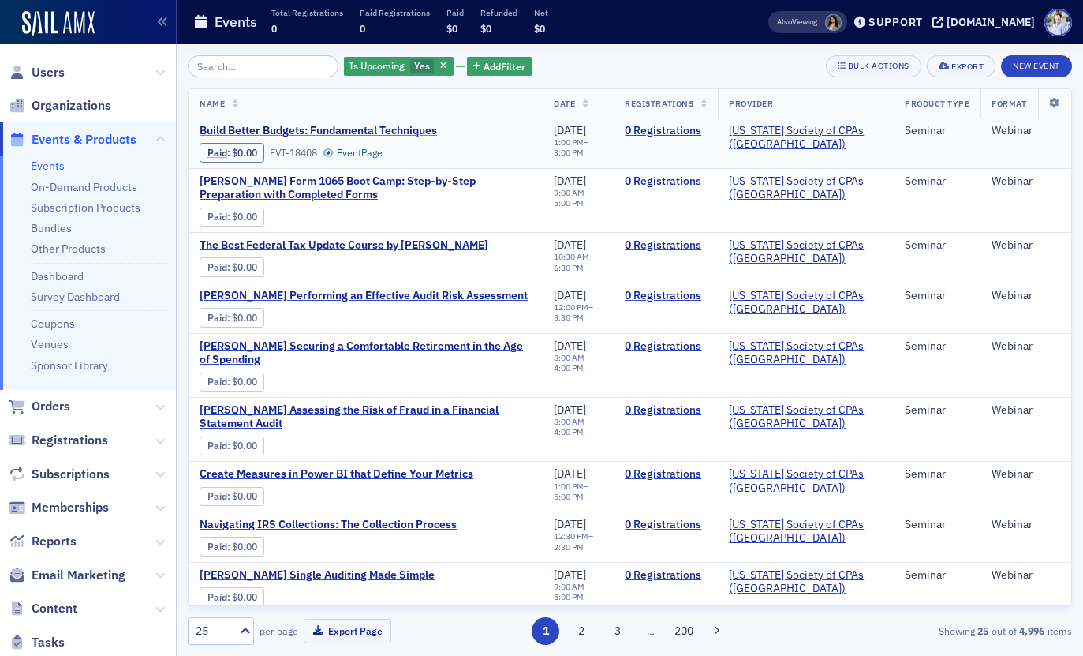
click at [390, 136] on span "Build Better Budgets: Fundamental Techniques" at bounding box center [332, 131] width 265 height 14
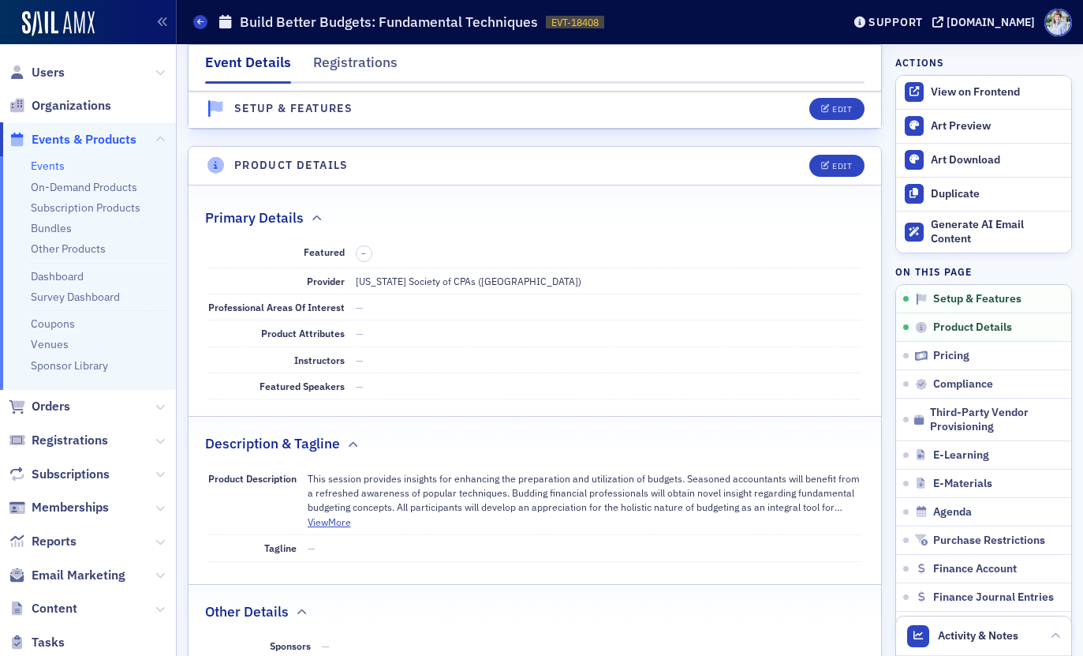
scroll to position [372, 0]
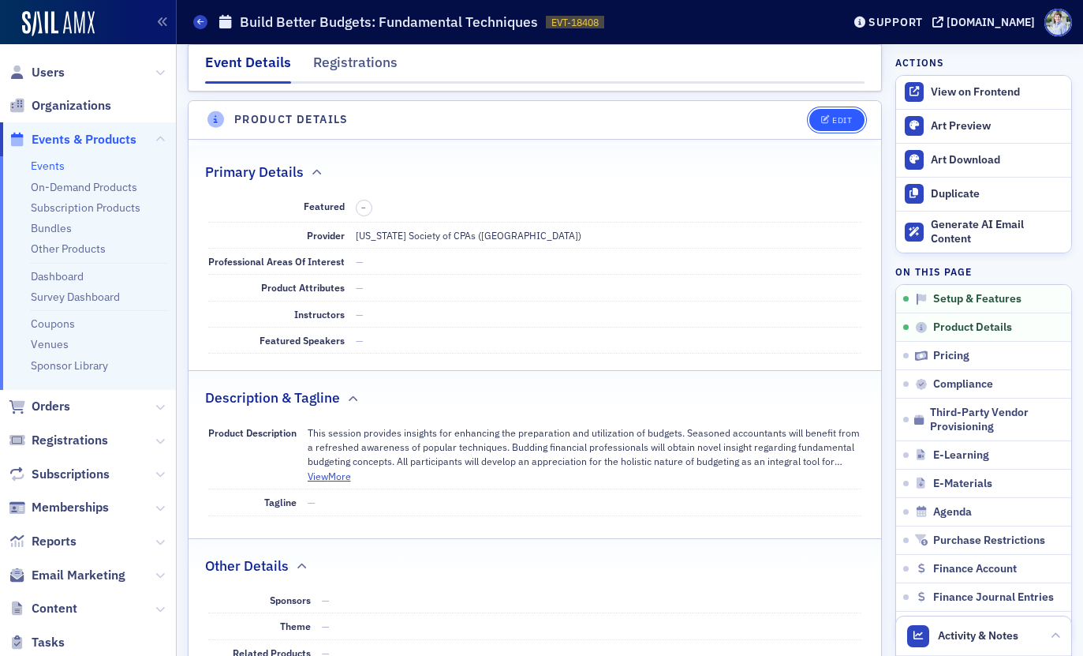
click at [850, 129] on button "Edit" at bounding box center [837, 120] width 54 height 22
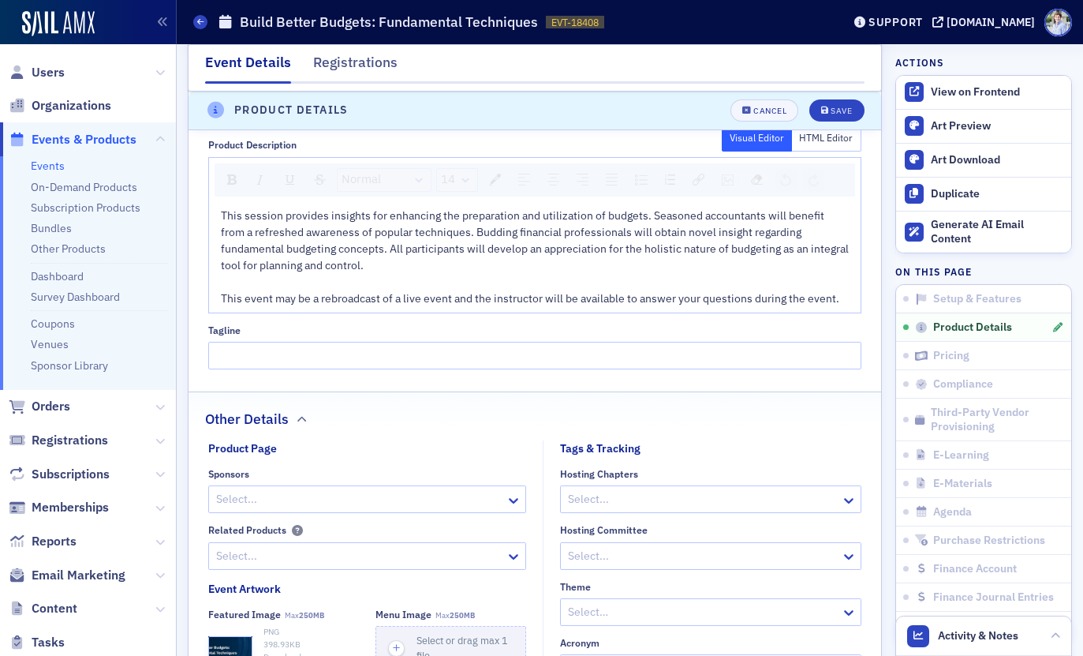
scroll to position [987, 0]
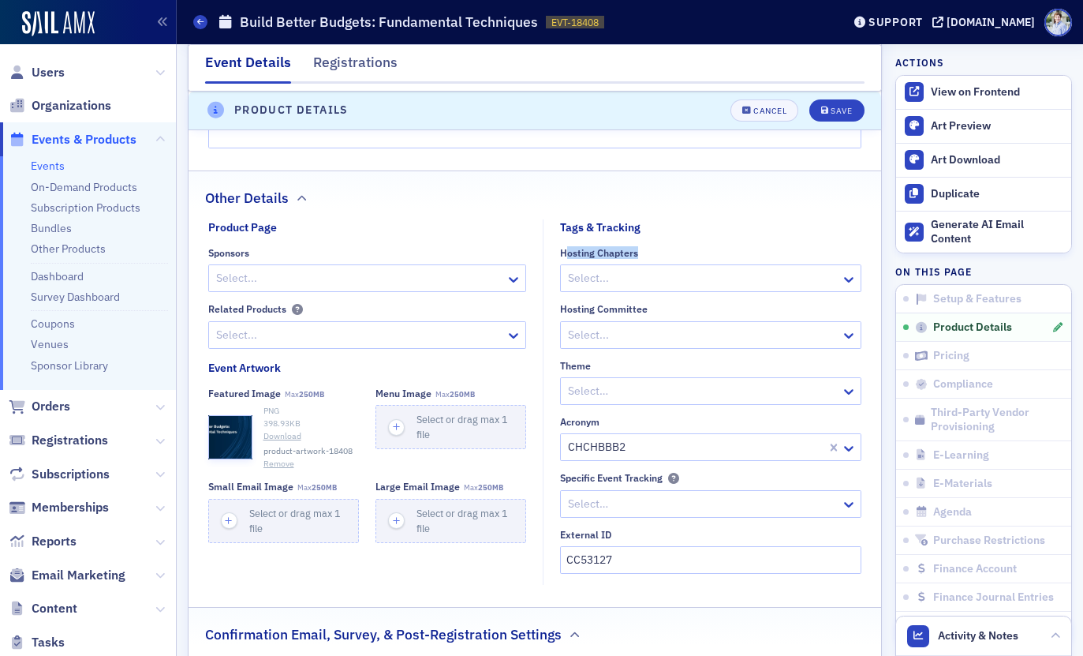
drag, startPoint x: 567, startPoint y: 256, endPoint x: 641, endPoint y: 256, distance: 75.0
click at [641, 256] on div "Hosting Chapters" at bounding box center [710, 253] width 301 height 12
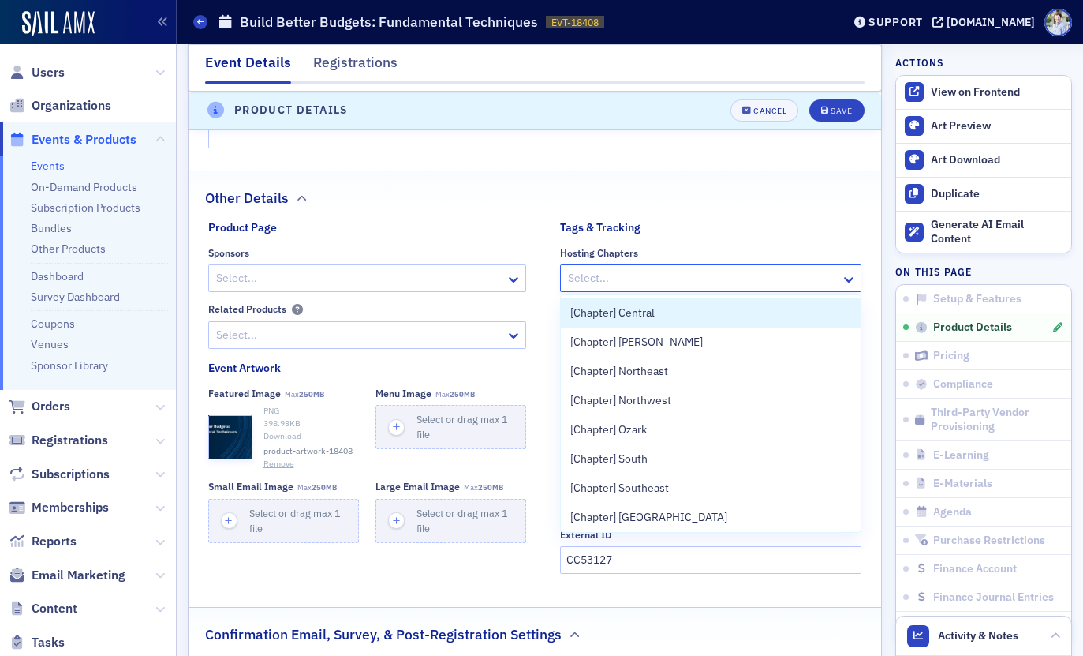
click at [641, 277] on div at bounding box center [703, 278] width 273 height 20
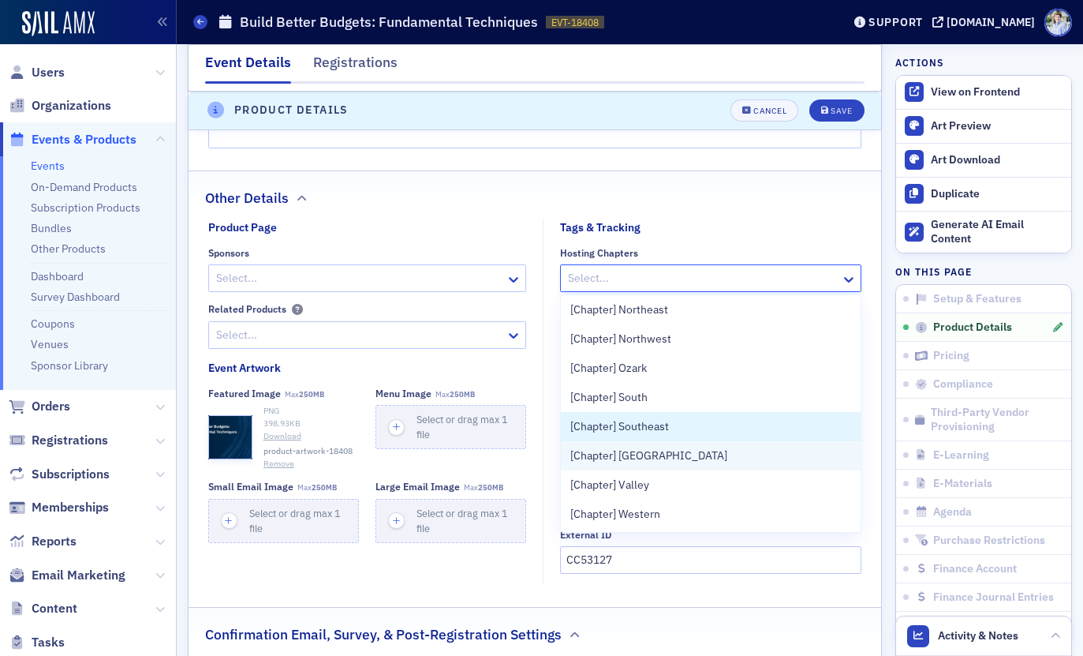
scroll to position [0, 0]
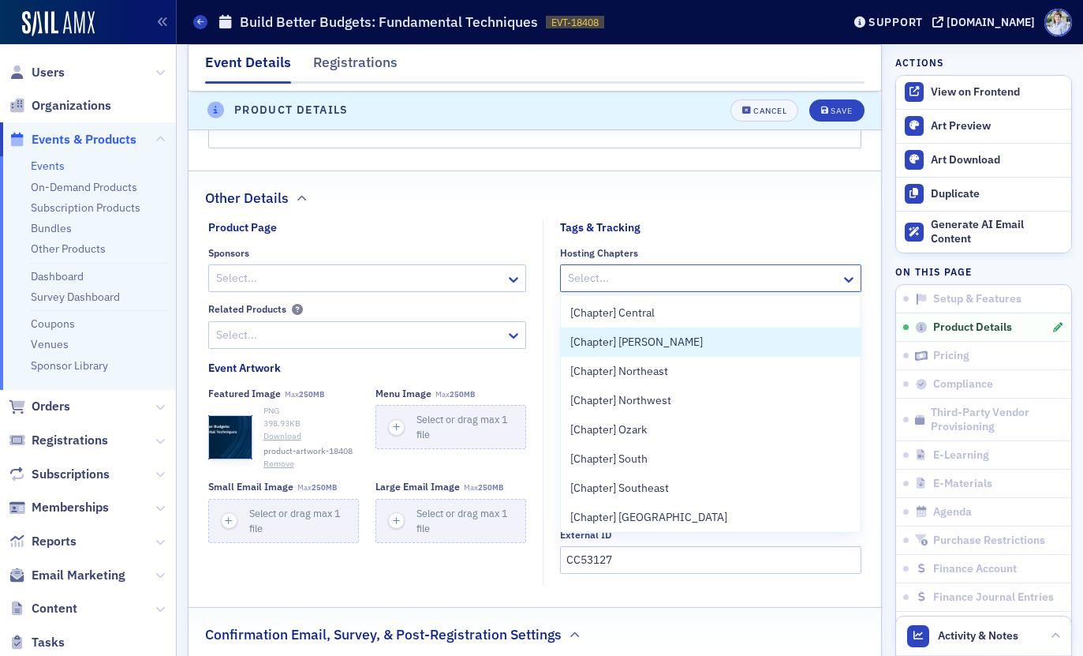
click at [727, 198] on div "Other Details" at bounding box center [535, 189] width 660 height 37
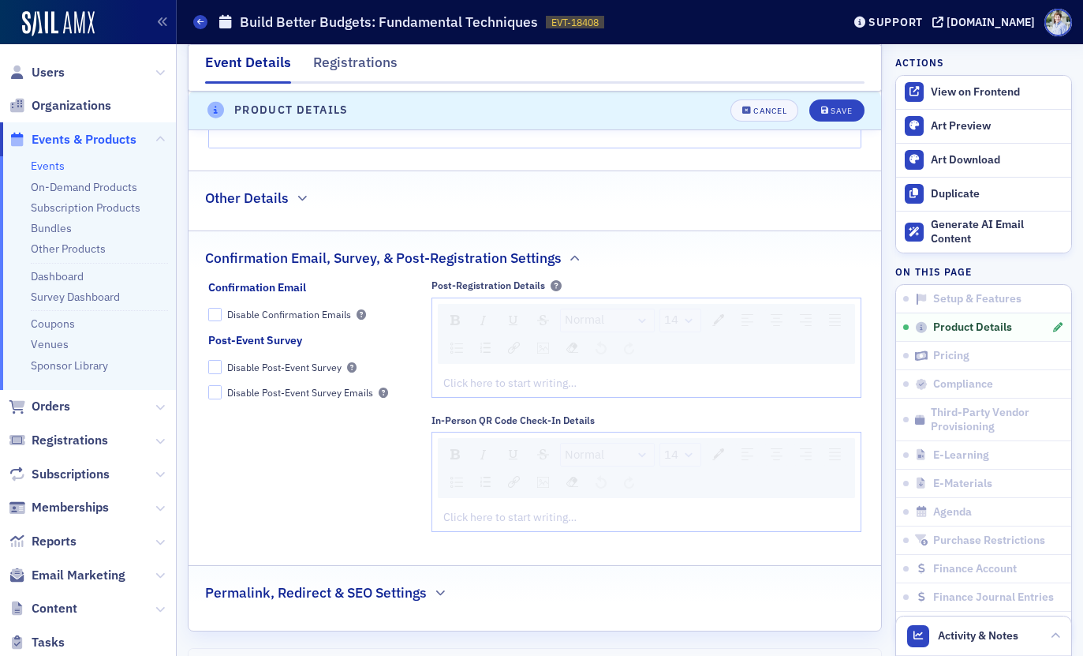
click at [727, 198] on div "Other Details" at bounding box center [535, 189] width 660 height 37
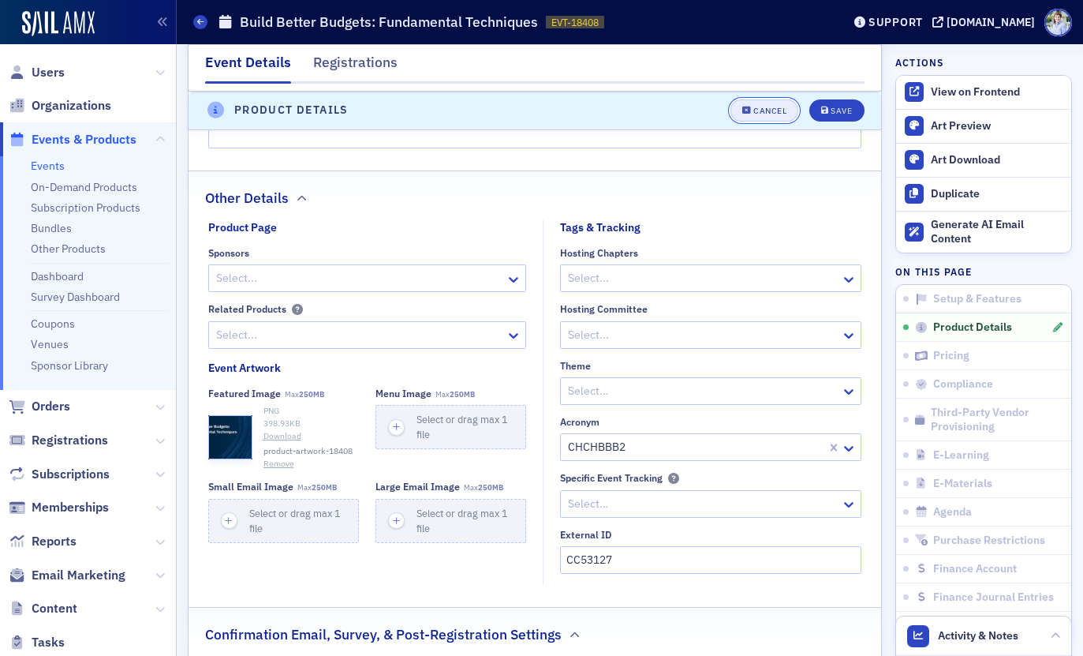
click at [775, 118] on button "Cancel" at bounding box center [765, 110] width 68 height 22
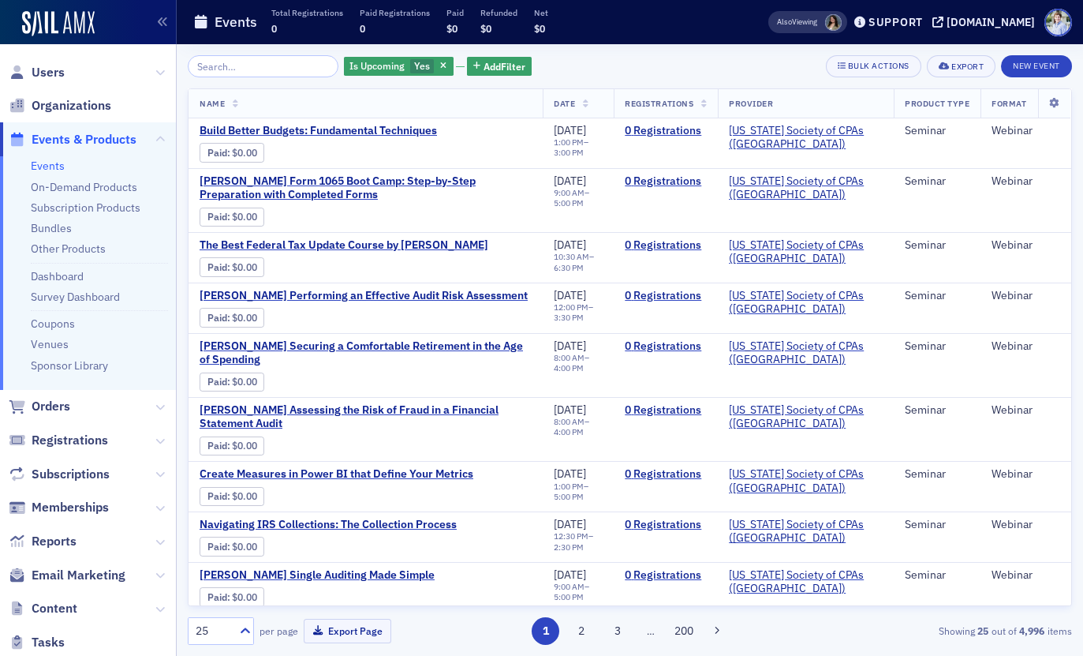
click at [593, 42] on div "Events Total Registrations 0 Paid Registrations 0 Paid $0 Refunded $0 Net $0" at bounding box center [455, 23] width 525 height 42
click at [565, 20] on div "Events Total Registrations 0 Paid Registrations 0 Paid $0 Refunded $0 Net $0" at bounding box center [455, 23] width 525 height 42
click at [60, 231] on link "Bundles" at bounding box center [51, 228] width 41 height 14
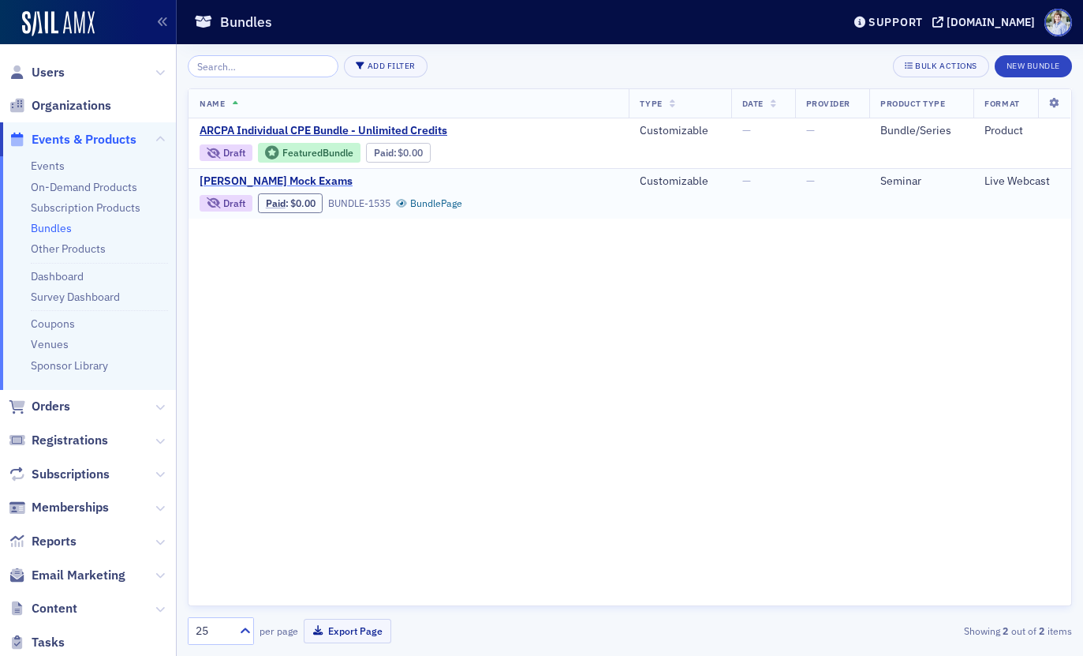
click at [262, 181] on span "[PERSON_NAME] Mock Exams" at bounding box center [332, 181] width 265 height 14
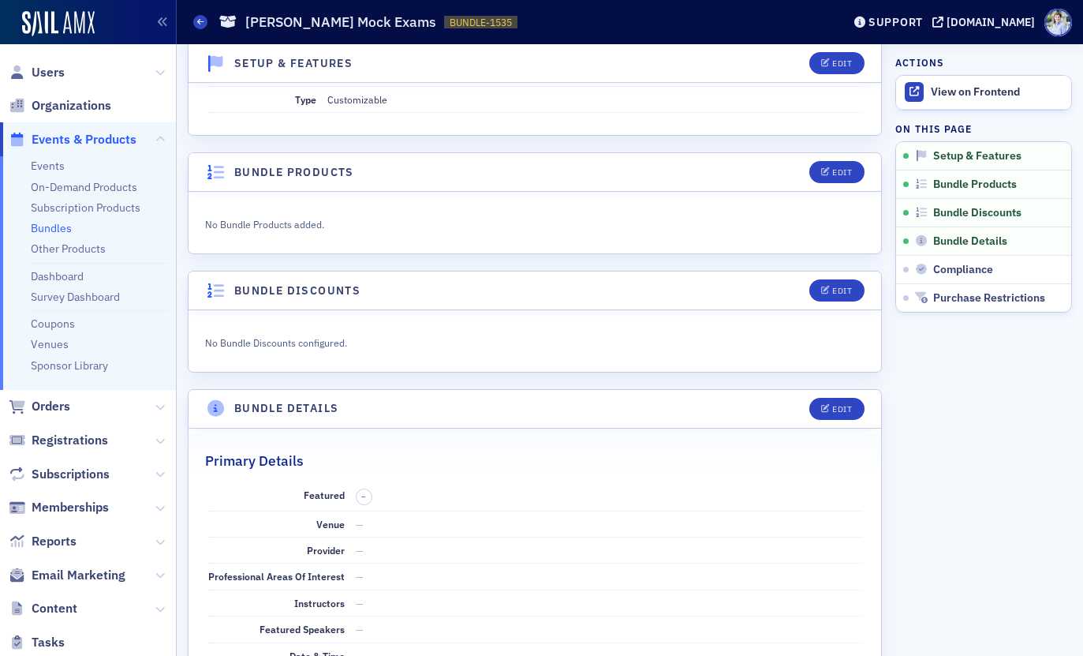
scroll to position [208, 0]
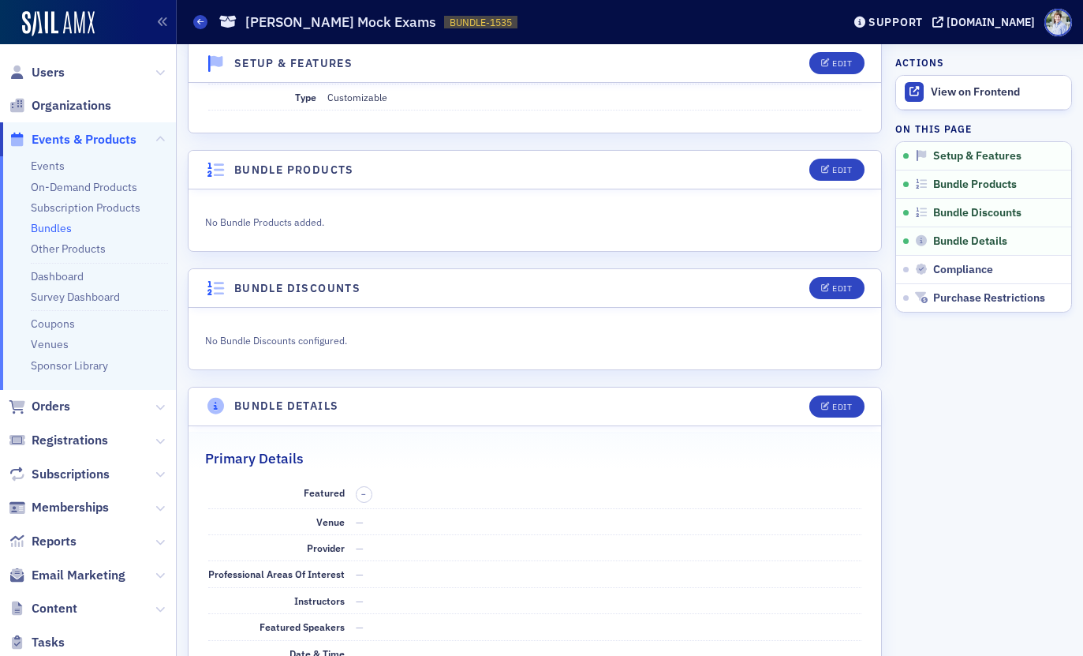
click at [485, 89] on dd "Customizable" at bounding box center [594, 96] width 535 height 25
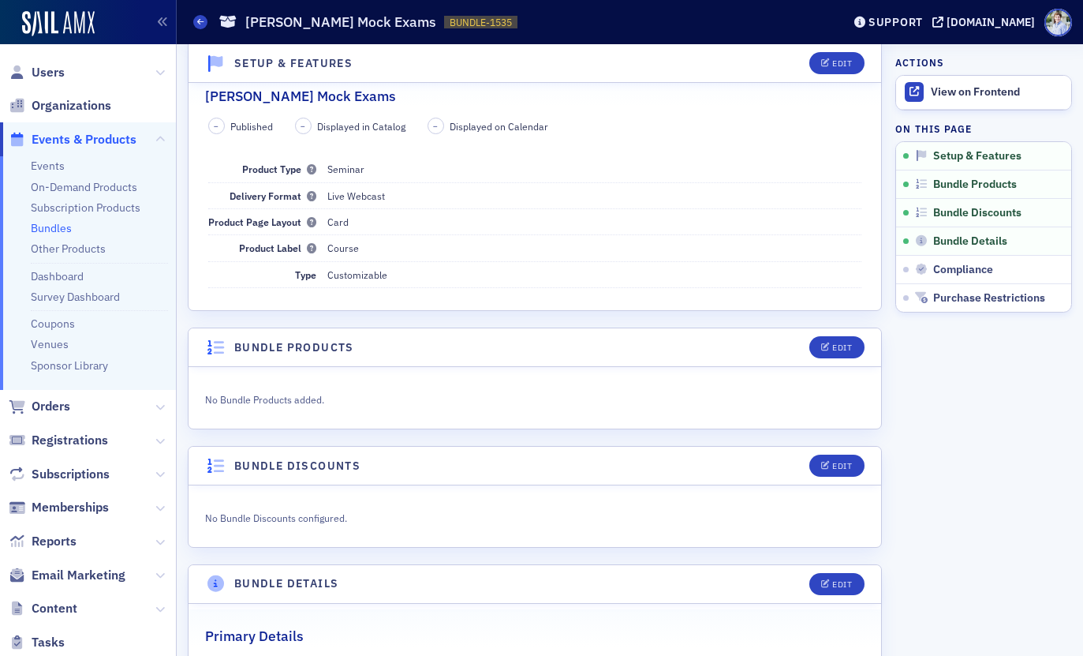
scroll to position [0, 0]
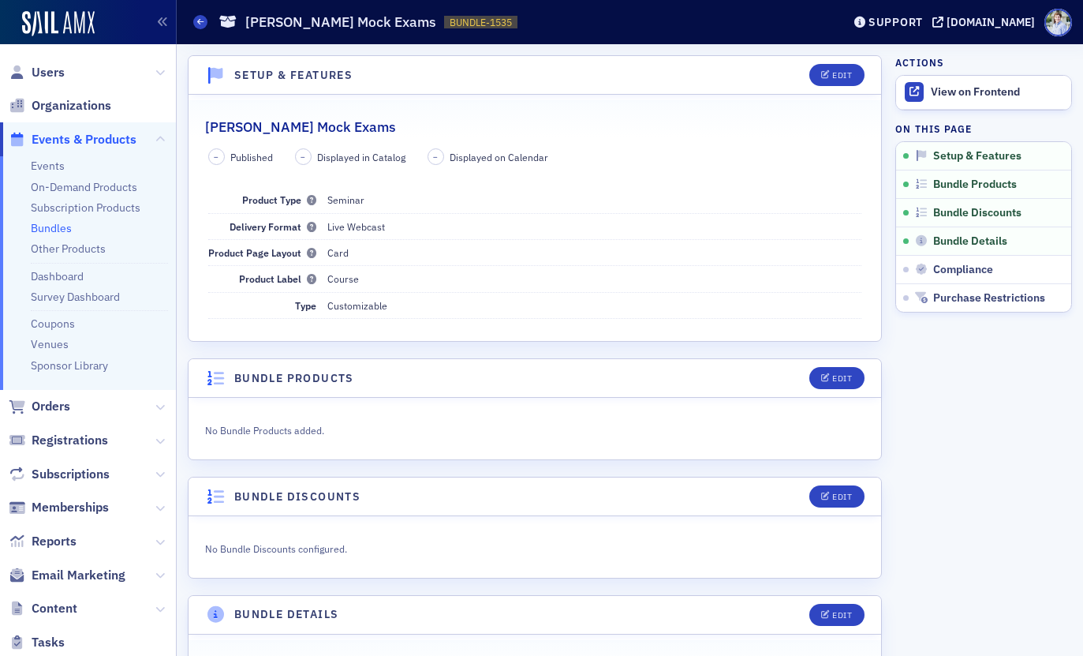
click at [509, 398] on div "No Bundle Products added." at bounding box center [535, 429] width 693 height 62
click at [600, 182] on div "– Published – Displayed in Catalog – Displayed on Calendar Product Type Seminar…" at bounding box center [535, 233] width 693 height 170
drag, startPoint x: 248, startPoint y: 25, endPoint x: 372, endPoint y: 28, distance: 123.9
click at [372, 28] on h1 "[PERSON_NAME] Mock Exams" at bounding box center [340, 22] width 191 height 19
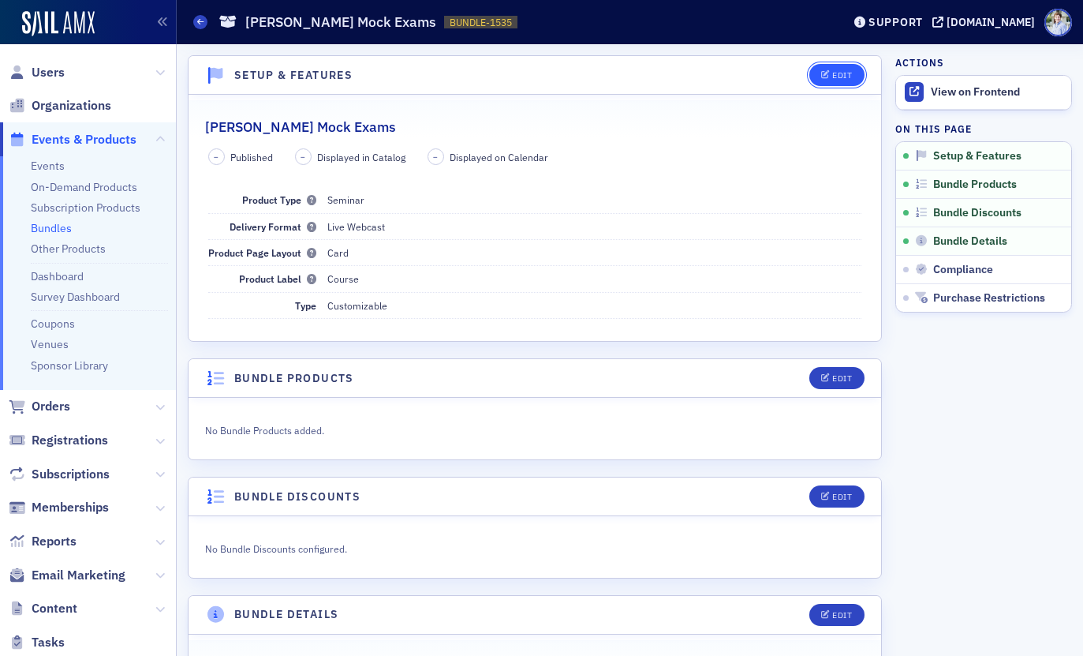
click at [822, 72] on icon "button" at bounding box center [825, 75] width 9 height 9
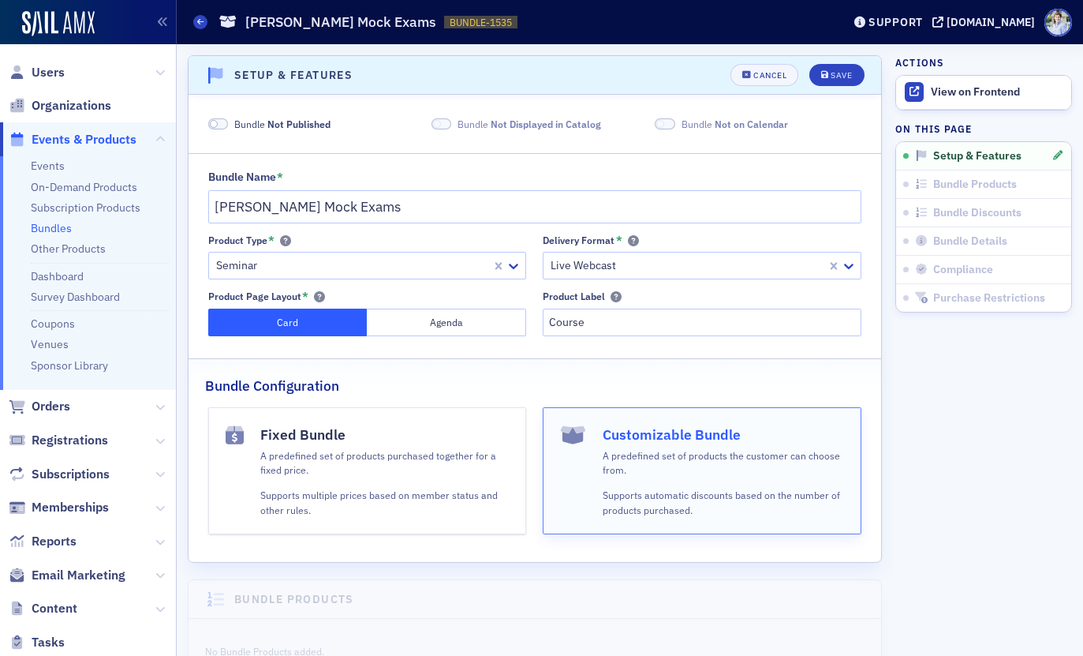
scroll to position [3, 0]
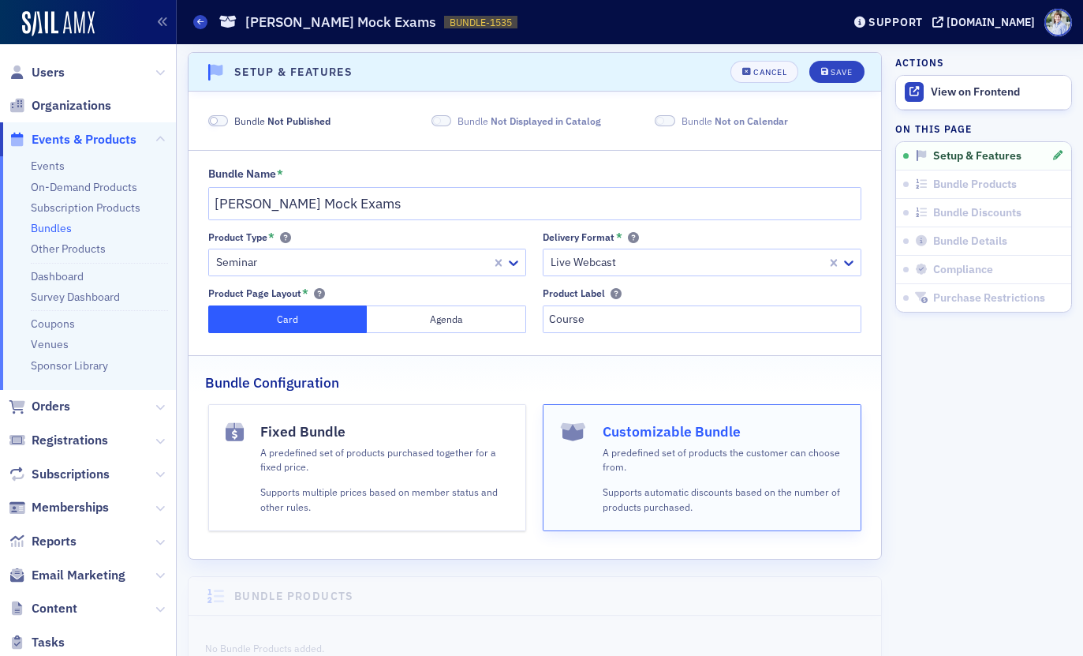
click at [318, 439] on h4 "Fixed Bundle" at bounding box center [384, 431] width 249 height 21
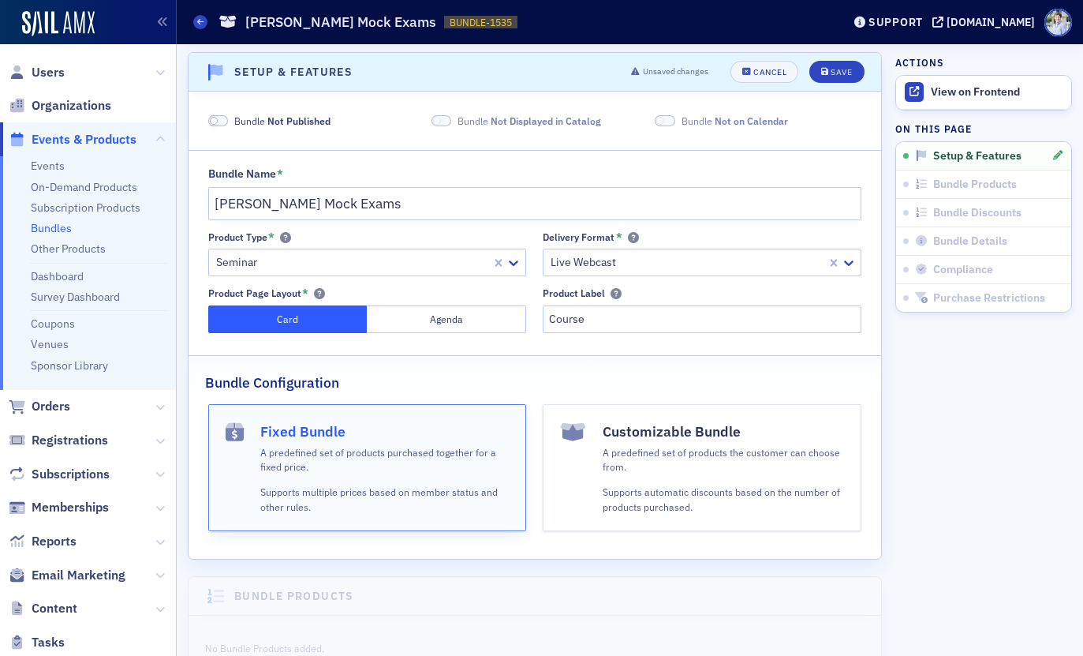
click at [694, 455] on p "A predefined set of products the customer can choose from." at bounding box center [723, 459] width 241 height 29
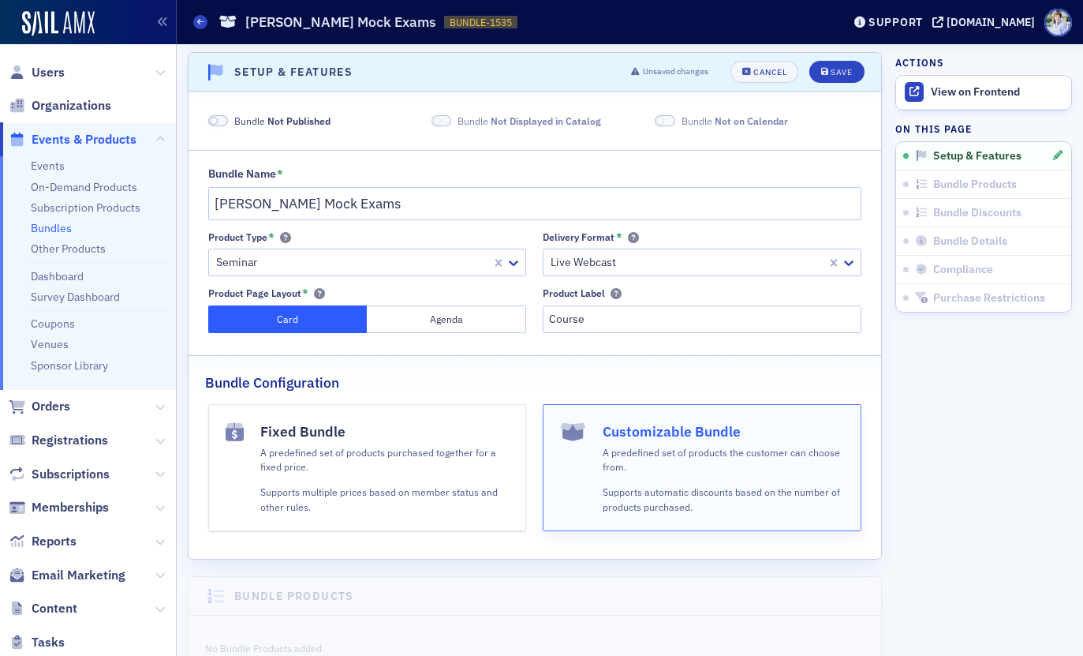
click at [271, 123] on span "Not Published" at bounding box center [298, 120] width 63 height 13
click at [563, 462] on button "Customizable Bundle A predefined set of products the customer can choose from. …" at bounding box center [702, 467] width 319 height 127
click at [832, 73] on div "Save" at bounding box center [841, 72] width 21 height 9
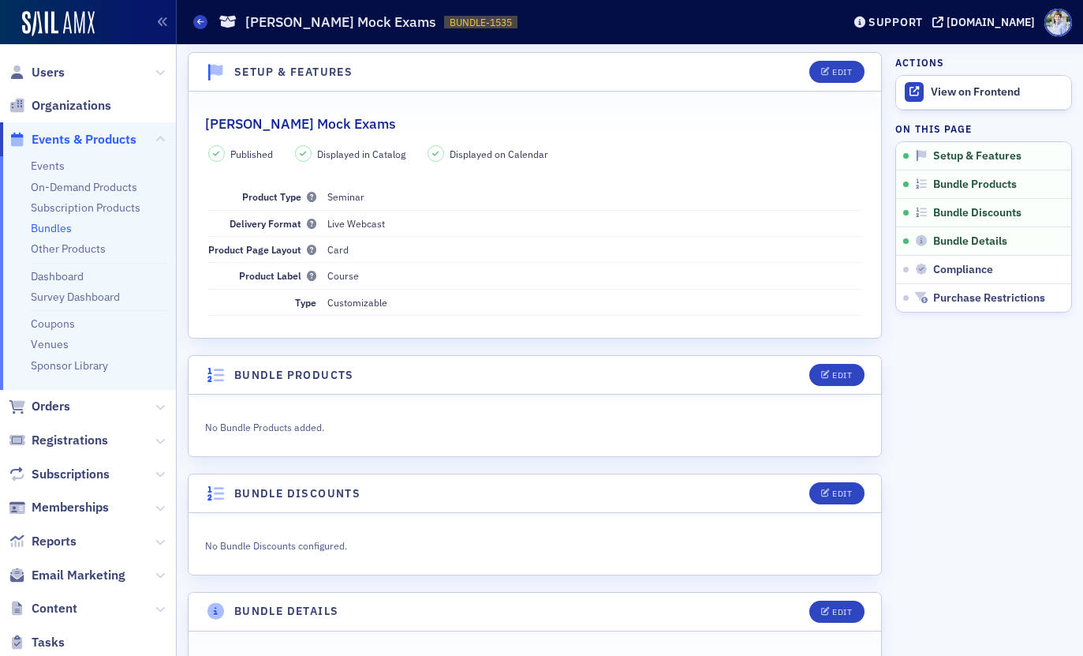
scroll to position [94, 0]
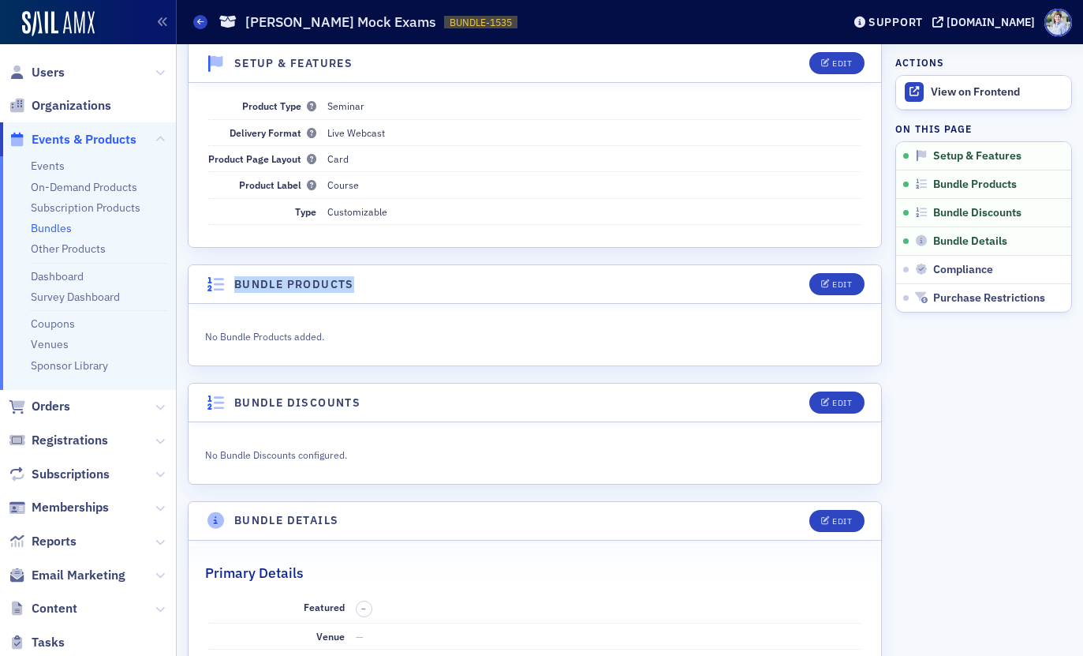
drag, startPoint x: 224, startPoint y: 281, endPoint x: 406, endPoint y: 278, distance: 182.3
click at [406, 278] on header "Bundle Products Edit" at bounding box center [535, 284] width 693 height 39
click at [851, 281] on div "Edit" at bounding box center [842, 284] width 20 height 9
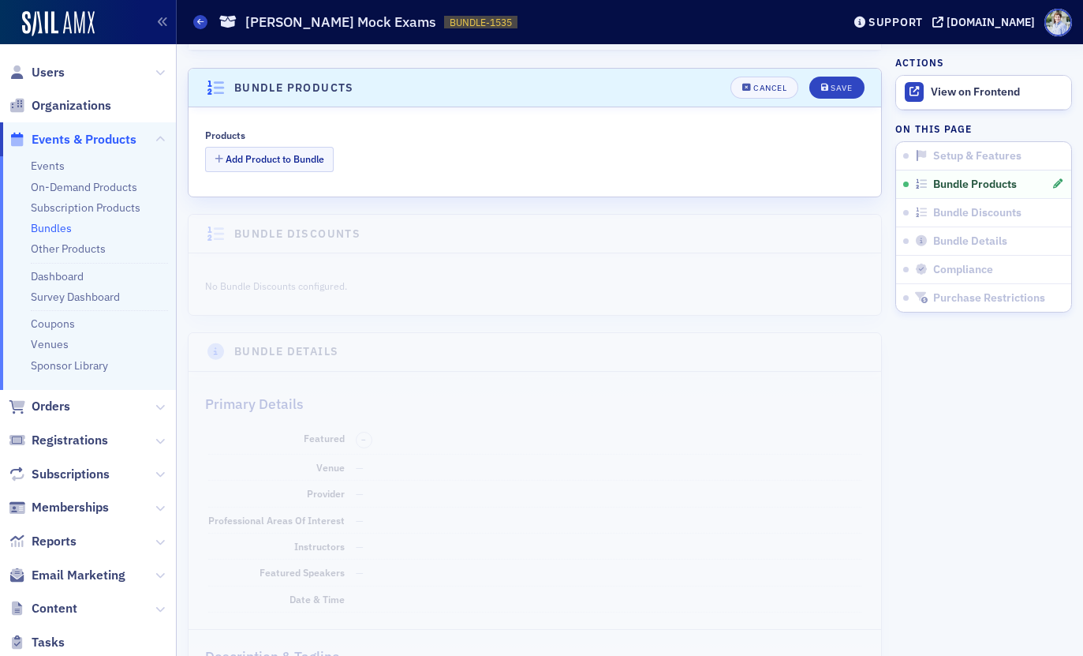
scroll to position [306, 0]
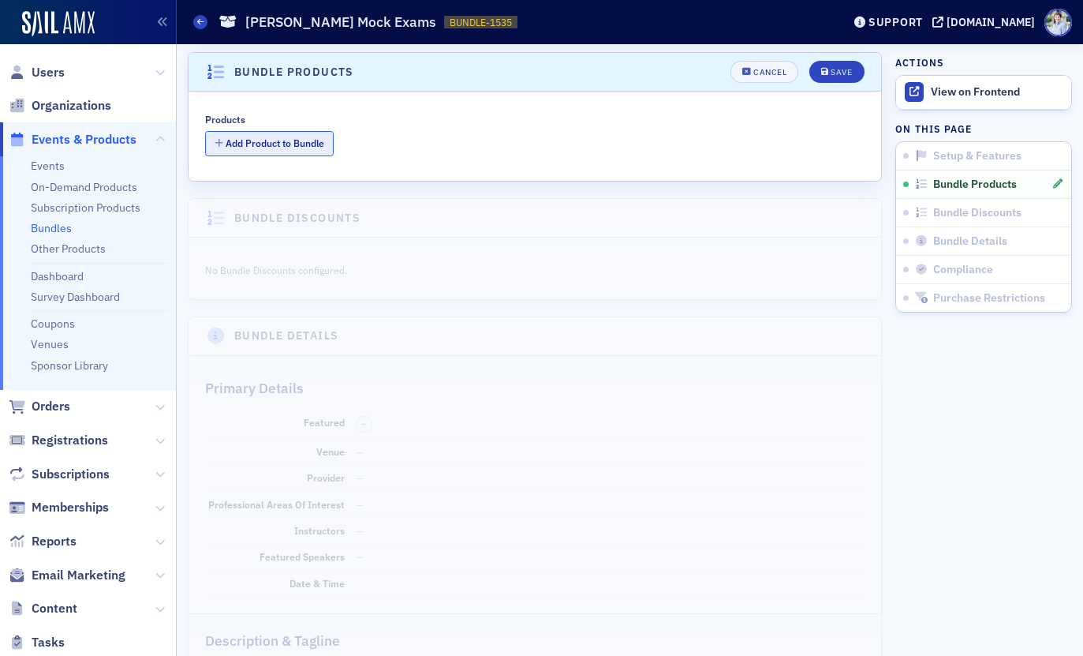
click at [316, 139] on button "Add Product to Bundle" at bounding box center [269, 143] width 129 height 24
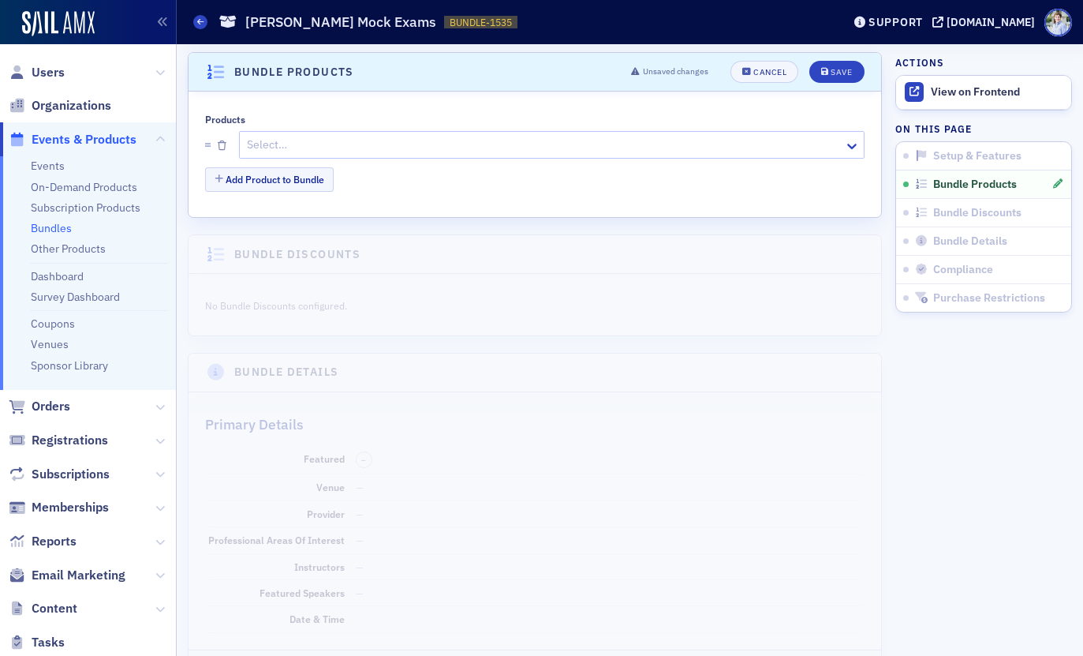
click at [335, 147] on div at bounding box center [543, 145] width 597 height 20
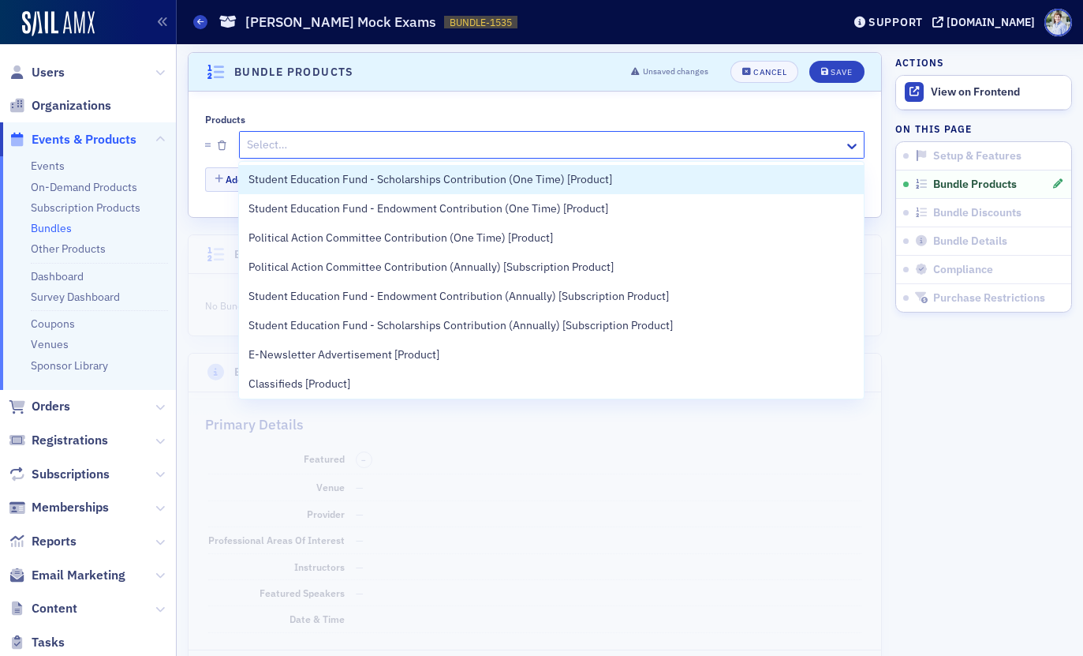
click at [397, 111] on div "Products Student Education Fund - Scholarships Contribution (One Time) [Product…" at bounding box center [535, 154] width 693 height 125
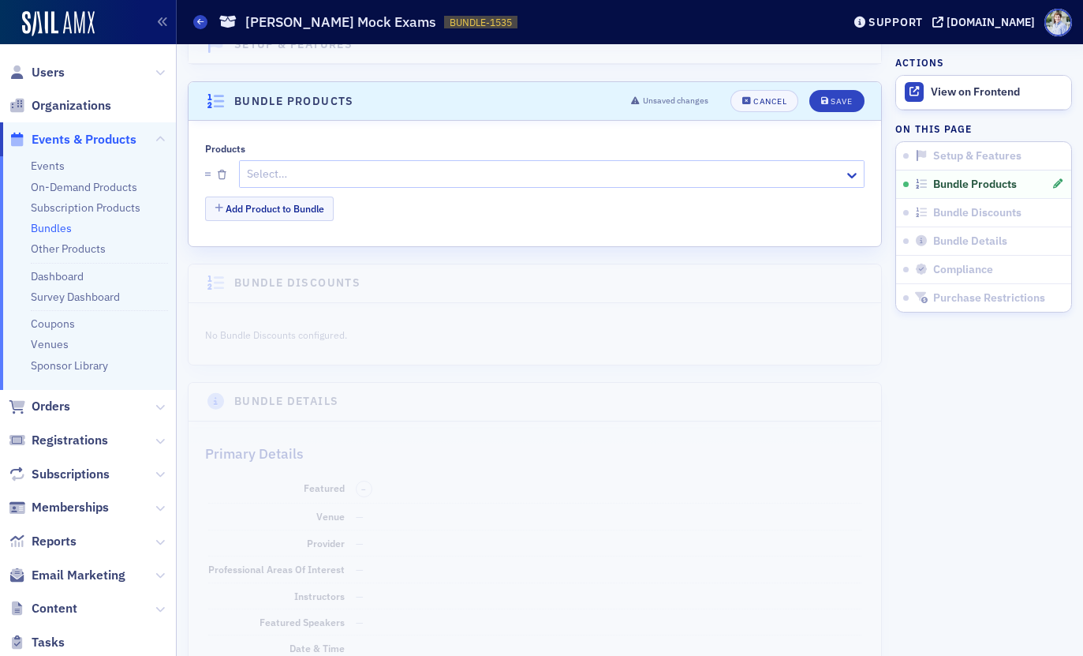
scroll to position [263, 0]
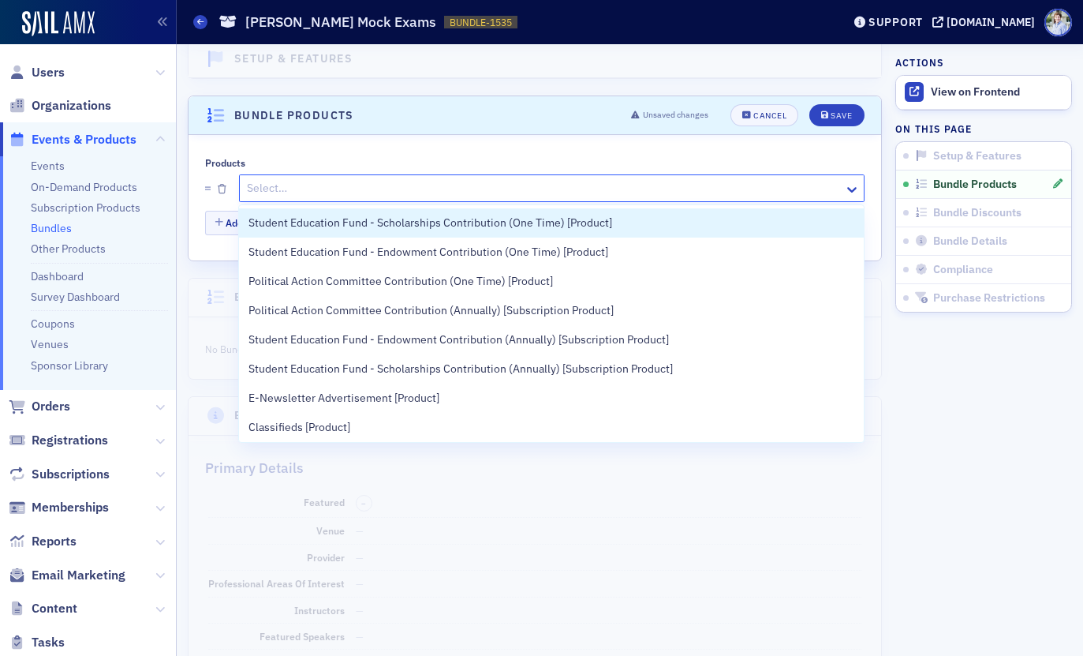
click at [382, 191] on div at bounding box center [543, 188] width 597 height 20
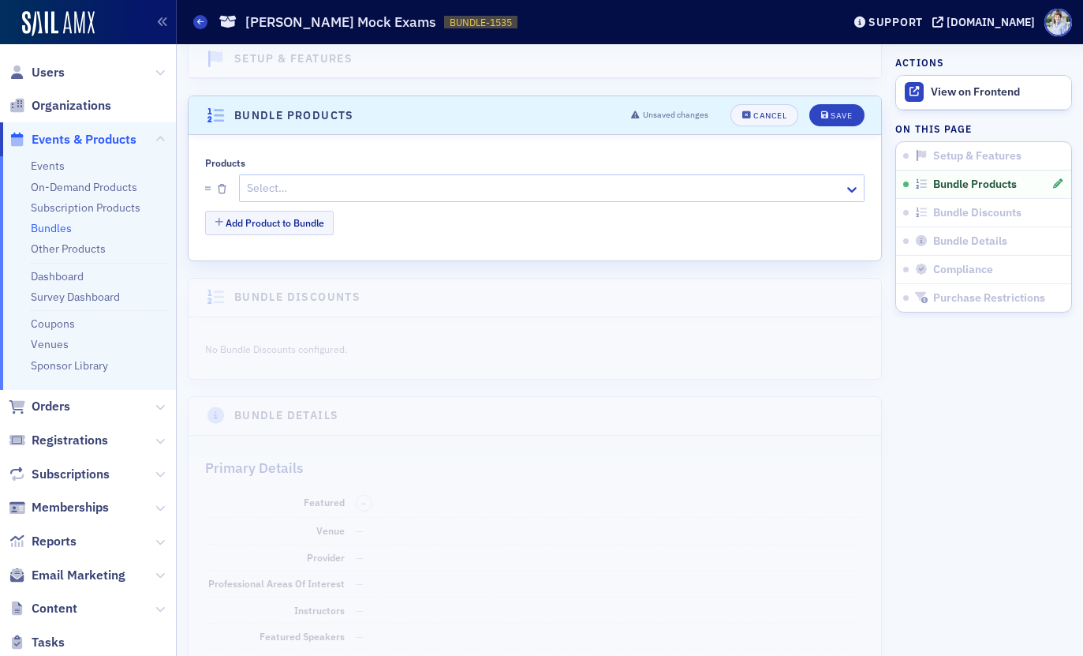
click at [451, 168] on div "Products" at bounding box center [535, 163] width 660 height 12
click at [287, 231] on button "Add Product to Bundle" at bounding box center [269, 223] width 129 height 24
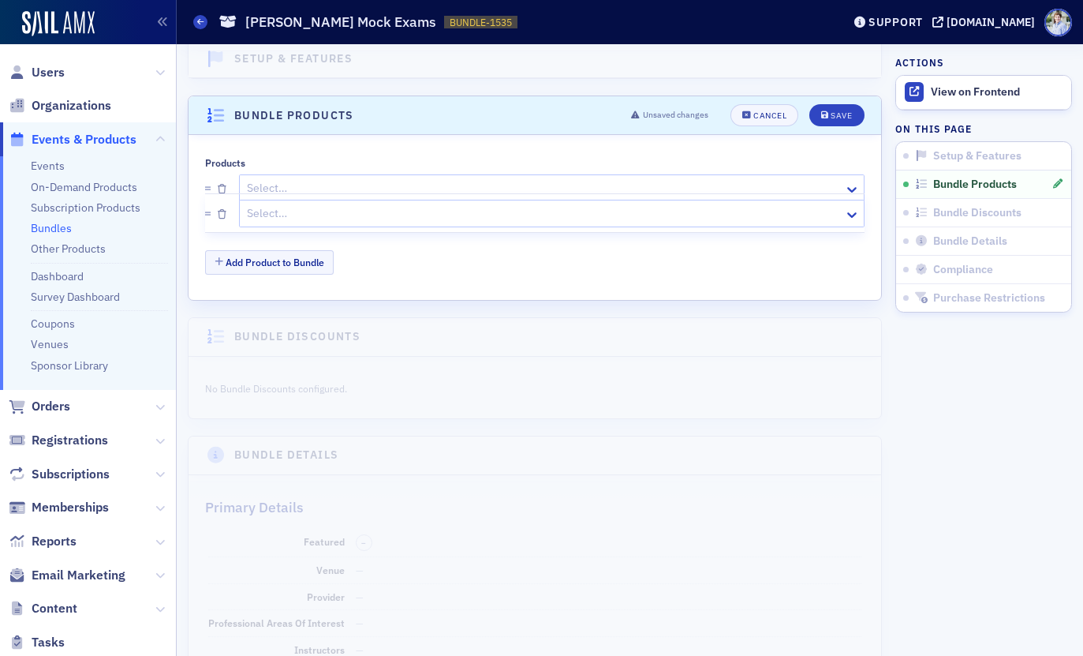
drag, startPoint x: 205, startPoint y: 227, endPoint x: 215, endPoint y: 211, distance: 19.1
click at [215, 210] on div "Select… Select…" at bounding box center [535, 208] width 660 height 78
drag, startPoint x: 223, startPoint y: 220, endPoint x: 223, endPoint y: 198, distance: 22.1
click at [224, 220] on button "button" at bounding box center [222, 228] width 9 height 28
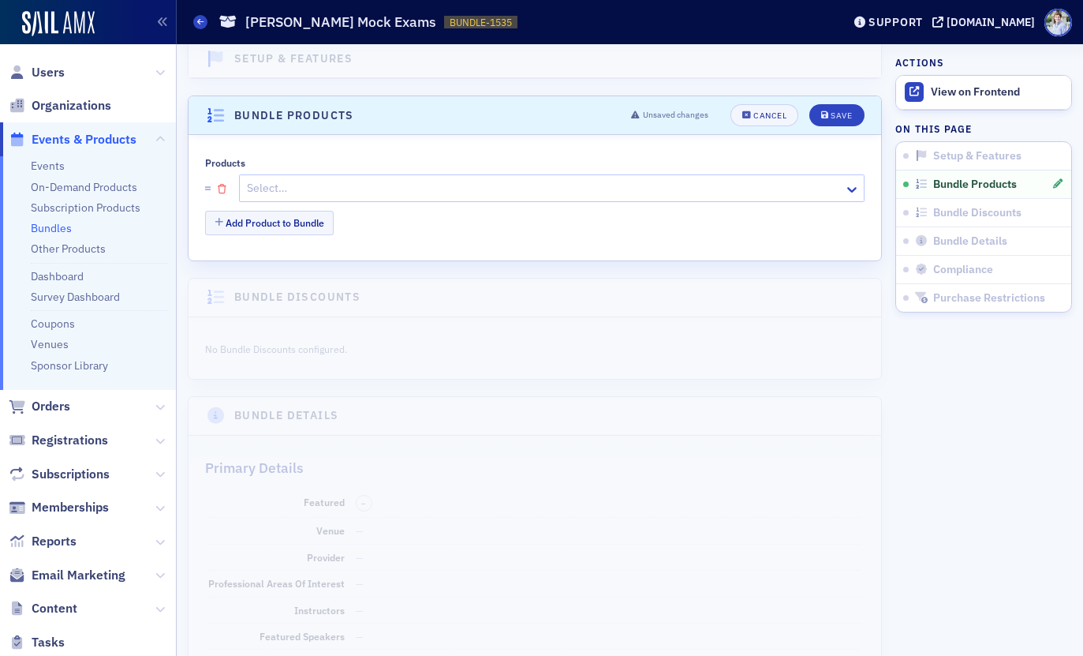
click at [223, 188] on icon "button" at bounding box center [222, 189] width 9 height 9
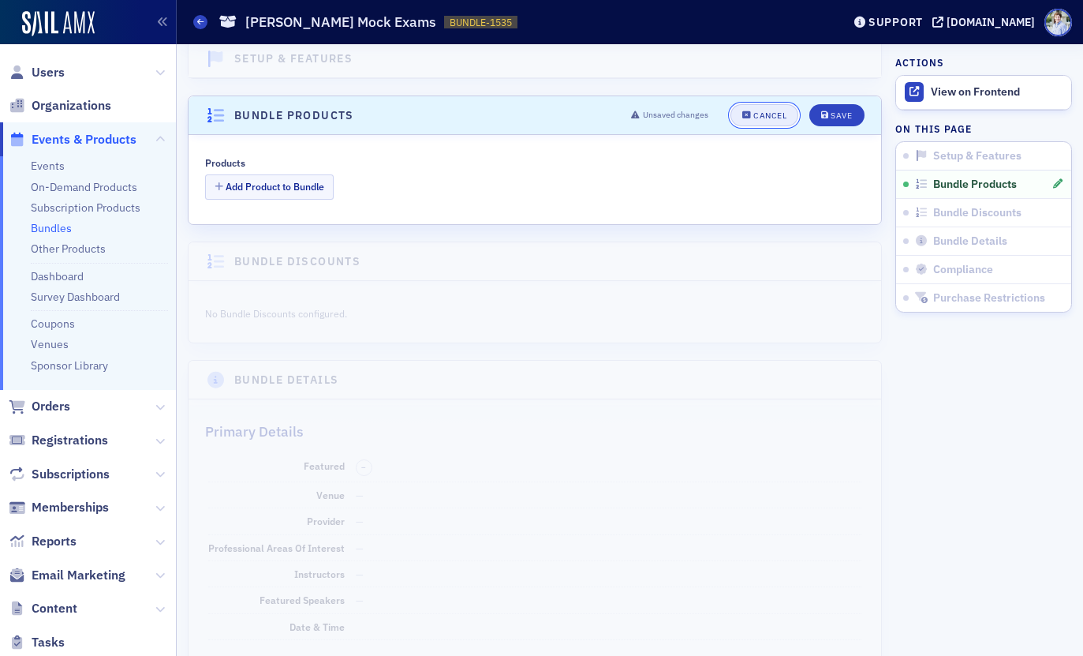
click at [766, 114] on div "Cancel" at bounding box center [770, 115] width 33 height 9
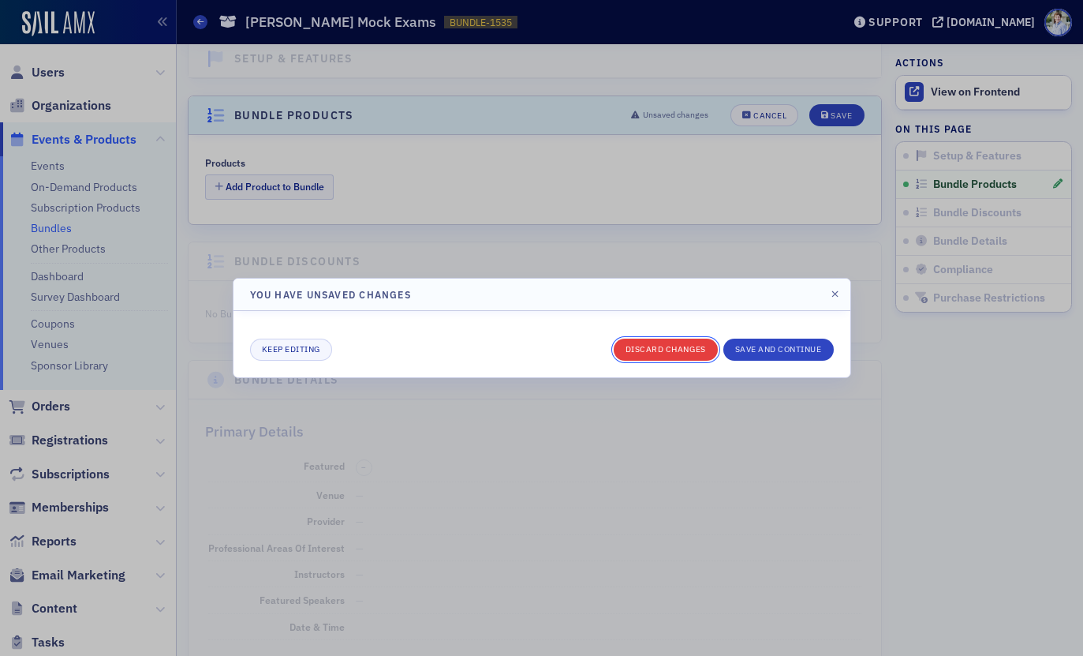
click at [681, 346] on button "Discard changes" at bounding box center [666, 349] width 104 height 22
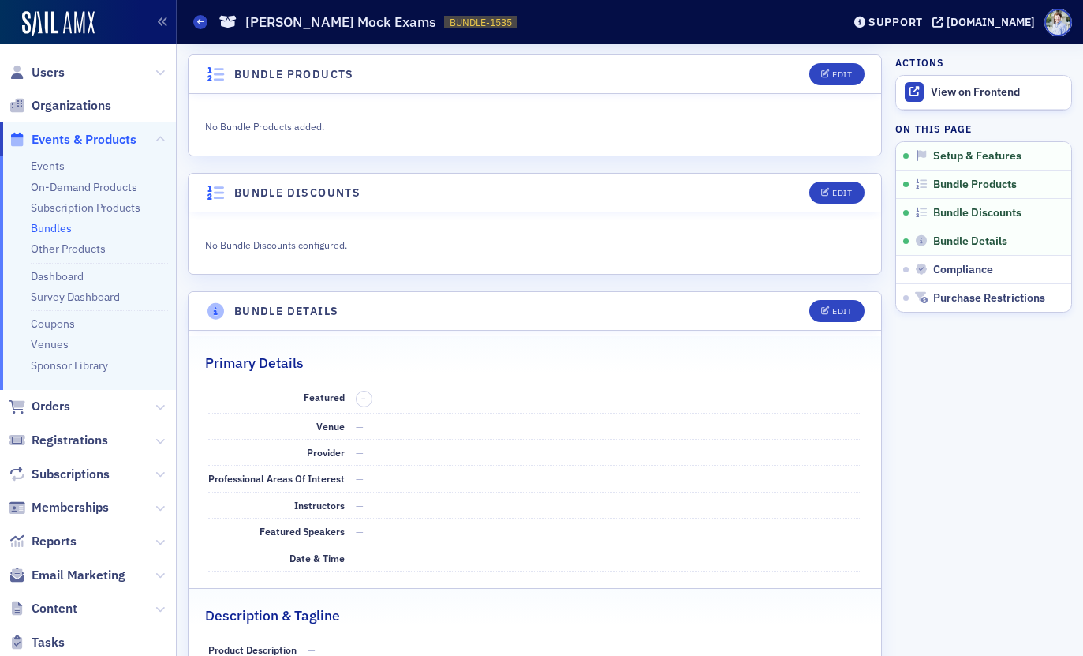
scroll to position [306, 0]
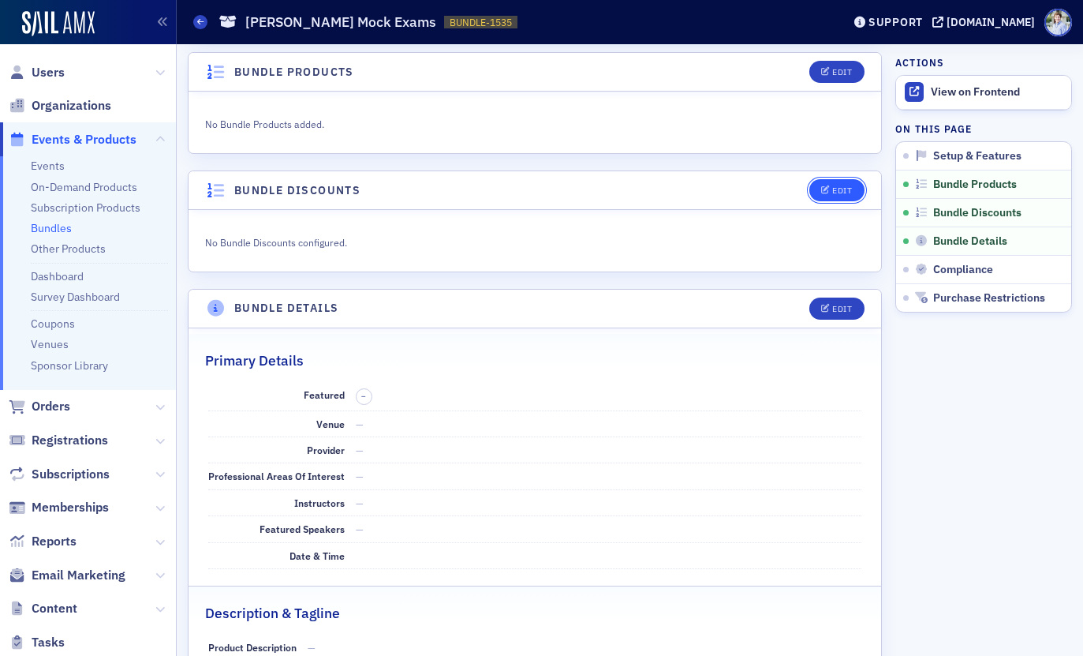
click at [842, 196] on button "Edit" at bounding box center [837, 190] width 54 height 22
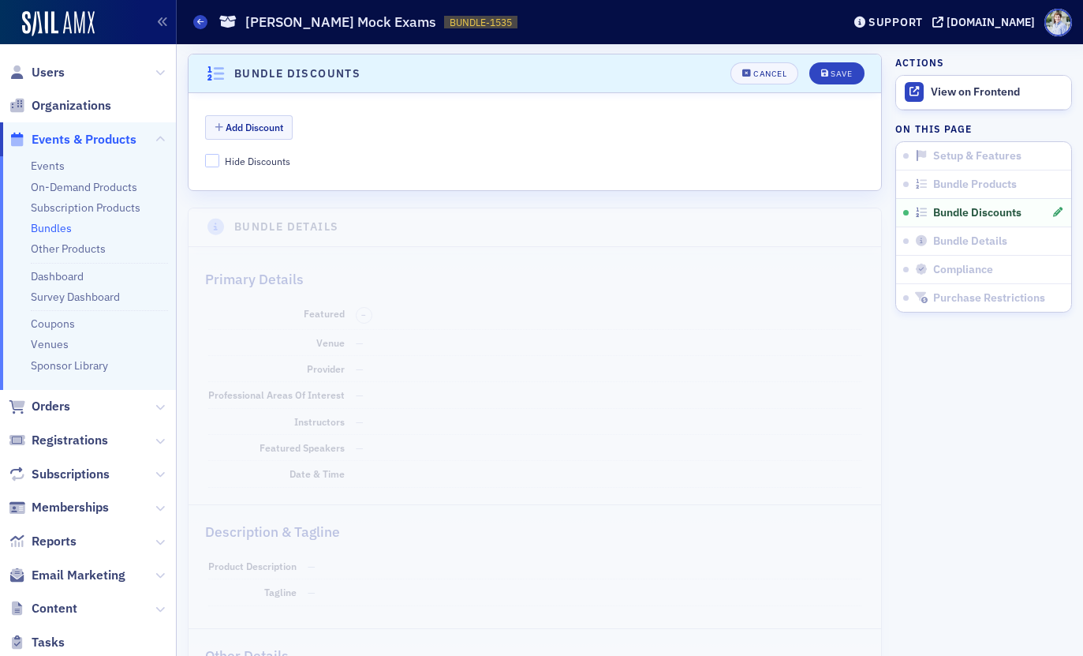
scroll to position [424, 0]
click at [226, 126] on button "Add Discount" at bounding box center [249, 126] width 88 height 24
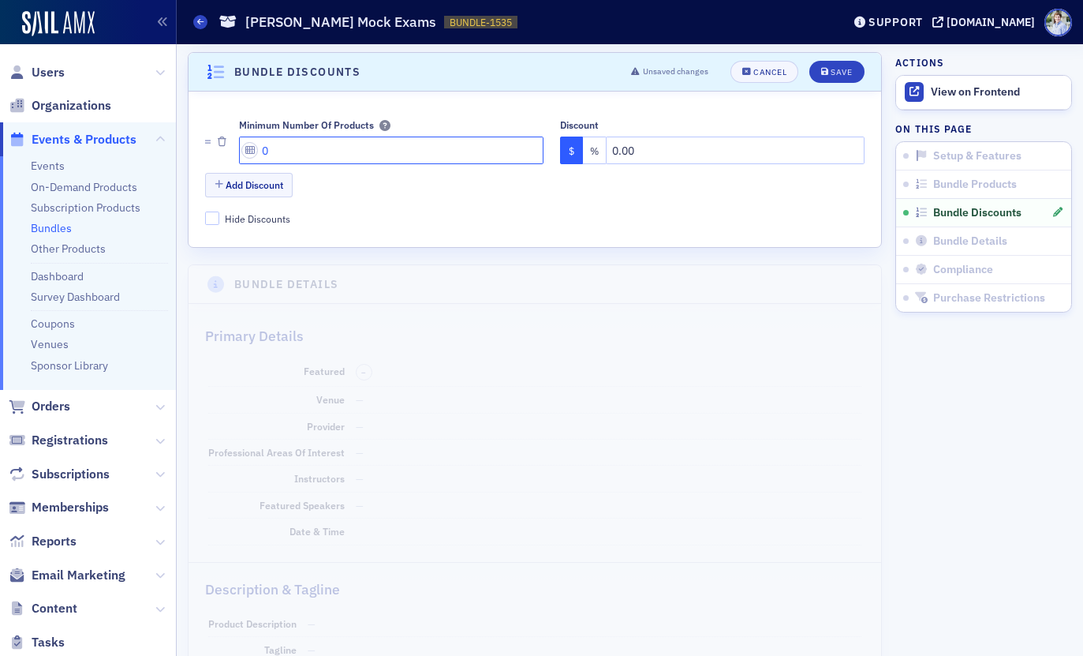
drag, startPoint x: 271, startPoint y: 157, endPoint x: 241, endPoint y: 156, distance: 30.0
click at [241, 156] on input "0" at bounding box center [391, 150] width 305 height 28
type input "2"
click at [265, 181] on button "Add Discount" at bounding box center [249, 185] width 88 height 24
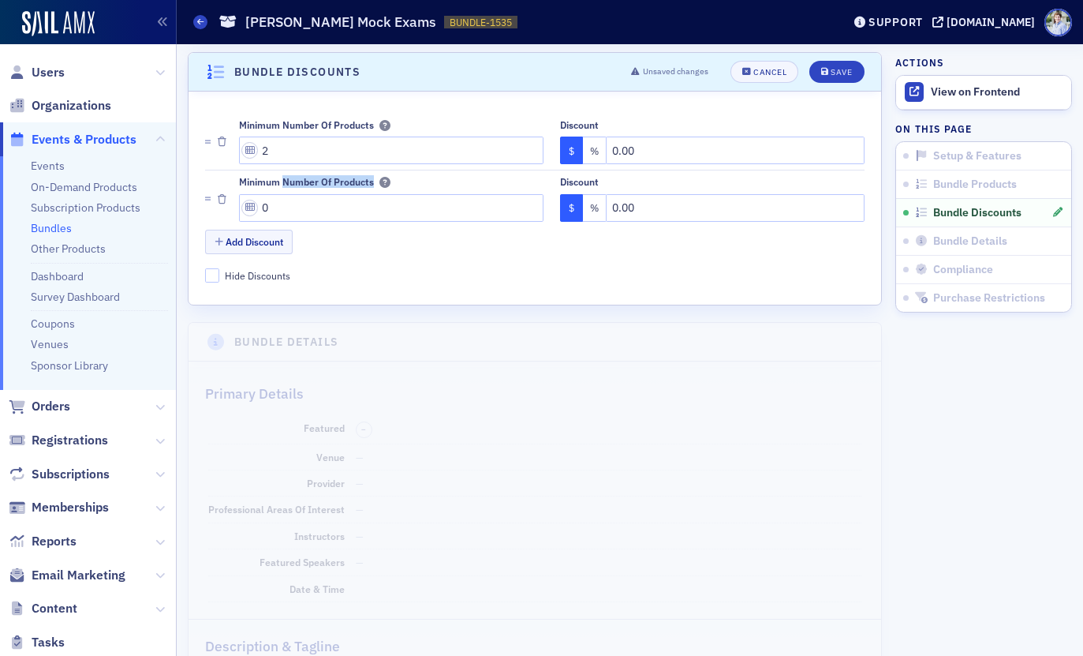
drag, startPoint x: 265, startPoint y: 181, endPoint x: 276, endPoint y: 190, distance: 14.0
click at [276, 190] on div "Minimum Number of Products 0" at bounding box center [391, 198] width 305 height 45
drag, startPoint x: 278, startPoint y: 199, endPoint x: 242, endPoint y: 202, distance: 35.6
click at [242, 202] on input "0" at bounding box center [391, 208] width 305 height 28
drag, startPoint x: 344, startPoint y: 209, endPoint x: 335, endPoint y: 209, distance: 9.5
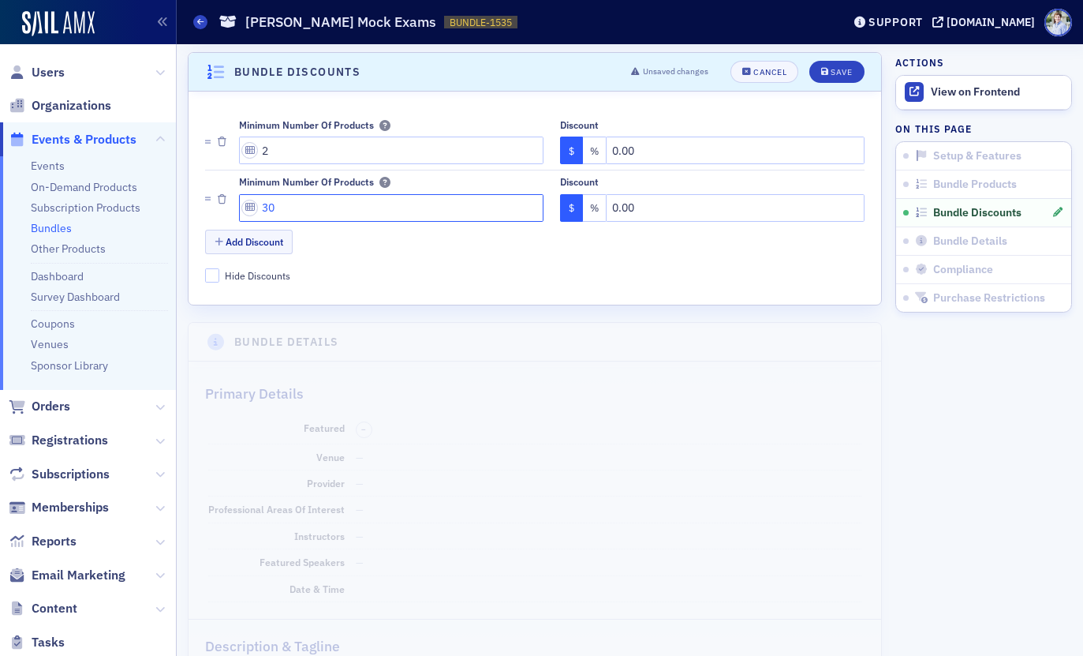
click at [335, 209] on input "30" at bounding box center [391, 208] width 305 height 28
click at [335, 209] on input "3" at bounding box center [391, 208] width 305 height 28
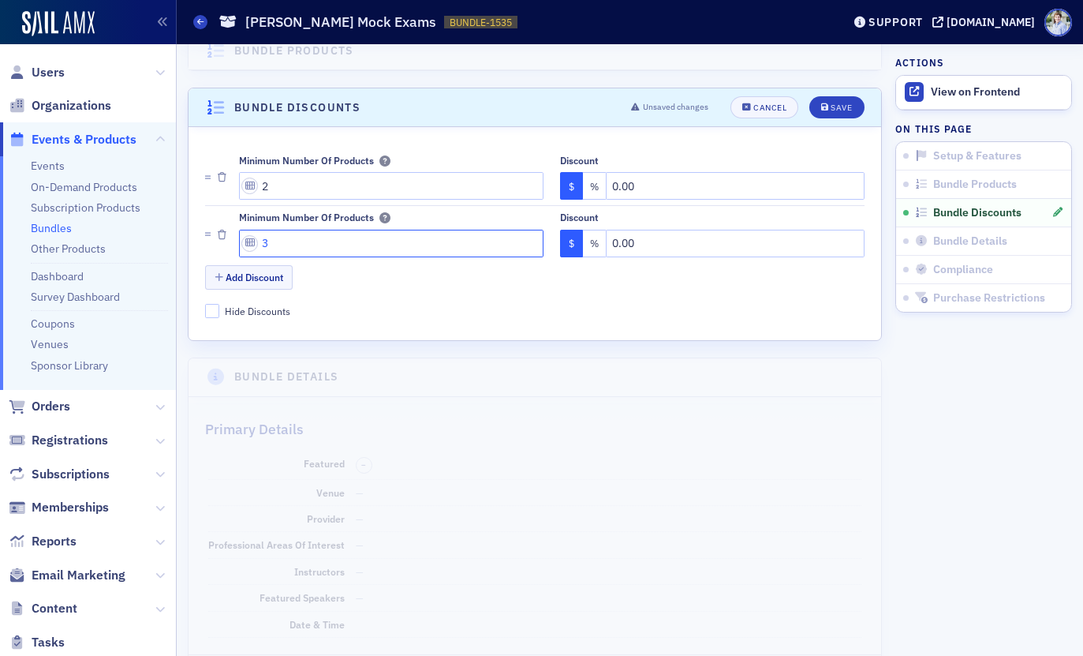
scroll to position [383, 0]
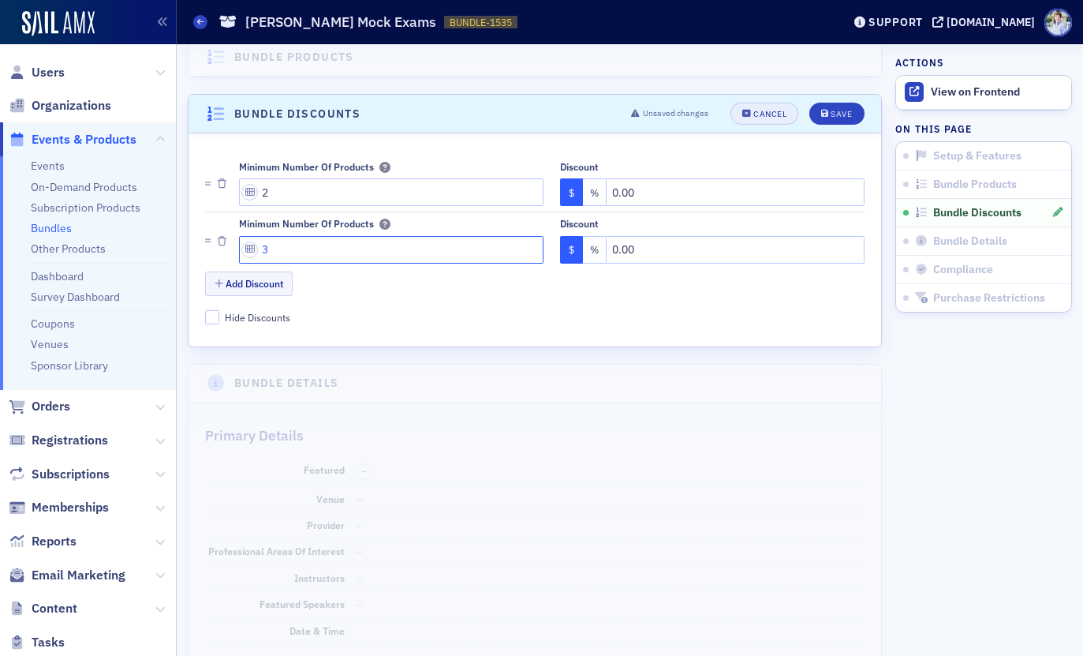
type input "3"
click at [754, 116] on div "Cancel" at bounding box center [770, 114] width 33 height 9
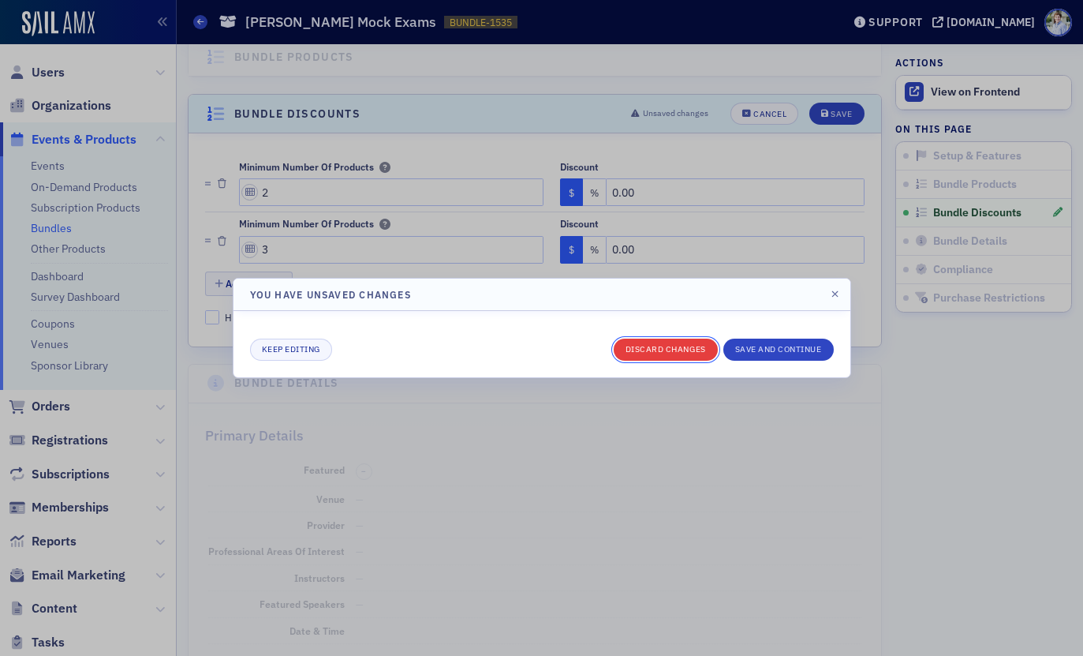
click at [689, 358] on button "Discard changes" at bounding box center [666, 349] width 104 height 22
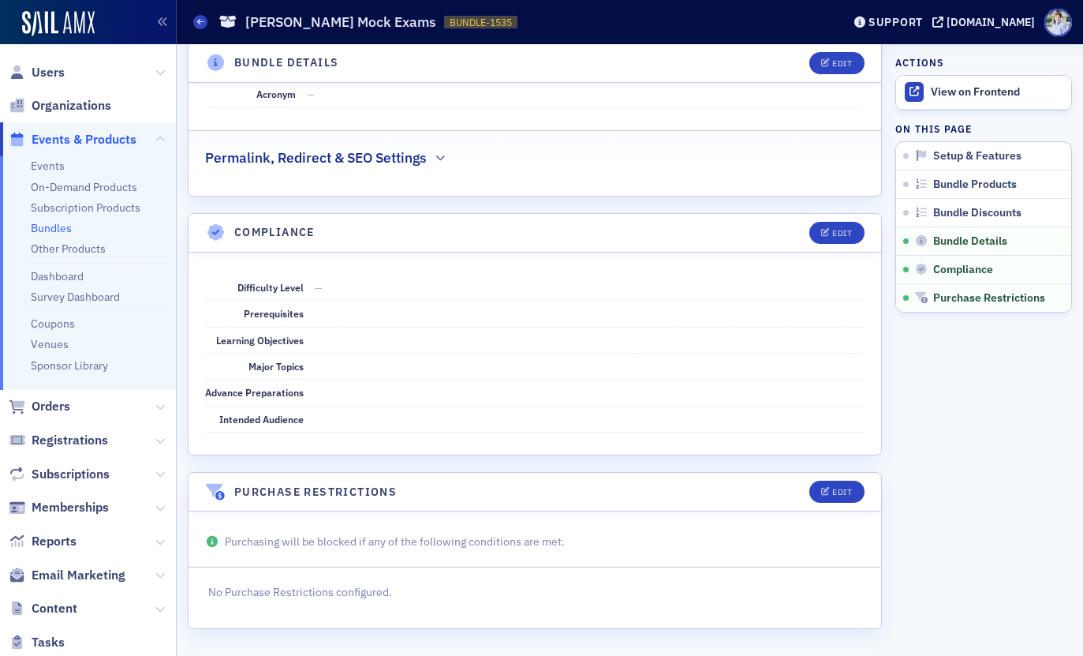
scroll to position [0, 0]
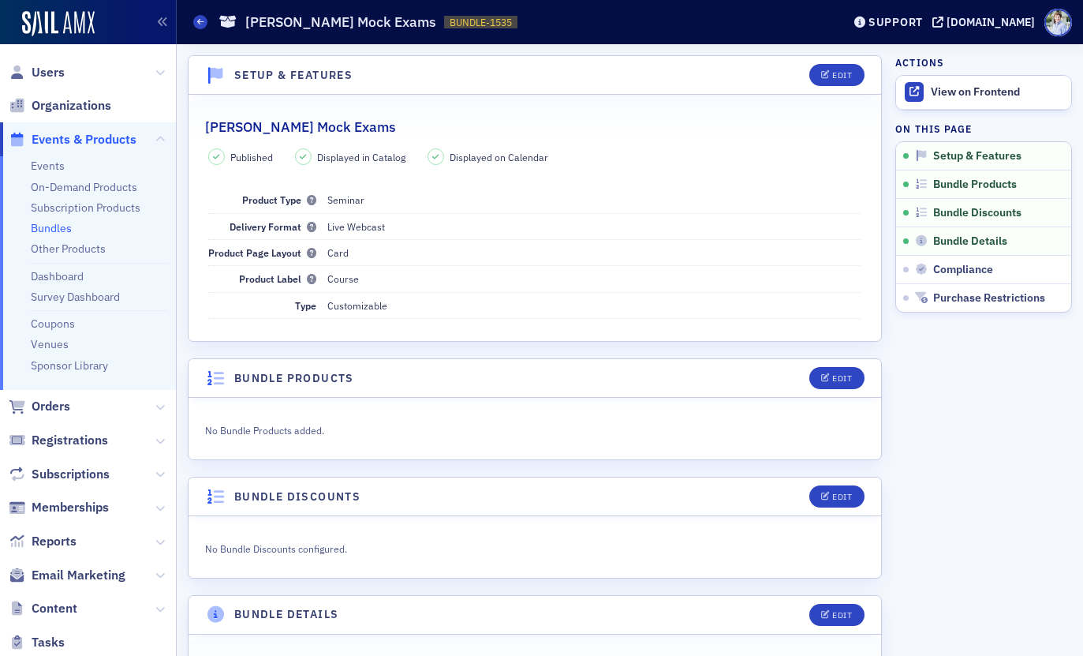
click at [540, 209] on dd "Seminar" at bounding box center [594, 199] width 535 height 25
click at [48, 166] on link "Events" at bounding box center [48, 166] width 34 height 14
click at [822, 77] on icon "button" at bounding box center [825, 75] width 9 height 9
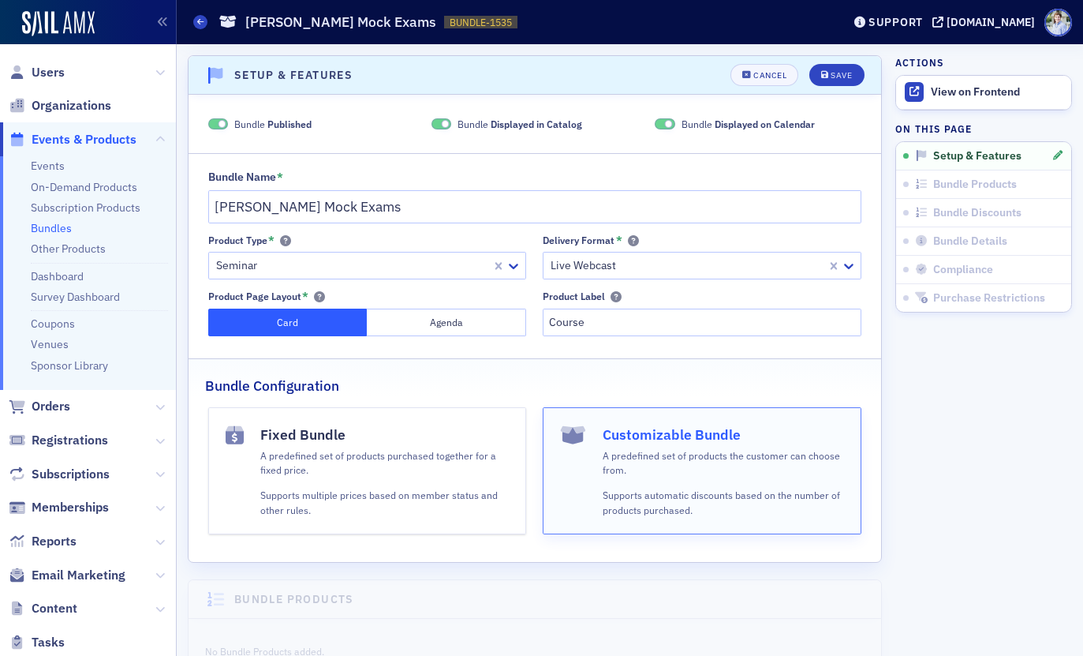
scroll to position [3, 0]
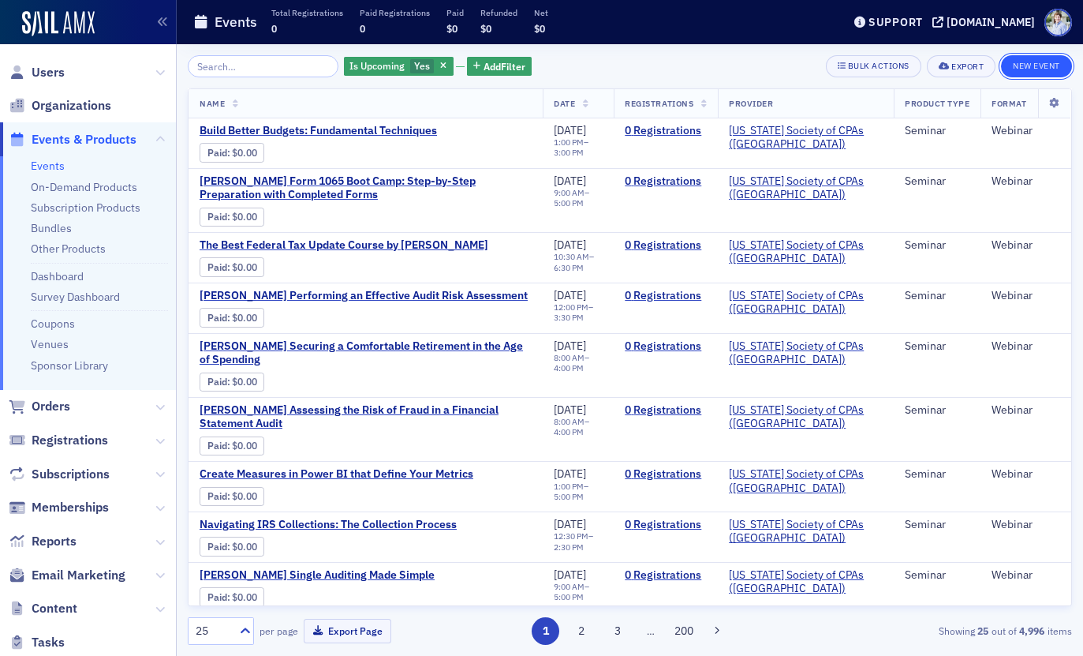
click at [1035, 67] on button "New Event" at bounding box center [1036, 66] width 71 height 22
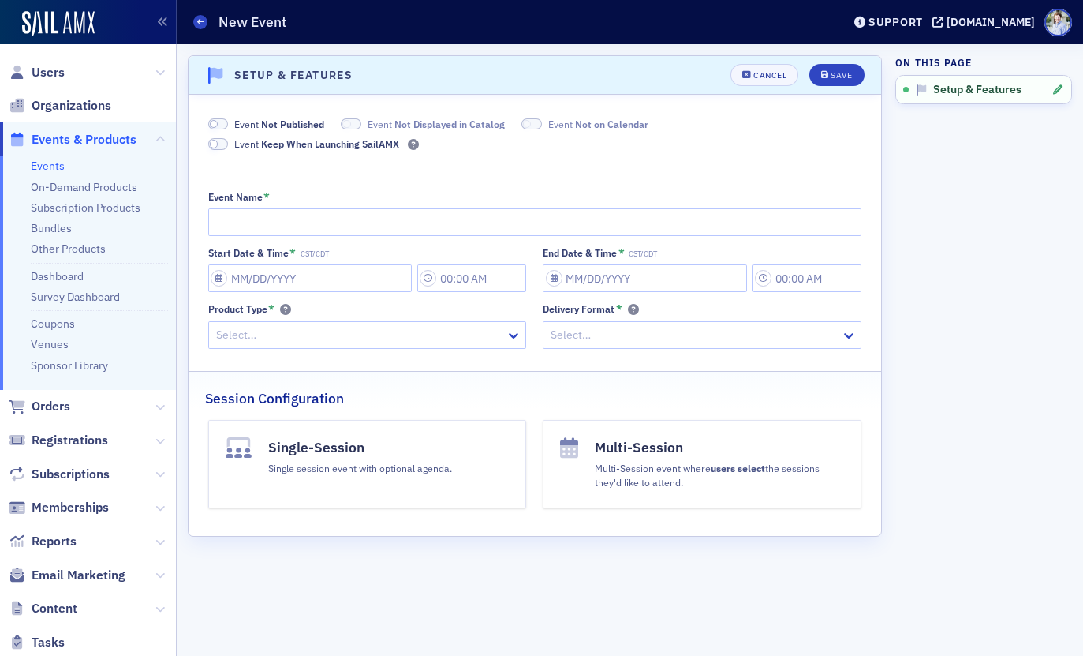
click at [275, 148] on span "Keep When Launching SailAMX" at bounding box center [330, 143] width 138 height 13
drag, startPoint x: 218, startPoint y: 18, endPoint x: 358, endPoint y: 23, distance: 140.5
click at [358, 23] on div "Events New Event" at bounding box center [505, 22] width 625 height 30
drag, startPoint x: 230, startPoint y: 145, endPoint x: 398, endPoint y: 149, distance: 168.1
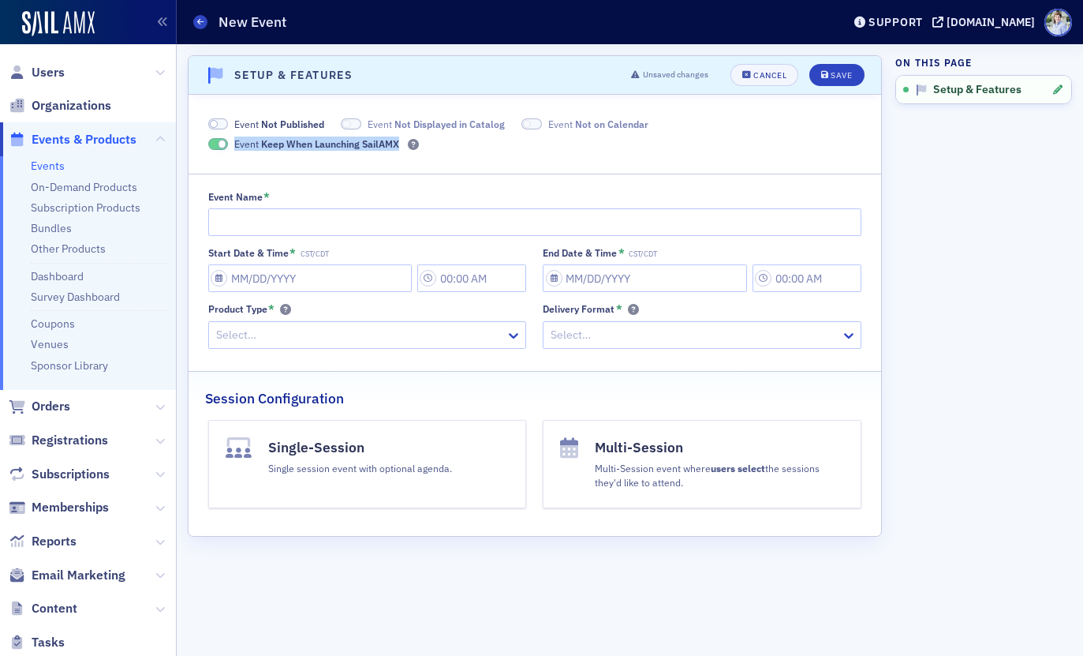
click at [398, 149] on label "Event Keep When Launching SailAMX" at bounding box center [304, 143] width 192 height 14
drag, startPoint x: 395, startPoint y: 166, endPoint x: 385, endPoint y: 159, distance: 11.4
click at [395, 166] on div "Event Not Published Event Not Displayed in Catalog Event Not on Calendar Event …" at bounding box center [535, 315] width 660 height 397
click at [750, 79] on icon "button" at bounding box center [746, 75] width 9 height 9
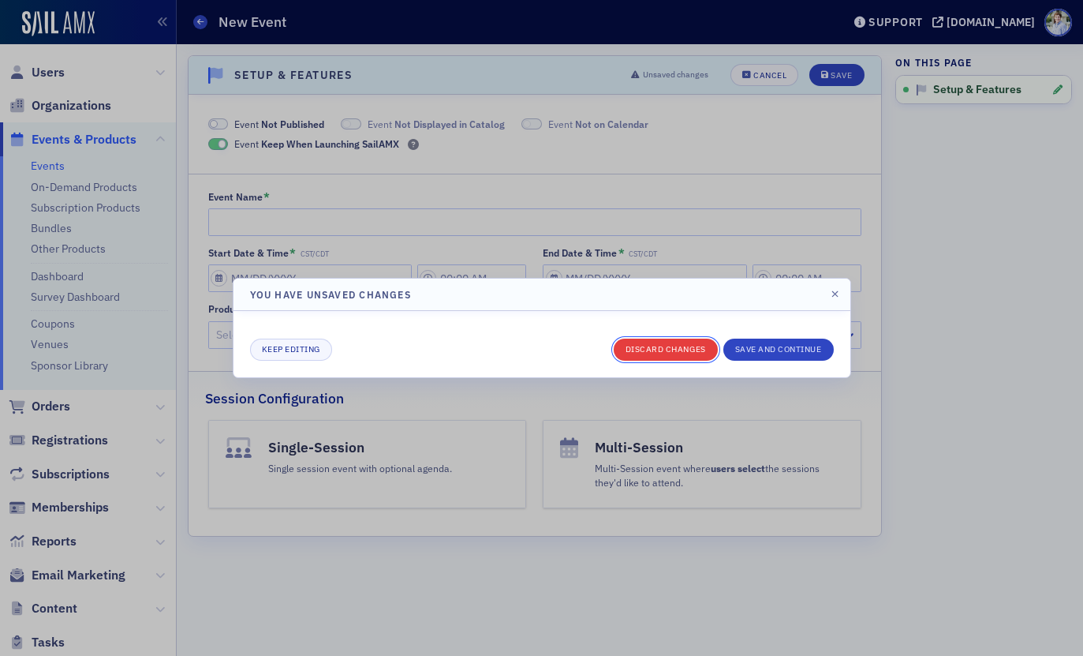
click at [678, 357] on button "Discard changes" at bounding box center [666, 349] width 104 height 22
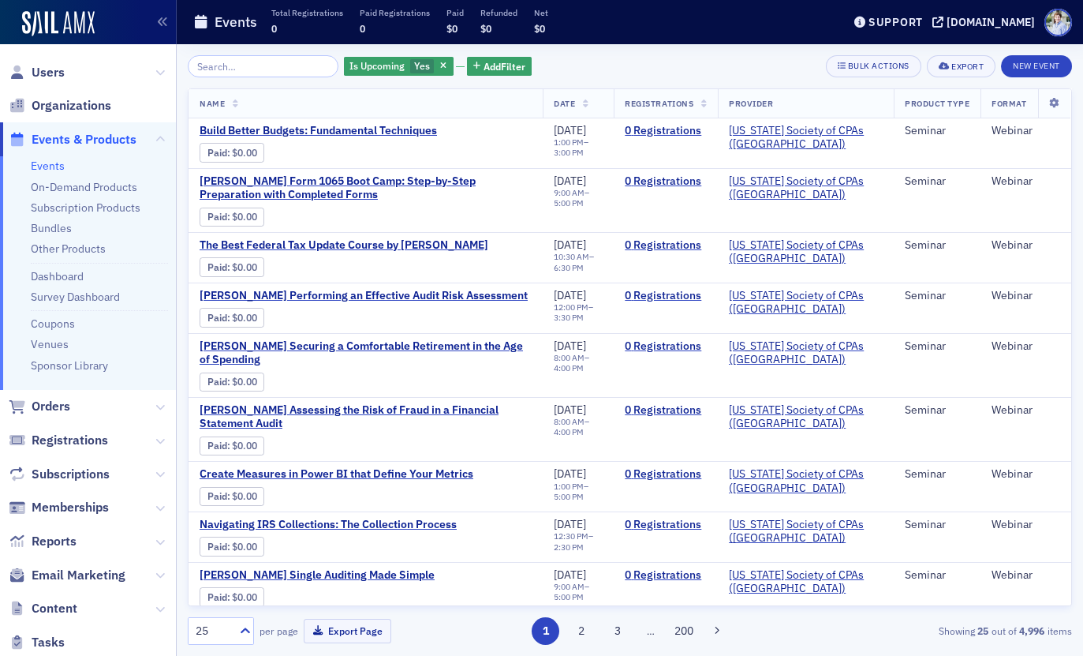
click at [1015, 80] on div "Is Upcoming Yes Add Filter Bulk Actions Export New Event Name Date Registration…" at bounding box center [630, 349] width 884 height 589
click at [1015, 72] on button "New Event" at bounding box center [1036, 66] width 71 height 22
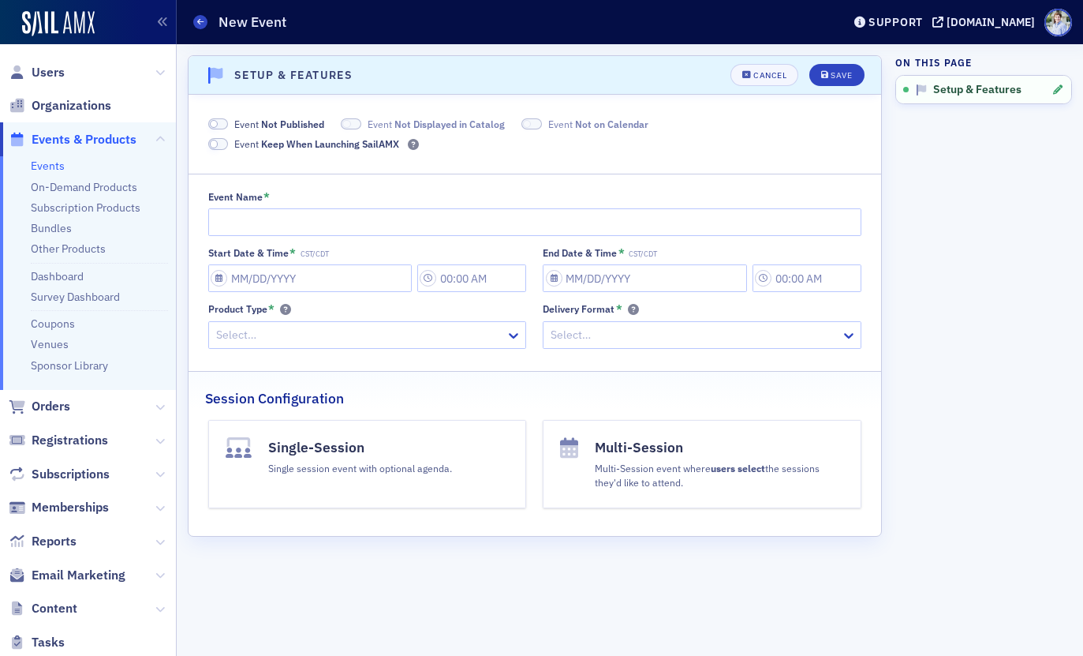
drag, startPoint x: 287, startPoint y: 320, endPoint x: 294, endPoint y: 338, distance: 19.2
click at [287, 321] on div "Product Type * Select…" at bounding box center [367, 325] width 319 height 45
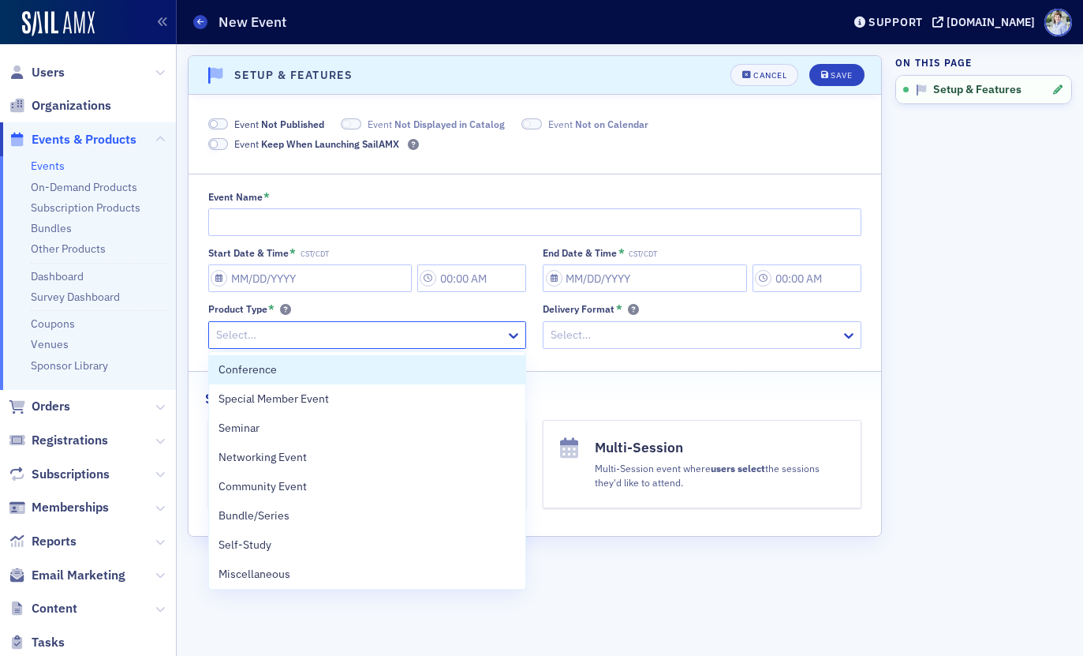
click at [295, 341] on div at bounding box center [360, 335] width 290 height 20
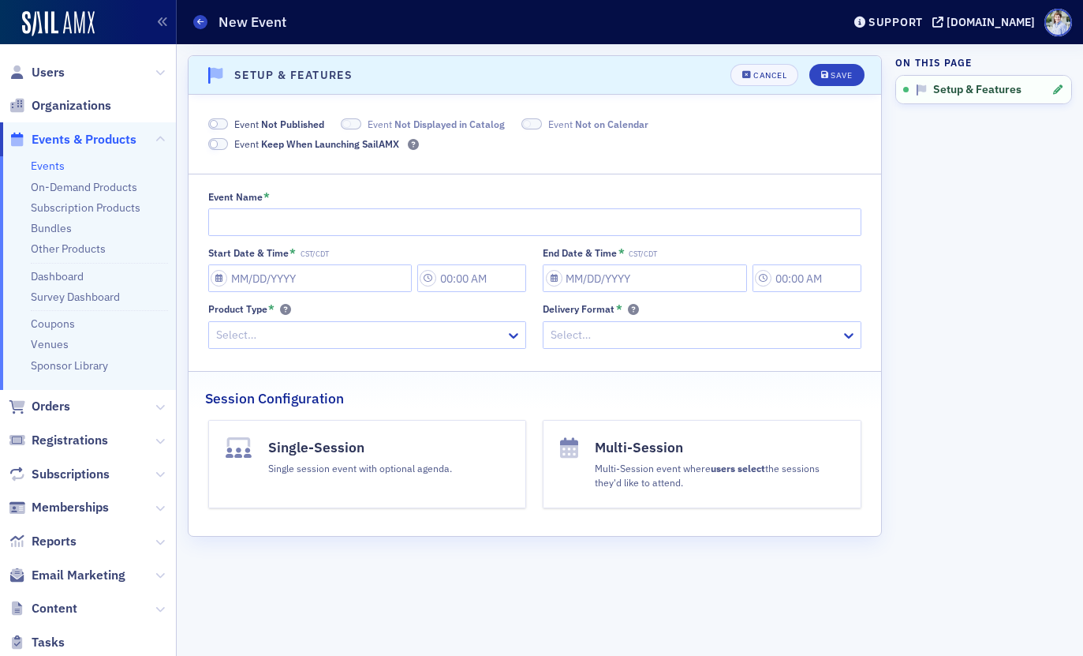
drag, startPoint x: 686, startPoint y: 599, endPoint x: 668, endPoint y: 381, distance: 218.5
click at [686, 599] on div "Scroll to Setup & Features Setup & Features Cancel Save Event Not Published Eve…" at bounding box center [535, 349] width 694 height 589
click at [780, 73] on div "Cancel" at bounding box center [770, 75] width 33 height 9
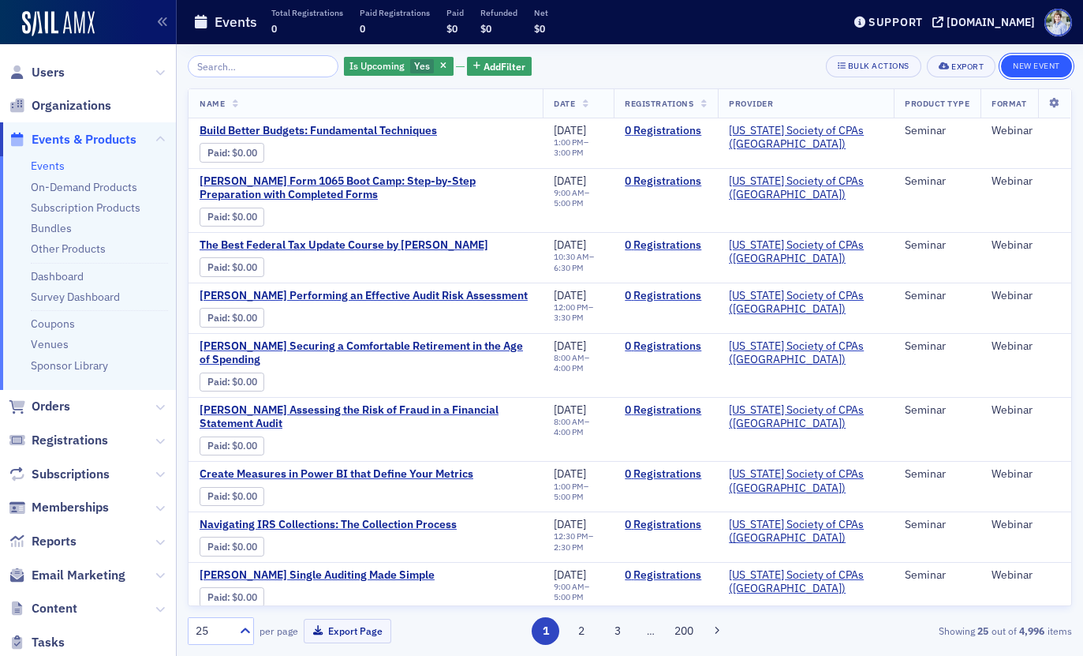
click at [1056, 59] on button "New Event" at bounding box center [1036, 66] width 71 height 22
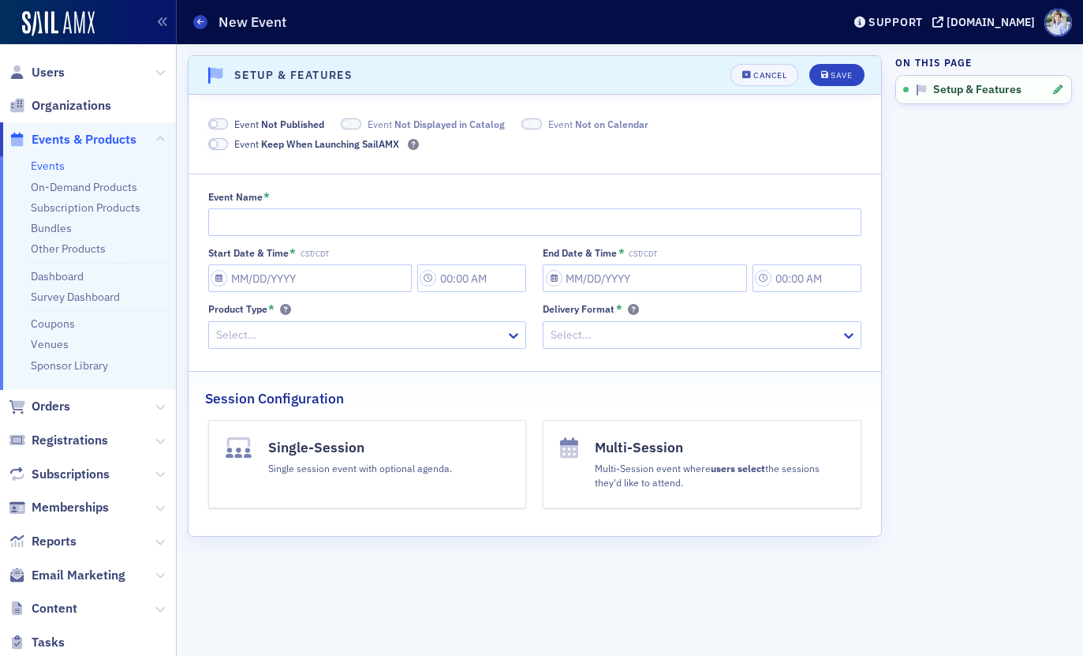
click at [279, 122] on span "Not Published" at bounding box center [292, 124] width 63 height 13
click at [395, 121] on span "Displayed in Catalog" at bounding box center [422, 124] width 92 height 13
click at [511, 120] on span at bounding box center [513, 124] width 21 height 12
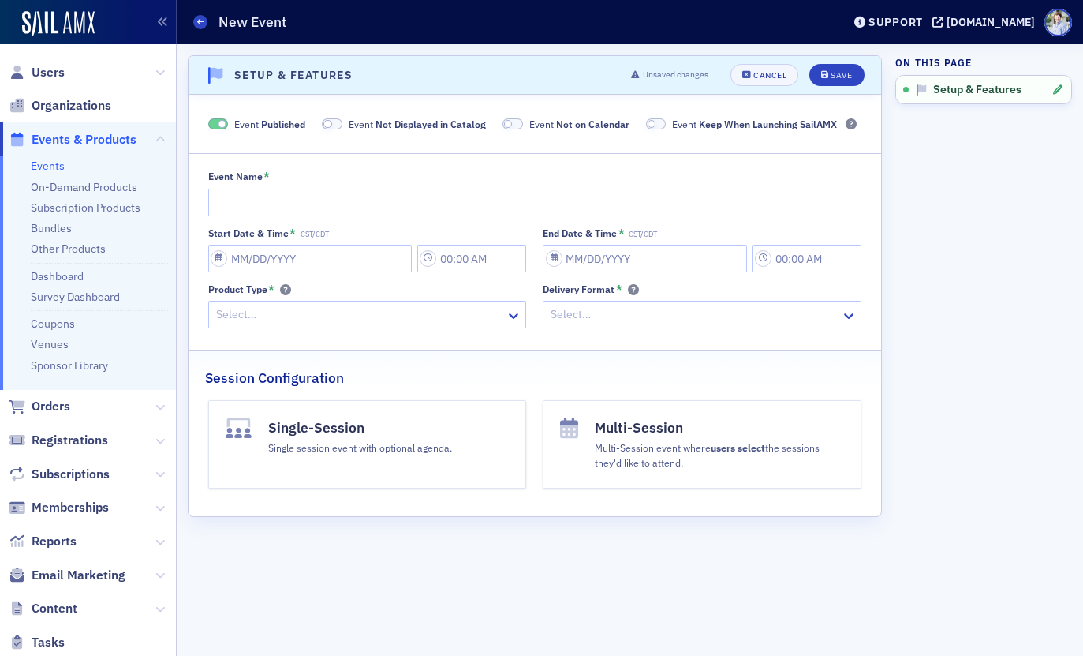
click at [422, 123] on span "Not Displayed in Catalog" at bounding box center [431, 124] width 110 height 13
click at [494, 122] on span at bounding box center [494, 124] width 21 height 12
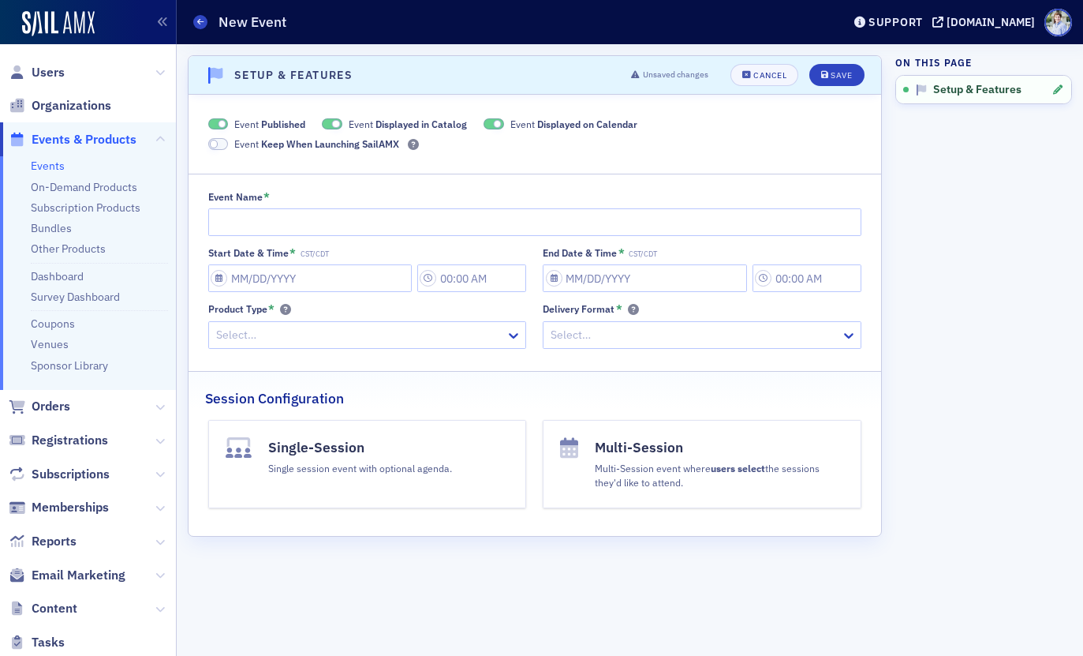
click at [468, 540] on div "Scroll to Setup & Features Setup & Features Unsaved changes Cancel Save Event P…" at bounding box center [535, 349] width 694 height 589
